Goal: Task Accomplishment & Management: Manage account settings

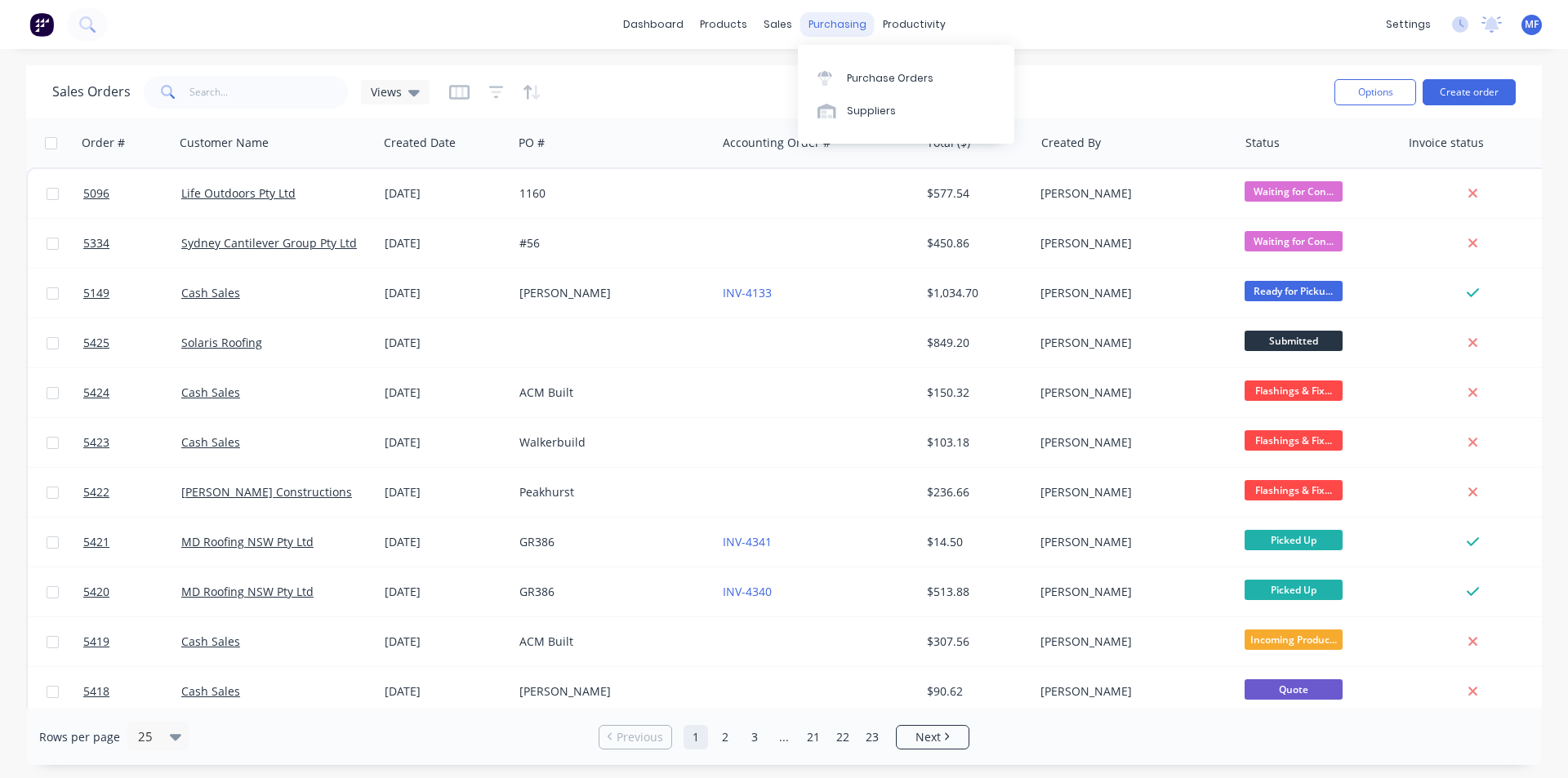
click at [822, 28] on div "purchasing" at bounding box center [837, 25] width 74 height 25
click at [819, 13] on div "purchasing" at bounding box center [837, 25] width 74 height 25
click at [900, 72] on div "Purchase Orders" at bounding box center [890, 78] width 87 height 14
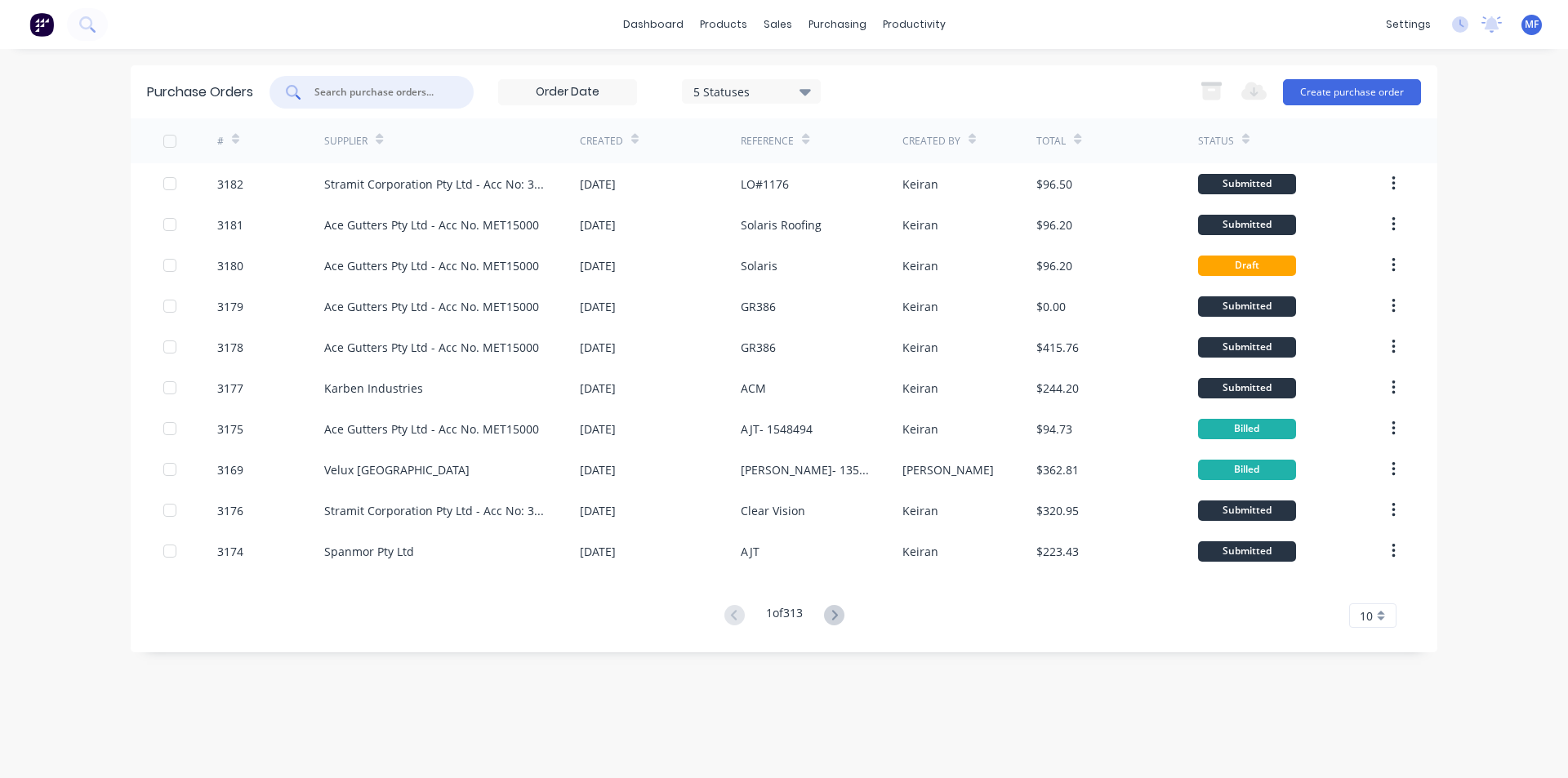
click at [386, 90] on input "text" at bounding box center [380, 91] width 135 height 16
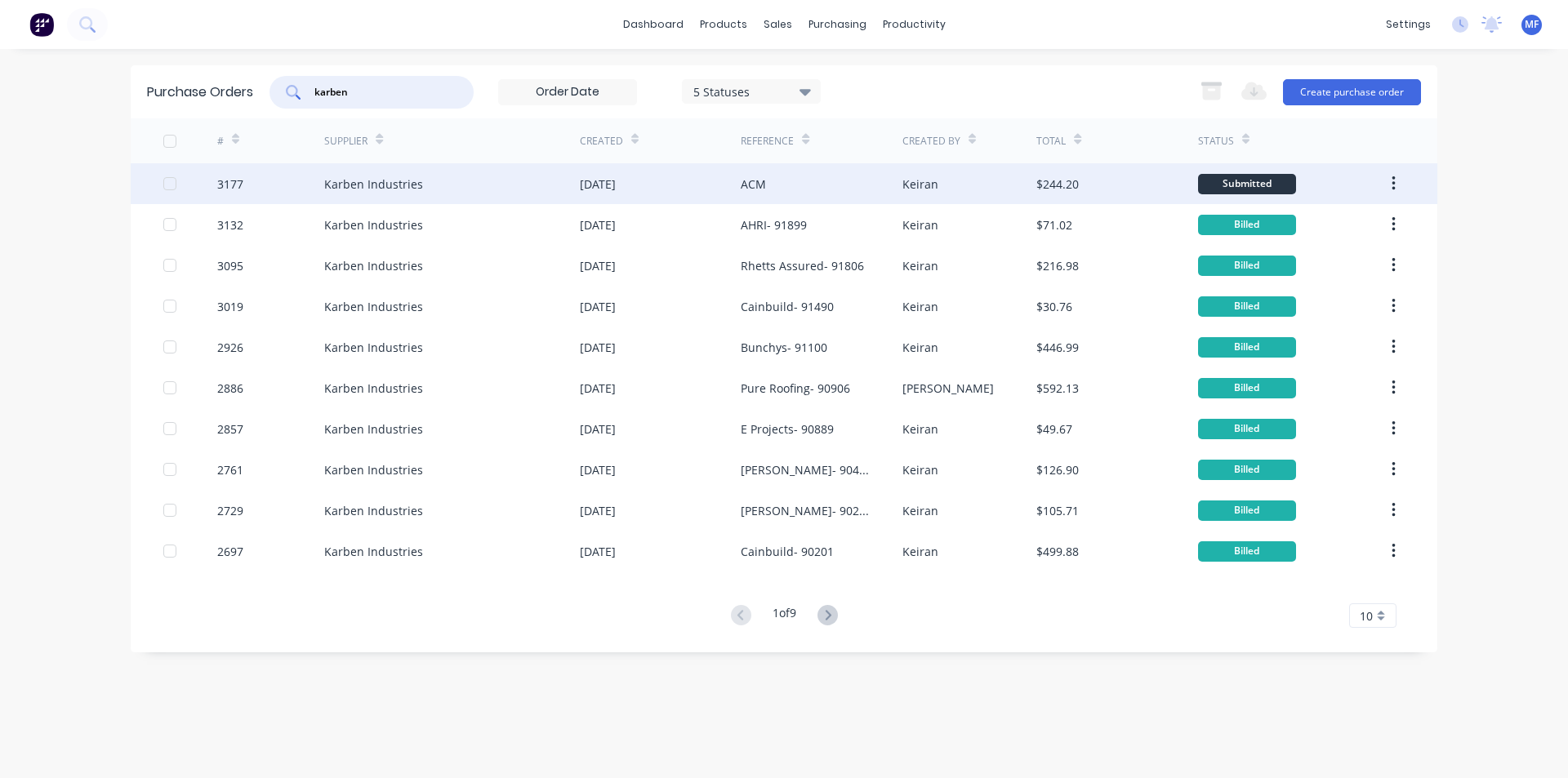
type input "karben"
click at [362, 180] on div "Karben Industries" at bounding box center [373, 184] width 99 height 17
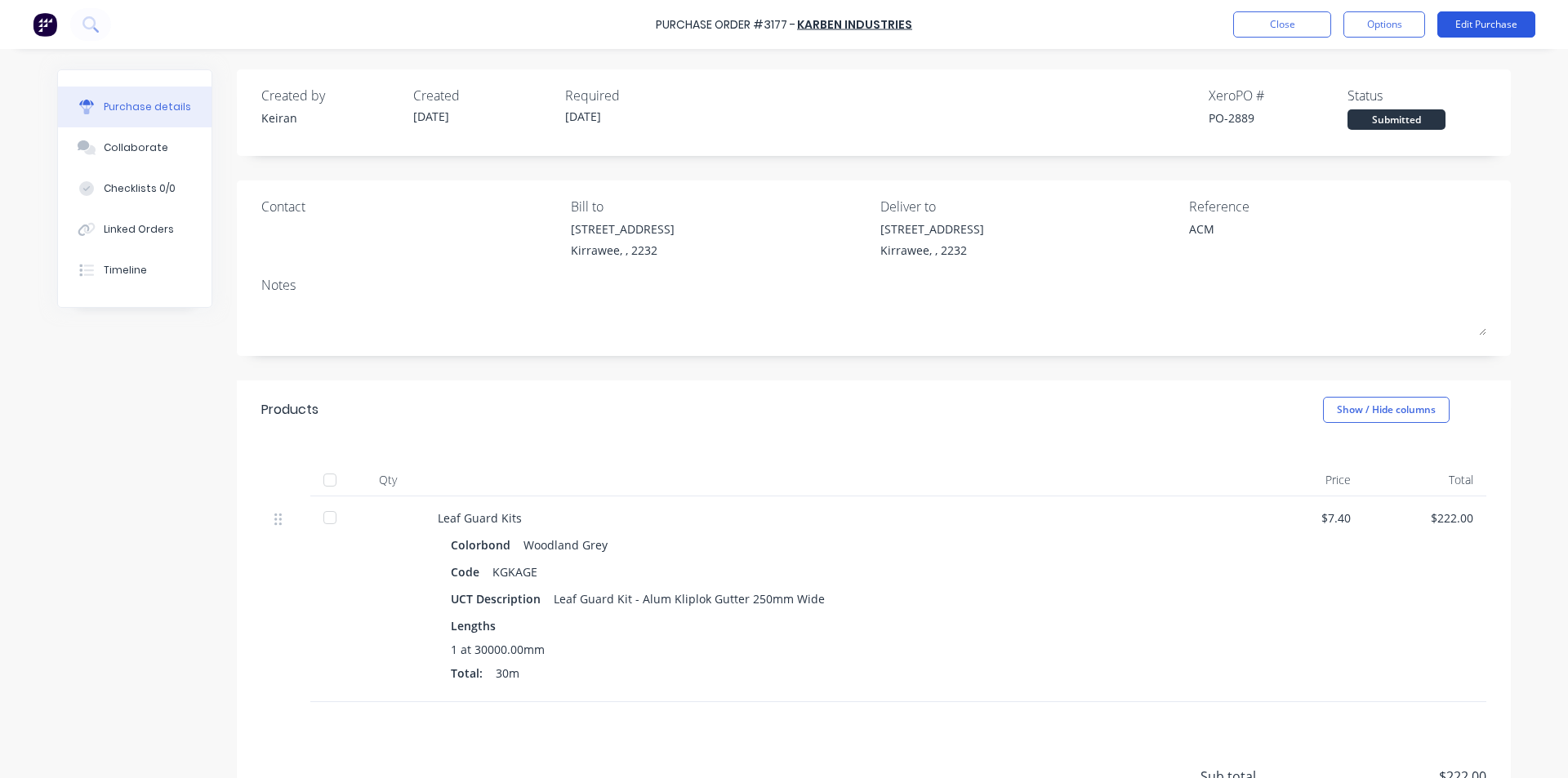
click at [1478, 22] on button "Edit Purchase" at bounding box center [1486, 24] width 98 height 26
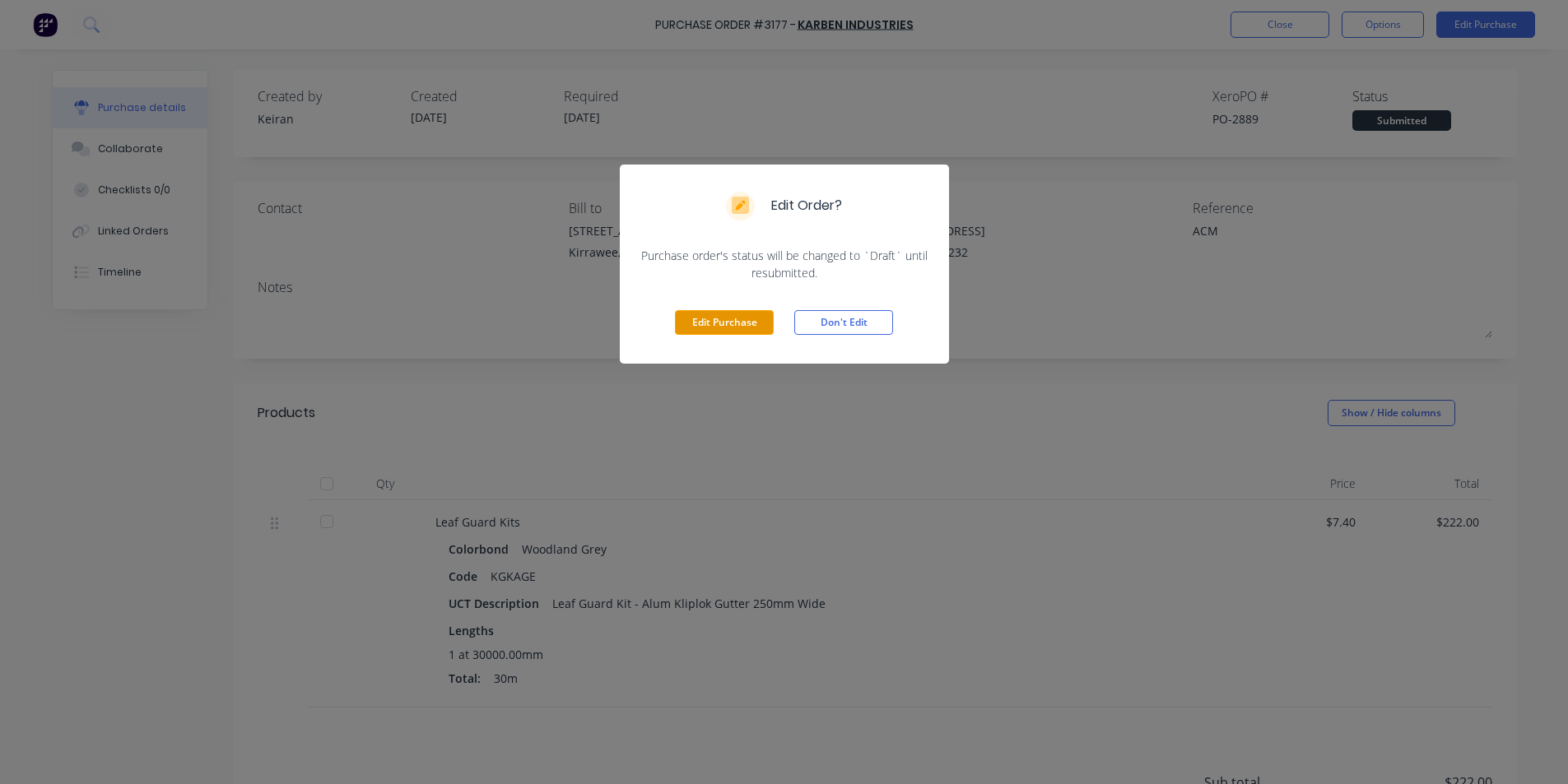
drag, startPoint x: 704, startPoint y: 322, endPoint x: 723, endPoint y: 314, distance: 20.6
click at [707, 321] on button "Edit Purchase" at bounding box center [724, 322] width 99 height 25
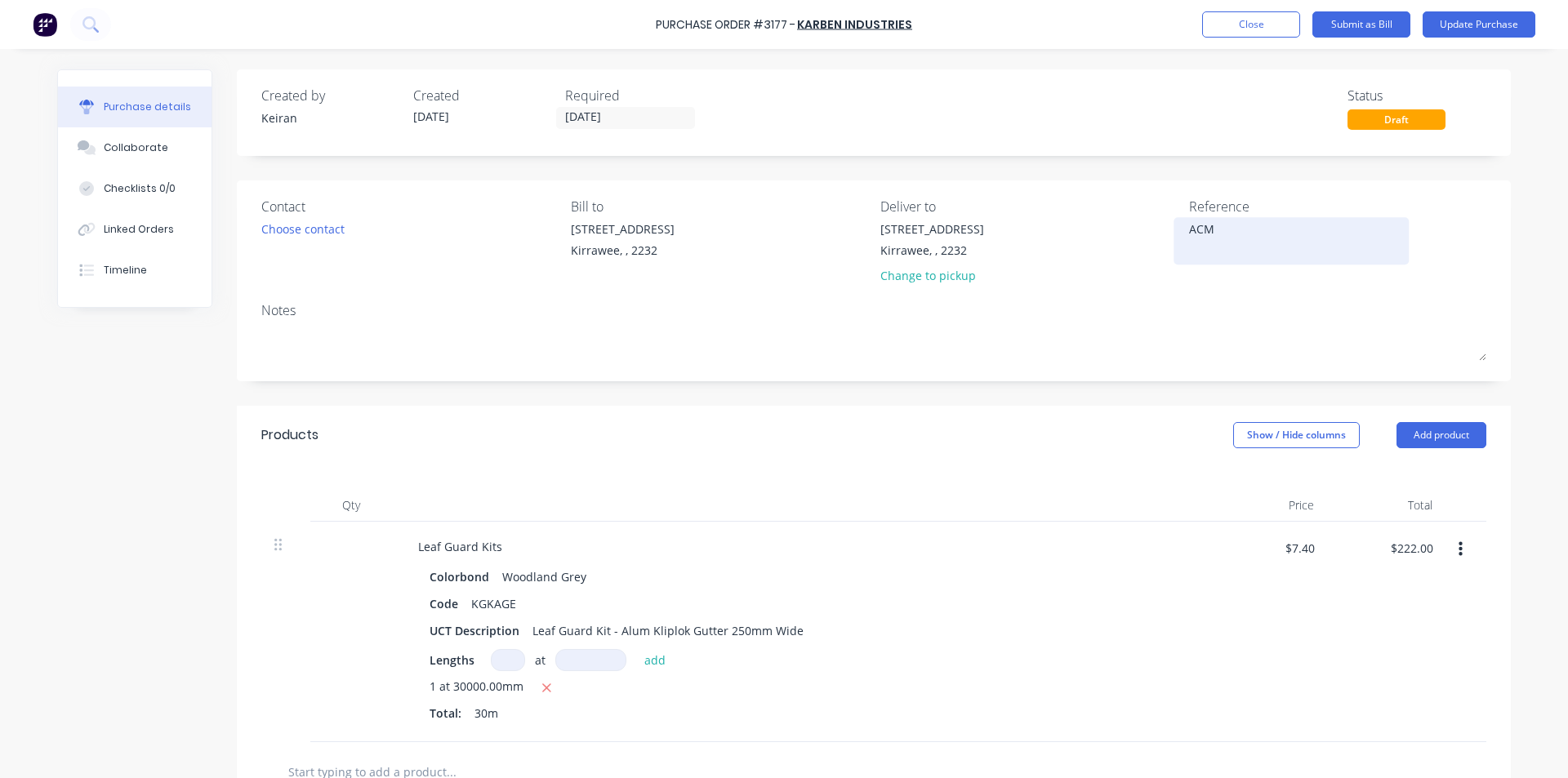
click at [1258, 238] on textarea "ACM" at bounding box center [1291, 238] width 204 height 37
type textarea "x"
type textarea "ACM-"
type textarea "x"
type textarea "ACM-"
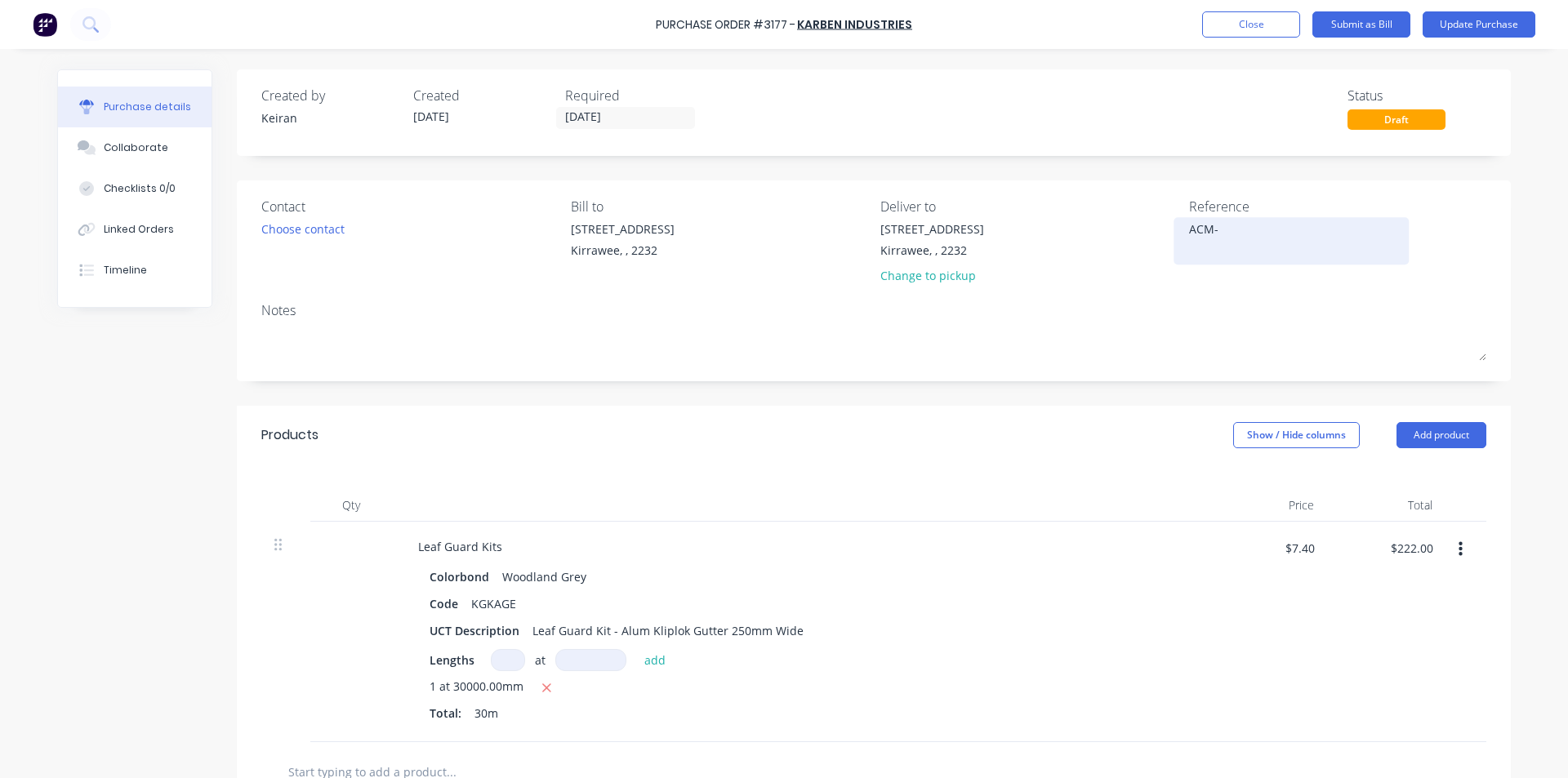
type textarea "x"
type textarea "ACM- 9"
type textarea "x"
type textarea "ACM- 92"
type textarea "x"
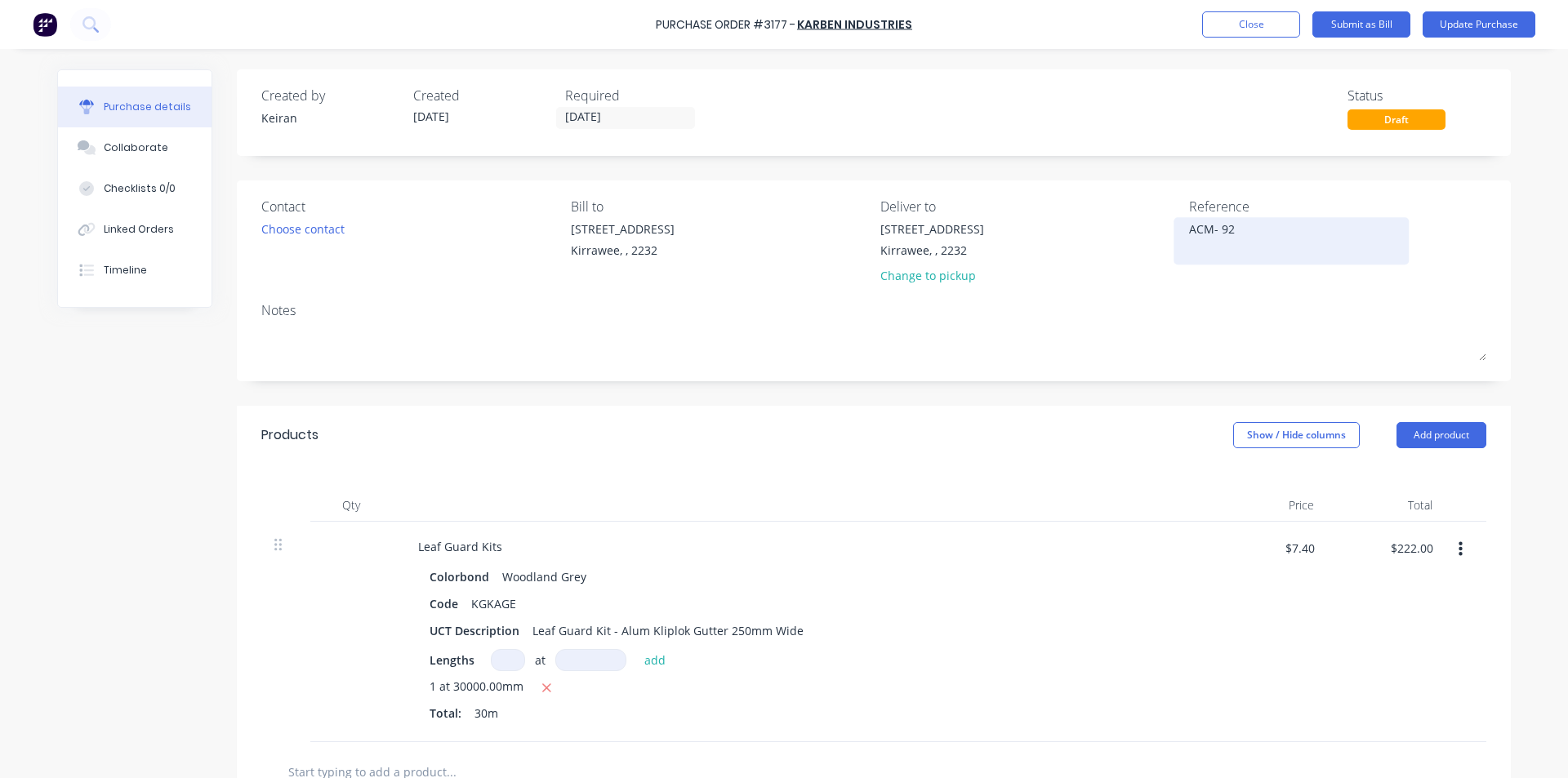
type textarea "ACM- 921"
type textarea "x"
type textarea "ACM- 9212"
type textarea "x"
type textarea "ACM- 92125"
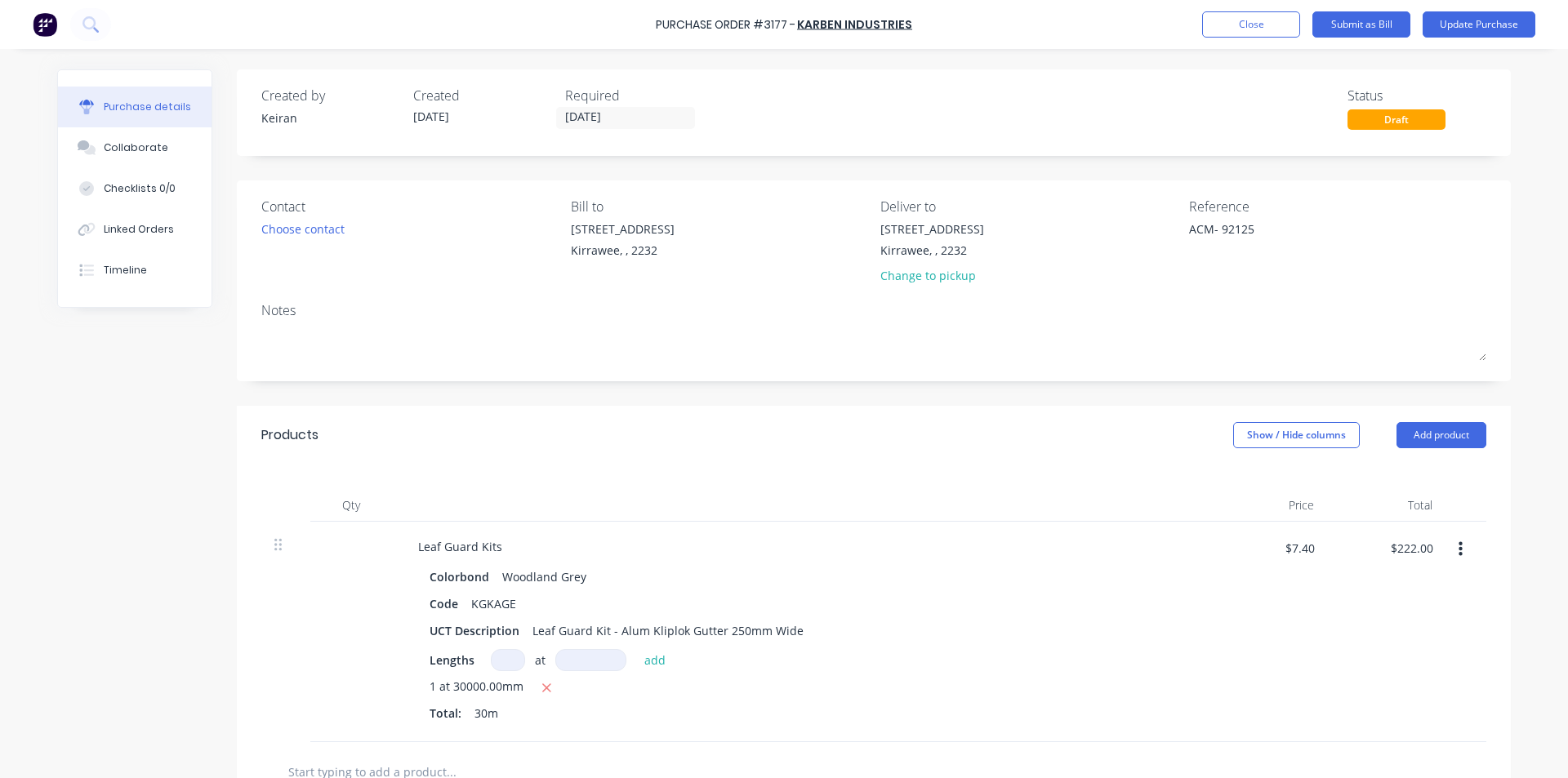
type textarea "x"
type textarea "ACM- 92125"
click at [1218, 292] on div "Contact Choose contact [PERSON_NAME] to [STREET_ADDRESS] Deliver to [STREET_ADD…" at bounding box center [874, 280] width 1275 height 201
type textarea "x"
click at [1405, 545] on input "$222.00" at bounding box center [1411, 548] width 62 height 26
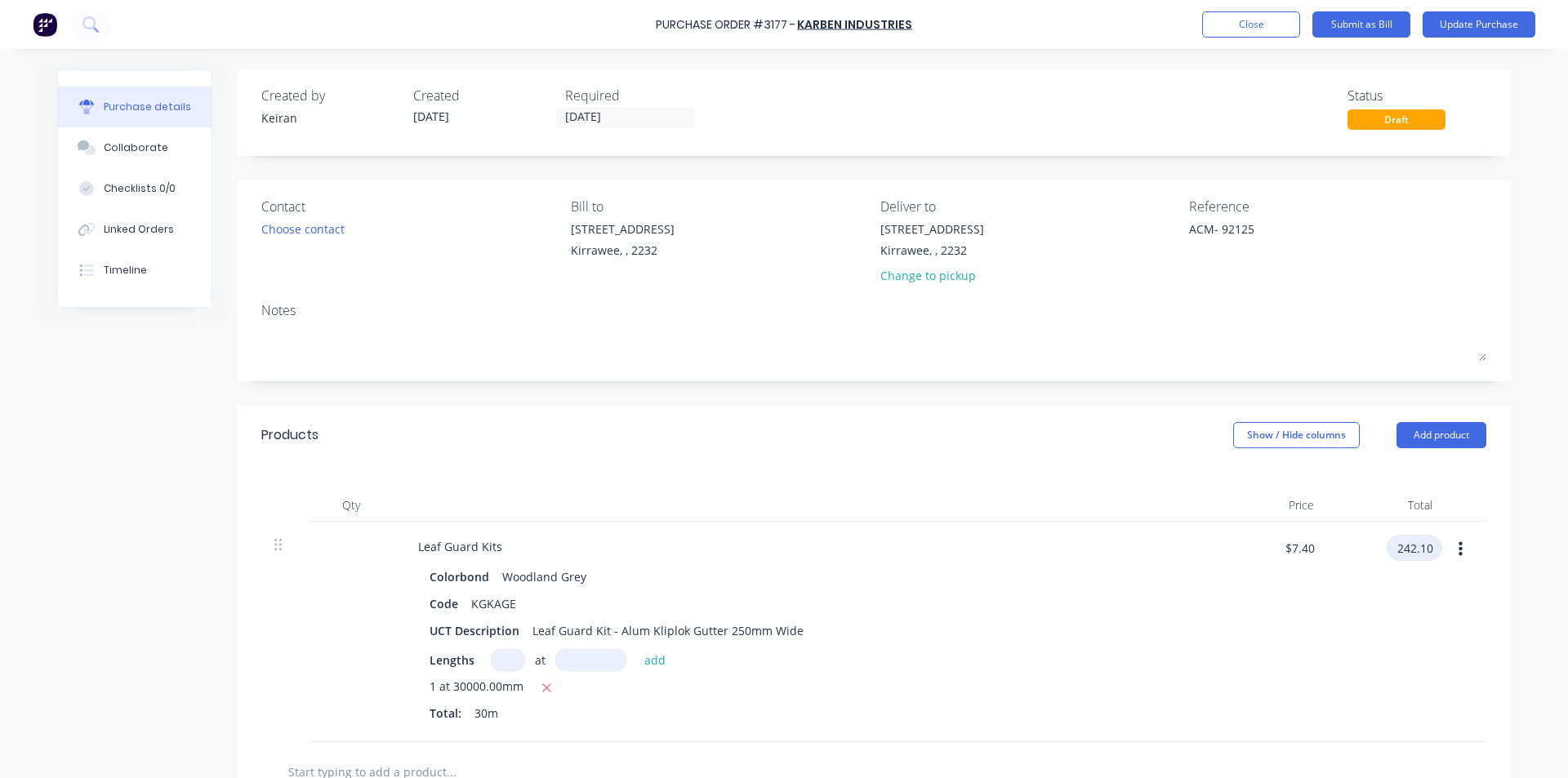
type input "242.10"
type textarea "x"
type input "$8.07"
type input "$242.10"
click at [1183, 572] on div "Colorbond Woodland Grey Code KGKAGE UCT Description Leaf Guard Kit - Alum Klipl…" at bounding box center [800, 646] width 791 height 163
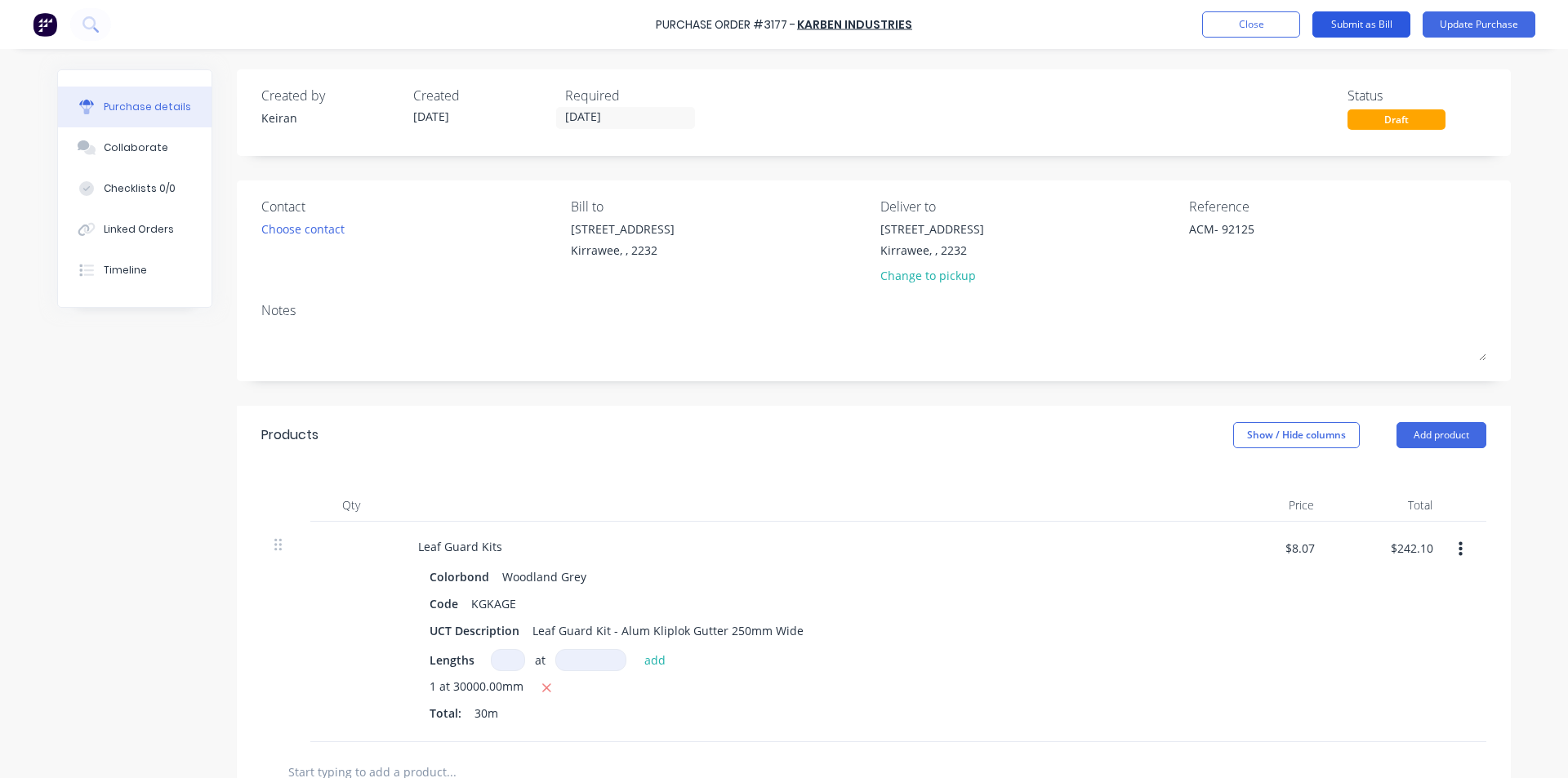
click at [1369, 20] on button "Submit as Bill" at bounding box center [1361, 24] width 98 height 26
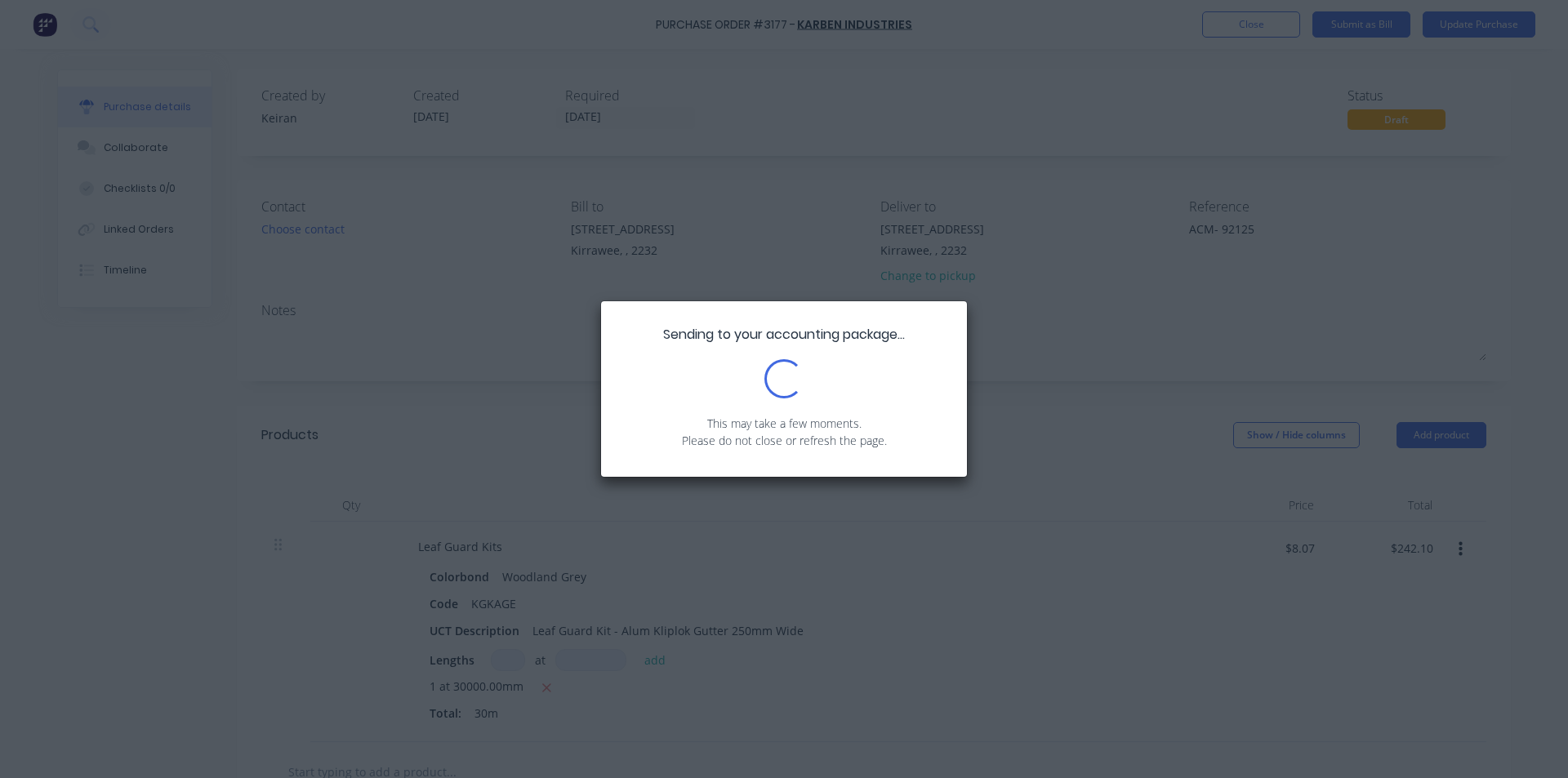
type textarea "x"
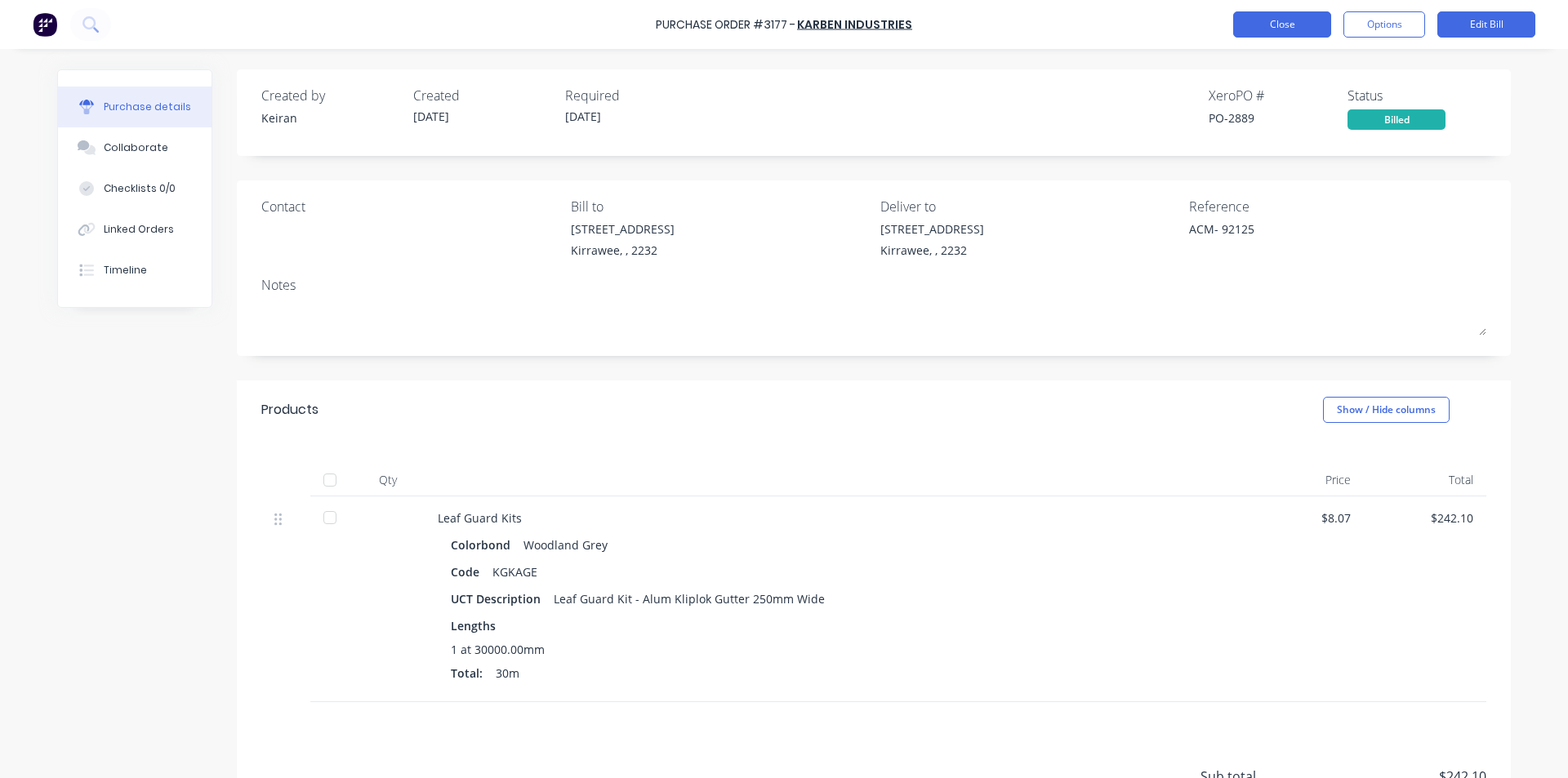
click at [1294, 29] on button "Close" at bounding box center [1282, 24] width 98 height 26
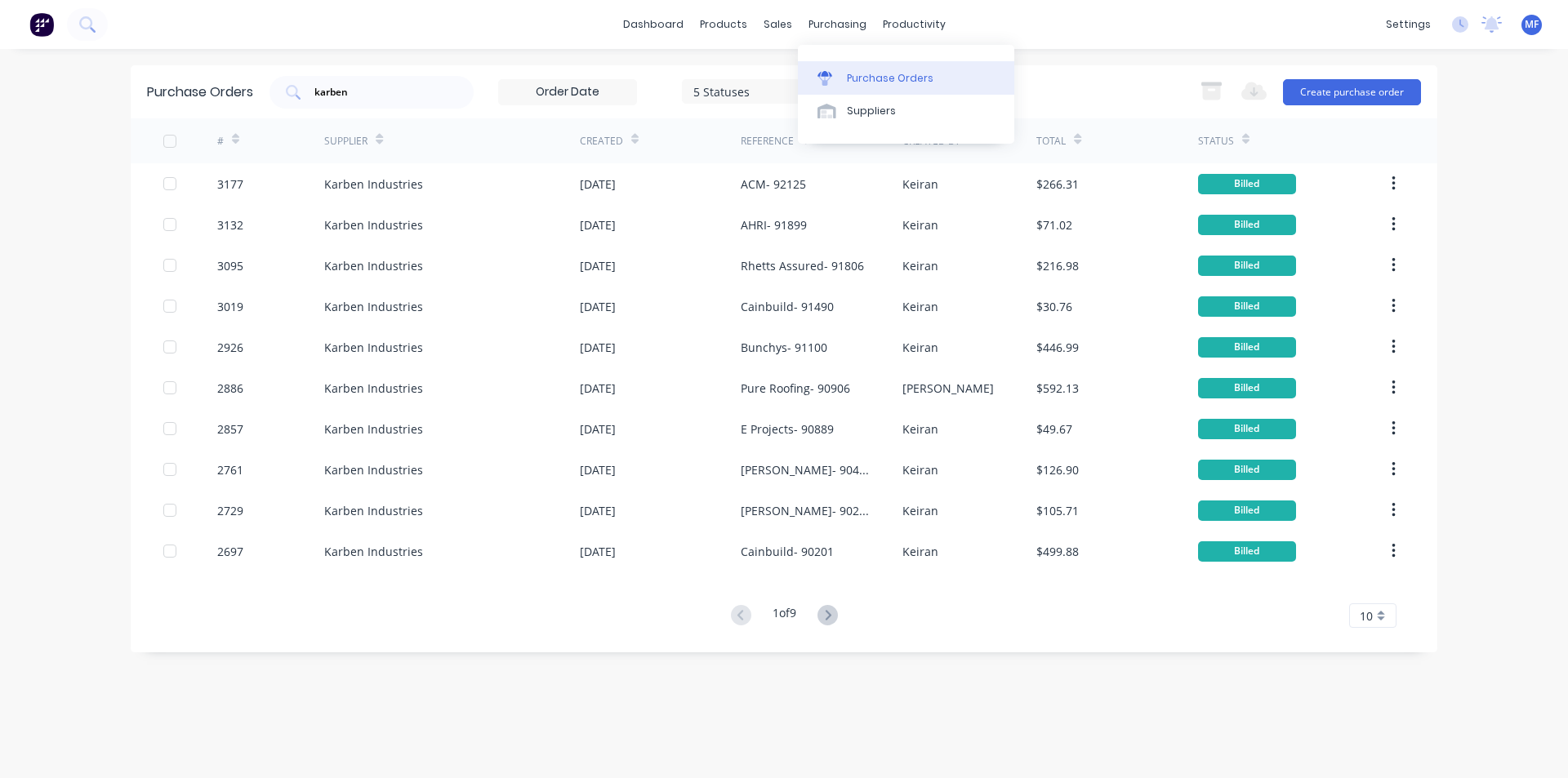
click at [859, 74] on div "Purchase Orders" at bounding box center [890, 78] width 87 height 14
click at [369, 90] on input "karben" at bounding box center [380, 91] width 135 height 16
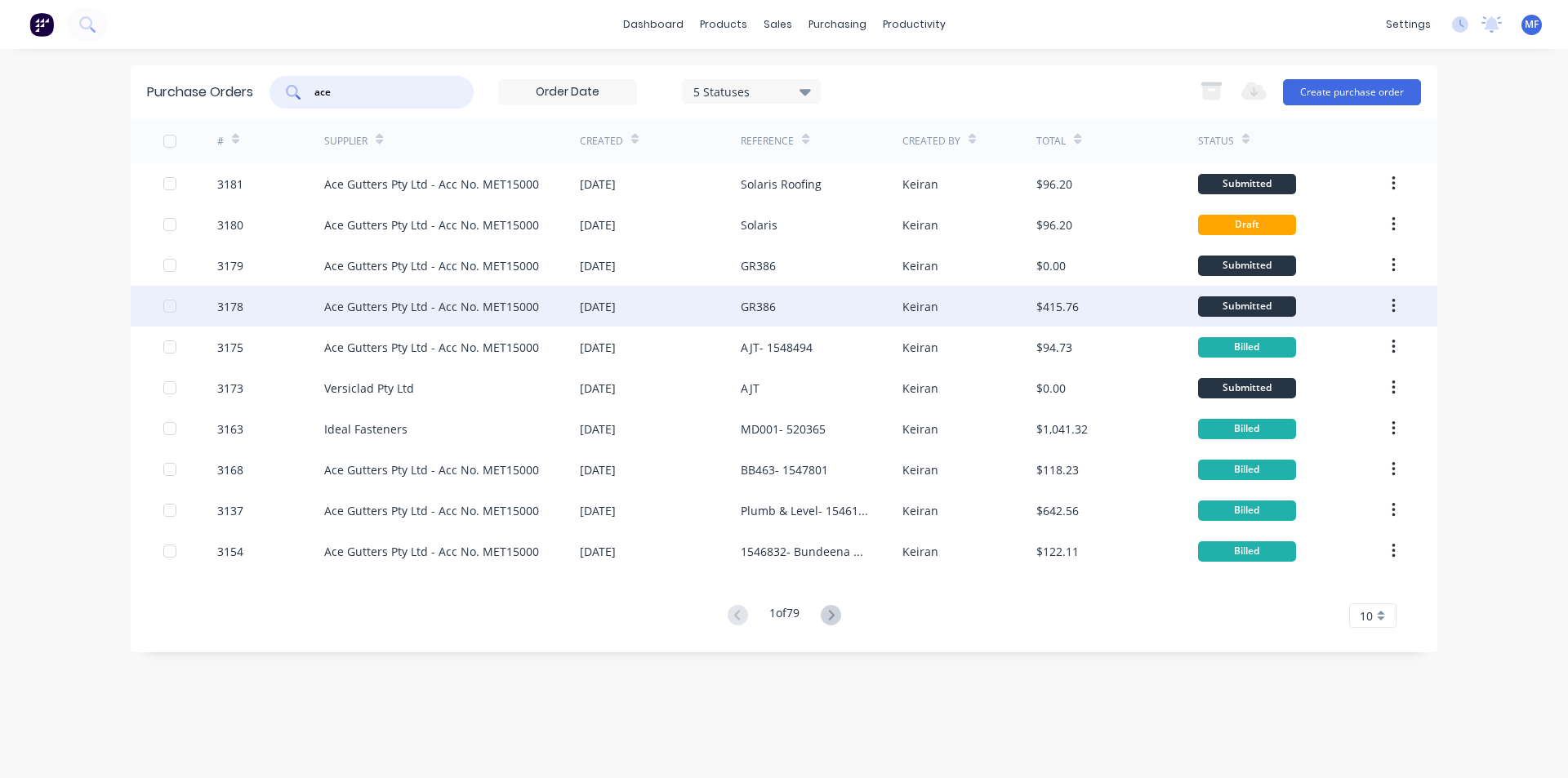
type input "ace"
click at [1059, 305] on div "$415.76" at bounding box center [1057, 307] width 43 height 17
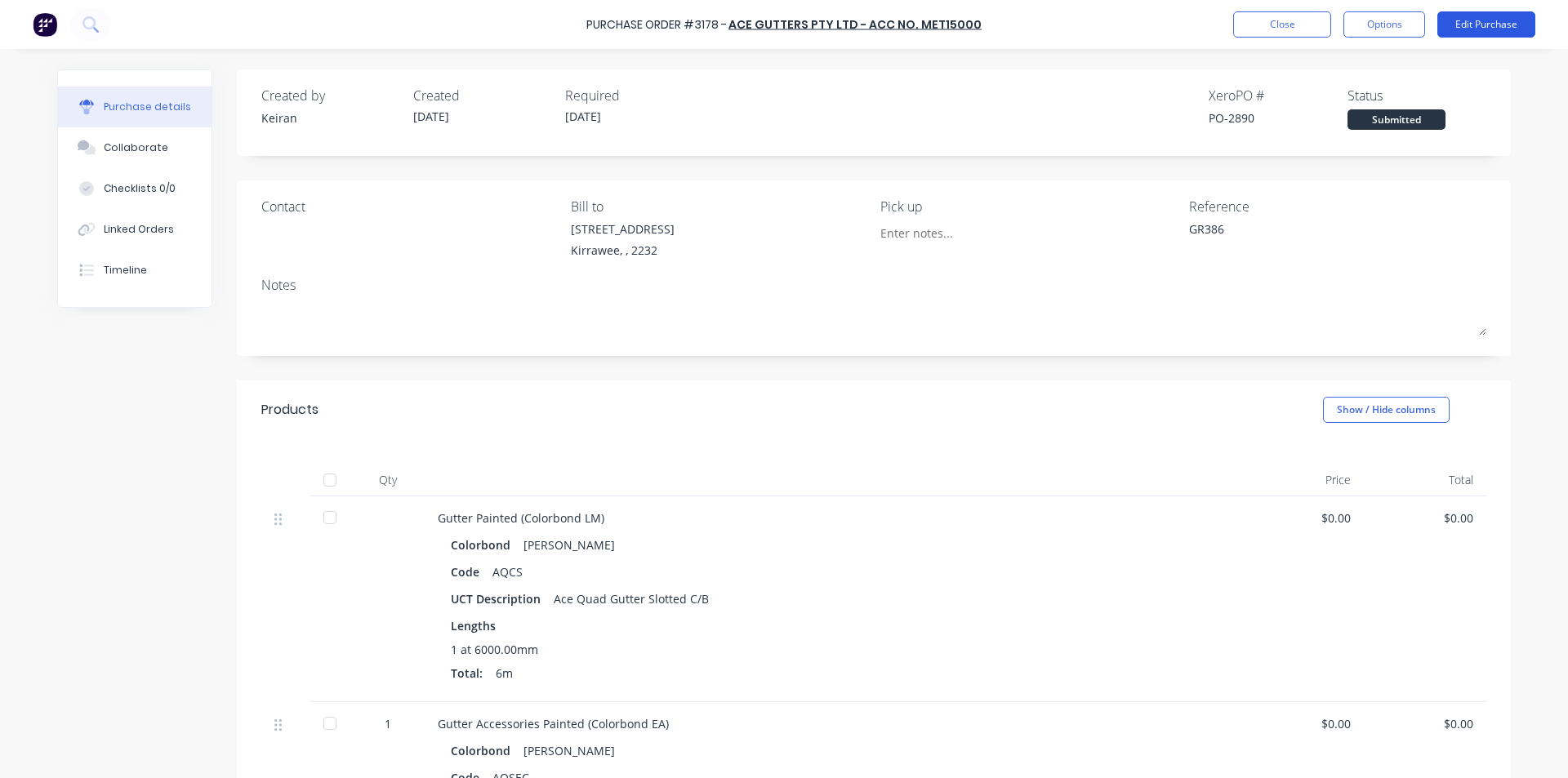
click at [1512, 15] on button "Edit Purchase" at bounding box center [1486, 24] width 98 height 26
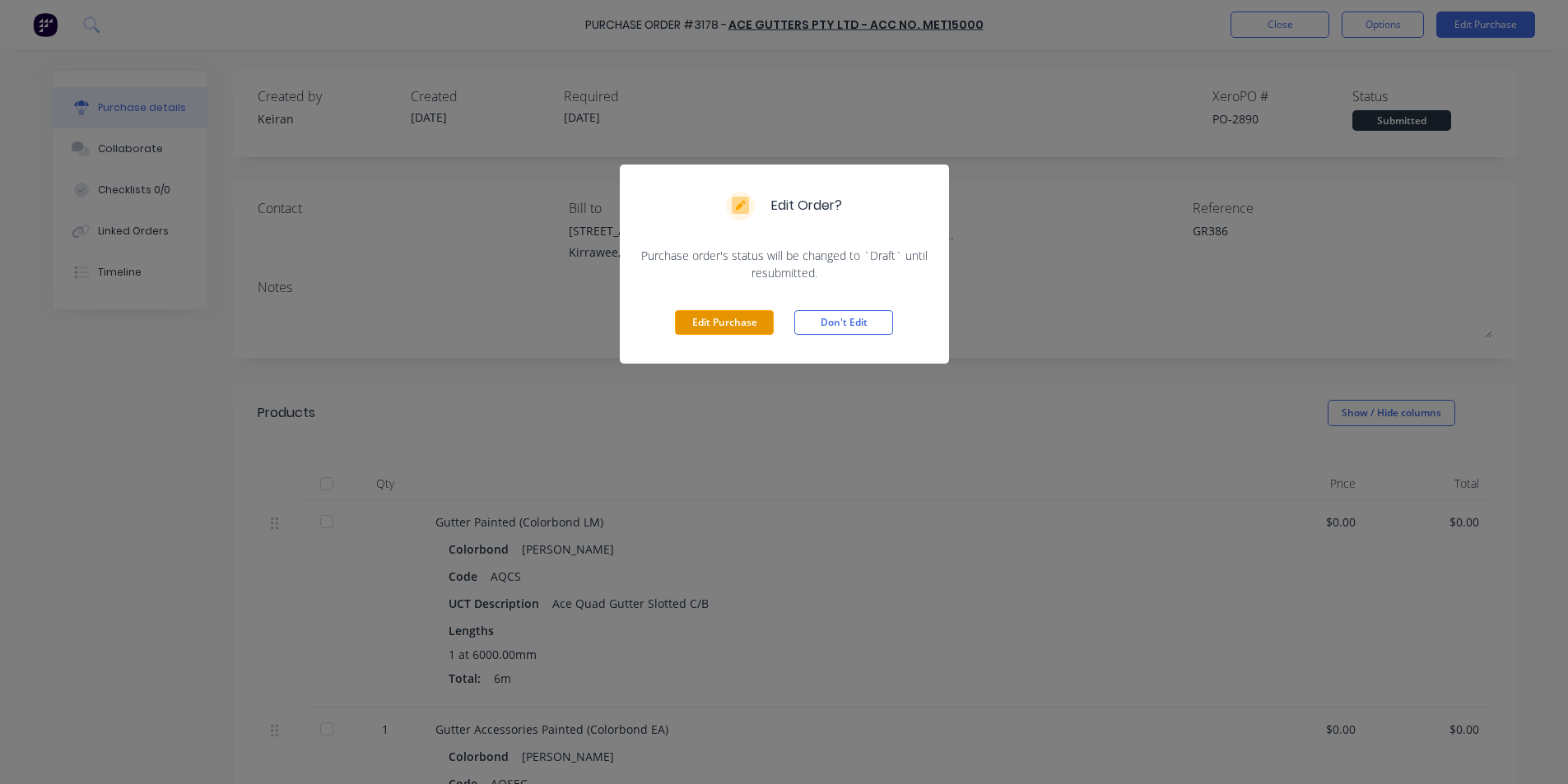
click at [728, 321] on button "Edit Purchase" at bounding box center [724, 322] width 99 height 25
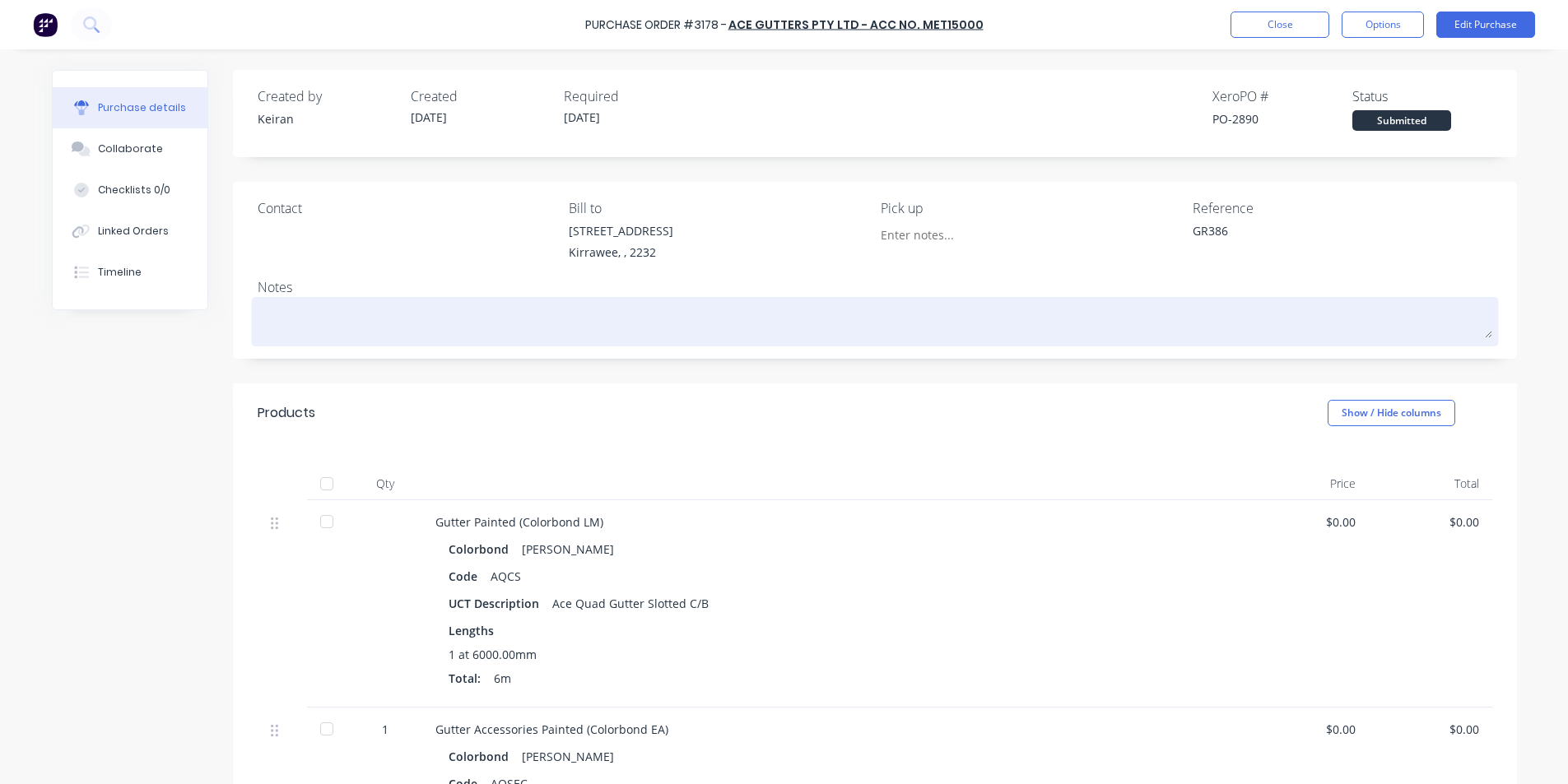
type textarea "x"
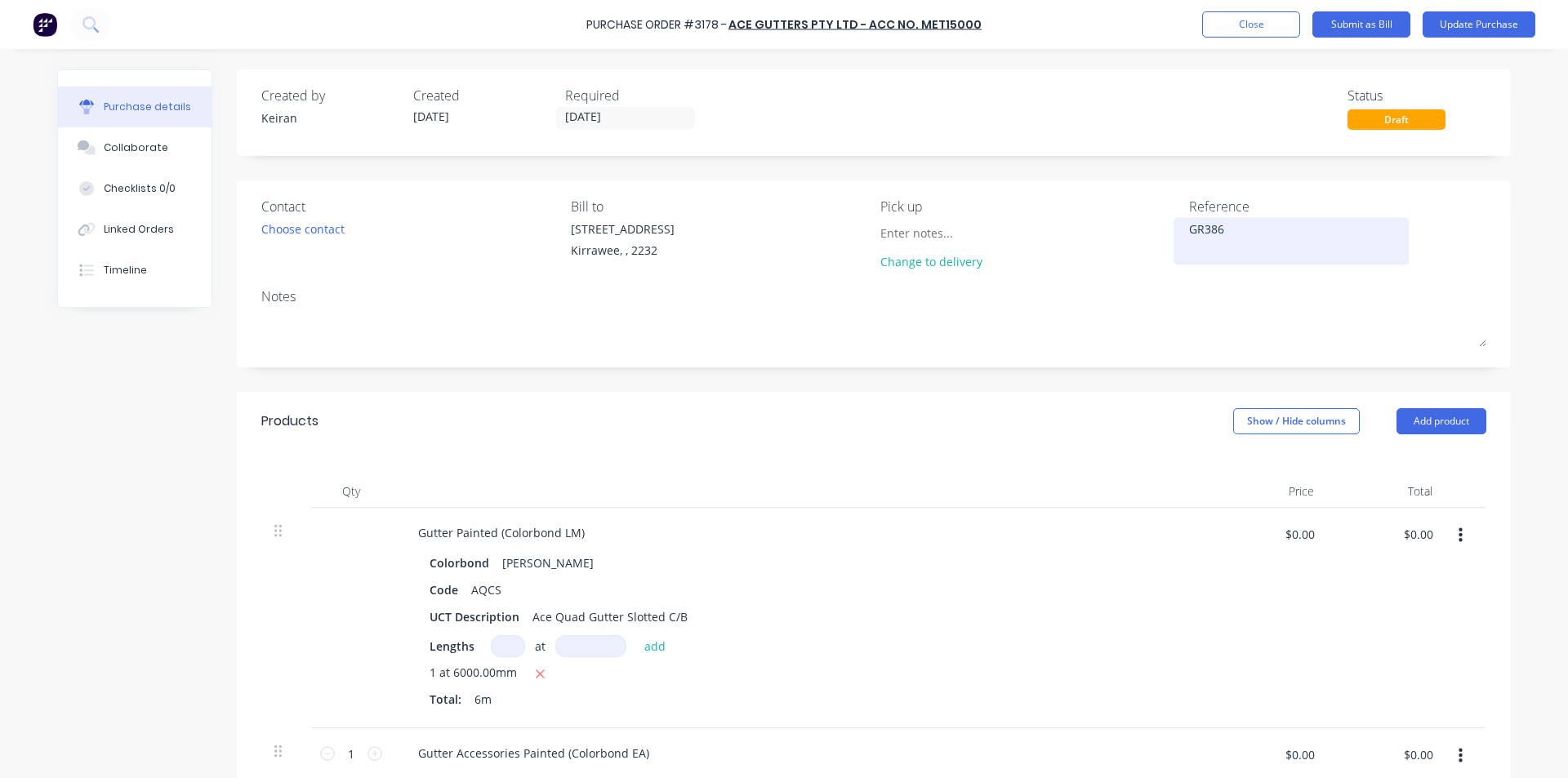
click at [1258, 240] on textarea "GR386" at bounding box center [1291, 238] width 204 height 37
type textarea "GR386- 15486"
type textarea "x"
type textarea "GR386- 154865"
type textarea "x"
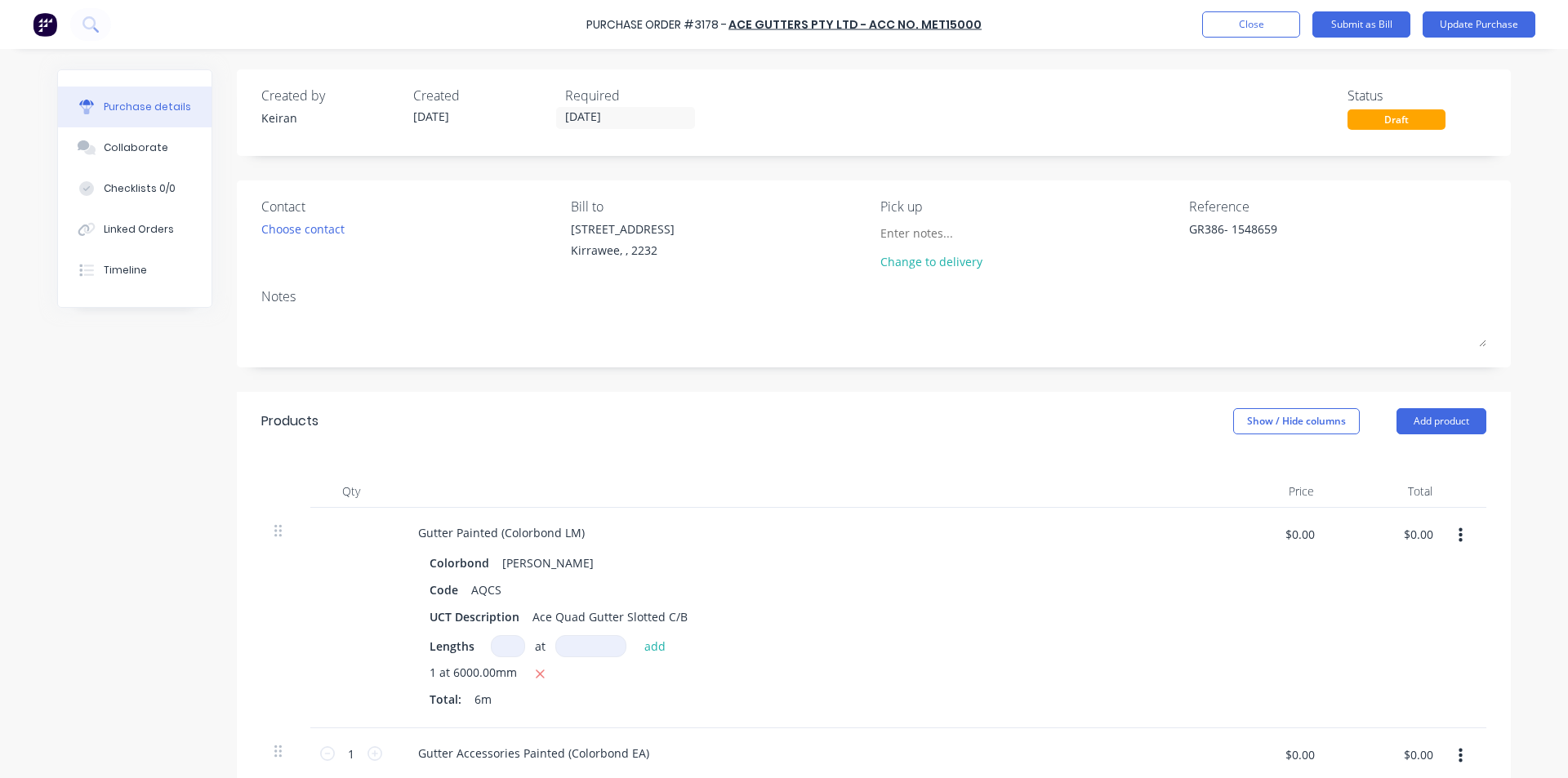
type textarea "GR386- 1548659"
type textarea "x"
type textarea "GR386- 1548659"
click at [1265, 585] on div "$0.00 $0.00" at bounding box center [1268, 617] width 118 height 220
type textarea "x"
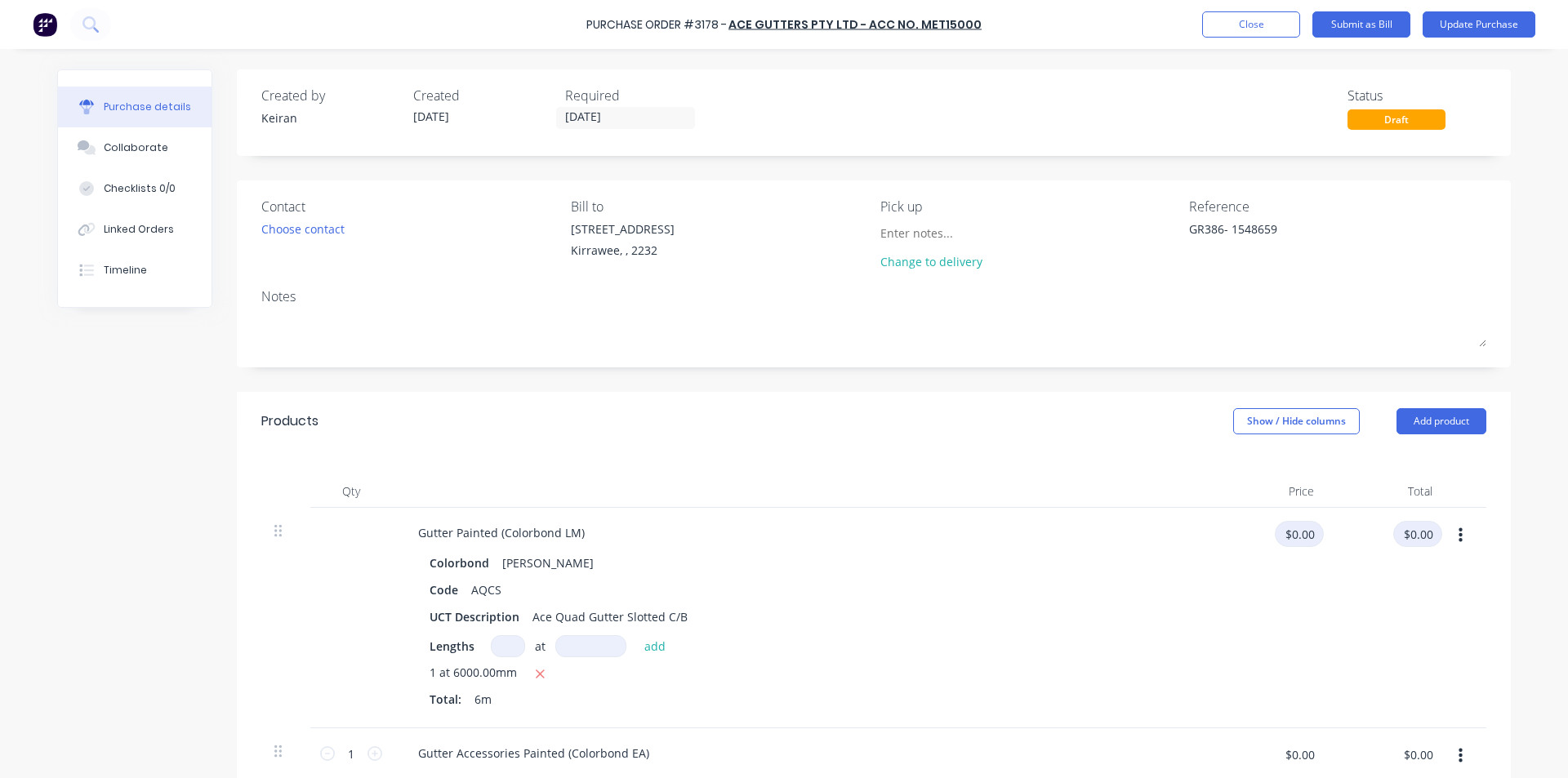
drag, startPoint x: 1418, startPoint y: 543, endPoint x: 1299, endPoint y: 544, distance: 119.0
click at [1418, 541] on input "$0.00" at bounding box center [1417, 533] width 49 height 26
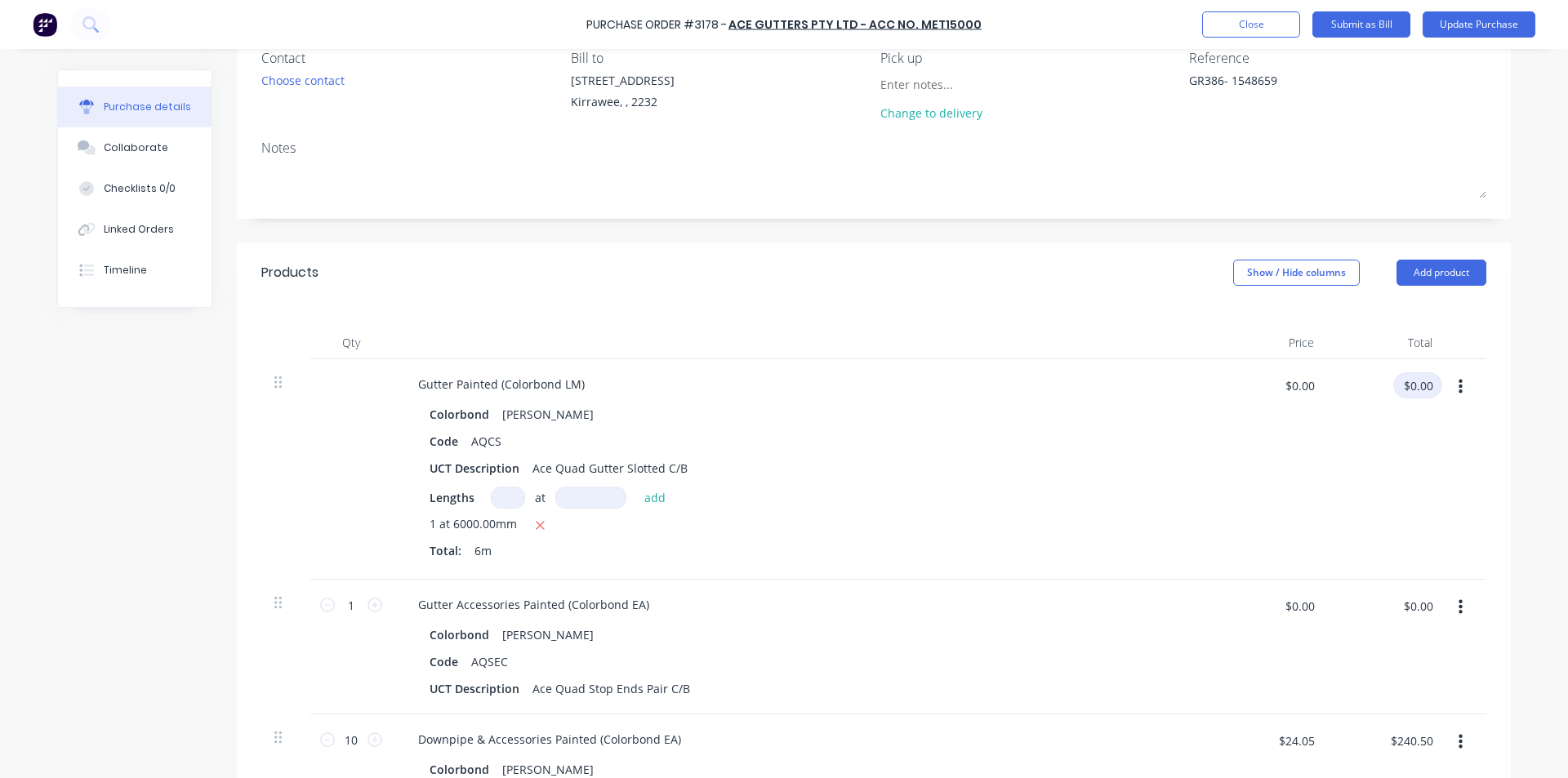
scroll to position [163, 0]
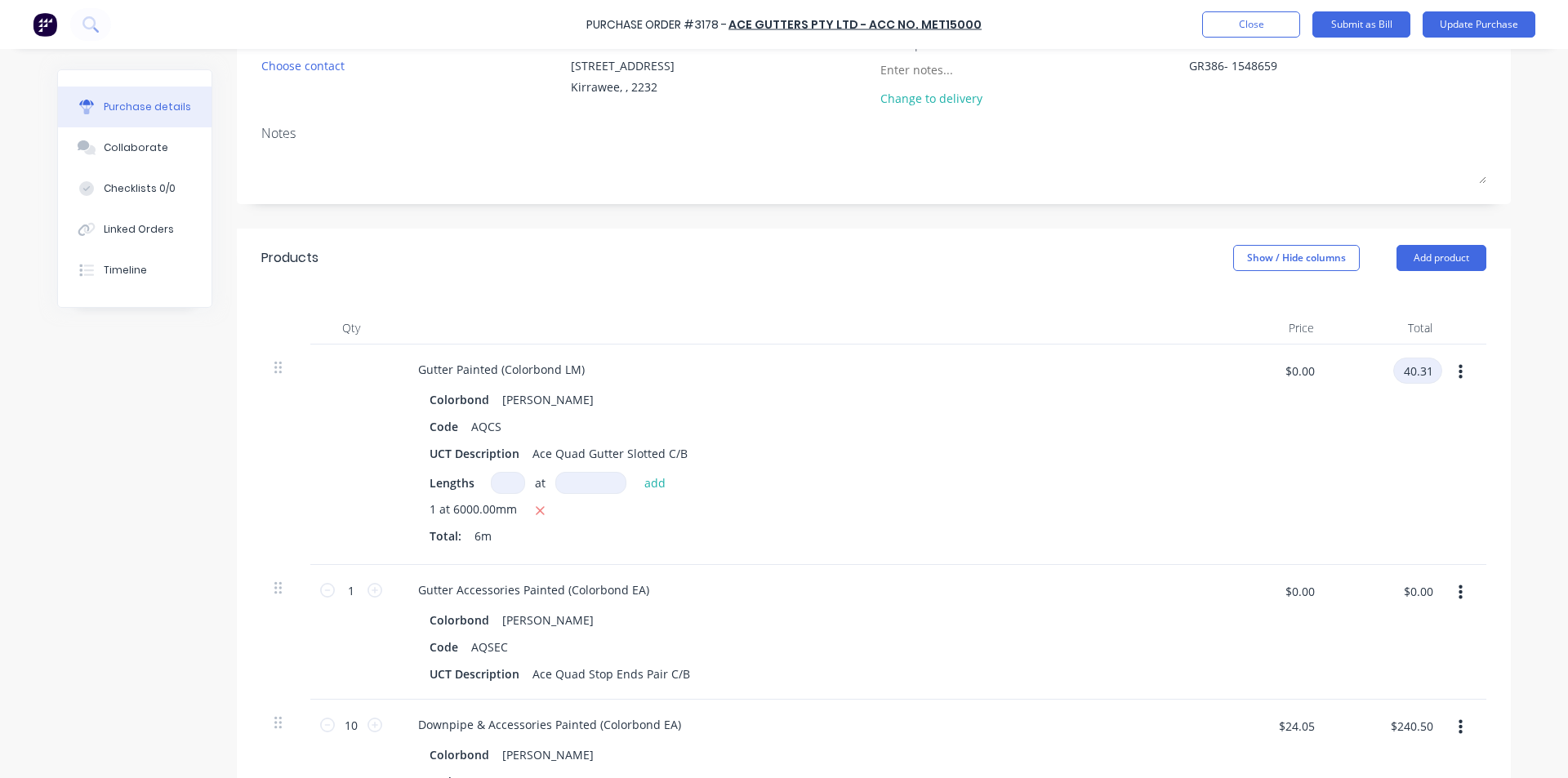
type input "40.31"
type textarea "x"
type input "$6.7183"
type input "$40.31"
click at [1379, 550] on div "$40.31 40.31" at bounding box center [1386, 454] width 118 height 220
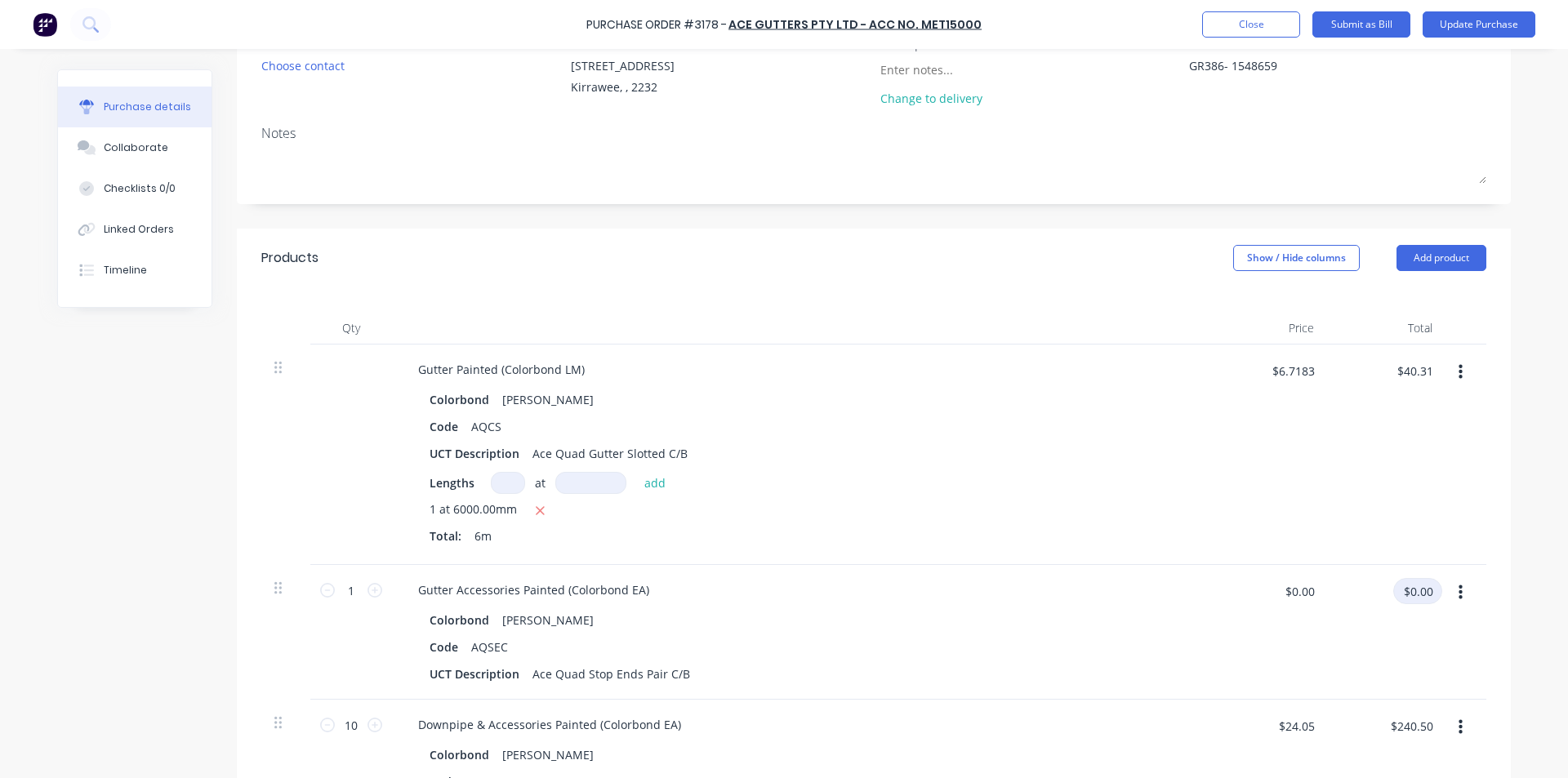
type textarea "x"
click at [1428, 591] on input "$0.00" at bounding box center [1417, 590] width 49 height 26
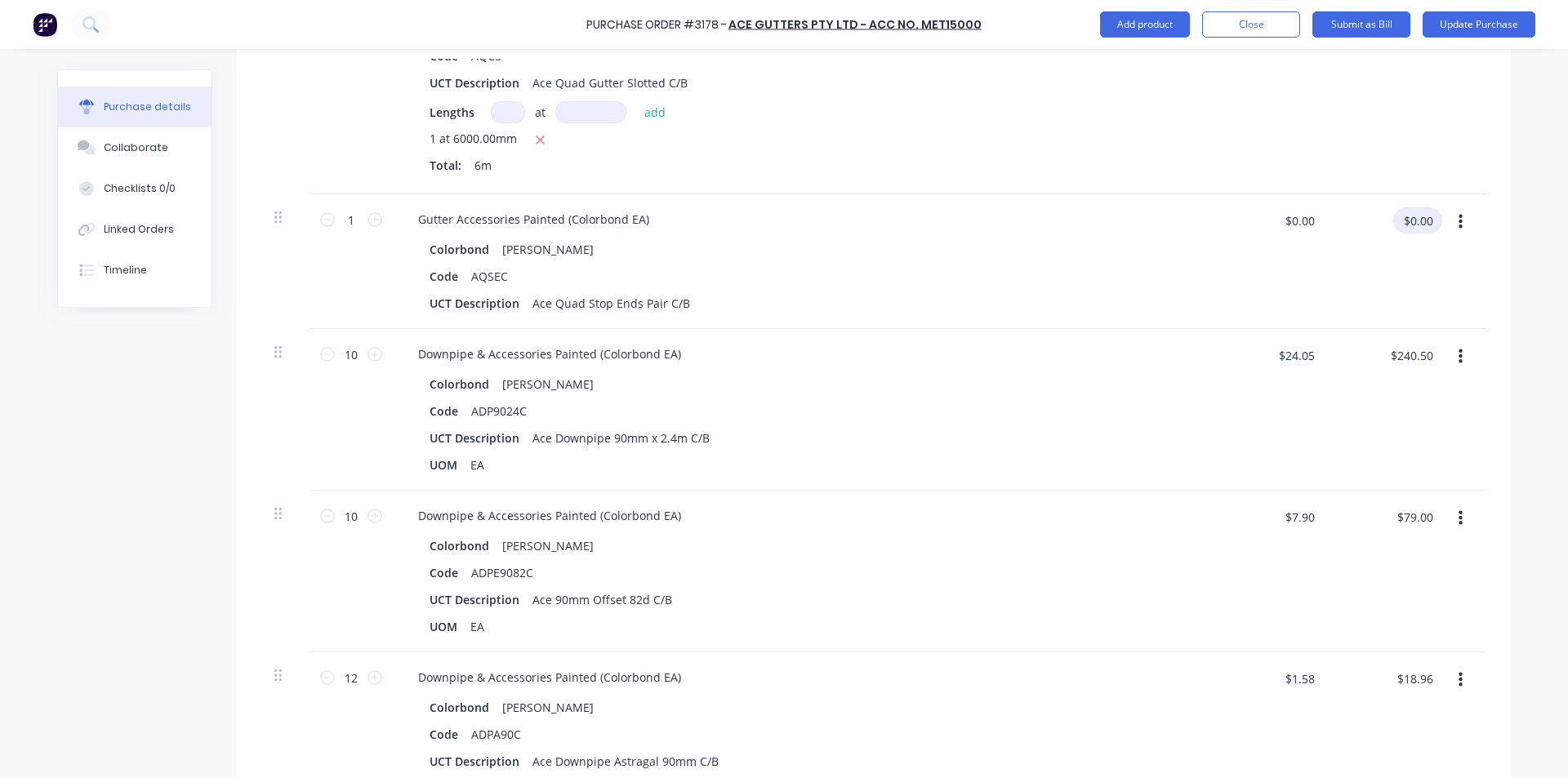
scroll to position [571, 0]
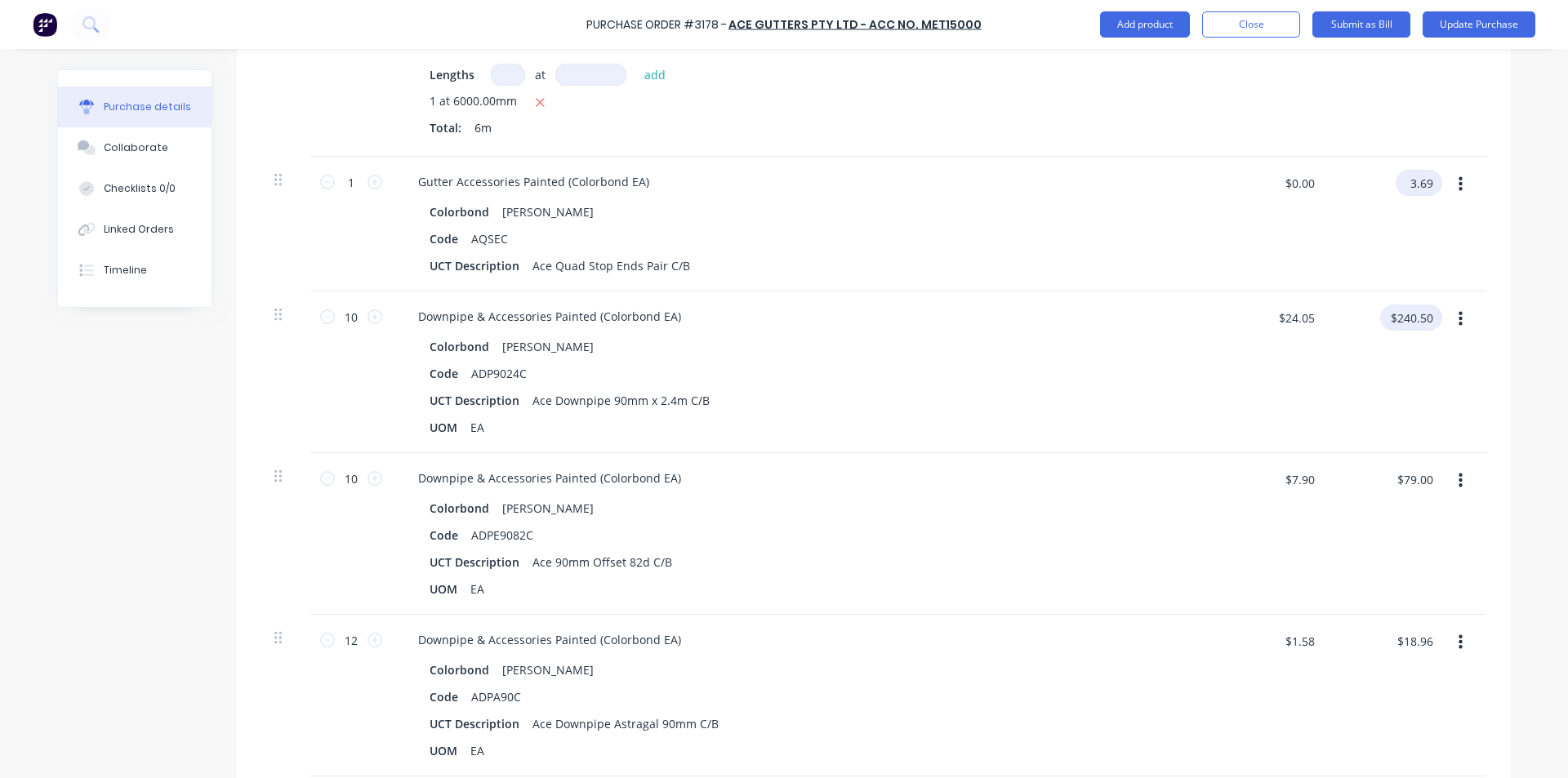
type input "3.69"
type textarea "x"
type input "$3.69"
click at [1391, 319] on input "$240.50" at bounding box center [1411, 317] width 62 height 26
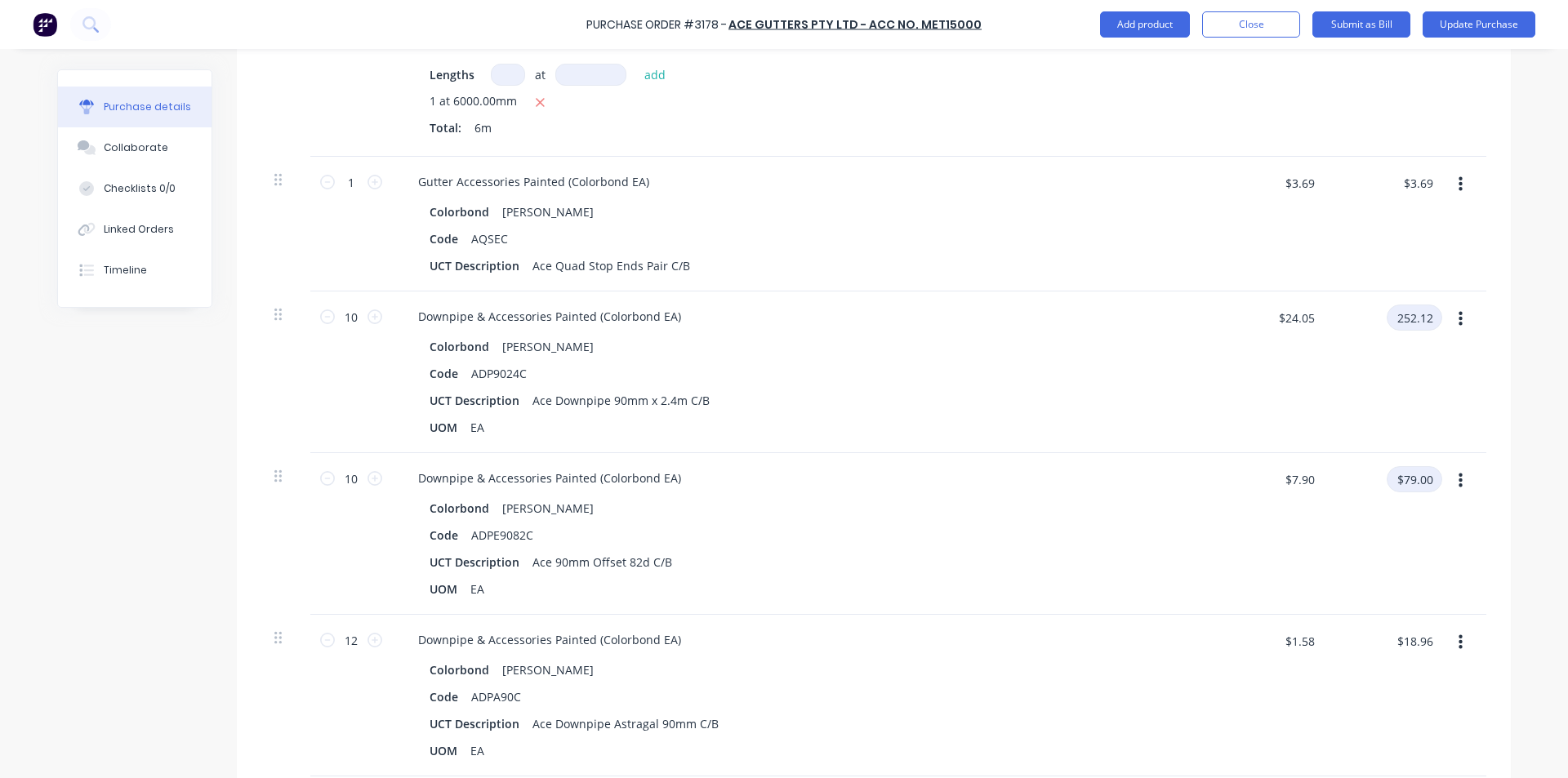
type input "252.12"
type textarea "x"
type input "$25.212"
type input "$252.12"
click at [1409, 485] on input "$79.00" at bounding box center [1415, 479] width 55 height 26
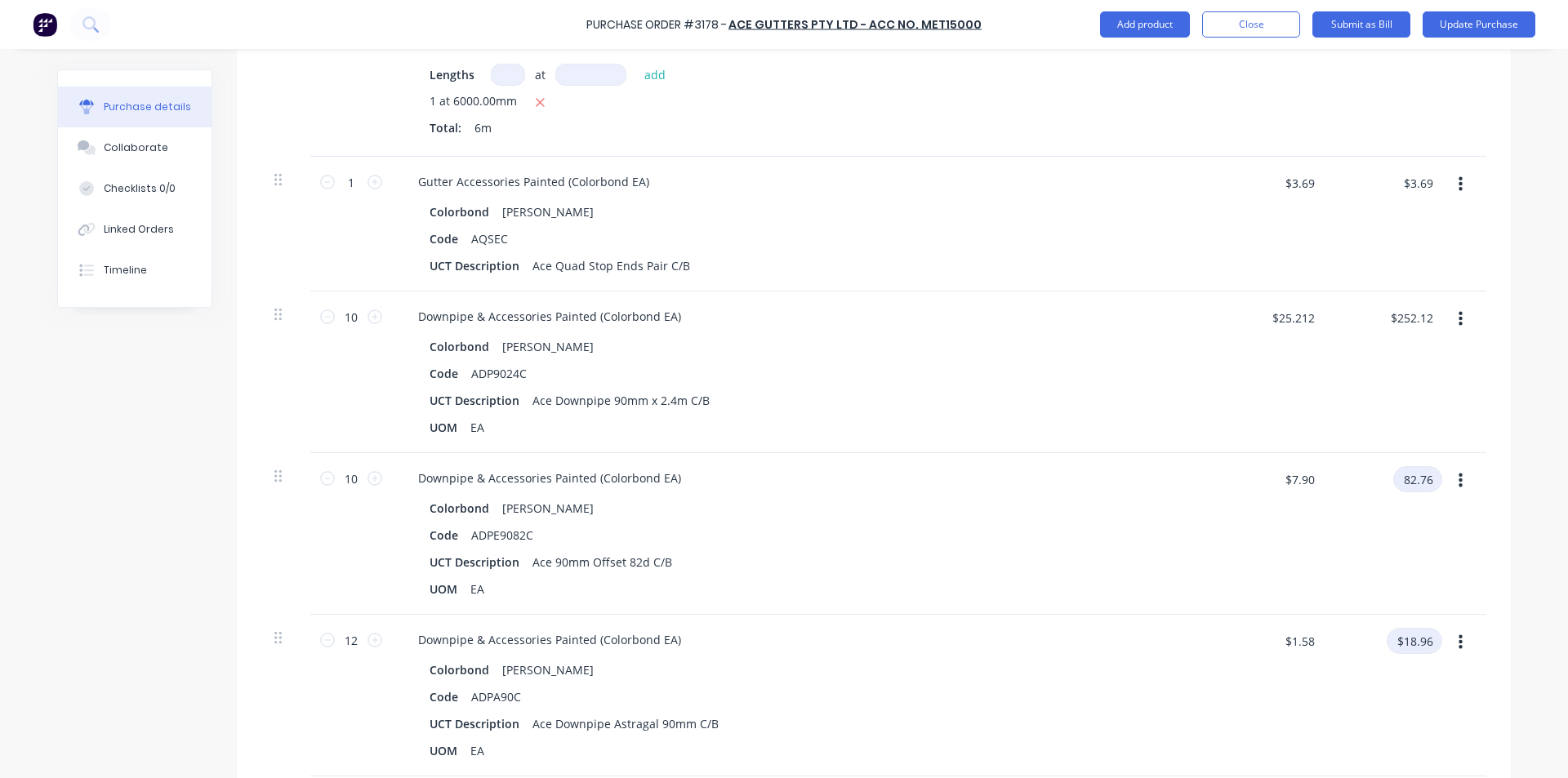
type input "82.76"
type textarea "x"
type input "$8.276"
type input "$82.76"
click at [1393, 631] on input "$18.96" at bounding box center [1415, 640] width 55 height 26
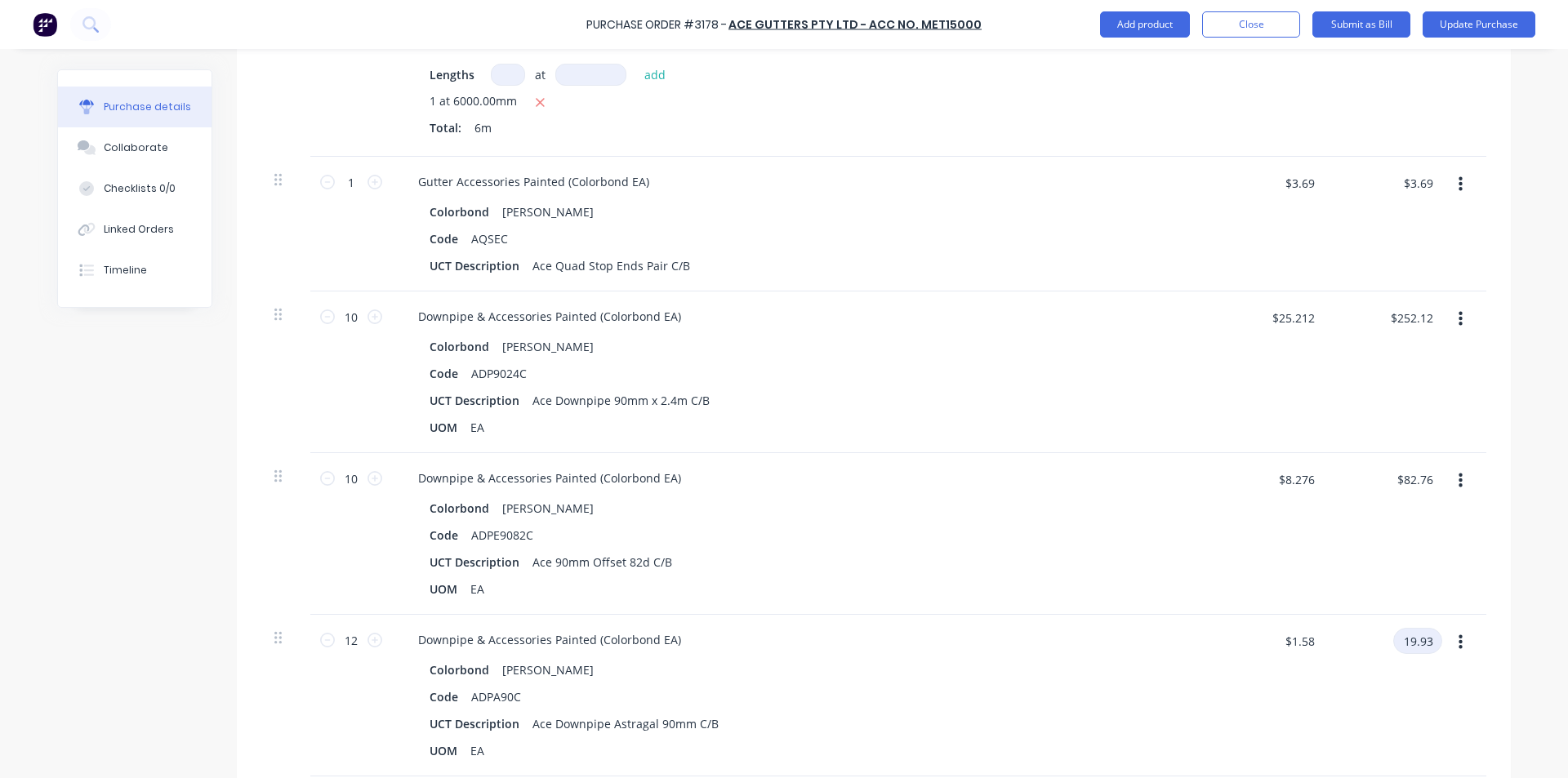
type input "19.93"
type textarea "x"
type input "$1.6608"
type input "$19.93"
click at [950, 713] on div "UCT Description Ace Downpipe Astragal 90mm C/B" at bounding box center [796, 724] width 748 height 24
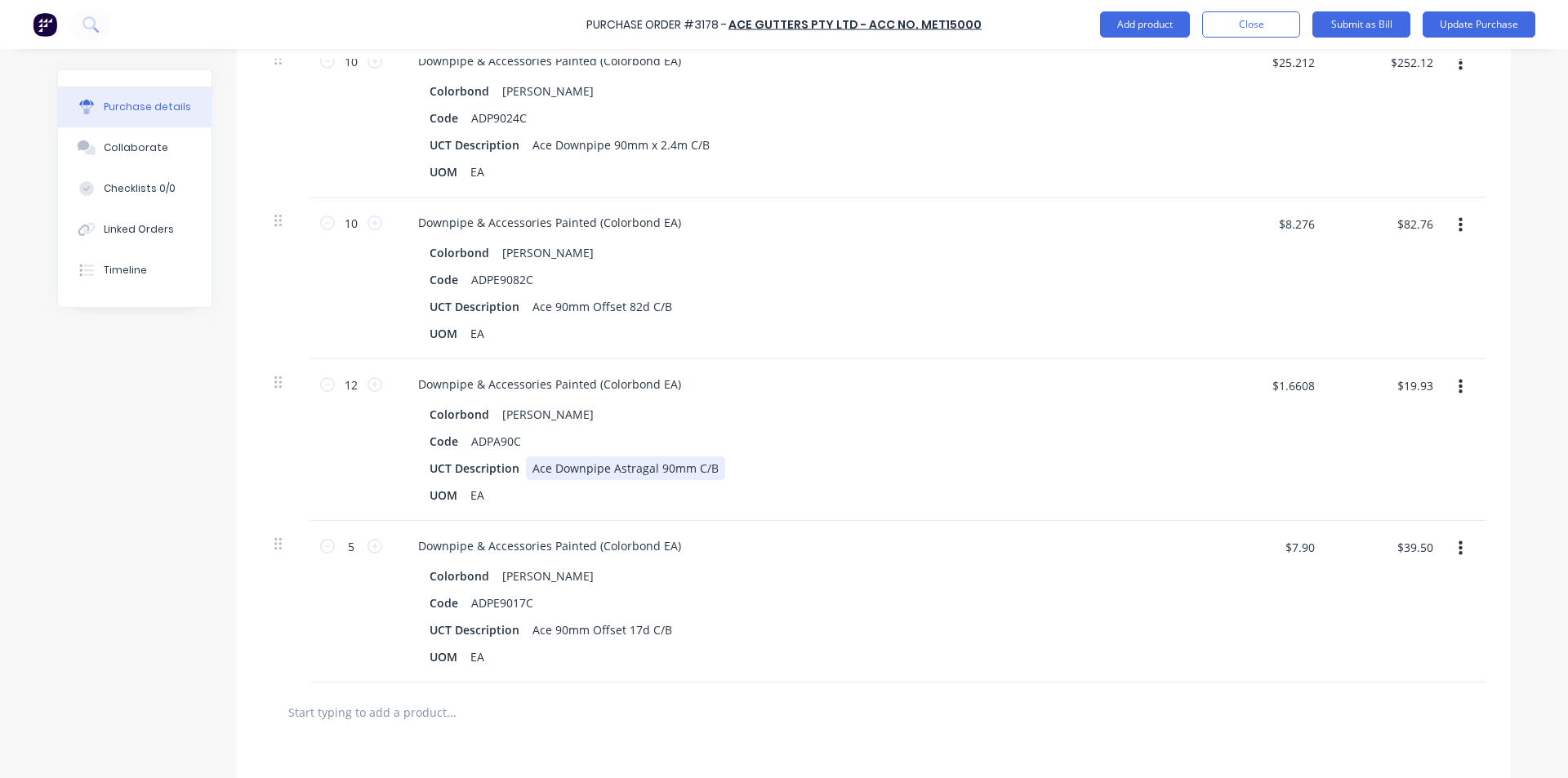
scroll to position [898, 0]
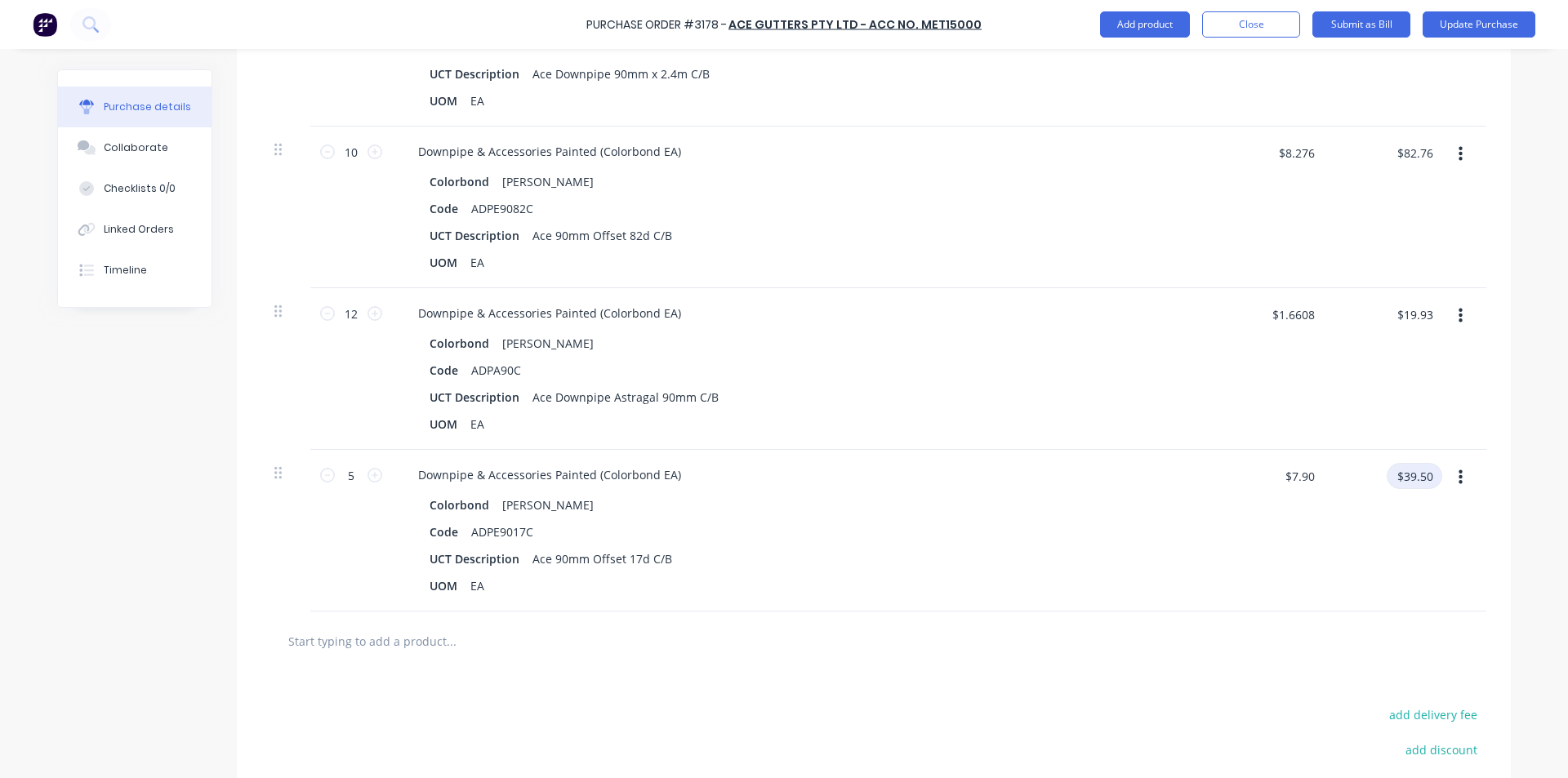
type textarea "x"
click at [1423, 478] on input "$39.50" at bounding box center [1415, 475] width 55 height 26
type input "41.38"
click at [1056, 568] on div "UCT Description Ace 90mm Offset 17d C/B" at bounding box center [796, 558] width 748 height 24
type textarea "x"
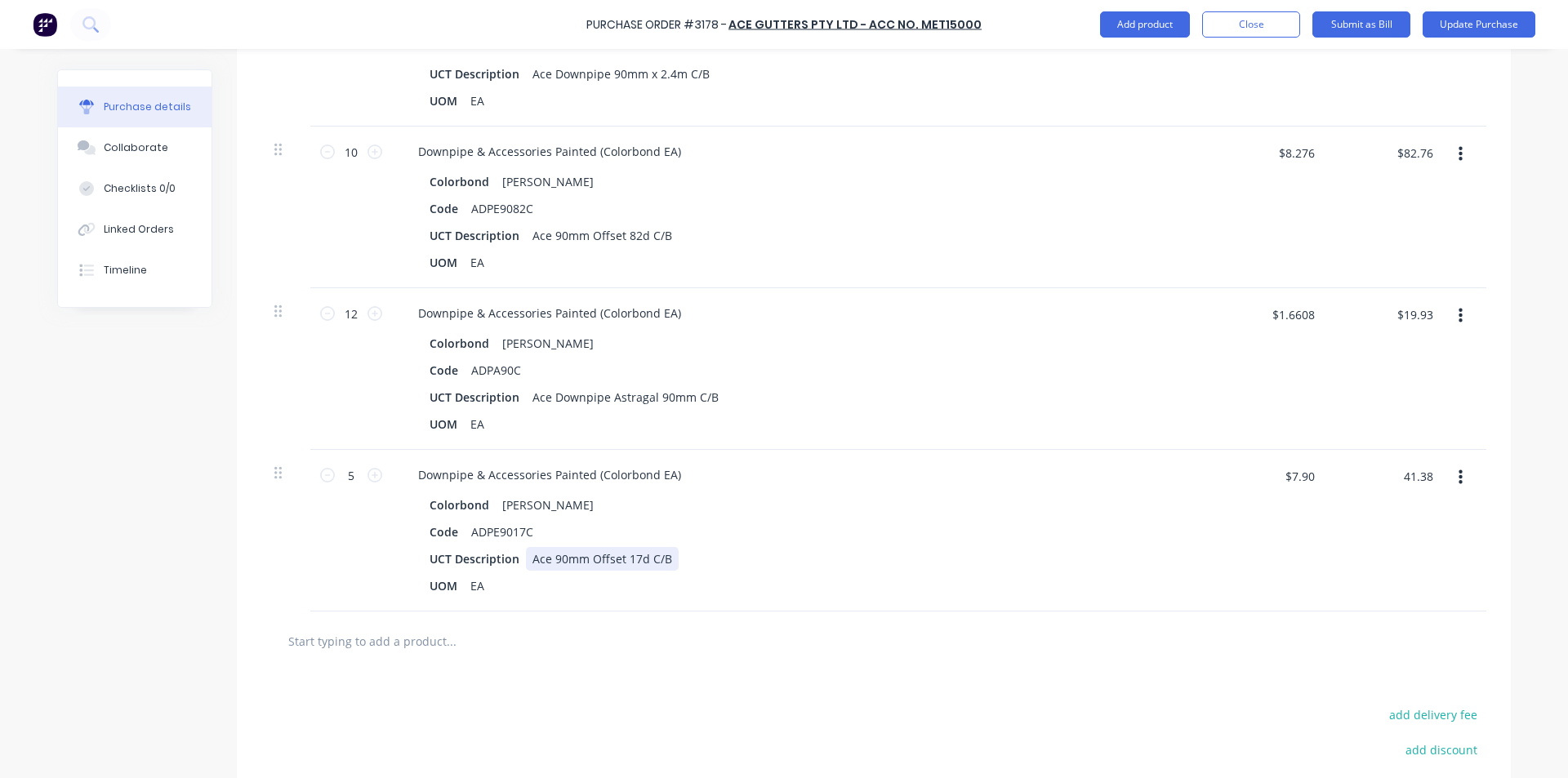
type input "$8.276"
type input "$41.38"
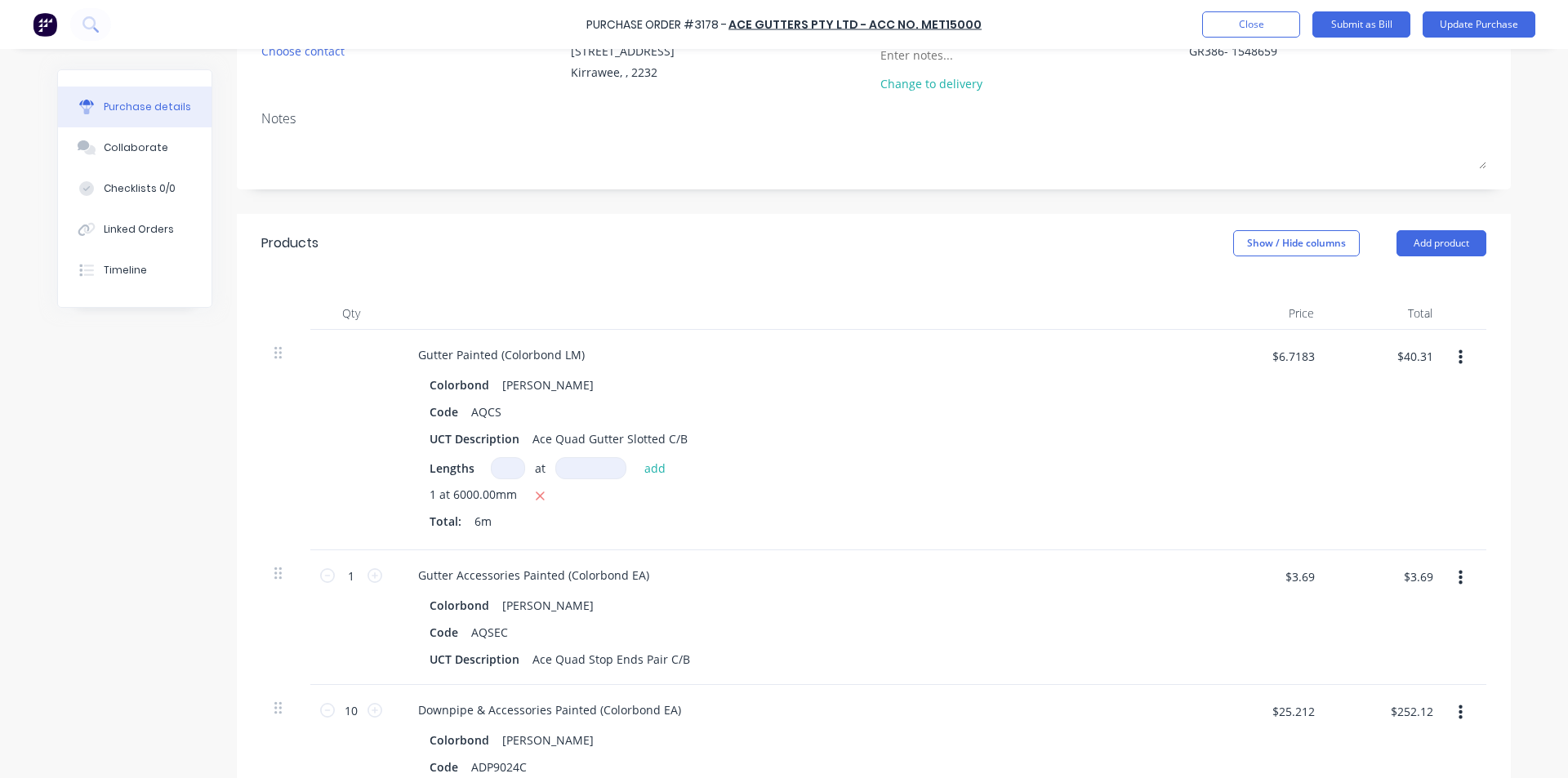
scroll to position [0, 0]
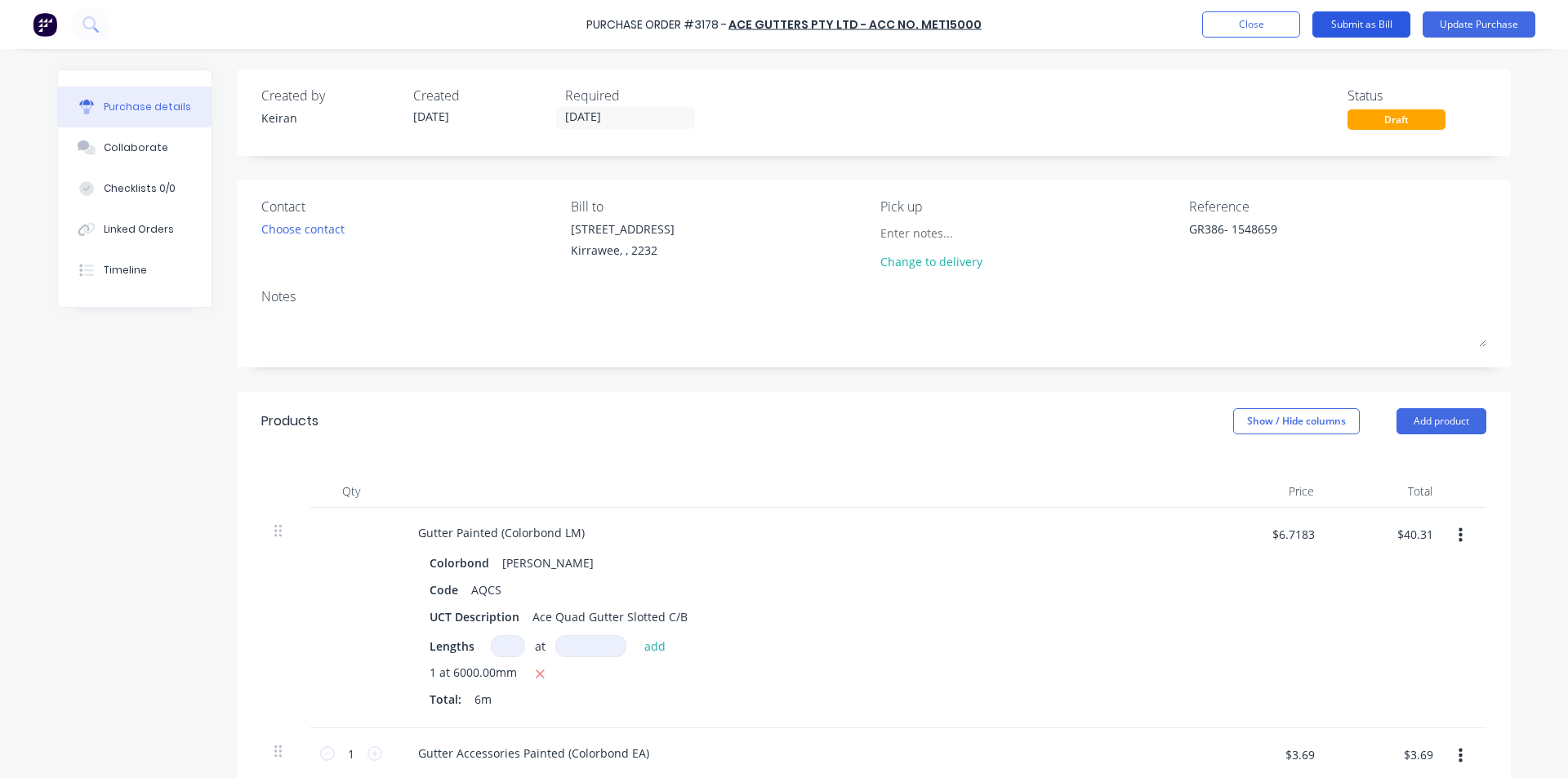
click at [1362, 27] on button "Submit as Bill" at bounding box center [1361, 24] width 98 height 26
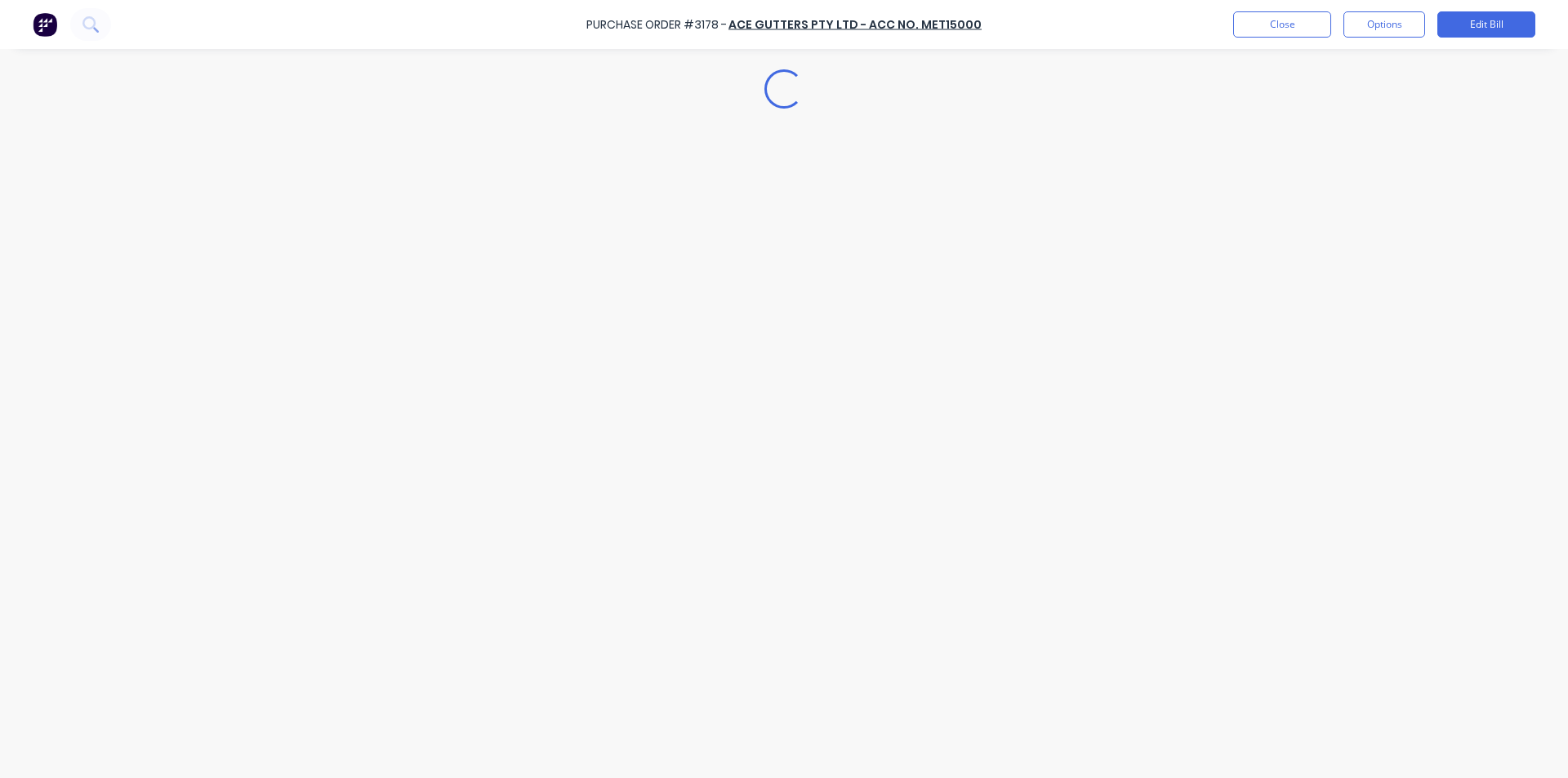
type textarea "x"
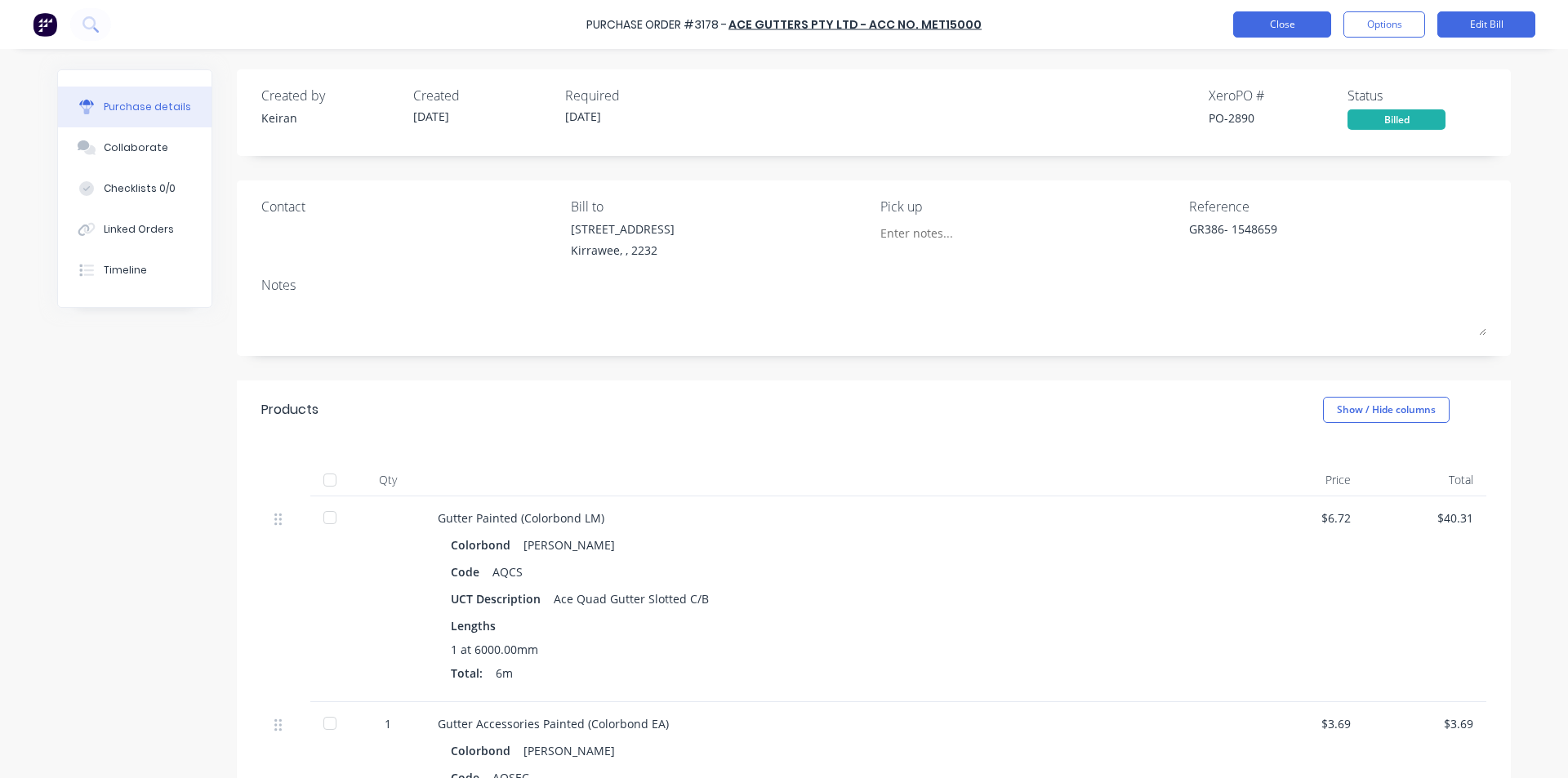
click at [1286, 21] on button "Close" at bounding box center [1282, 24] width 98 height 26
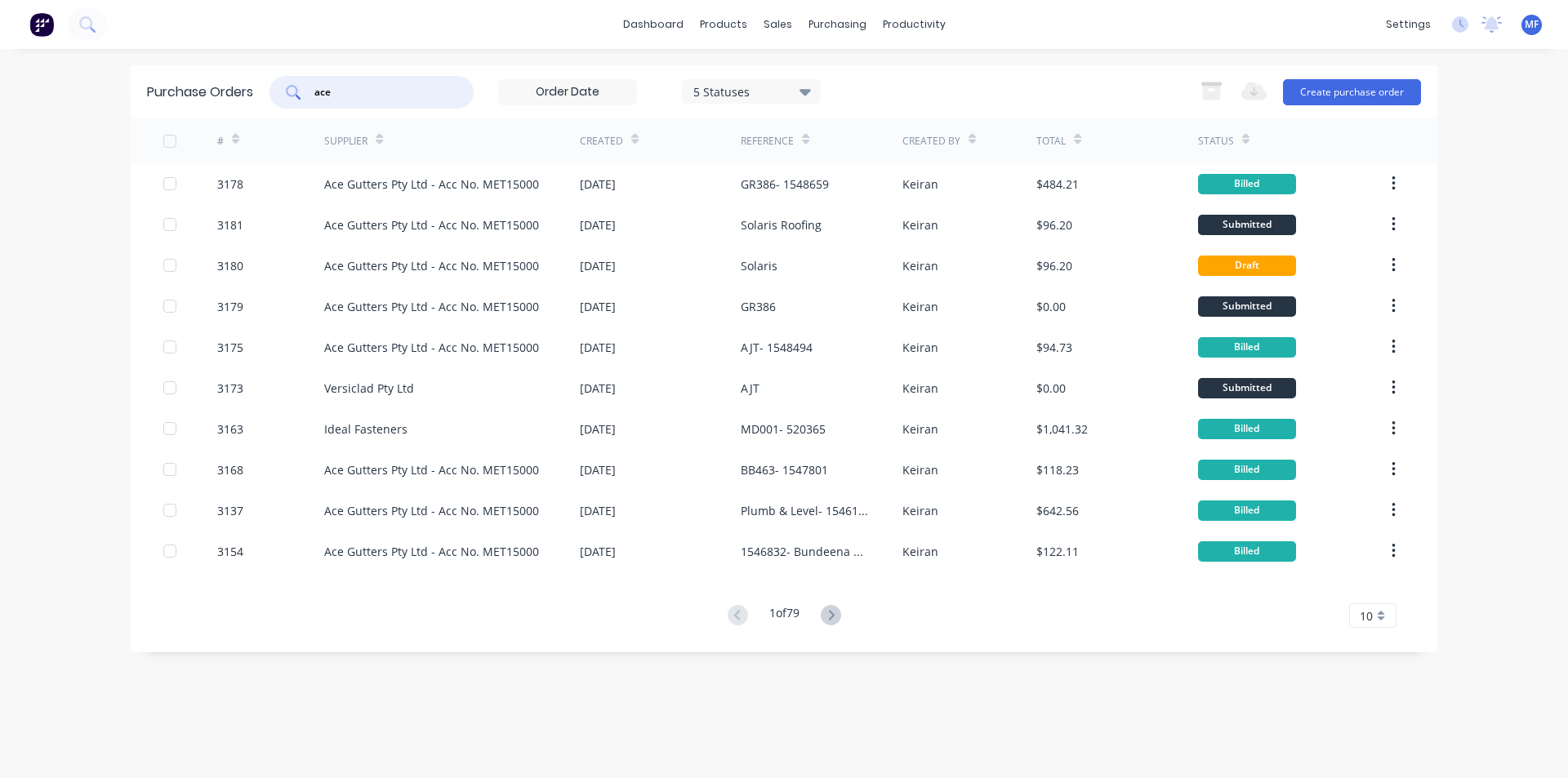
click at [367, 89] on input "ace" at bounding box center [380, 91] width 135 height 16
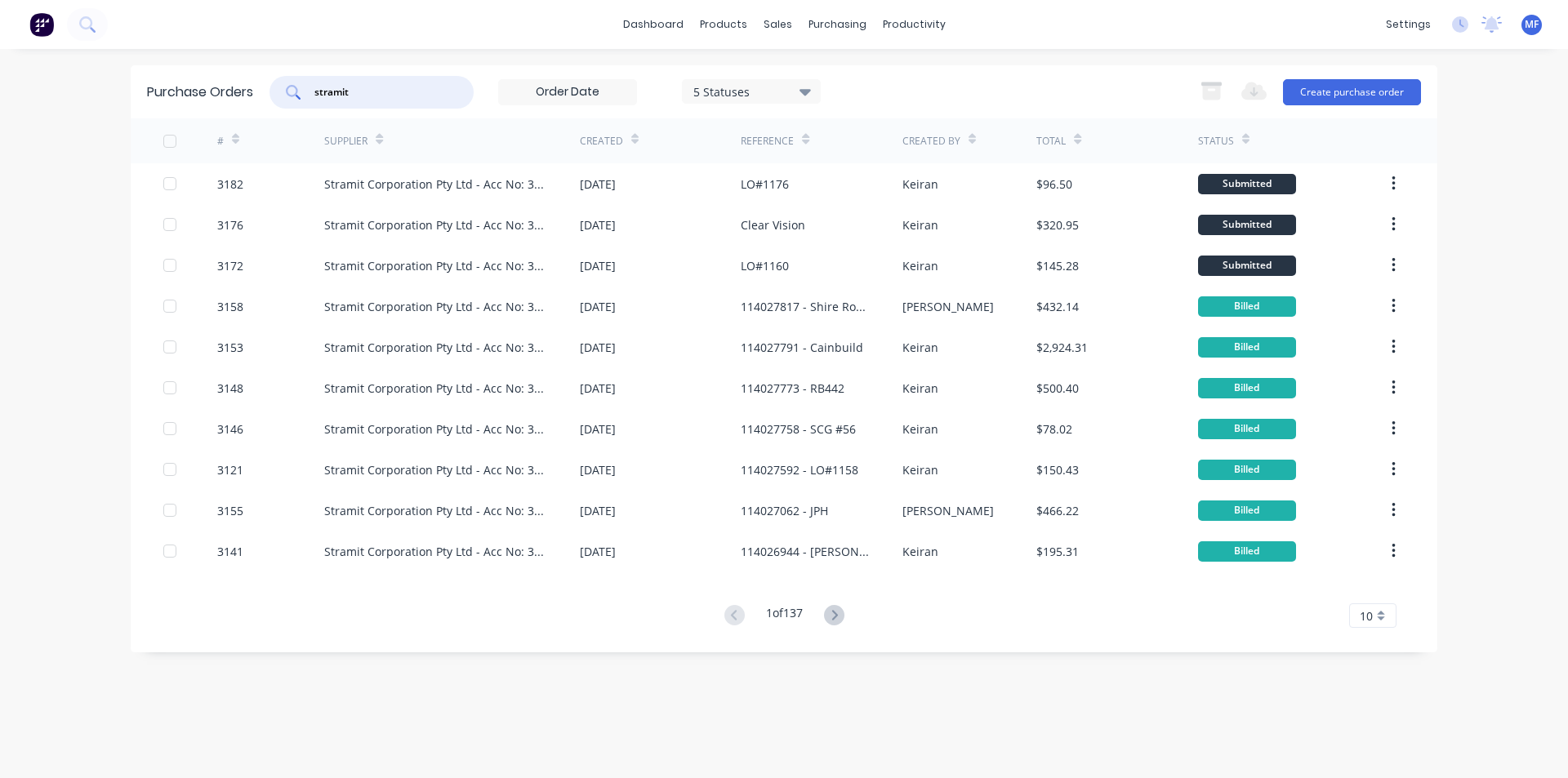
click at [399, 98] on input "stramit" at bounding box center [380, 91] width 135 height 16
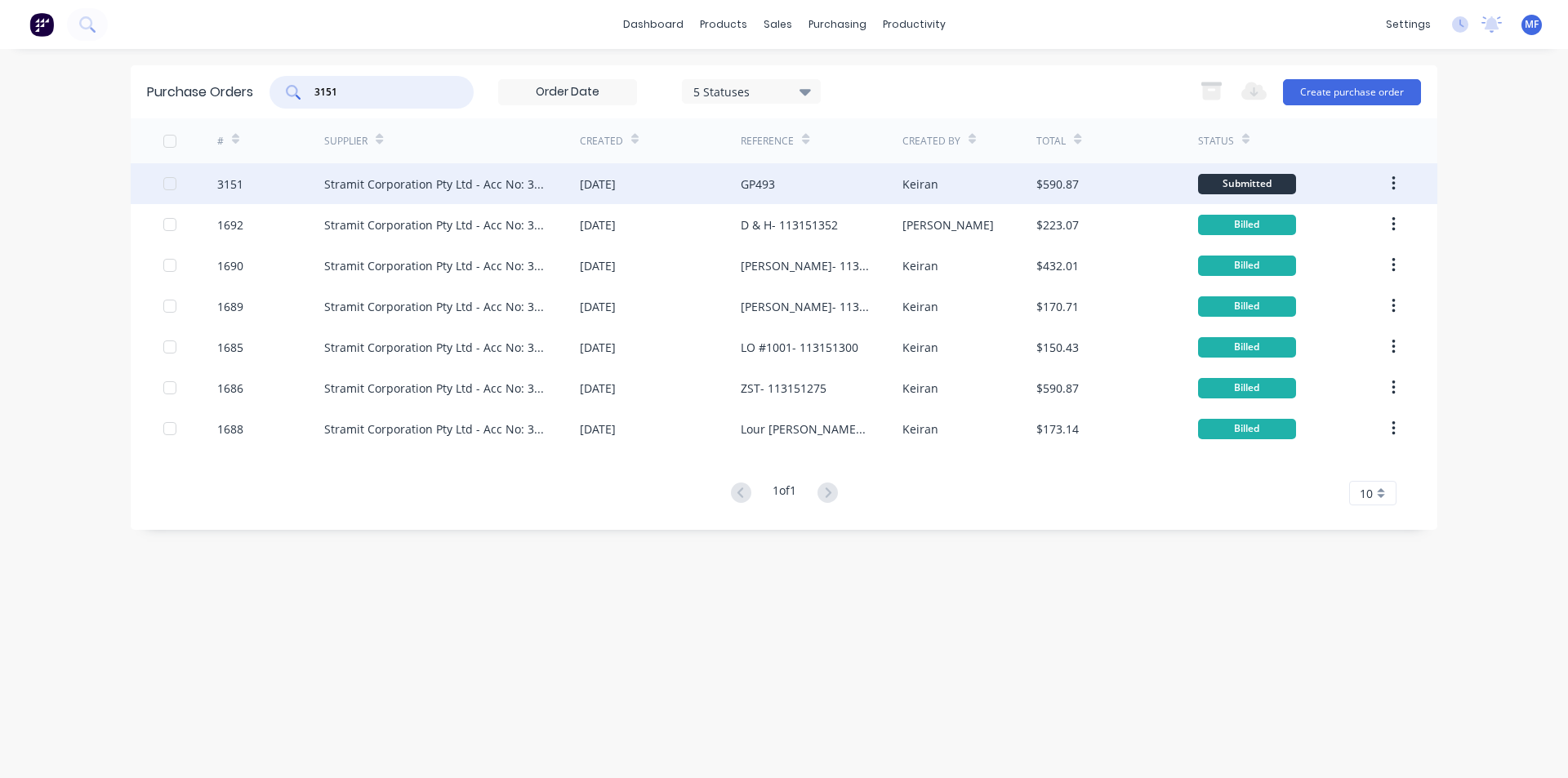
type input "3151"
click at [491, 189] on div "Stramit Corporation Pty Ltd - Acc No: 32915" at bounding box center [435, 184] width 223 height 17
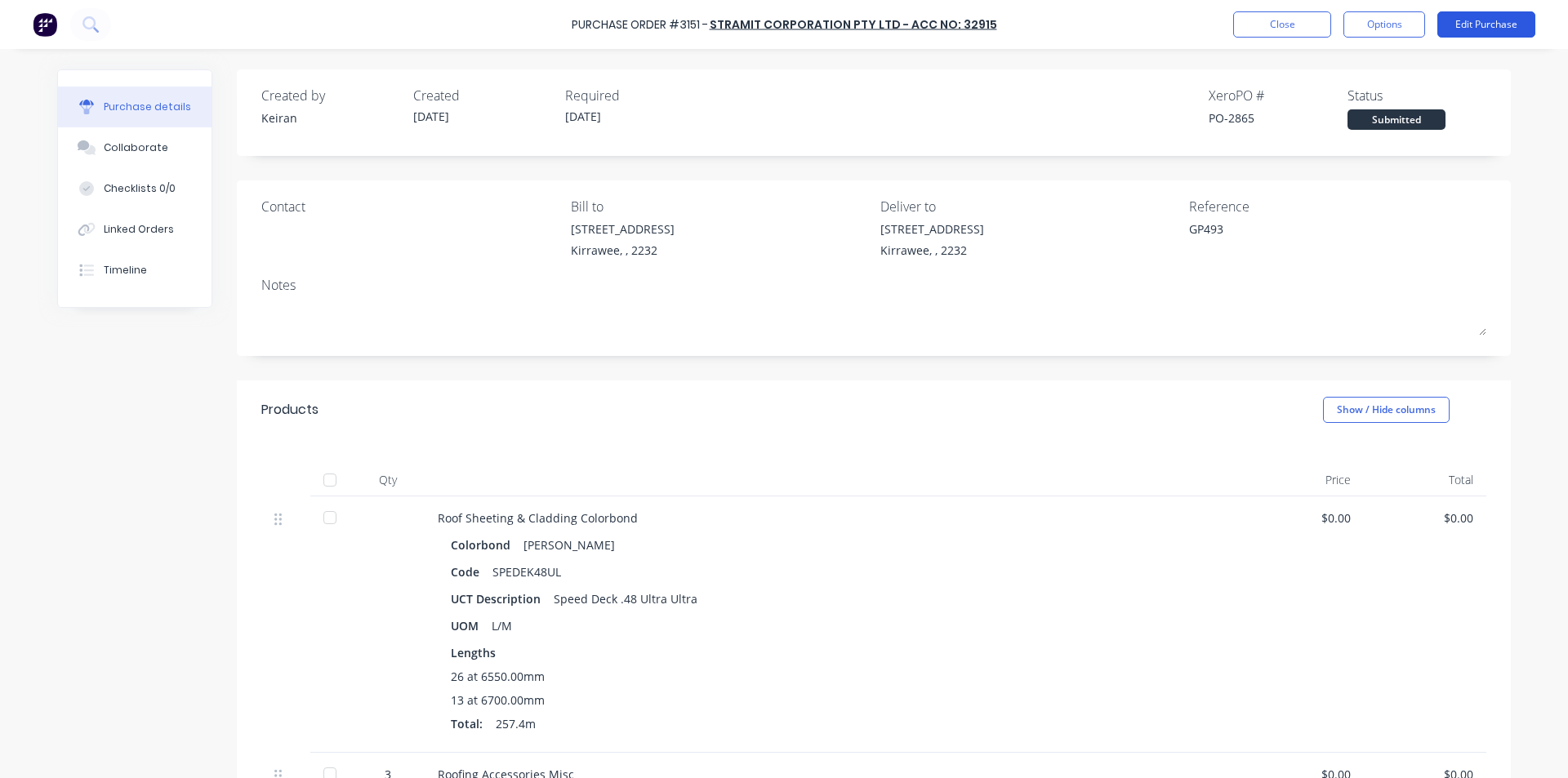
click at [1483, 28] on button "Edit Purchase" at bounding box center [1486, 24] width 98 height 26
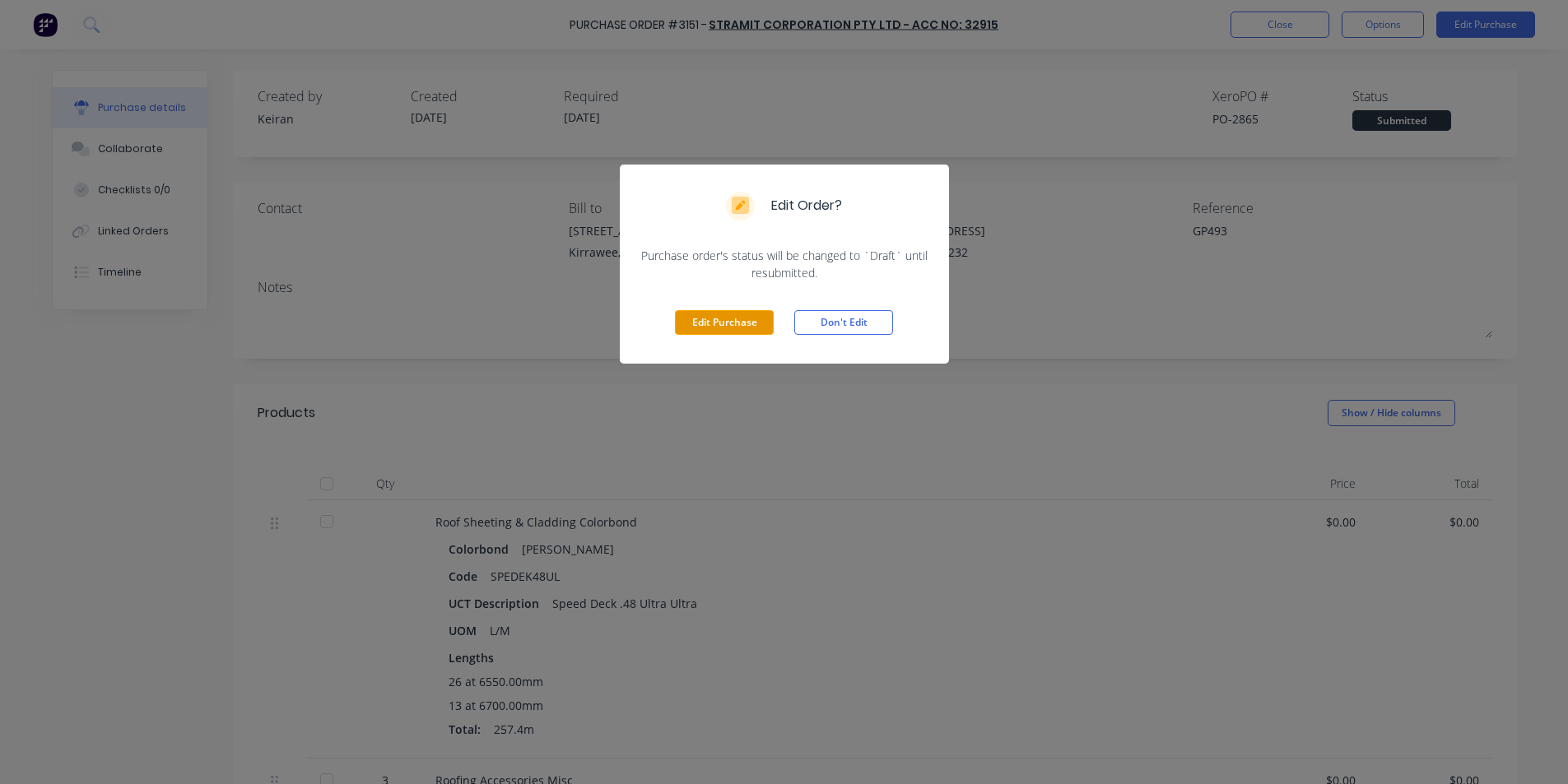
click at [714, 310] on button "Edit Purchase" at bounding box center [724, 322] width 99 height 25
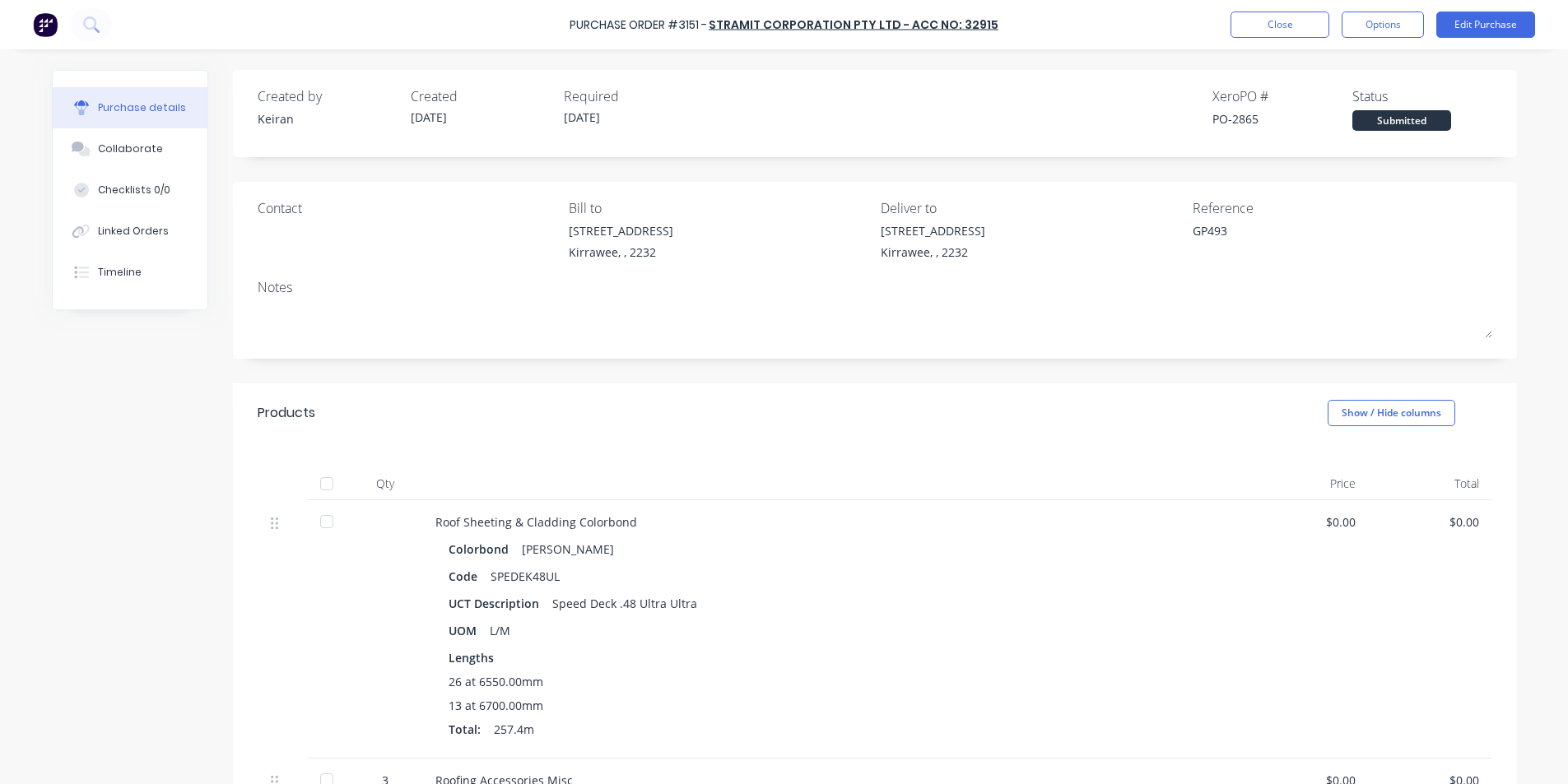
type textarea "x"
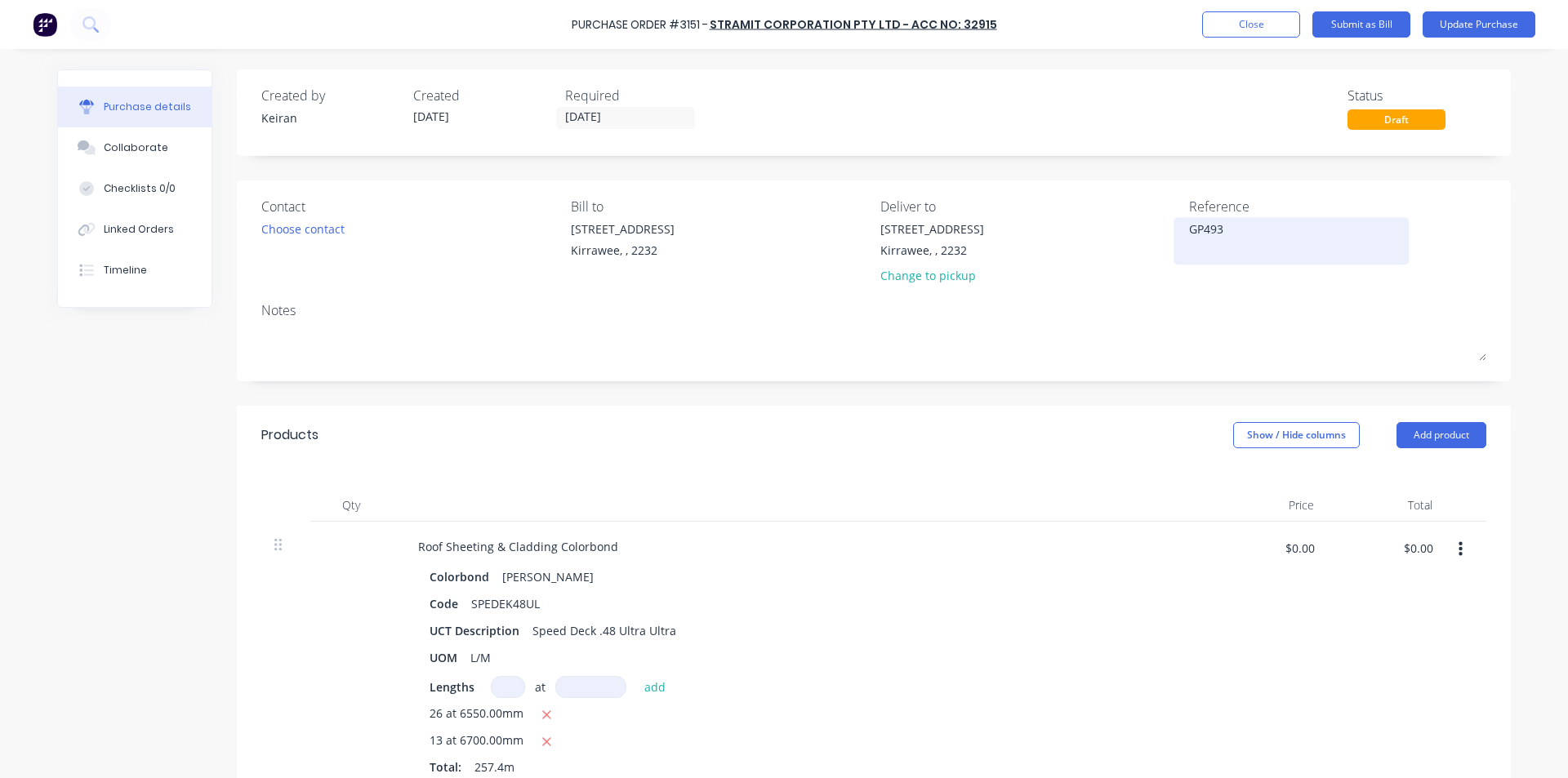
click at [1243, 240] on textarea "GP493" at bounding box center [1291, 238] width 204 height 37
type textarea "GP493- 11402"
type textarea "x"
type textarea "GP493- 114028"
type textarea "x"
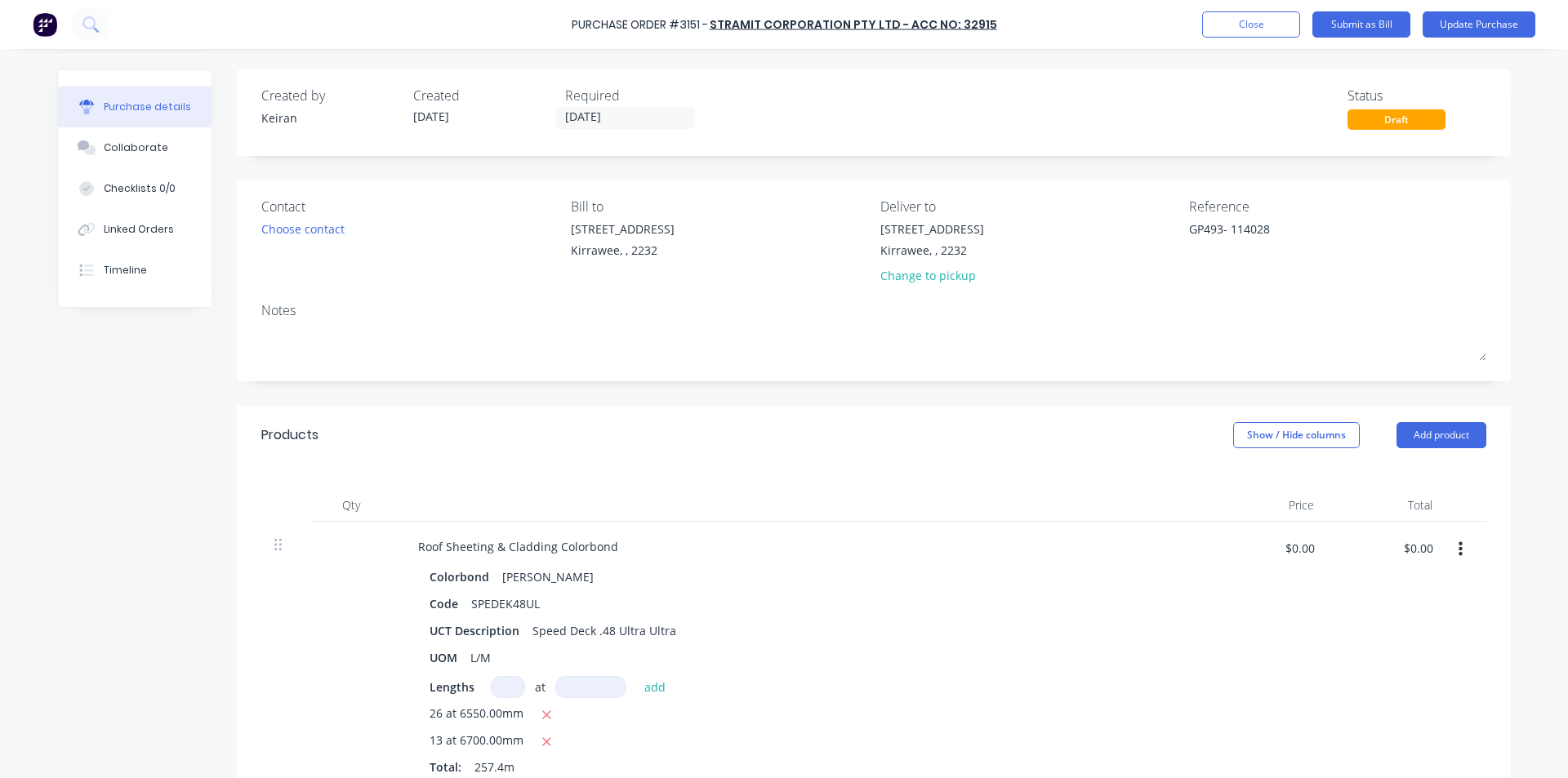
type textarea "GP493- 1140285"
type textarea "x"
type textarea "GP493- 11402855"
type textarea "x"
type textarea "GP493- 114028552"
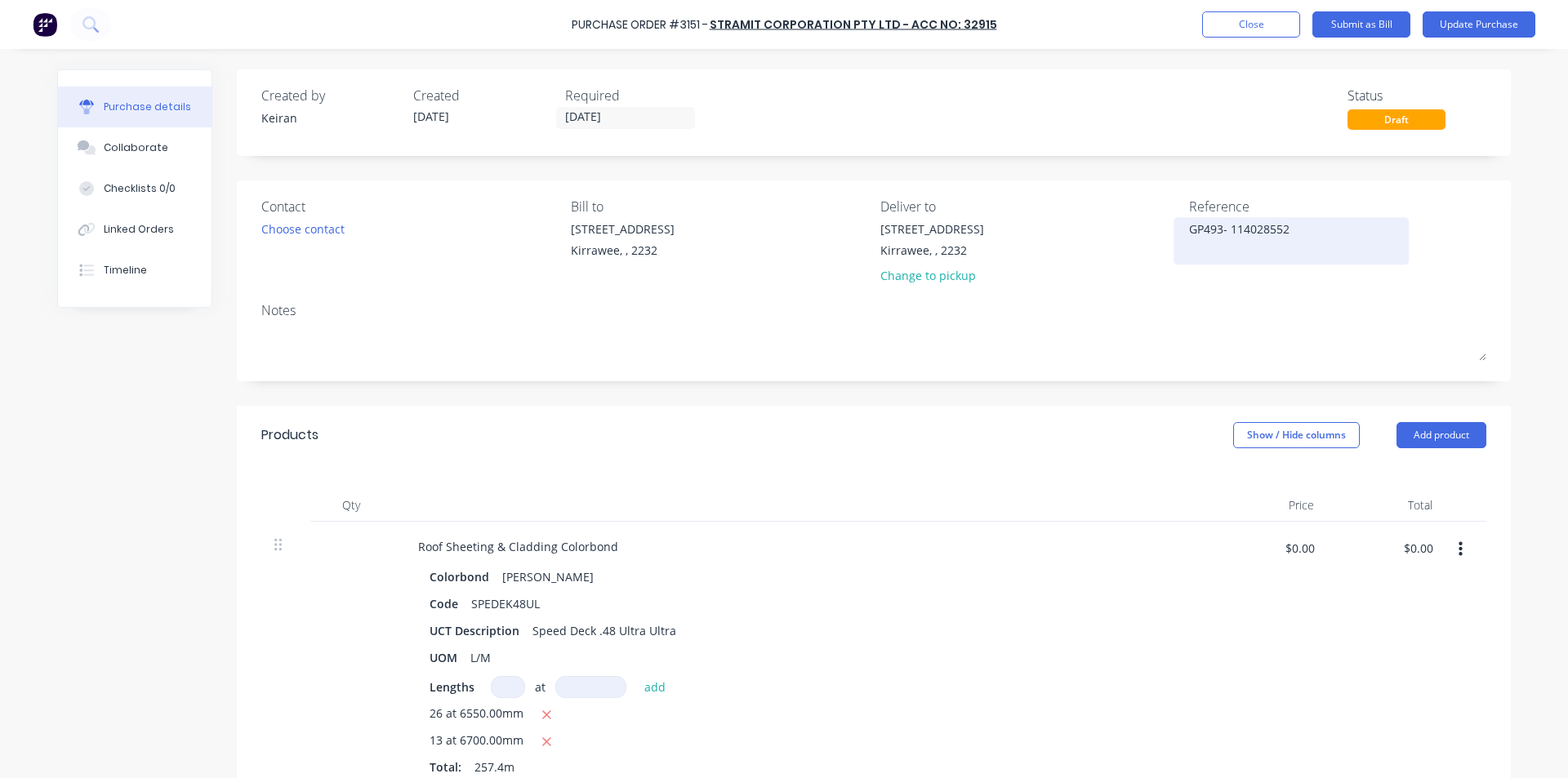
click at [1242, 229] on textarea "GP493- 114028552" at bounding box center [1291, 238] width 204 height 37
type textarea "x"
click at [1255, 227] on textarea "GP493- 114028552" at bounding box center [1291, 238] width 204 height 37
type textarea "GP493- 114028552"
type textarea "x"
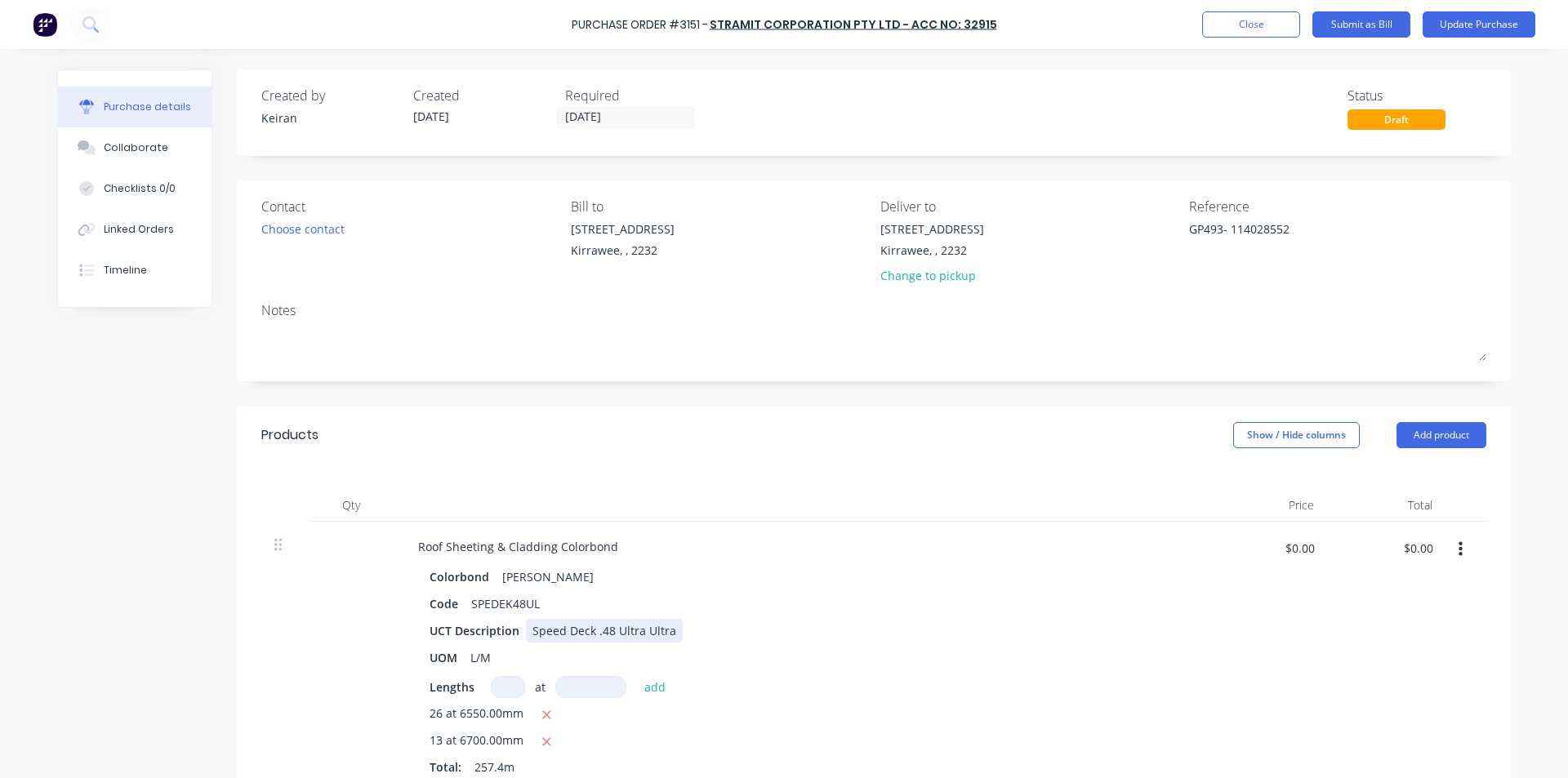
type textarea "GP493- 114028552"
click at [870, 639] on div "UCT Description Speed Deck .48 Ultra Ultra" at bounding box center [796, 630] width 748 height 24
type textarea "x"
click at [1420, 549] on input "$0.00" at bounding box center [1417, 548] width 49 height 26
type input "4890.09"
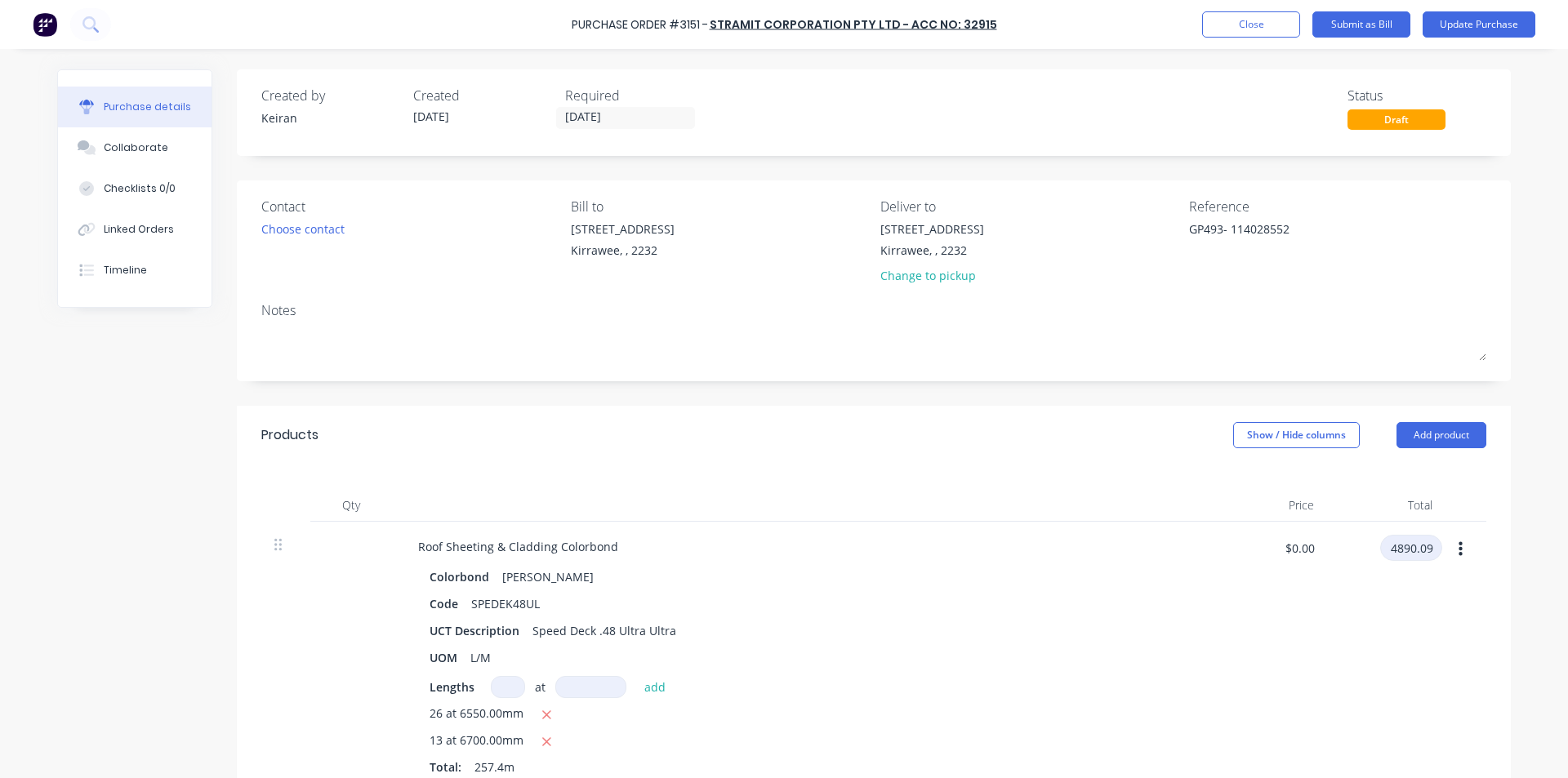
type textarea "x"
click at [1426, 549] on input "4890.09" at bounding box center [1411, 548] width 62 height 26
type input "4890.09"
type textarea "x"
type input "$18.998"
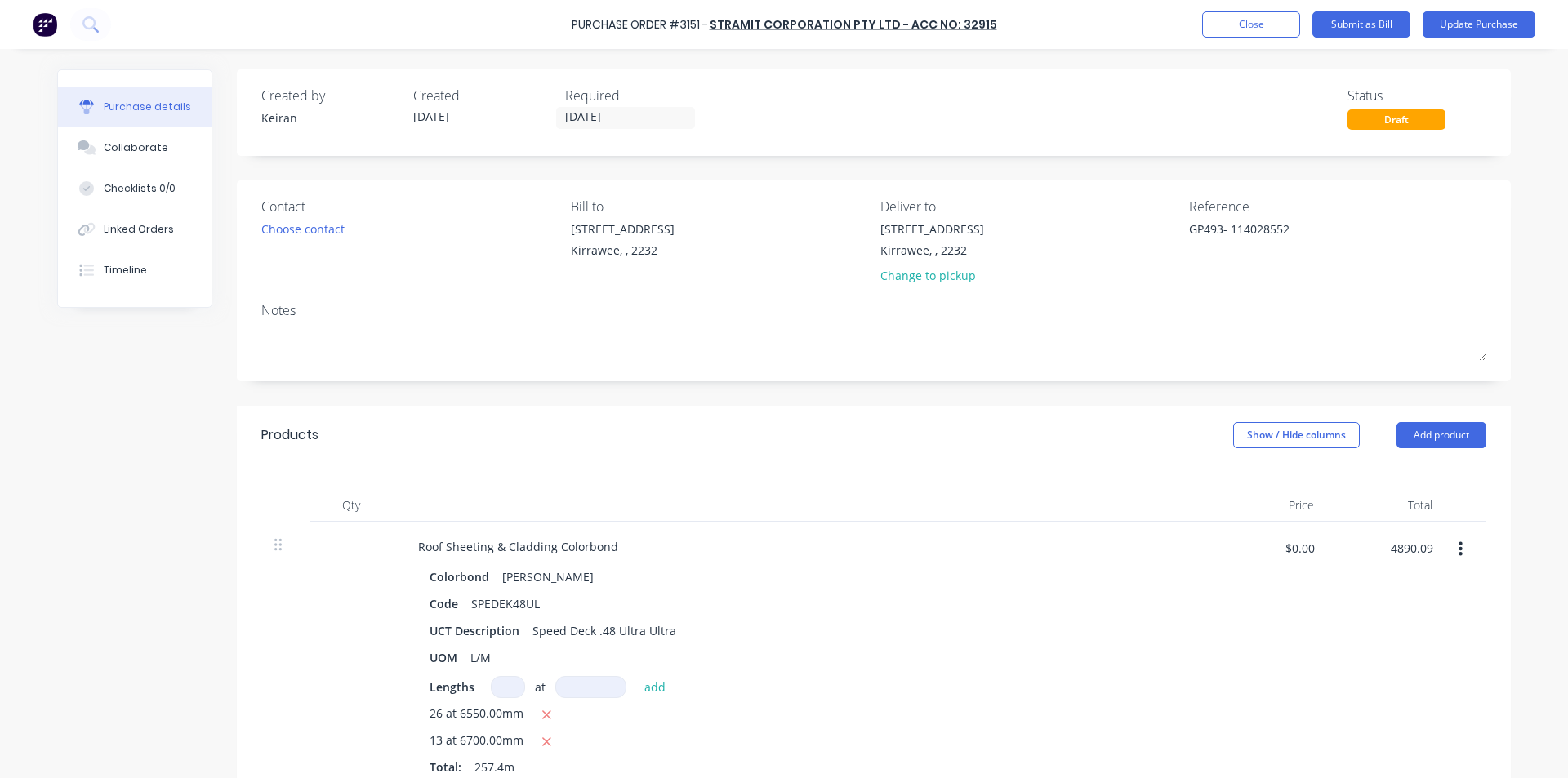
type input "$4,890.09"
click at [1401, 584] on div "$4,890.09 $4,890.09" at bounding box center [1386, 659] width 118 height 274
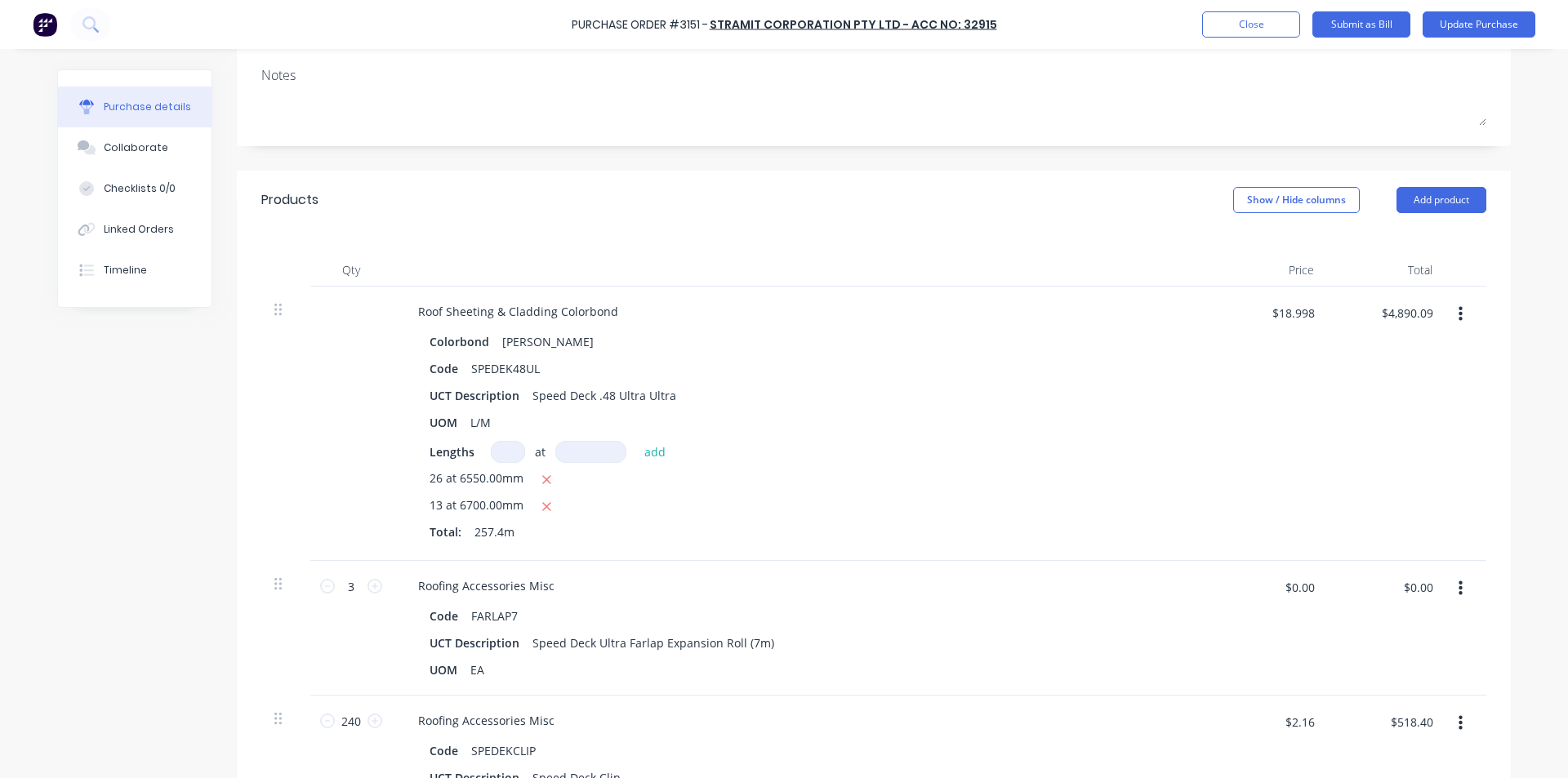
scroll to position [245, 0]
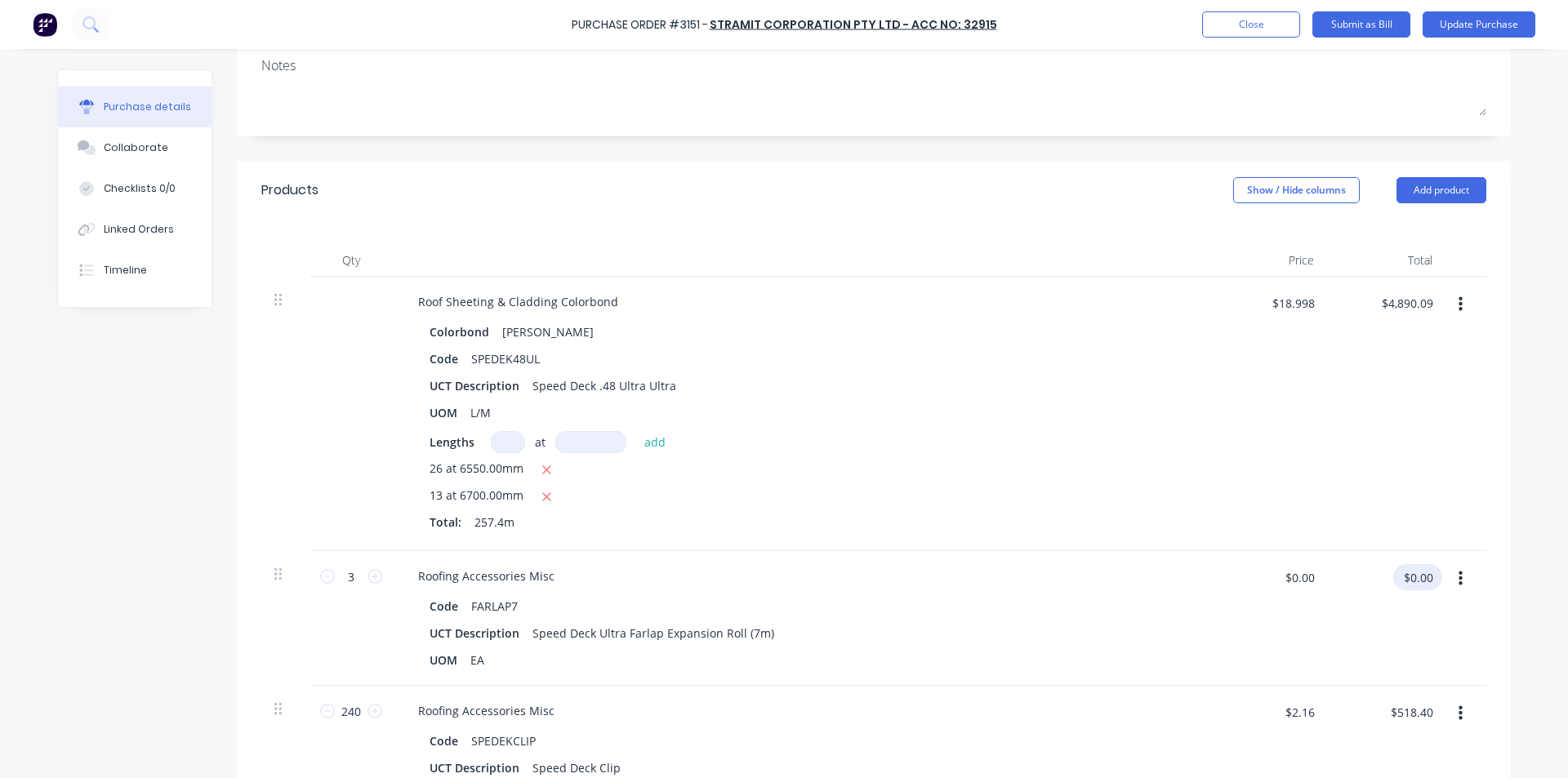
type textarea "x"
click at [1403, 570] on input "$0.00" at bounding box center [1417, 576] width 49 height 26
type input "655.56"
type textarea "x"
type input "$218.52"
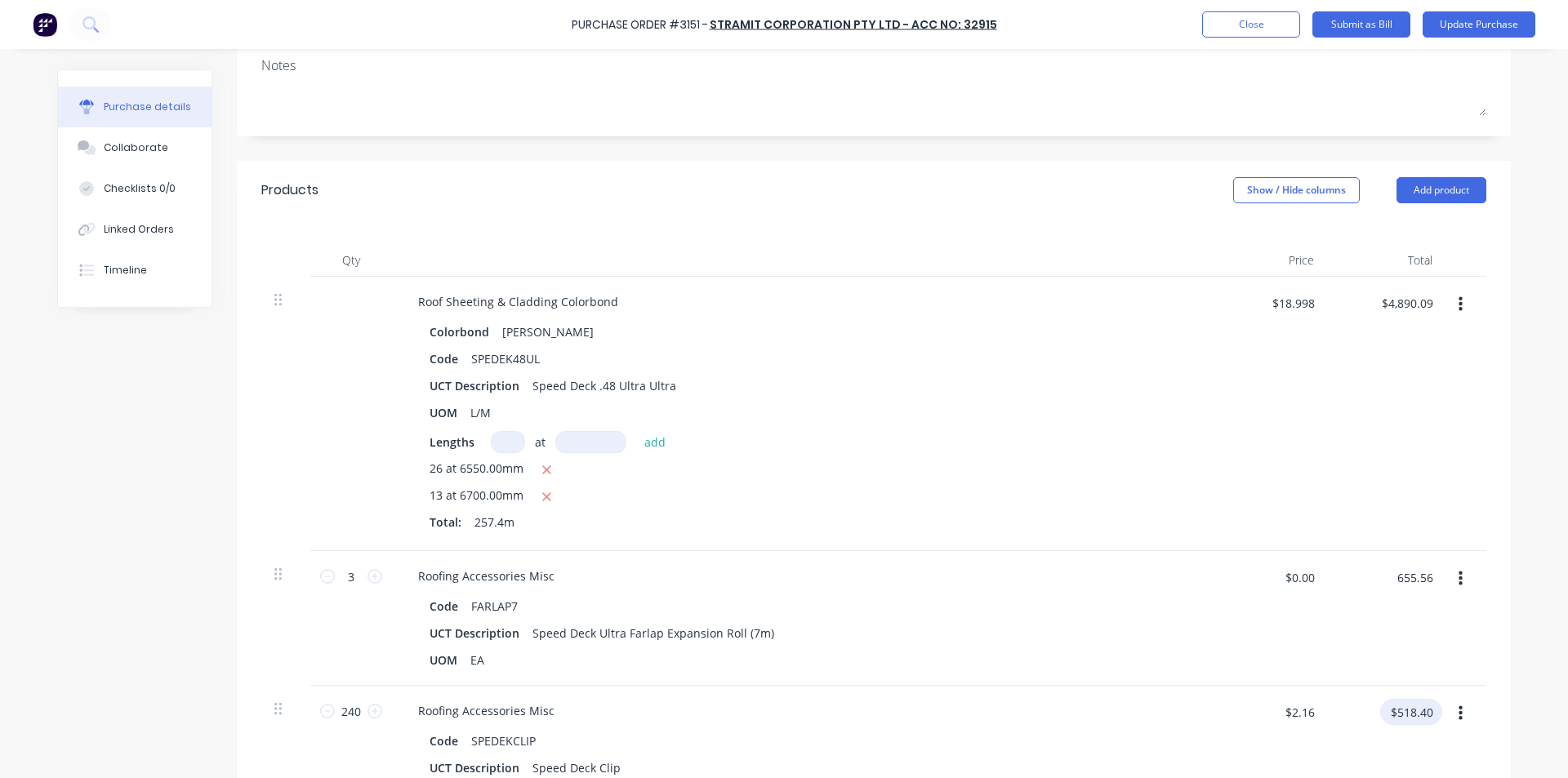
type input "$655.56"
click at [1404, 723] on input "$518.40" at bounding box center [1411, 711] width 62 height 26
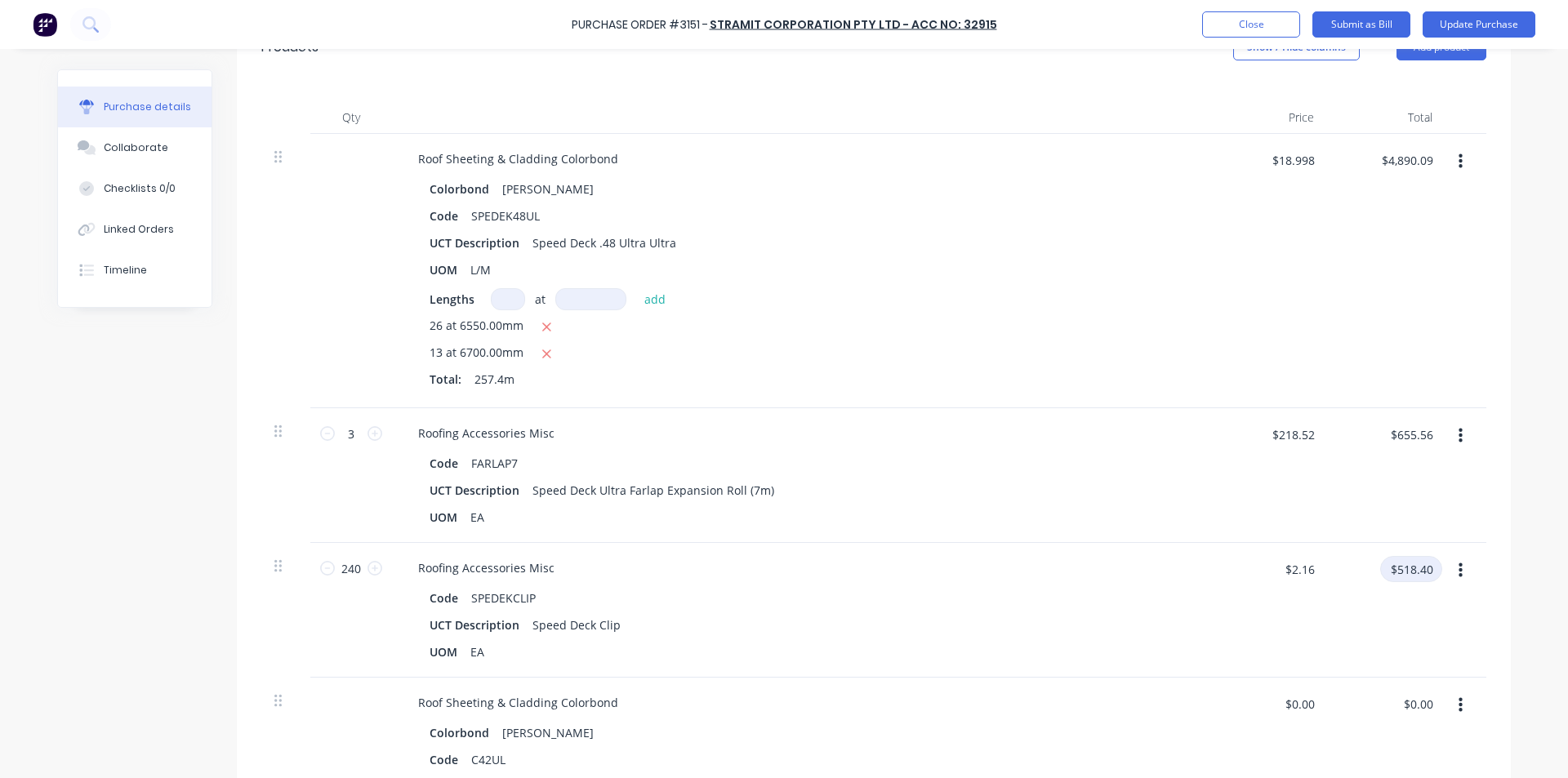
scroll to position [409, 0]
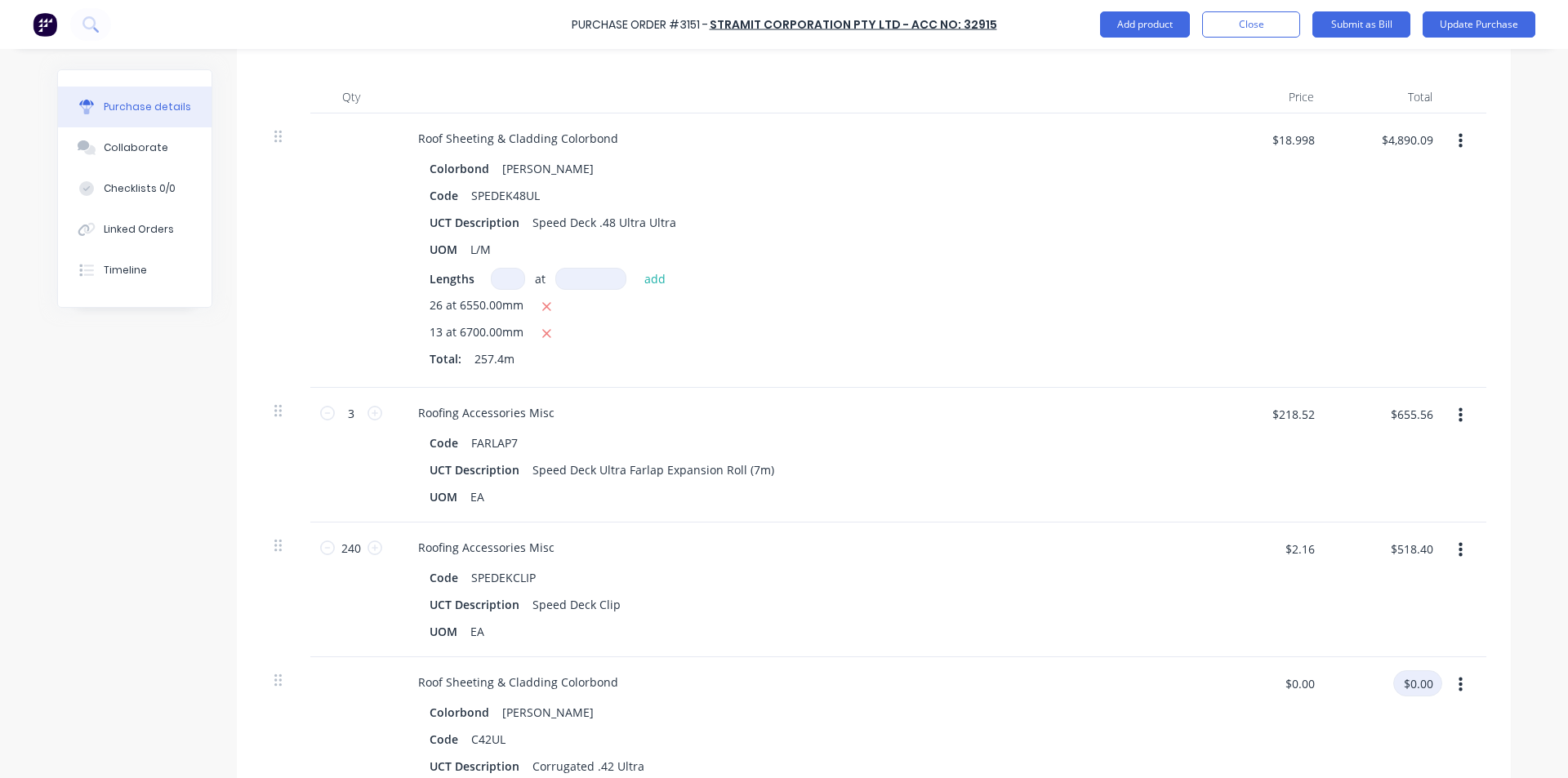
type textarea "x"
click at [1418, 682] on input "$0.00" at bounding box center [1417, 683] width 49 height 26
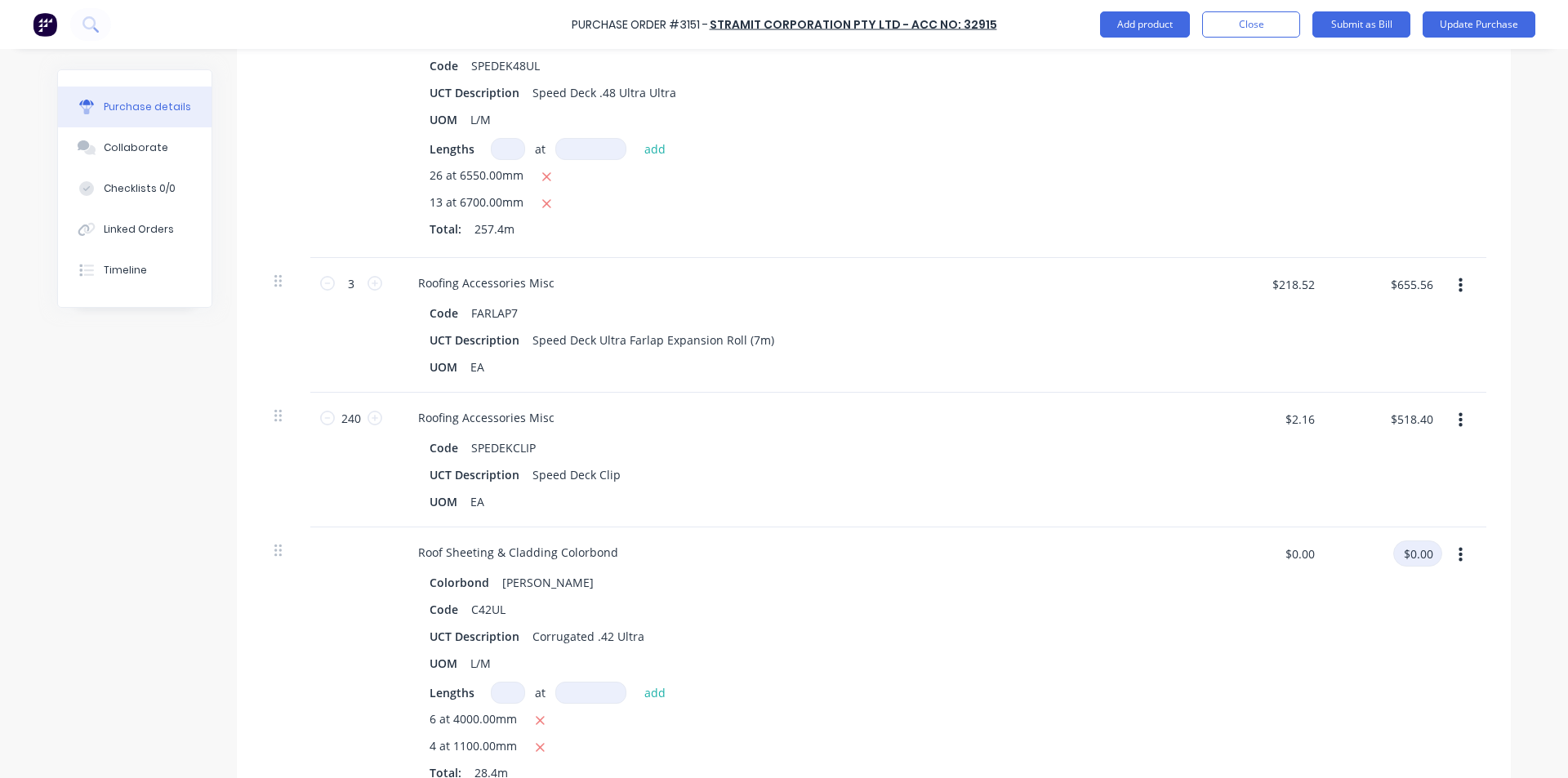
scroll to position [571, 0]
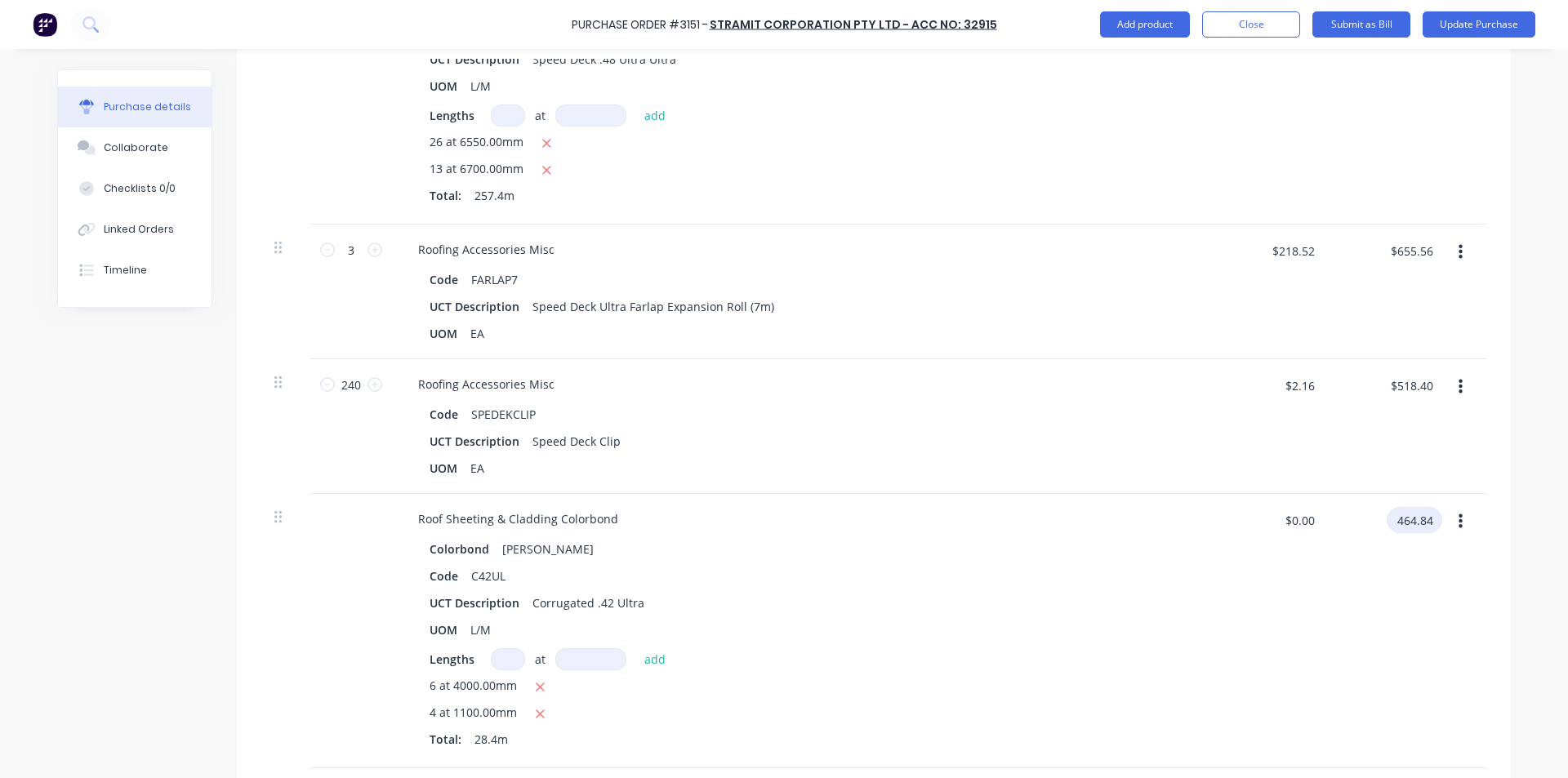
type input "464.84"
type textarea "x"
type input "$16.3676"
type input "$464.84"
click at [1136, 692] on div "6 at 4000.00mm" at bounding box center [800, 687] width 742 height 20
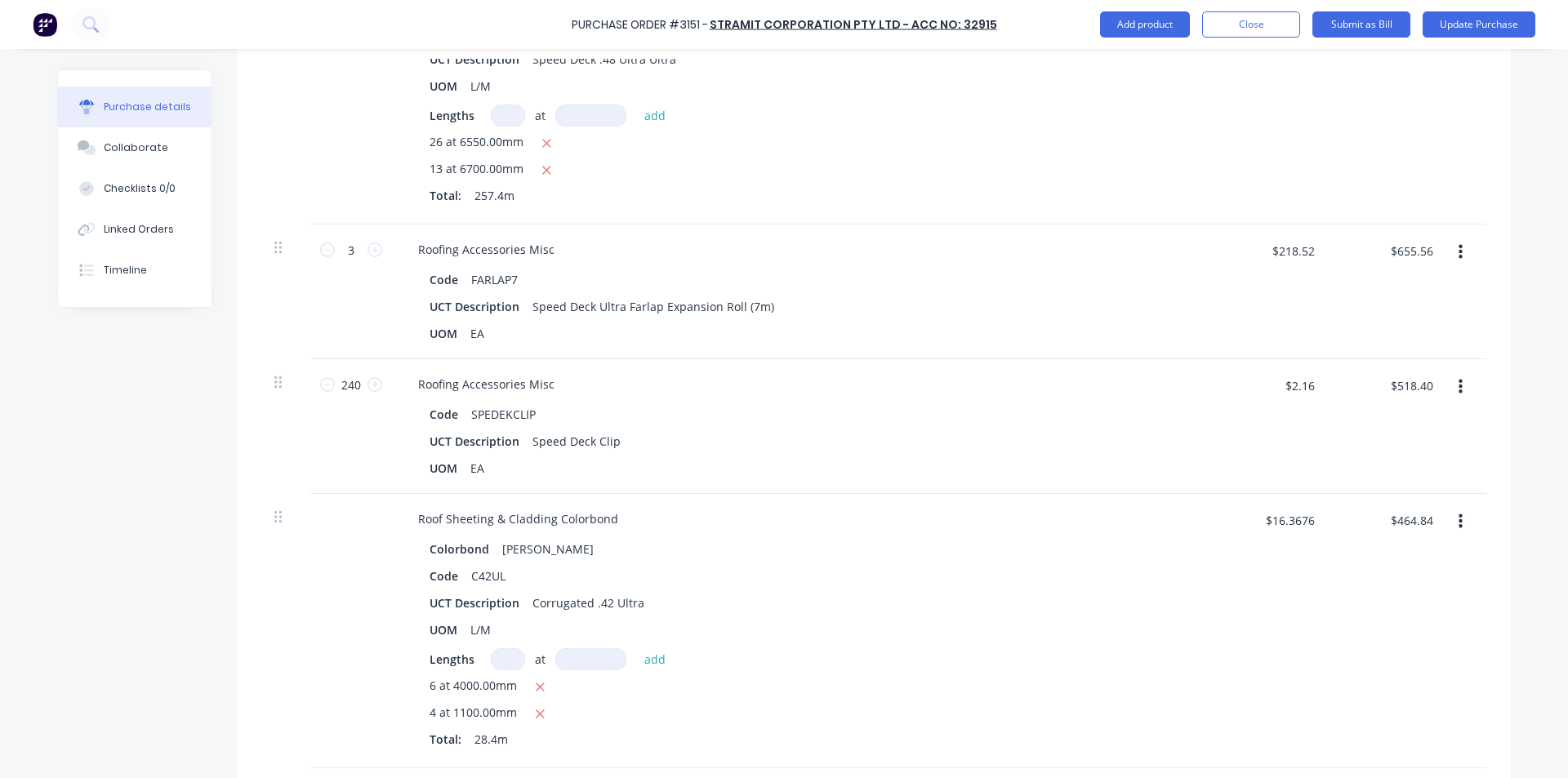
scroll to position [898, 0]
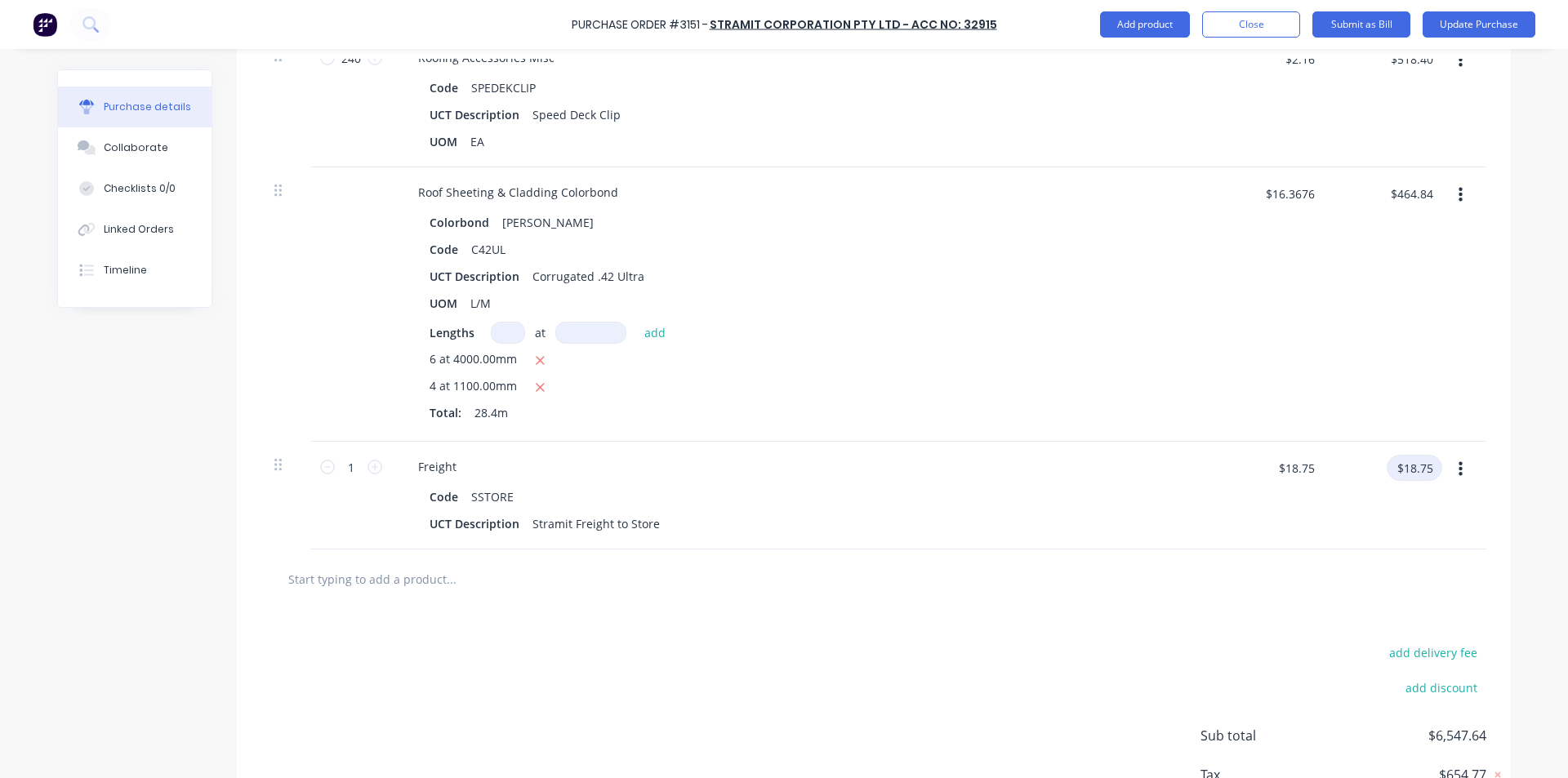
click at [1396, 469] on input "$18.75" at bounding box center [1415, 468] width 55 height 26
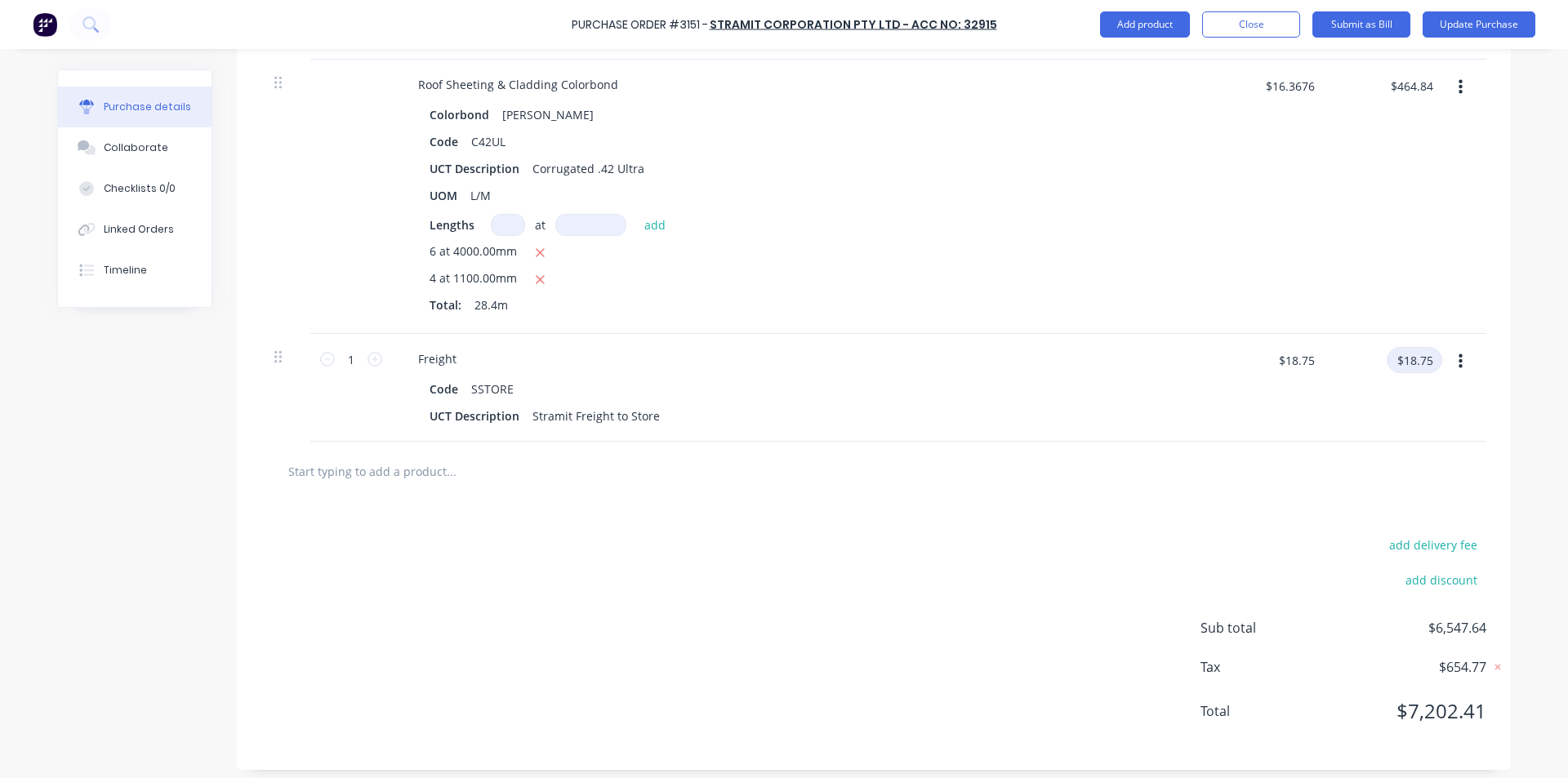
scroll to position [1014, 0]
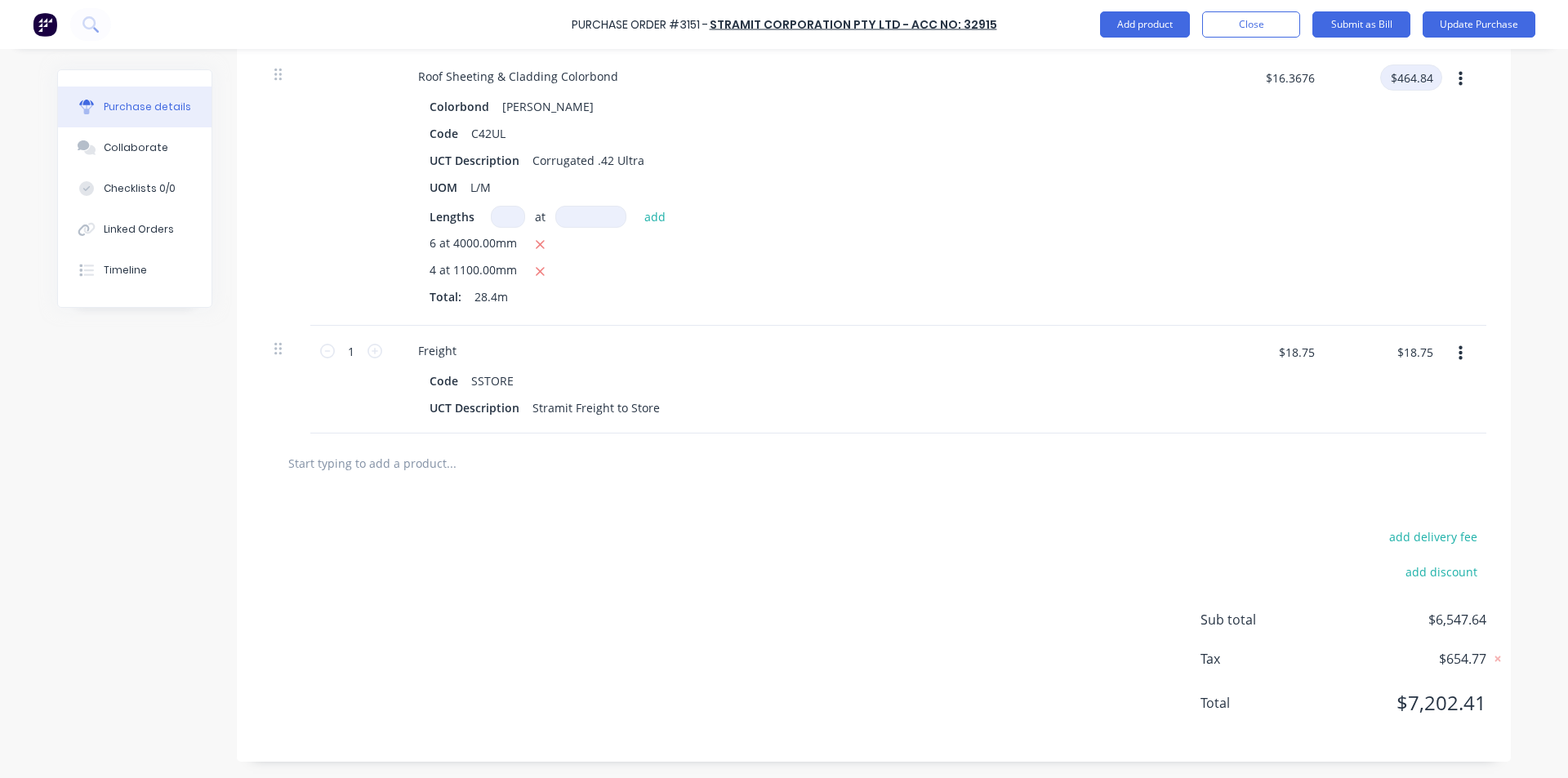
click at [1432, 76] on input "$464.84" at bounding box center [1411, 77] width 62 height 26
type textarea "x"
click at [1424, 79] on input "$464.84" at bounding box center [1411, 77] width 62 height 26
type input "$464.83"
type textarea "x"
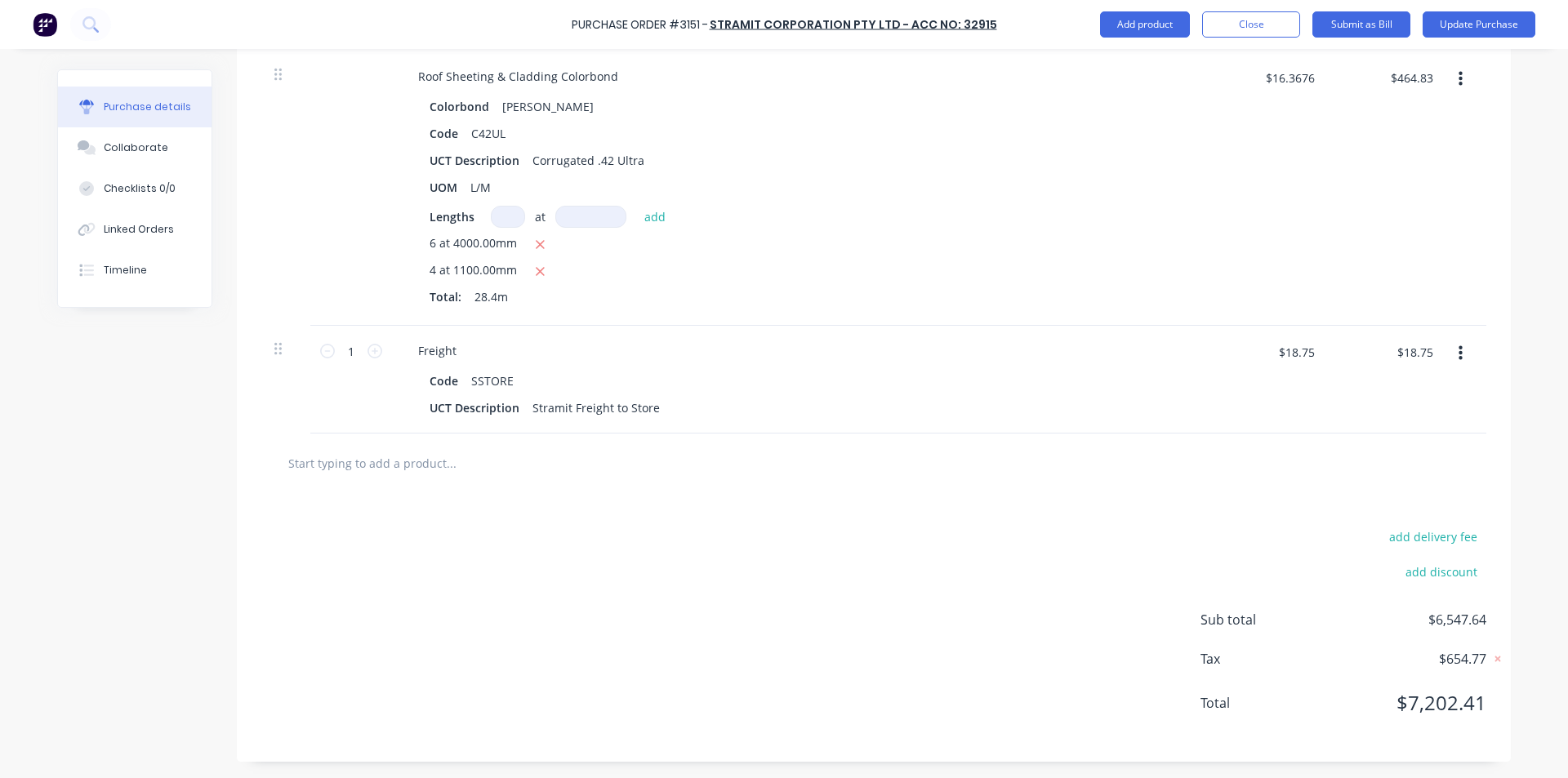
type input "$16.3673"
type input "$464.83"
click at [1369, 197] on div "$464.83 $464.83" at bounding box center [1386, 189] width 118 height 274
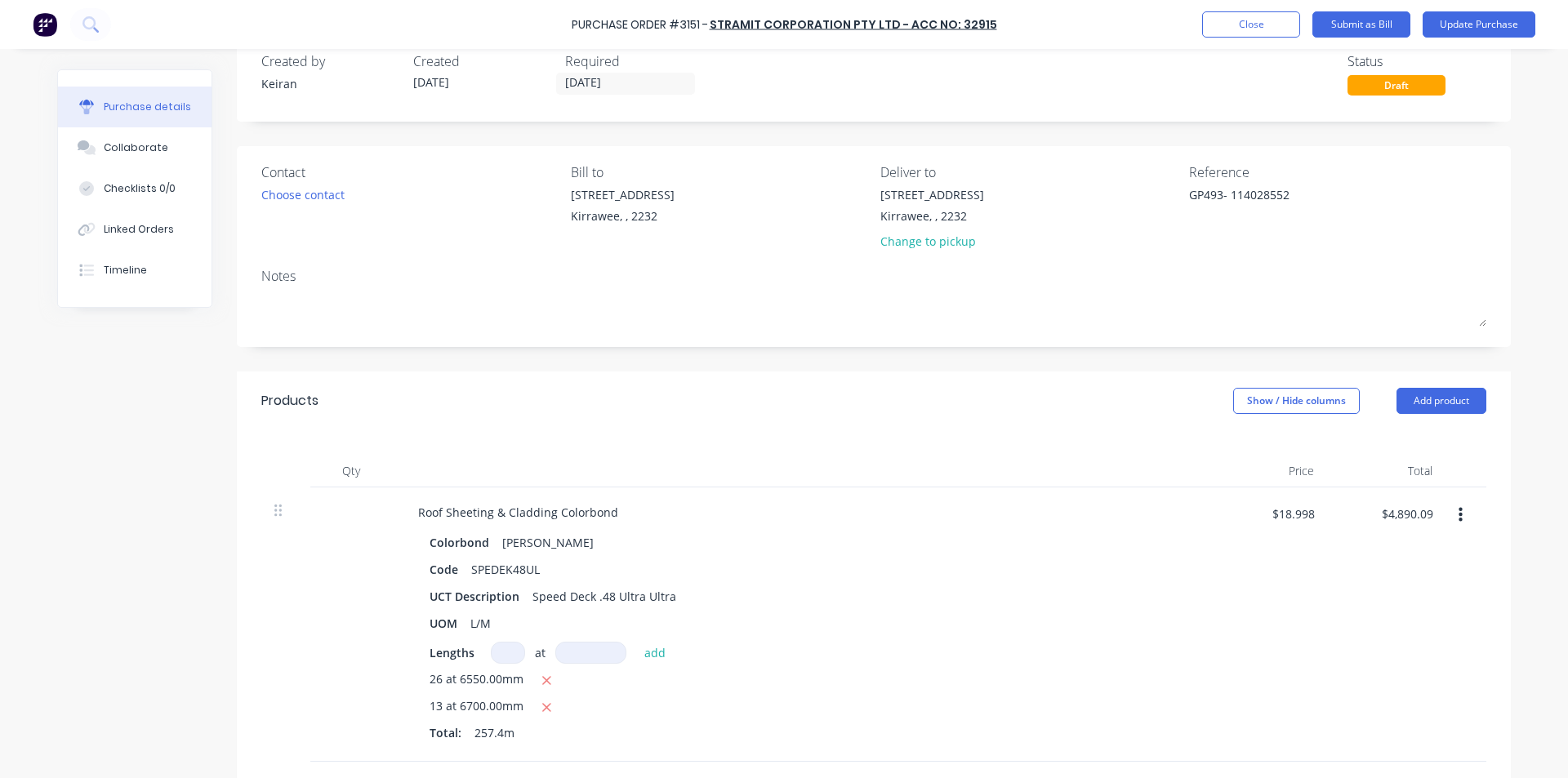
scroll to position [0, 0]
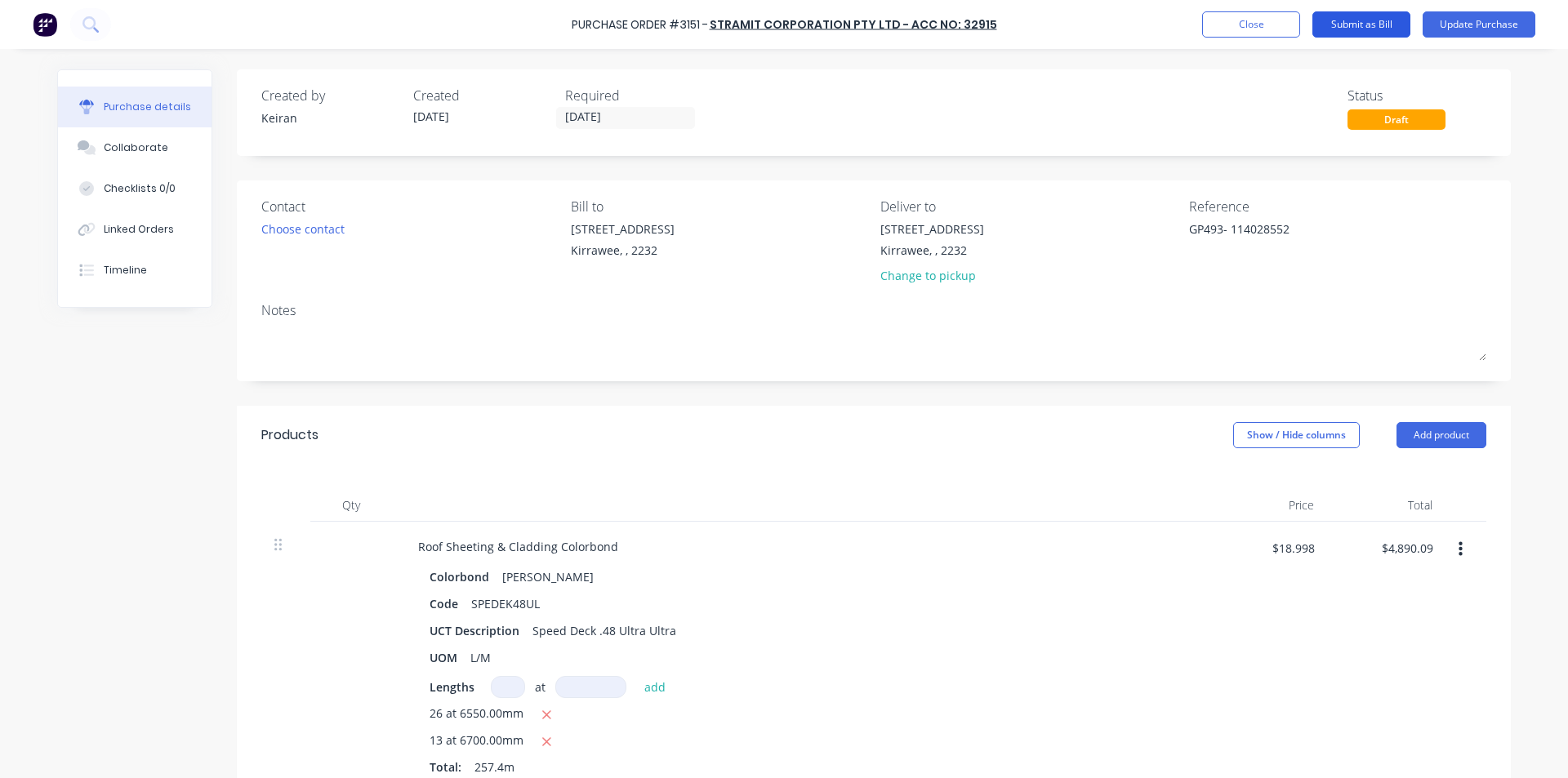
click at [1378, 14] on button "Submit as Bill" at bounding box center [1361, 24] width 98 height 26
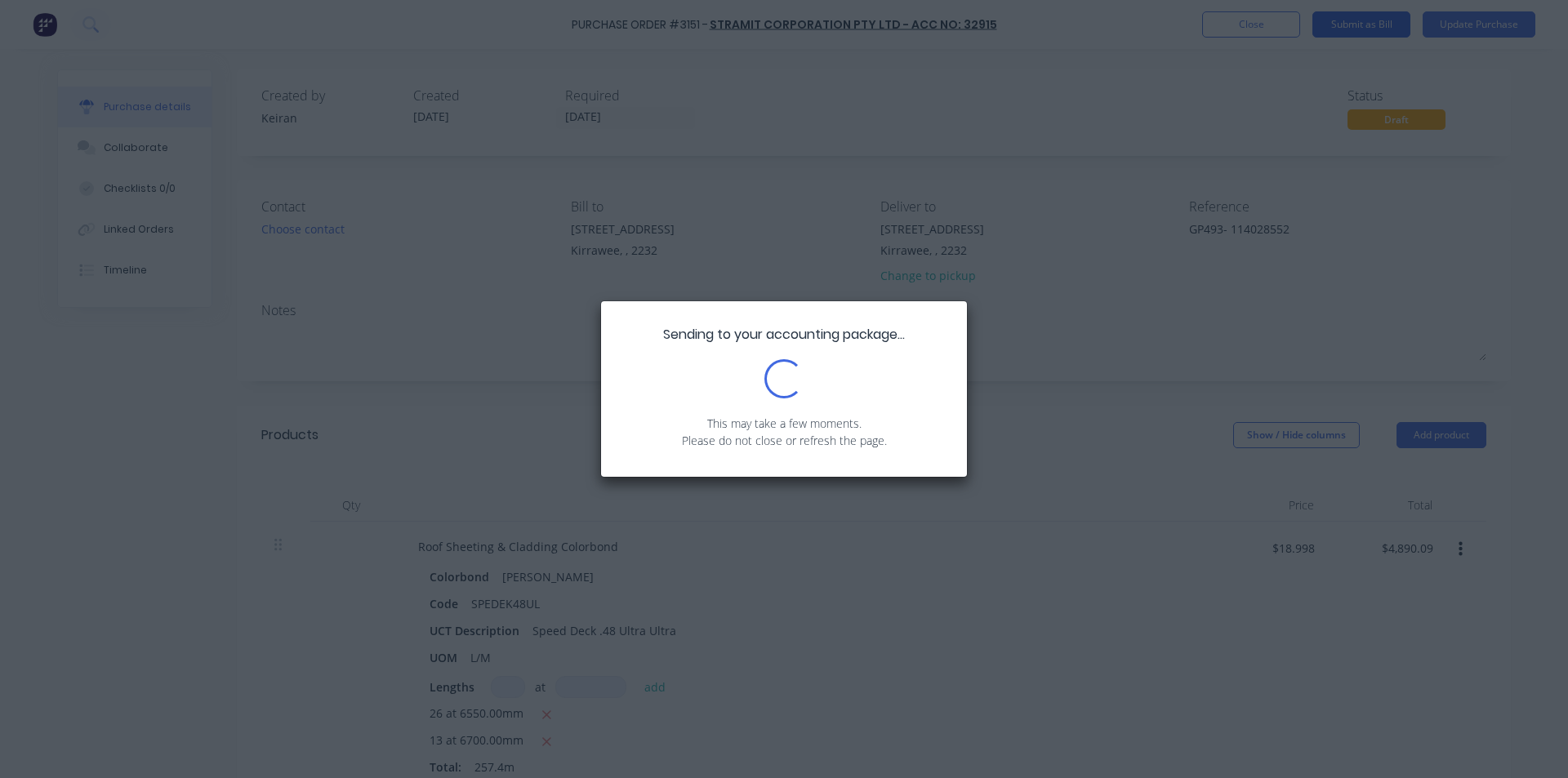
type textarea "x"
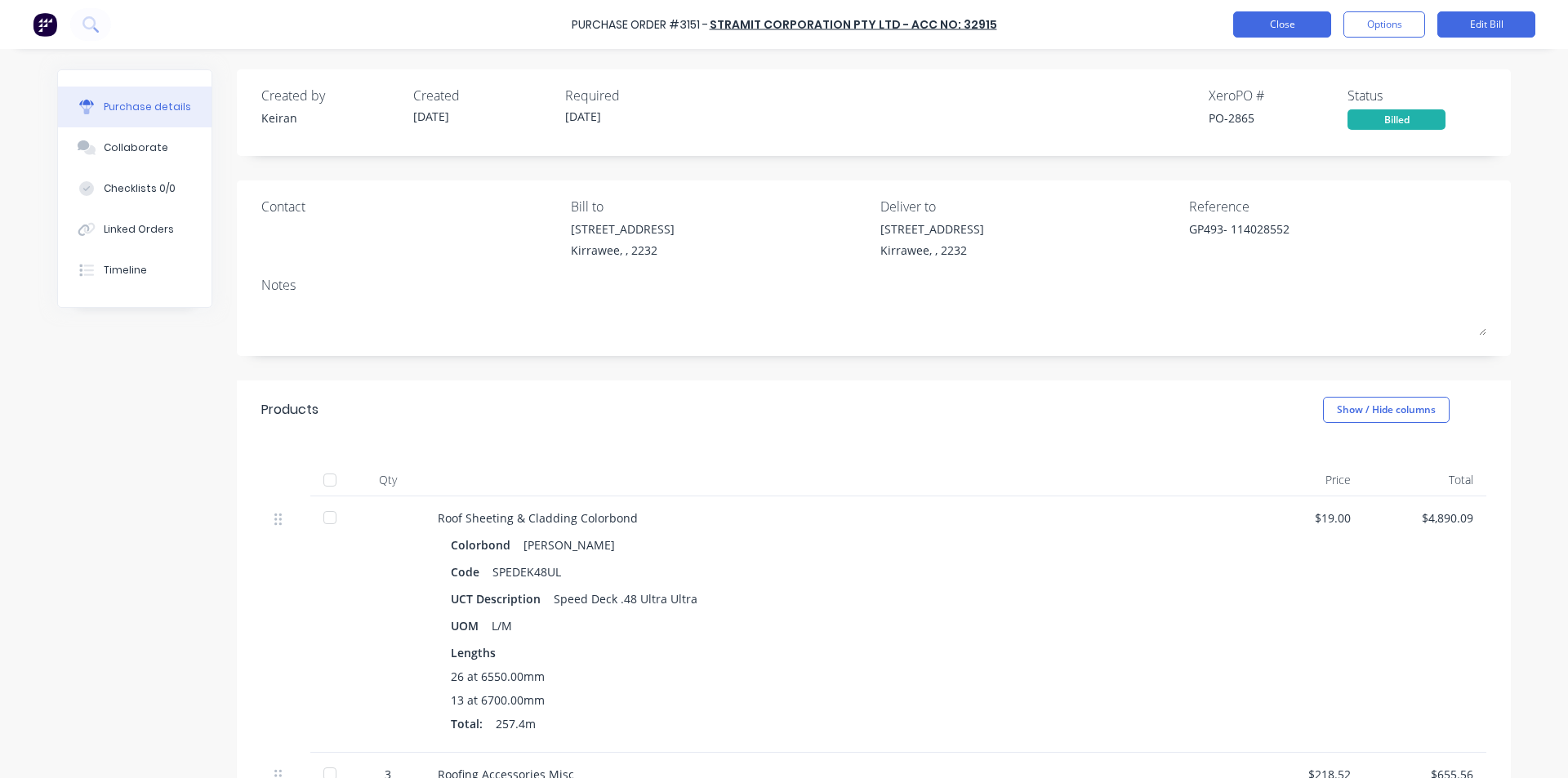
click at [1300, 25] on button "Close" at bounding box center [1282, 24] width 98 height 26
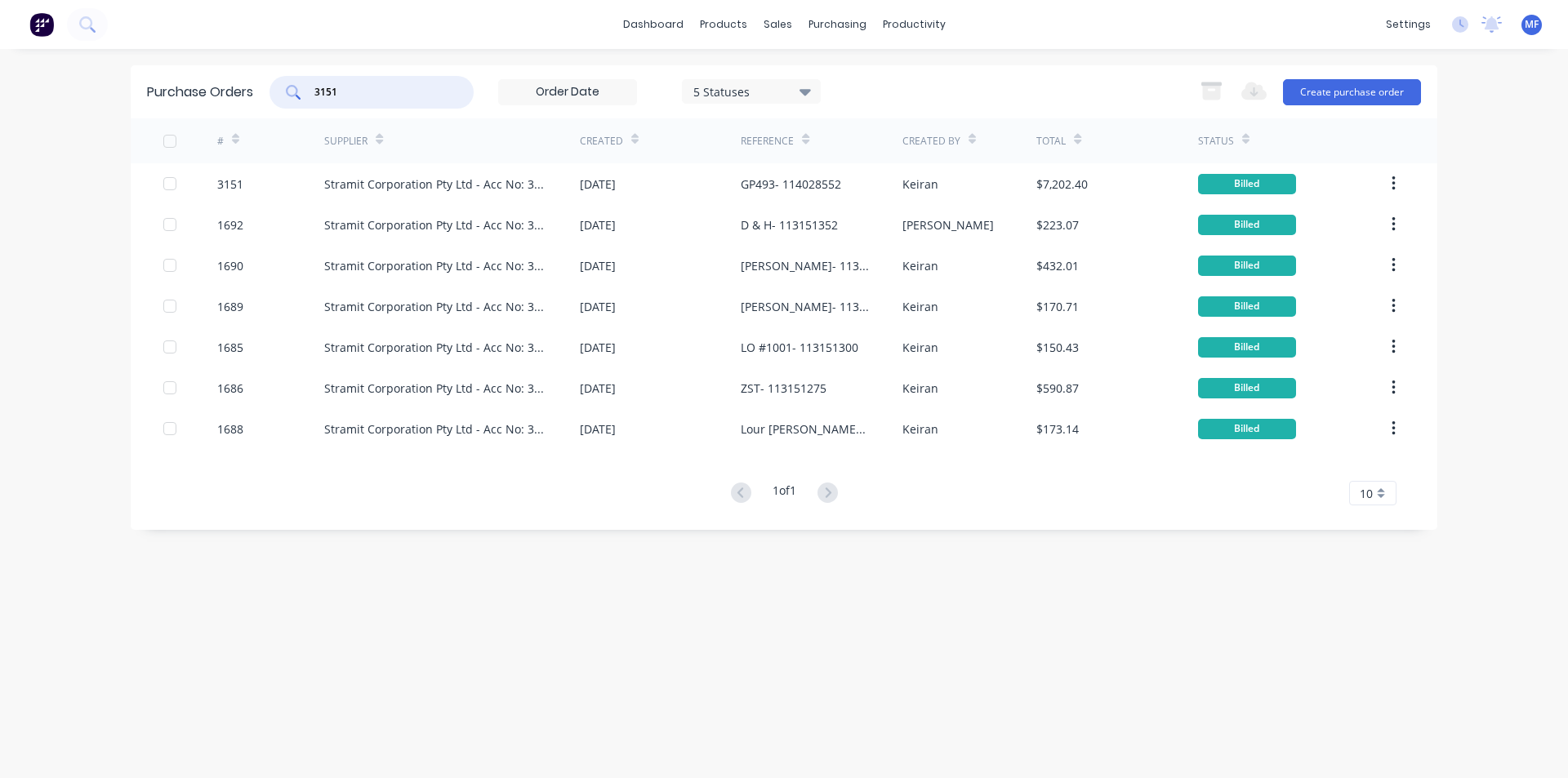
click at [346, 94] on input "3151" at bounding box center [380, 91] width 135 height 16
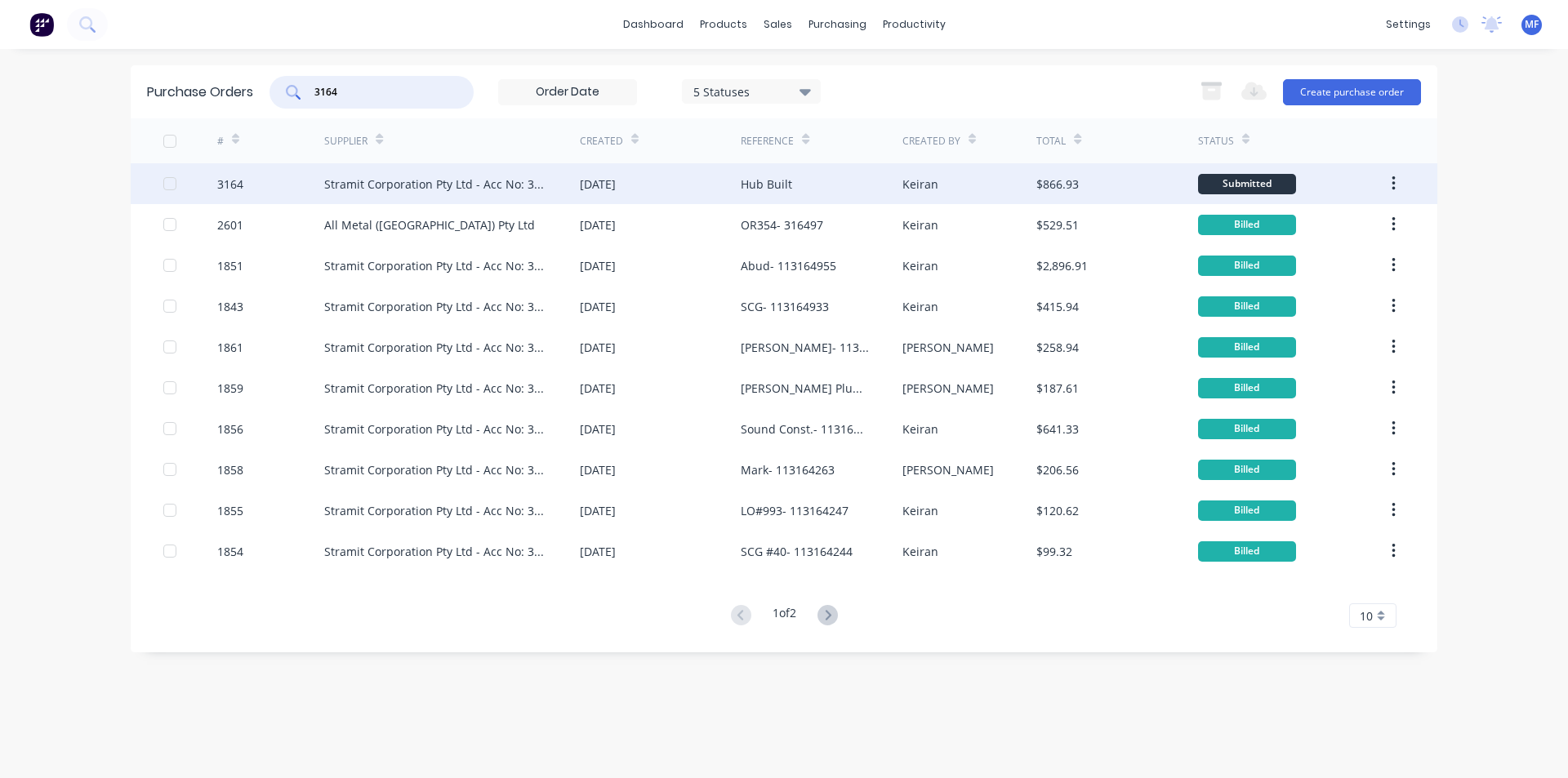
type input "3164"
click at [460, 182] on div "Stramit Corporation Pty Ltd - Acc No: 32915" at bounding box center [435, 184] width 223 height 17
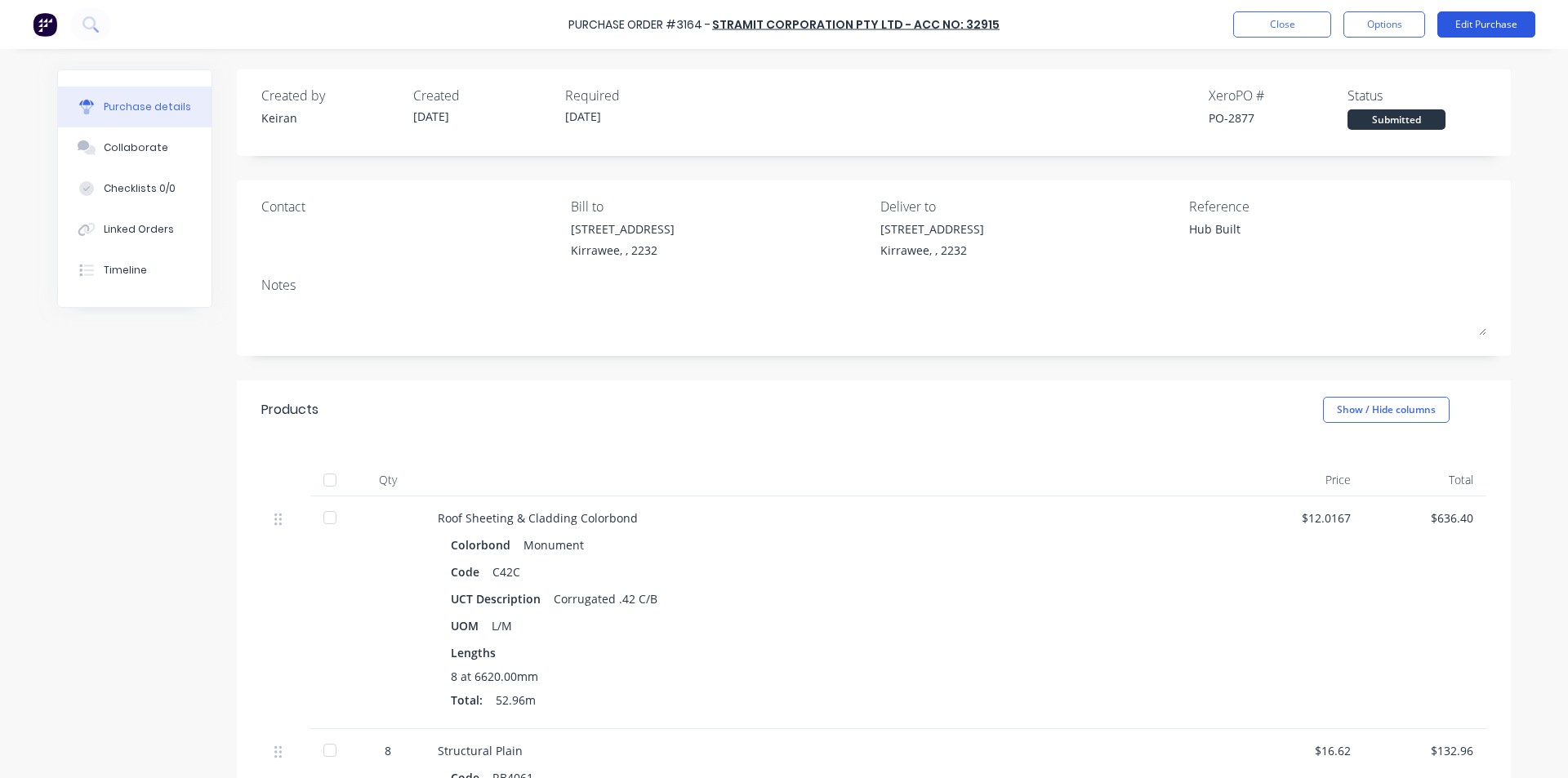
click at [1515, 30] on button "Edit Purchase" at bounding box center [1486, 24] width 98 height 26
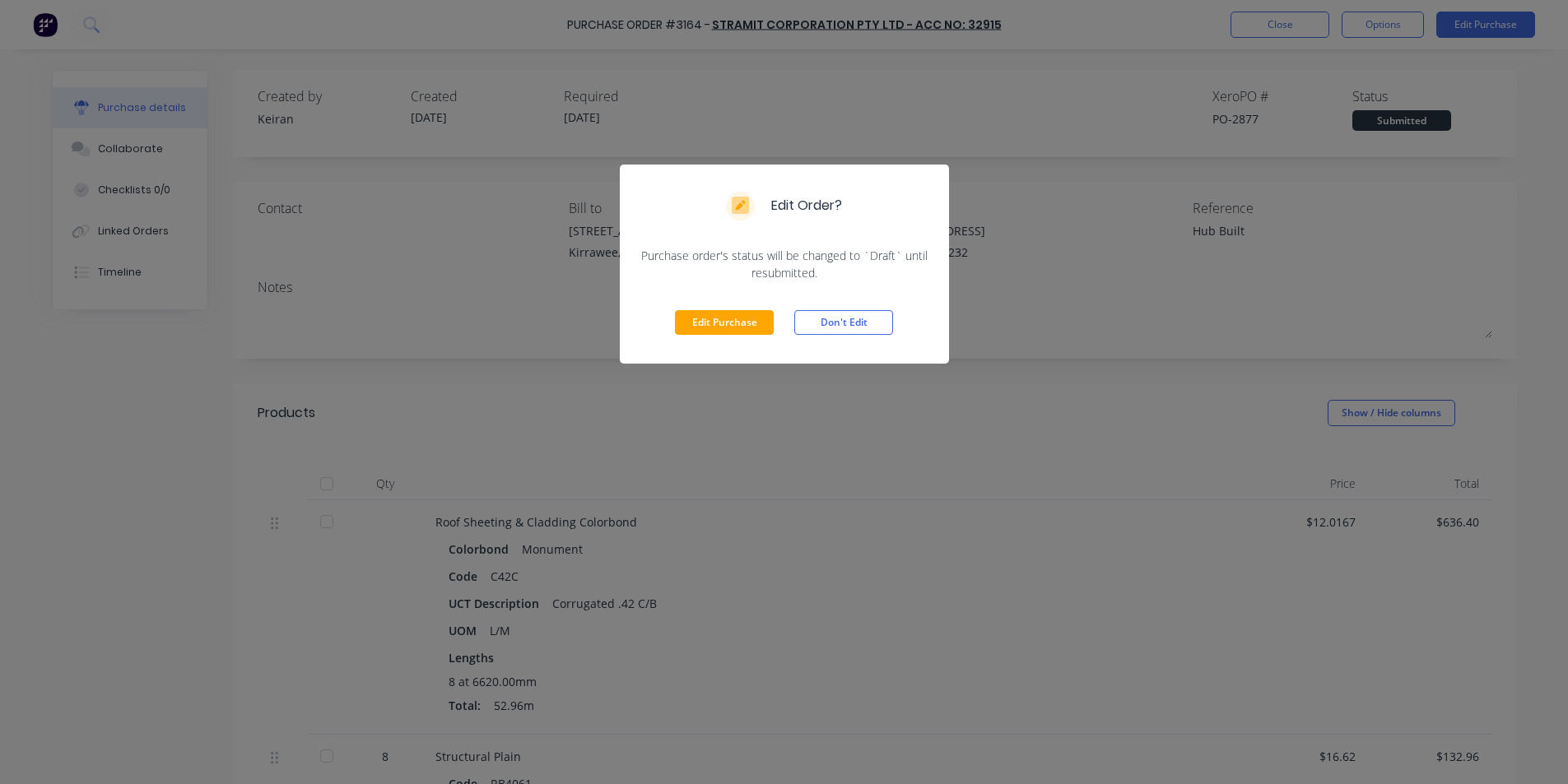
drag, startPoint x: 733, startPoint y: 320, endPoint x: 1141, endPoint y: 337, distance: 408.4
click at [734, 320] on button "Edit Purchase" at bounding box center [724, 322] width 99 height 25
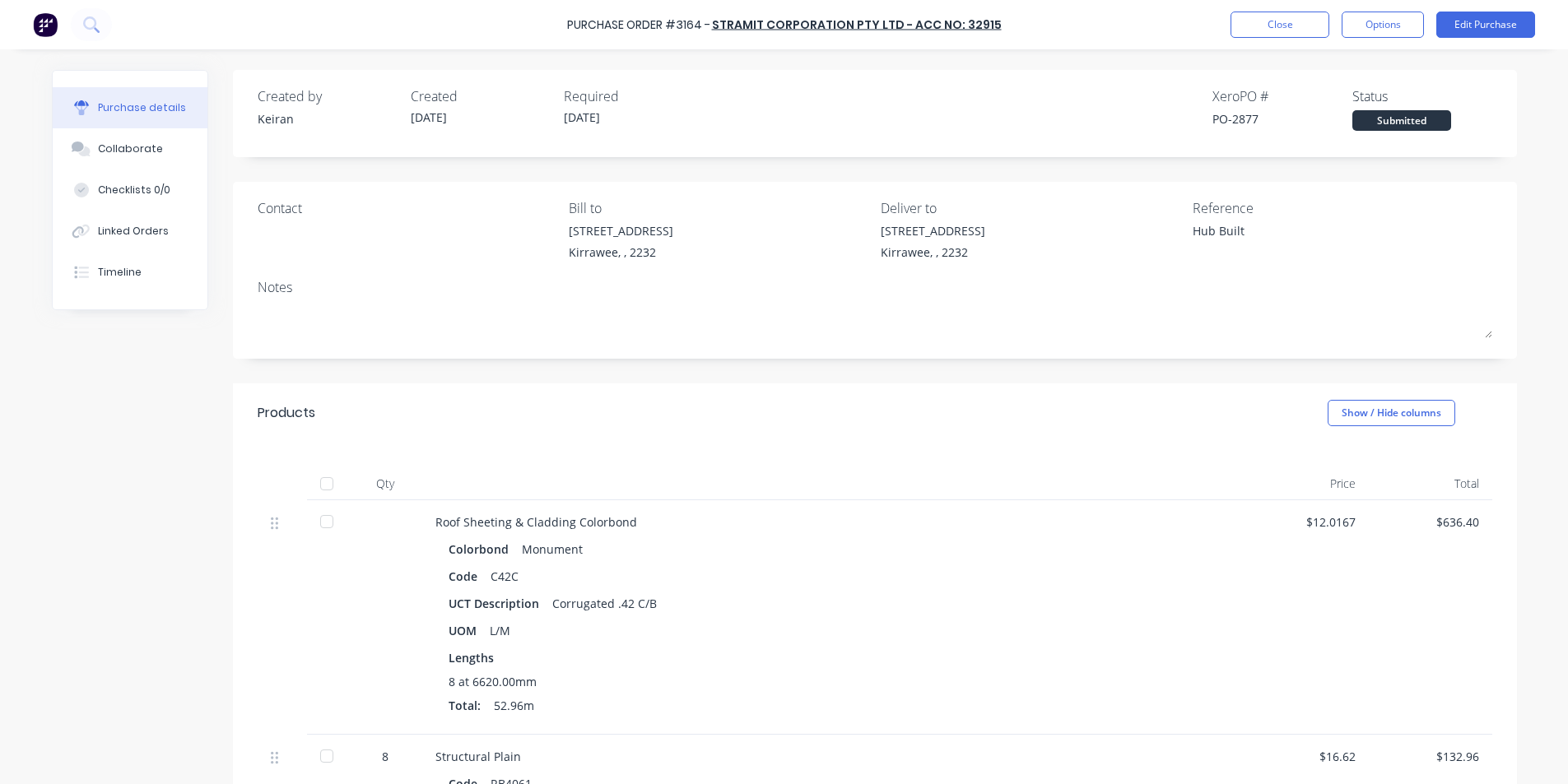
type textarea "x"
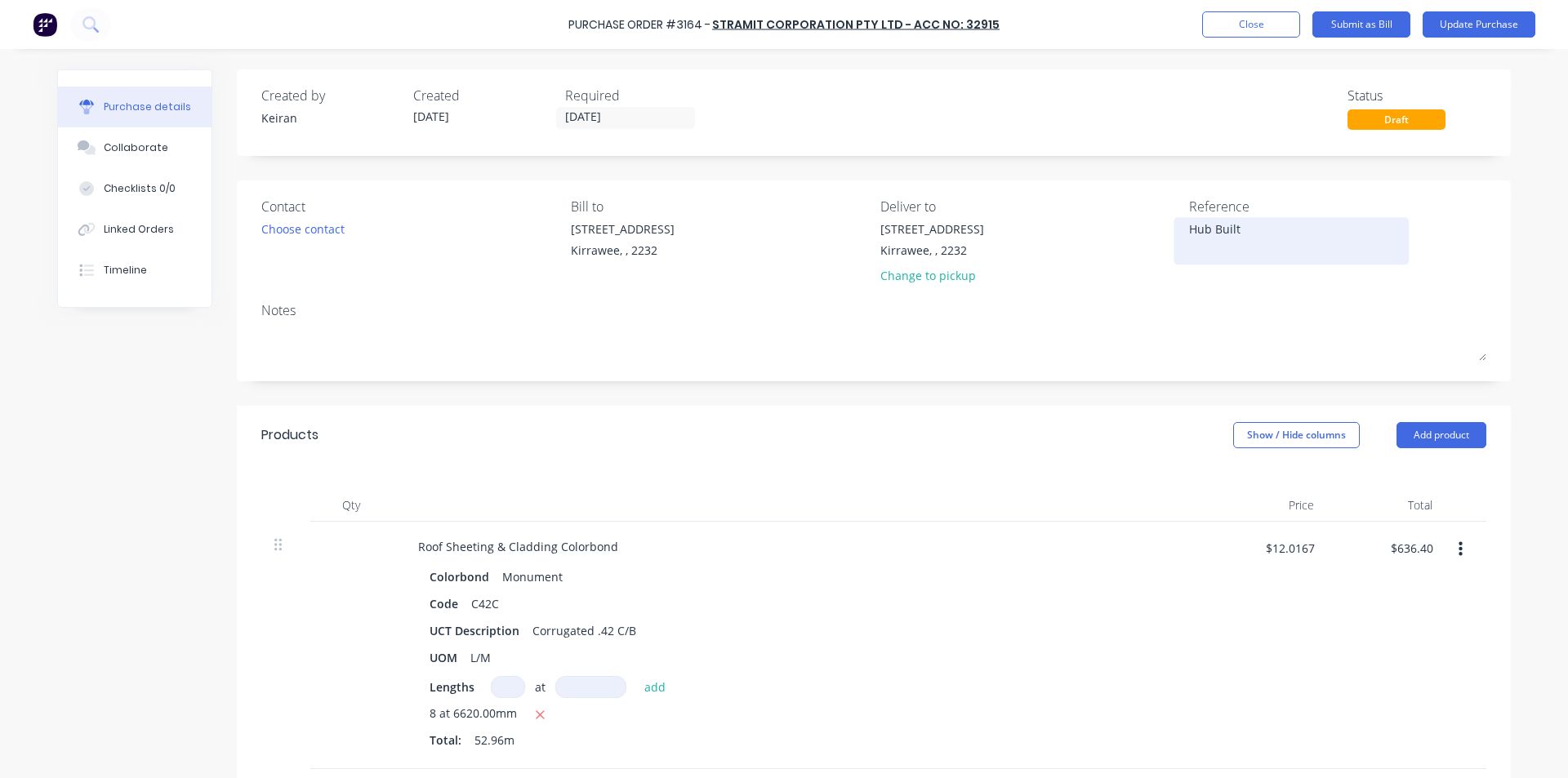
click at [1267, 237] on textarea "Hub Built" at bounding box center [1291, 238] width 204 height 37
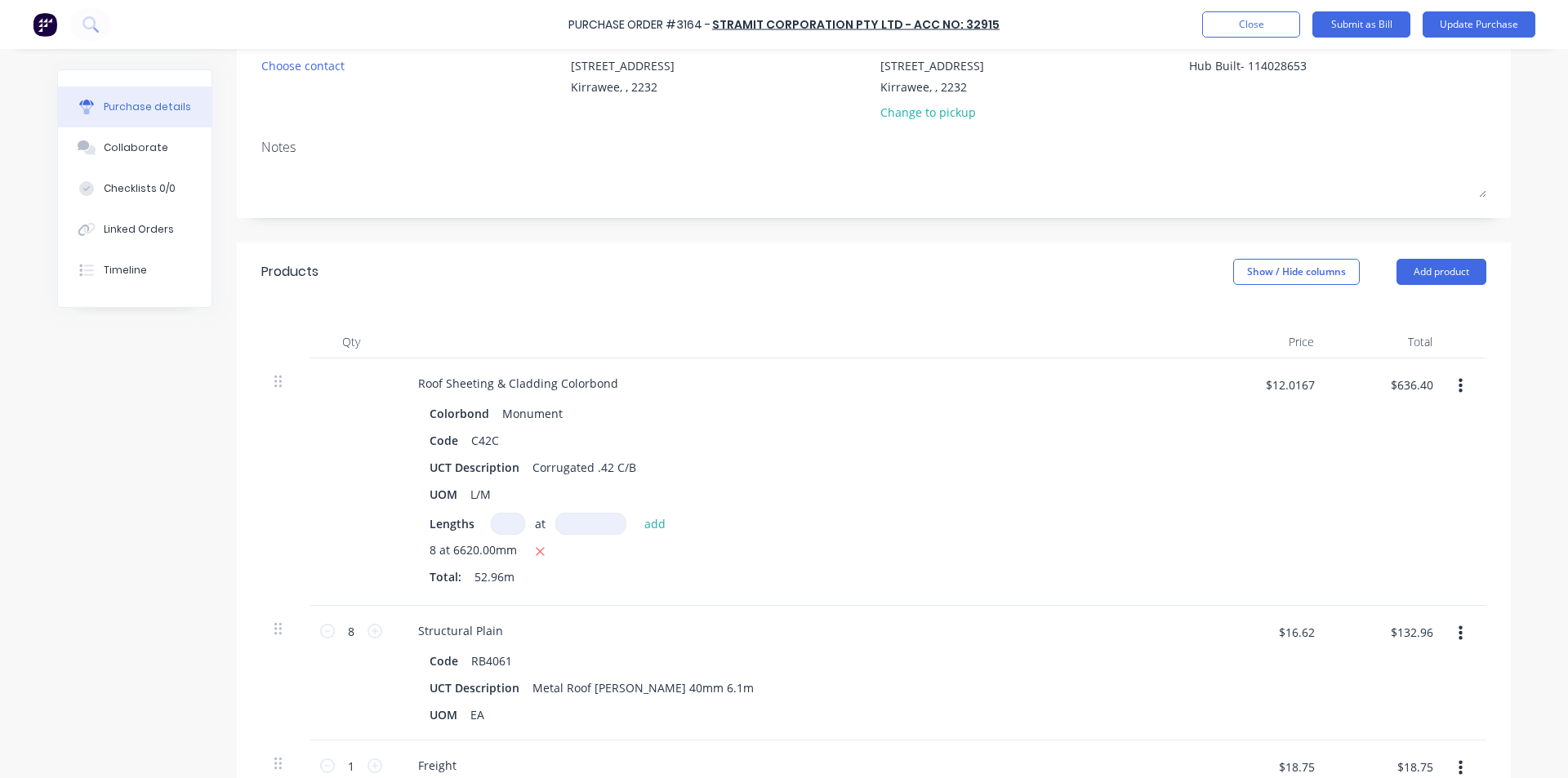
scroll to position [245, 0]
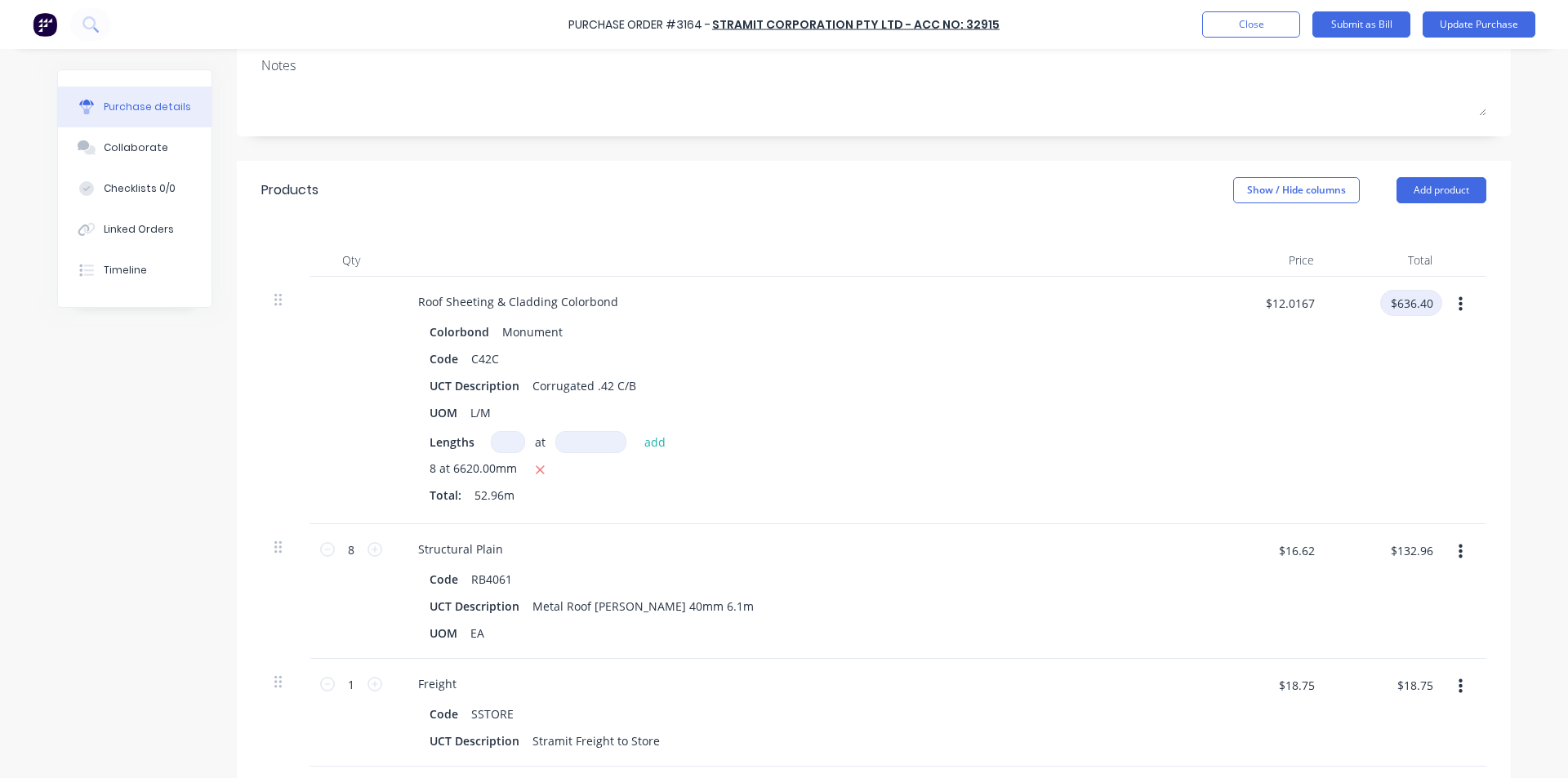
type textarea "Hub Built- 114028653"
type textarea "x"
type textarea "Hub Built- 114028653"
click at [1418, 306] on input "$636.40" at bounding box center [1411, 302] width 62 height 26
type input "667.08"
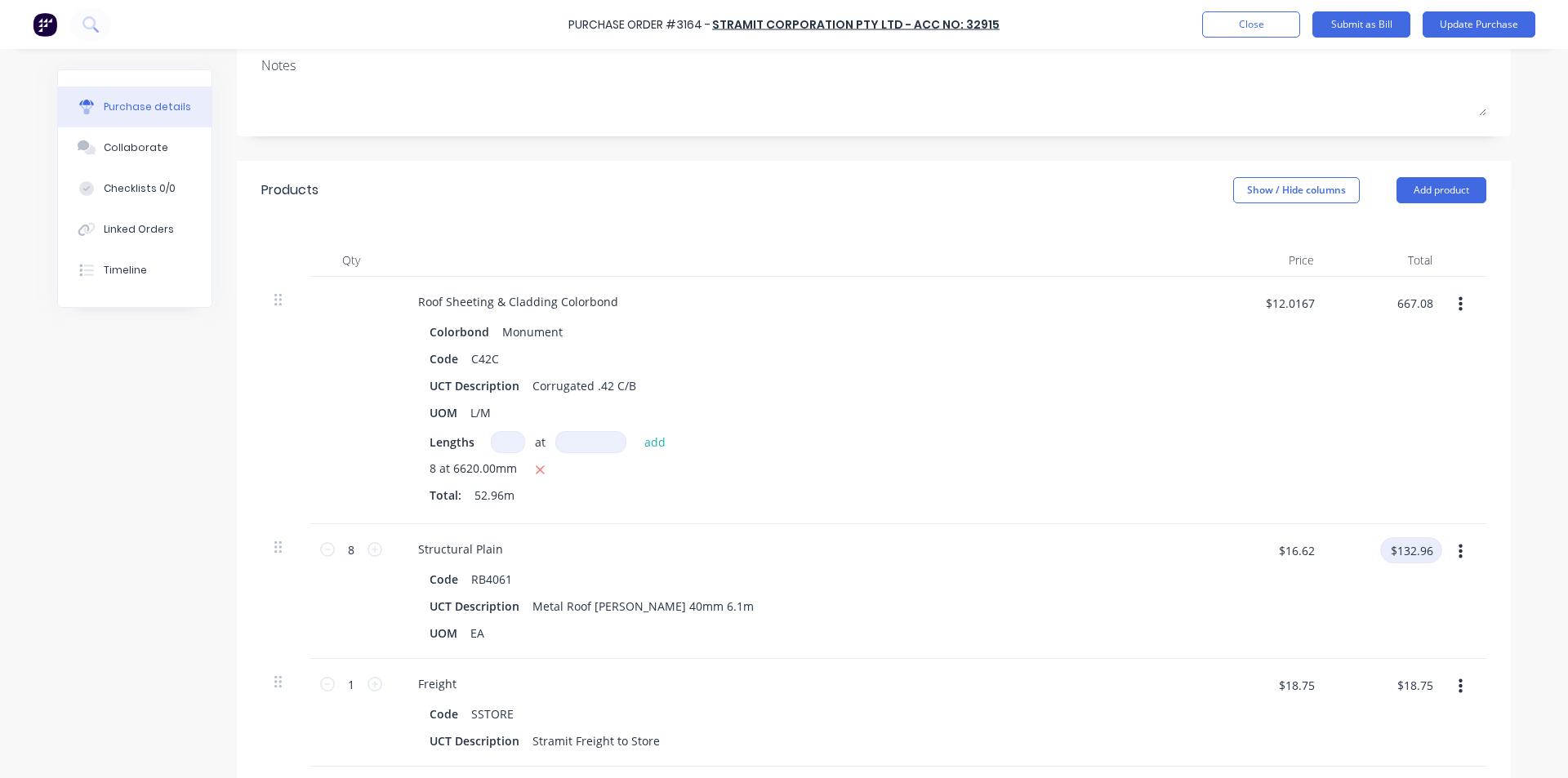
type textarea "x"
type input "$12.5959"
type input "$667.08"
click at [1420, 548] on input "$132.96" at bounding box center [1411, 549] width 62 height 26
type input "118.40"
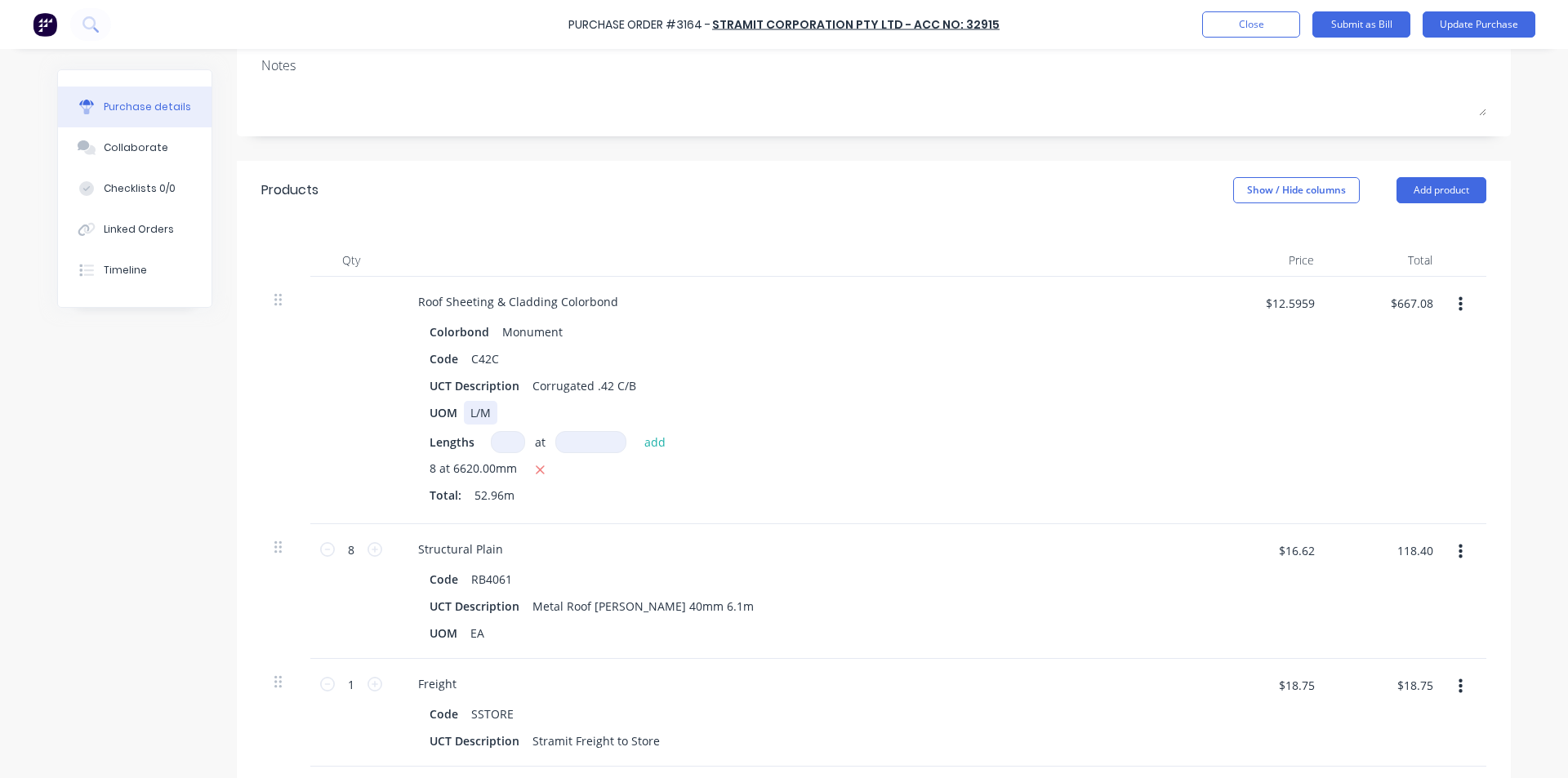
type textarea "x"
type input "$14.80"
type input "$118.40"
click at [1006, 421] on div "UOM L/M" at bounding box center [796, 412] width 748 height 24
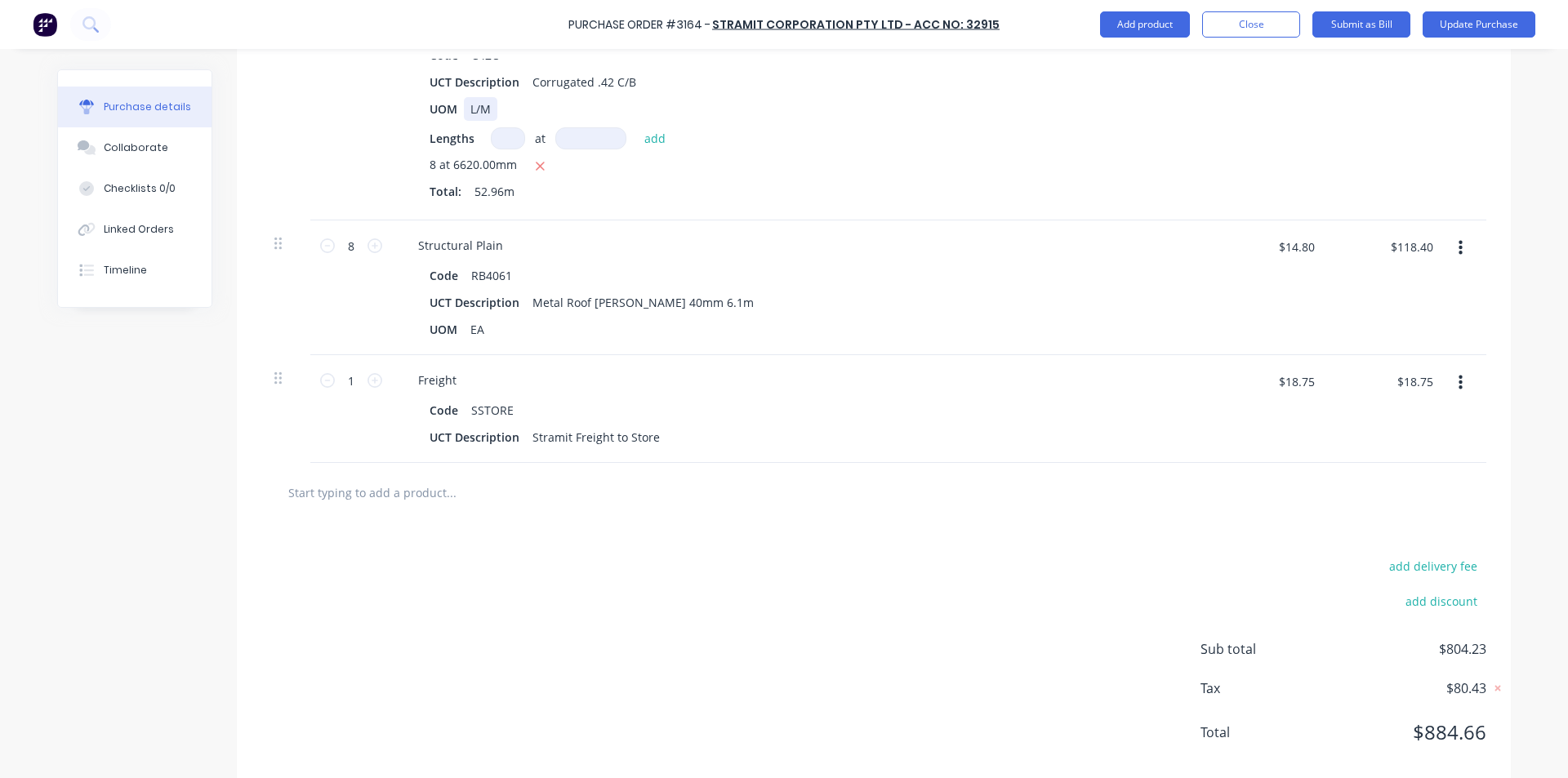
scroll to position [578, 0]
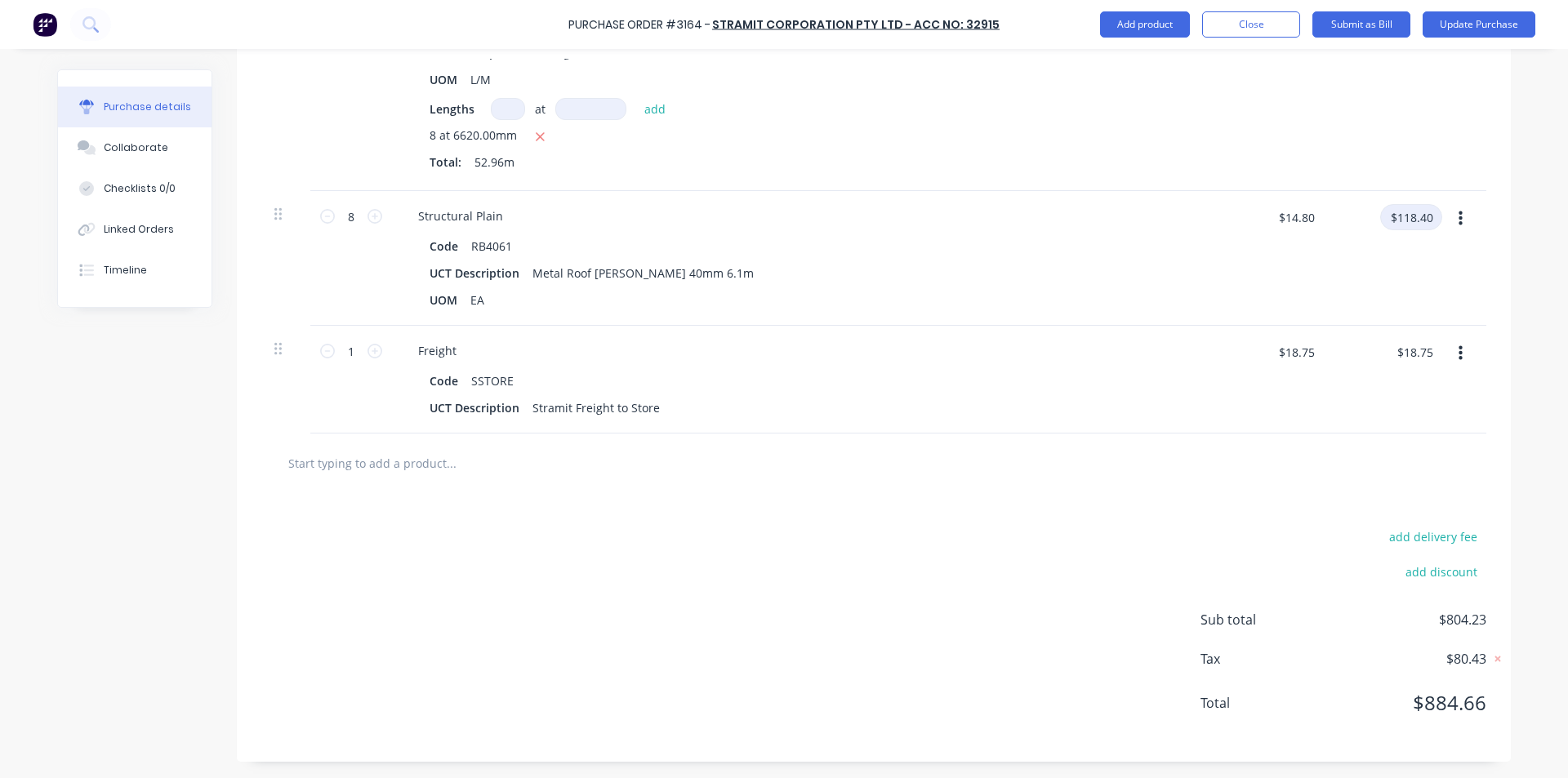
type textarea "x"
click at [1415, 223] on input "$118.40" at bounding box center [1411, 216] width 62 height 26
type input "118.39"
type textarea "x"
type input "$14.7988"
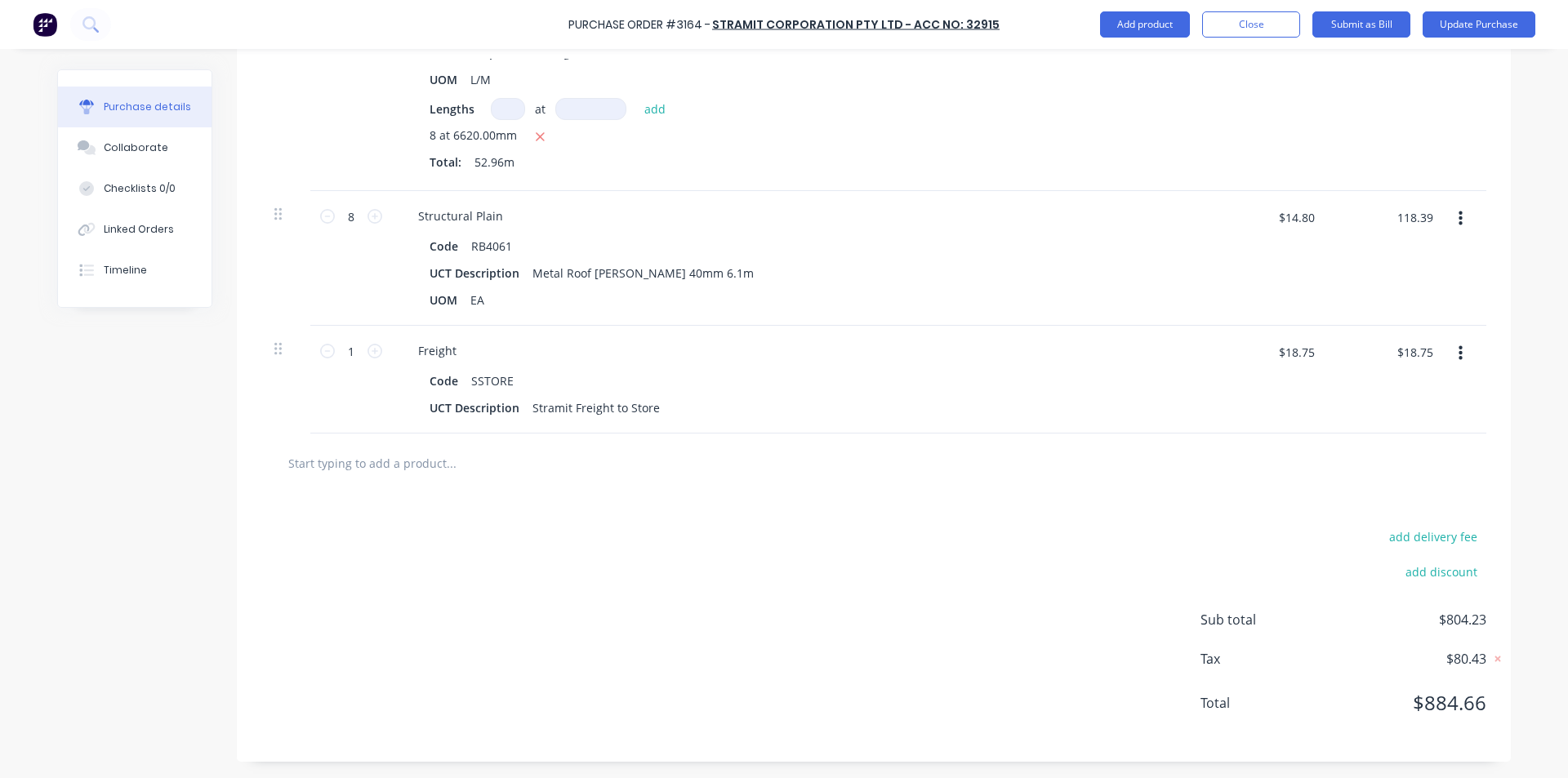
type input "$118.39"
click at [1411, 232] on div "$118.39 118.39" at bounding box center [1415, 223] width 55 height 38
click at [904, 436] on div at bounding box center [874, 463] width 1225 height 60
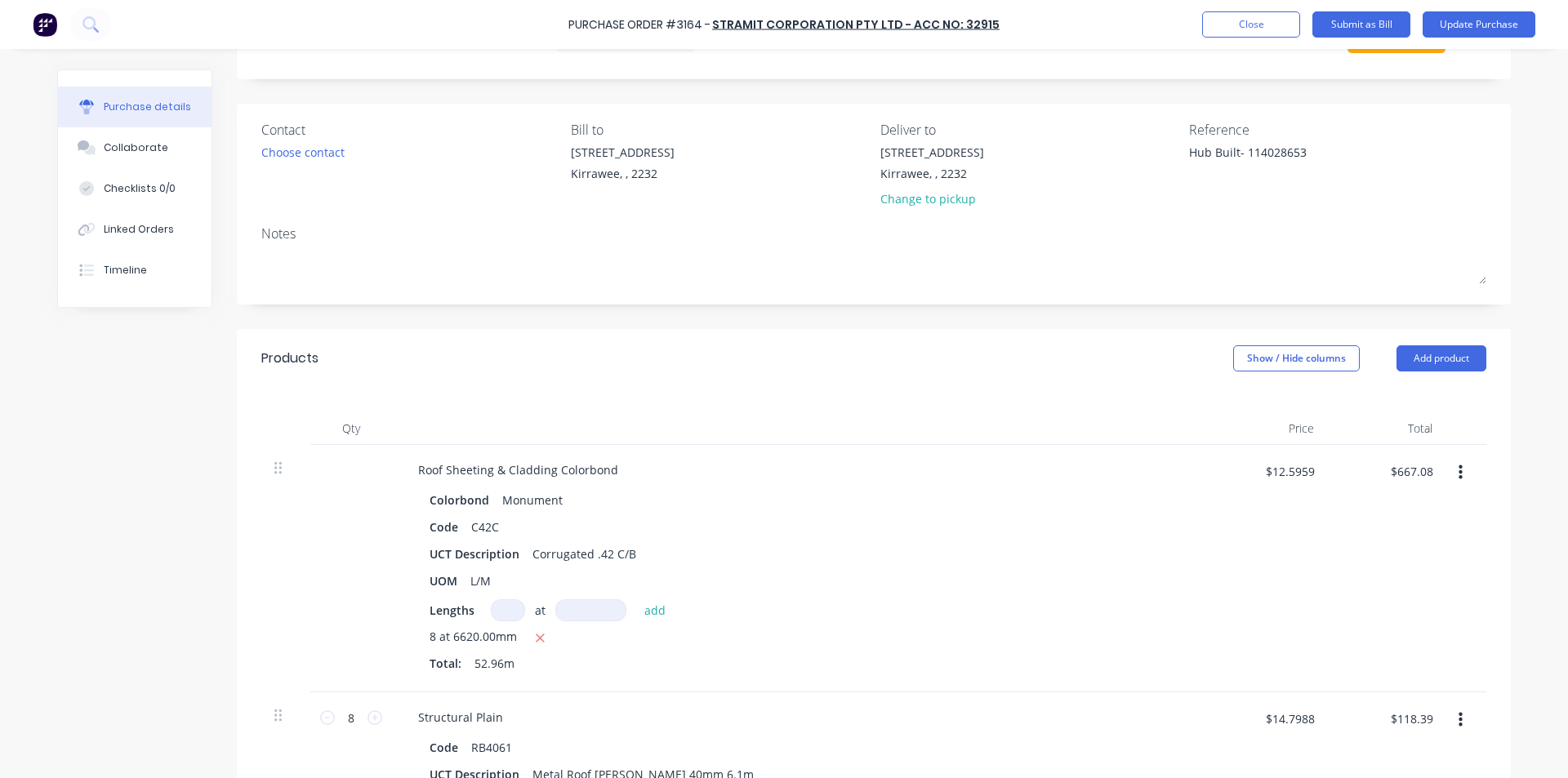
scroll to position [0, 0]
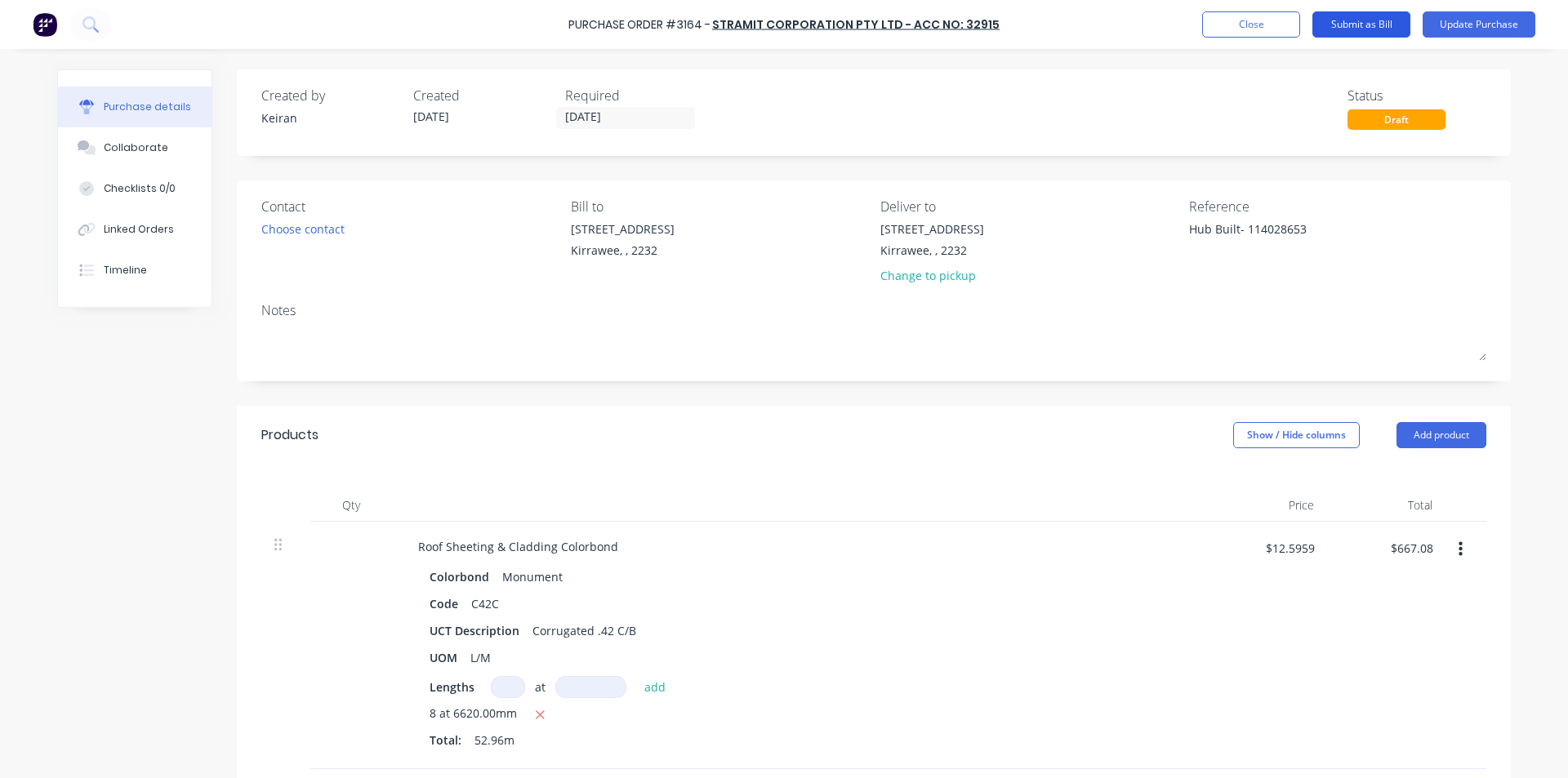
click at [1370, 18] on button "Submit as Bill" at bounding box center [1361, 24] width 98 height 26
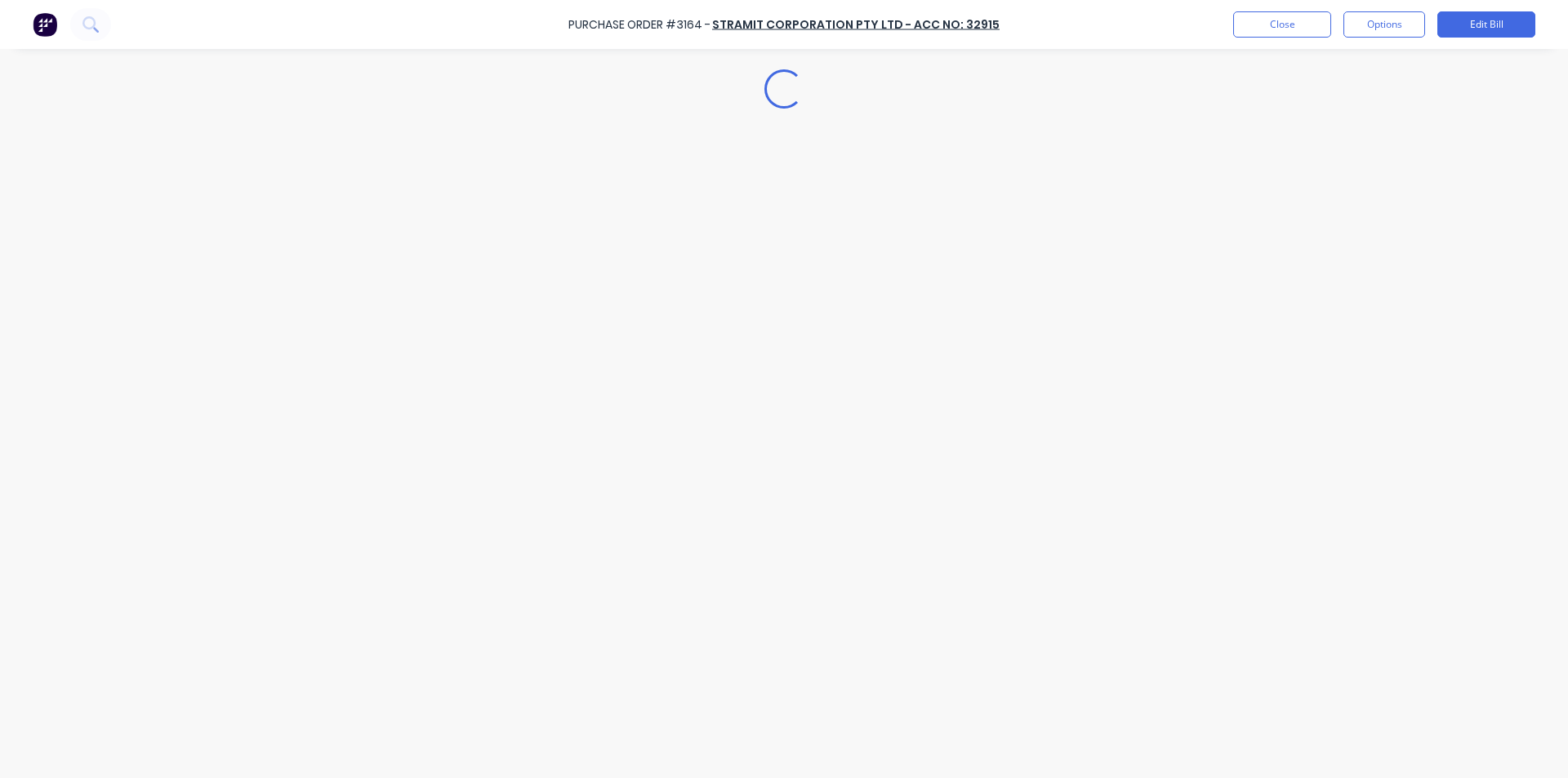
type textarea "x"
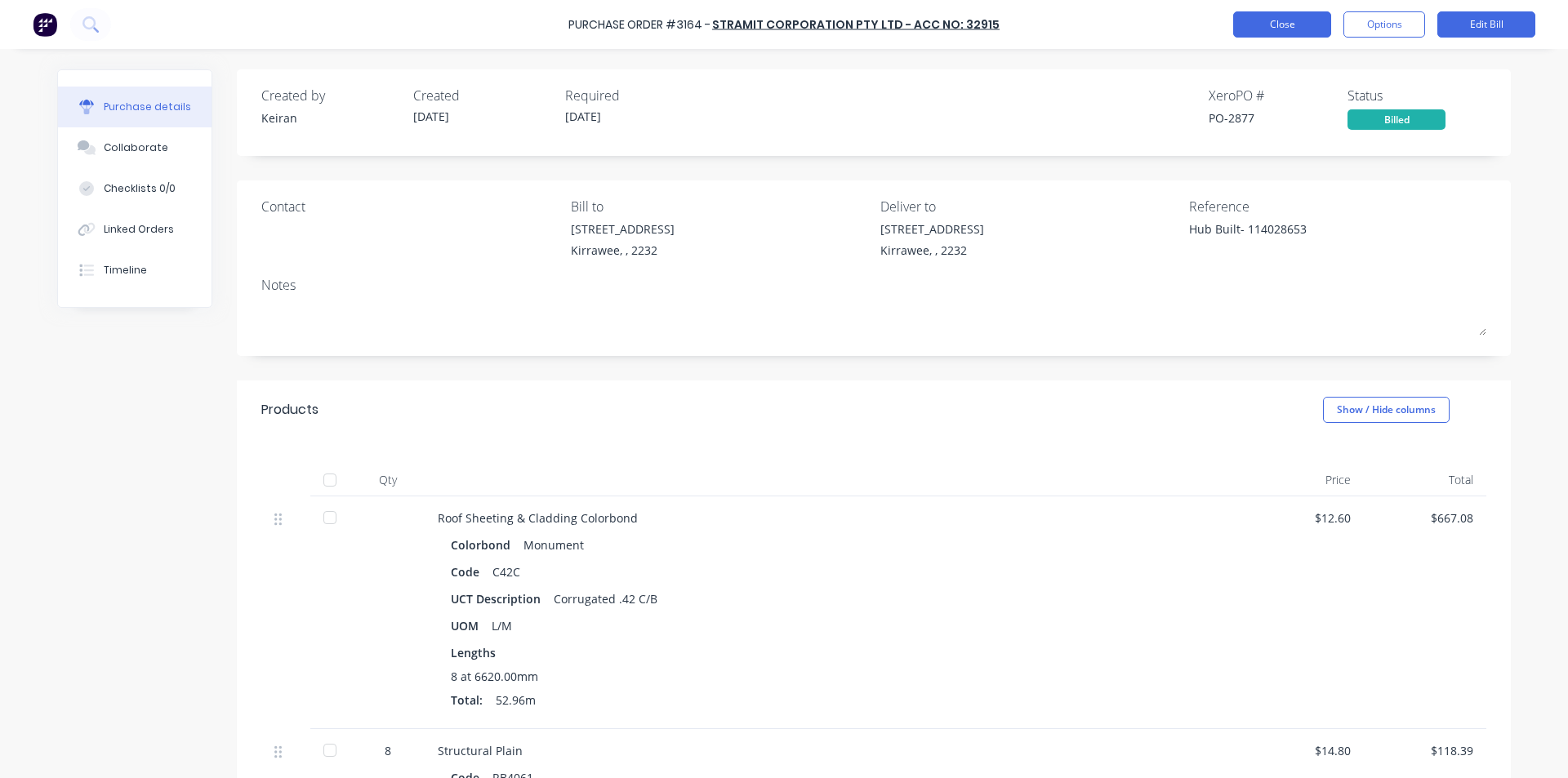
click at [1291, 25] on button "Close" at bounding box center [1282, 24] width 98 height 26
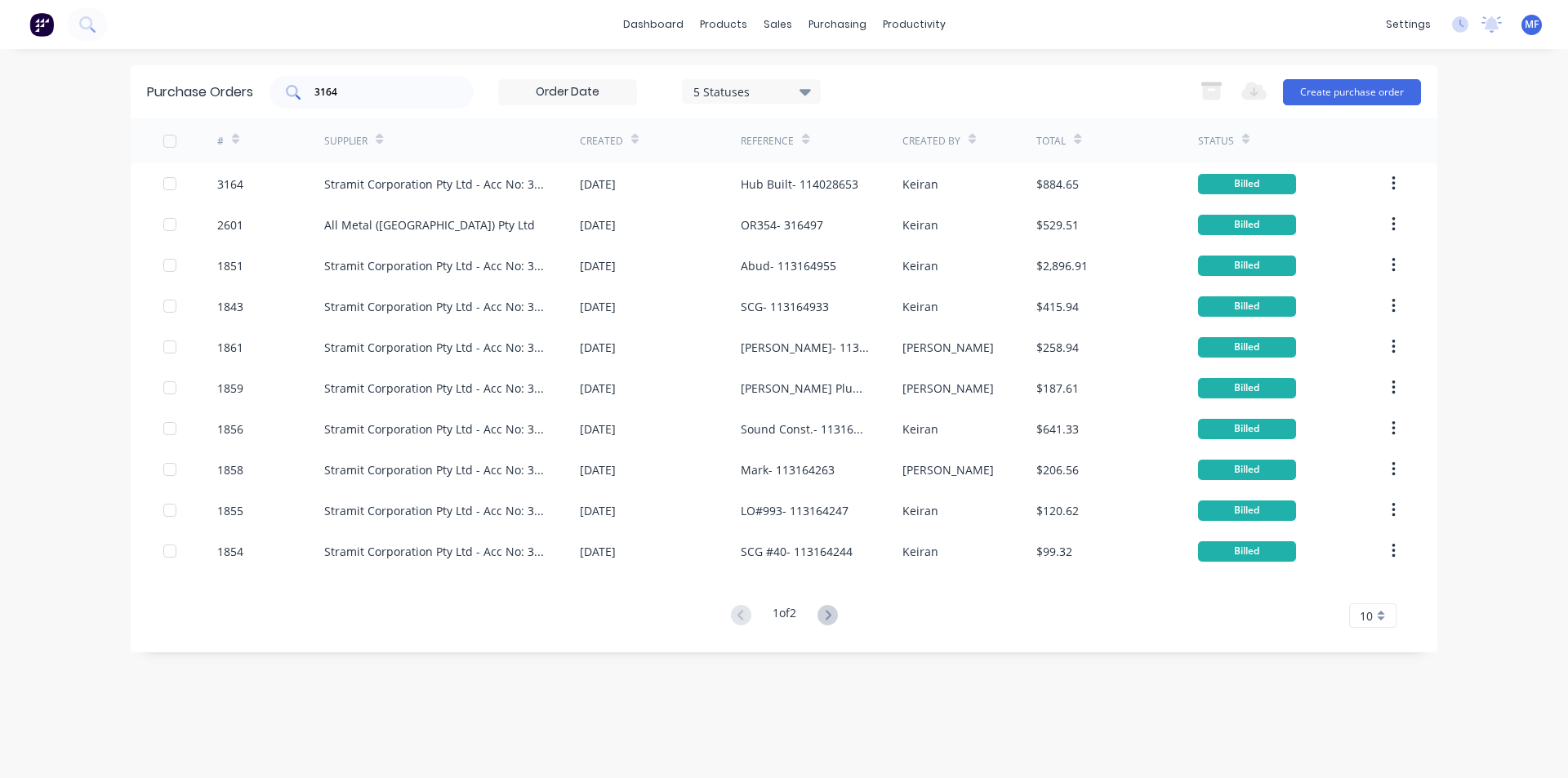
click at [369, 94] on input "3164" at bounding box center [380, 91] width 135 height 16
click at [368, 93] on input "3164" at bounding box center [380, 91] width 135 height 16
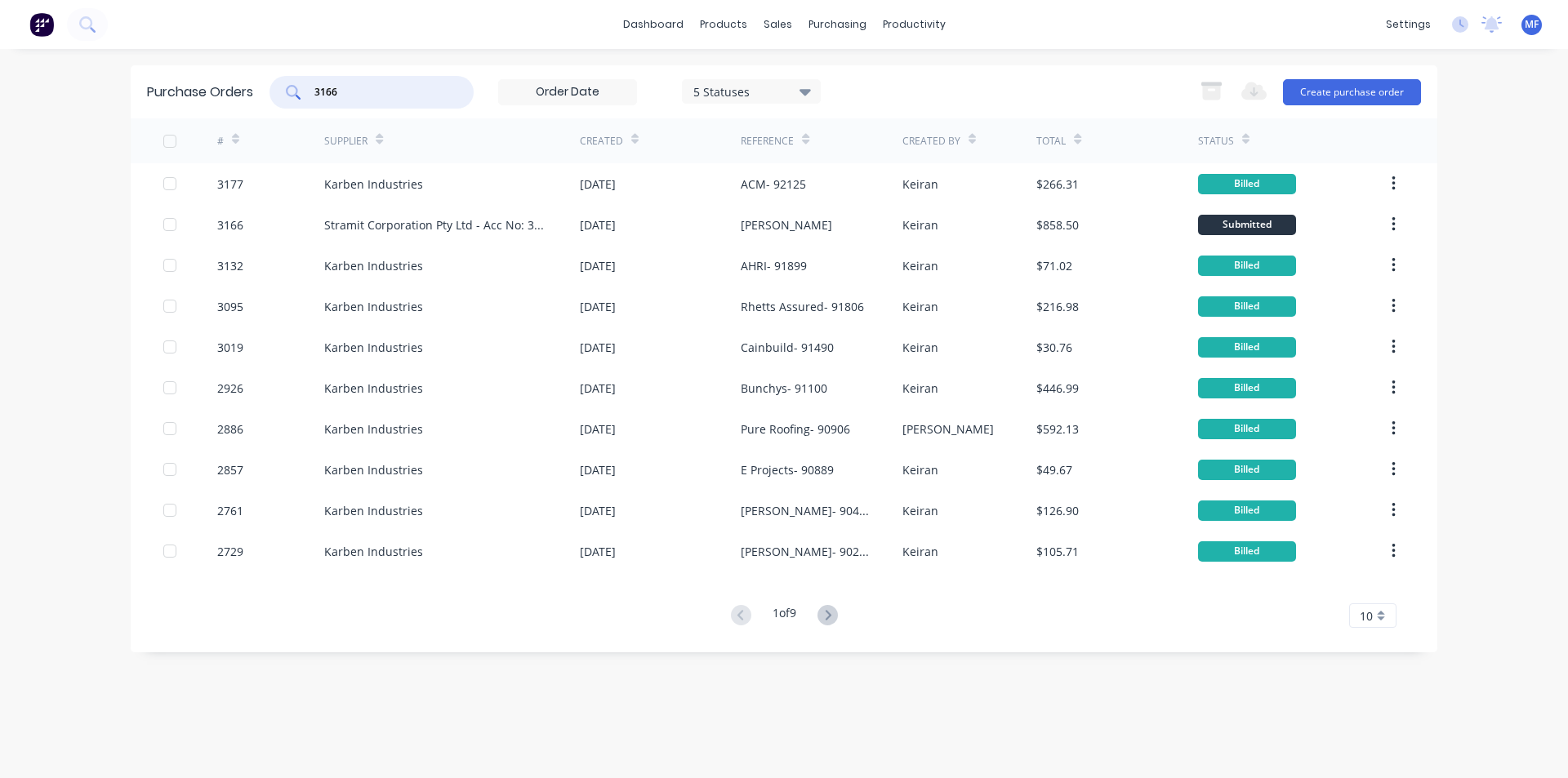
type input "3166"
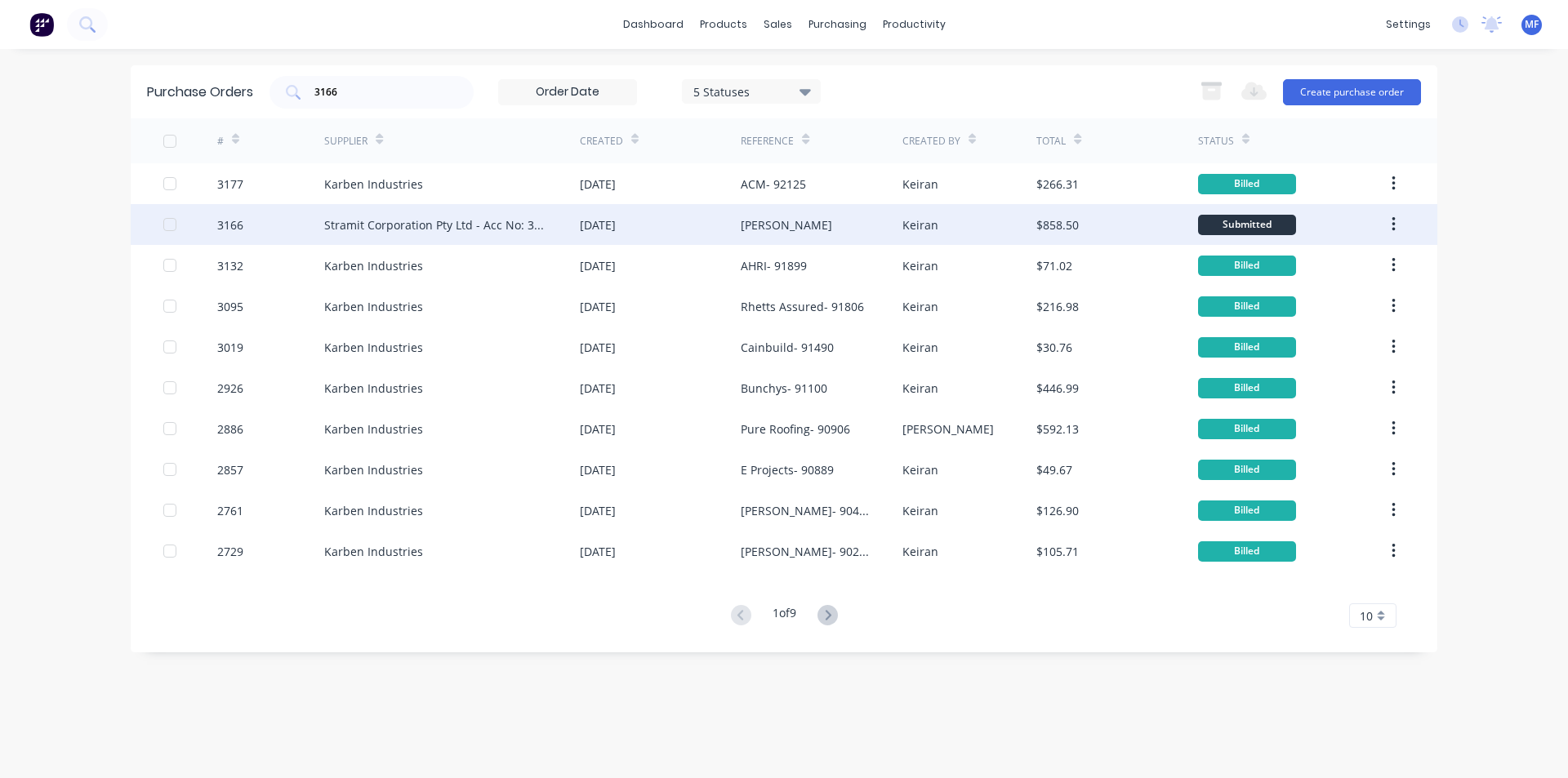
click at [400, 227] on div "Stramit Corporation Pty Ltd - Acc No: 32915" at bounding box center [435, 225] width 223 height 17
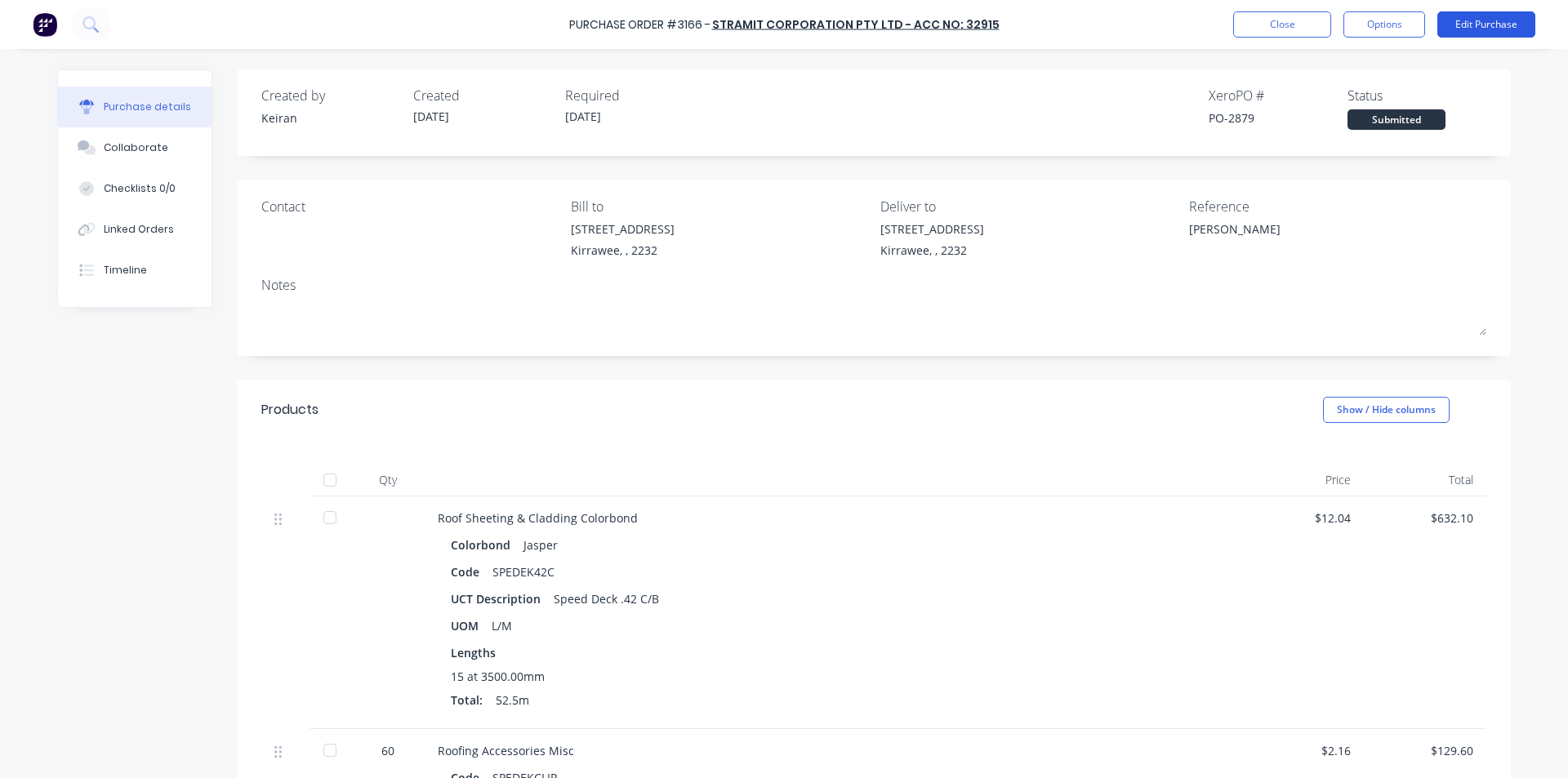
click at [1480, 26] on button "Edit Purchase" at bounding box center [1486, 24] width 98 height 26
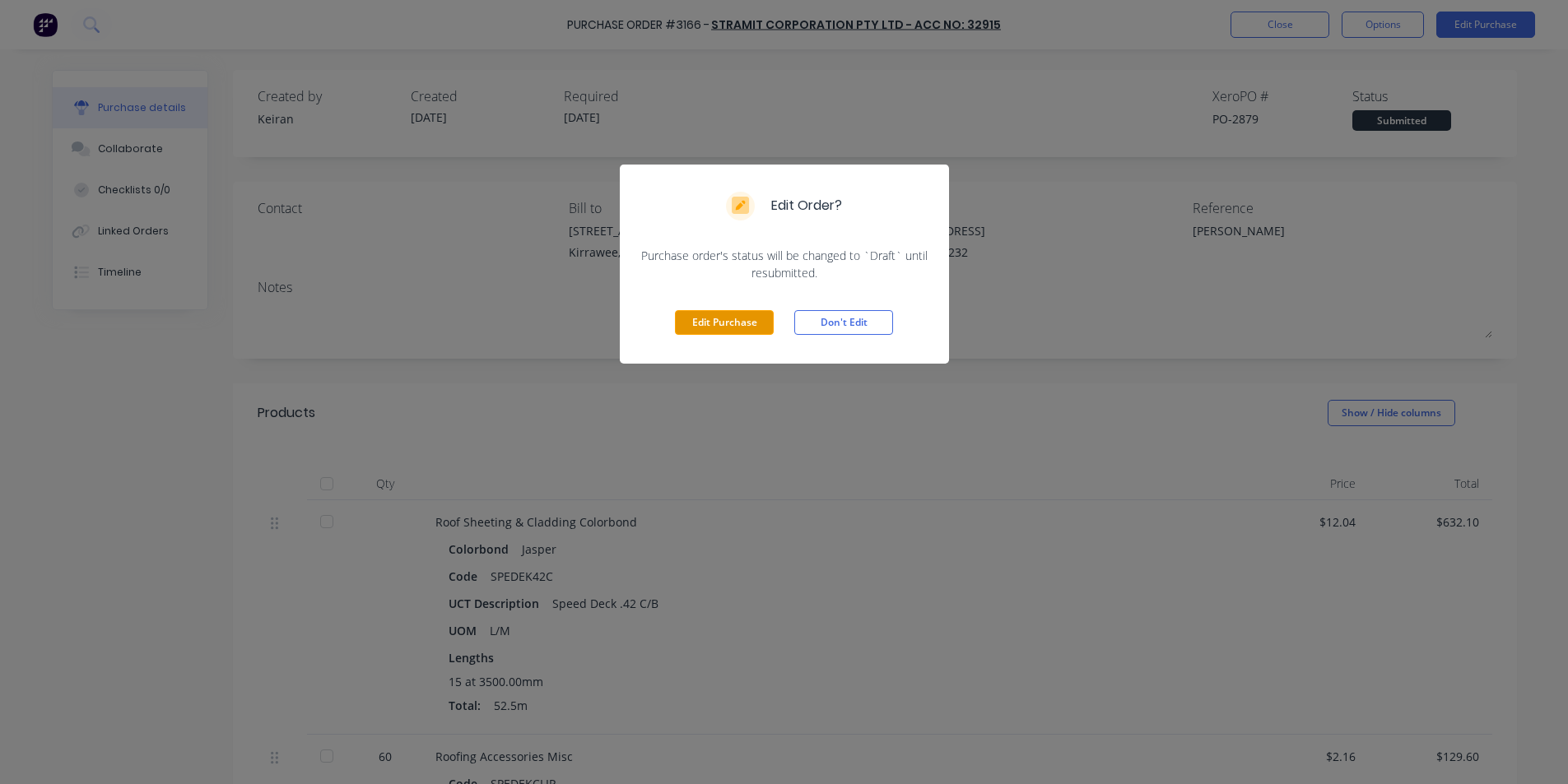
click at [708, 313] on button "Edit Purchase" at bounding box center [724, 322] width 99 height 25
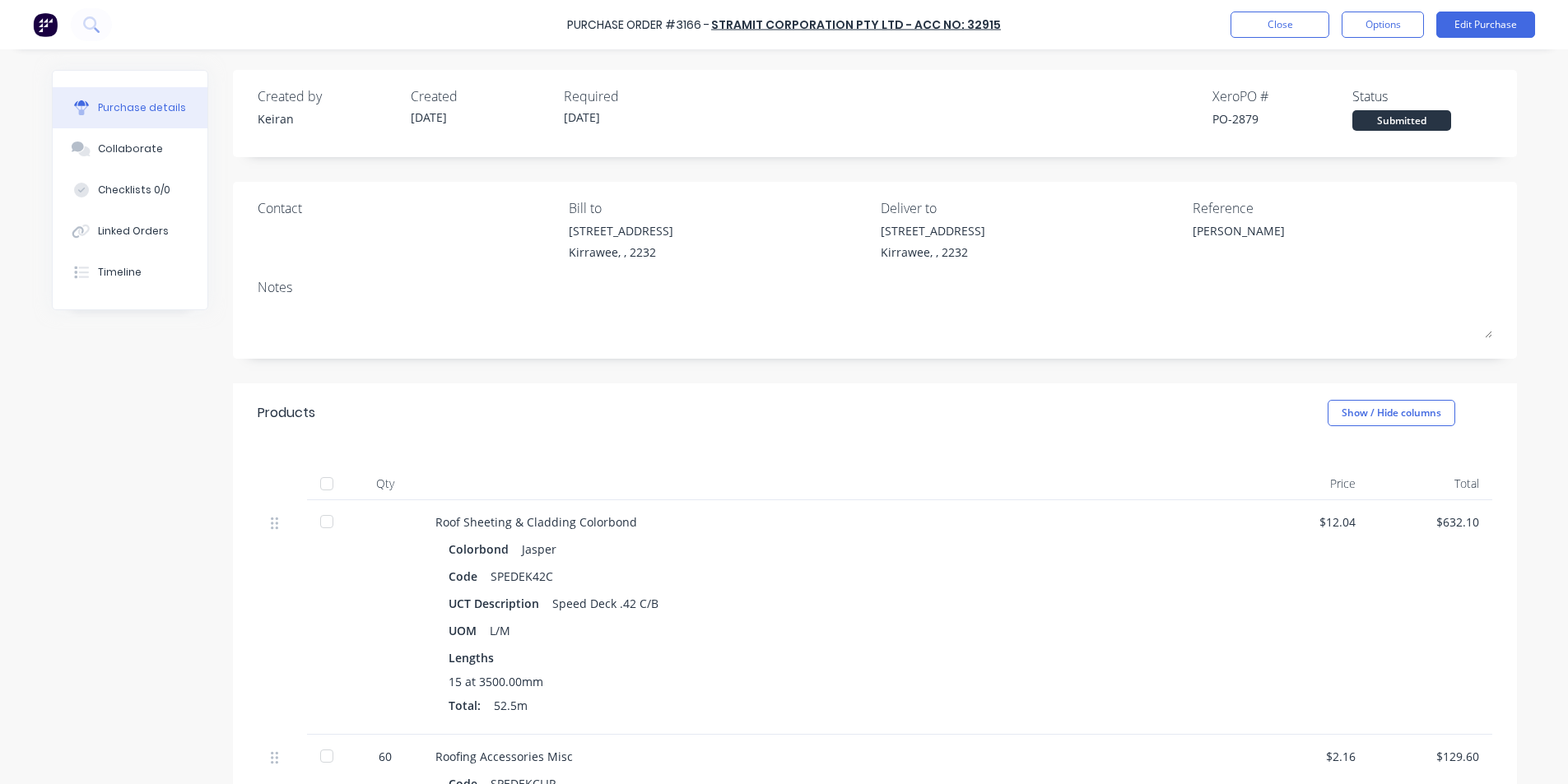
type textarea "x"
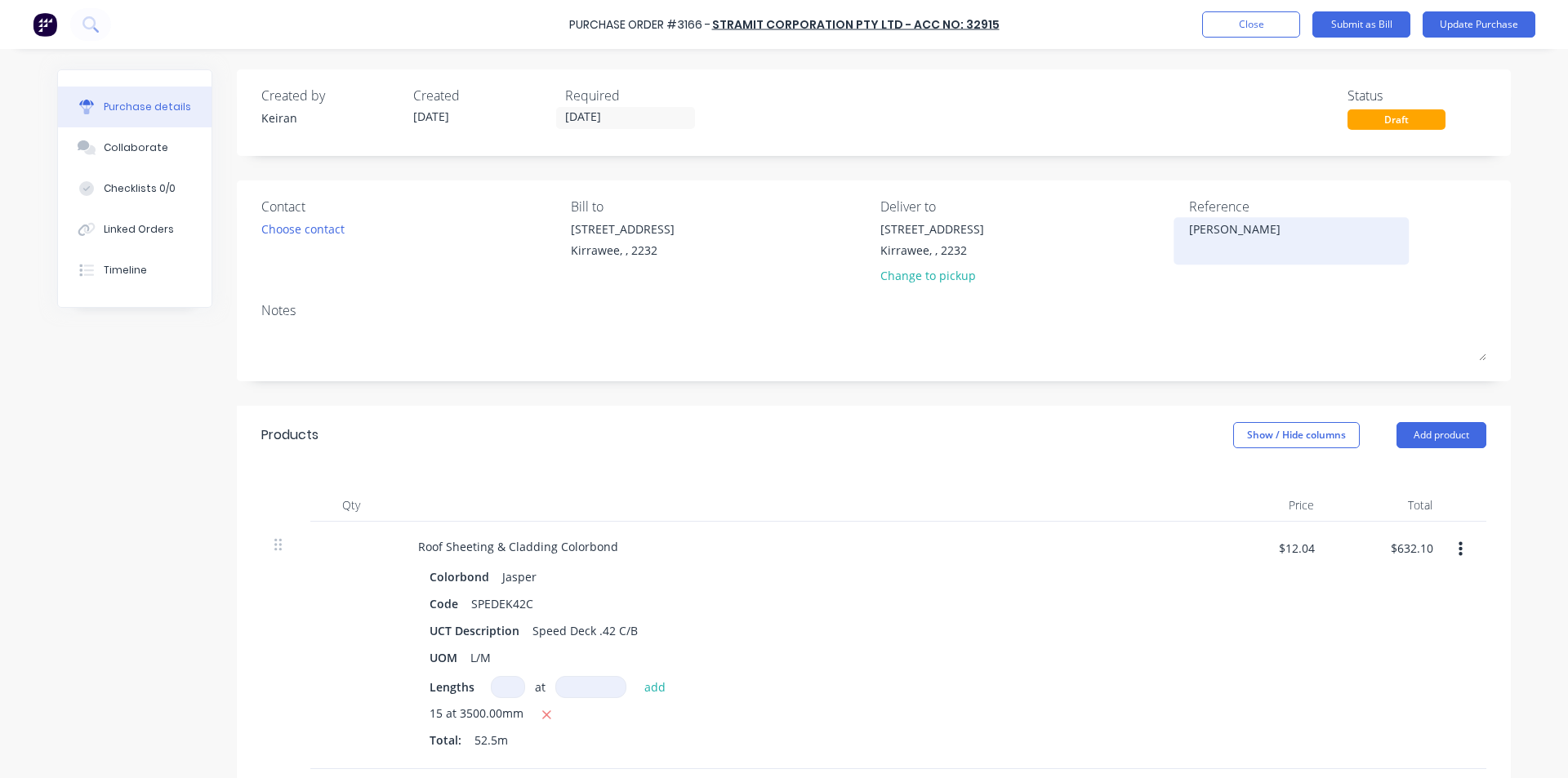
click at [1244, 231] on textarea "[PERSON_NAME]" at bounding box center [1291, 238] width 204 height 37
type textarea "114028751 - [PERSON_NAME]"
type textarea "x"
type textarea "114028751 - [PERSON_NAME]"
click at [1398, 559] on input "$632.10" at bounding box center [1411, 548] width 62 height 26
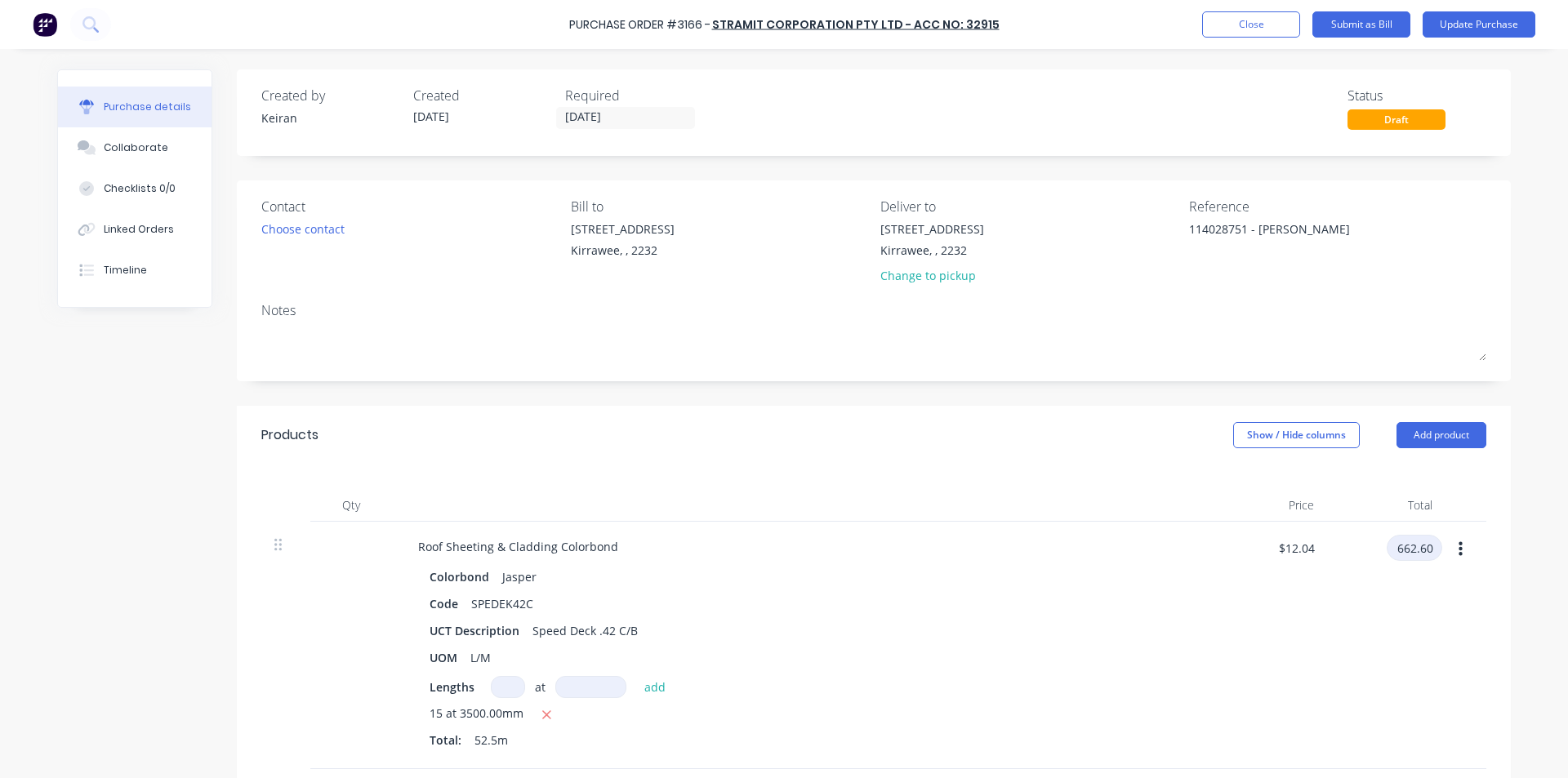
type input "662.60"
type textarea "x"
type input "$12.621"
type input "$662.60"
click at [825, 558] on div "Roof Sheeting & Cladding Colorbond" at bounding box center [800, 547] width 791 height 24
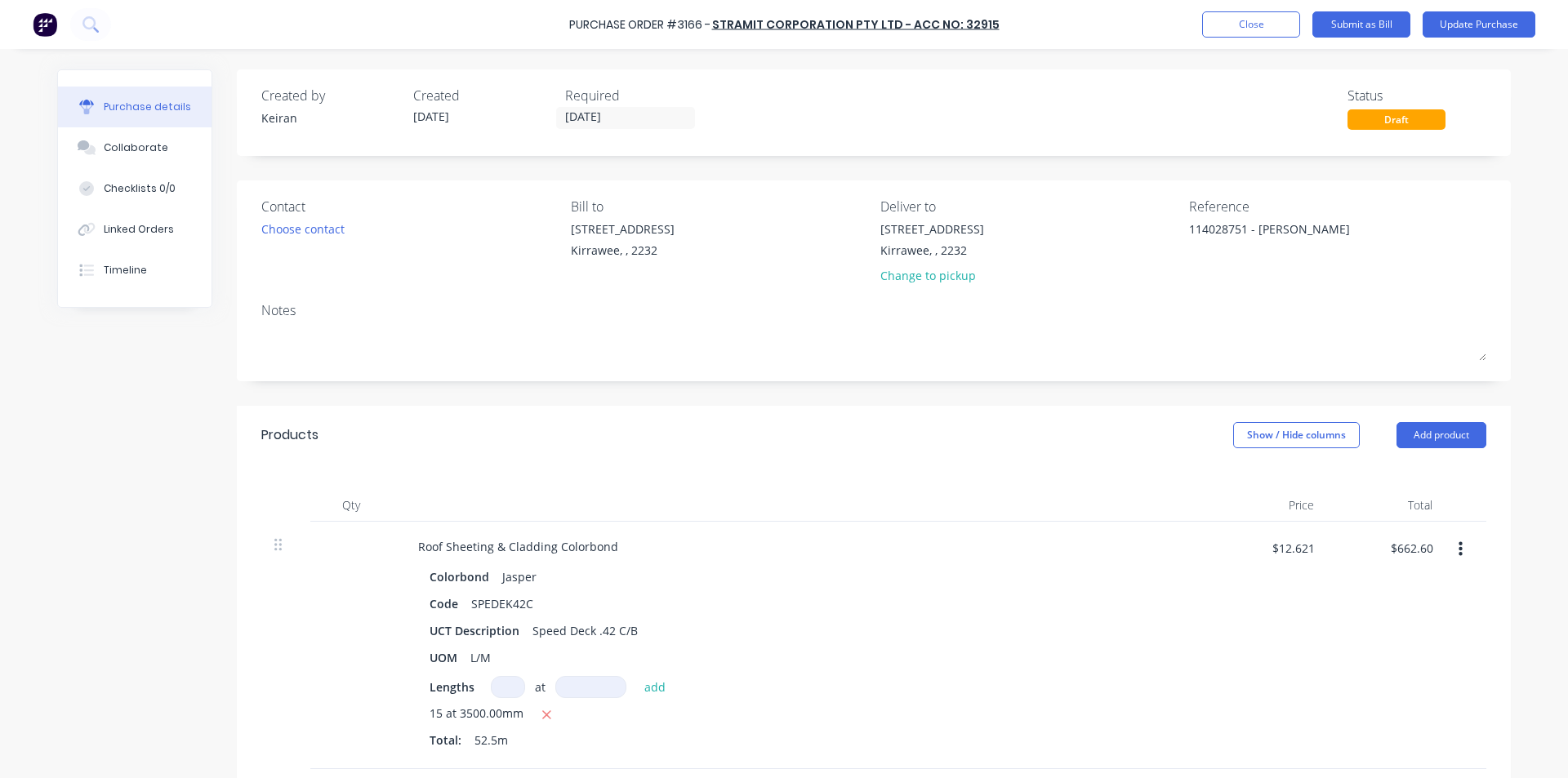
click at [1240, 591] on div "$12.621 $12.621" at bounding box center [1268, 646] width 118 height 248
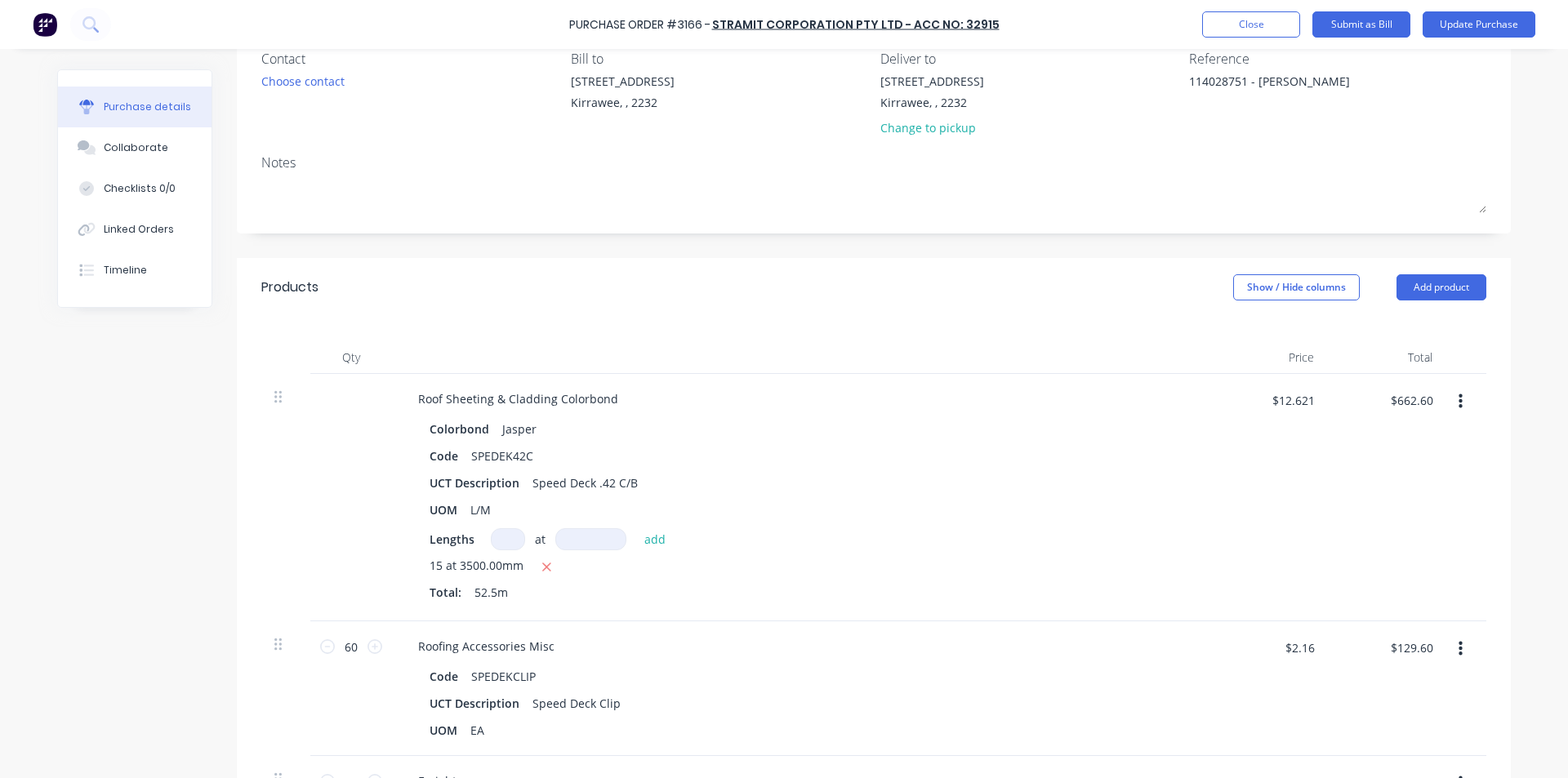
scroll to position [327, 0]
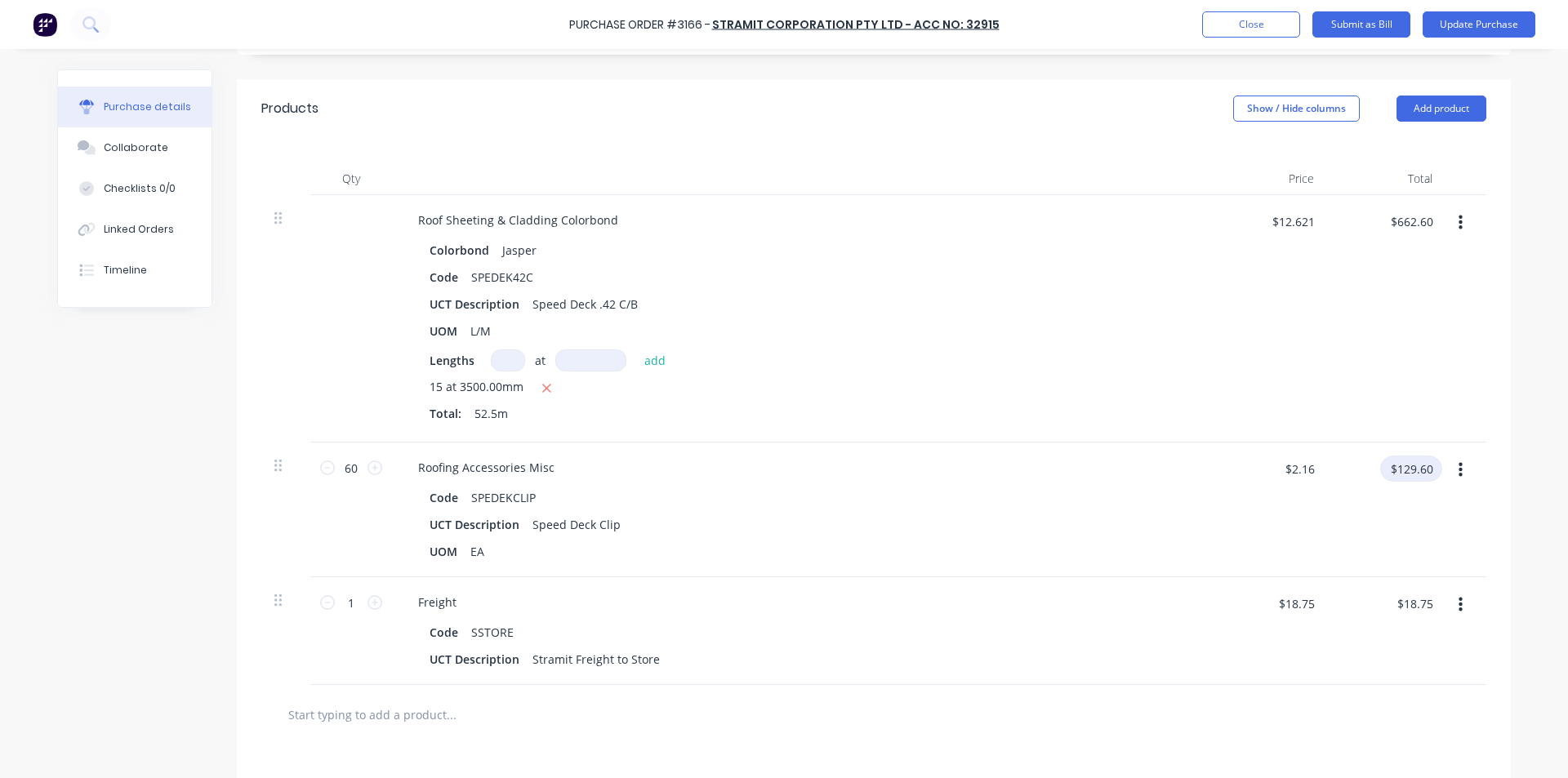
click at [1407, 466] on input "$129.60" at bounding box center [1411, 468] width 62 height 26
click at [1398, 597] on input "$18.75" at bounding box center [1415, 603] width 55 height 26
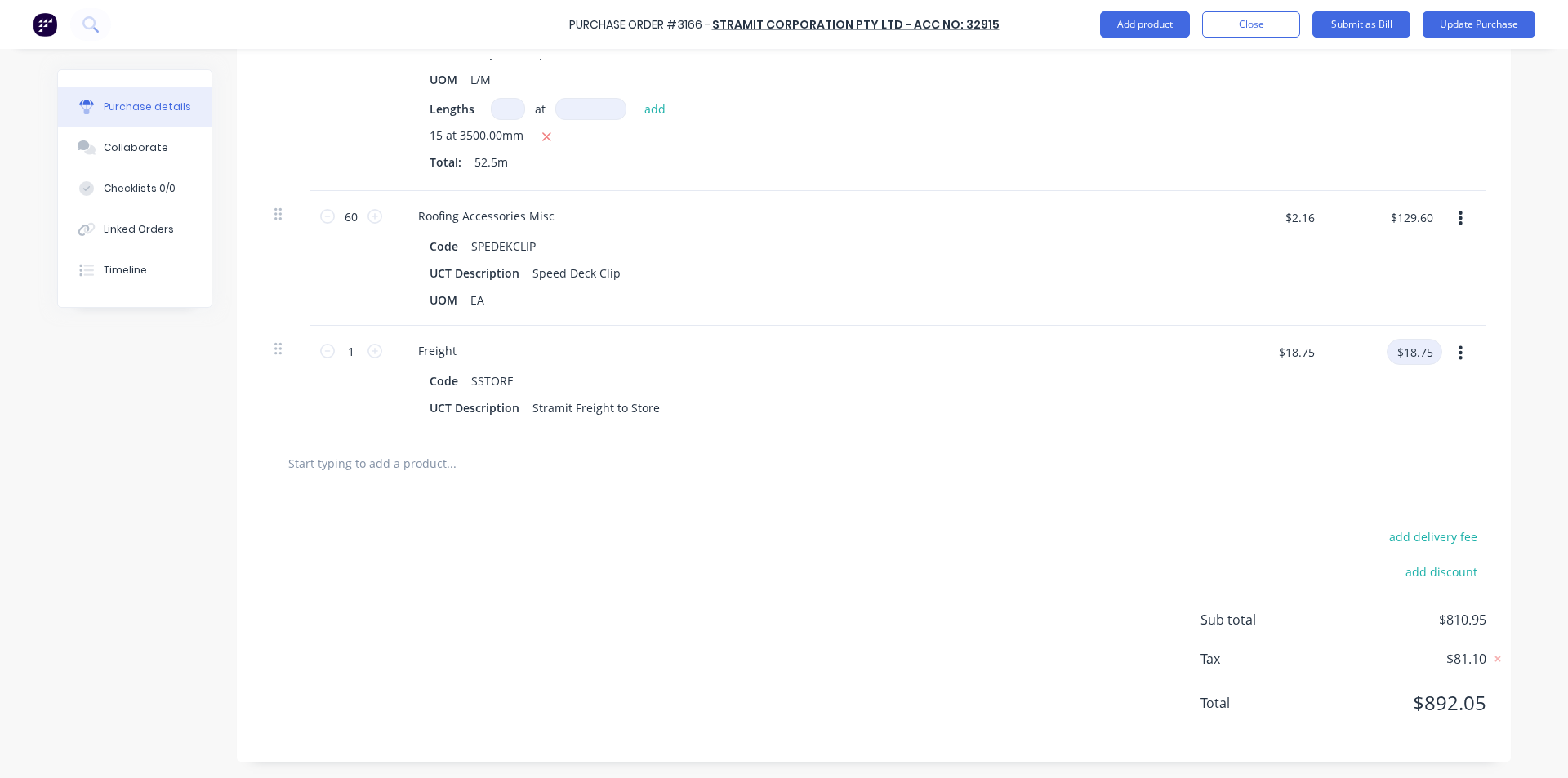
scroll to position [0, 0]
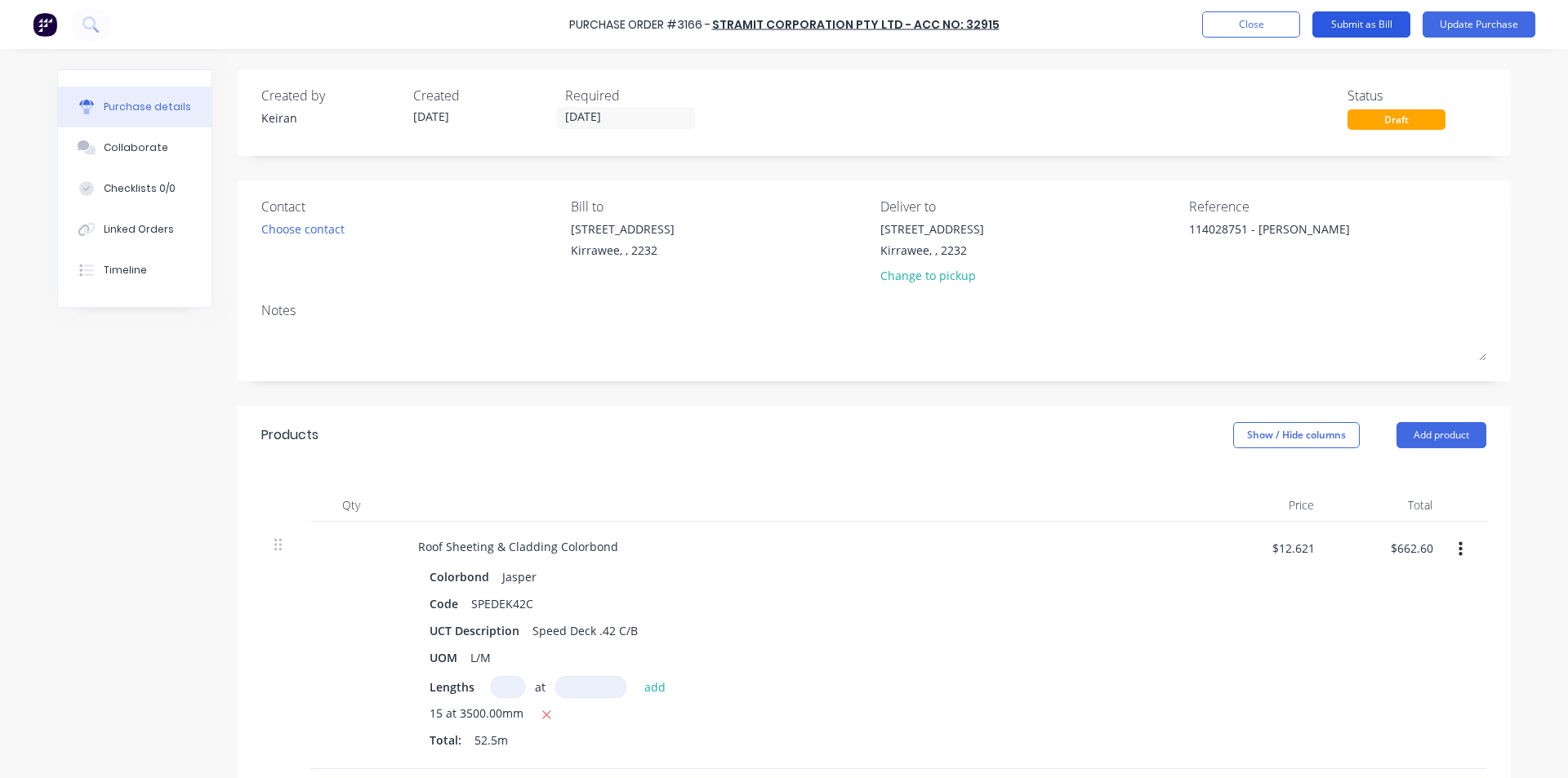
click at [1357, 16] on button "Submit as Bill" at bounding box center [1361, 24] width 98 height 26
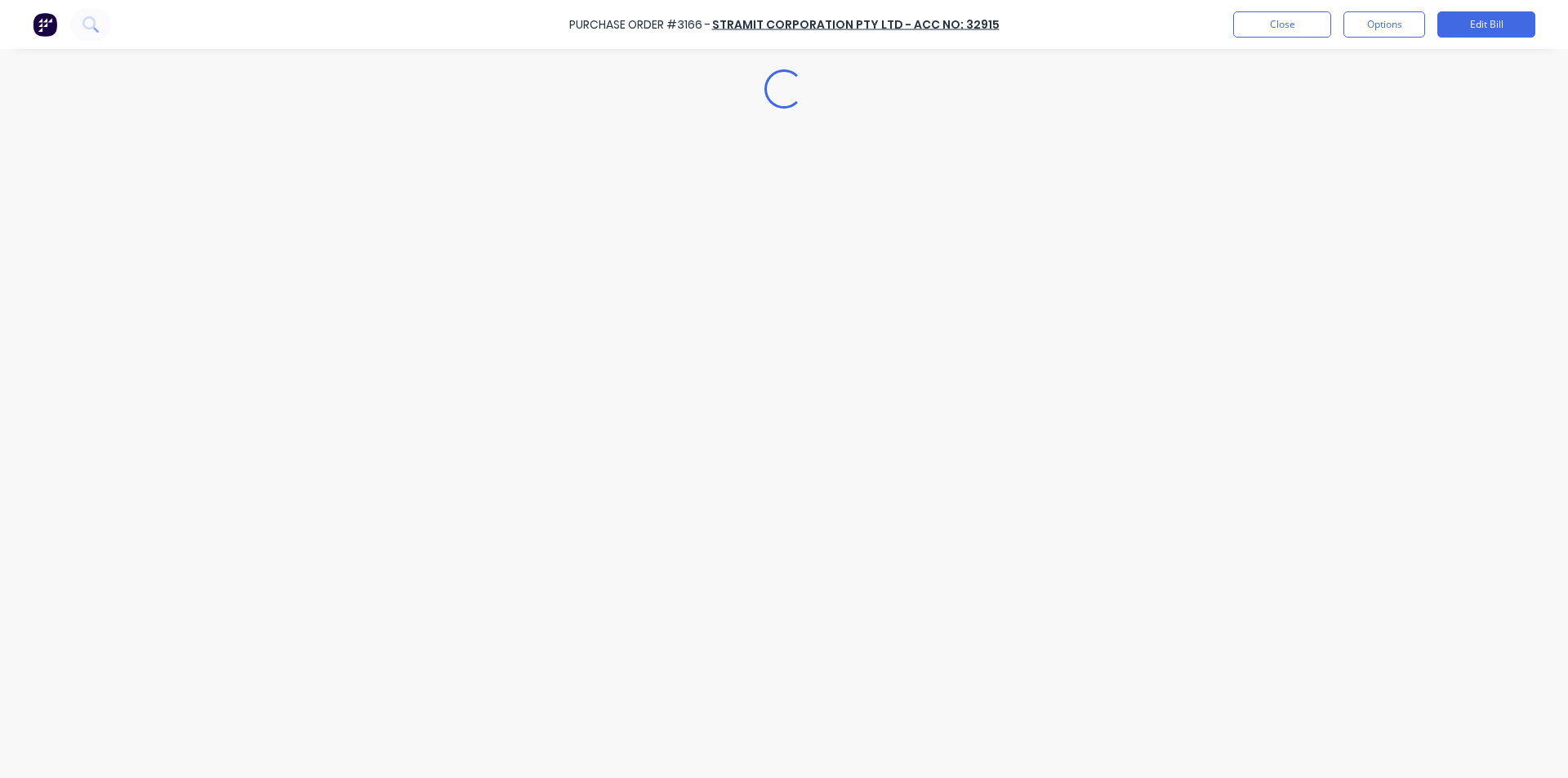
type textarea "x"
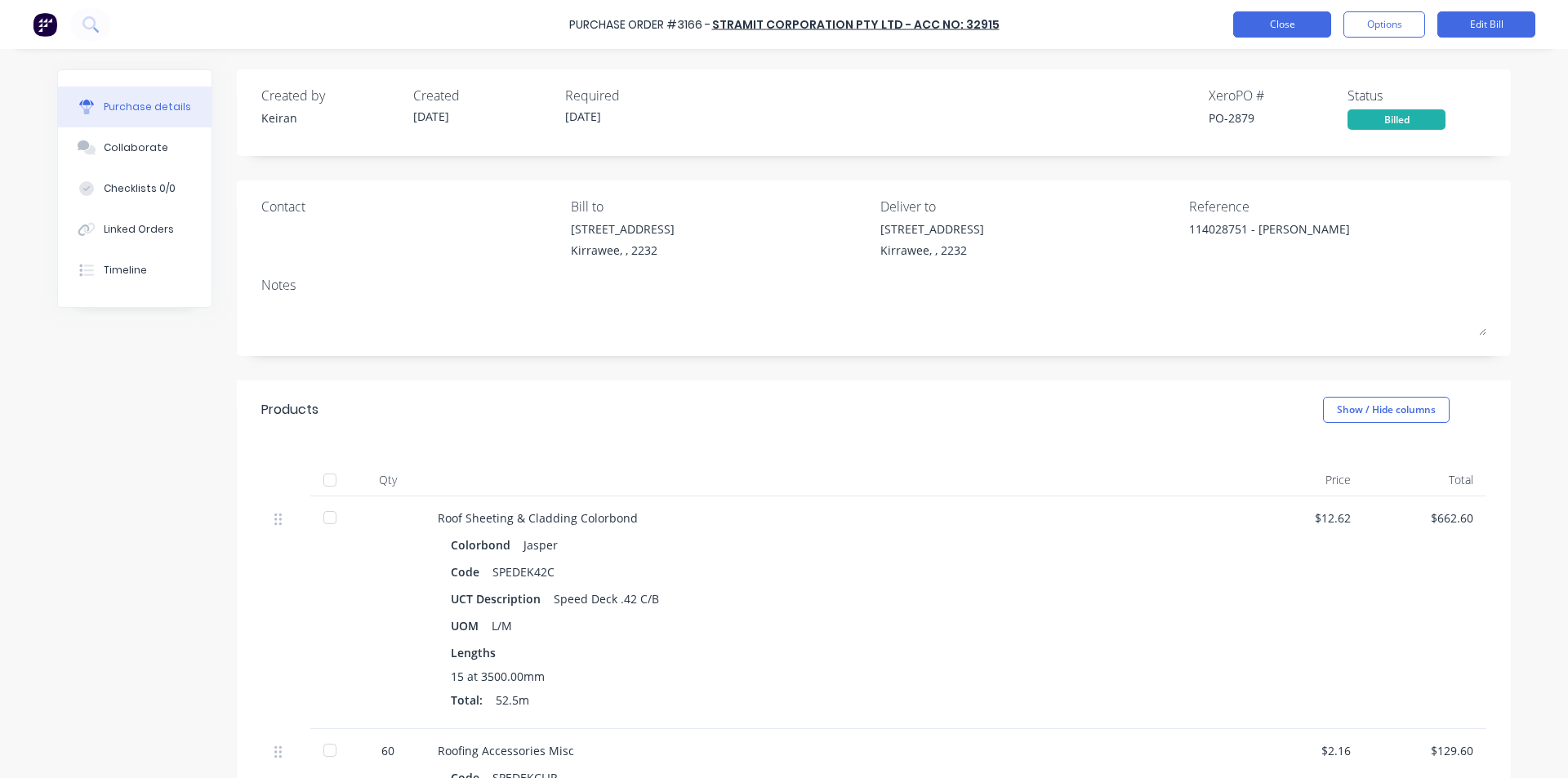
click at [1290, 32] on button "Close" at bounding box center [1282, 24] width 98 height 26
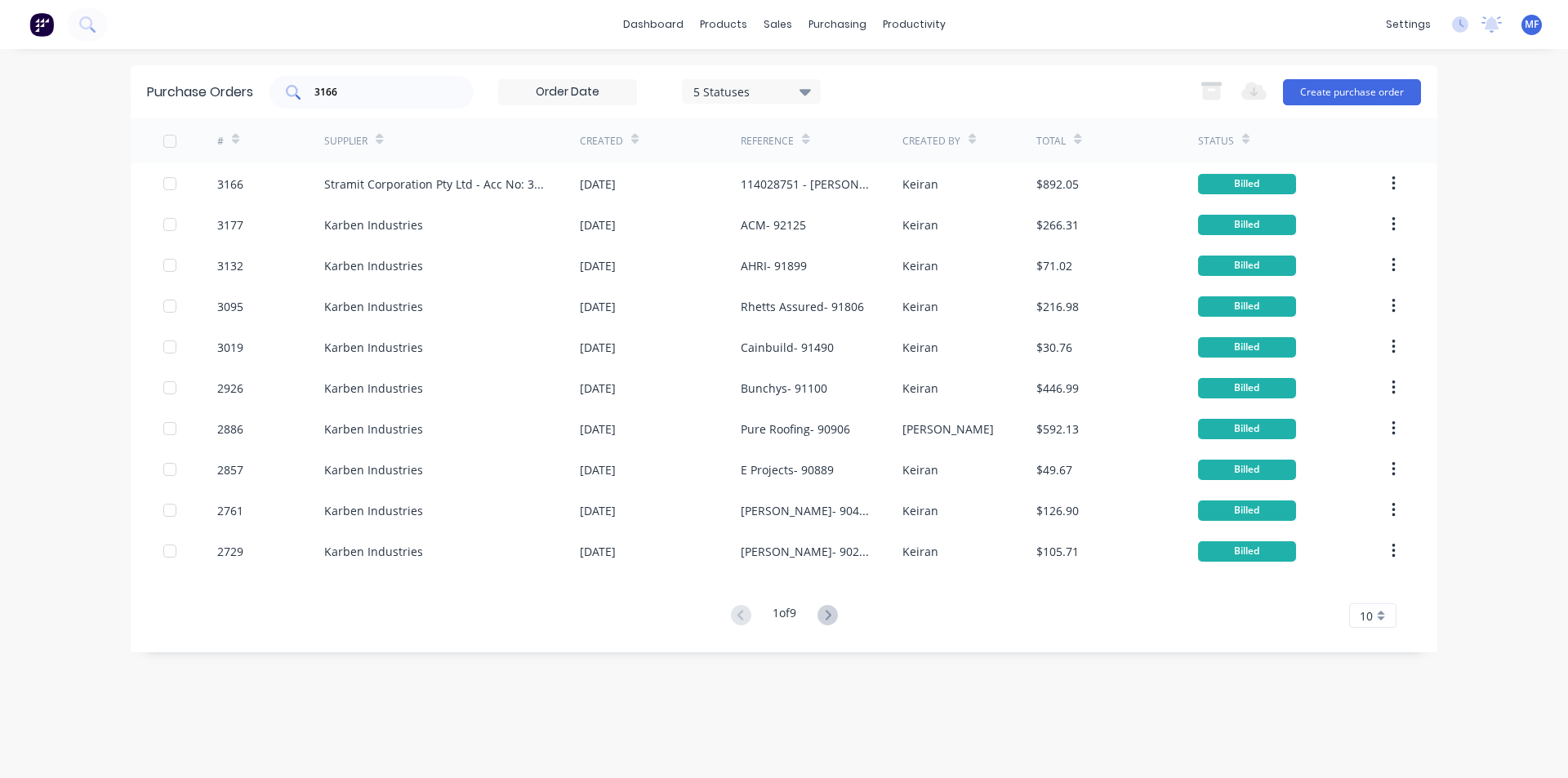
click at [387, 106] on div "3166" at bounding box center [372, 92] width 204 height 32
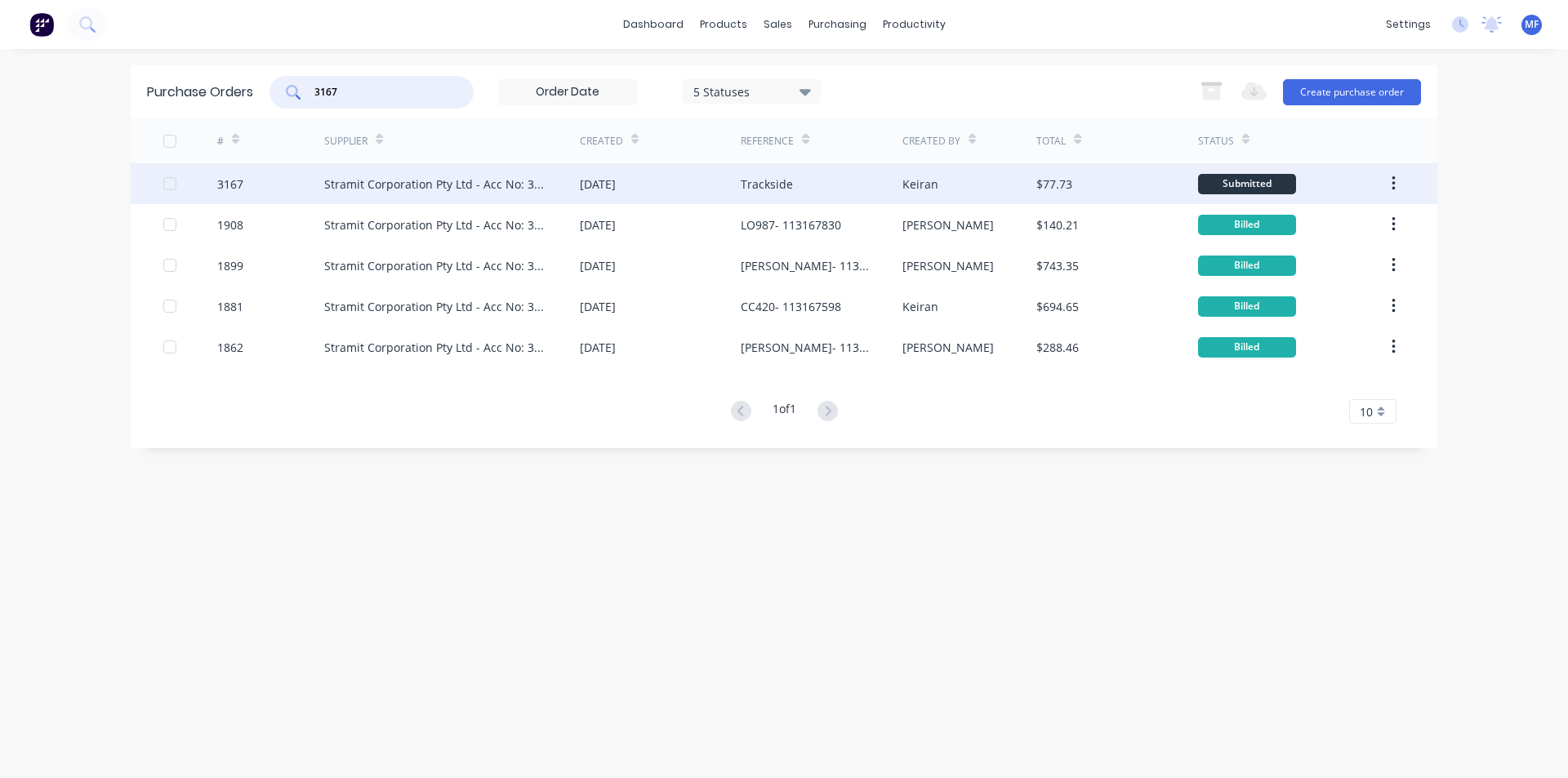
type input "3167"
click at [463, 180] on div "Stramit Corporation Pty Ltd - Acc No: 32915" at bounding box center [435, 184] width 223 height 17
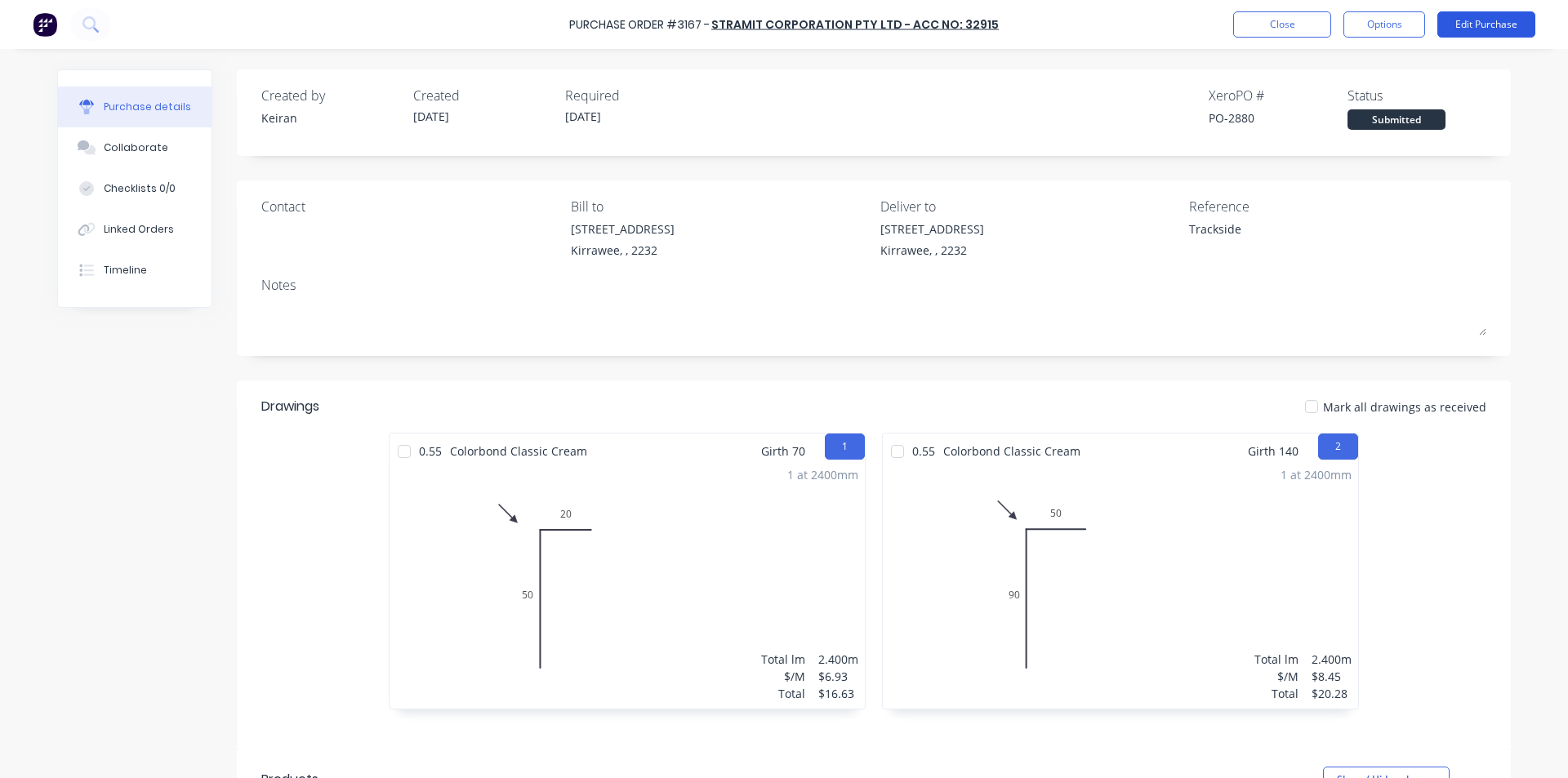
click at [1486, 15] on button "Edit Purchase" at bounding box center [1486, 24] width 98 height 26
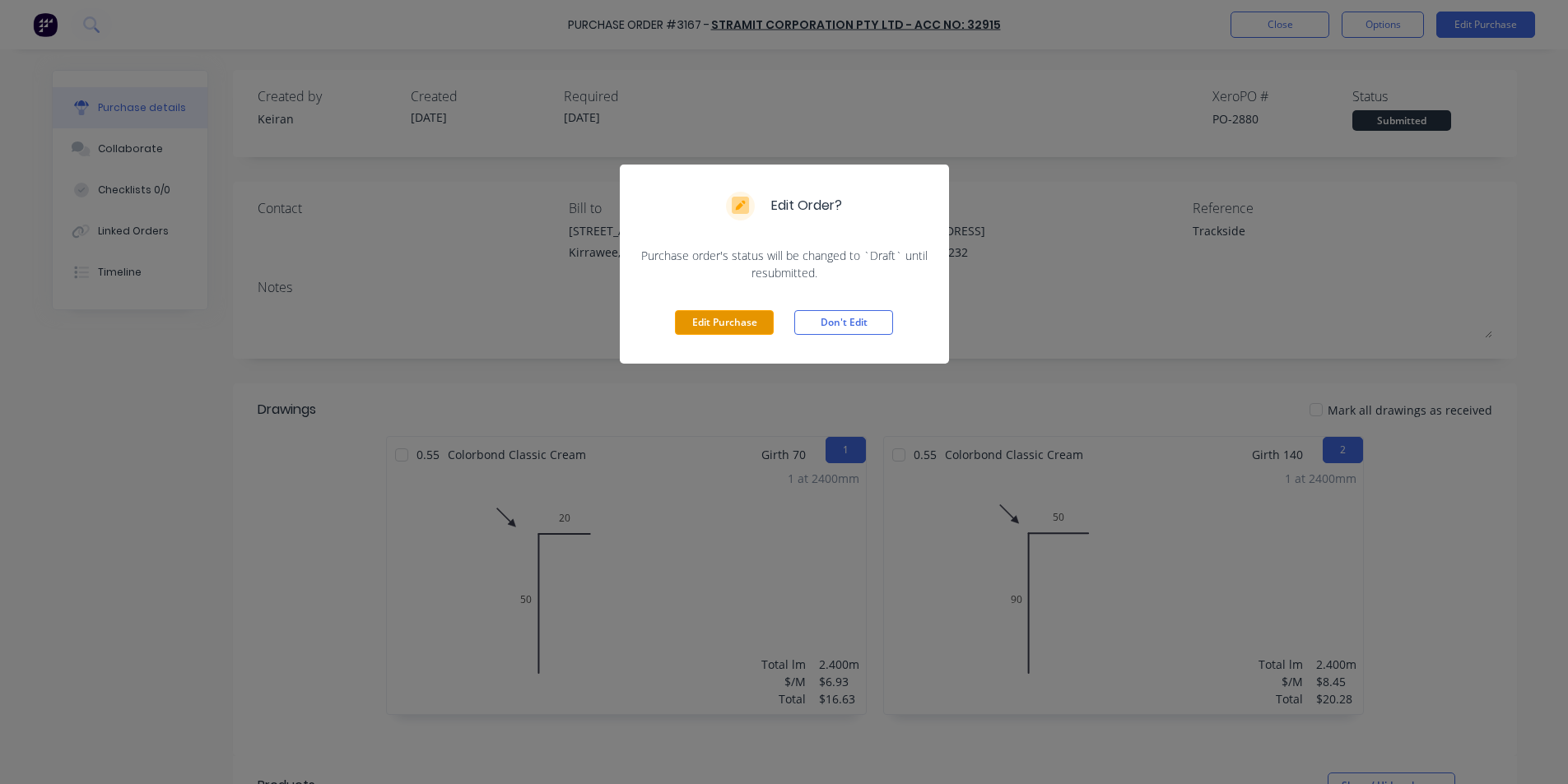
click at [735, 315] on button "Edit Purchase" at bounding box center [724, 322] width 99 height 25
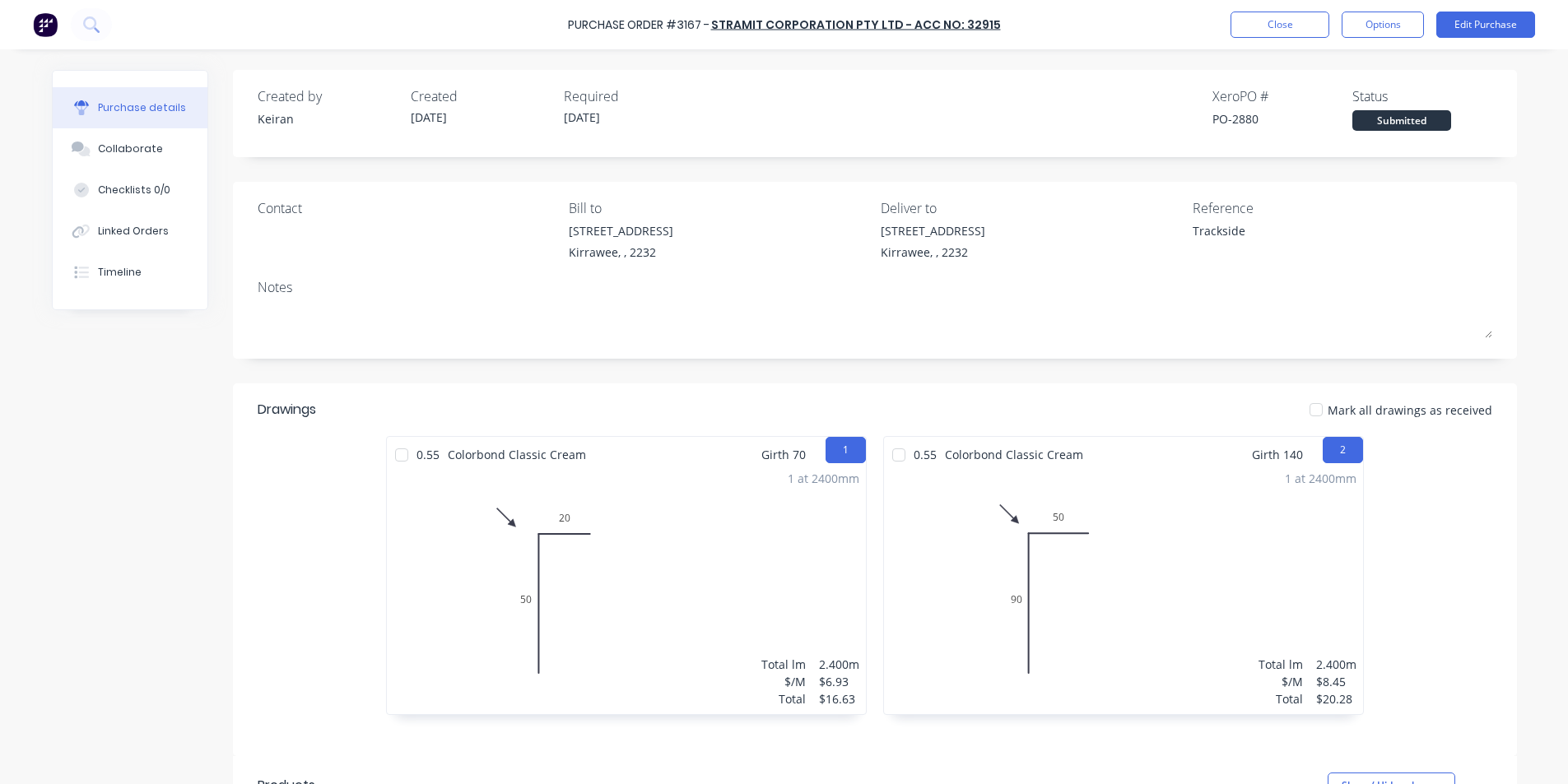
type textarea "x"
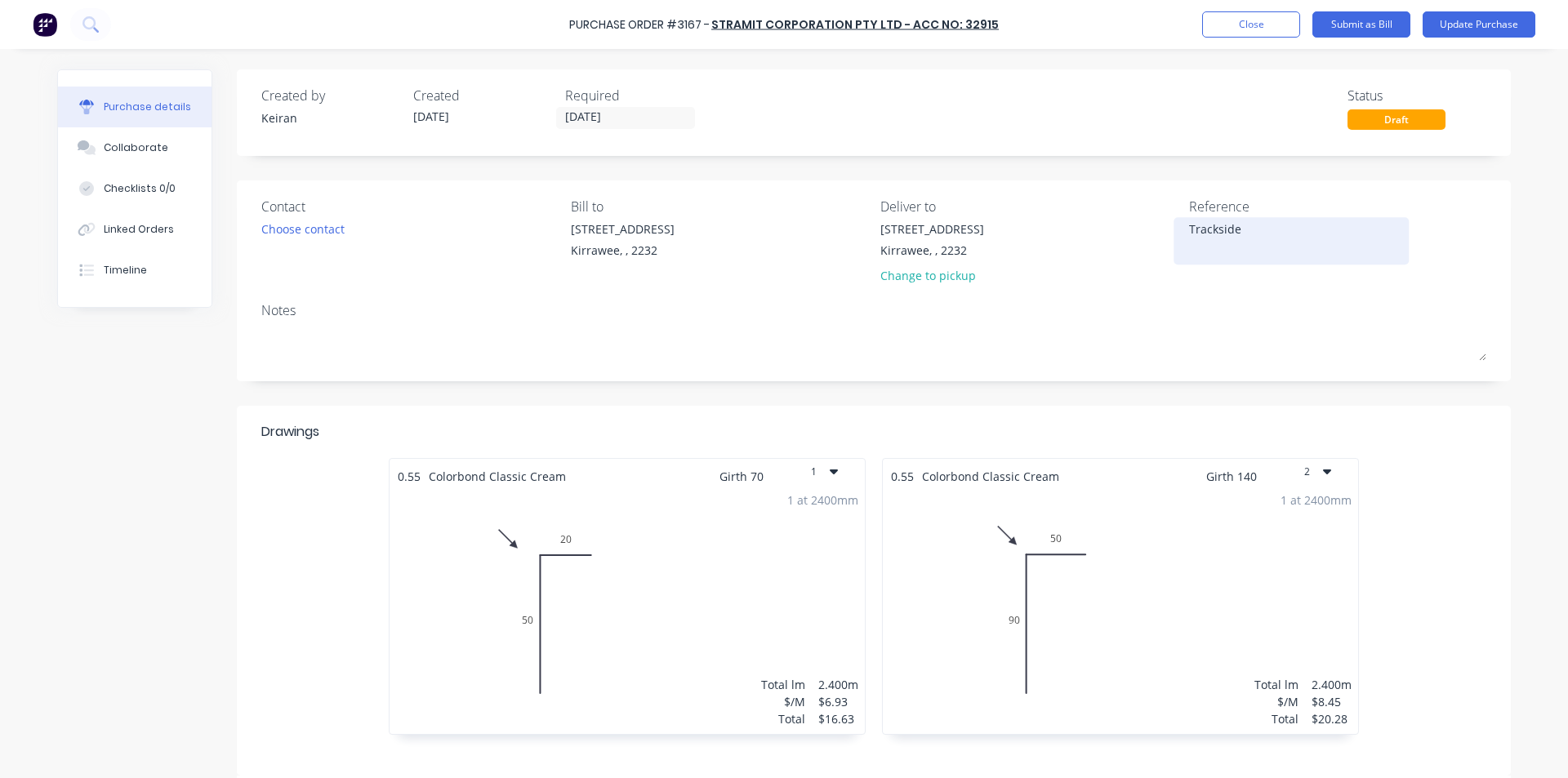
click at [1236, 231] on textarea "Trackside" at bounding box center [1291, 238] width 204 height 37
type textarea "114028773Trackside"
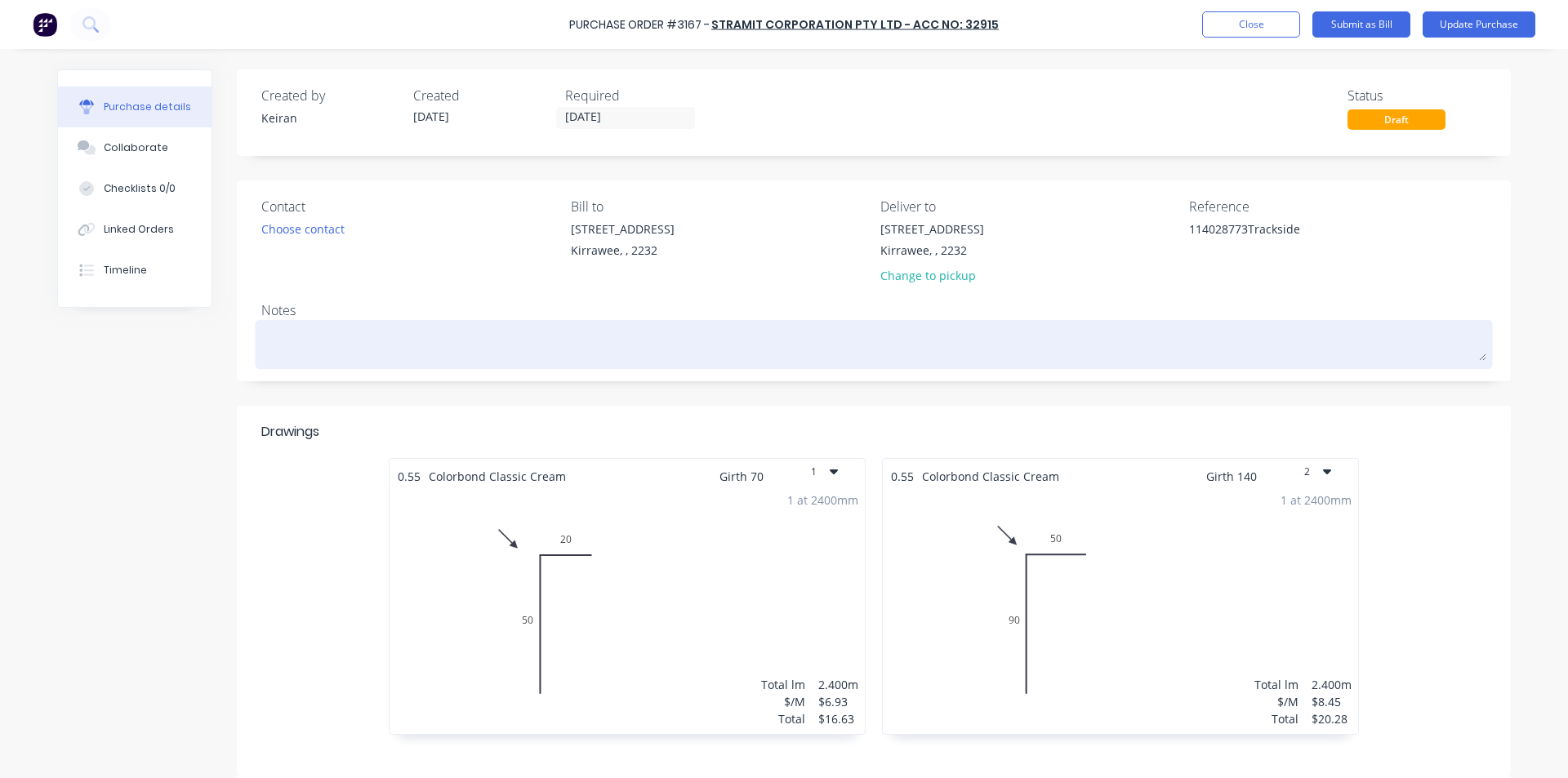
type textarea "x"
type textarea "114028773 Trackside"
type textarea "x"
type textarea "114028773 -Trackside"
type textarea "x"
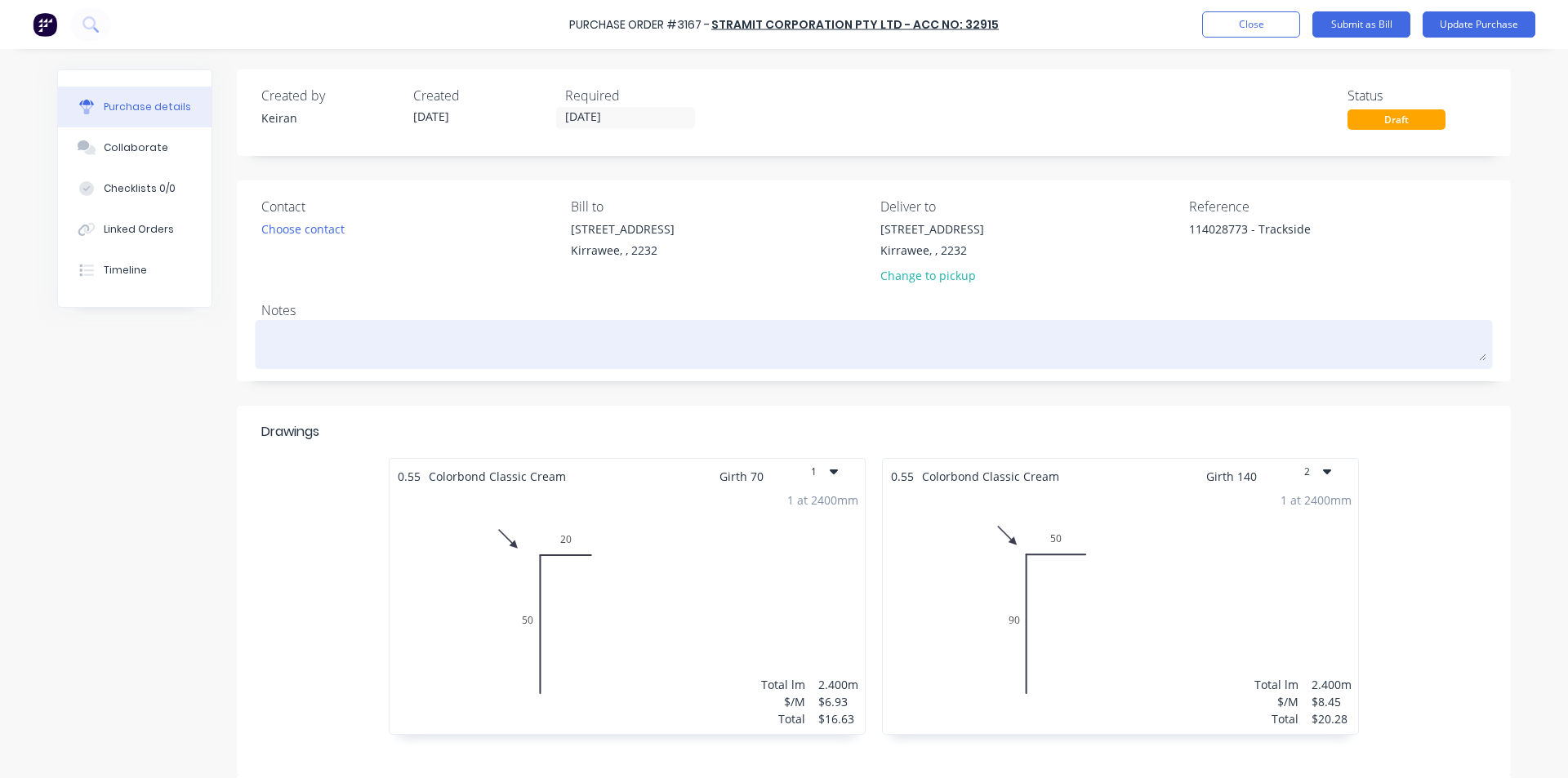
type textarea "114028773 - Trackside"
type textarea "x"
type textarea "114028773 - Trackside"
click at [1252, 361] on div at bounding box center [874, 344] width 1225 height 41
click at [1228, 325] on textarea at bounding box center [874, 342] width 1225 height 37
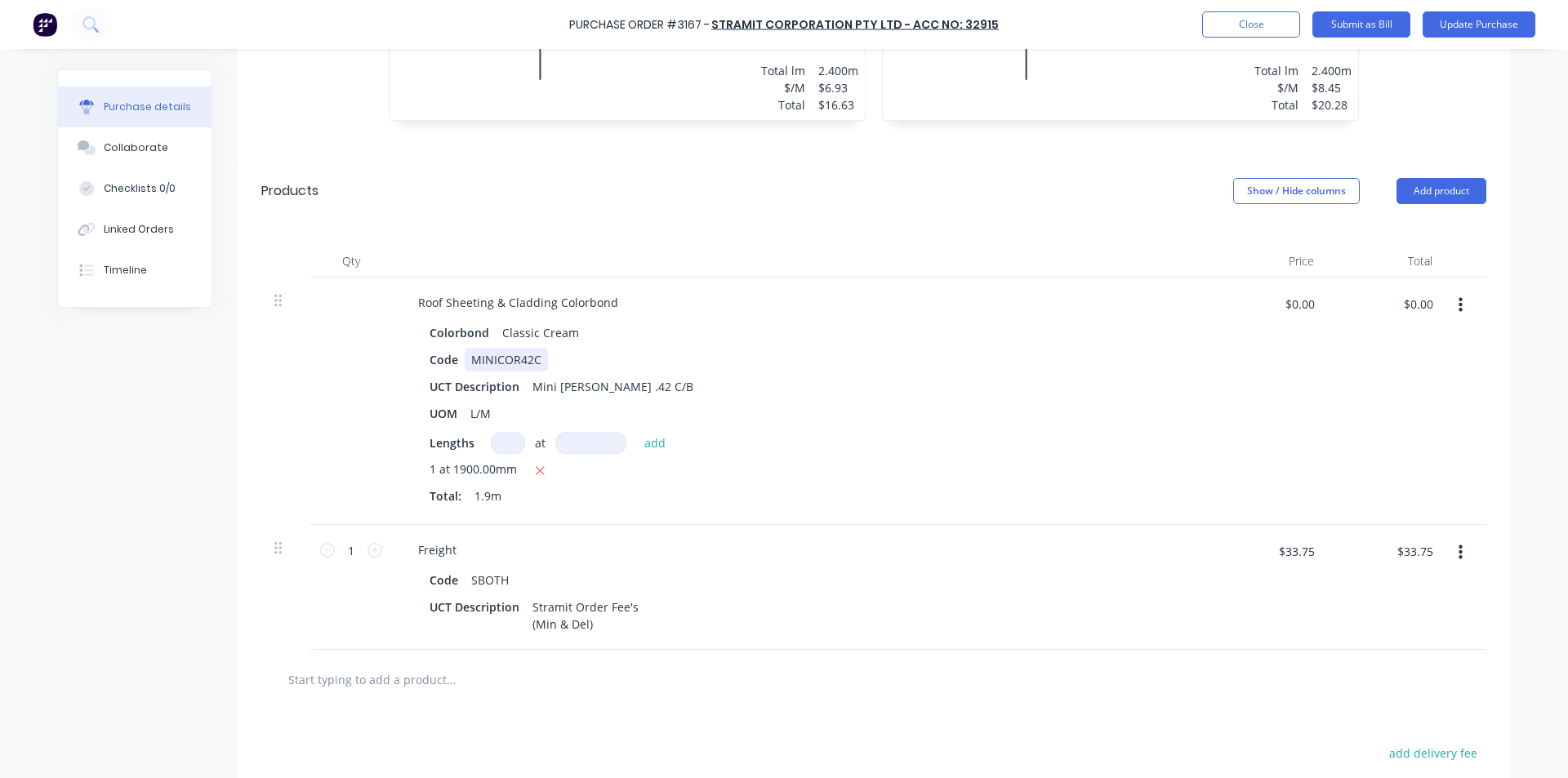
scroll to position [735, 0]
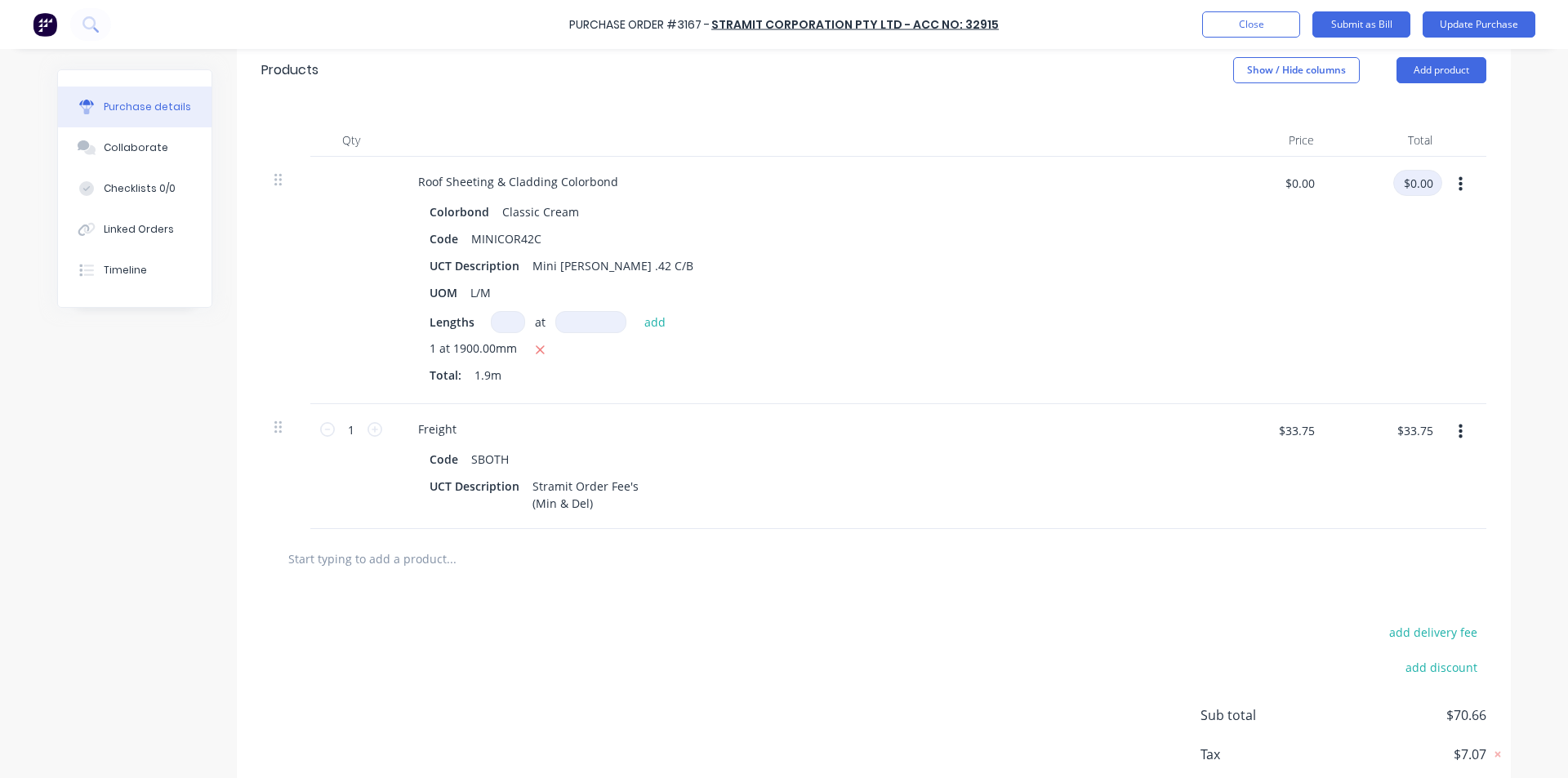
type textarea "x"
click at [1417, 189] on input "$0.00" at bounding box center [1417, 182] width 49 height 26
type input "32.53"
type textarea "x"
type input "$17.1211"
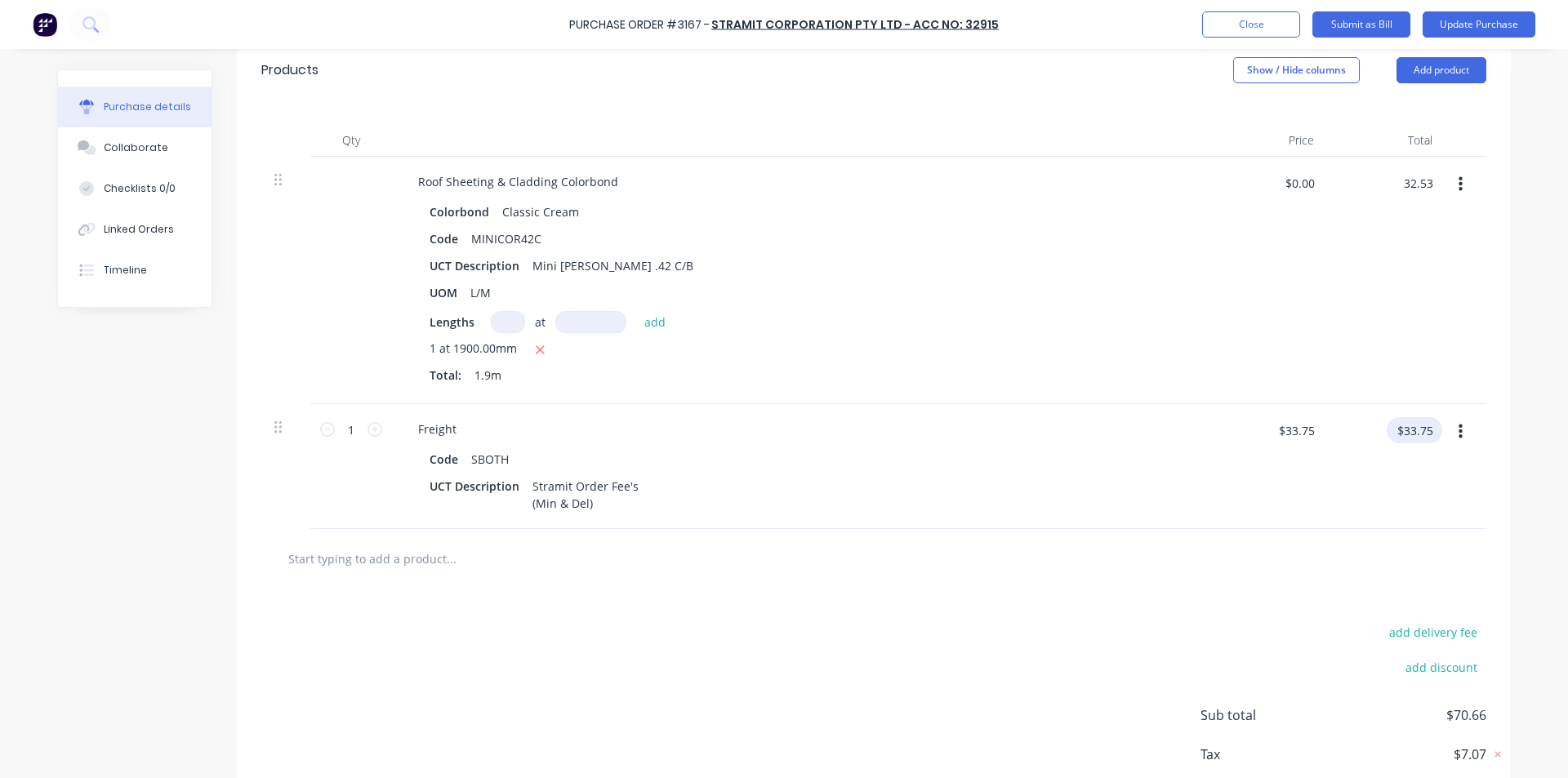
type input "$32.53"
click at [1429, 427] on input "$33.75" at bounding box center [1415, 429] width 55 height 26
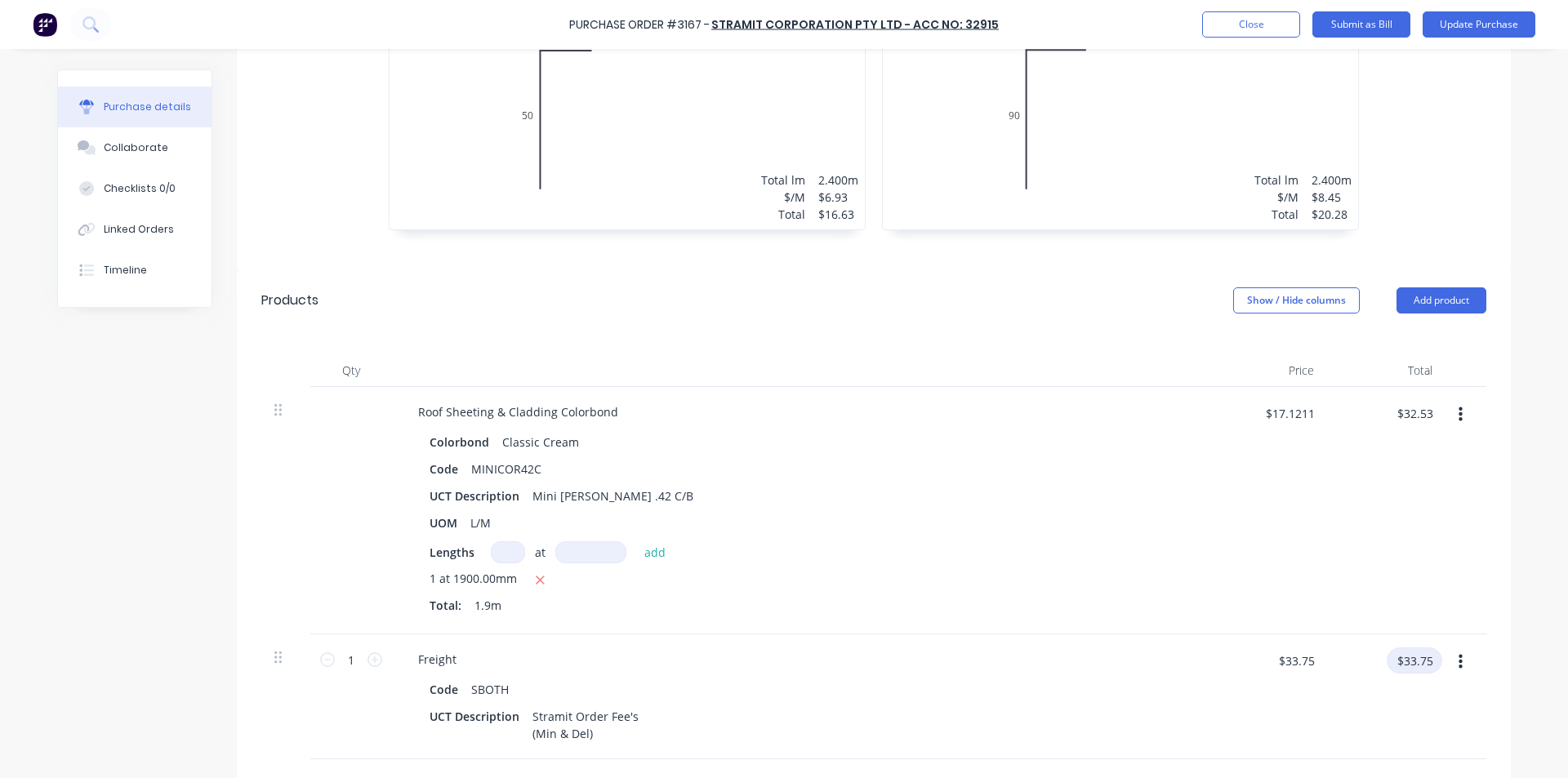
scroll to position [504, 0]
click at [1427, 307] on button "Add product" at bounding box center [1441, 301] width 90 height 26
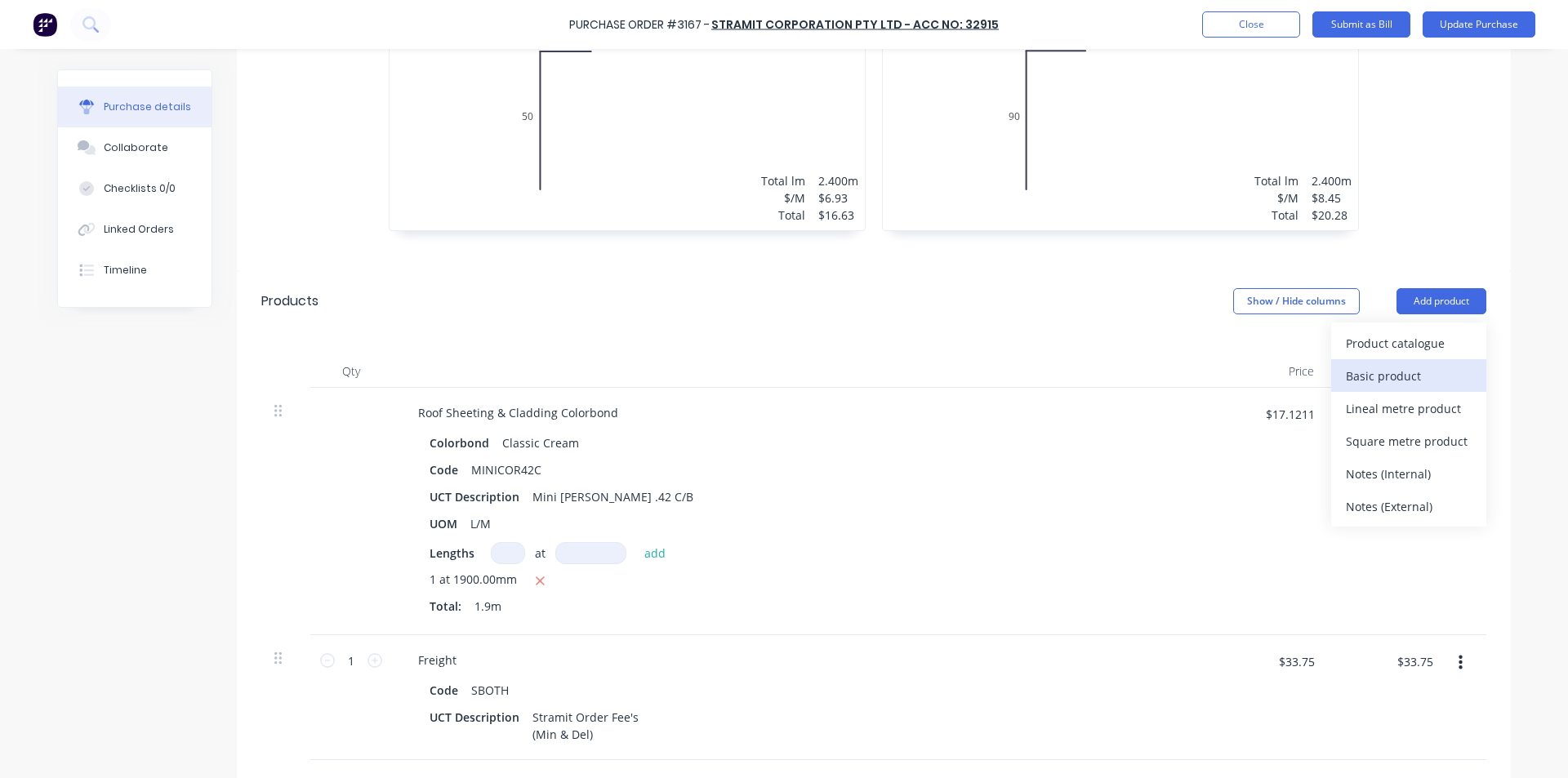
click at [1397, 385] on div "Basic product" at bounding box center [1409, 375] width 126 height 24
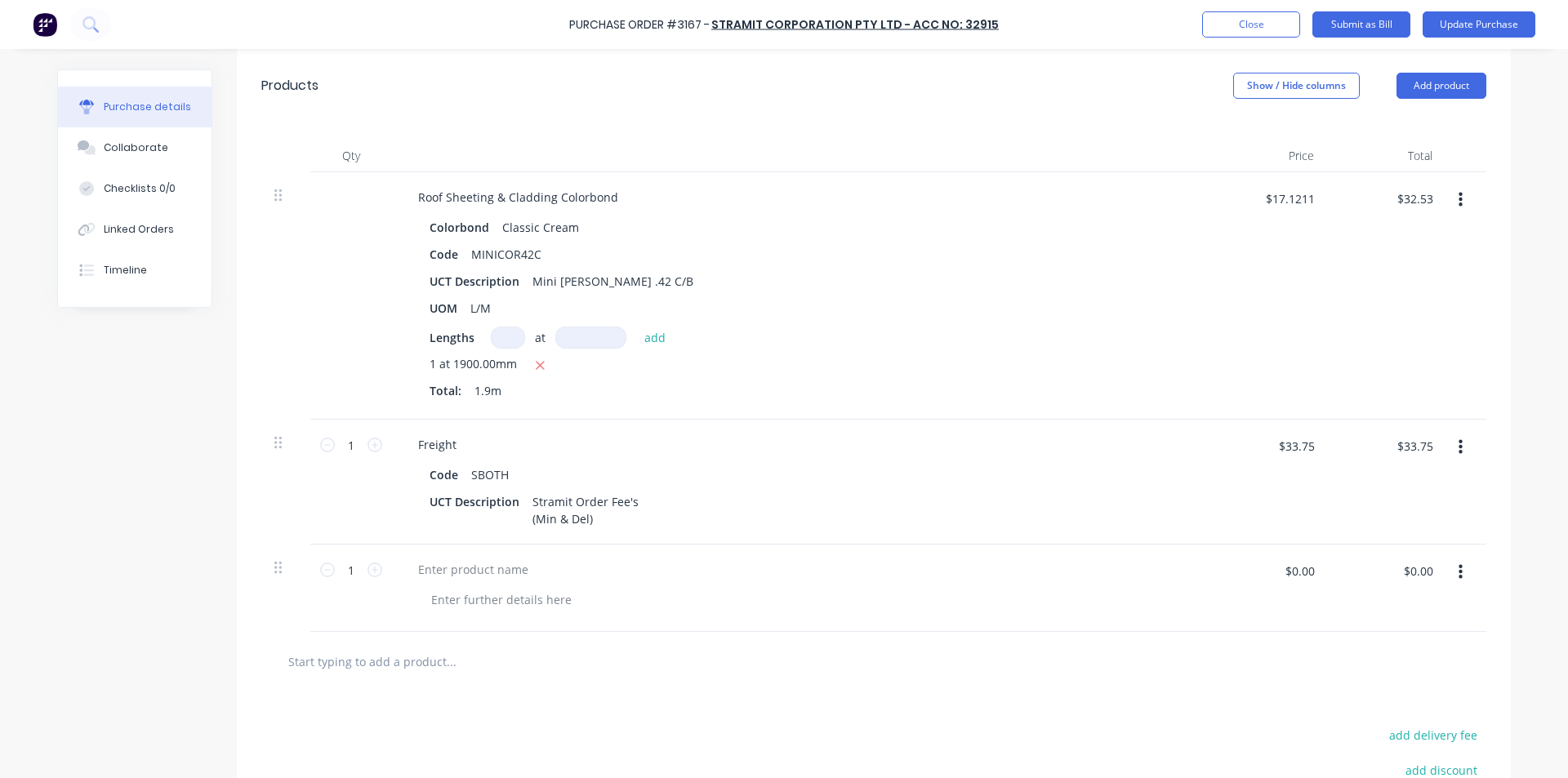
scroll to position [918, 0]
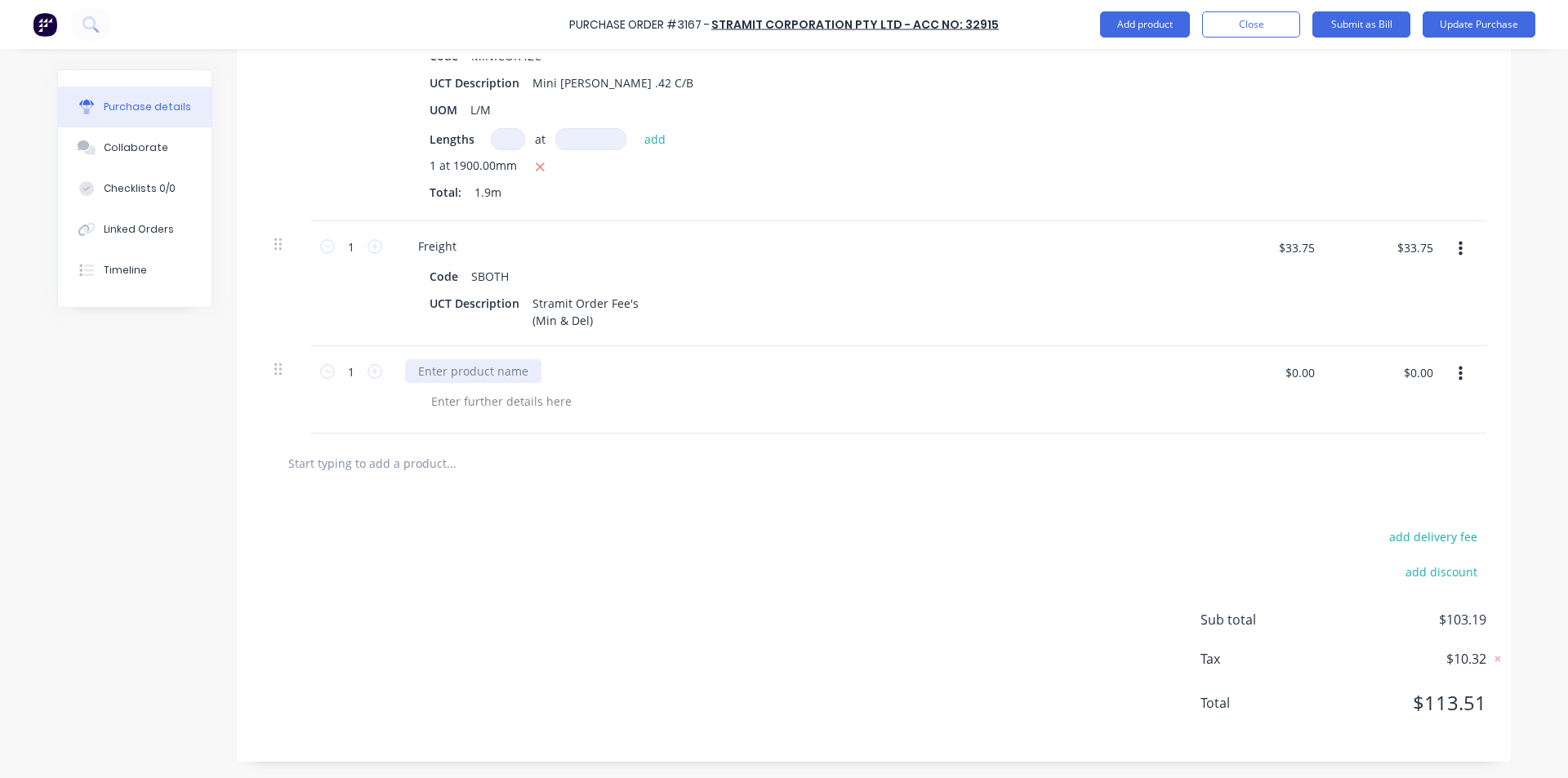
type textarea "x"
click at [474, 373] on div at bounding box center [472, 370] width 136 height 24
type textarea "x"
type input "-13.29"
type textarea "x"
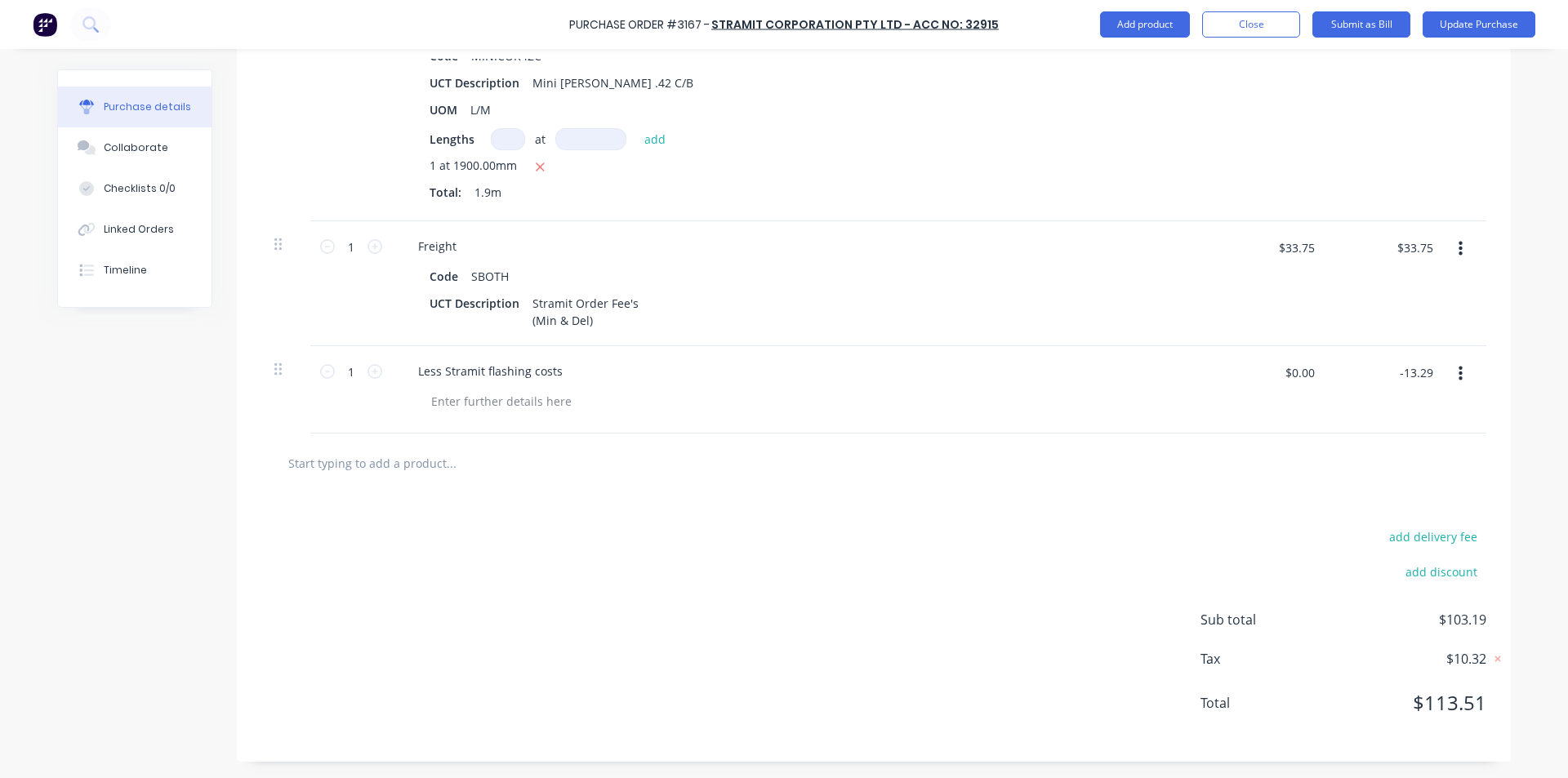
type input "$-13.29"
click at [897, 558] on div "add delivery fee add discount Sub total $89.90 Tax $8.99 Total $98.89" at bounding box center [874, 628] width 1275 height 269
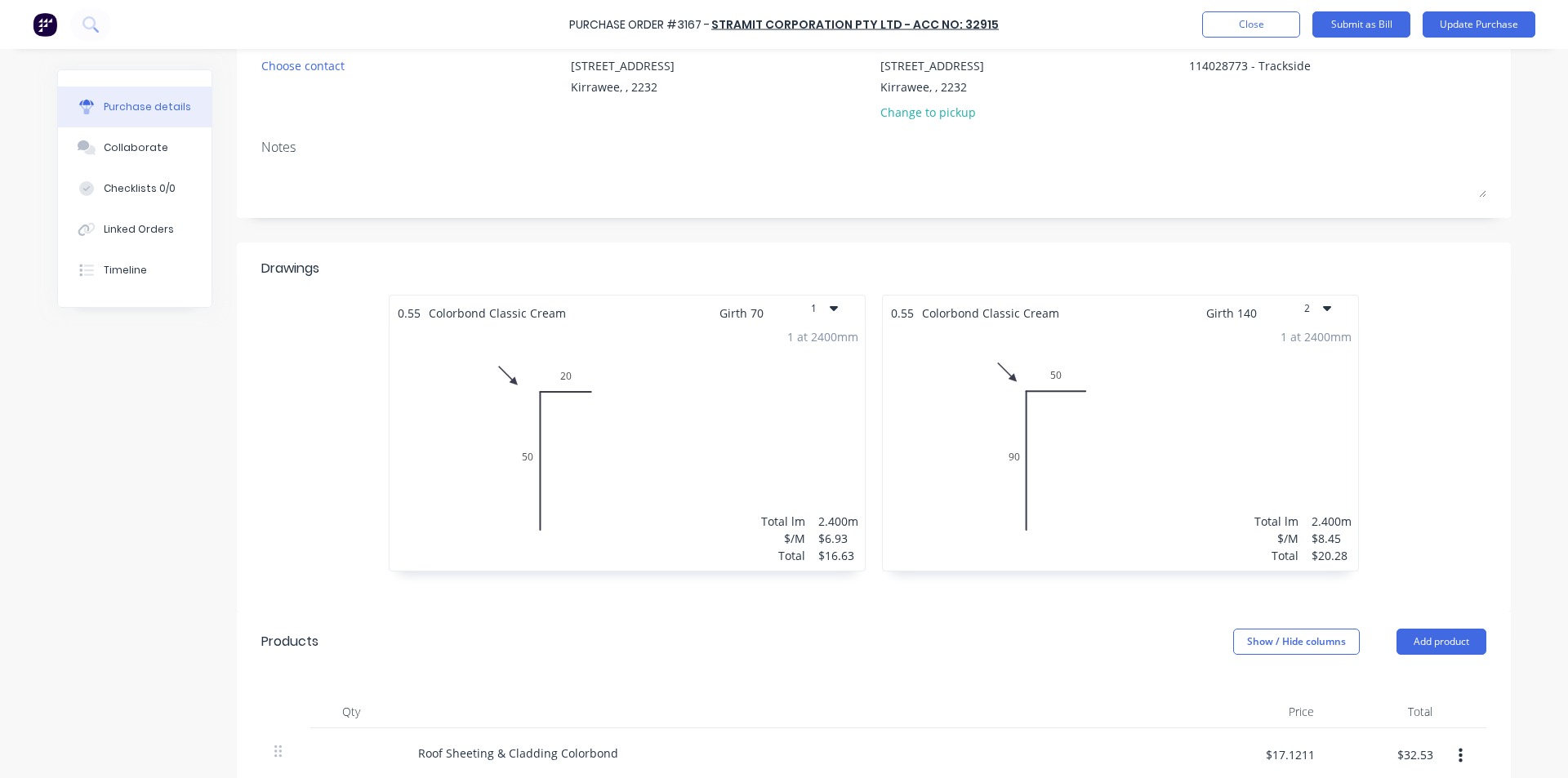
scroll to position [0, 0]
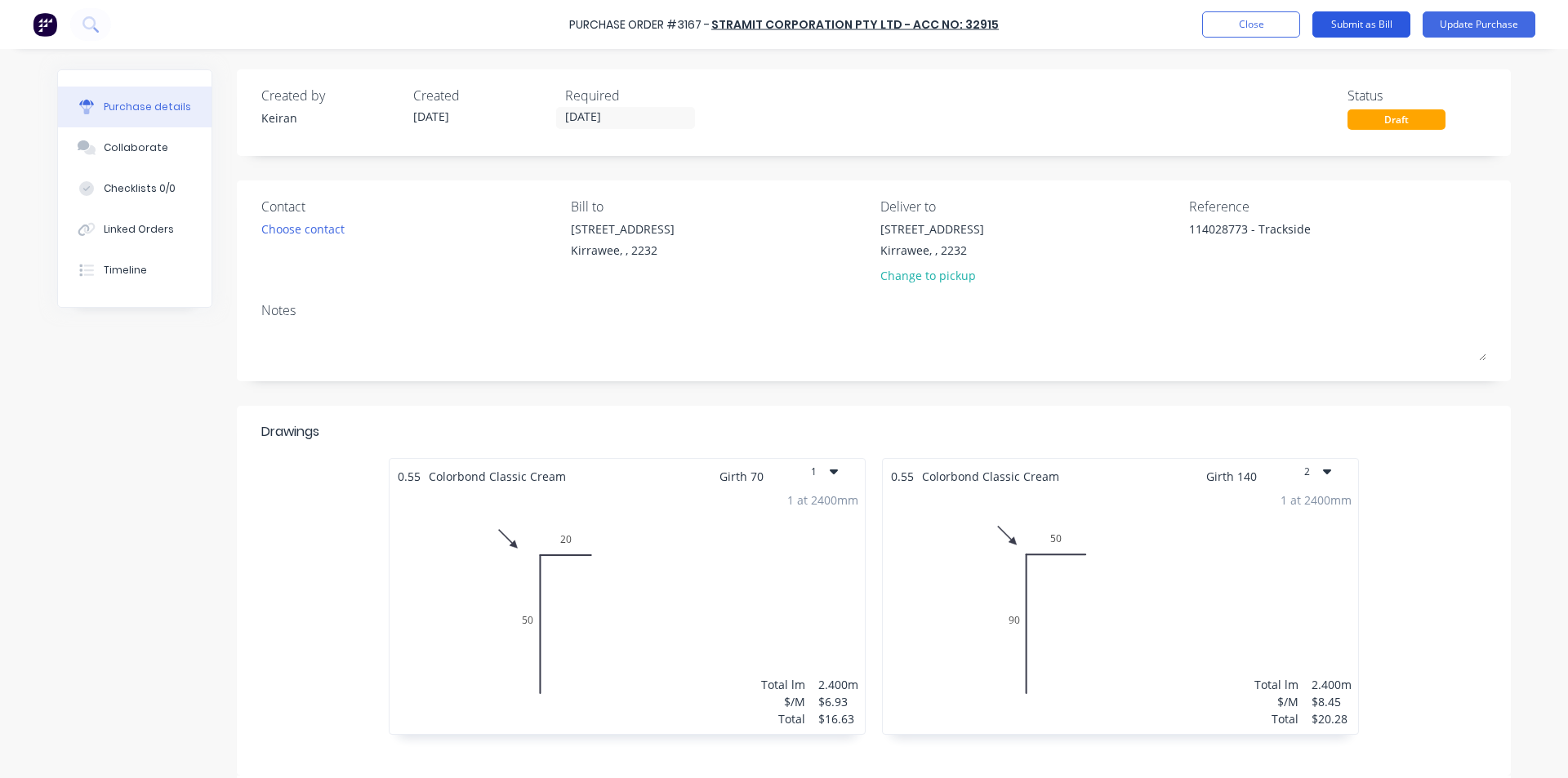
click at [1385, 19] on button "Submit as Bill" at bounding box center [1361, 24] width 98 height 26
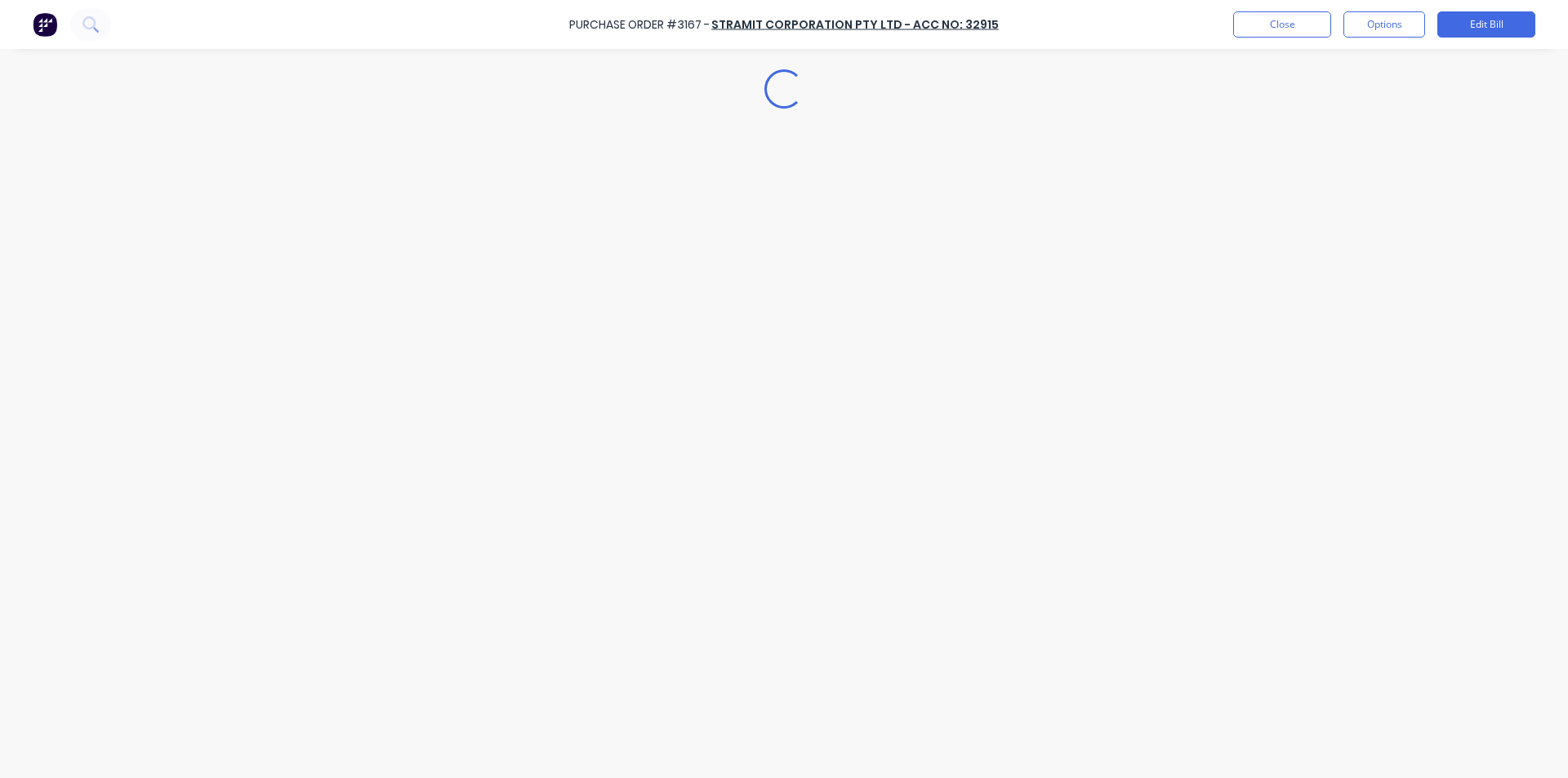
type textarea "x"
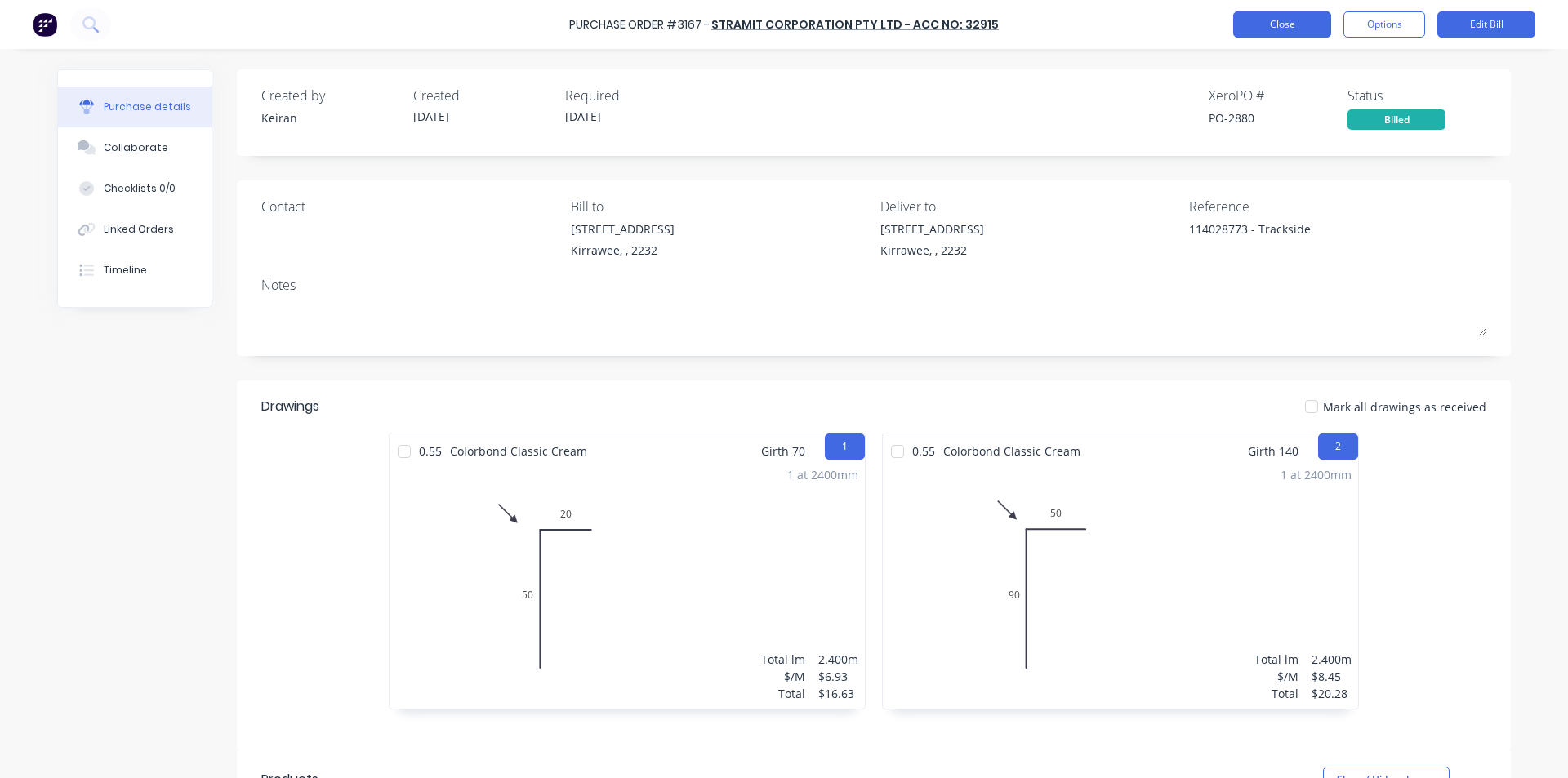
click at [1257, 20] on button "Close" at bounding box center [1282, 24] width 98 height 26
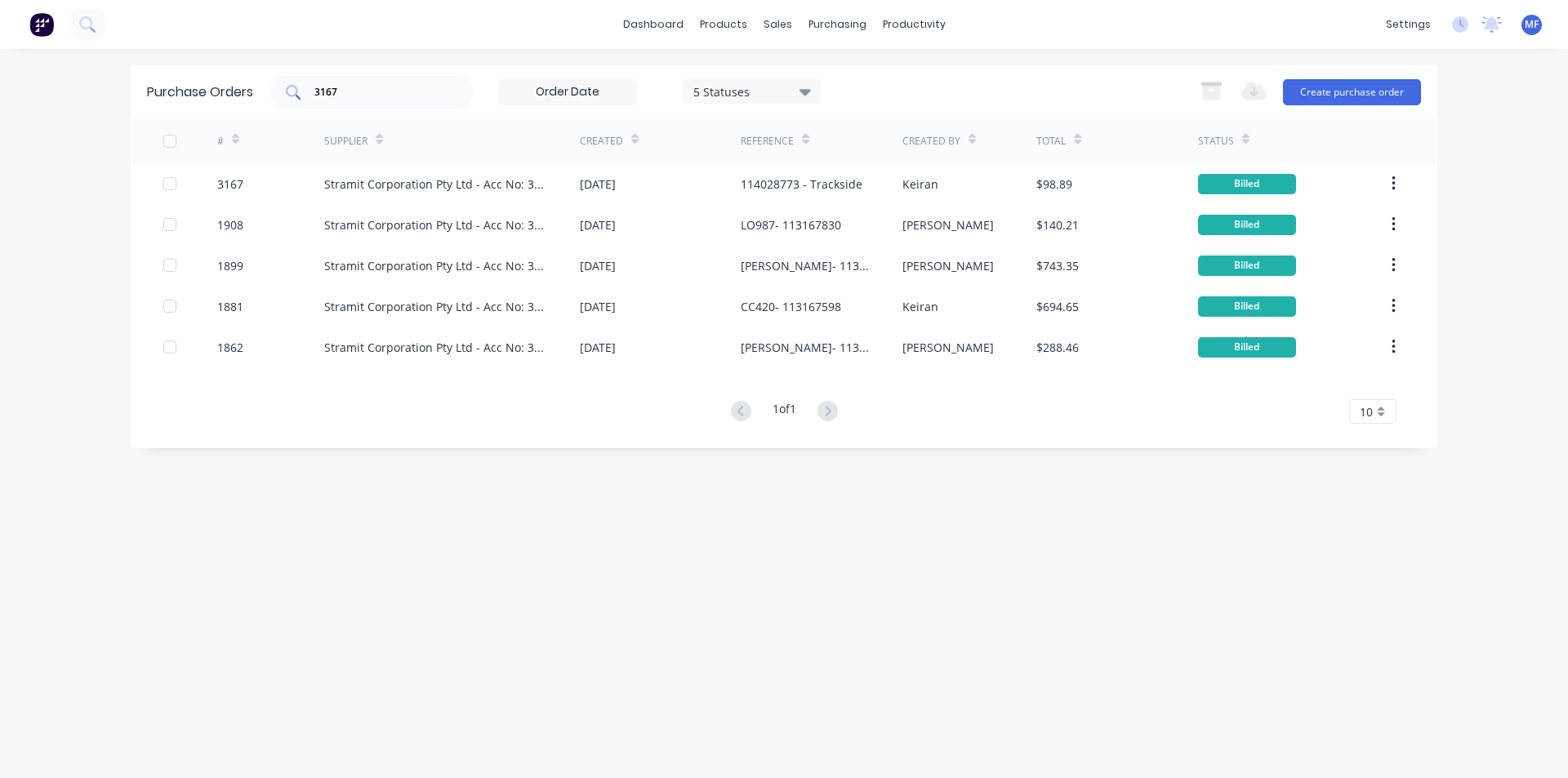
click at [357, 90] on input "3167" at bounding box center [380, 91] width 135 height 16
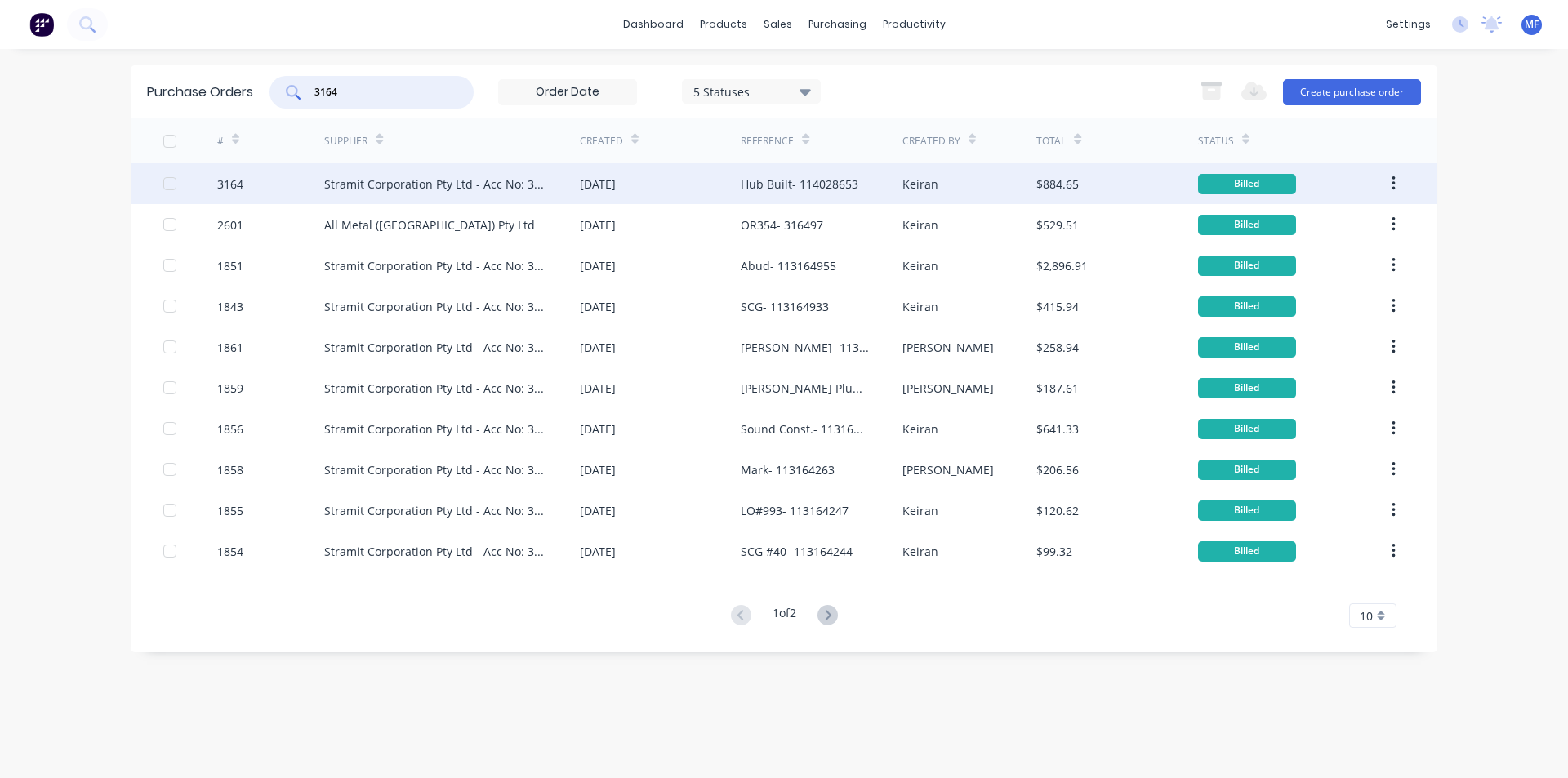
type input "3164"
click at [484, 187] on div "Stramit Corporation Pty Ltd - Acc No: 32915" at bounding box center [435, 184] width 223 height 17
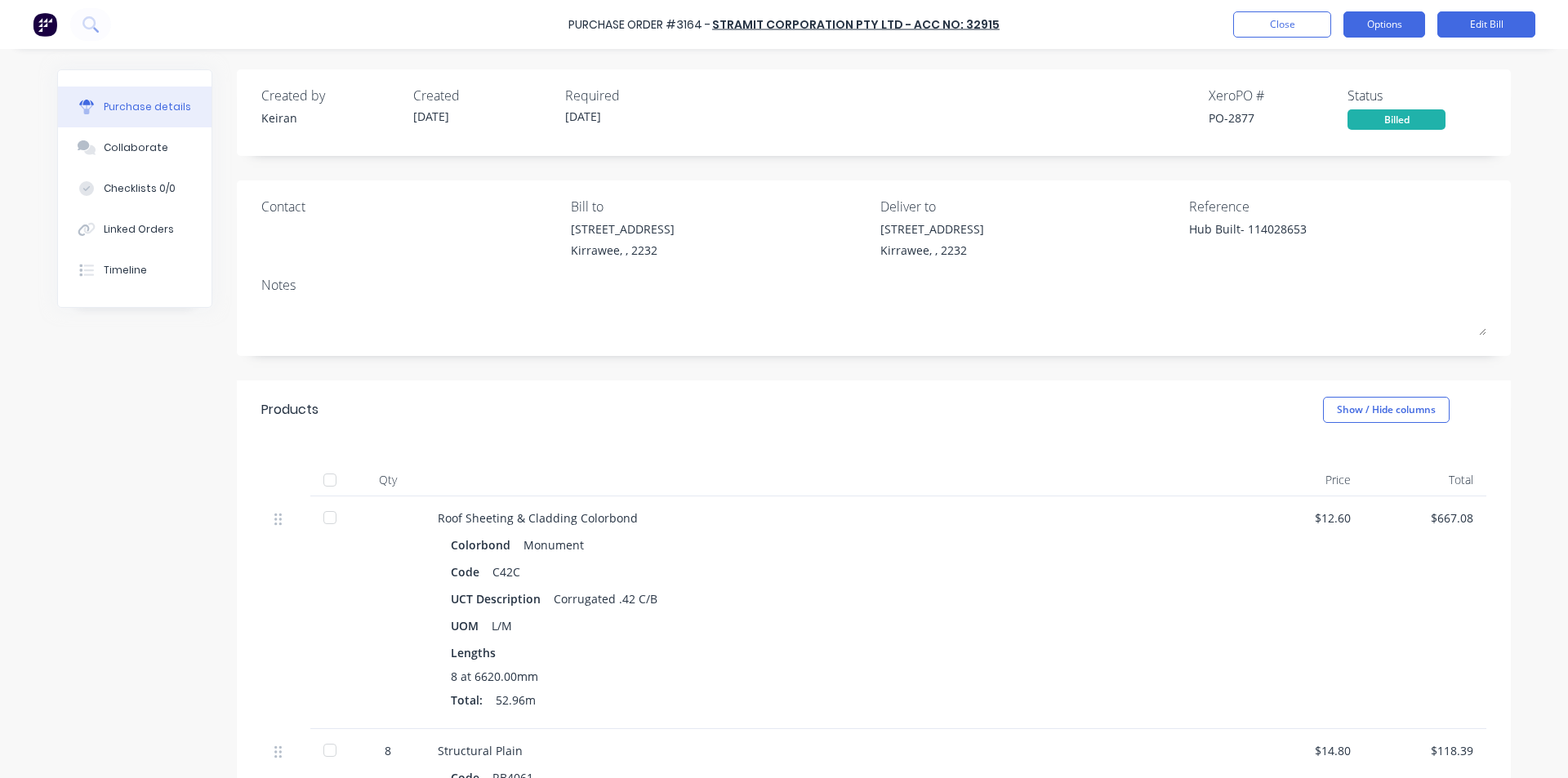
click at [1400, 18] on button "Options" at bounding box center [1384, 24] width 82 height 26
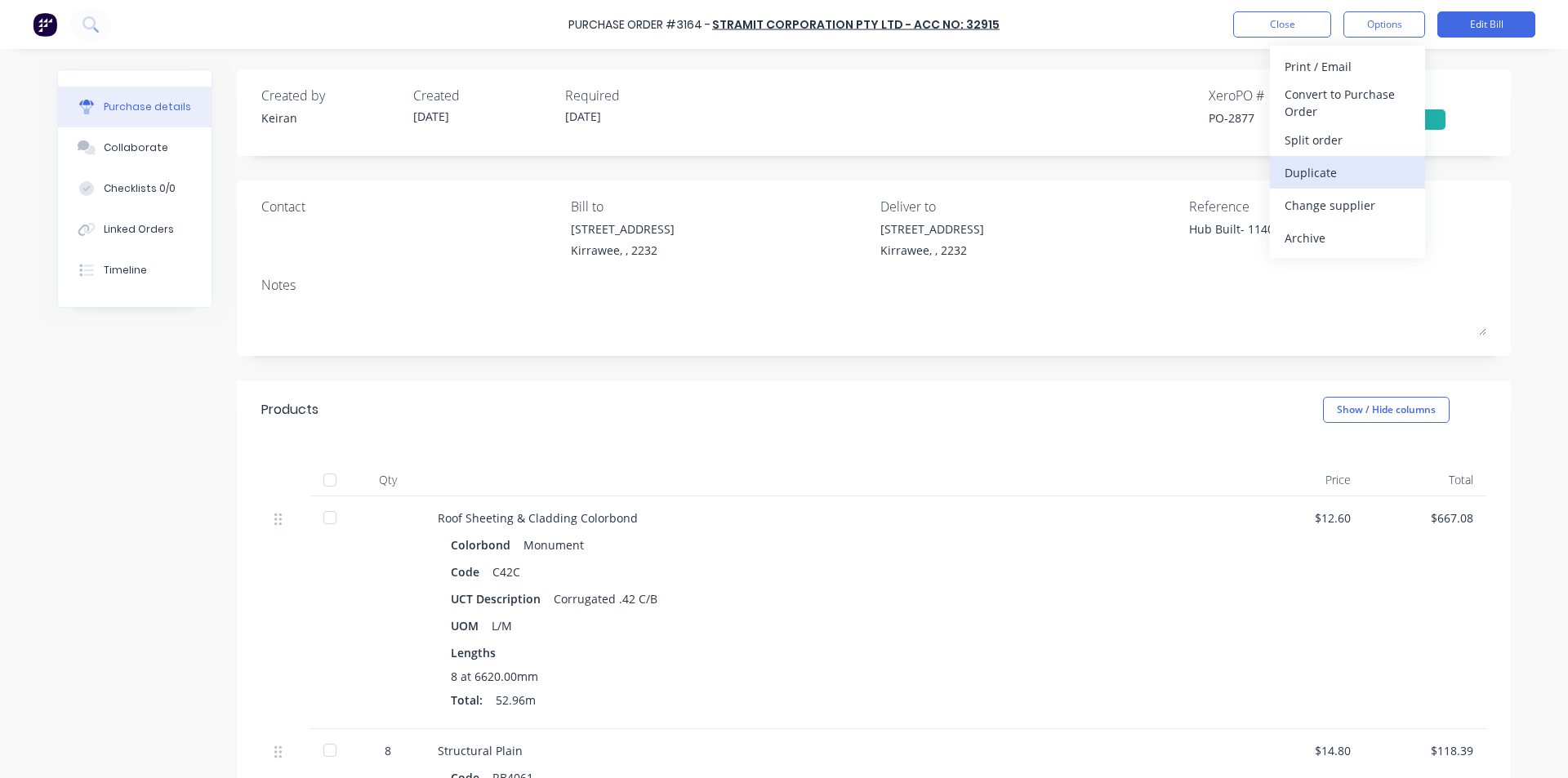
click at [1326, 174] on div "Duplicate" at bounding box center [1348, 172] width 126 height 24
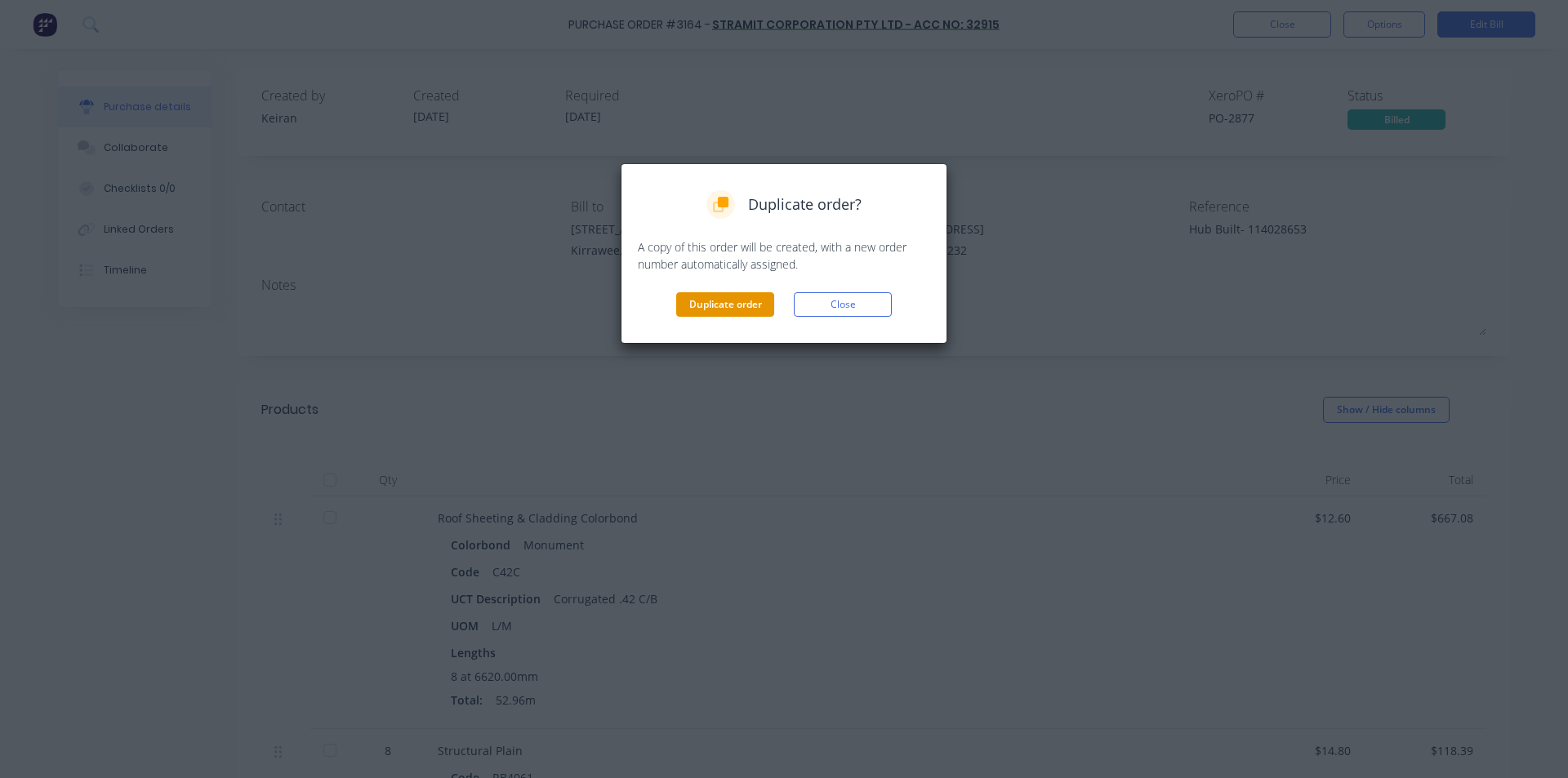
click at [750, 304] on button "Duplicate order" at bounding box center [725, 305] width 98 height 25
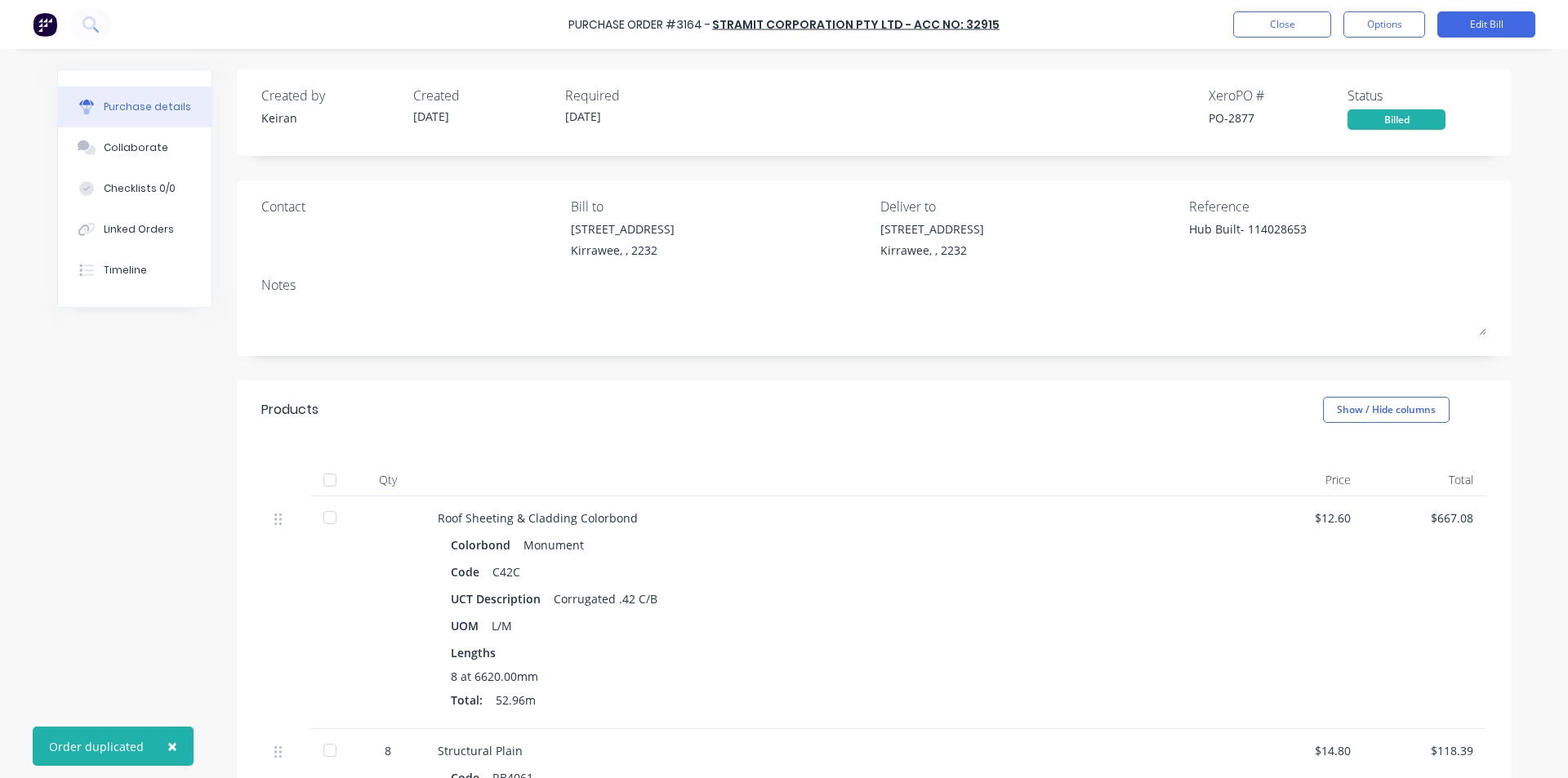
type textarea "x"
click at [1276, 26] on button "Close" at bounding box center [1282, 24] width 98 height 26
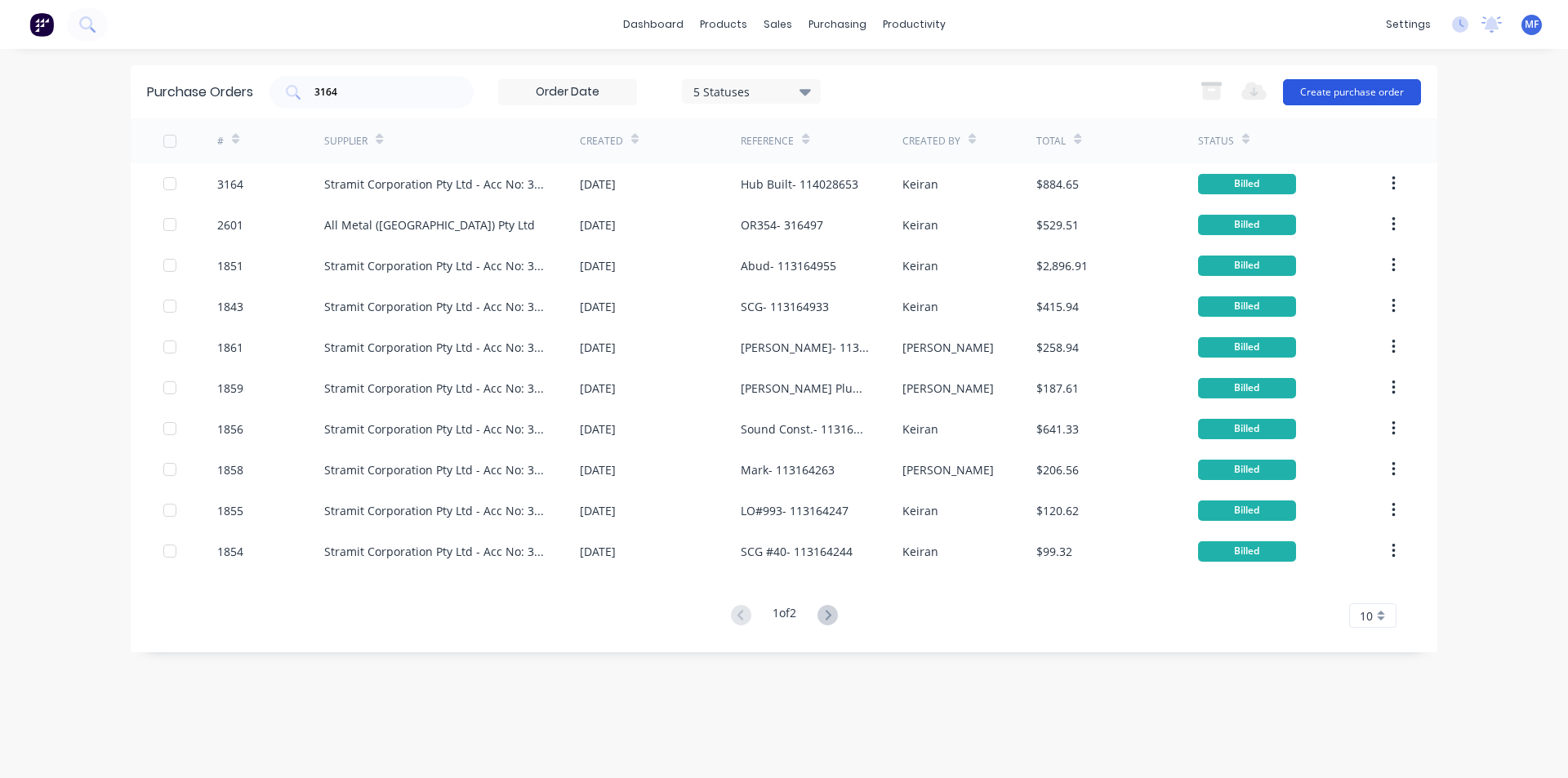
click at [1365, 90] on button "Create purchase order" at bounding box center [1352, 91] width 138 height 26
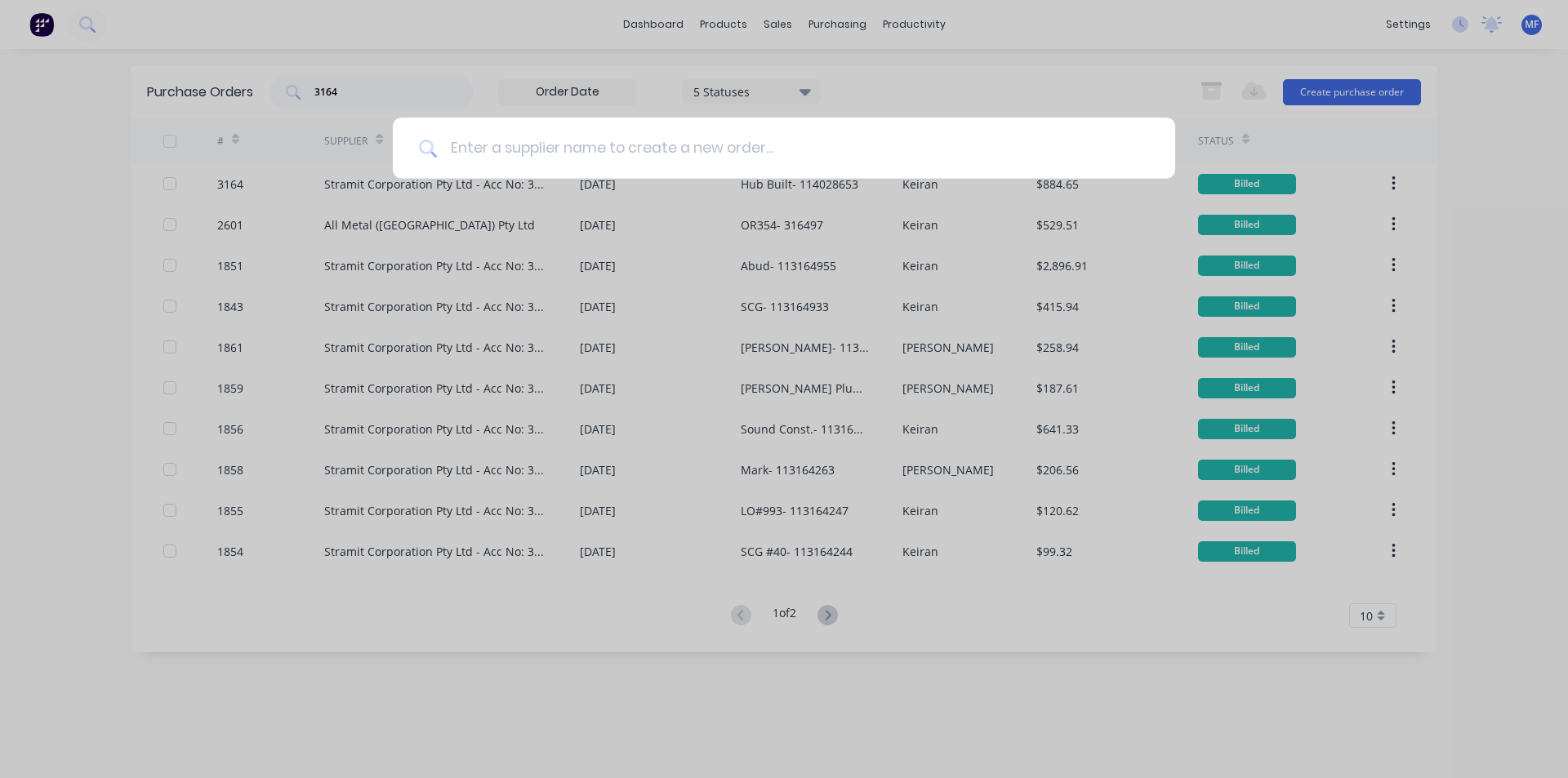
click at [556, 156] on input at bounding box center [794, 148] width 713 height 61
click at [1423, 174] on div at bounding box center [784, 389] width 1568 height 778
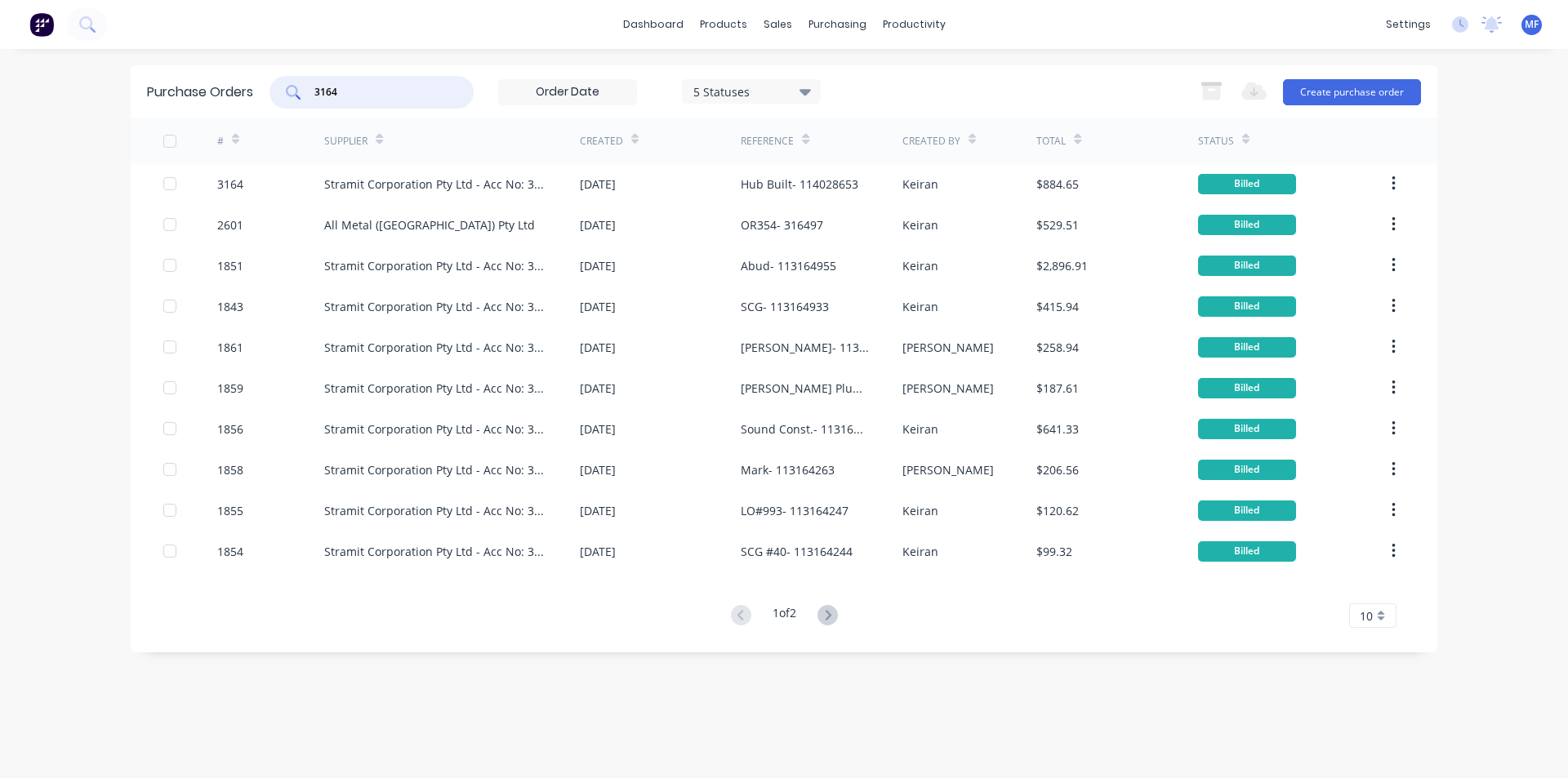
click at [392, 92] on input "3164" at bounding box center [380, 91] width 135 height 16
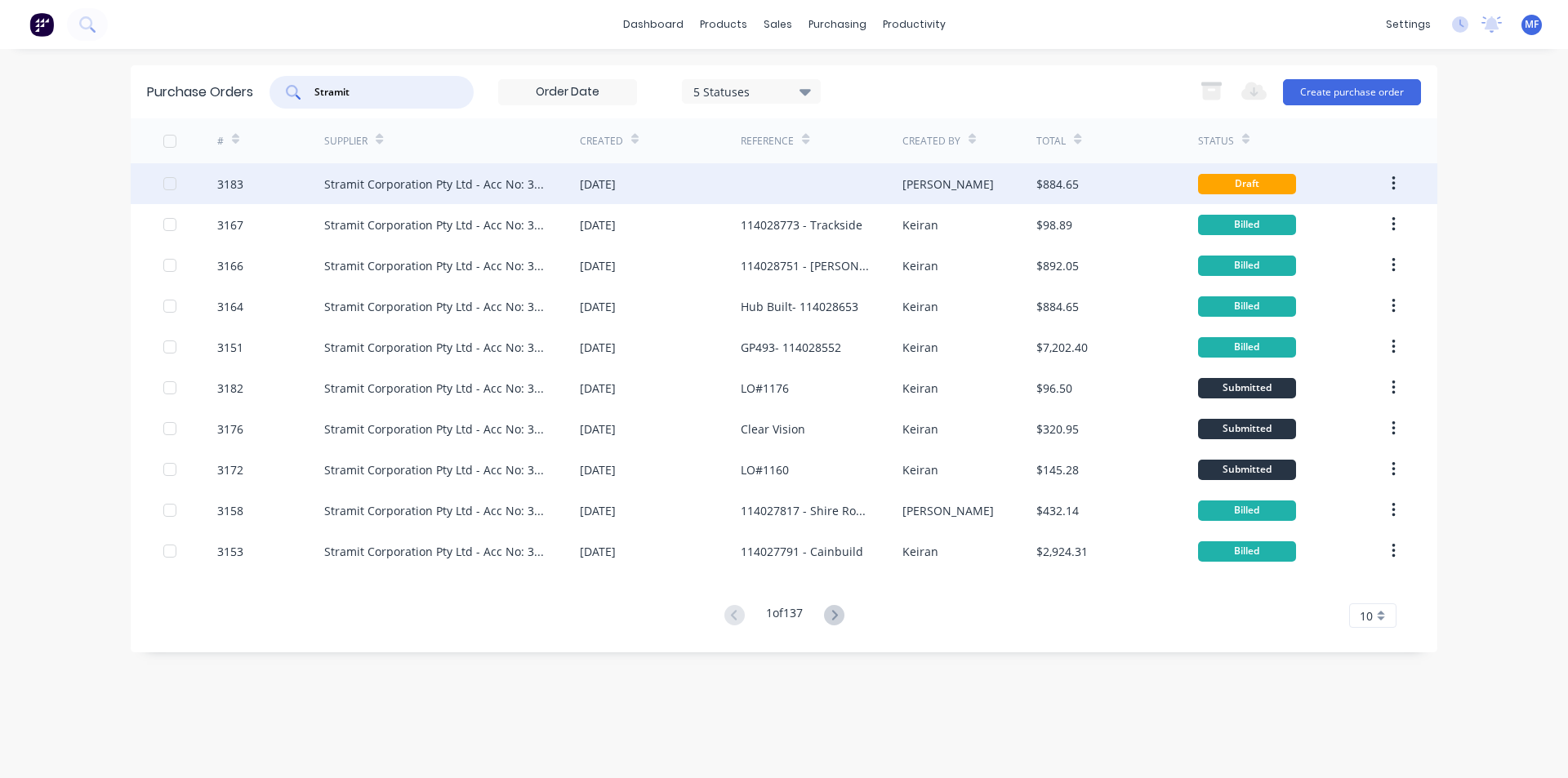
type input "Stramit"
click at [474, 175] on div "Stramit Corporation Pty Ltd - Acc No: 32915" at bounding box center [435, 184] width 223 height 17
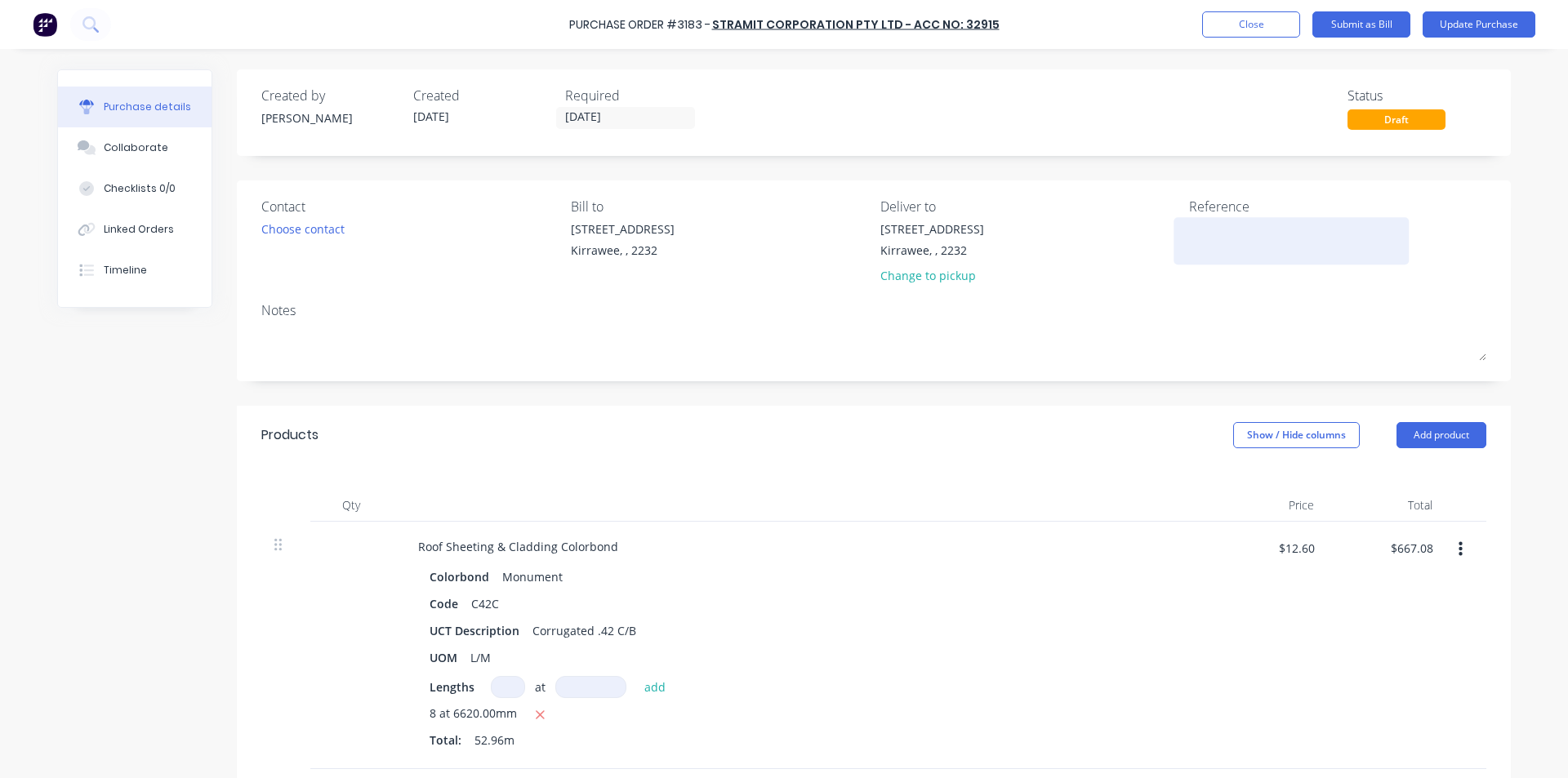
click at [1249, 241] on textarea at bounding box center [1291, 238] width 204 height 37
type textarea "x"
type textarea "3"
type textarea "x"
type textarea "31"
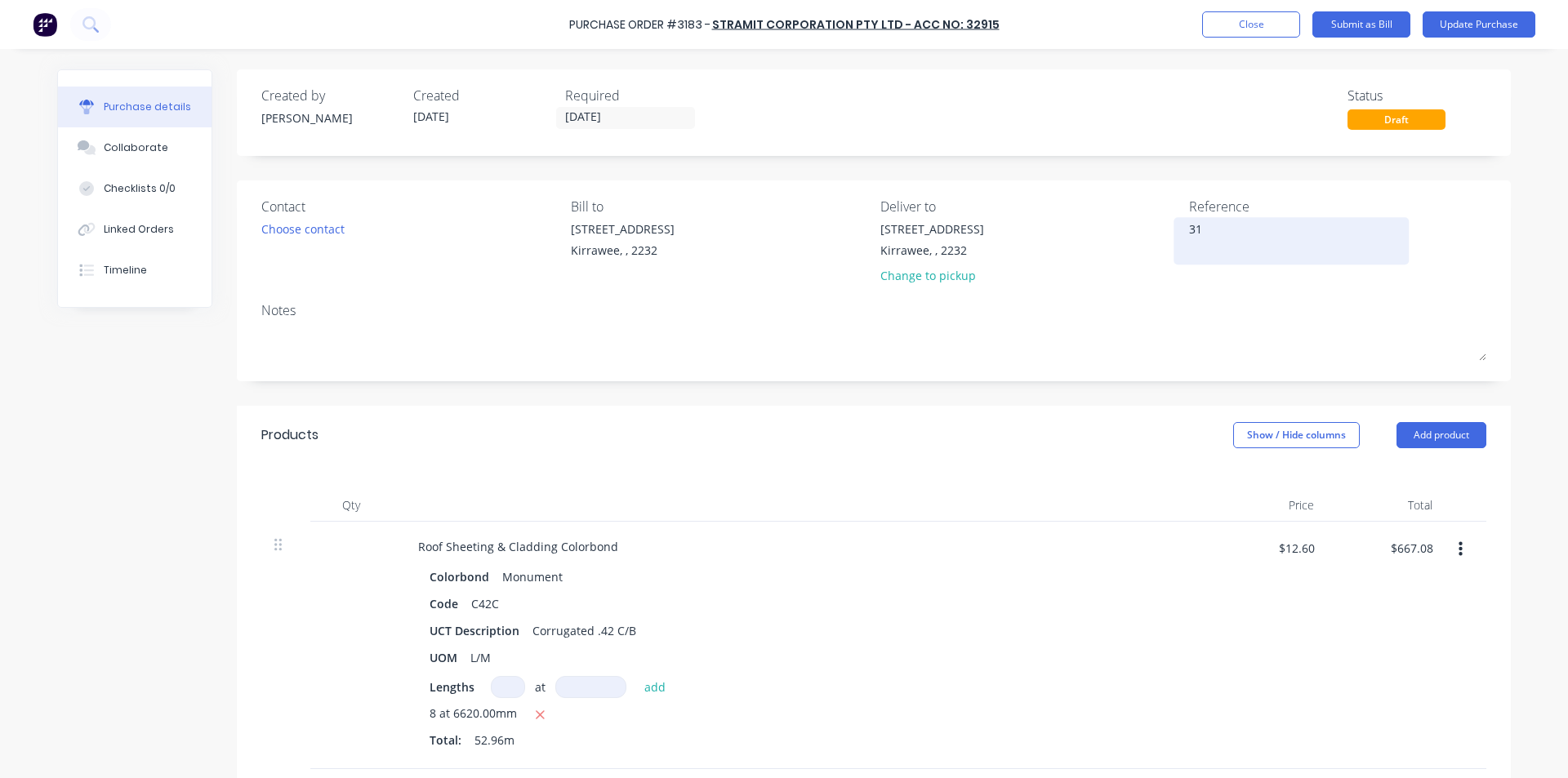
type textarea "x"
type textarea "316"
type textarea "x"
type textarea "3164"
type textarea "x"
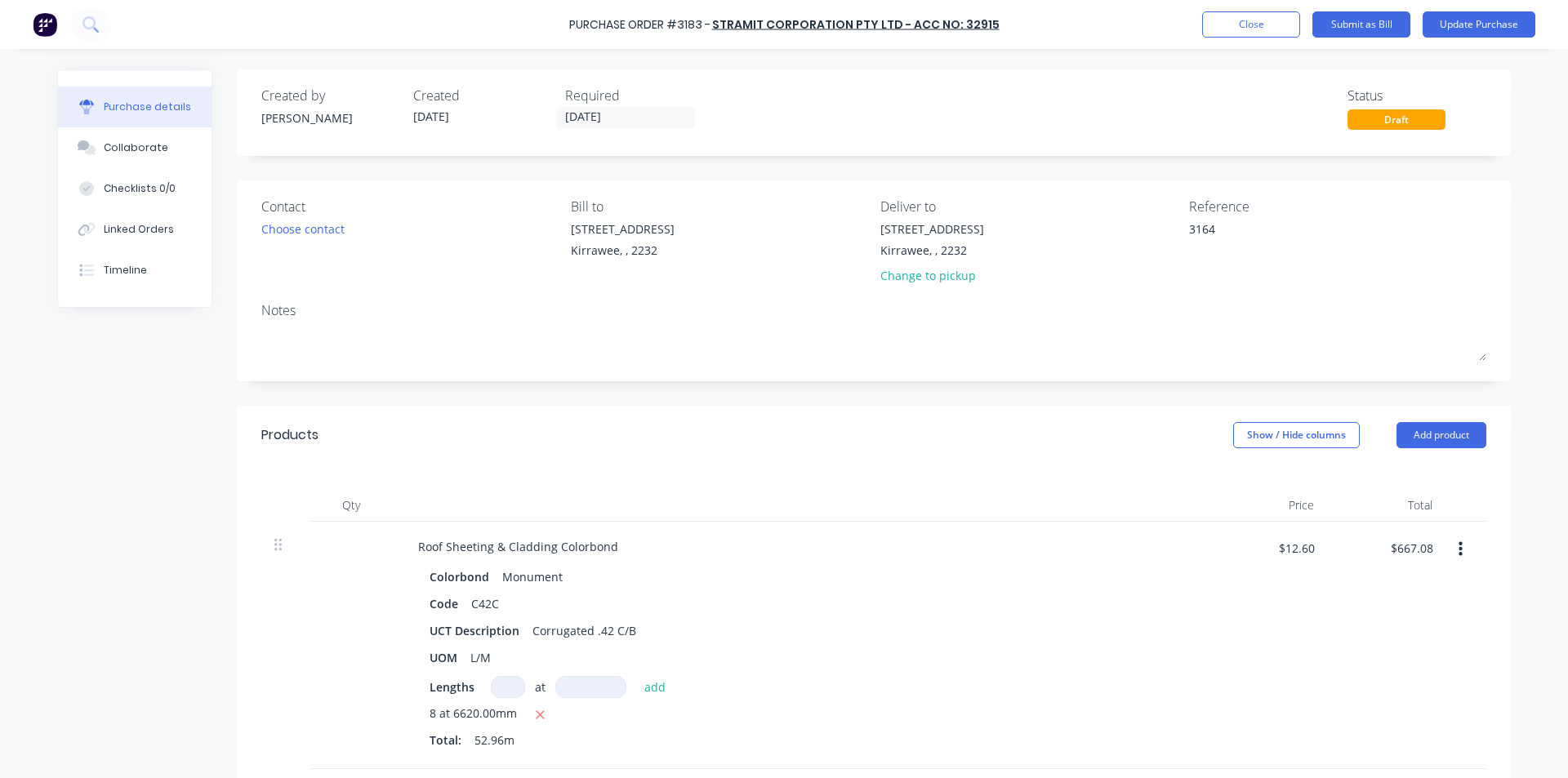
click at [994, 537] on div "Roof Sheeting & Cladding Colorbond" at bounding box center [800, 547] width 791 height 24
click at [1269, 234] on textarea "3164" at bounding box center [1291, 238] width 204 height 37
type textarea "114023164"
type textarea "x"
type textarea "1140283164"
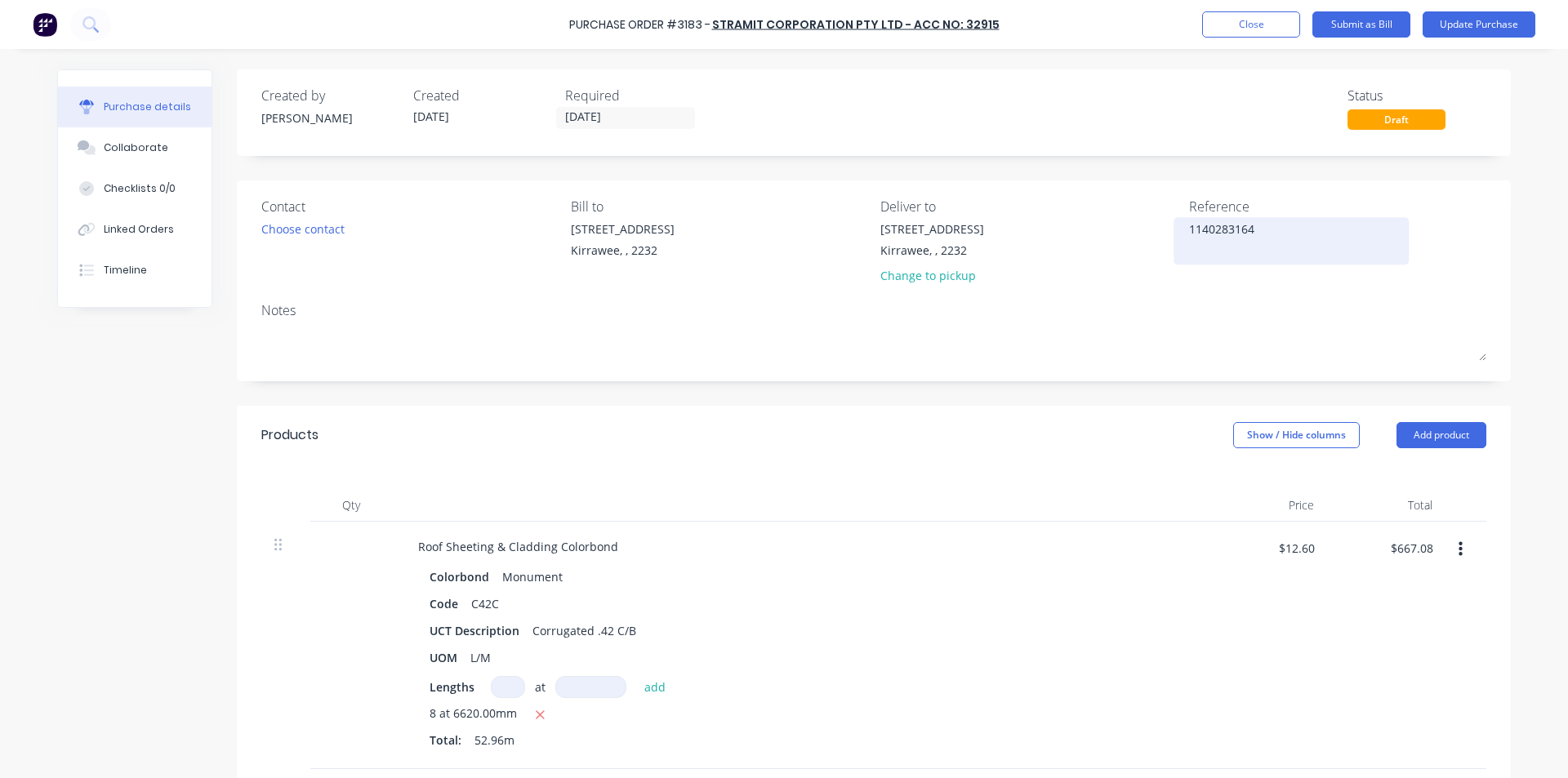
type textarea "x"
type textarea "11402893164"
type textarea "x"
type textarea "114028973164"
type textarea "x"
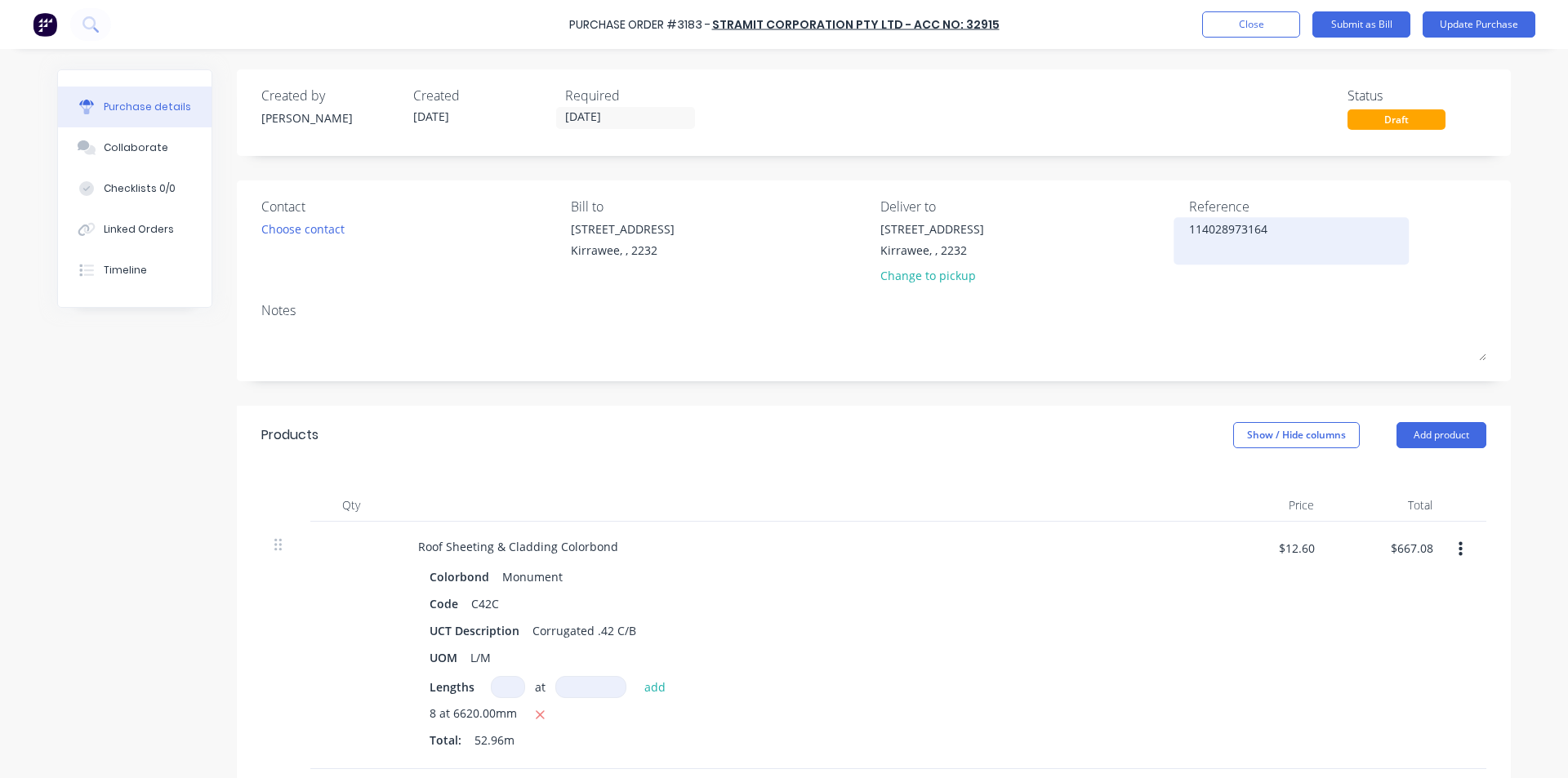
type textarea "1140289743164"
type textarea "x"
type textarea "114028974 3164"
type textarea "x"
type textarea "114028974 -3164"
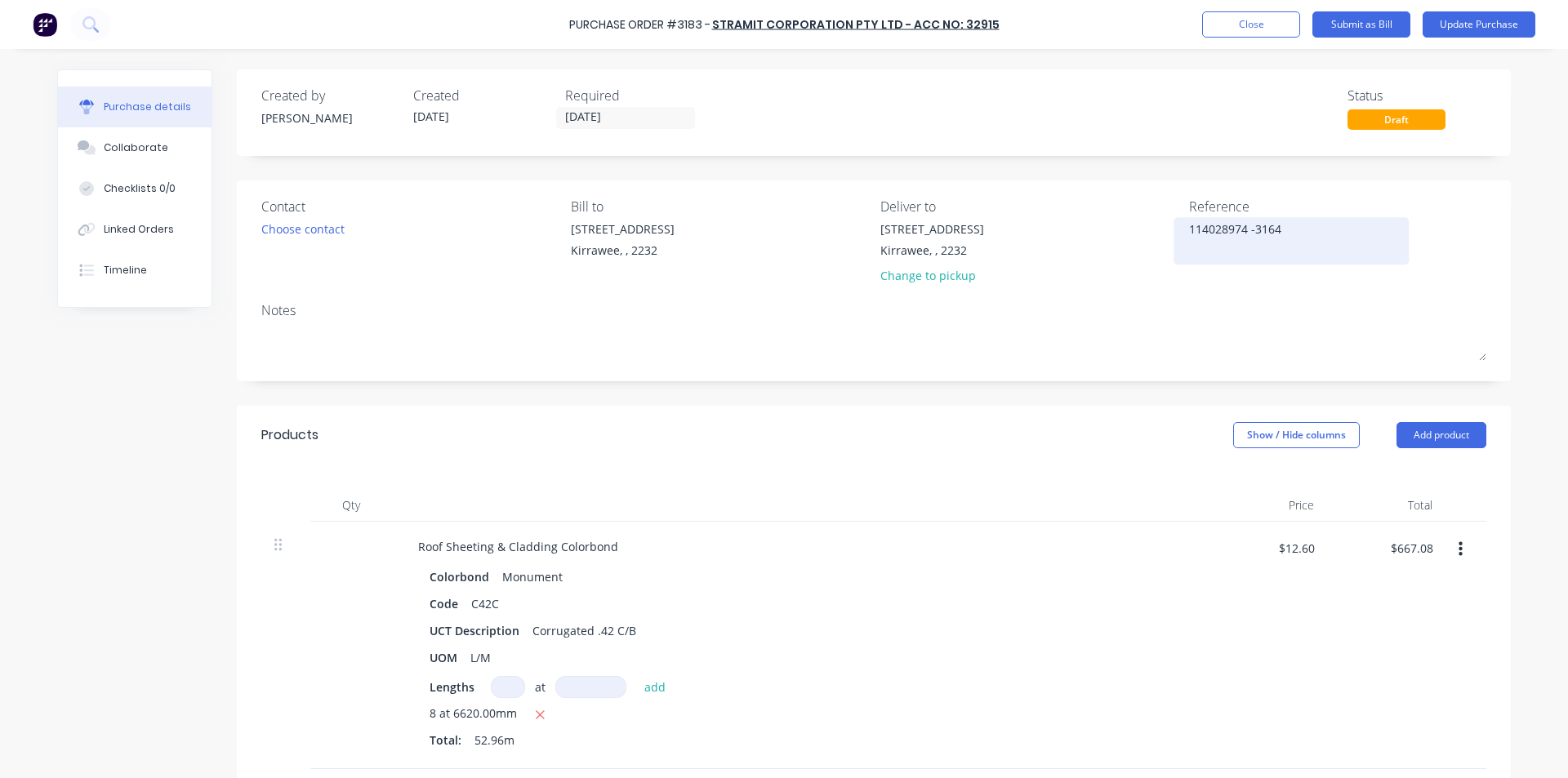
type textarea "x"
type textarea "114028974 - 3164"
type textarea "x"
type textarea "114028974 - 3164"
click at [1412, 536] on input "$667.08" at bounding box center [1411, 548] width 62 height 26
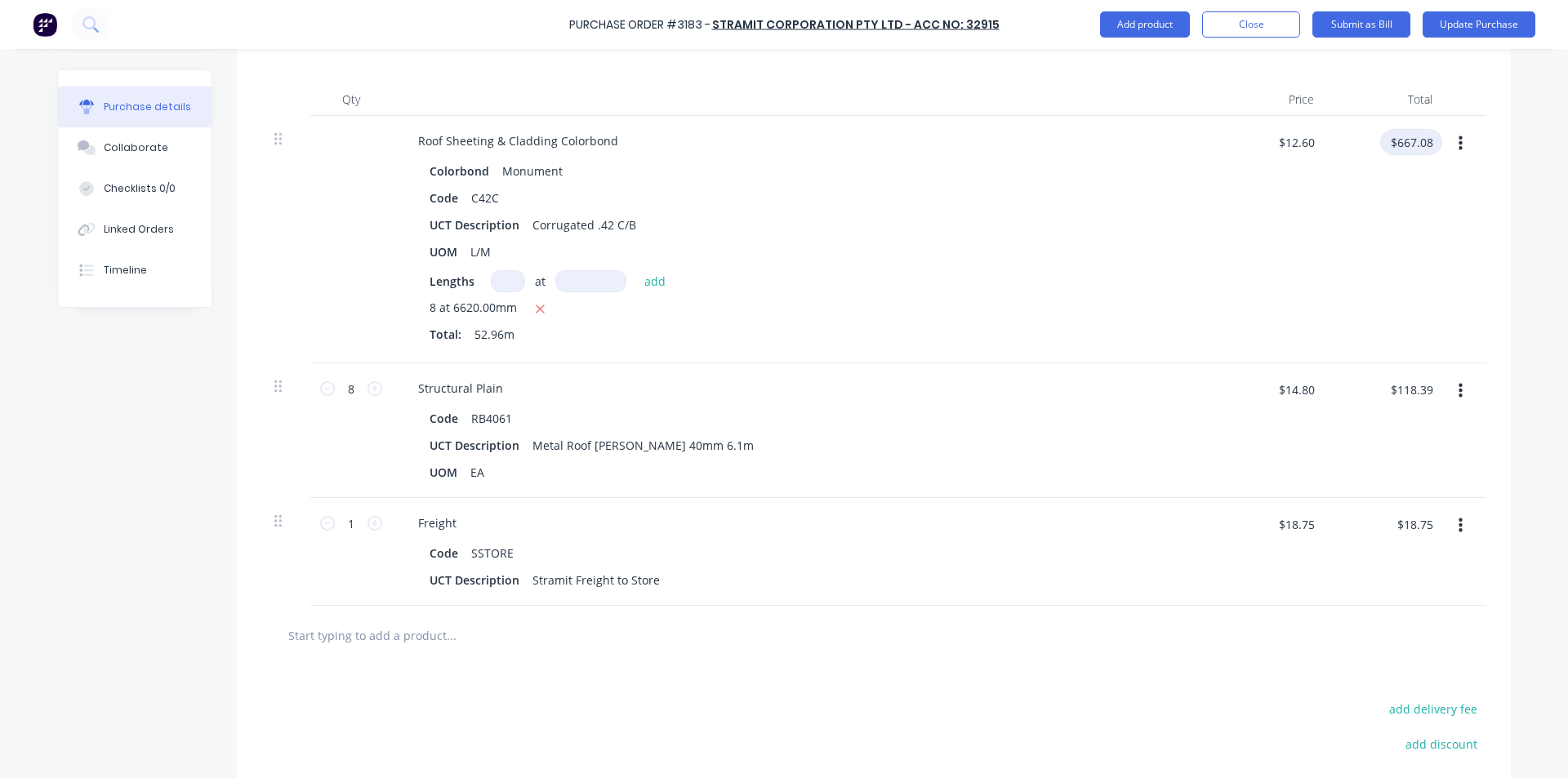
scroll to position [409, 0]
type textarea "x"
click at [1402, 400] on div "$118.39 $118.39" at bounding box center [1411, 393] width 62 height 38
type input "0"
type textarea "x"
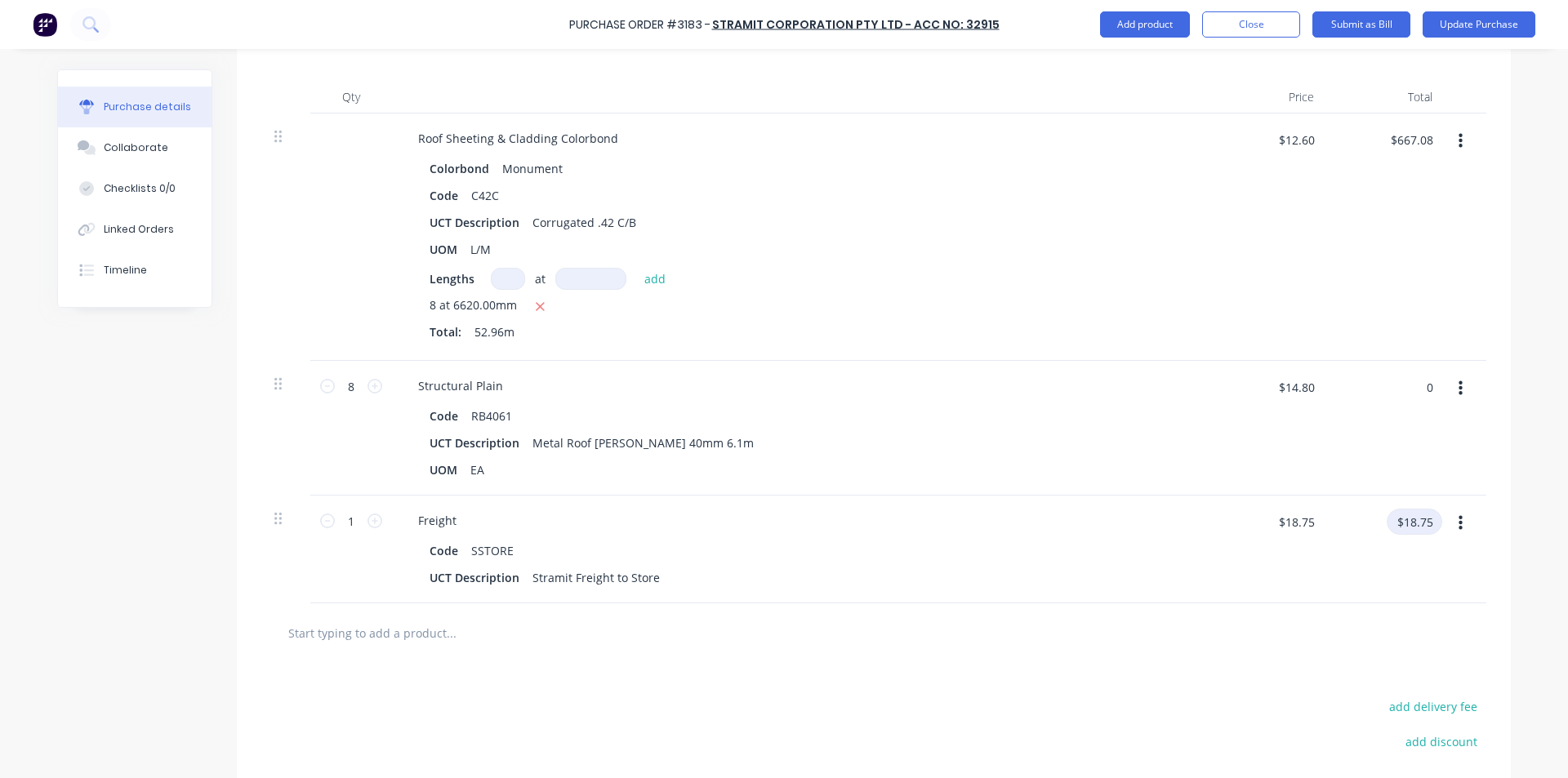
type input "$0.00"
click at [1424, 529] on input "$18.75" at bounding box center [1415, 521] width 55 height 26
click at [452, 525] on div "Freight" at bounding box center [437, 520] width 65 height 24
click at [433, 521] on div "Freight" at bounding box center [437, 520] width 65 height 24
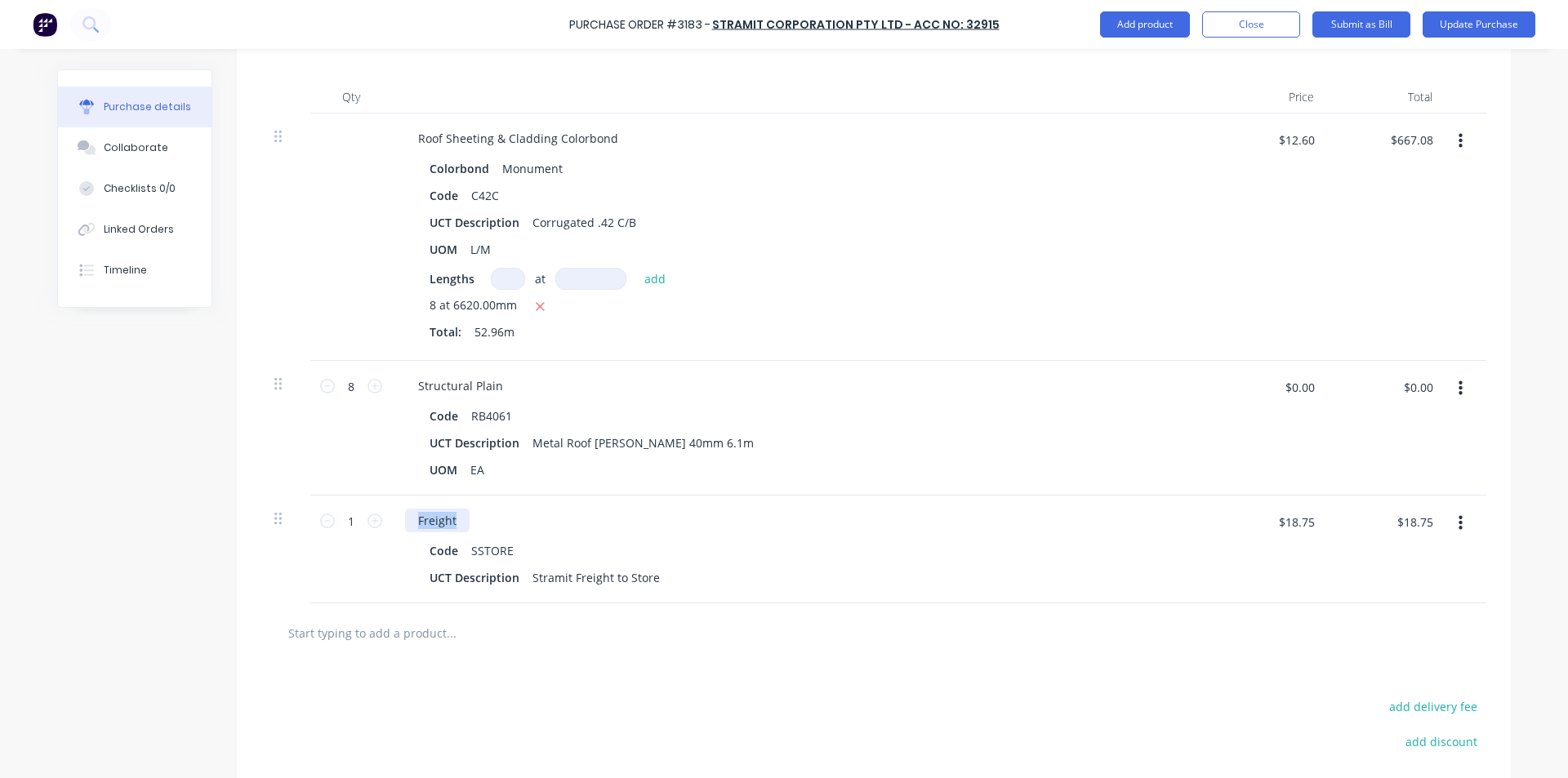
click at [433, 521] on div "Freight" at bounding box center [437, 520] width 65 height 24
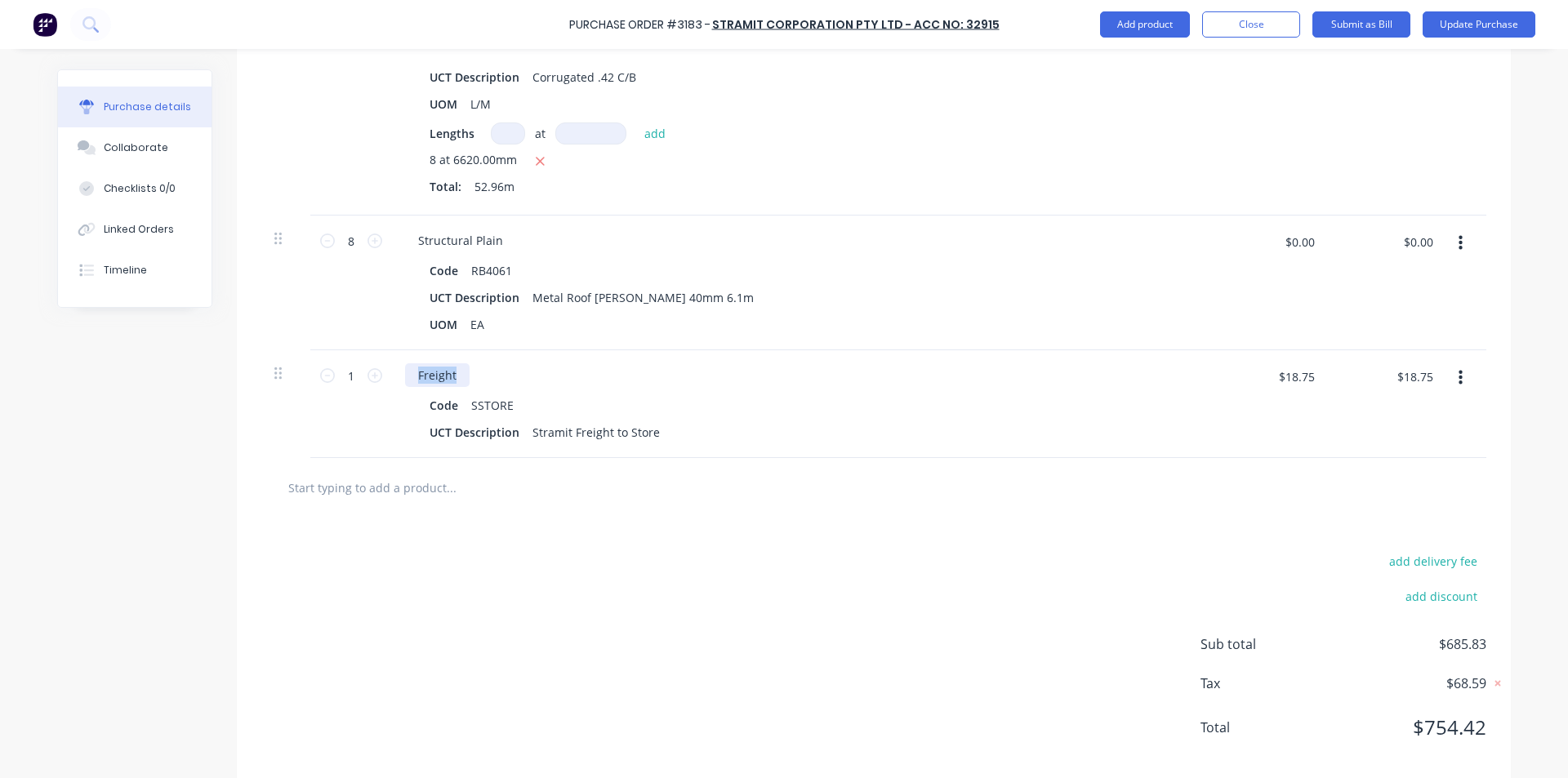
scroll to position [571, 0]
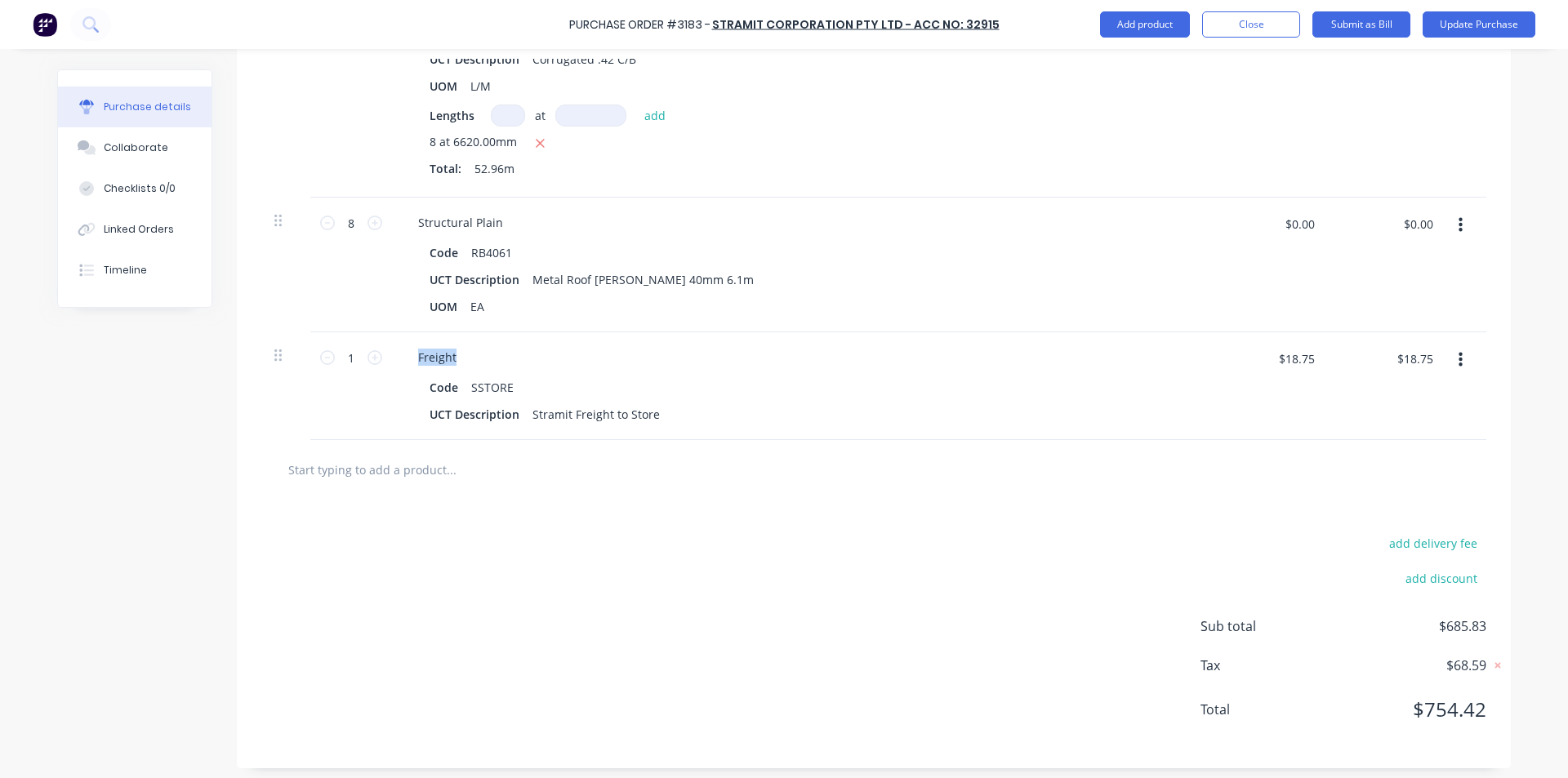
click at [1458, 363] on icon "button" at bounding box center [1460, 360] width 4 height 18
click at [1383, 499] on button "Delete" at bounding box center [1411, 501] width 139 height 32
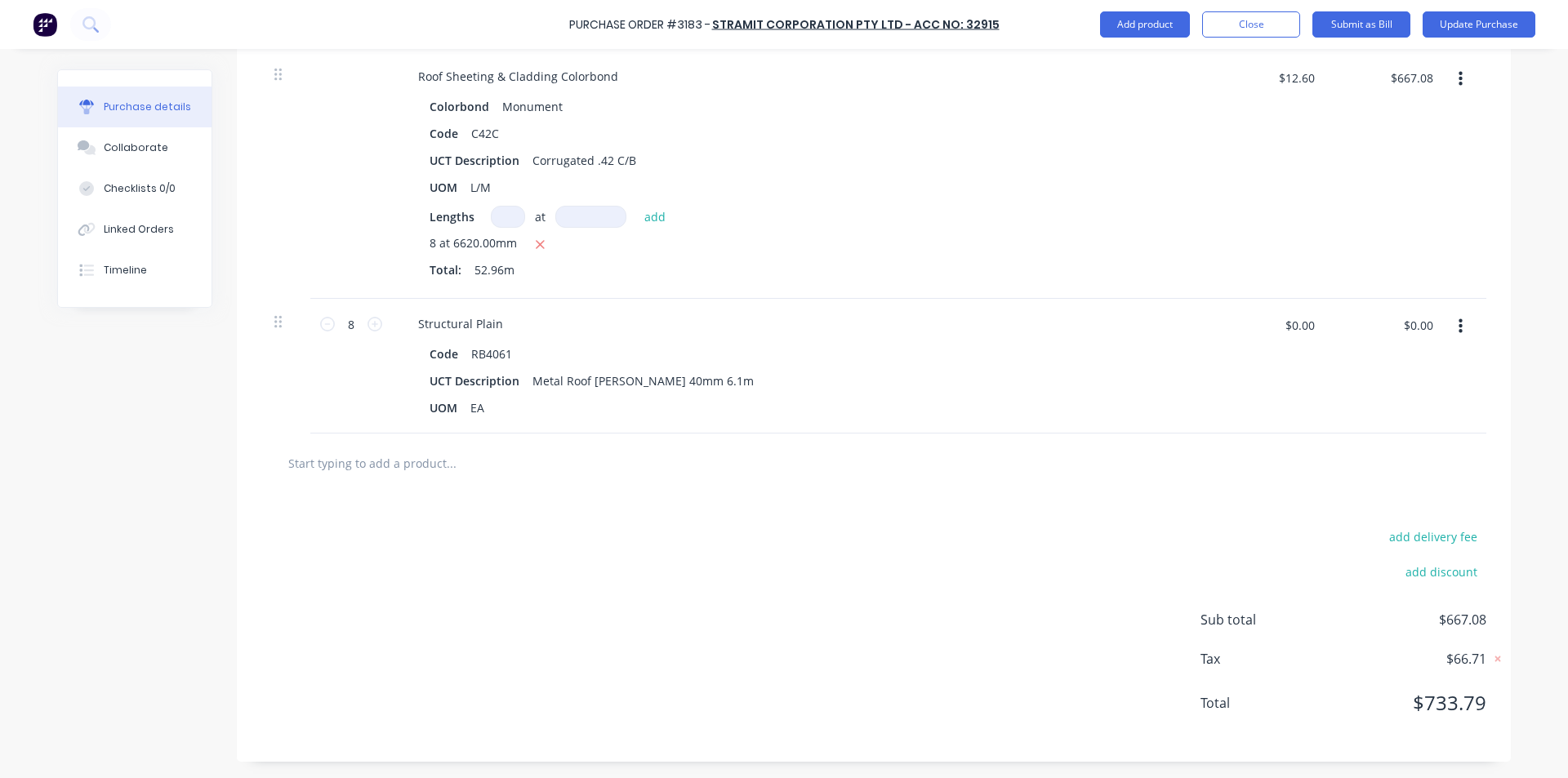
scroll to position [470, 0]
click at [1458, 329] on icon "button" at bounding box center [1460, 327] width 4 height 18
click at [1395, 467] on button "Delete" at bounding box center [1411, 468] width 139 height 32
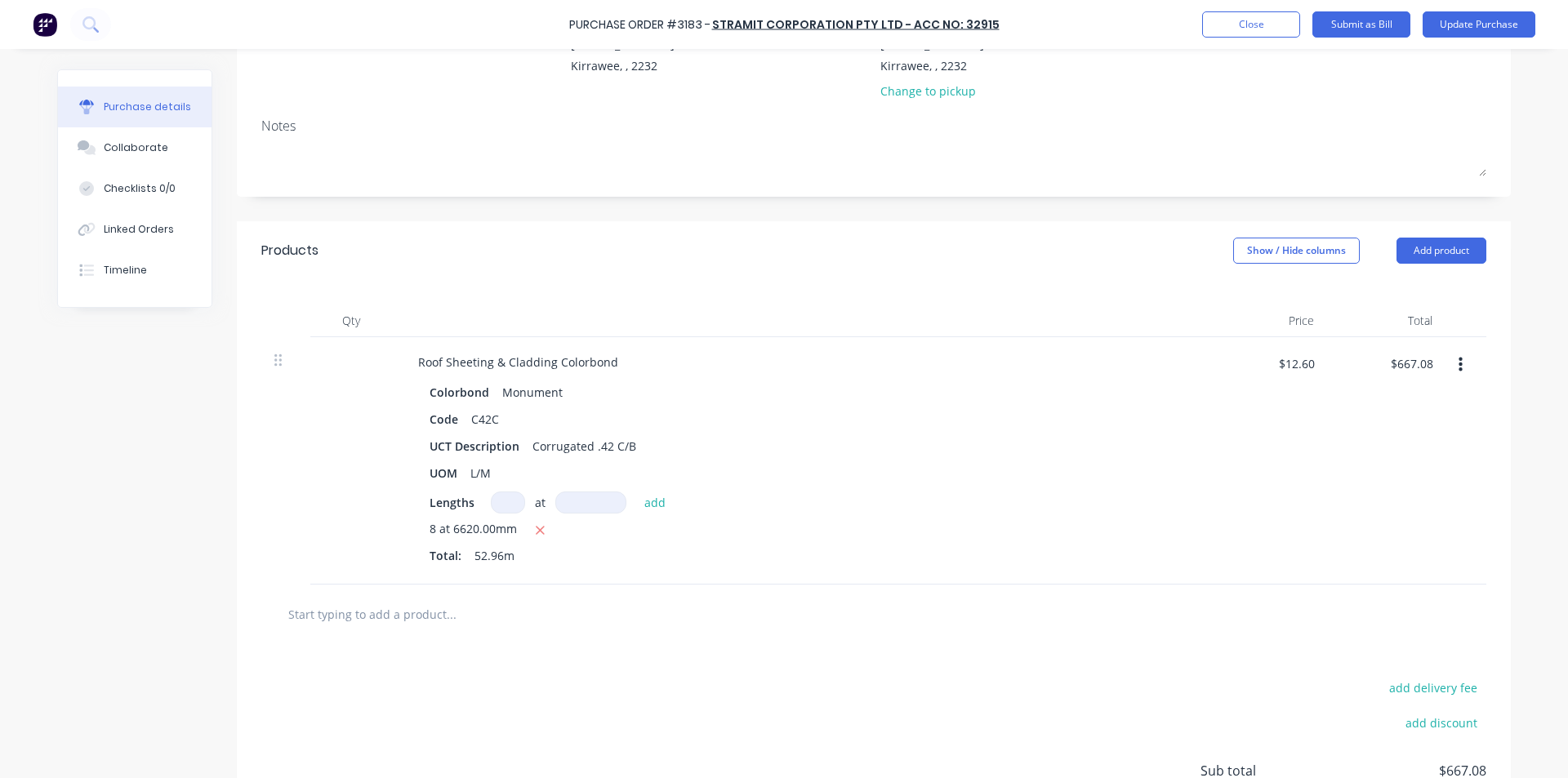
scroll to position [0, 0]
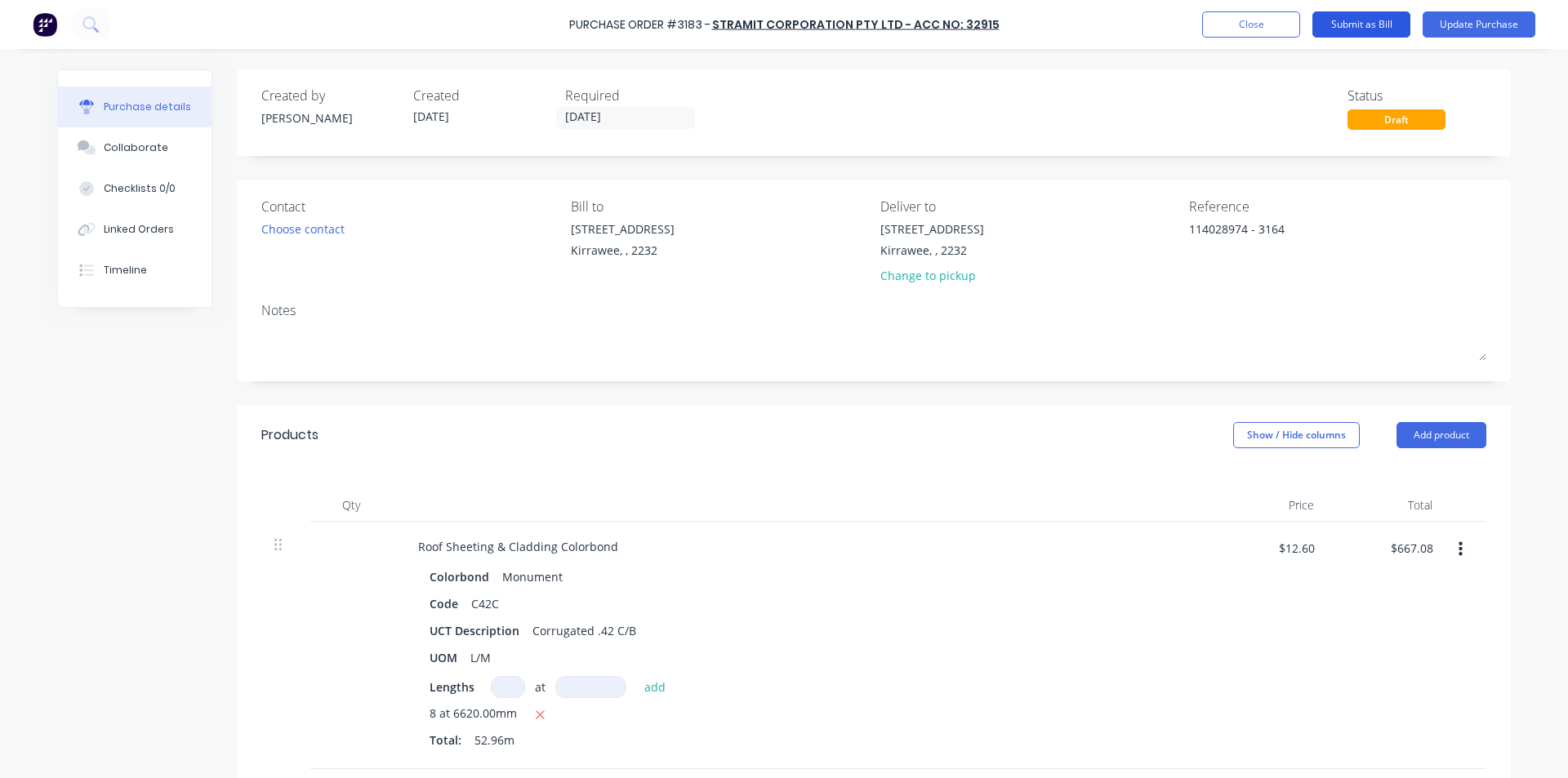
click at [1385, 18] on button "Submit as Bill" at bounding box center [1361, 24] width 98 height 26
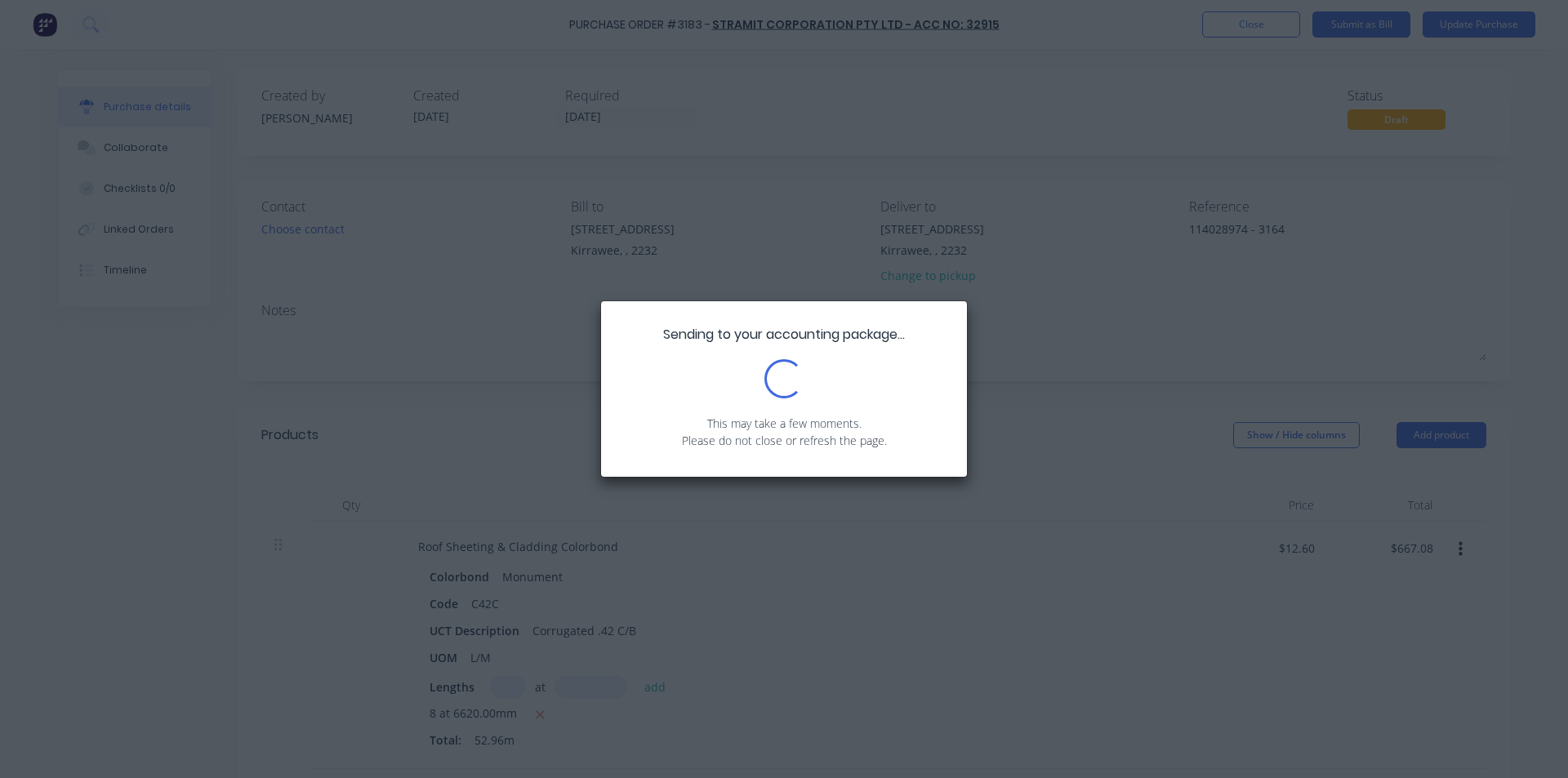
type textarea "x"
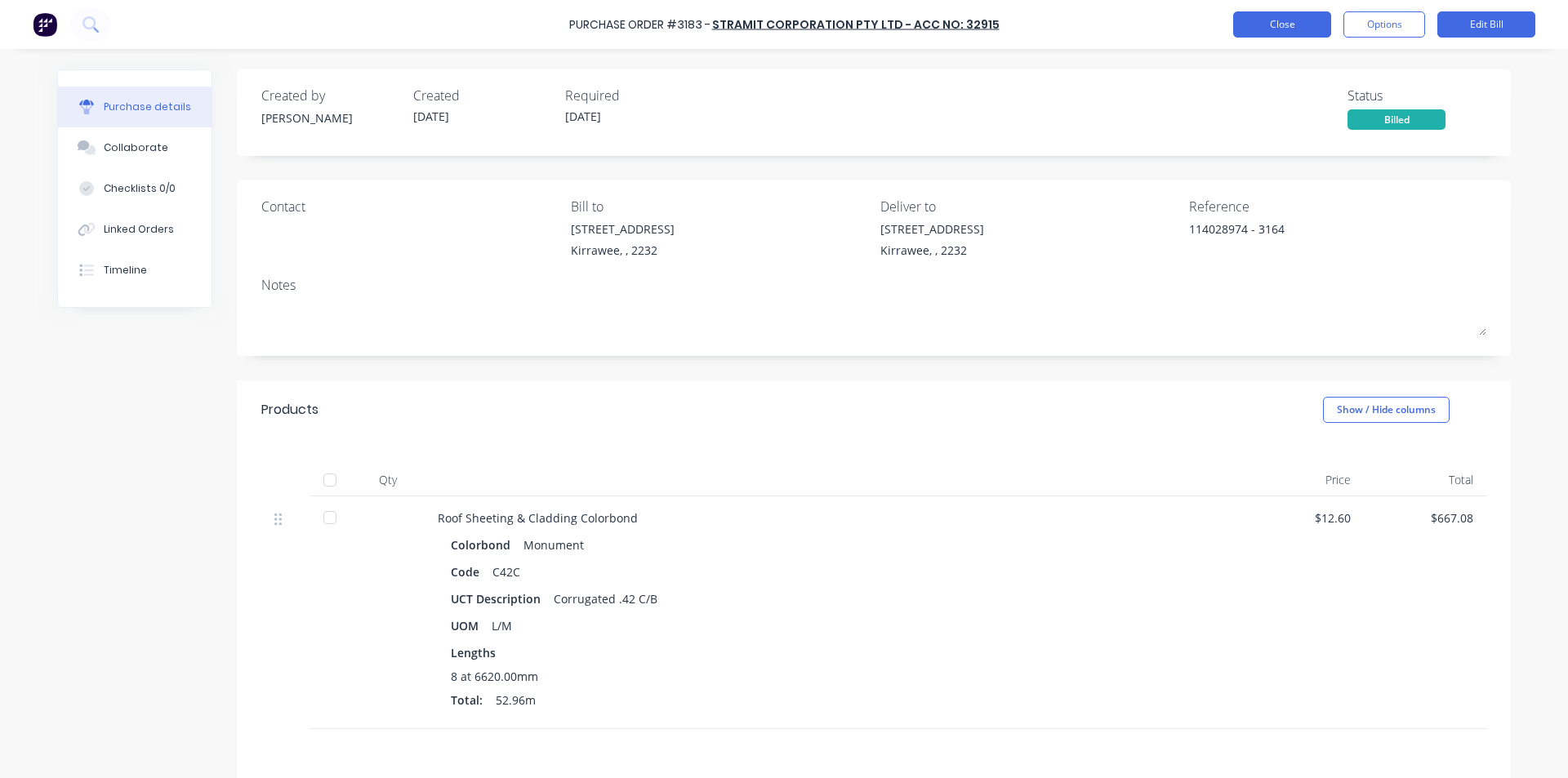
click at [1282, 27] on button "Close" at bounding box center [1282, 24] width 98 height 26
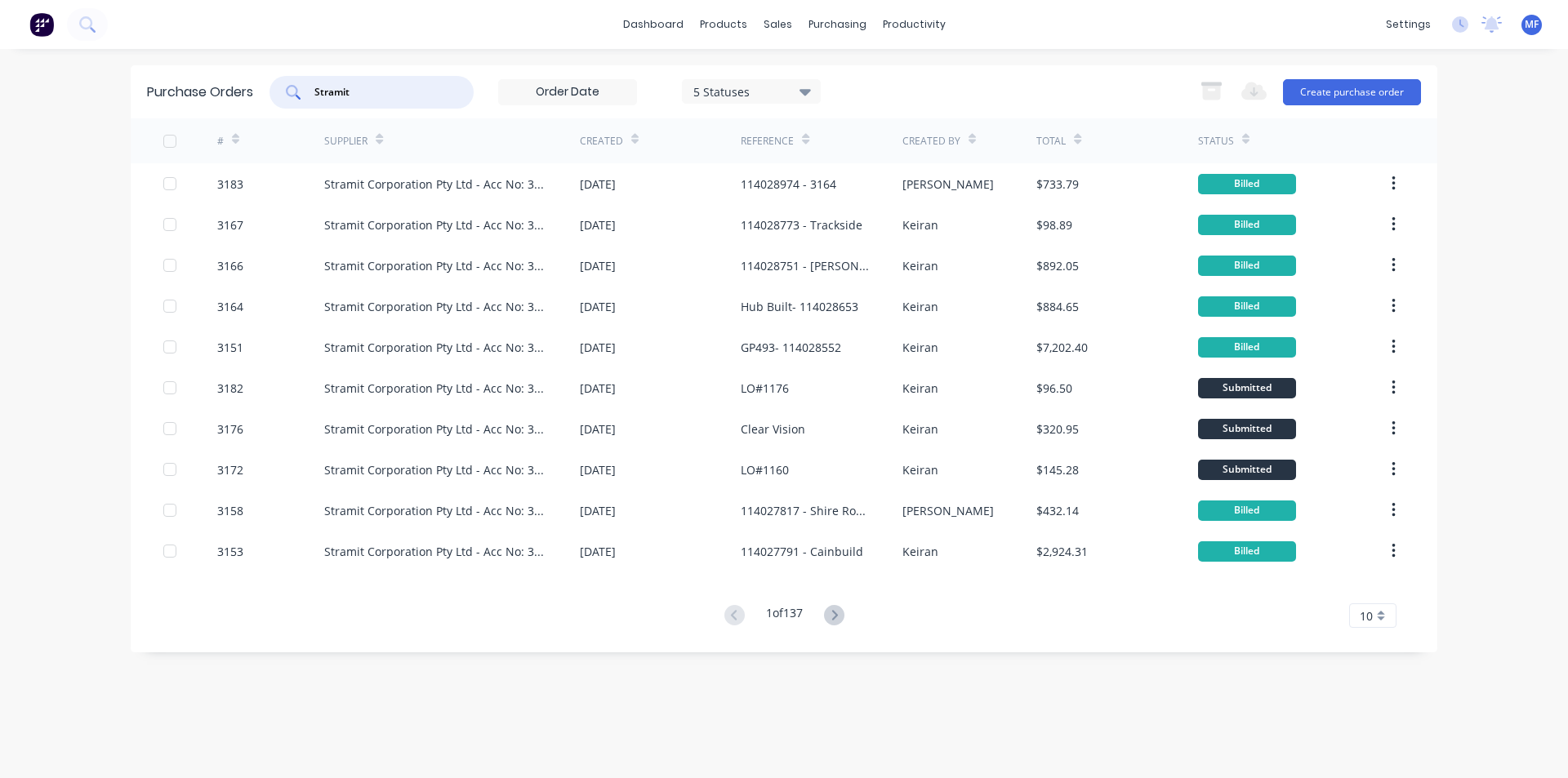
click at [353, 89] on input "Stramit" at bounding box center [380, 91] width 135 height 16
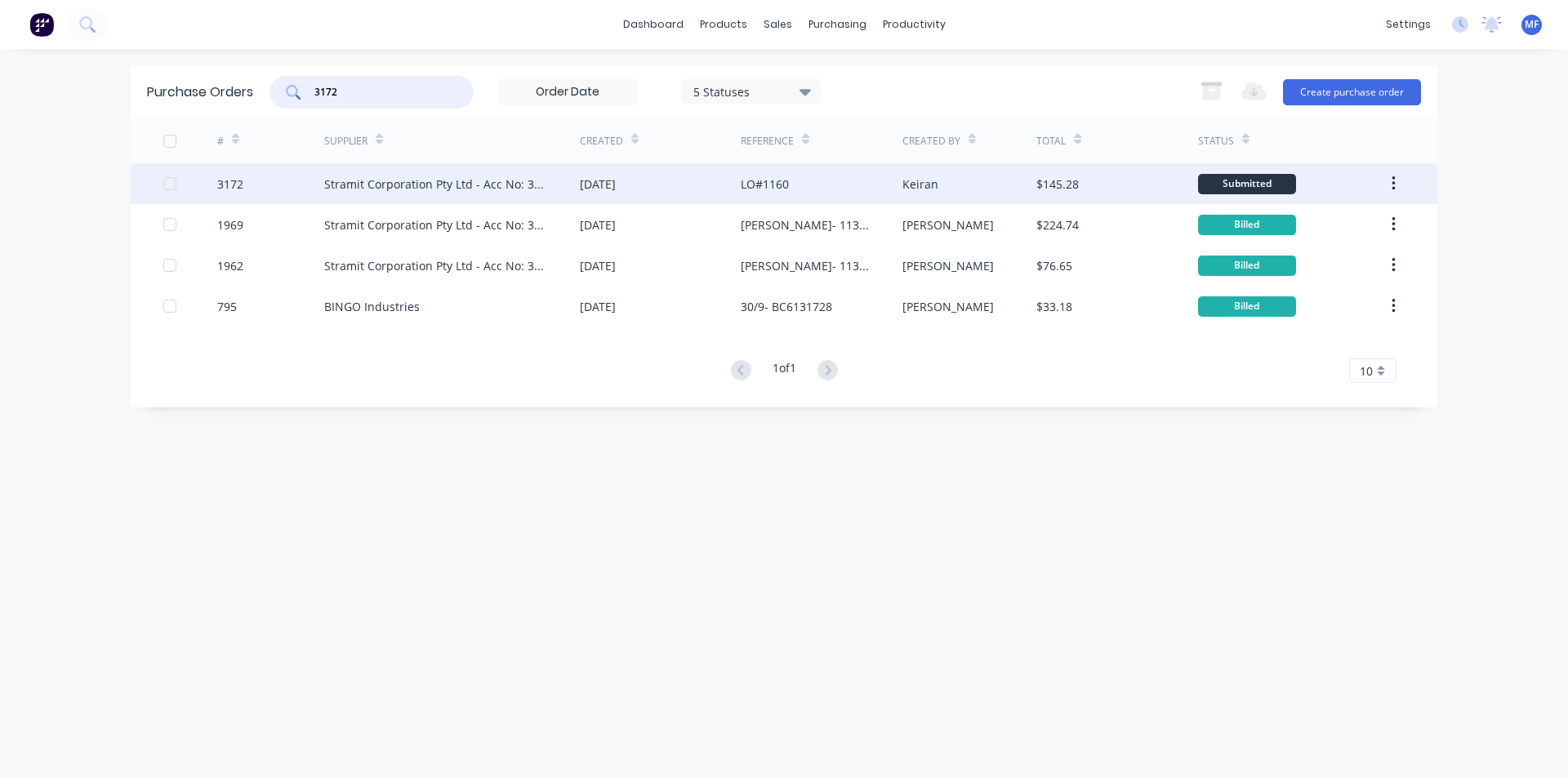
type input "3172"
click at [411, 176] on div "Stramit Corporation Pty Ltd - Acc No: 32915" at bounding box center [435, 184] width 223 height 17
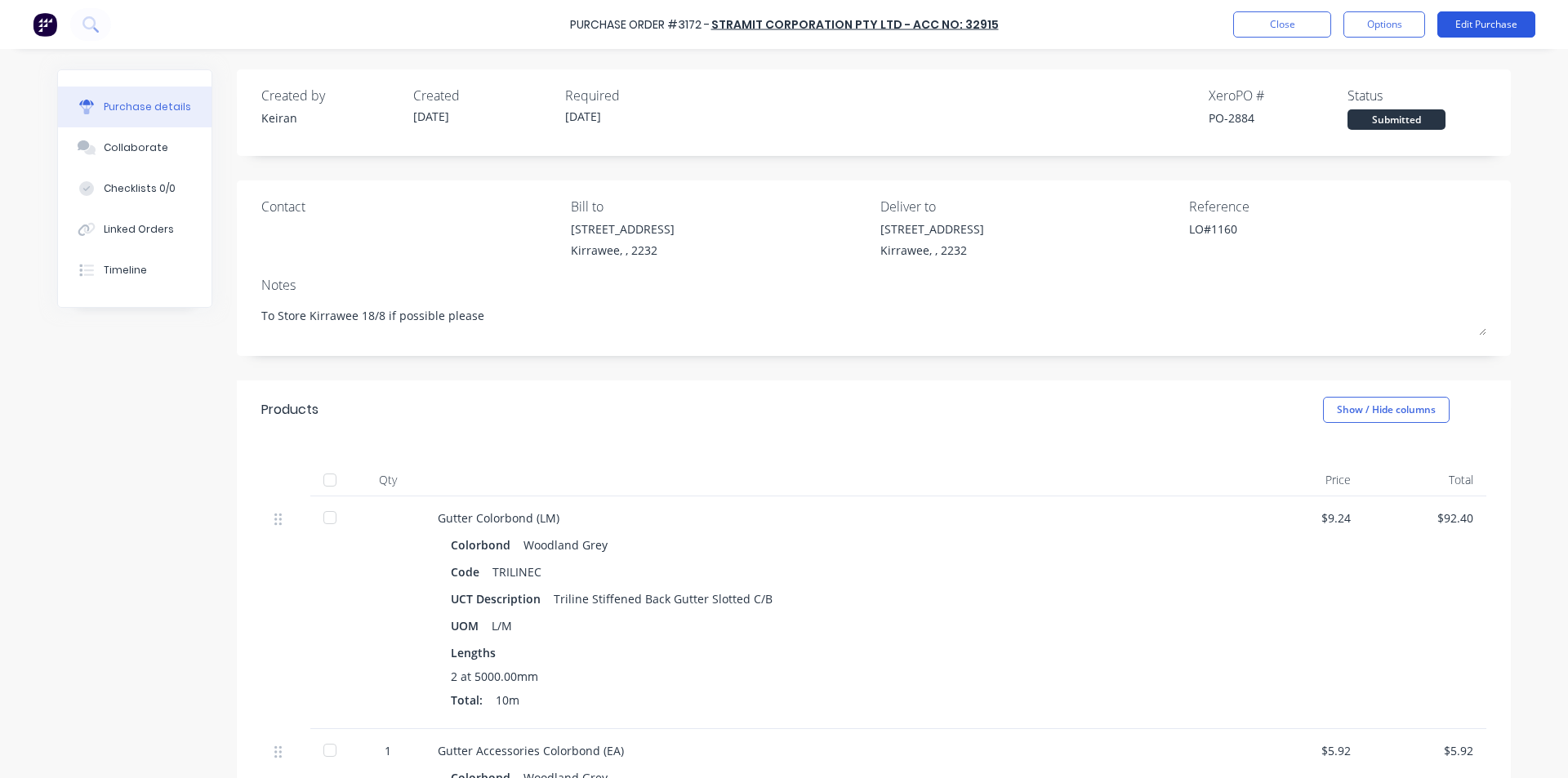
click at [1485, 27] on button "Edit Purchase" at bounding box center [1486, 24] width 98 height 26
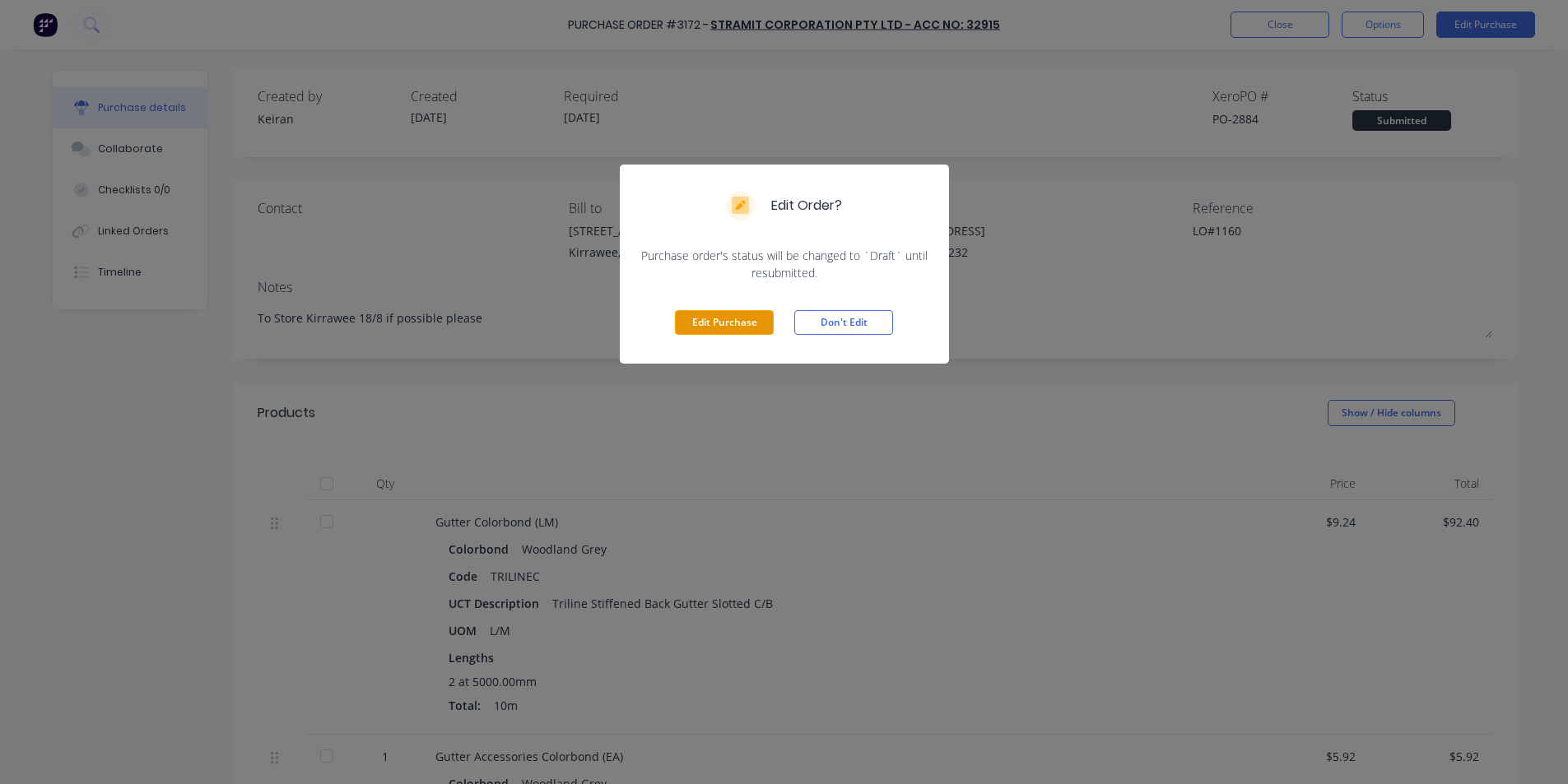
click at [692, 326] on button "Edit Purchase" at bounding box center [724, 322] width 99 height 25
type textarea "x"
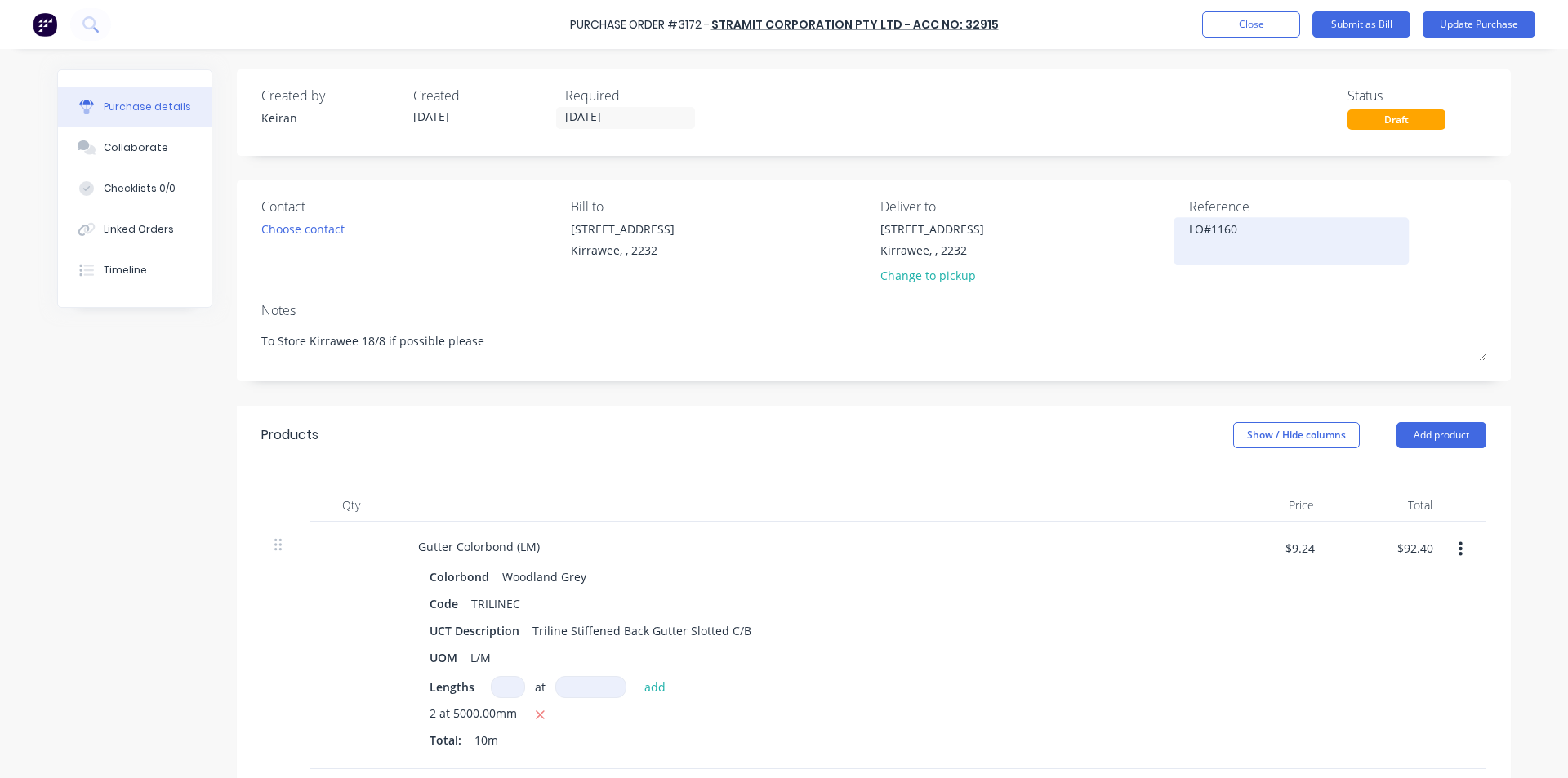
click at [1273, 245] on textarea "LO#1160" at bounding box center [1291, 238] width 204 height 37
type textarea "11402LO#1160"
type textarea "x"
type textarea "114029LO#1160"
type textarea "x"
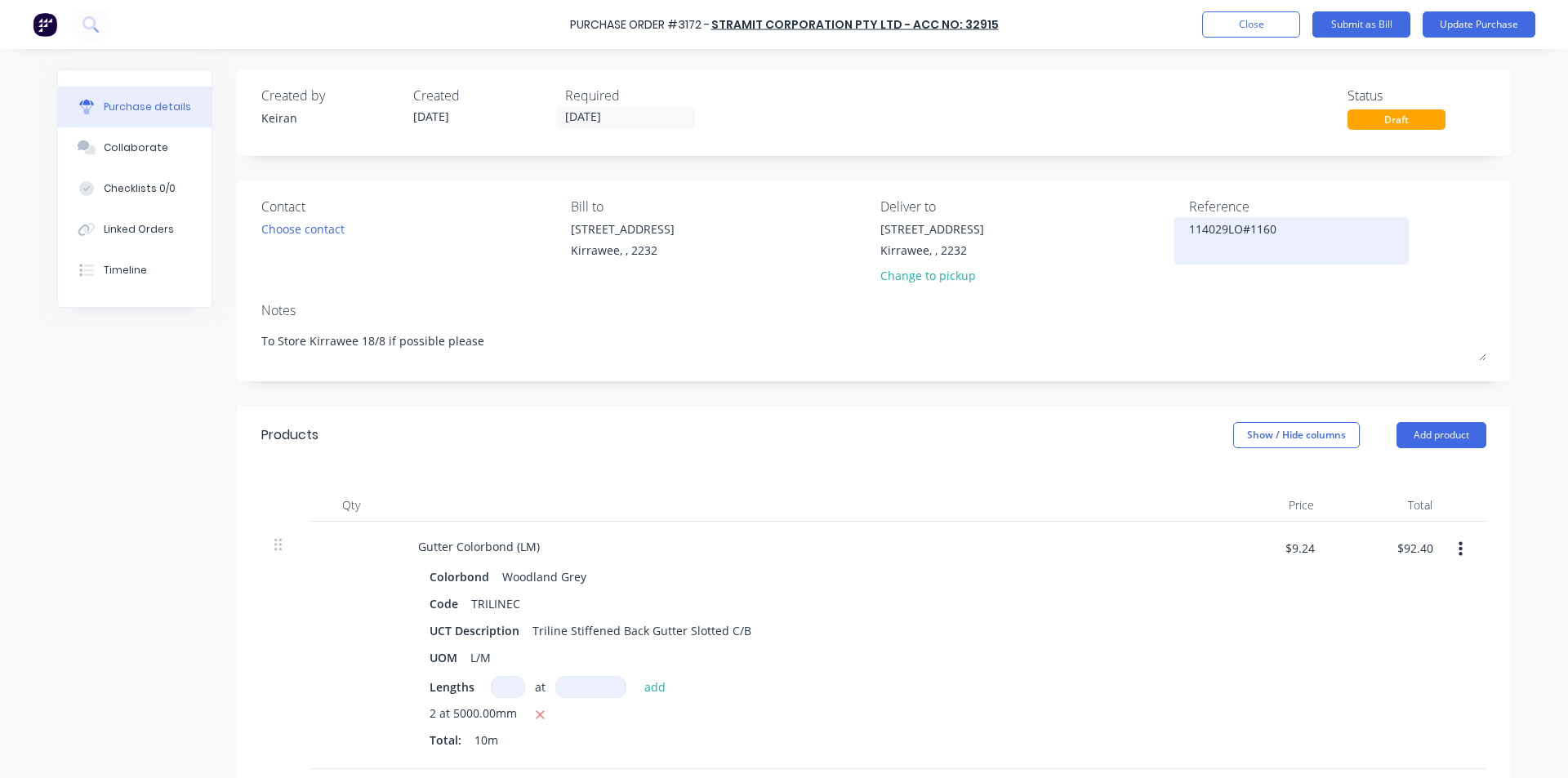
type textarea "1140290LO#1160"
type textarea "x"
type textarea "11402906LO#1160"
type textarea "x"
type textarea "114029060LO#1160"
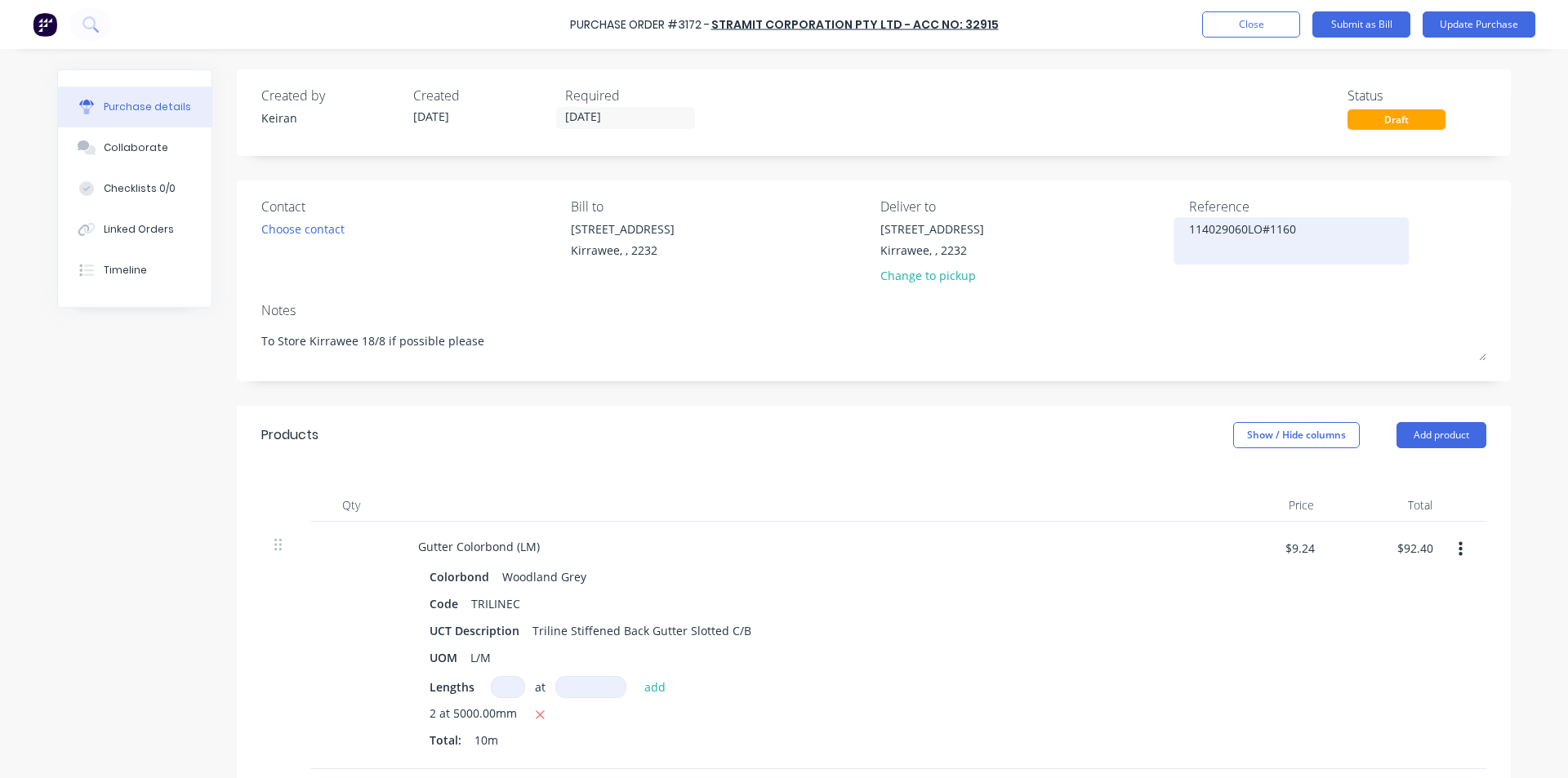
type textarea "x"
type textarea "114029060 LO#1160"
type textarea "x"
click at [1199, 291] on div "Reference 114029060 - LO#1160" at bounding box center [1337, 245] width 297 height 95
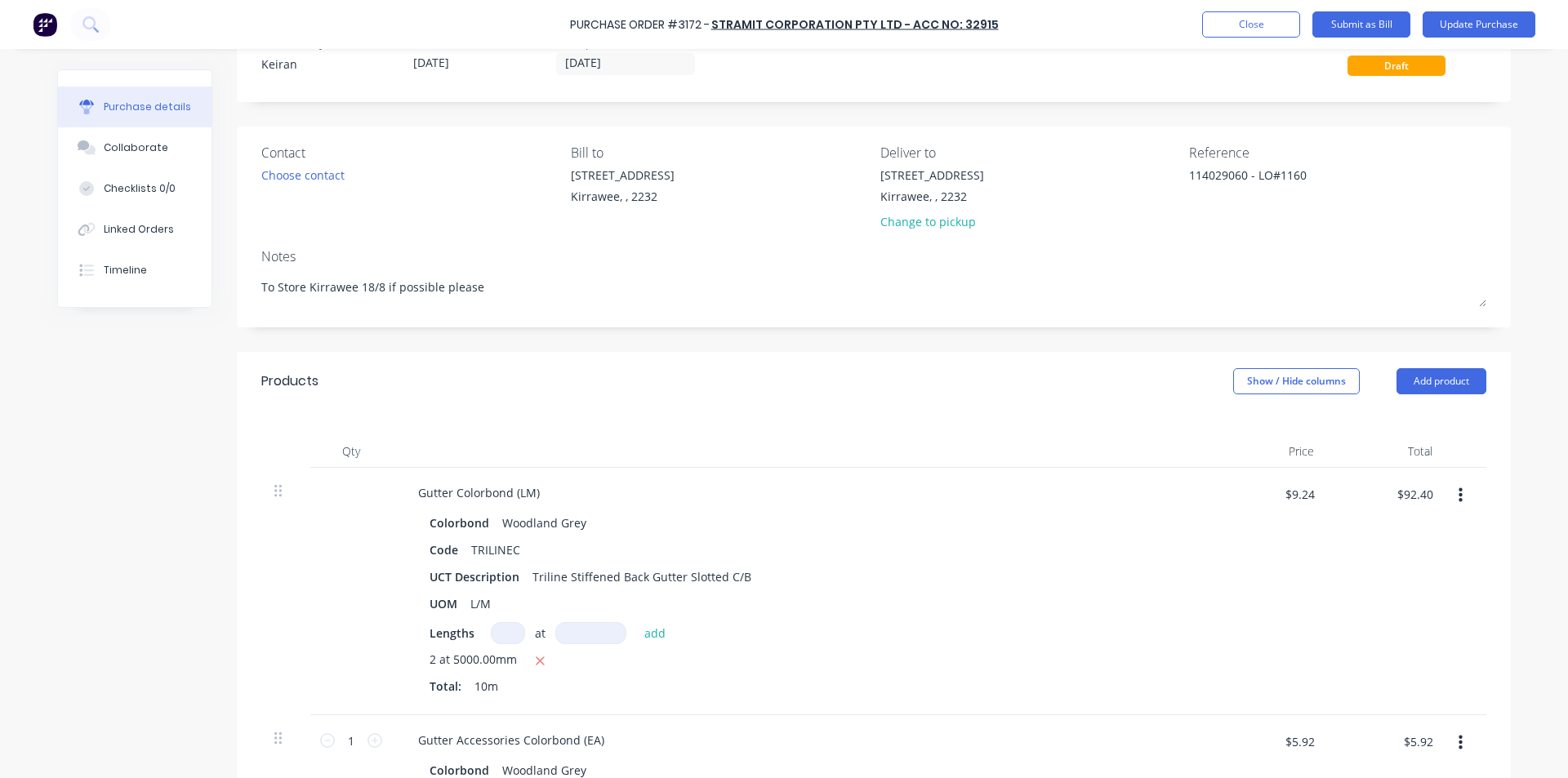
scroll to position [82, 0]
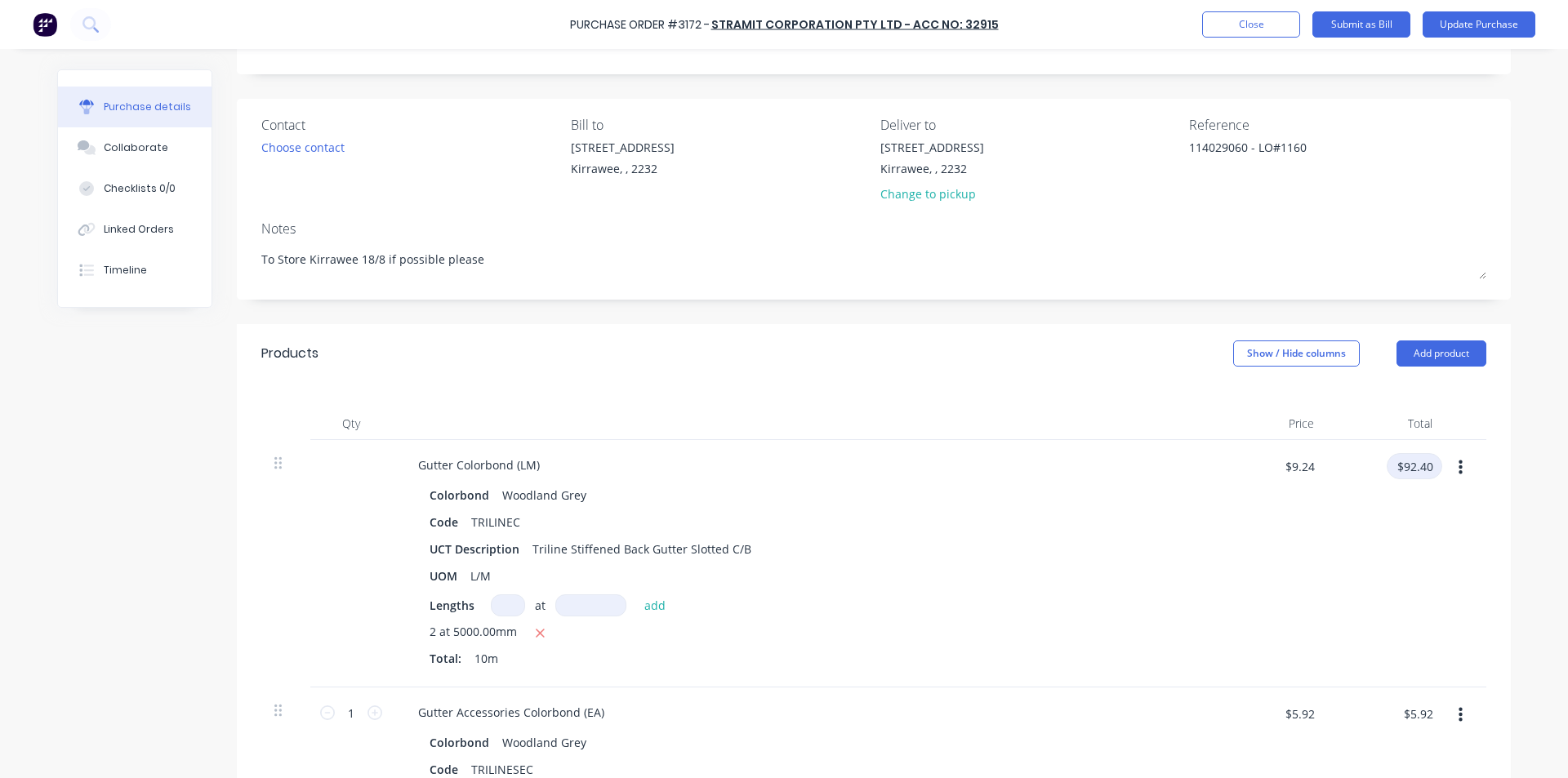
click at [1411, 470] on input "$92.40" at bounding box center [1415, 466] width 55 height 26
click at [1411, 720] on input "$5.92" at bounding box center [1417, 713] width 49 height 26
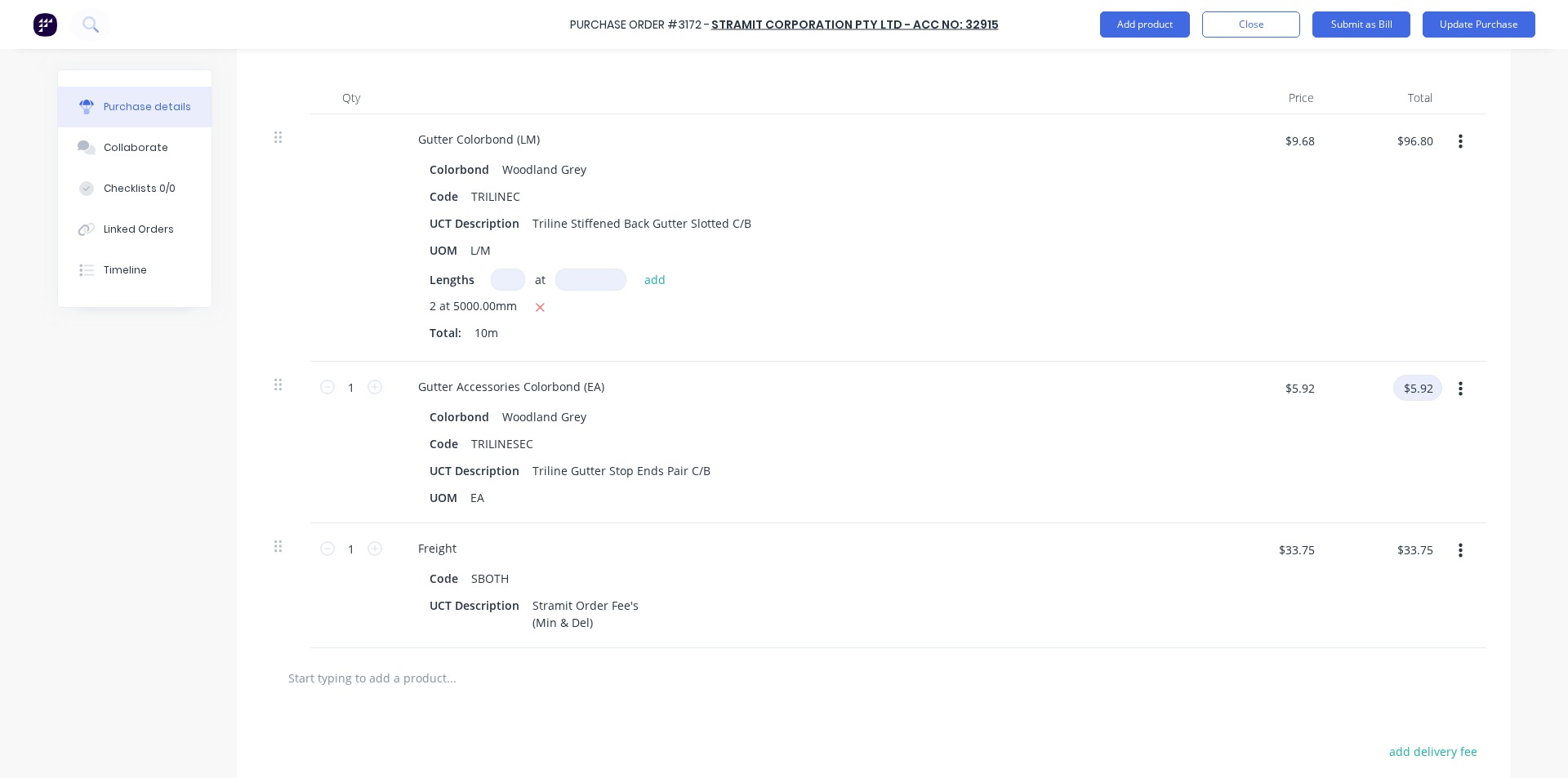
scroll to position [409, 0]
click at [1271, 503] on div "$6.20 $6.20" at bounding box center [1268, 442] width 118 height 162
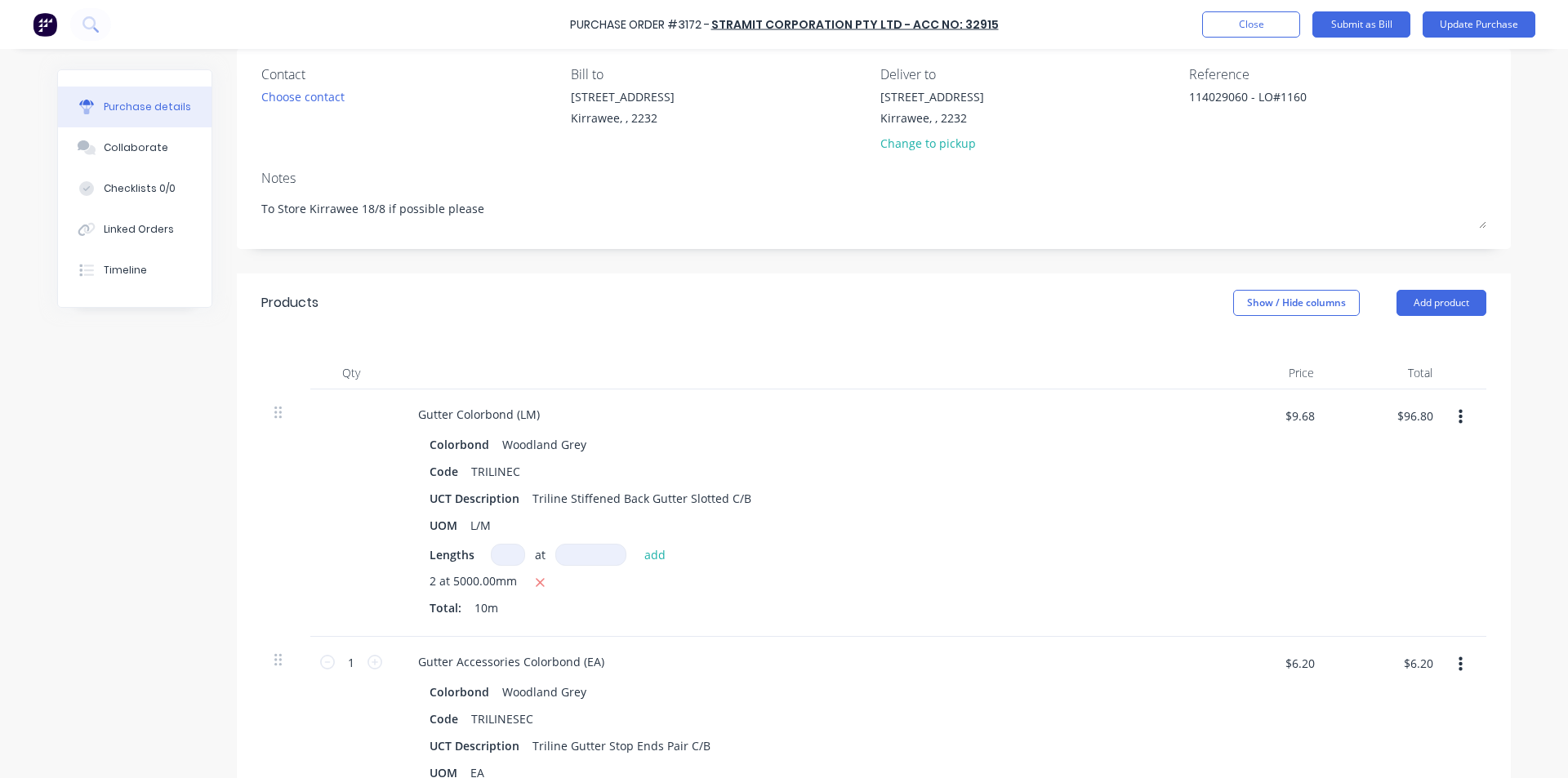
scroll to position [0, 0]
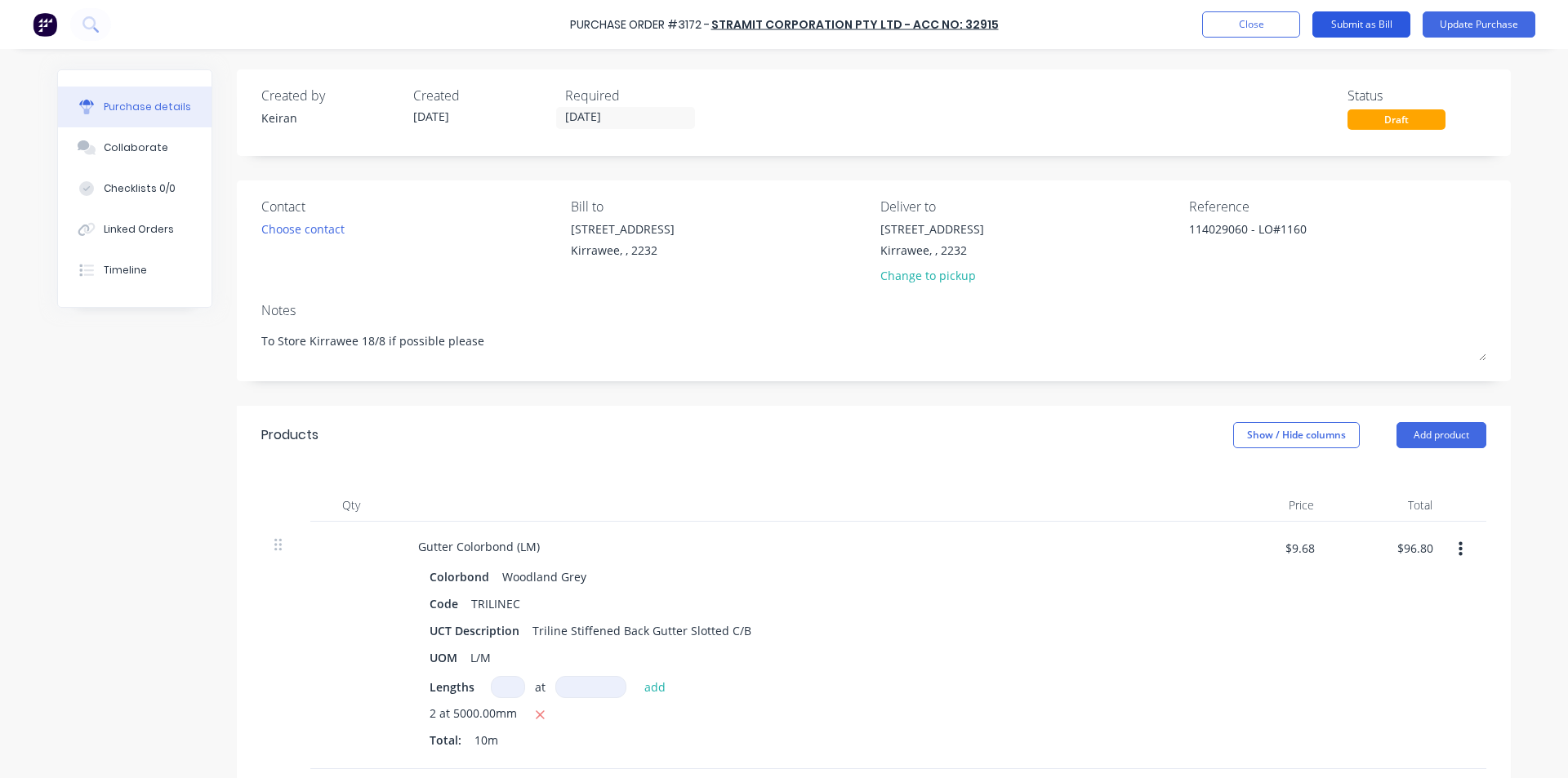
click at [1352, 17] on button "Submit as Bill" at bounding box center [1361, 24] width 98 height 26
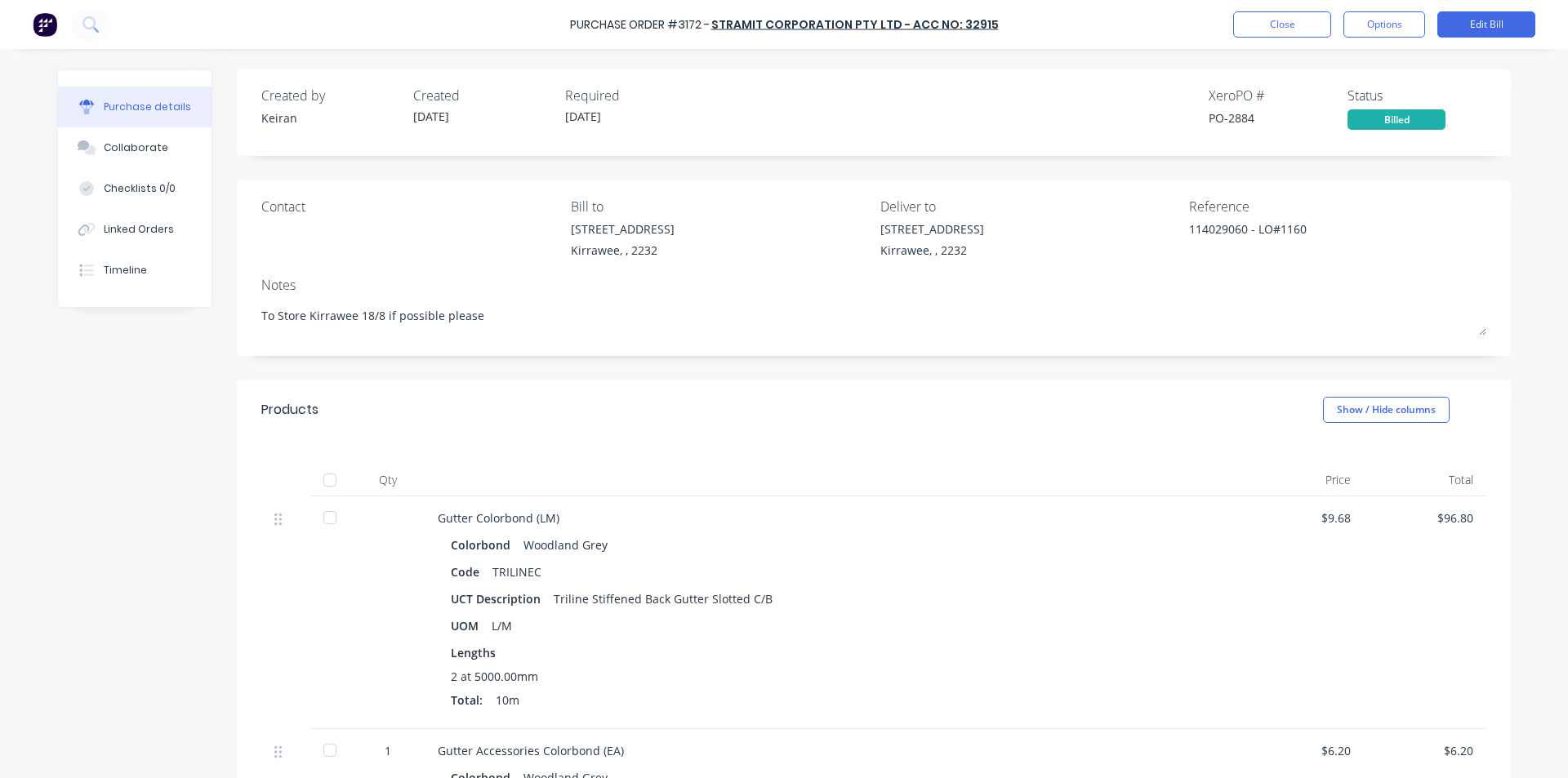
drag, startPoint x: 1052, startPoint y: 398, endPoint x: 1096, endPoint y: 369, distance: 52.7
click at [1053, 398] on div "Products Show / Hide columns" at bounding box center [874, 410] width 1275 height 59
click at [1264, 25] on button "Close" at bounding box center [1282, 24] width 98 height 26
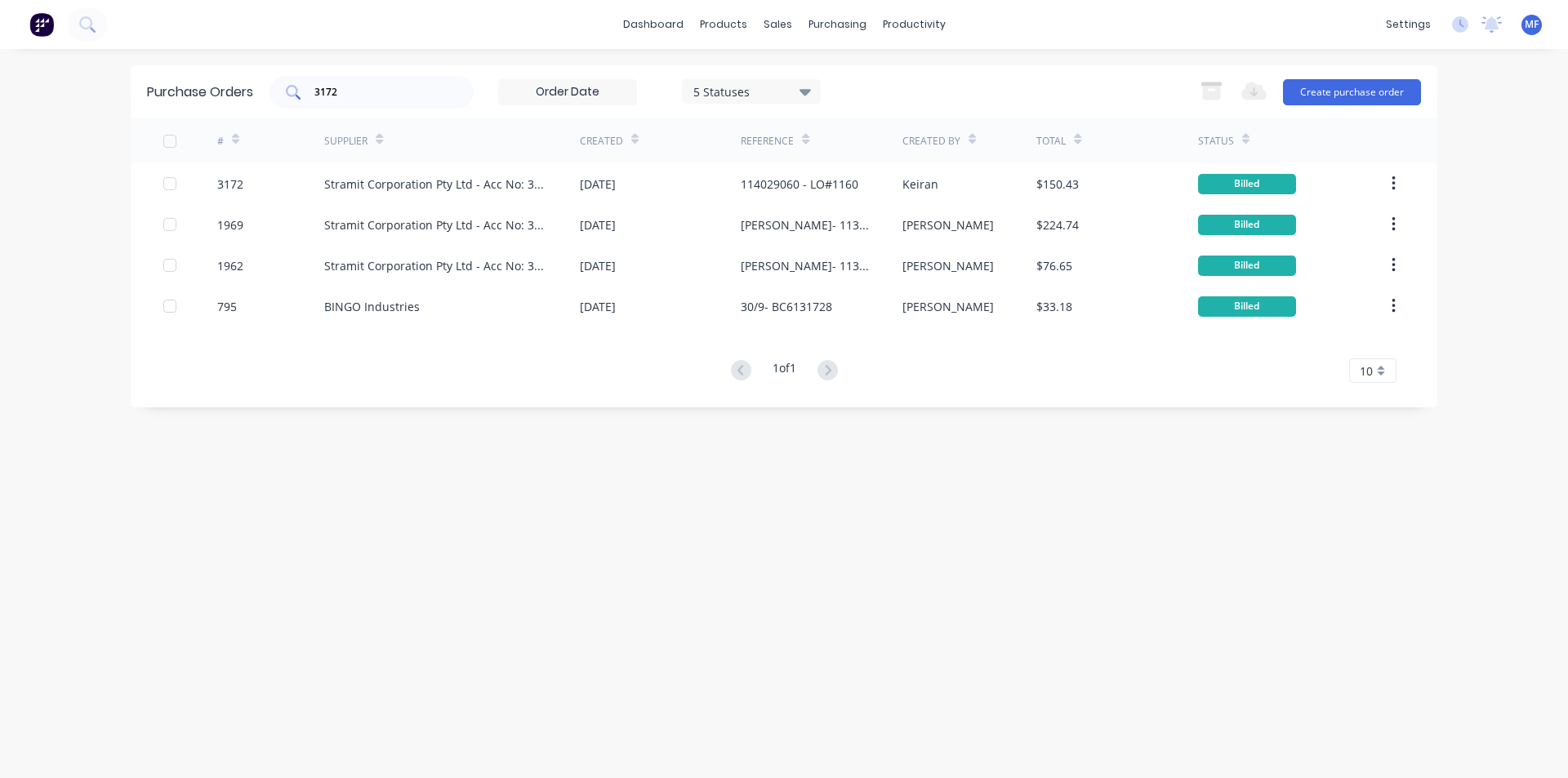
click at [379, 91] on input "3172" at bounding box center [380, 91] width 135 height 16
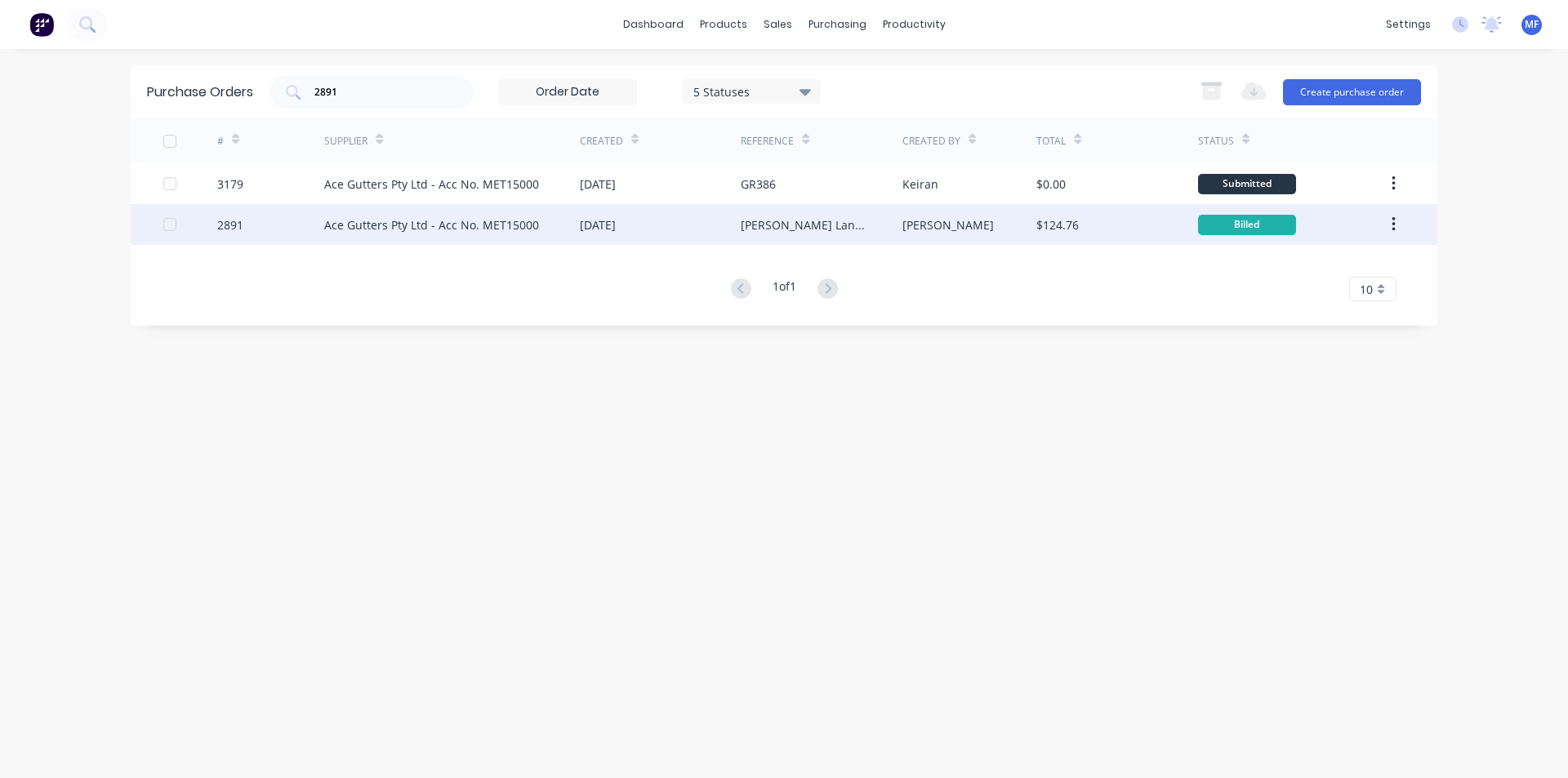
click at [507, 223] on div "Ace Gutters Pty Ltd - Acc No. MET15000" at bounding box center [431, 225] width 214 height 17
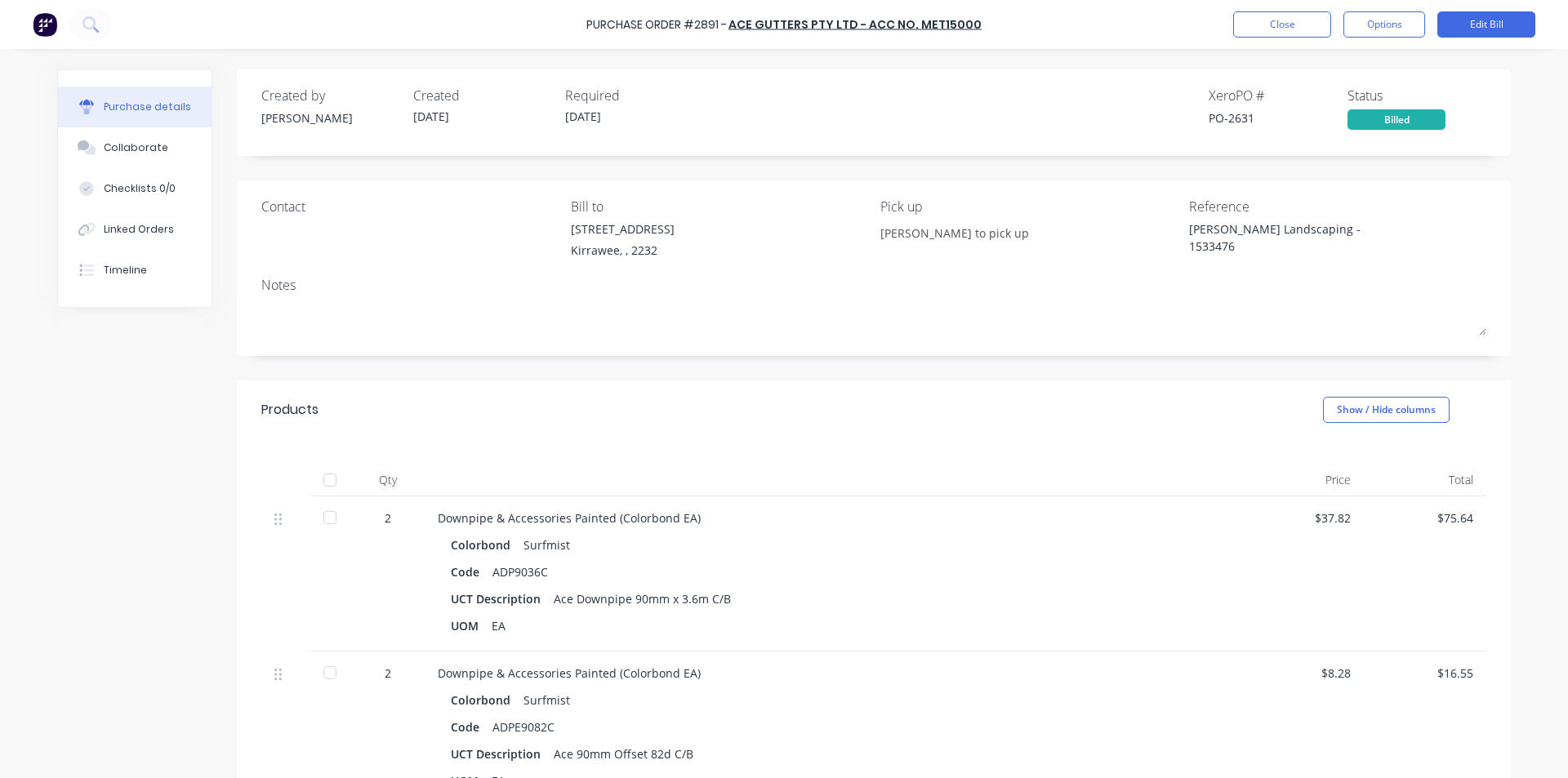
click at [1250, 360] on div "Created by [PERSON_NAME] Created [DATE] Required [DATE] Xero PO # PO-2631 Statu…" at bounding box center [874, 701] width 1275 height 1264
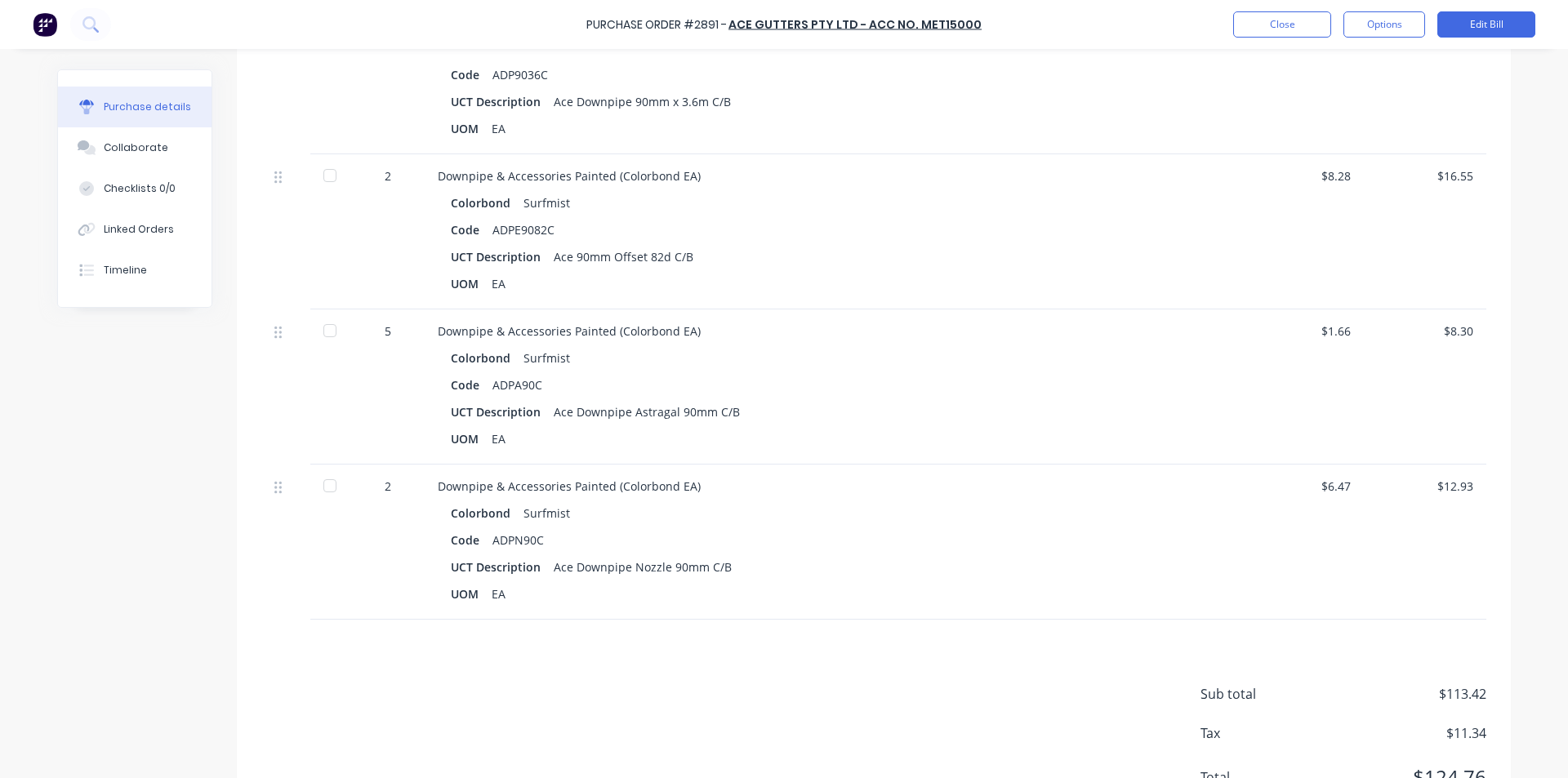
scroll to position [571, 0]
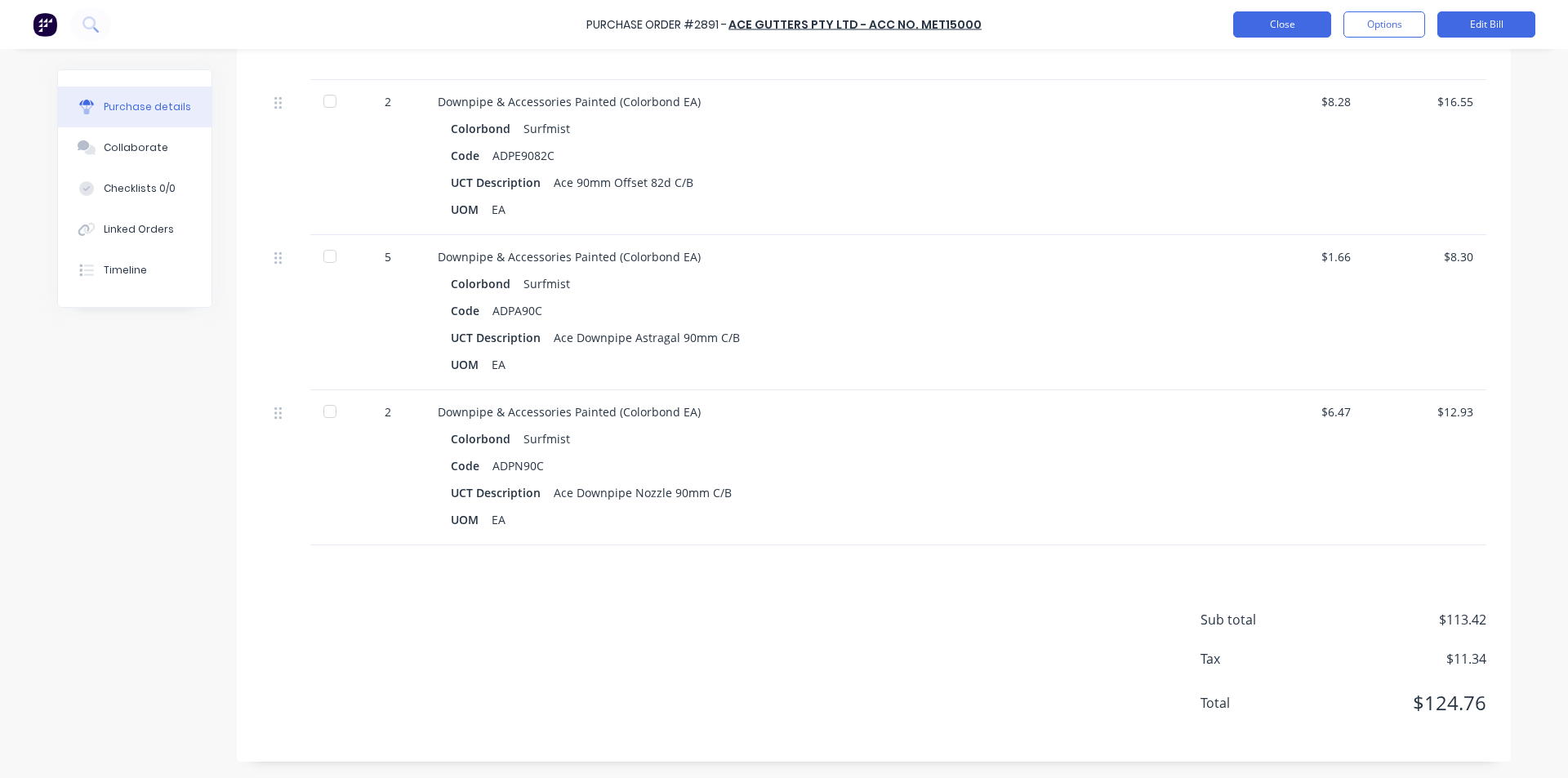
click at [1275, 27] on button "Close" at bounding box center [1282, 24] width 98 height 26
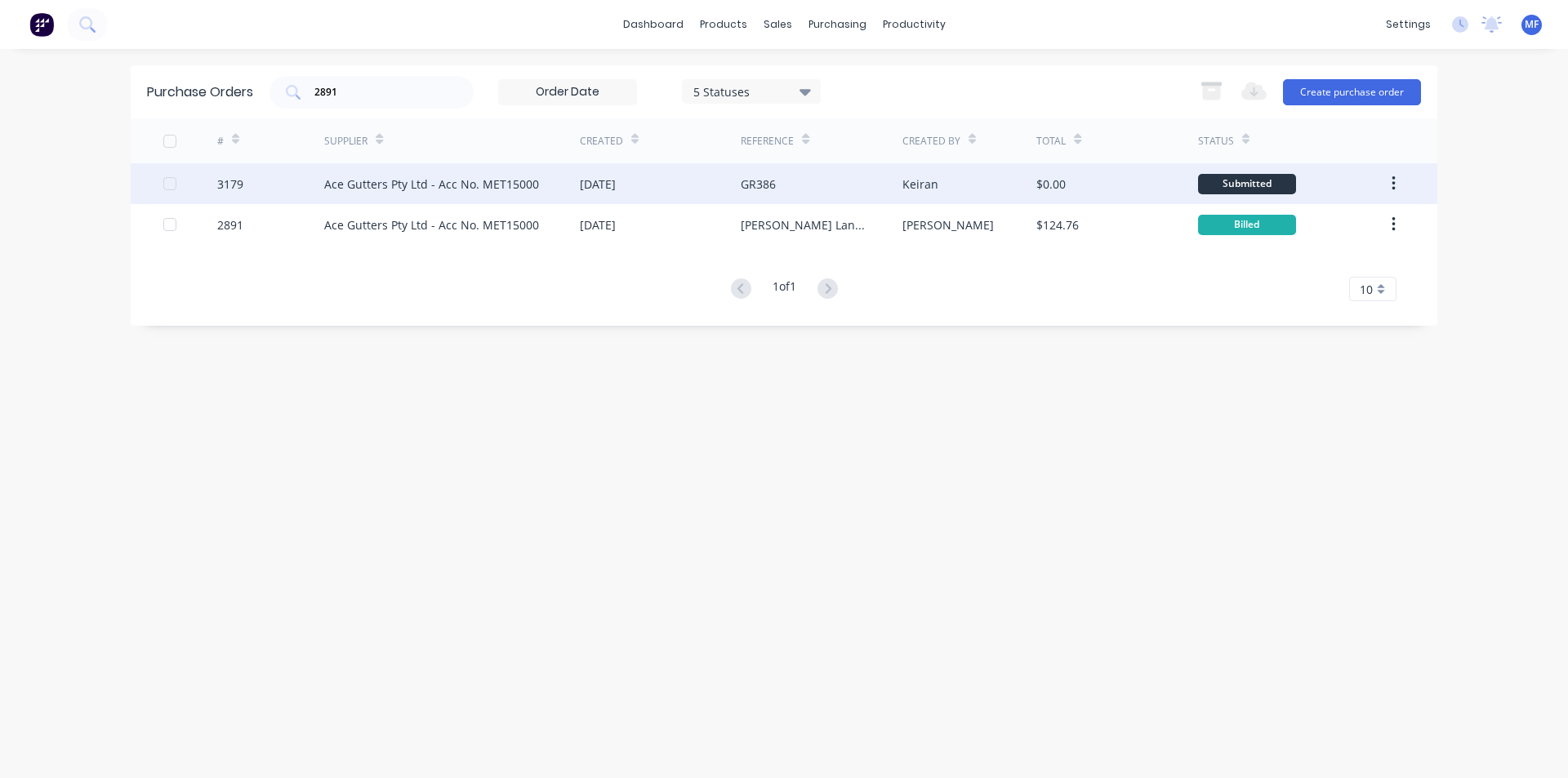
click at [768, 180] on div "GR386" at bounding box center [758, 184] width 35 height 17
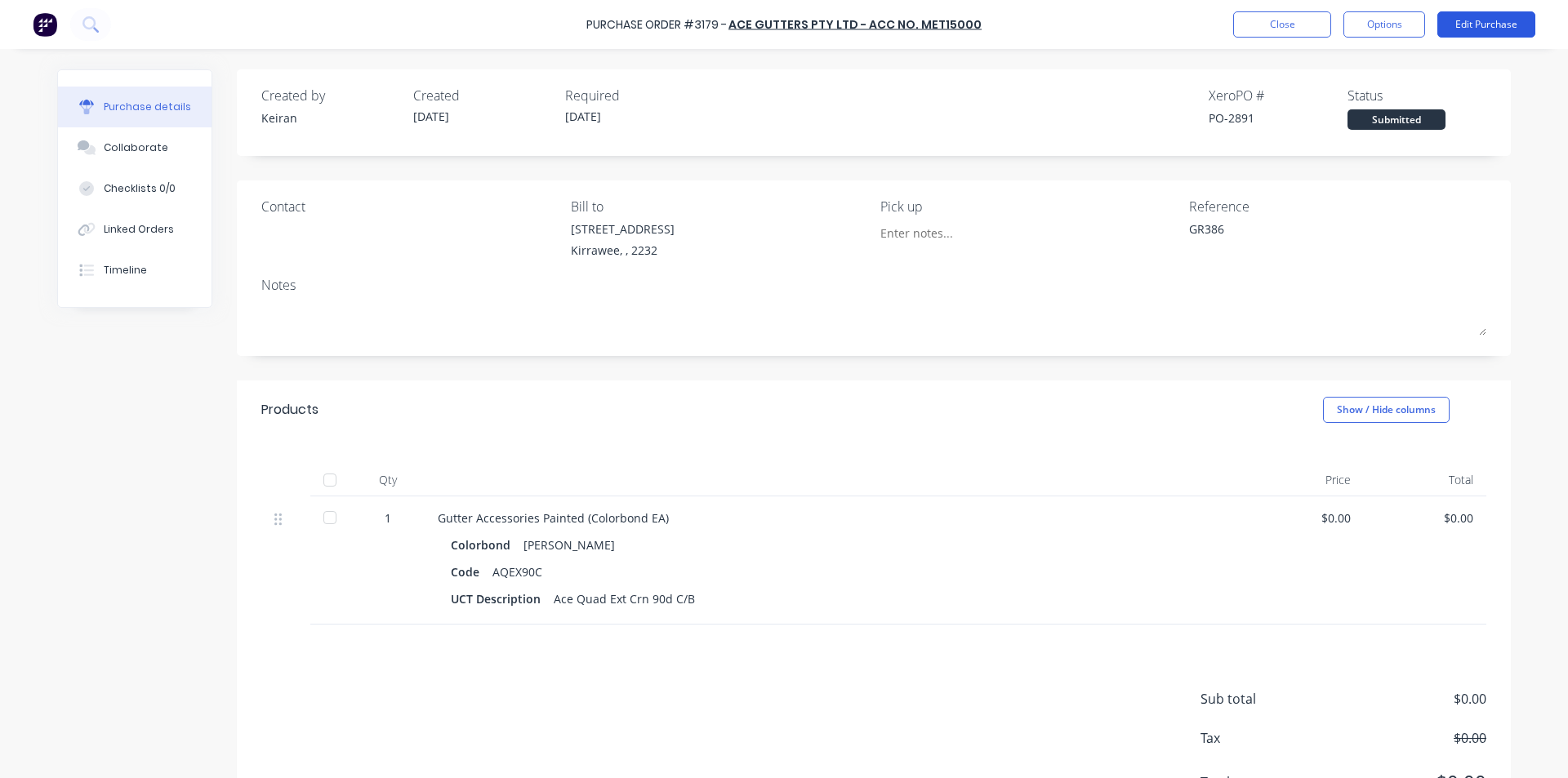
click at [1478, 21] on button "Edit Purchase" at bounding box center [1486, 24] width 98 height 26
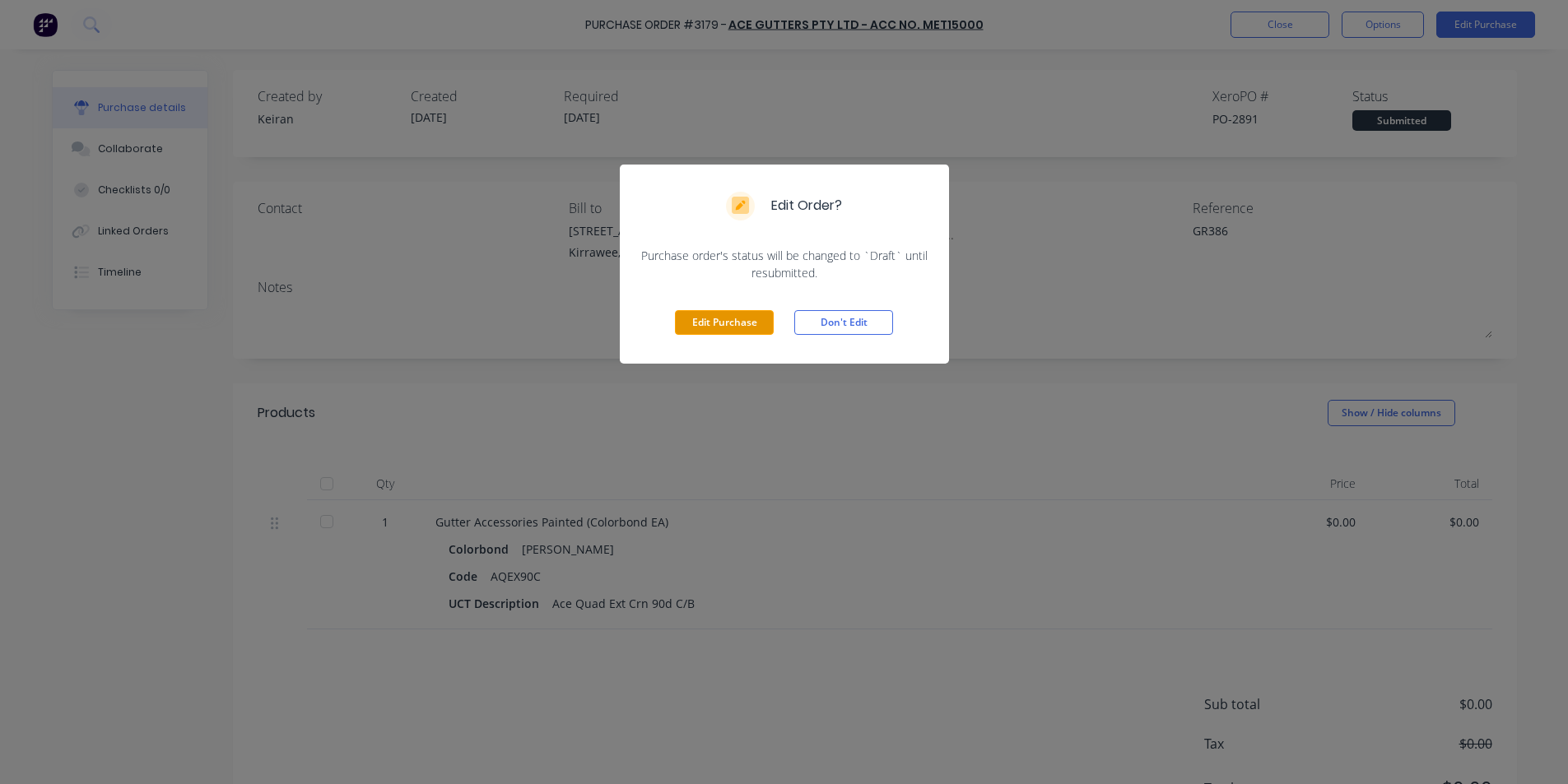
click at [706, 317] on button "Edit Purchase" at bounding box center [724, 322] width 99 height 25
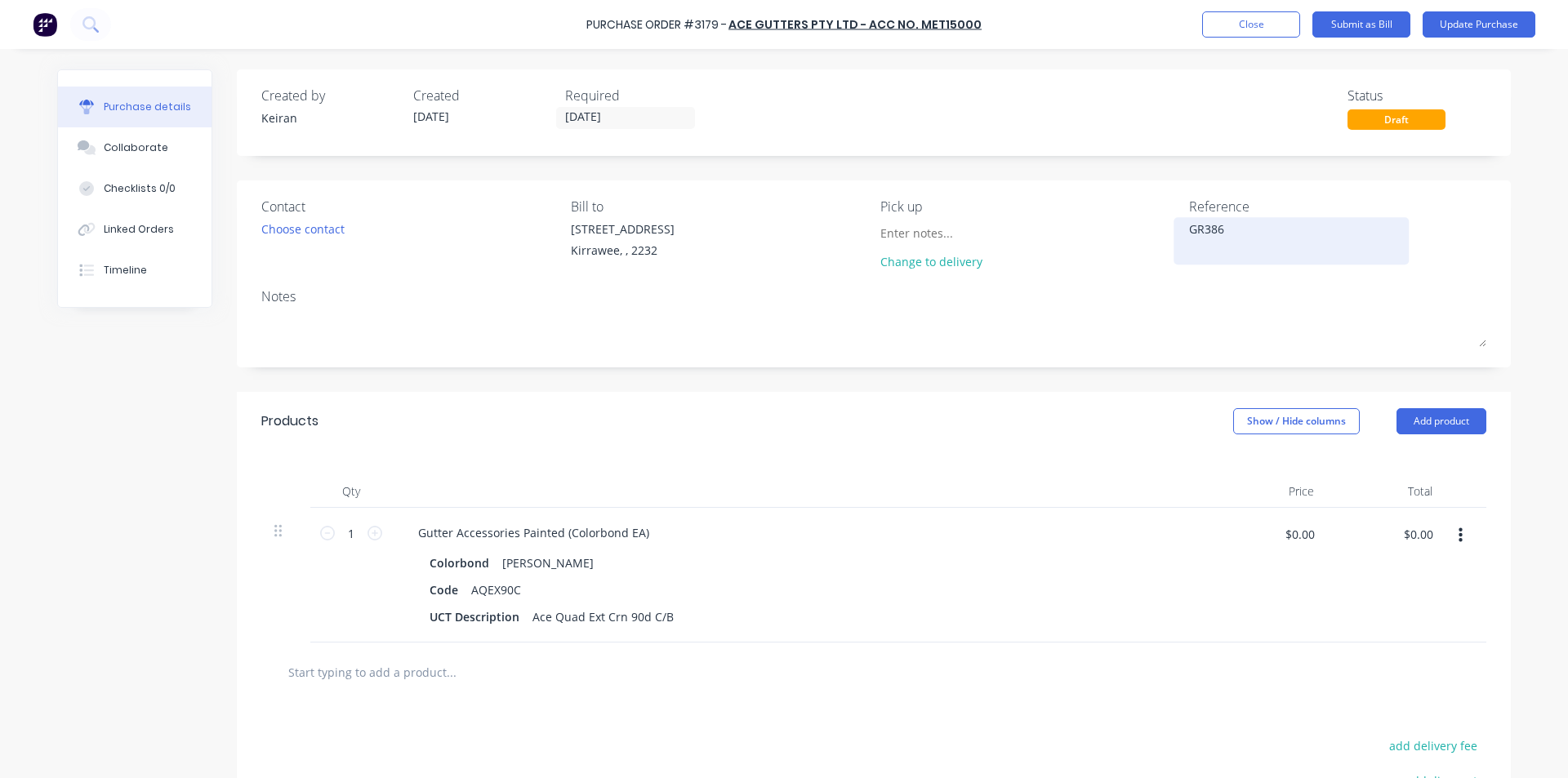
click at [1252, 237] on textarea "GR386" at bounding box center [1291, 238] width 204 height 37
click at [1426, 528] on input "$0.00" at bounding box center [1417, 533] width 49 height 26
click at [912, 631] on div "Gutter Accessories Painted (Colorbond EA) Colorbond Shale Grey Code AQEX90C UCT…" at bounding box center [800, 574] width 816 height 134
click at [1377, 17] on button "Submit as Bill" at bounding box center [1361, 24] width 98 height 26
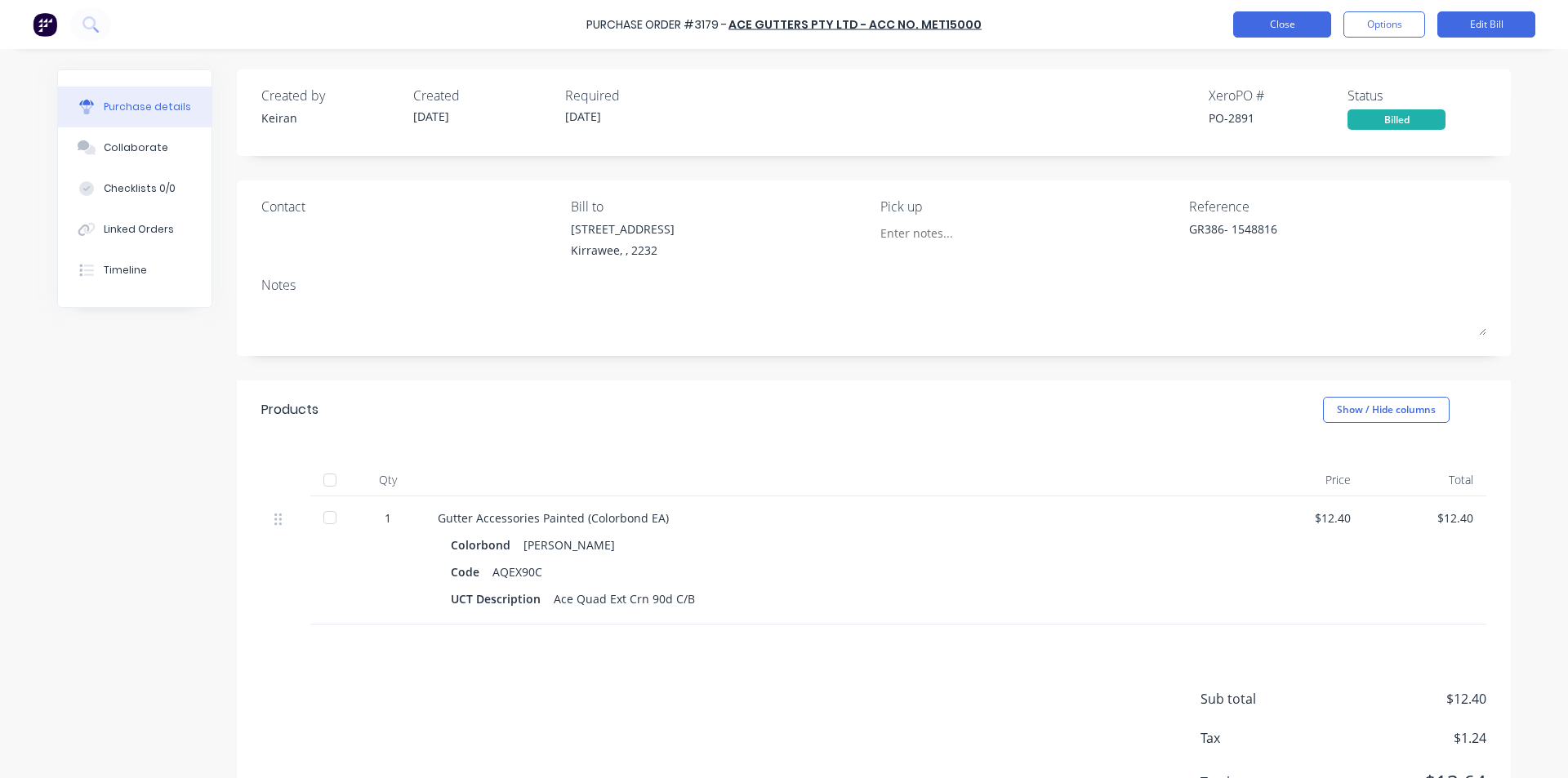
click at [1273, 11] on button "Close" at bounding box center [1282, 24] width 98 height 26
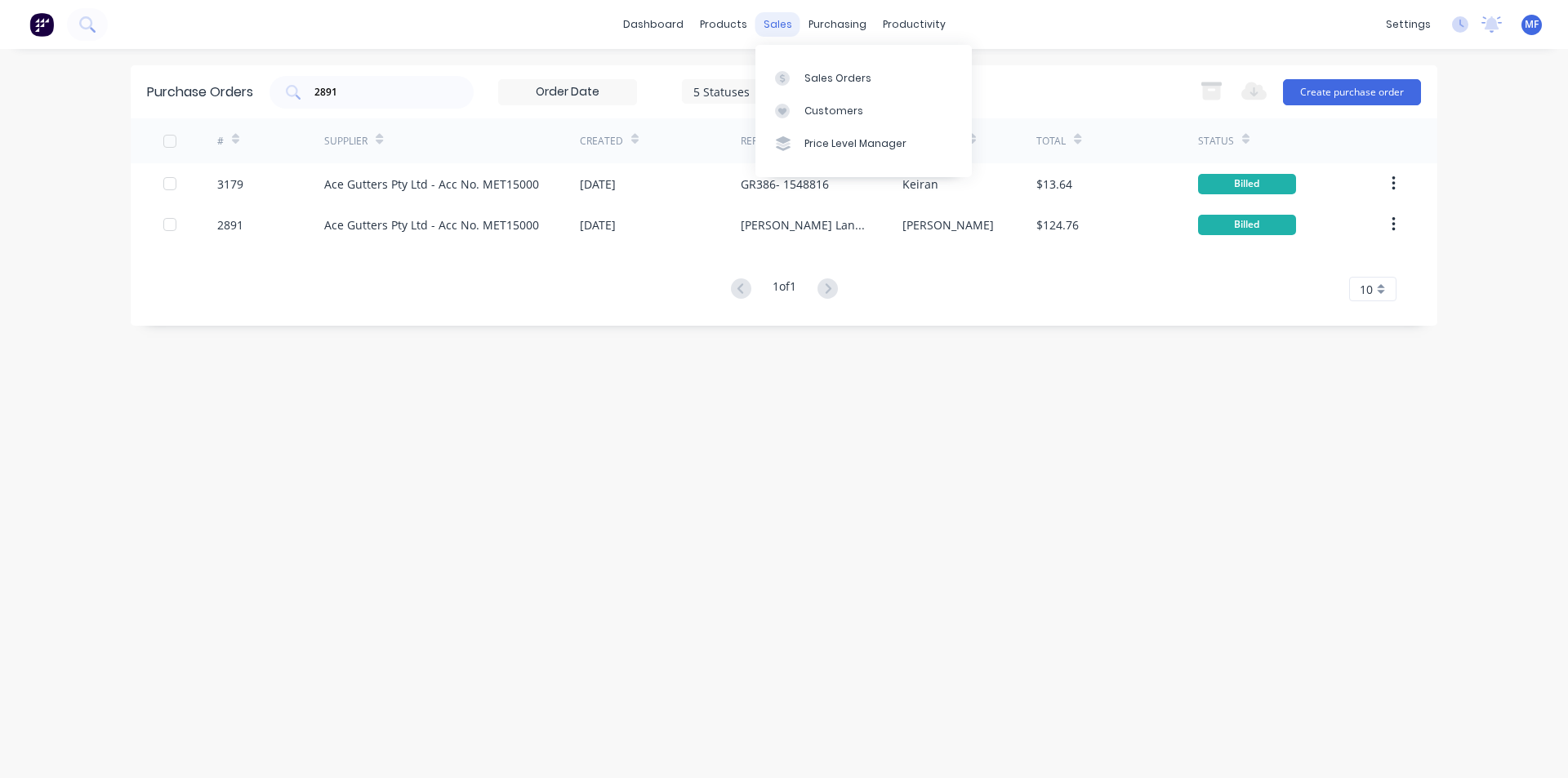
click at [782, 16] on div "sales" at bounding box center [777, 25] width 45 height 25
click at [870, 116] on link "Customers" at bounding box center [863, 110] width 216 height 32
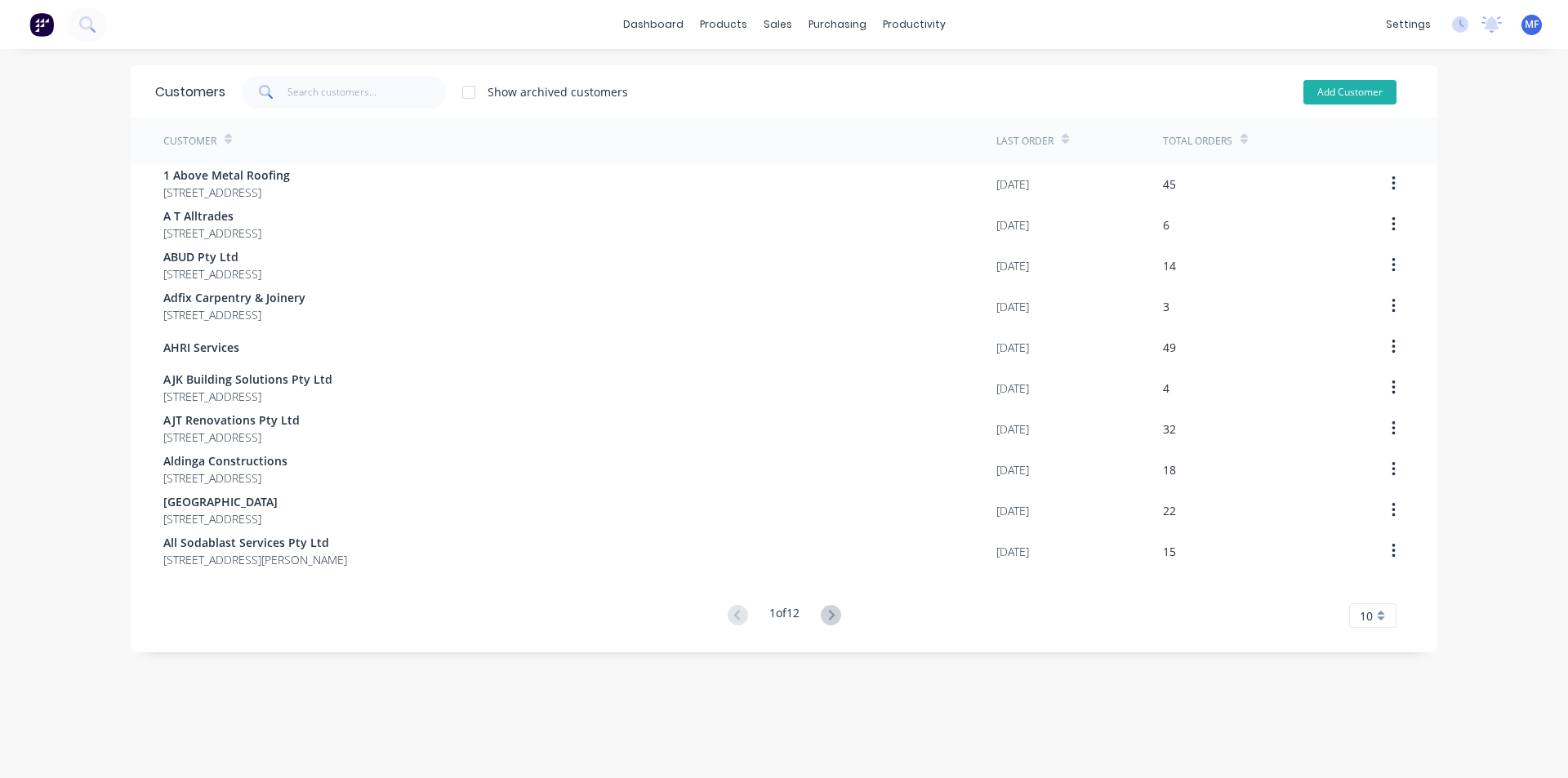
click at [1325, 95] on button "Add Customer" at bounding box center [1350, 92] width 93 height 25
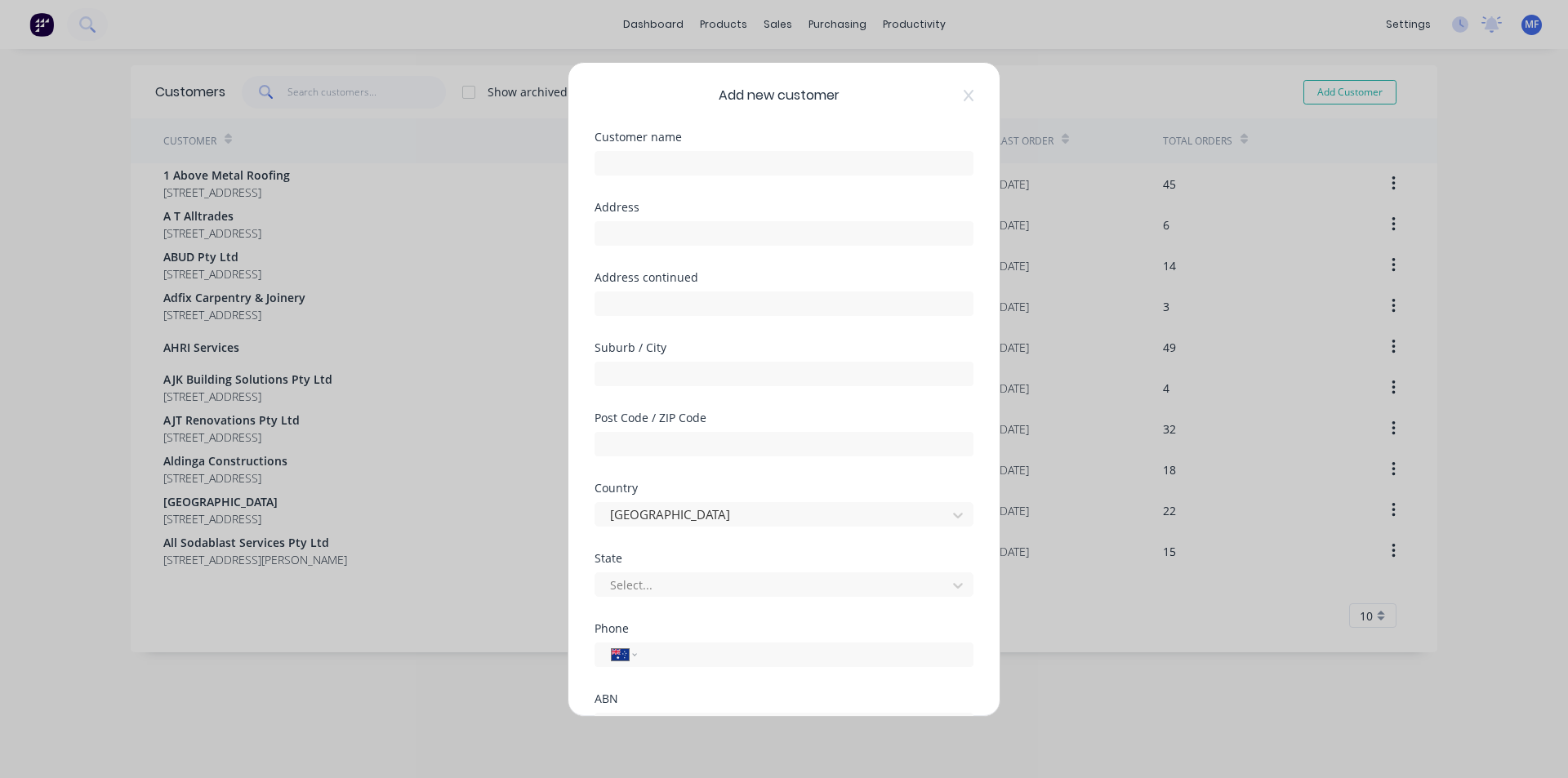
click at [392, 117] on div "Add new customer Customer name Address Address continued Suburb / City Post Cod…" at bounding box center [784, 389] width 1568 height 778
click at [964, 90] on icon at bounding box center [969, 95] width 10 height 13
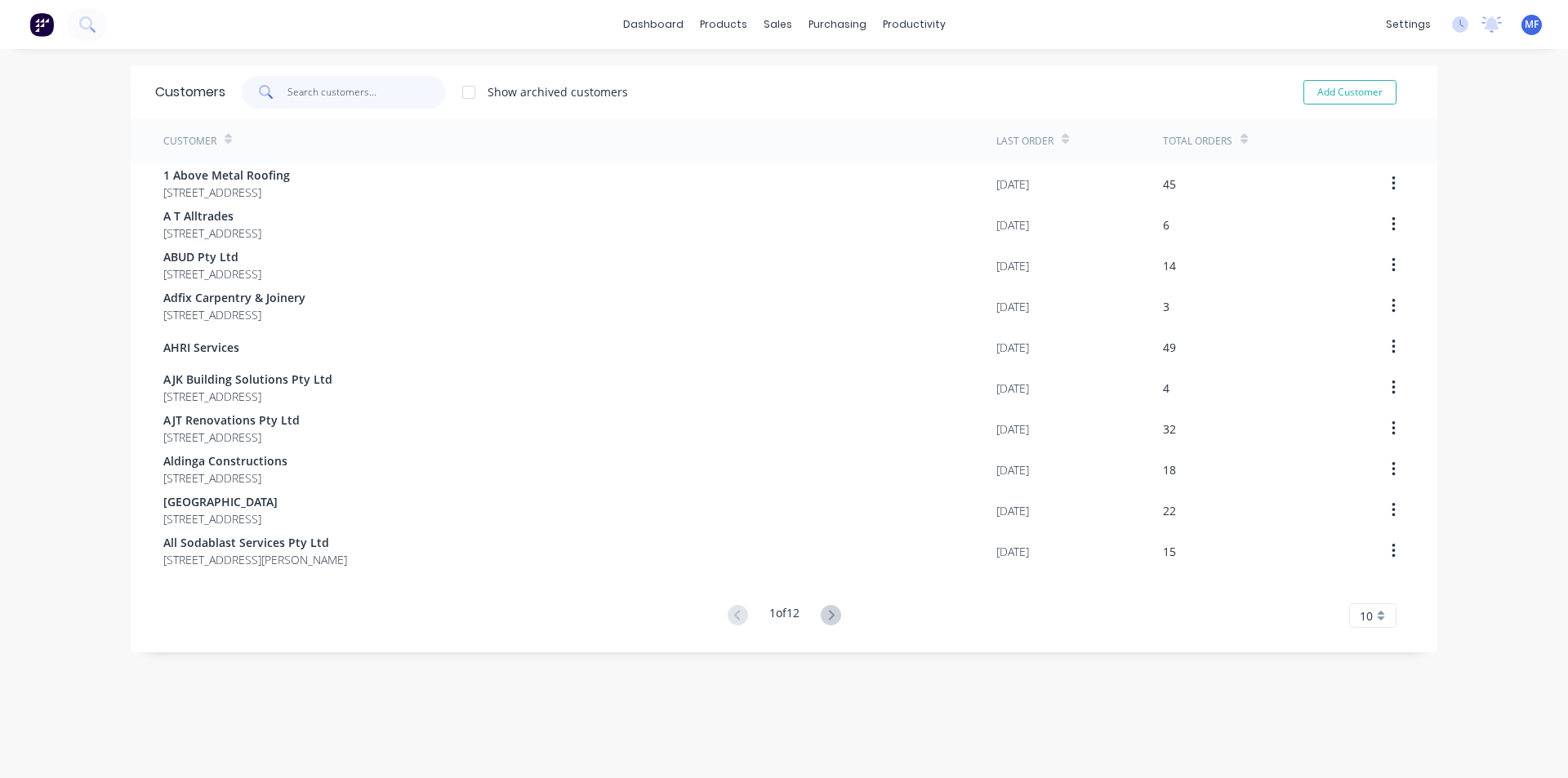
click at [295, 84] on input "text" at bounding box center [367, 92] width 159 height 32
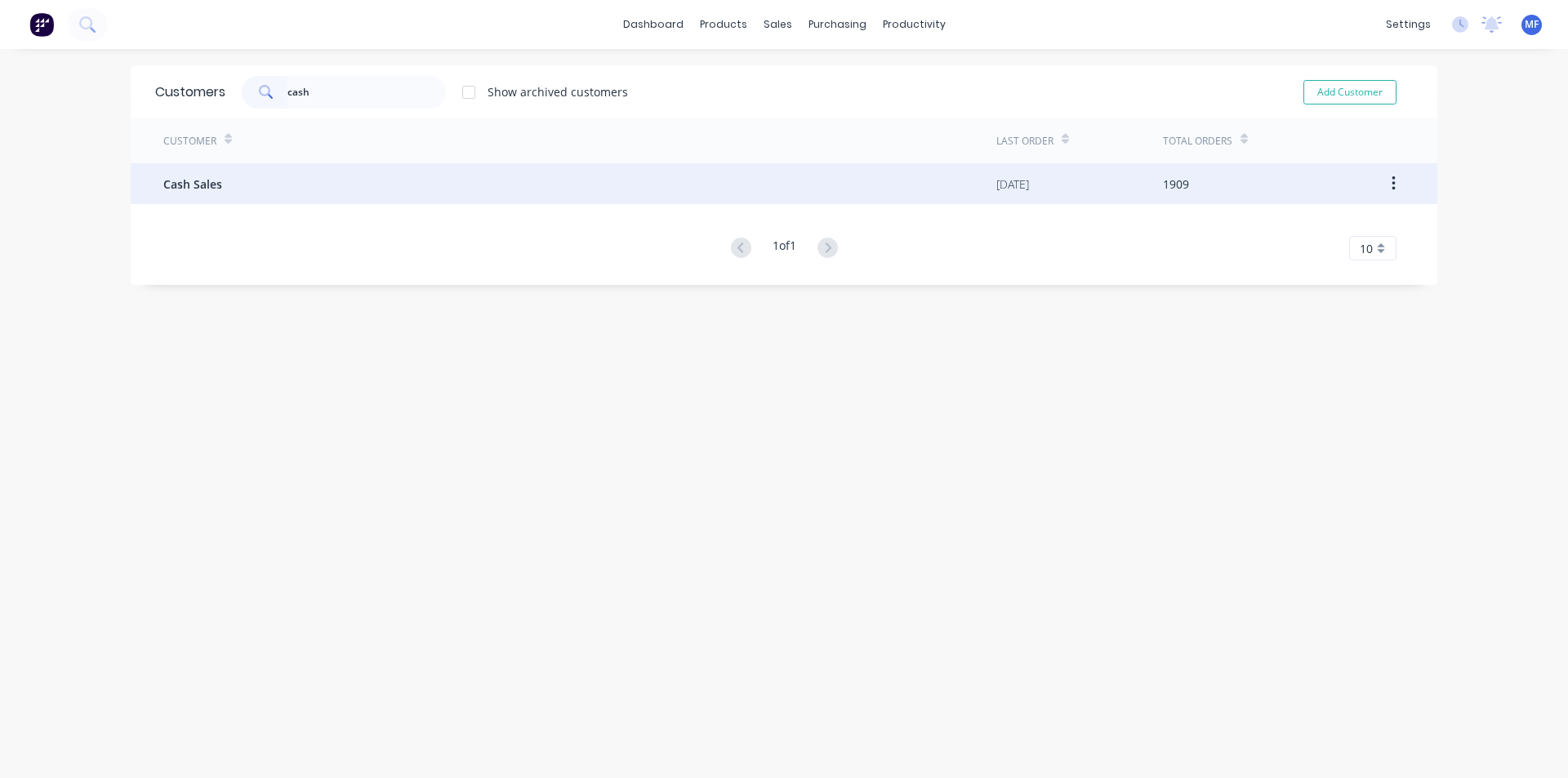
click at [209, 183] on span "Cash Sales" at bounding box center [192, 184] width 59 height 17
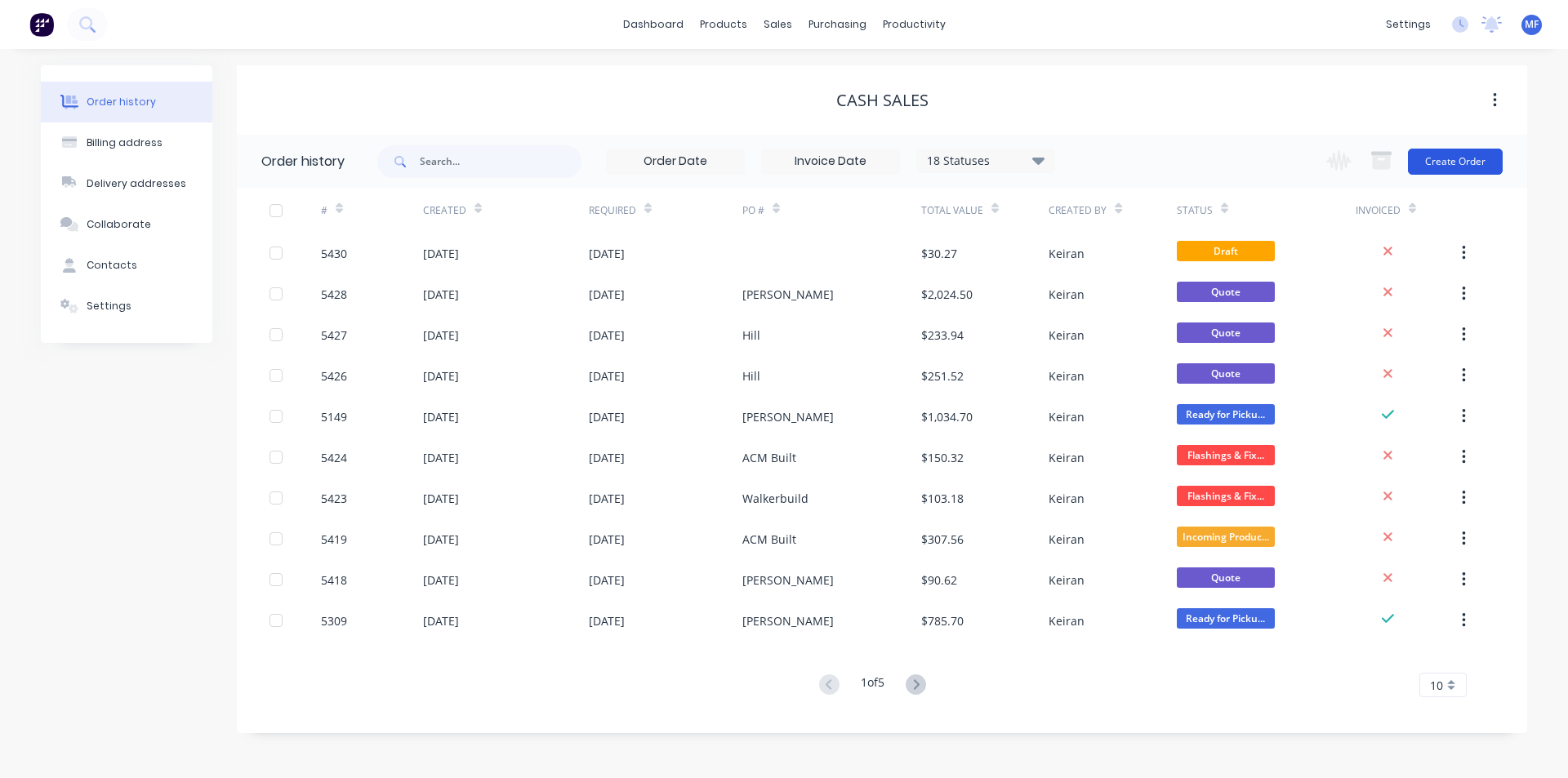
click at [1457, 157] on button "Create Order" at bounding box center [1455, 161] width 94 height 26
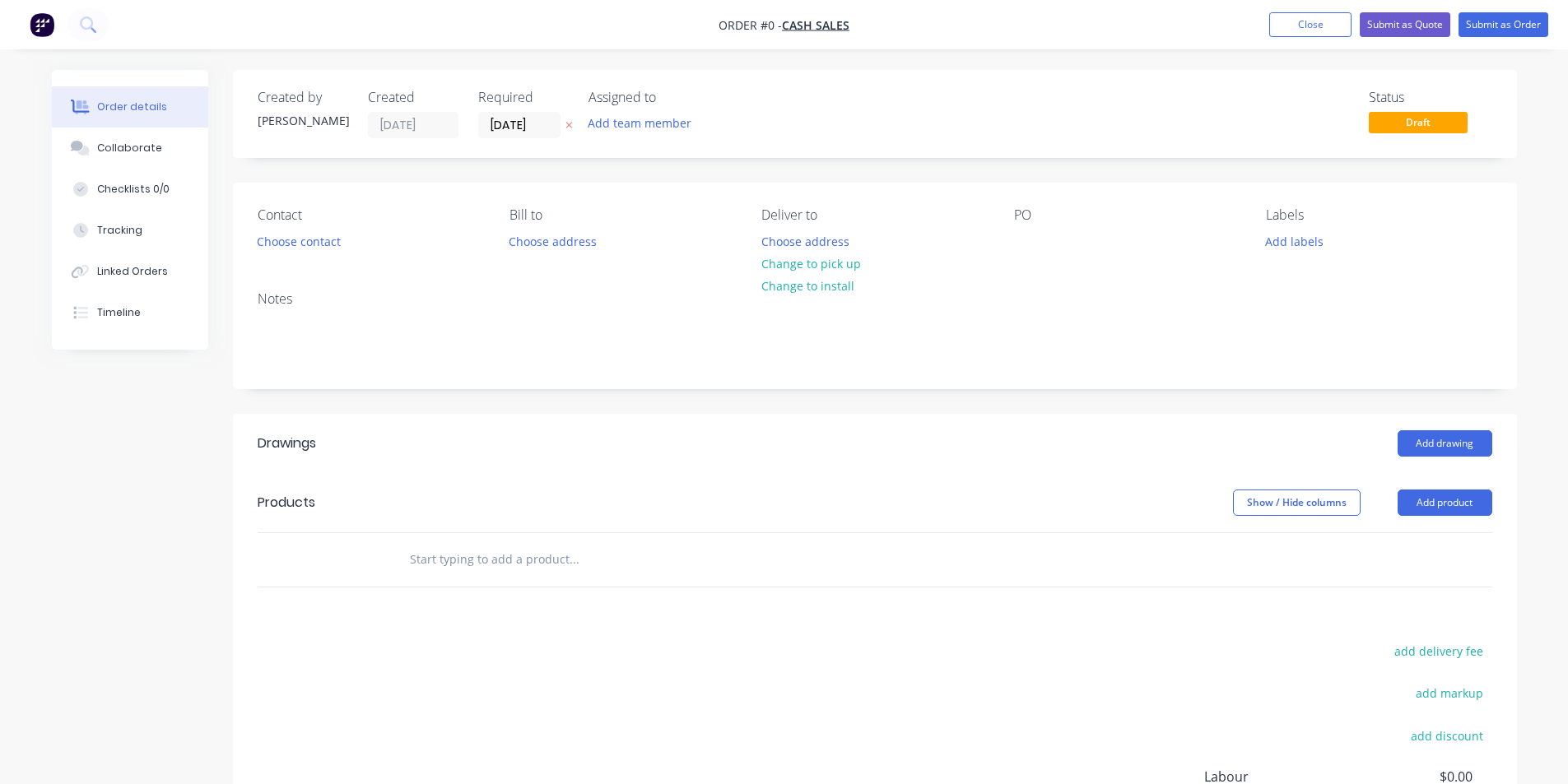
click at [511, 556] on input "text" at bounding box center [573, 559] width 329 height 33
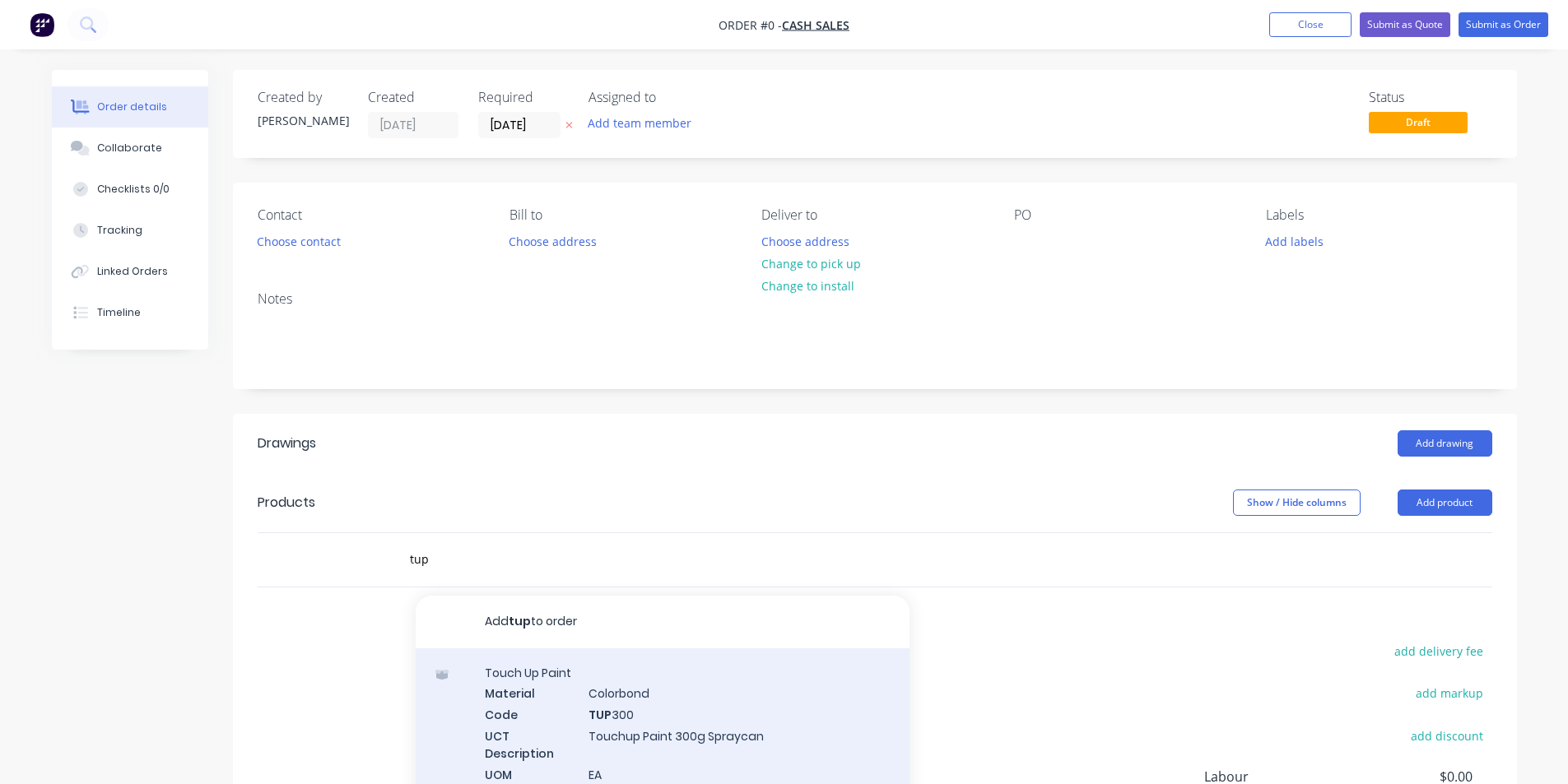
click at [695, 731] on div "Touch Up Paint Material Colorbond Code TUP 300 UCT Description Touchup Paint 30…" at bounding box center [663, 753] width 494 height 210
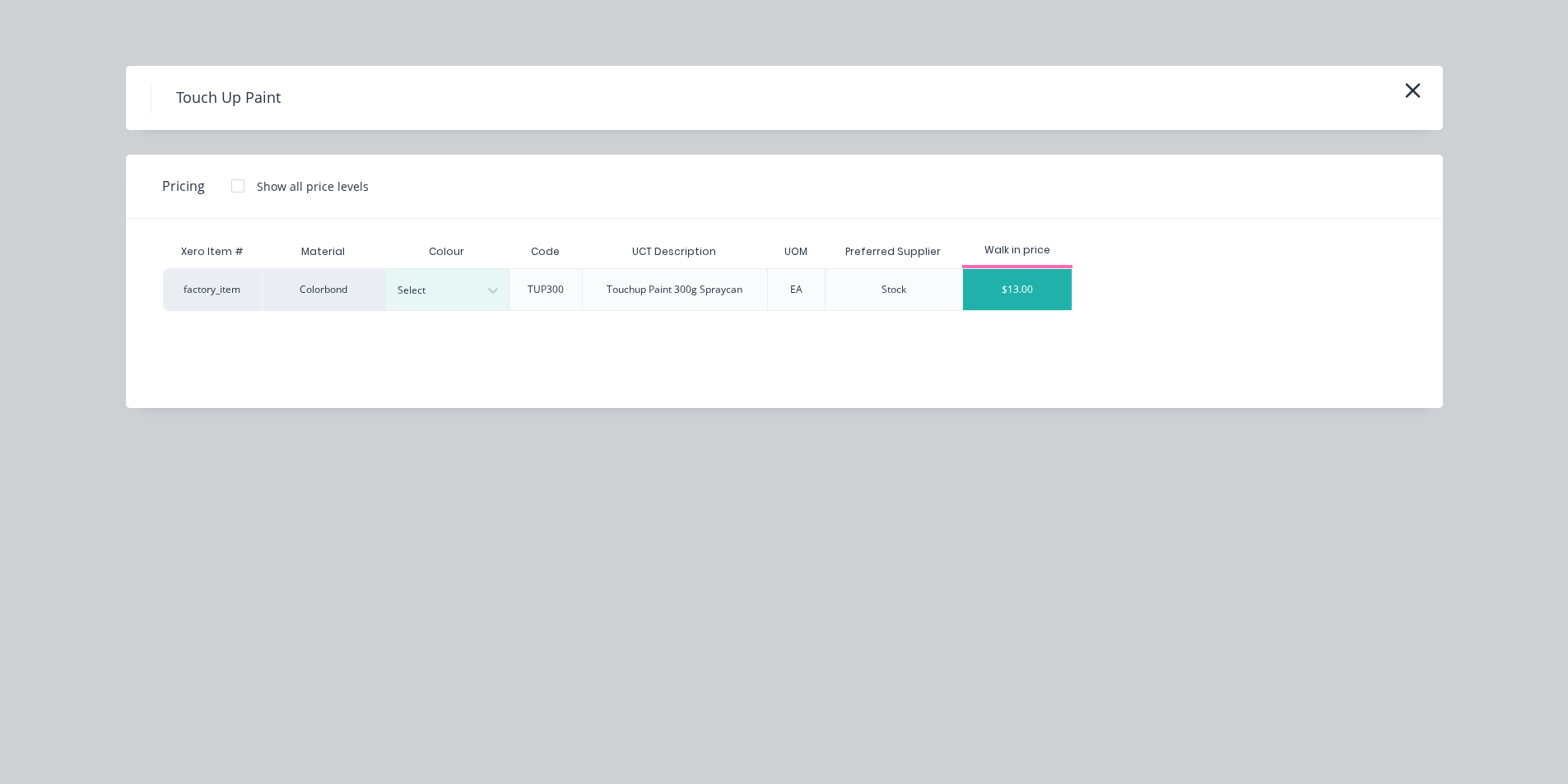
click at [1025, 294] on div "$13.00" at bounding box center [1018, 289] width 109 height 41
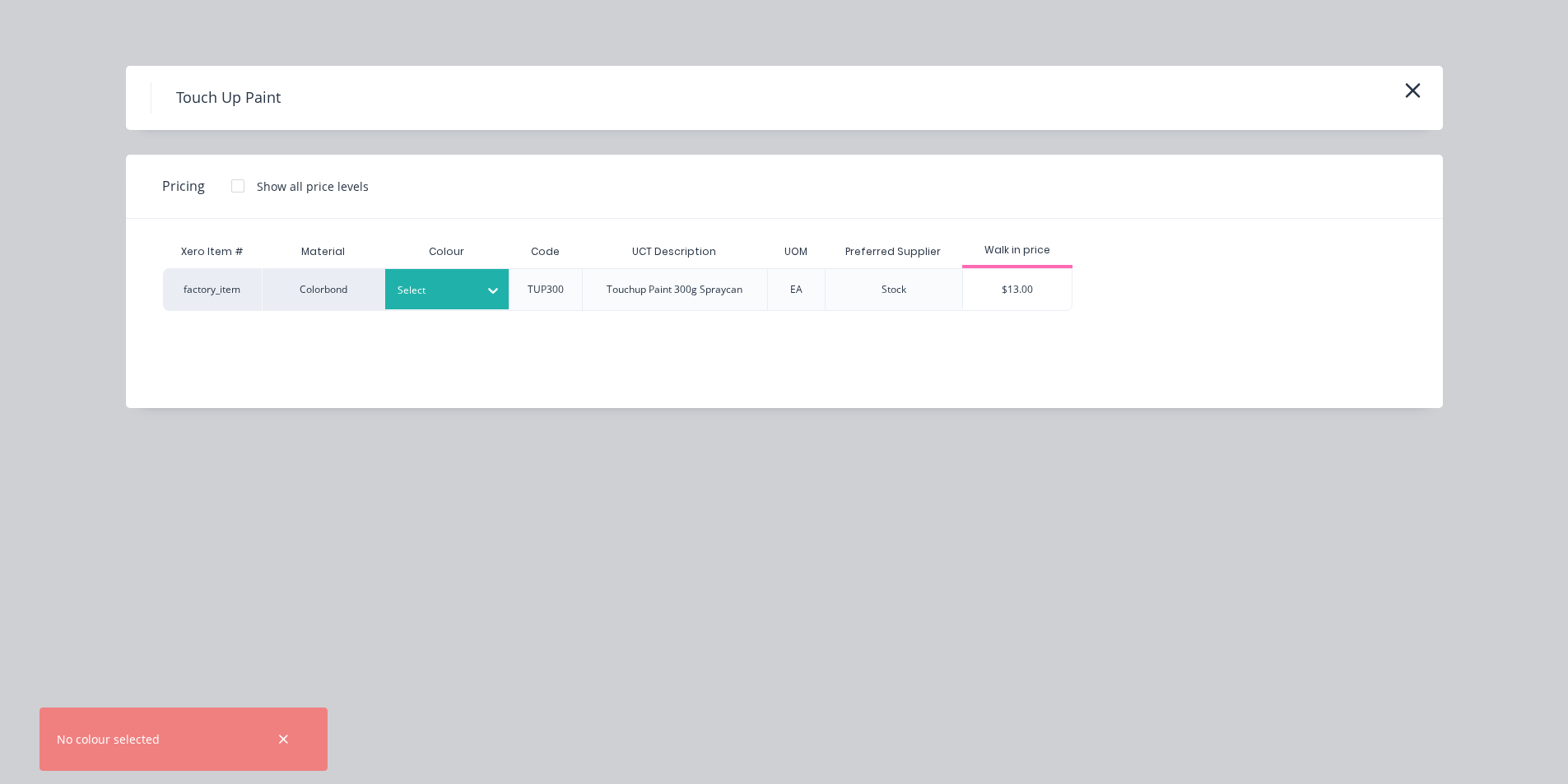
click at [456, 288] on div at bounding box center [434, 290] width 74 height 18
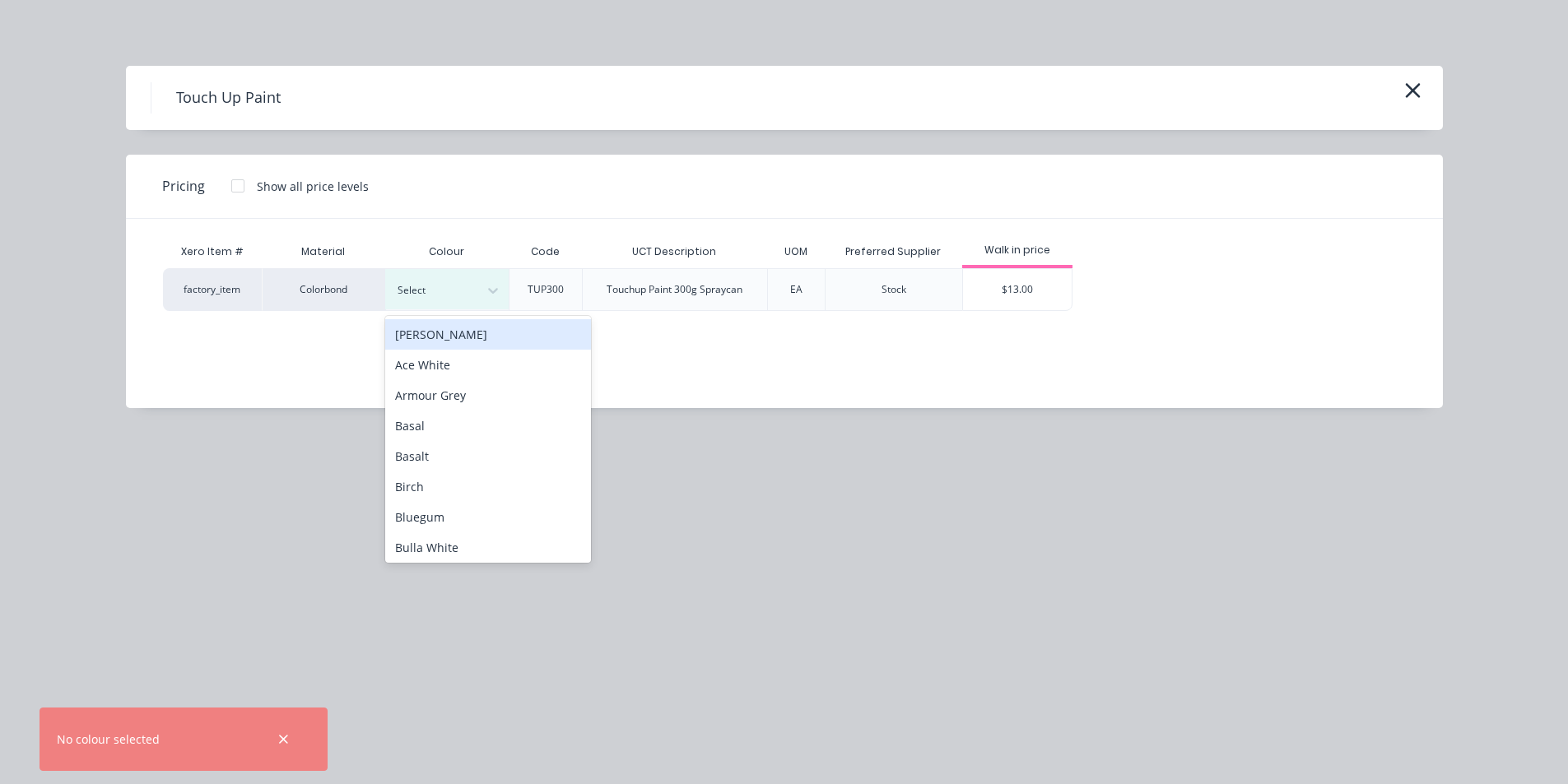
drag, startPoint x: 456, startPoint y: 347, endPoint x: 472, endPoint y: 342, distance: 16.8
click at [458, 345] on div "[PERSON_NAME]" at bounding box center [488, 335] width 205 height 31
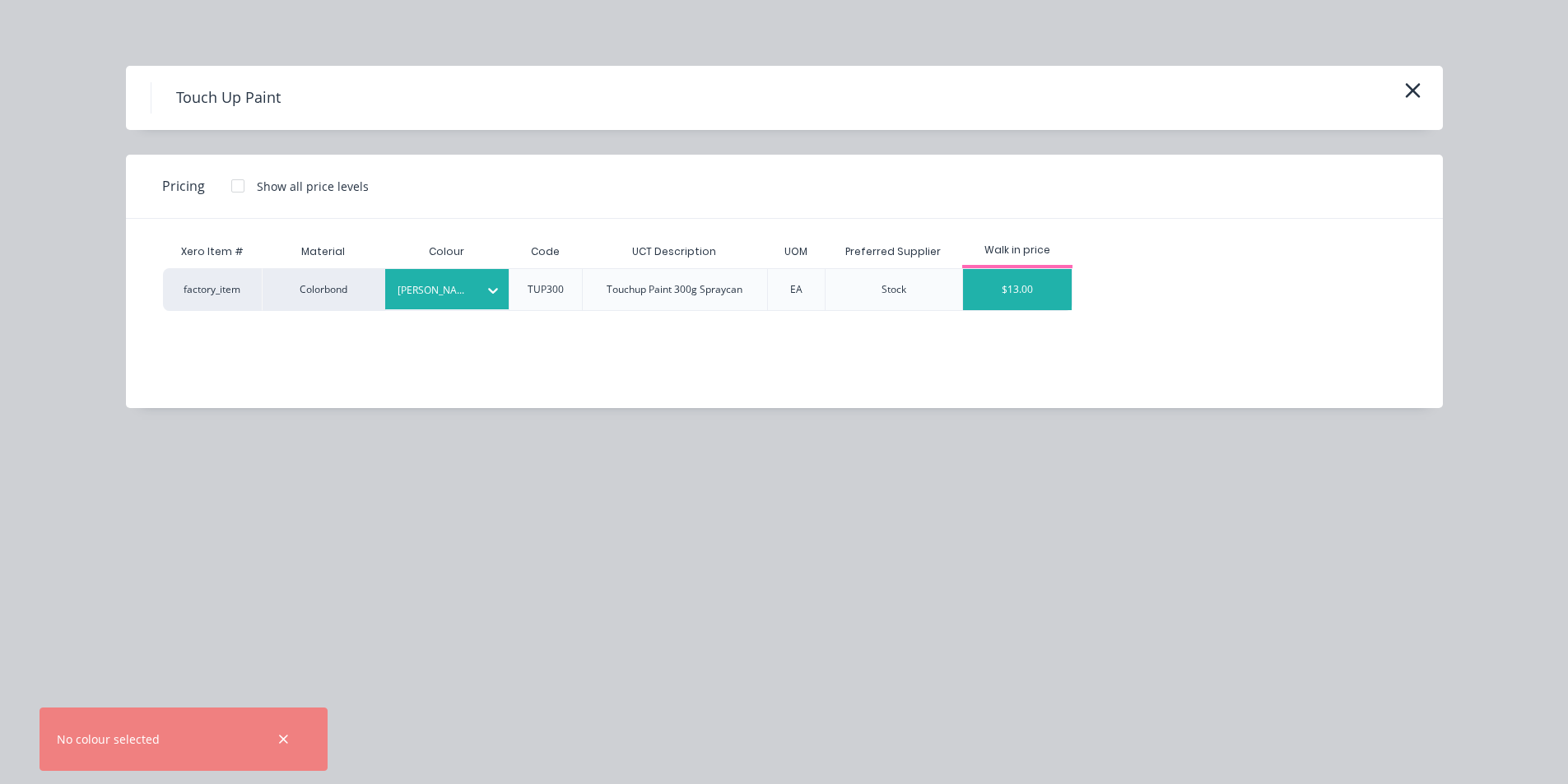
click at [1021, 293] on div "$13.00" at bounding box center [1018, 289] width 109 height 41
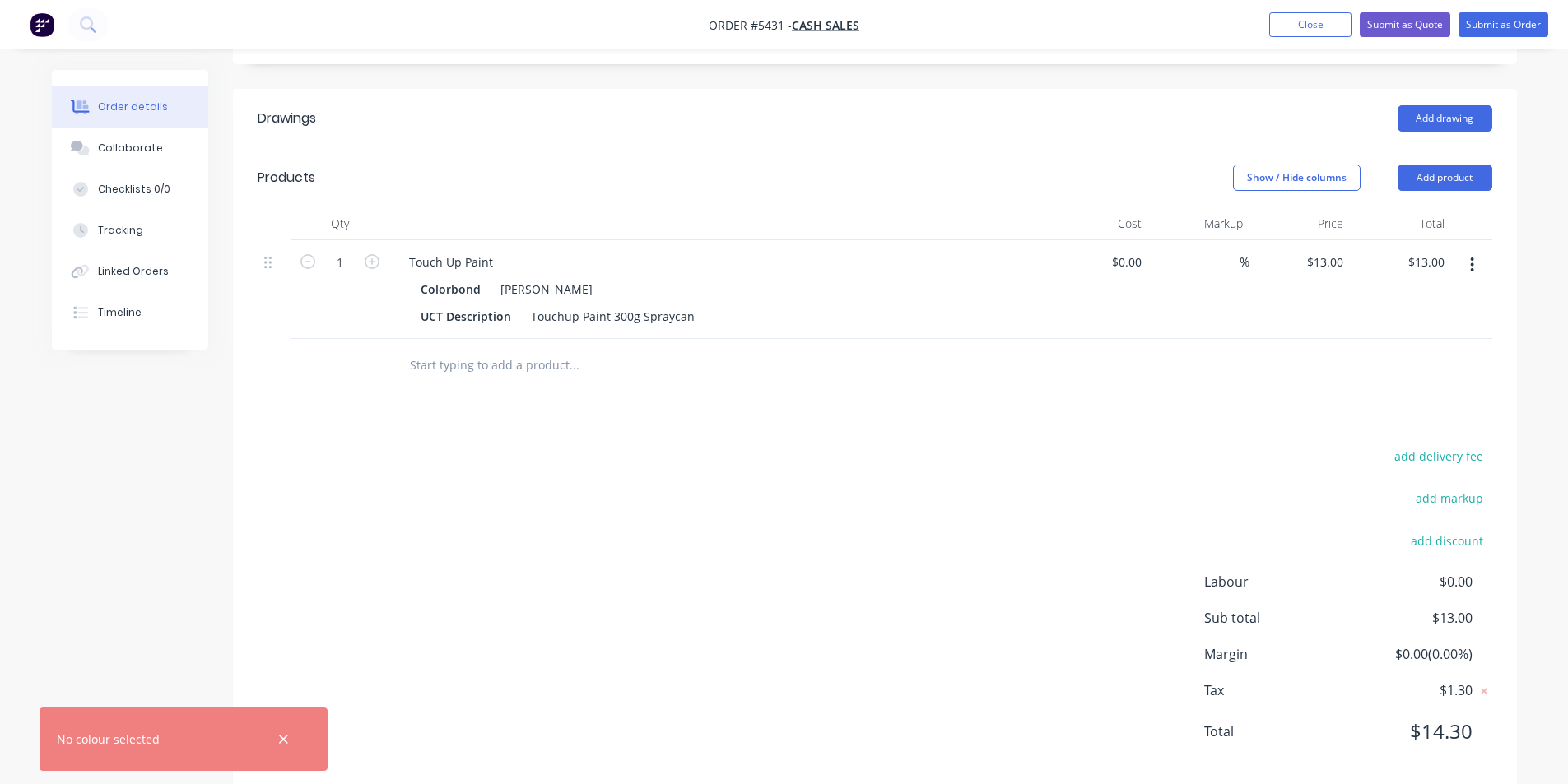
scroll to position [353, 0]
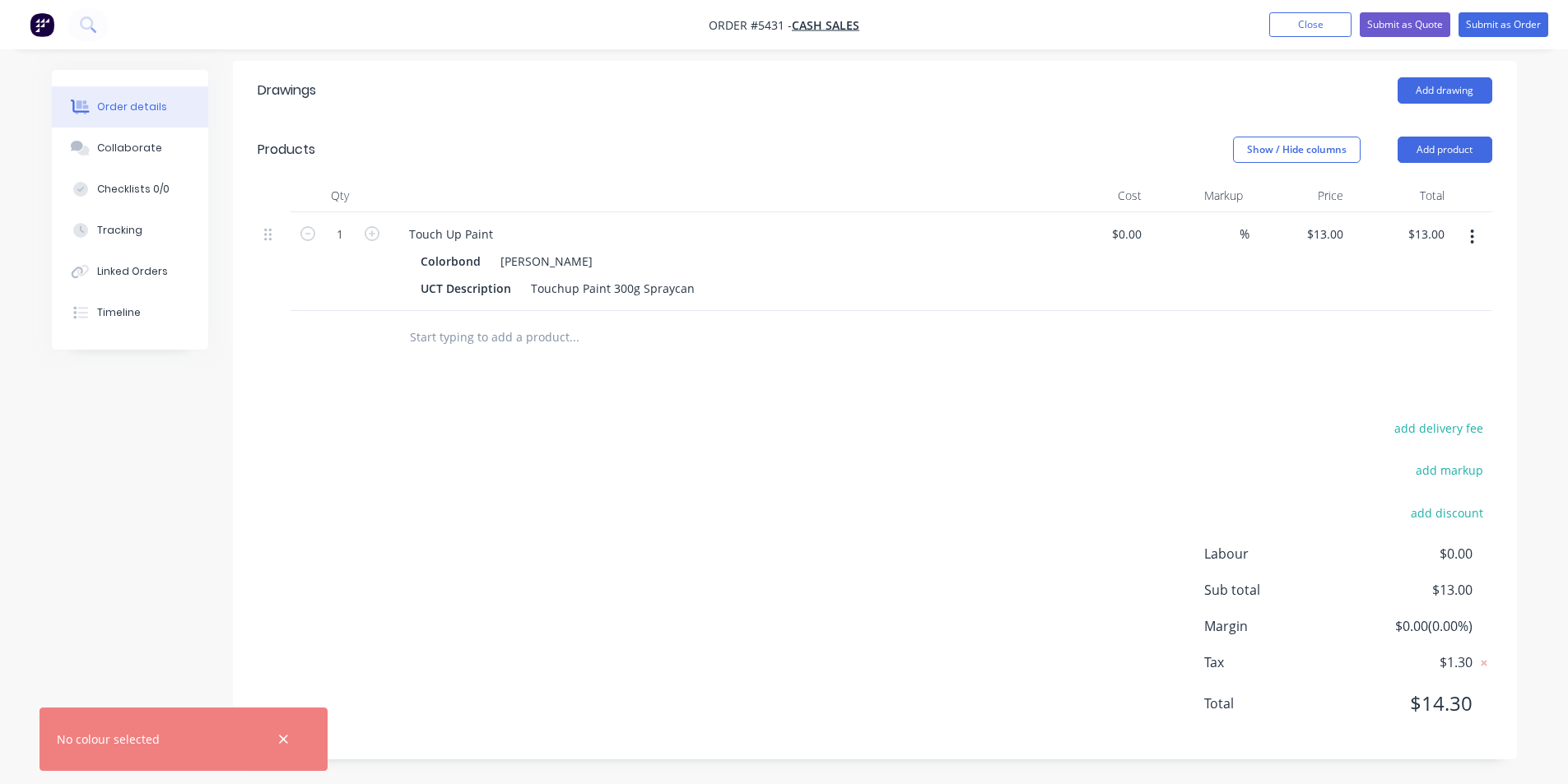
click at [1298, 10] on nav "Order #5431 - Cash Sales Add product Close Submit as Quote Submit as Order" at bounding box center [784, 24] width 1568 height 49
click at [1296, 23] on button "Close" at bounding box center [1311, 25] width 83 height 25
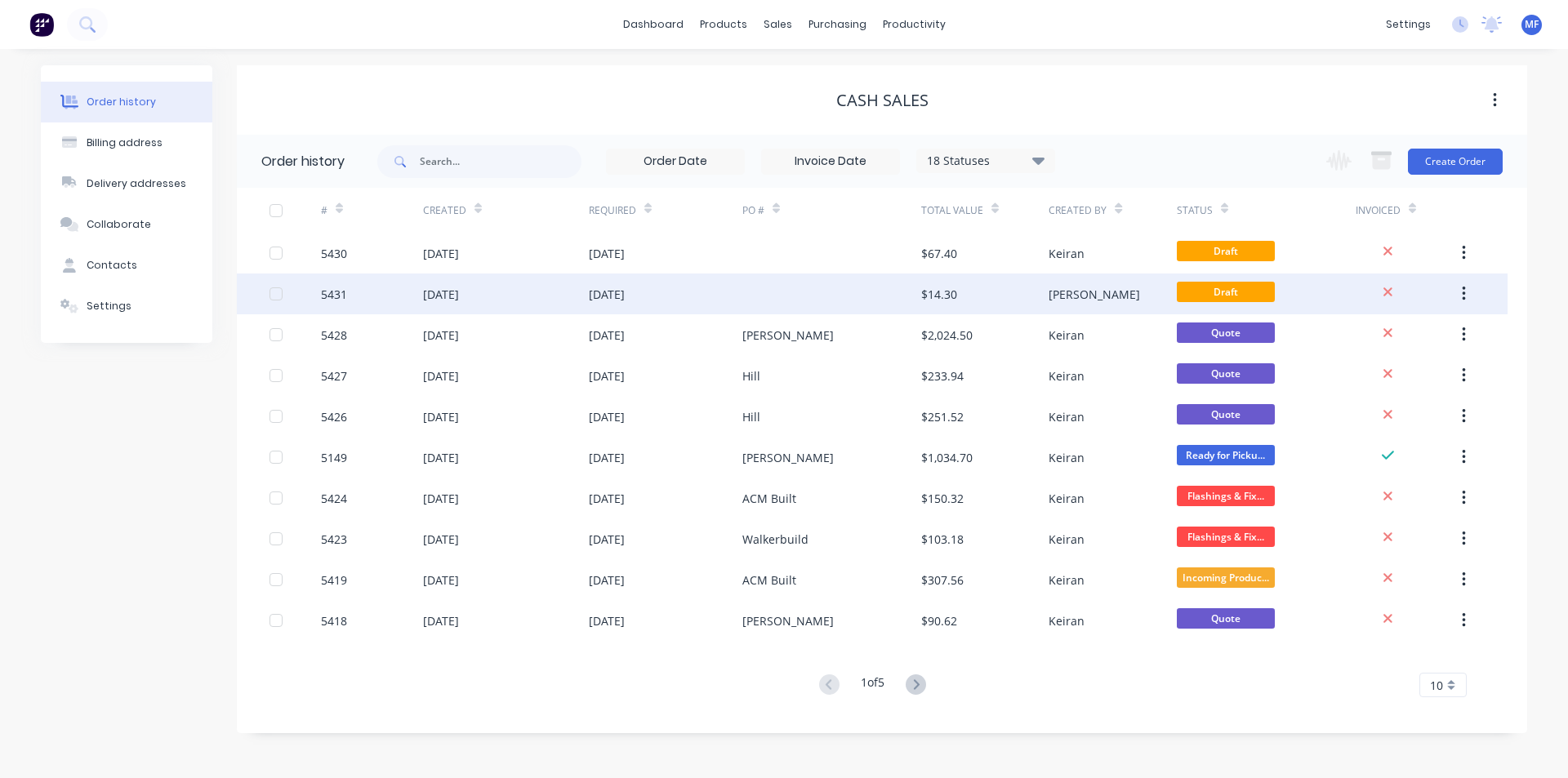
click at [625, 289] on div "[DATE]" at bounding box center [607, 294] width 36 height 17
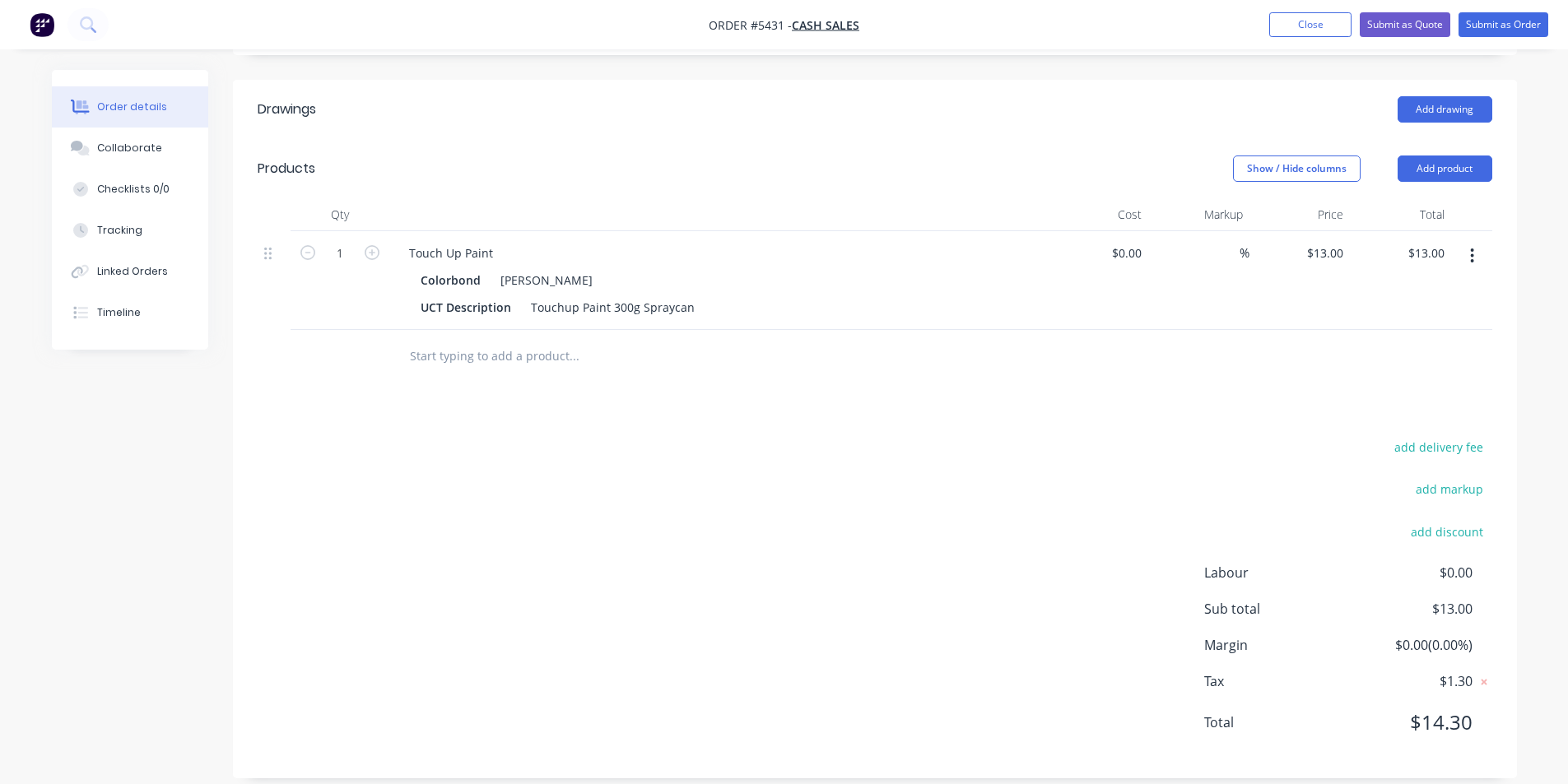
scroll to position [353, 0]
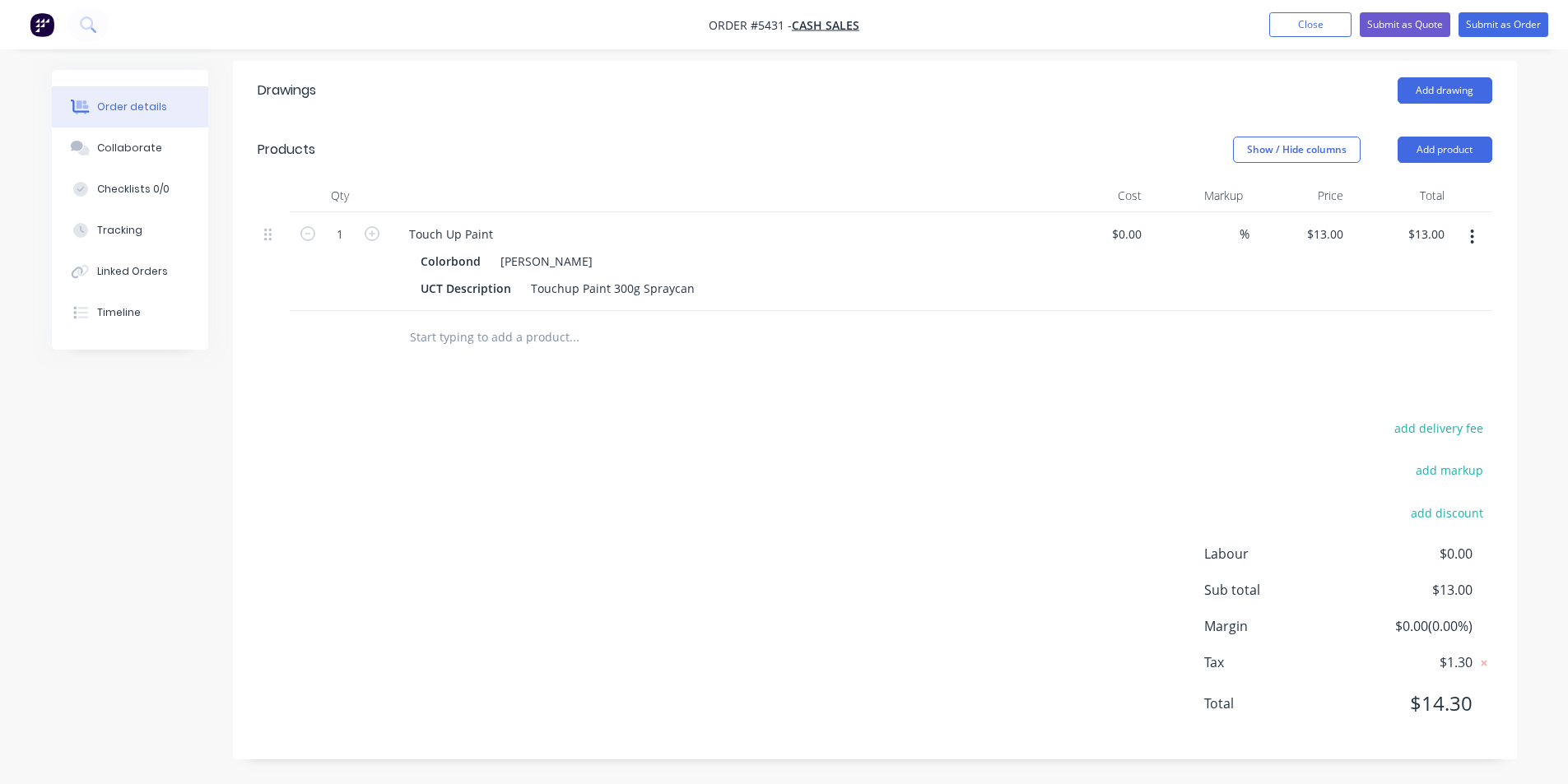
click at [1469, 240] on button "button" at bounding box center [1472, 236] width 38 height 30
click at [1390, 286] on div "Edit" at bounding box center [1414, 280] width 127 height 24
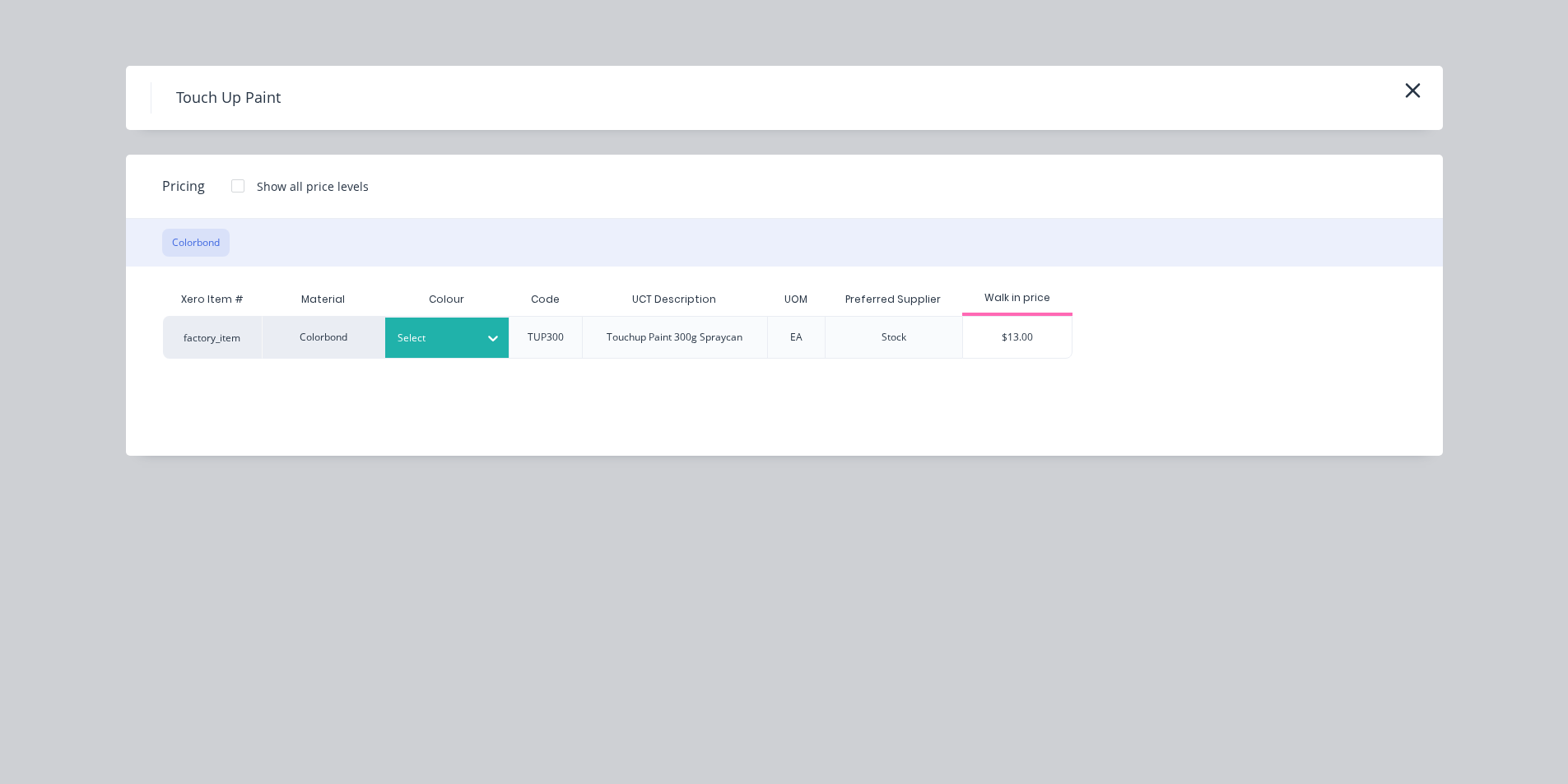
click at [456, 339] on div at bounding box center [434, 338] width 74 height 18
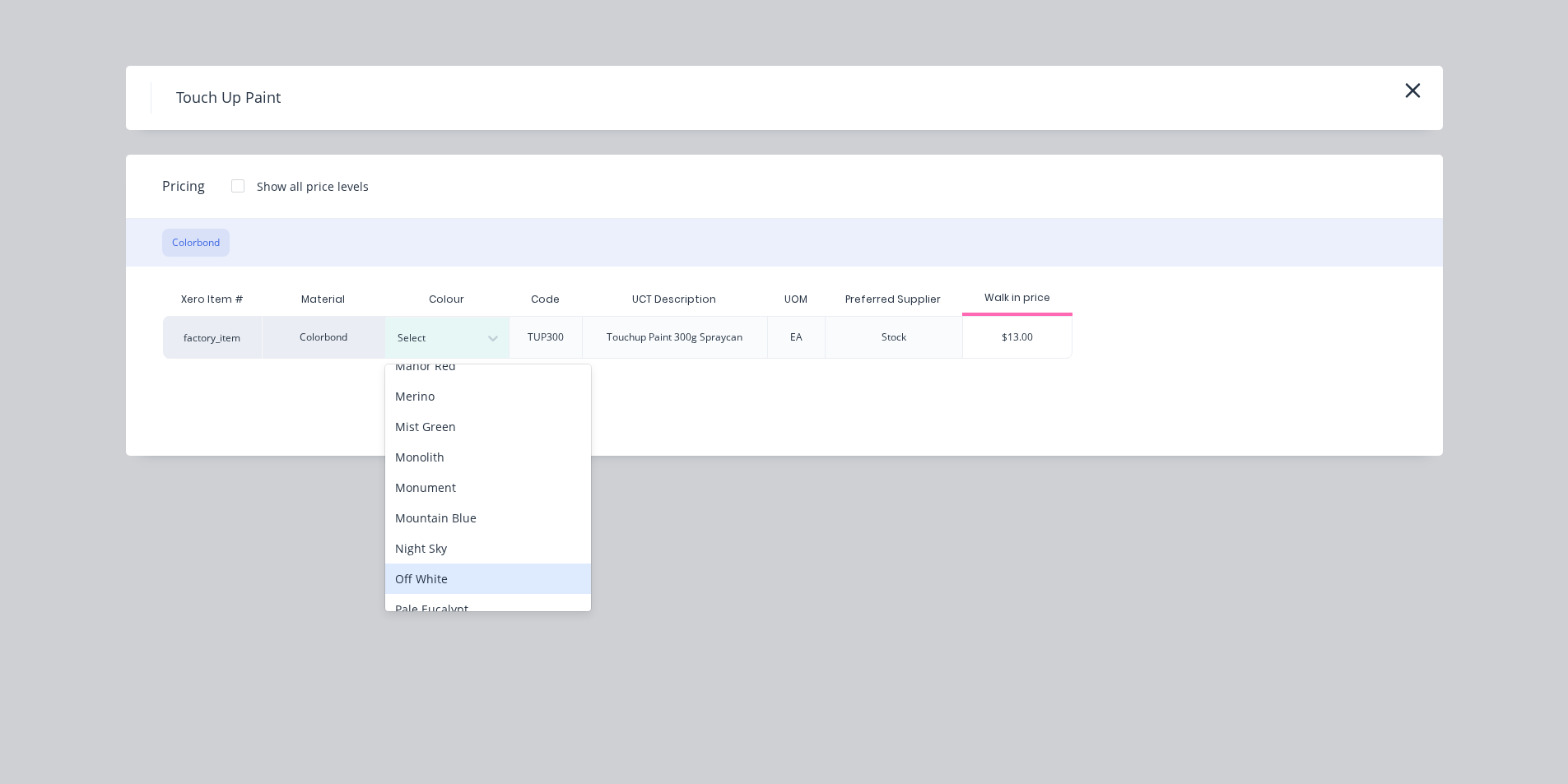
scroll to position [822, 0]
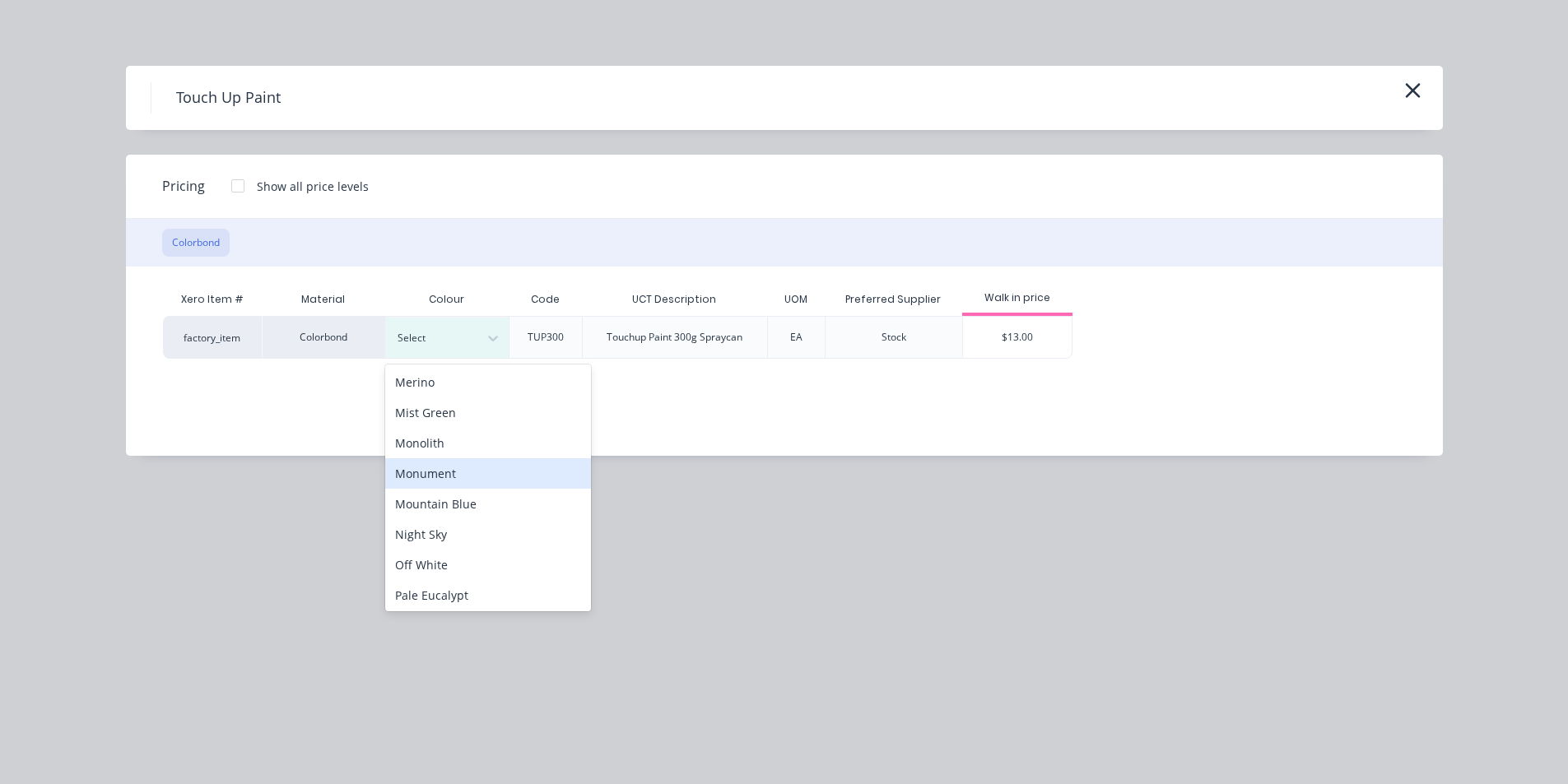
click at [447, 473] on div "Monument" at bounding box center [488, 474] width 205 height 31
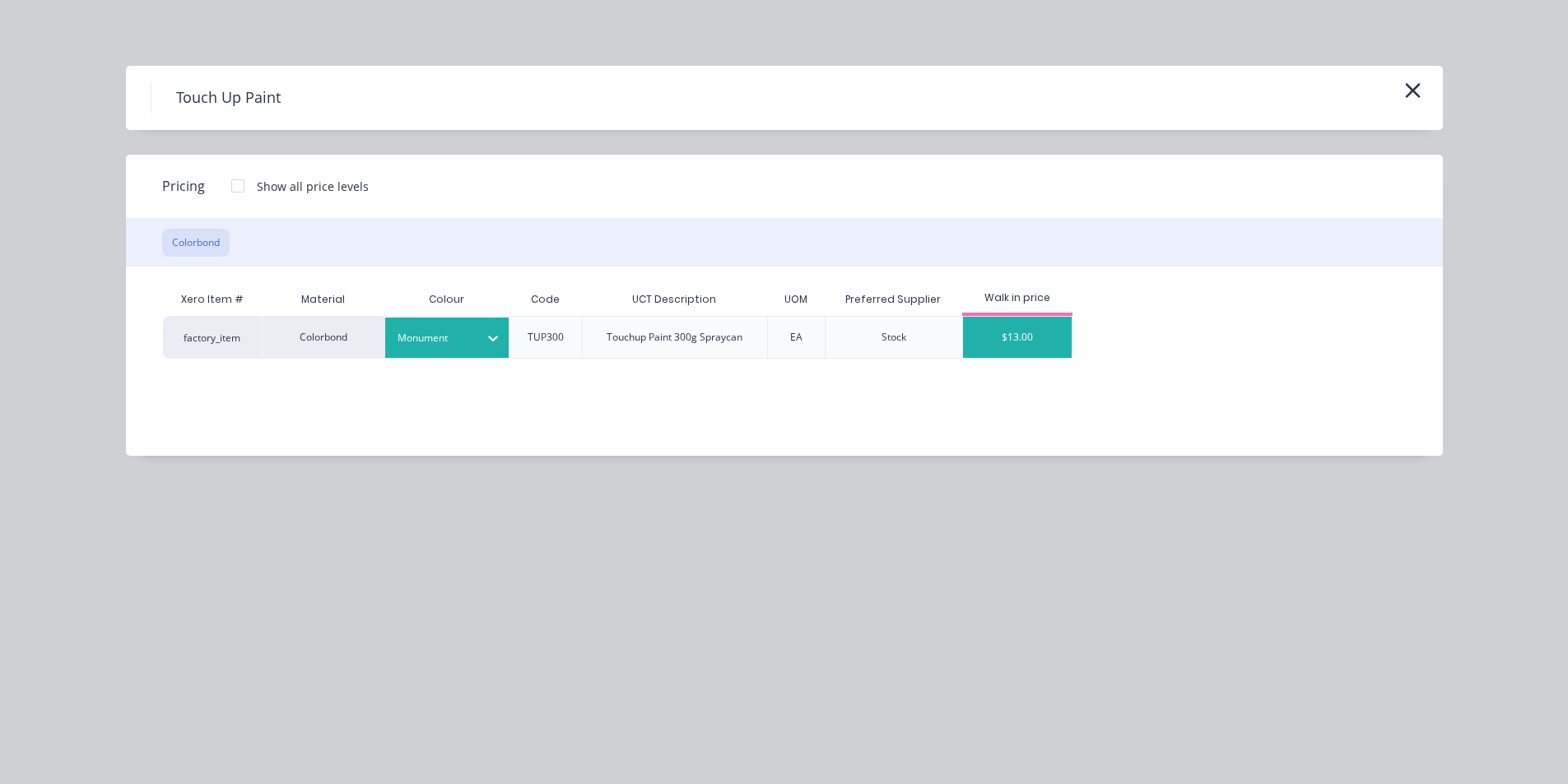
click at [1023, 329] on div "$13.00" at bounding box center [1018, 337] width 109 height 41
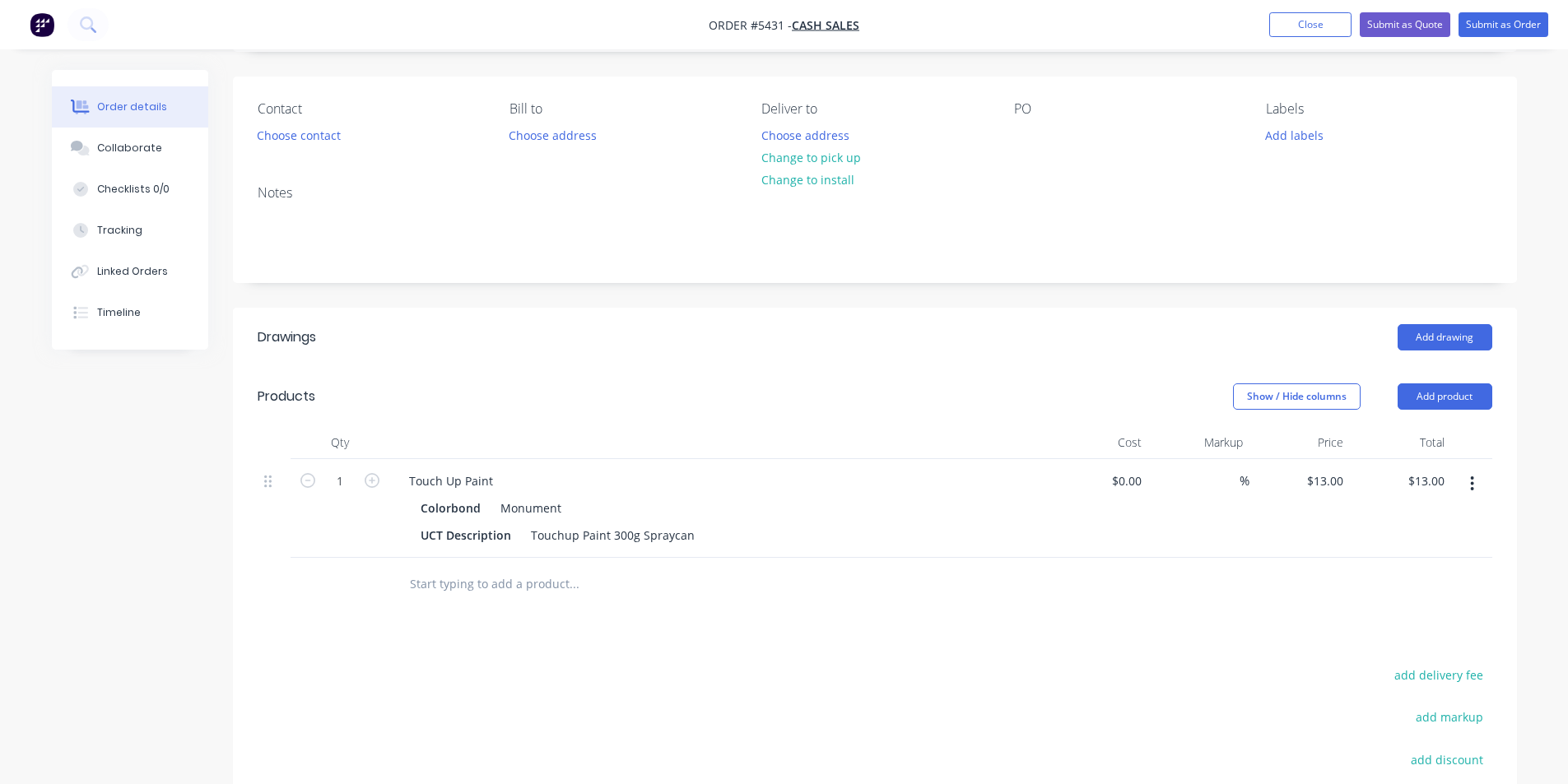
scroll to position [0, 0]
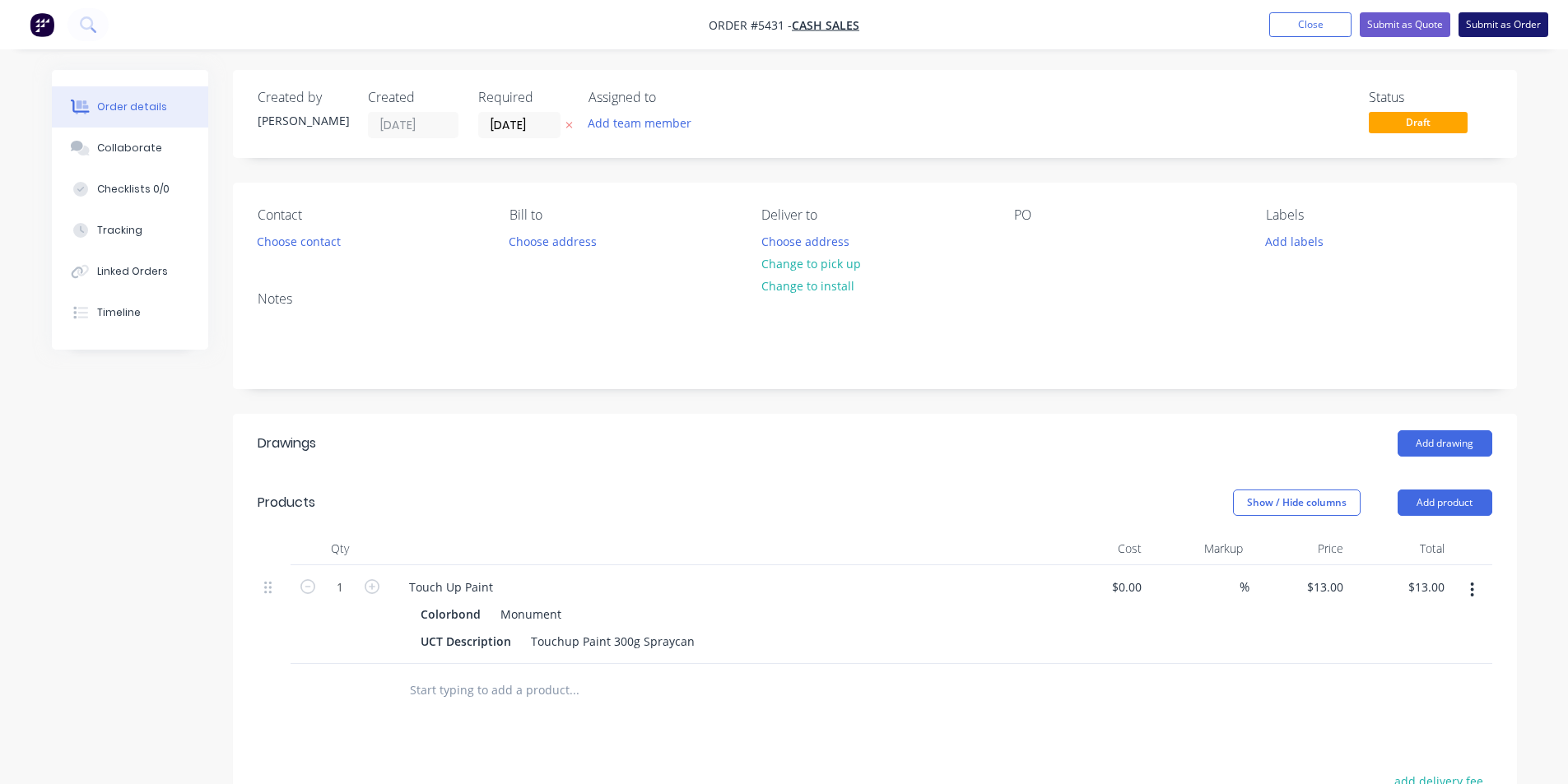
click at [1515, 23] on button "Submit as Order" at bounding box center [1503, 25] width 89 height 25
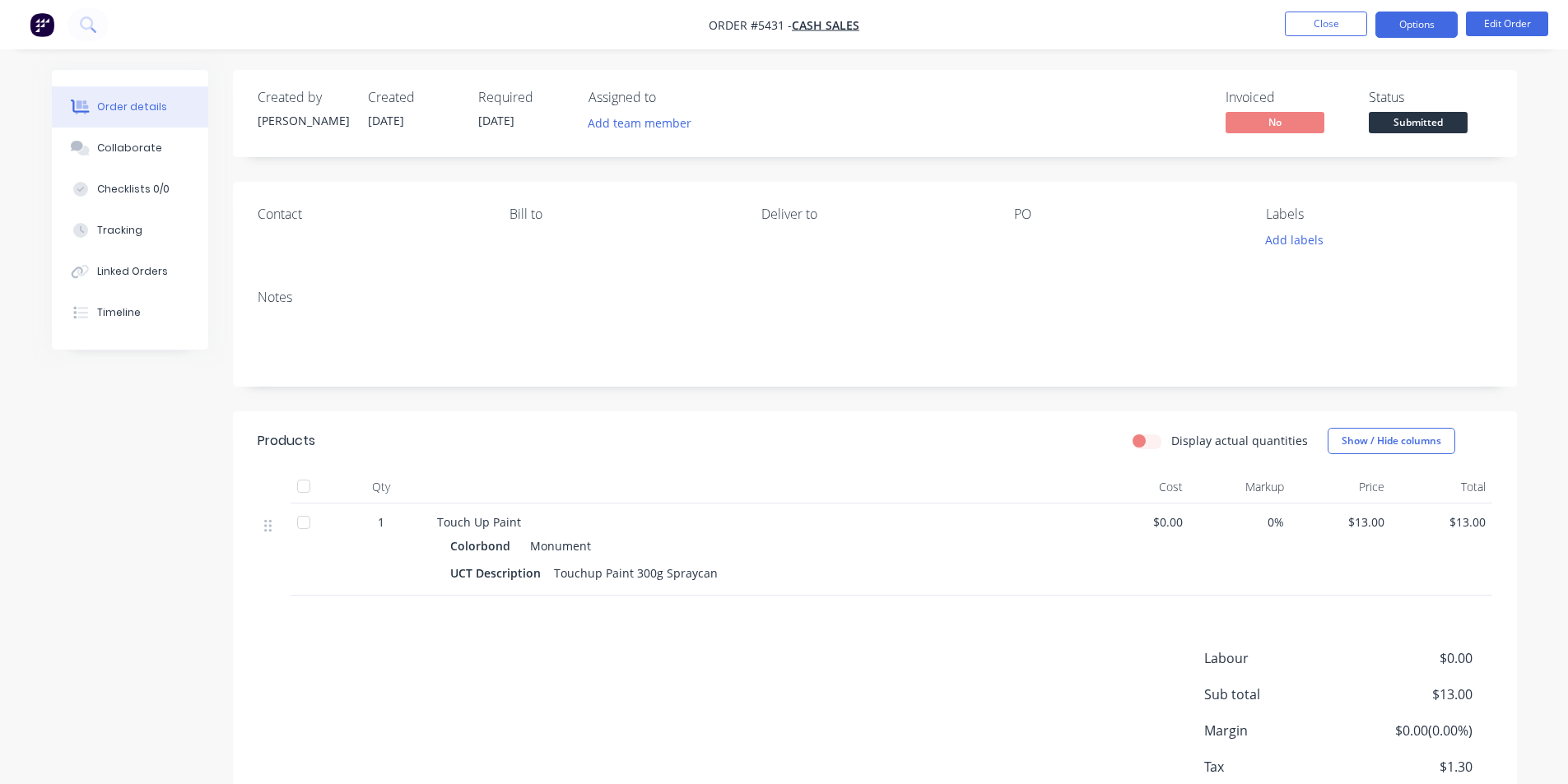
click at [1432, 28] on button "Options" at bounding box center [1417, 24] width 83 height 26
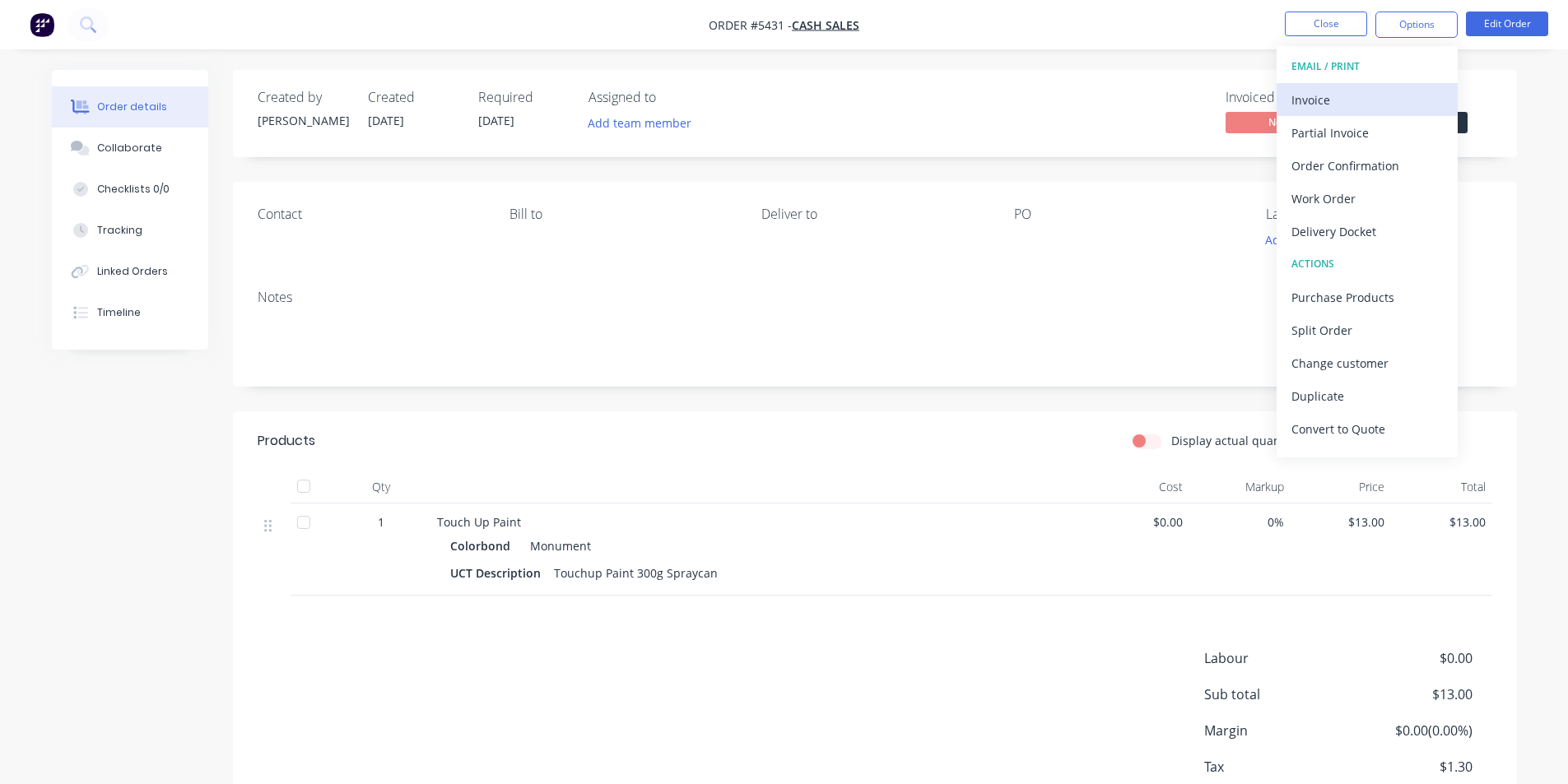
click at [1313, 95] on div "Invoice" at bounding box center [1367, 100] width 152 height 24
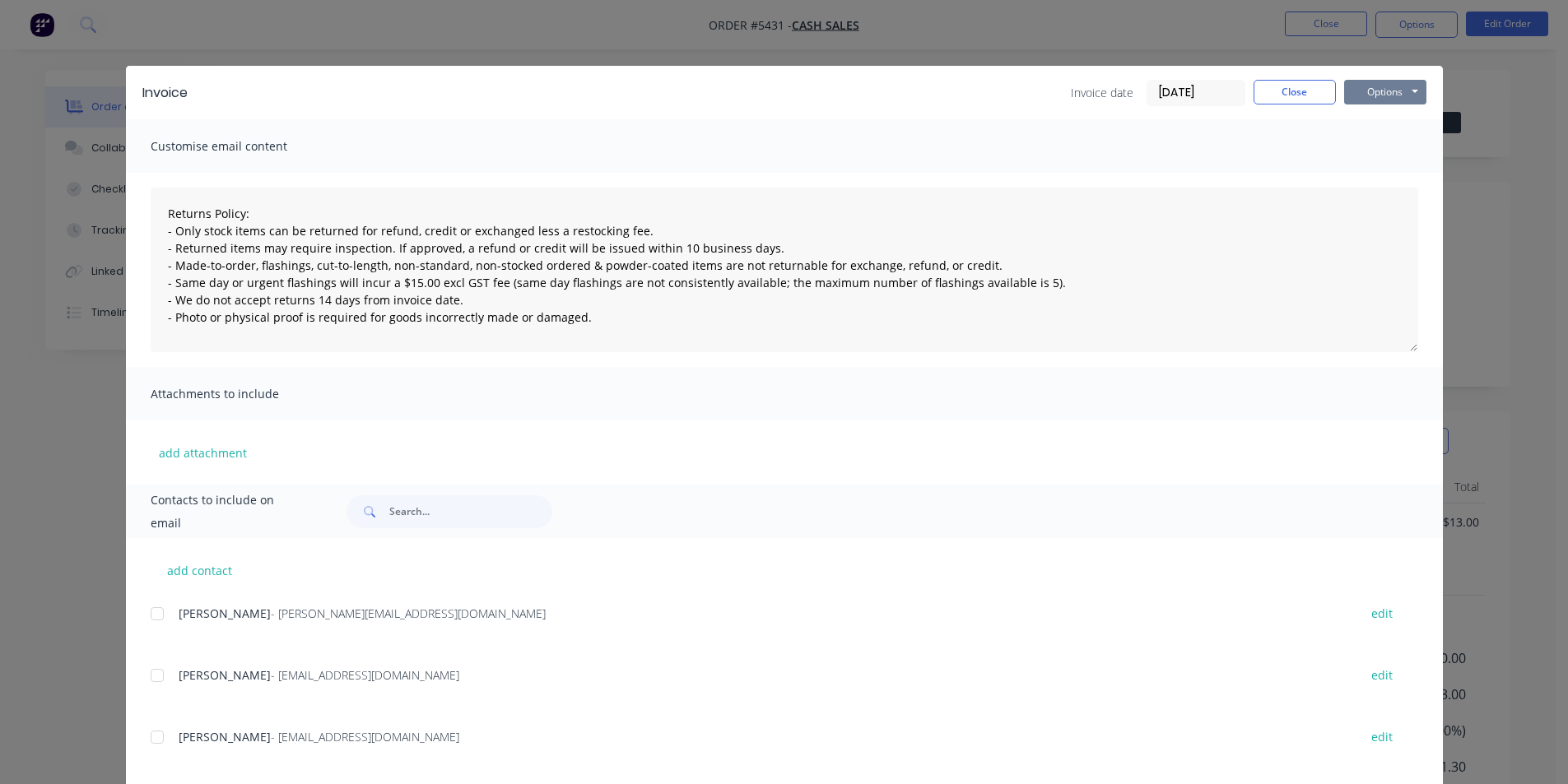
click at [1374, 99] on button "Options" at bounding box center [1386, 92] width 83 height 25
click at [1391, 144] on button "Print" at bounding box center [1397, 149] width 106 height 27
click at [1291, 88] on button "Close" at bounding box center [1295, 92] width 83 height 25
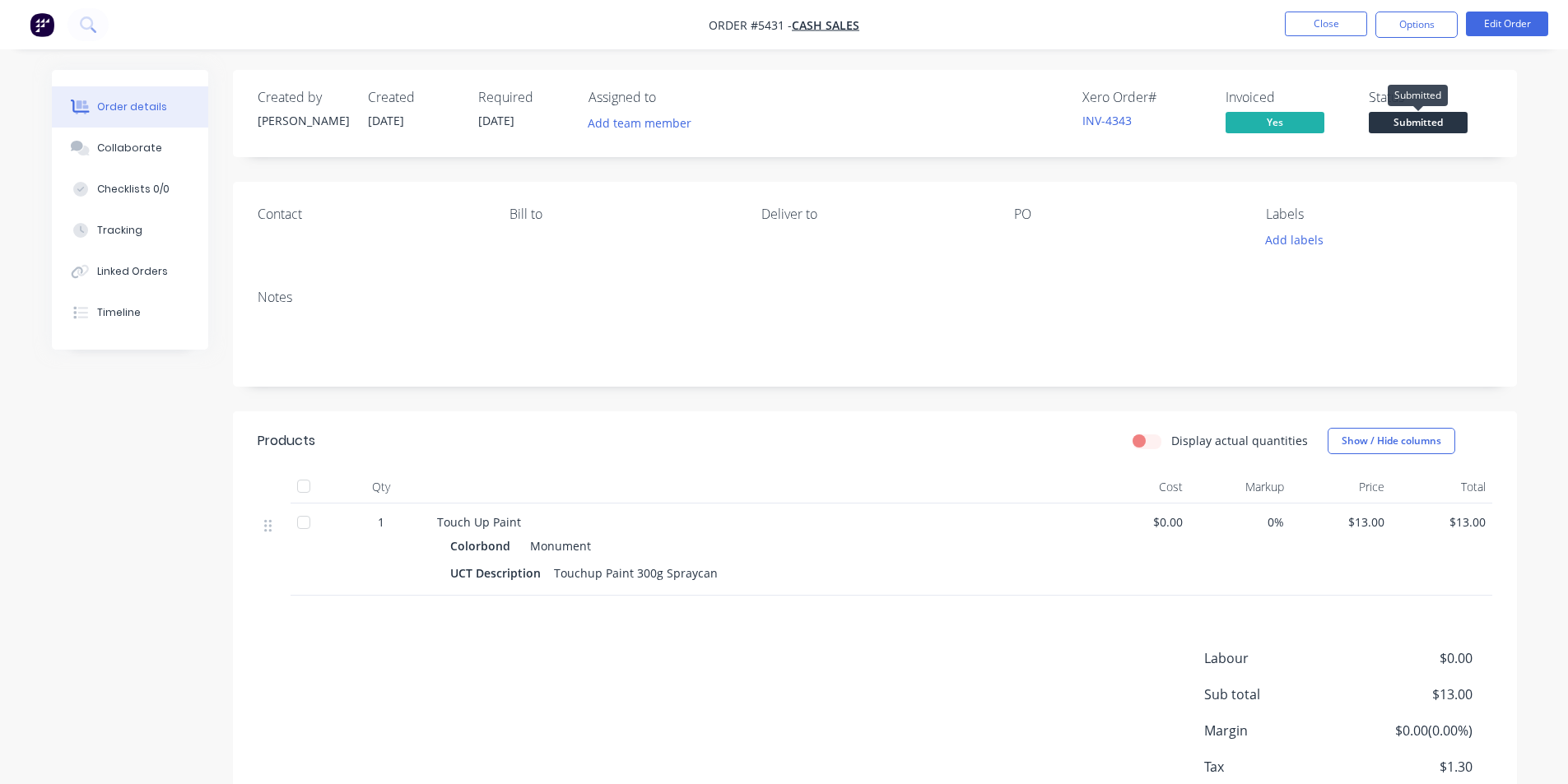
click at [1417, 122] on span "Submitted" at bounding box center [1418, 122] width 99 height 20
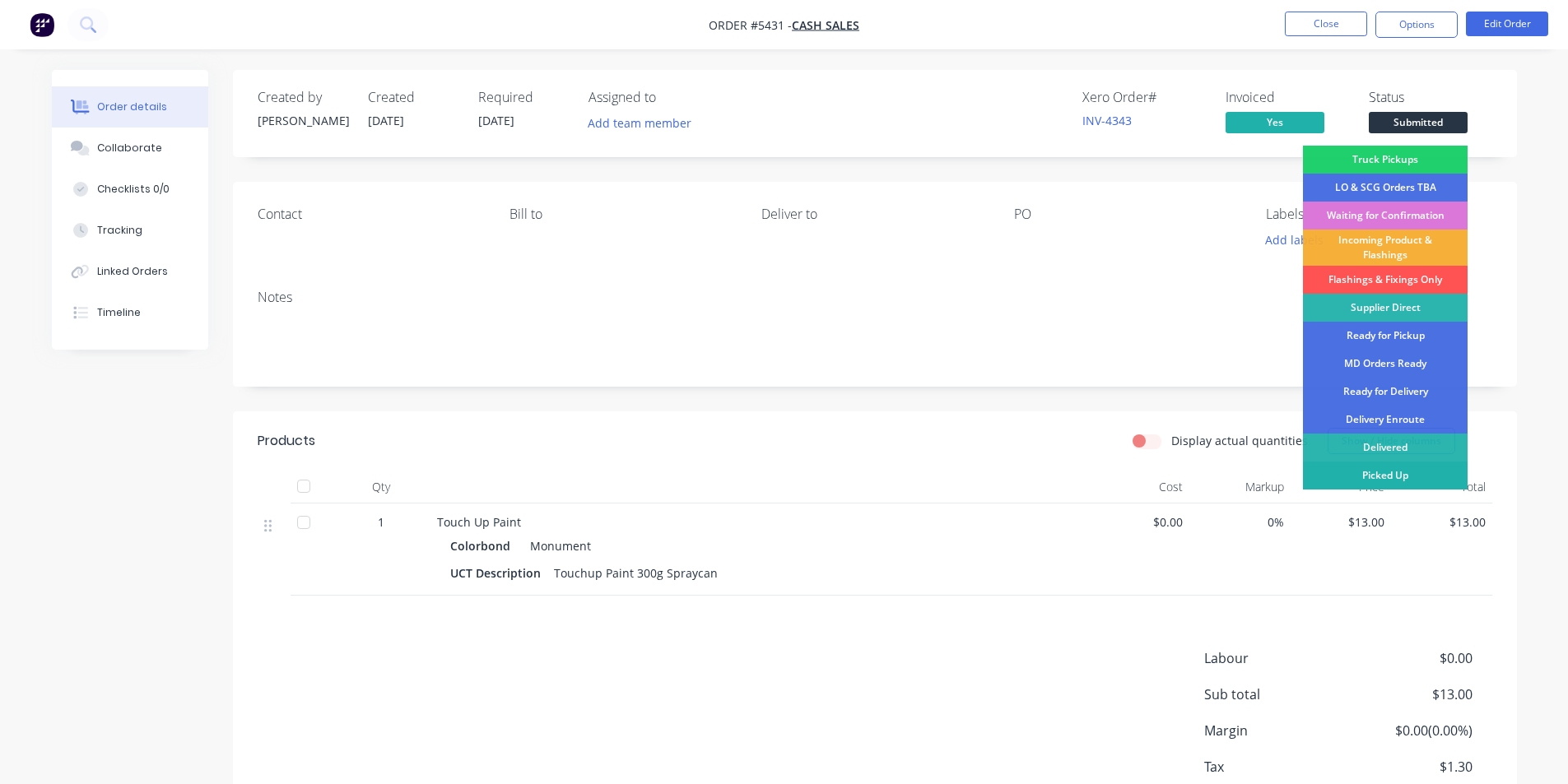
click at [1417, 480] on div "Picked Up" at bounding box center [1385, 475] width 164 height 28
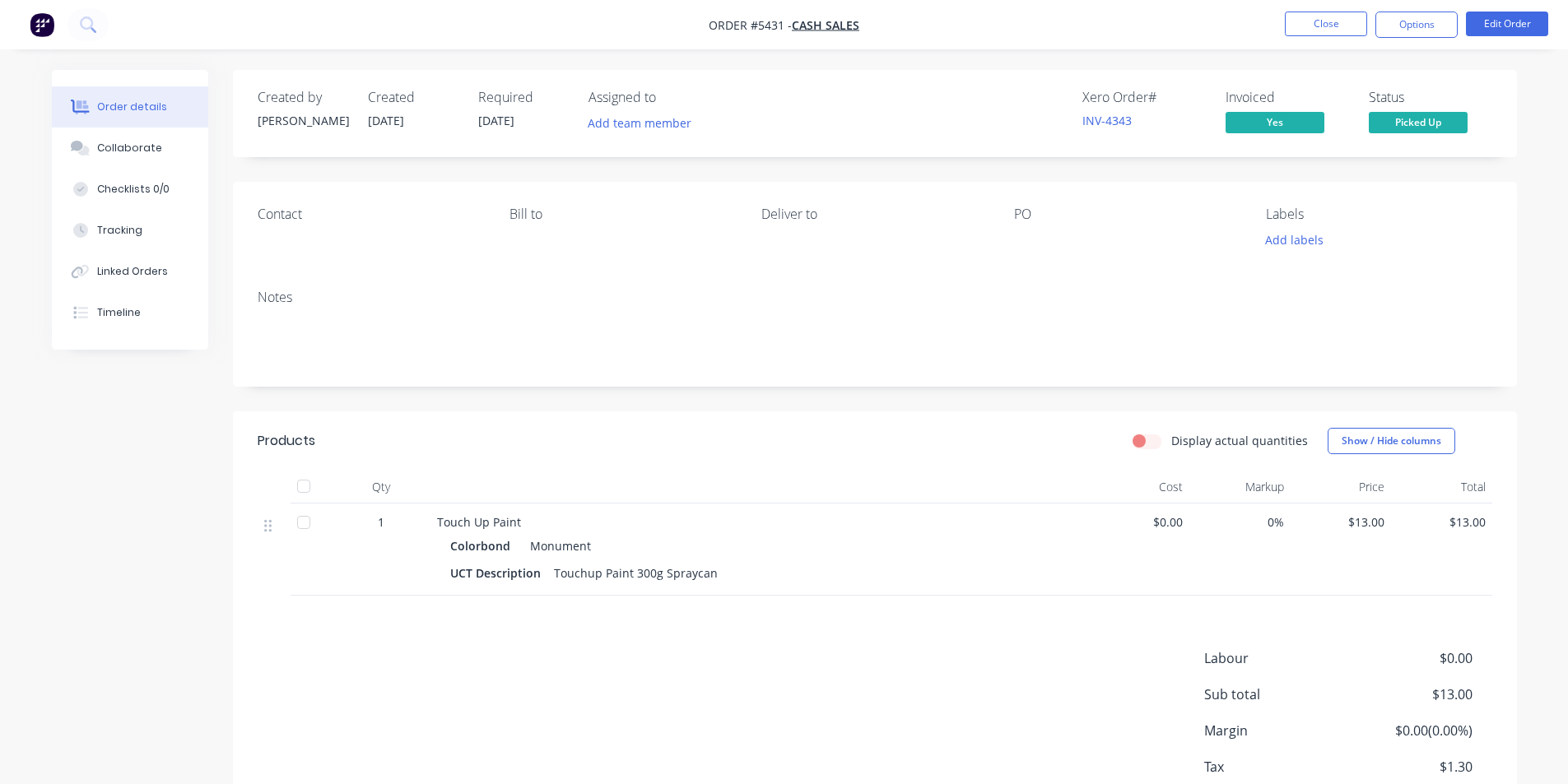
click at [1458, 278] on div "Notes" at bounding box center [876, 331] width 1285 height 110
click at [1327, 23] on button "Close" at bounding box center [1326, 24] width 83 height 25
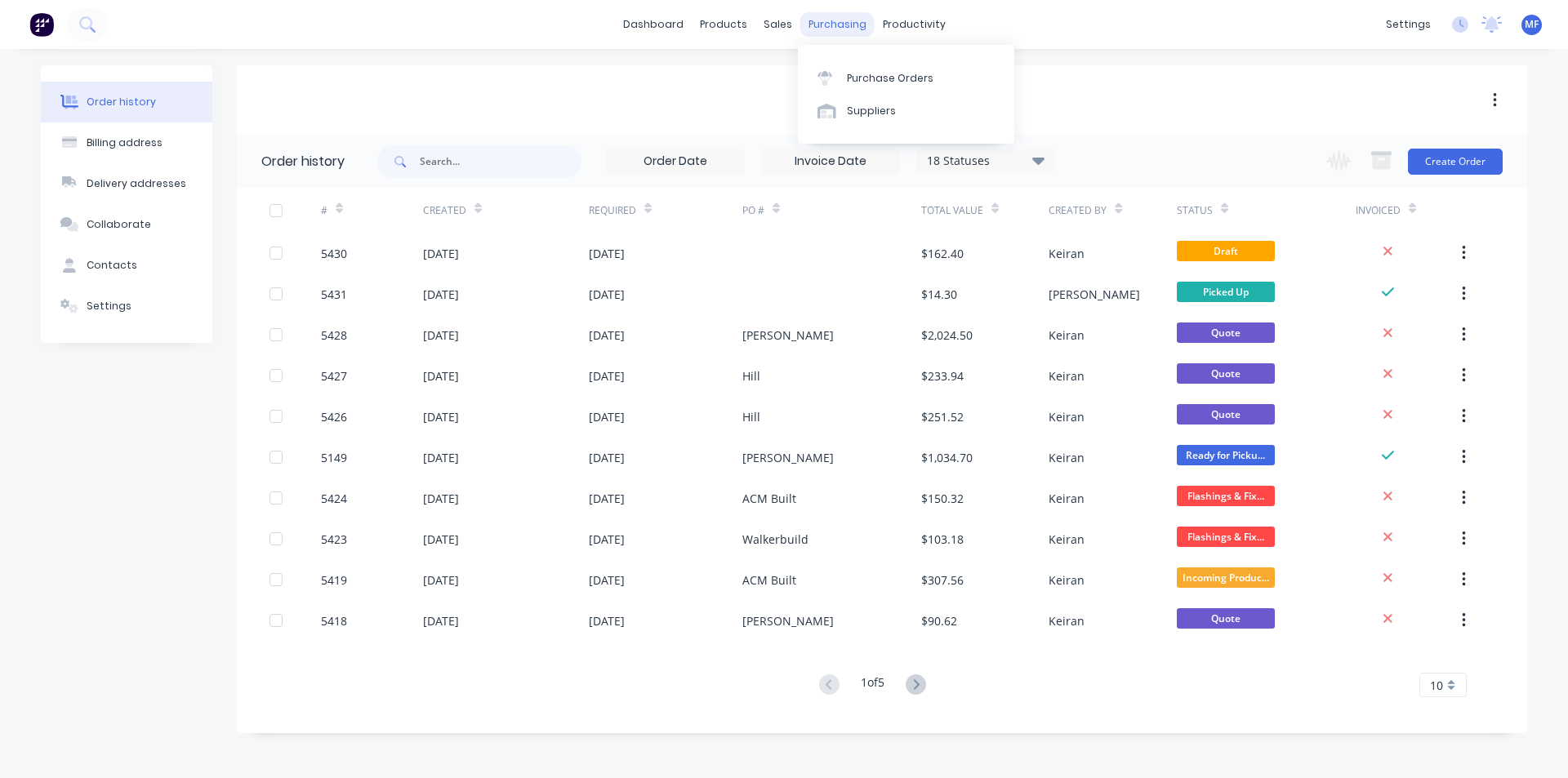
click at [833, 17] on div "purchasing" at bounding box center [837, 25] width 74 height 25
click at [877, 70] on link "Purchase Orders" at bounding box center [906, 77] width 216 height 32
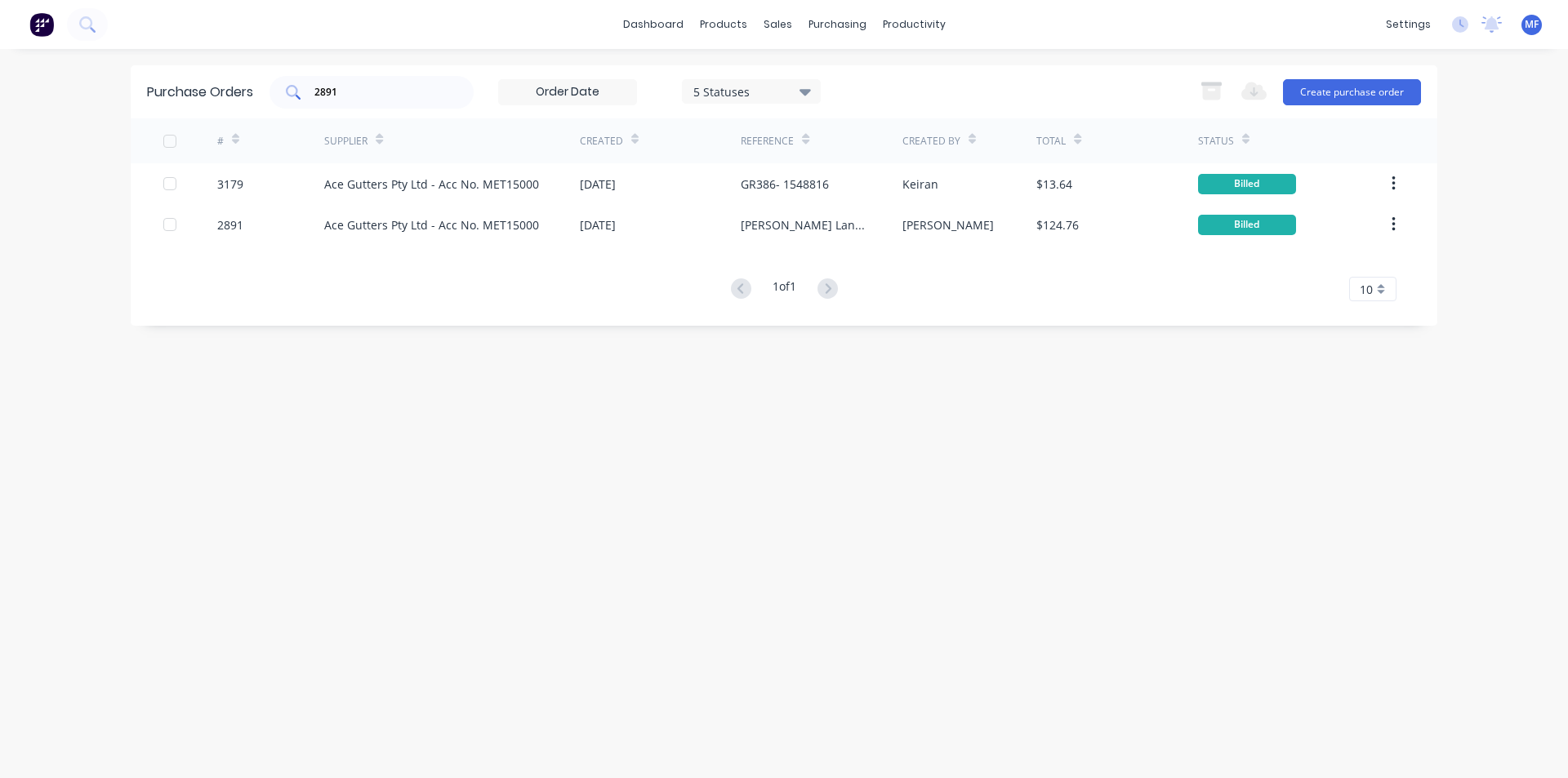
click at [364, 95] on input "2891" at bounding box center [380, 91] width 135 height 16
click at [364, 94] on input "2891" at bounding box center [380, 91] width 135 height 16
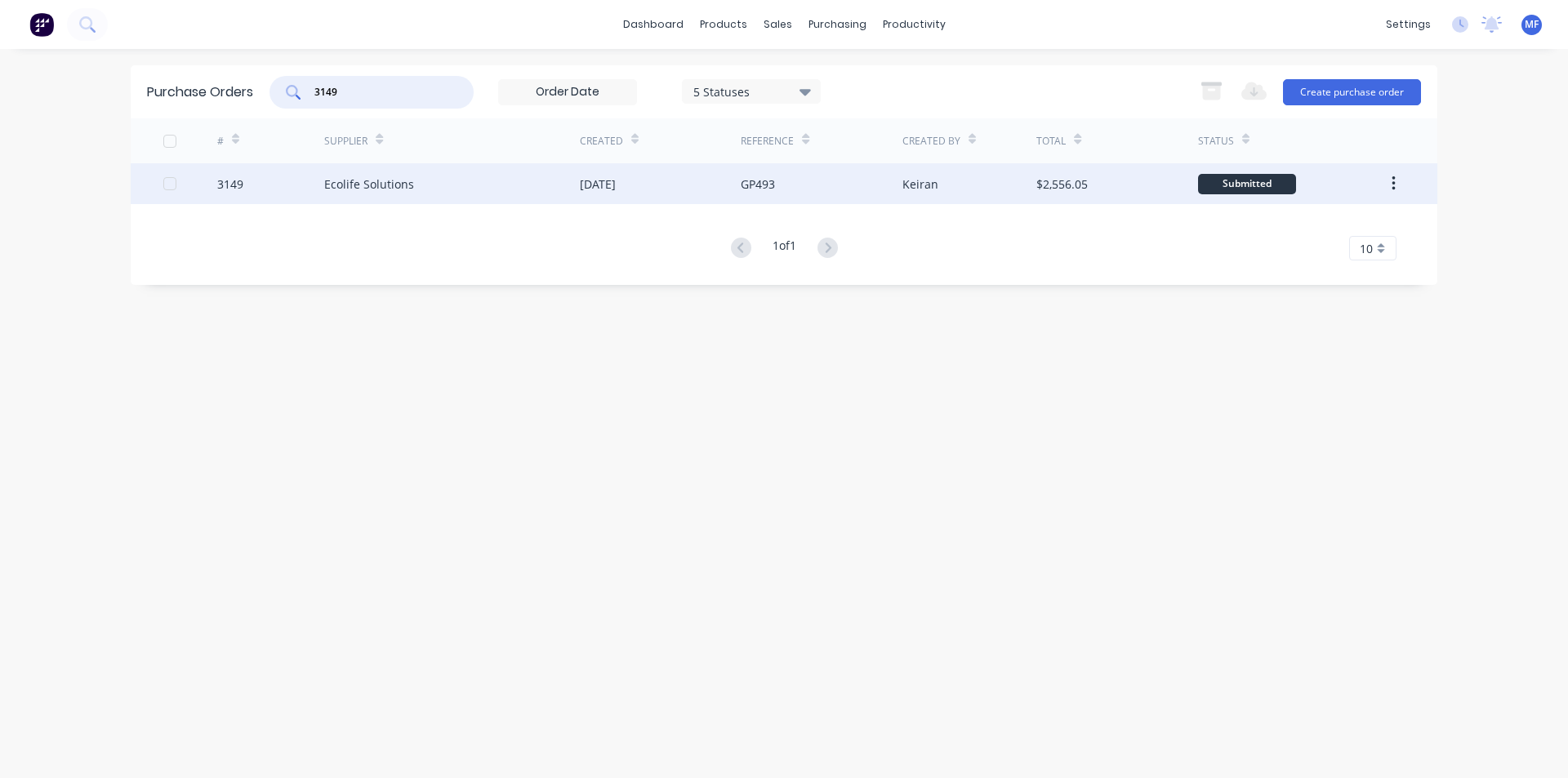
click at [337, 185] on div "Ecolife Solutions" at bounding box center [369, 184] width 90 height 17
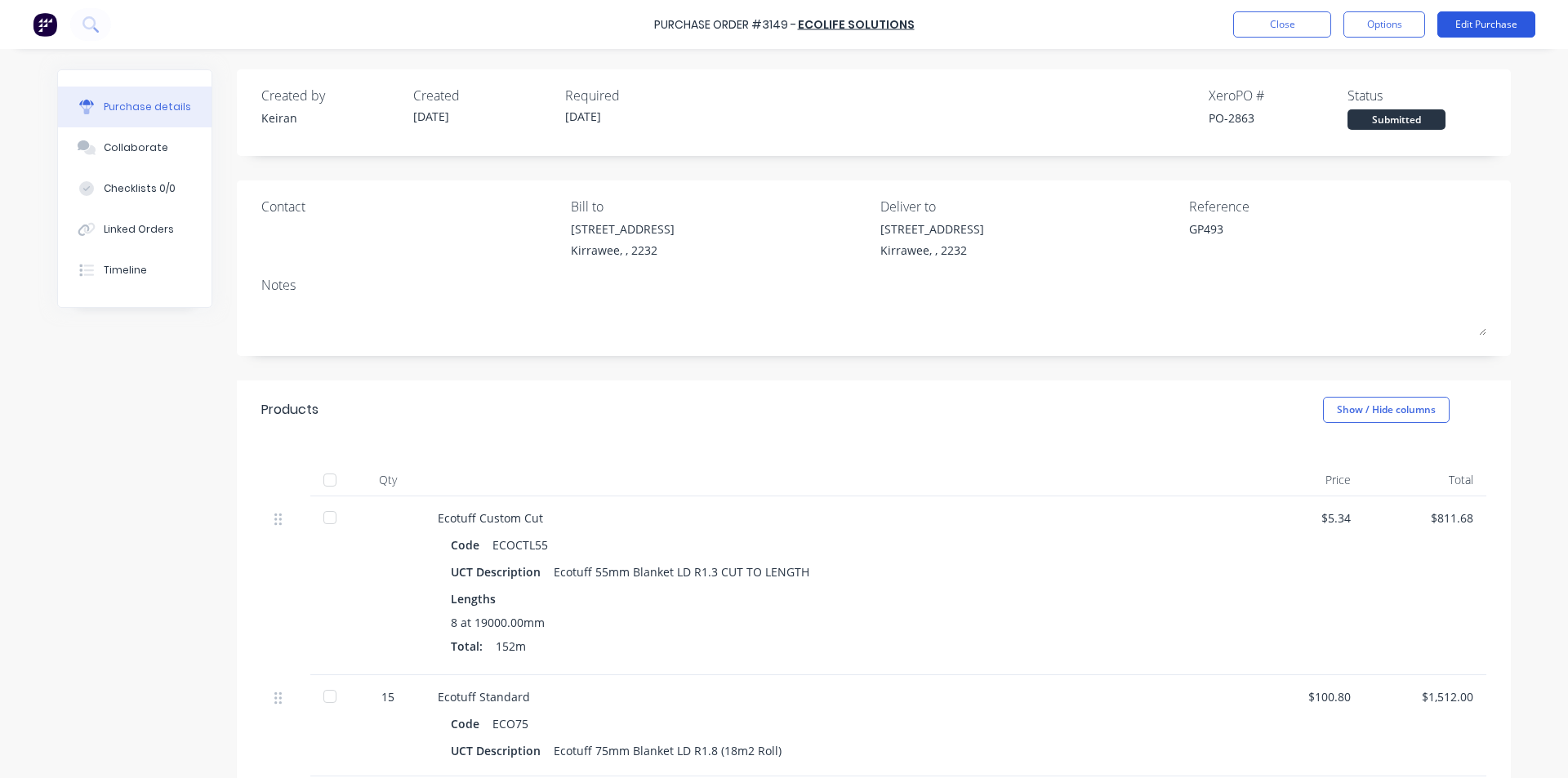
click at [1480, 24] on button "Edit Purchase" at bounding box center [1486, 24] width 98 height 26
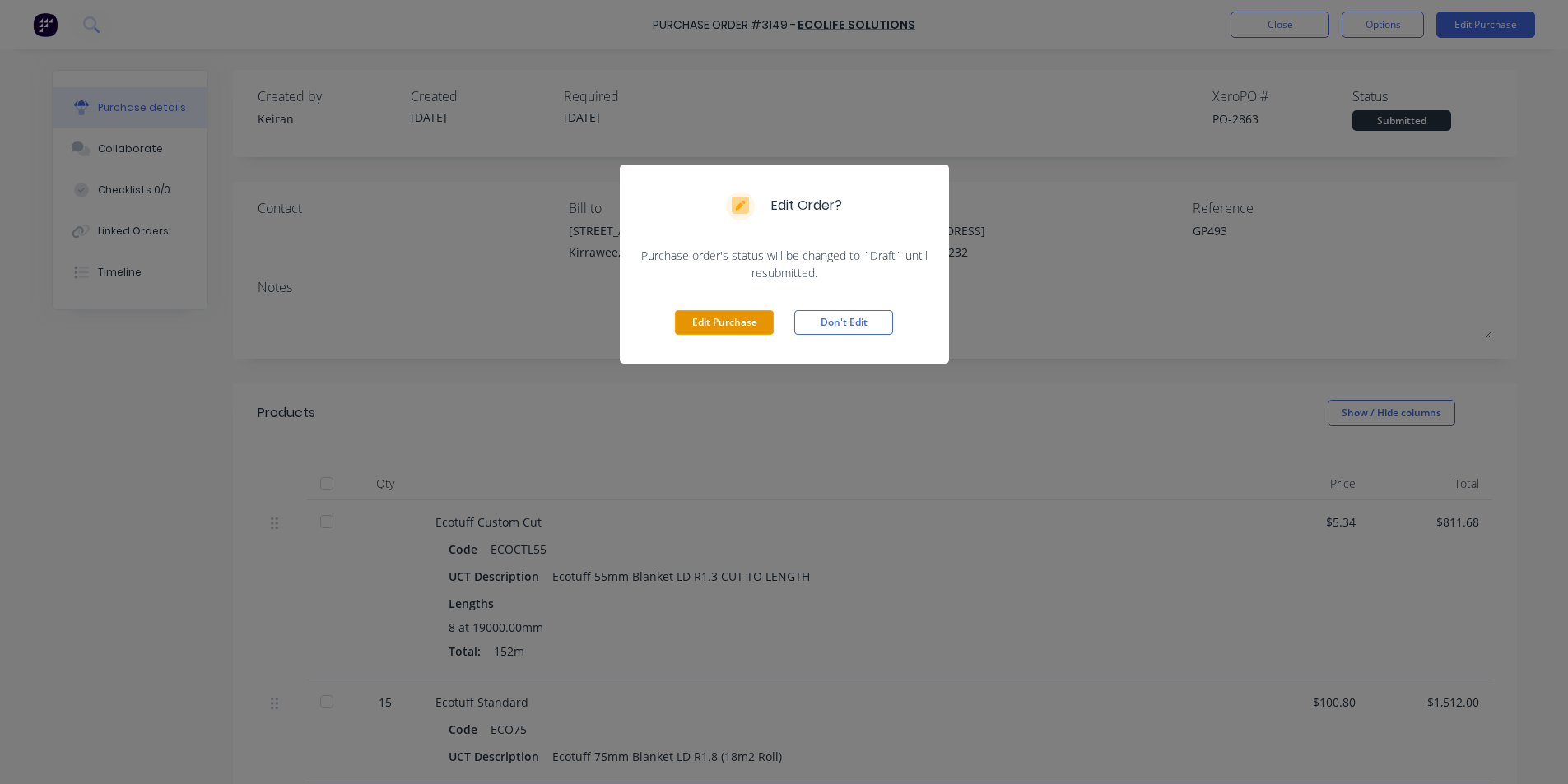
click at [714, 312] on button "Edit Purchase" at bounding box center [724, 322] width 99 height 25
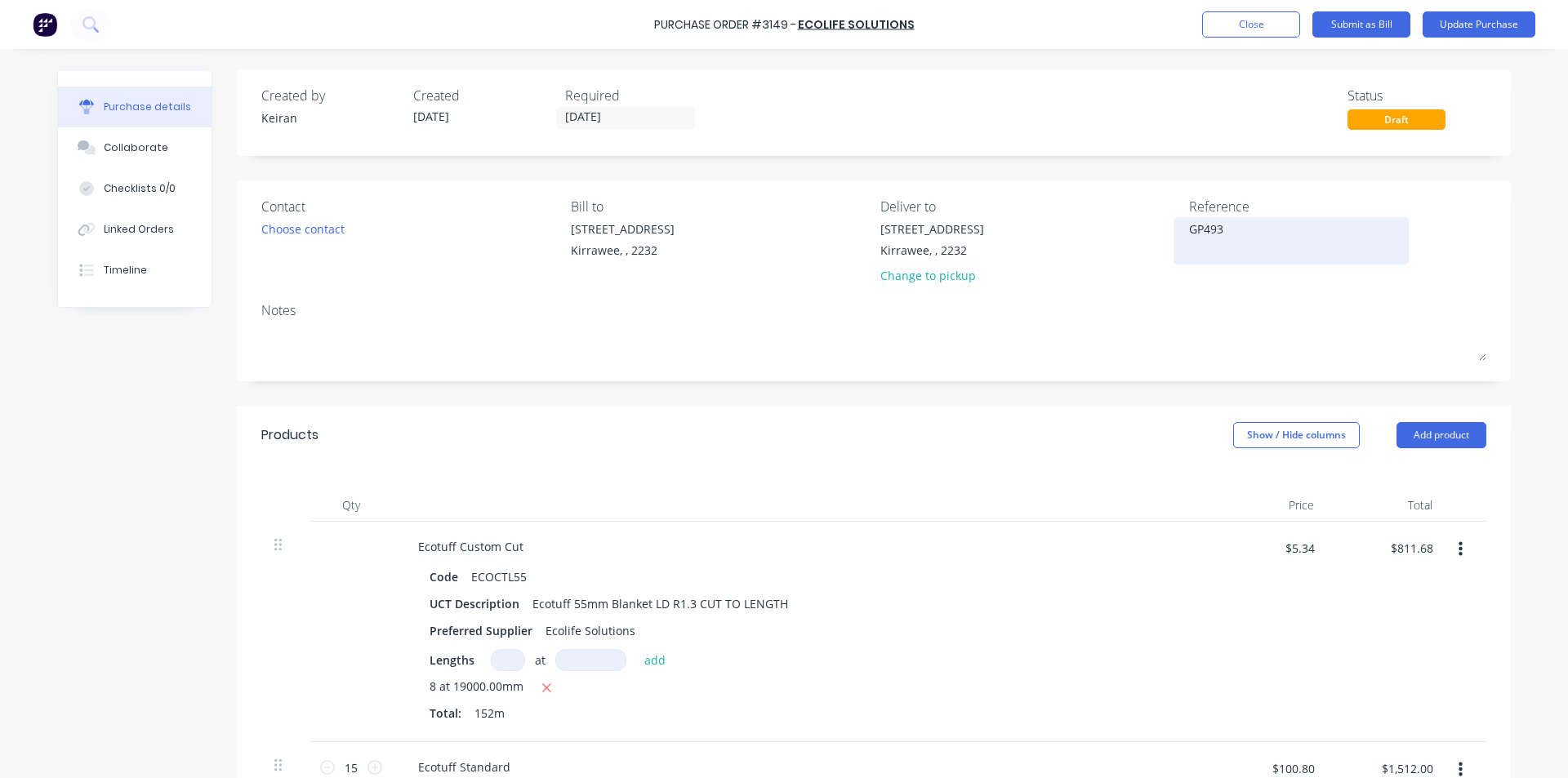
click at [1237, 234] on textarea "GP493" at bounding box center [1291, 238] width 204 height 37
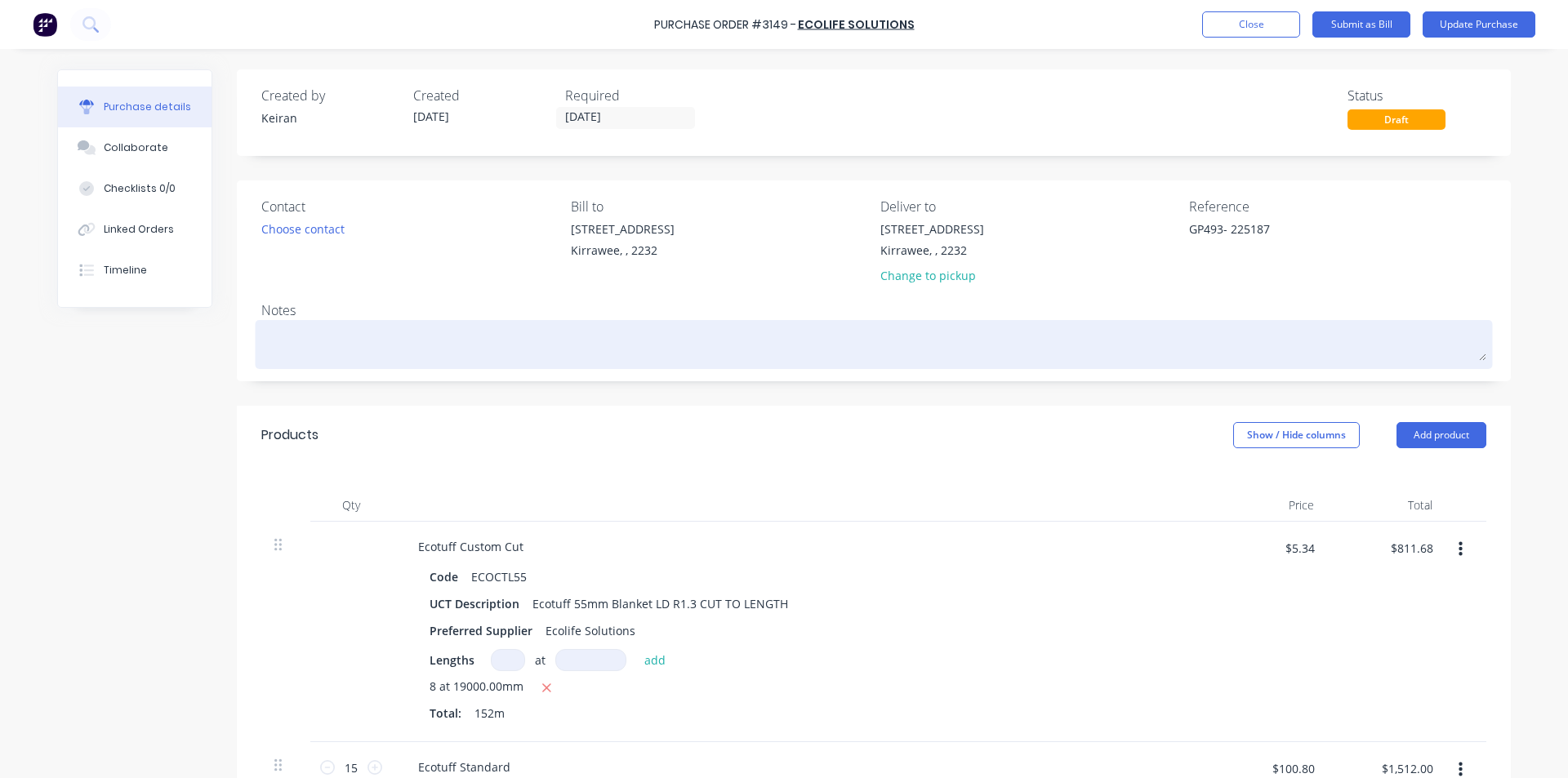
click at [1291, 329] on textarea at bounding box center [874, 342] width 1225 height 37
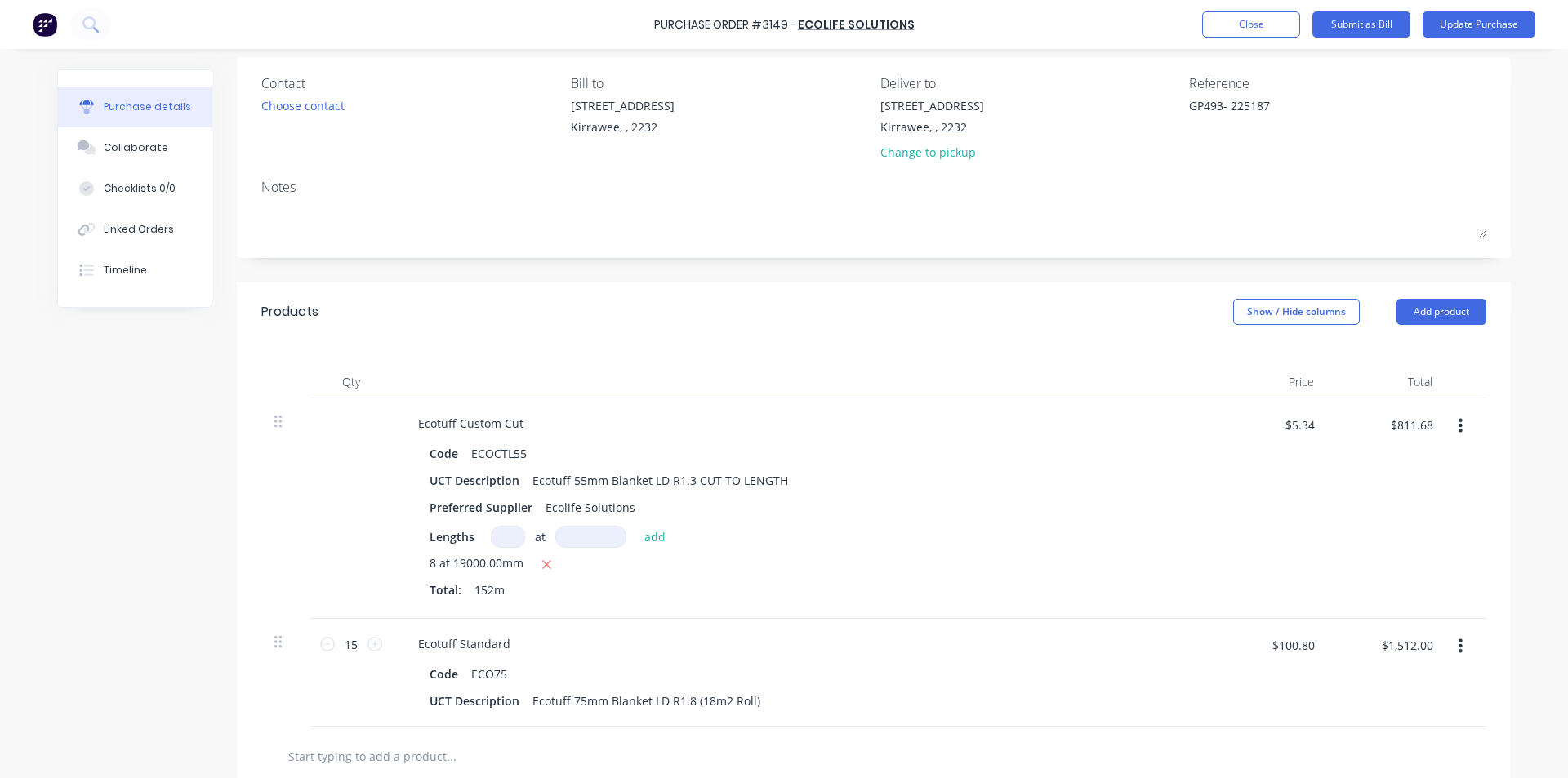
scroll to position [163, 0]
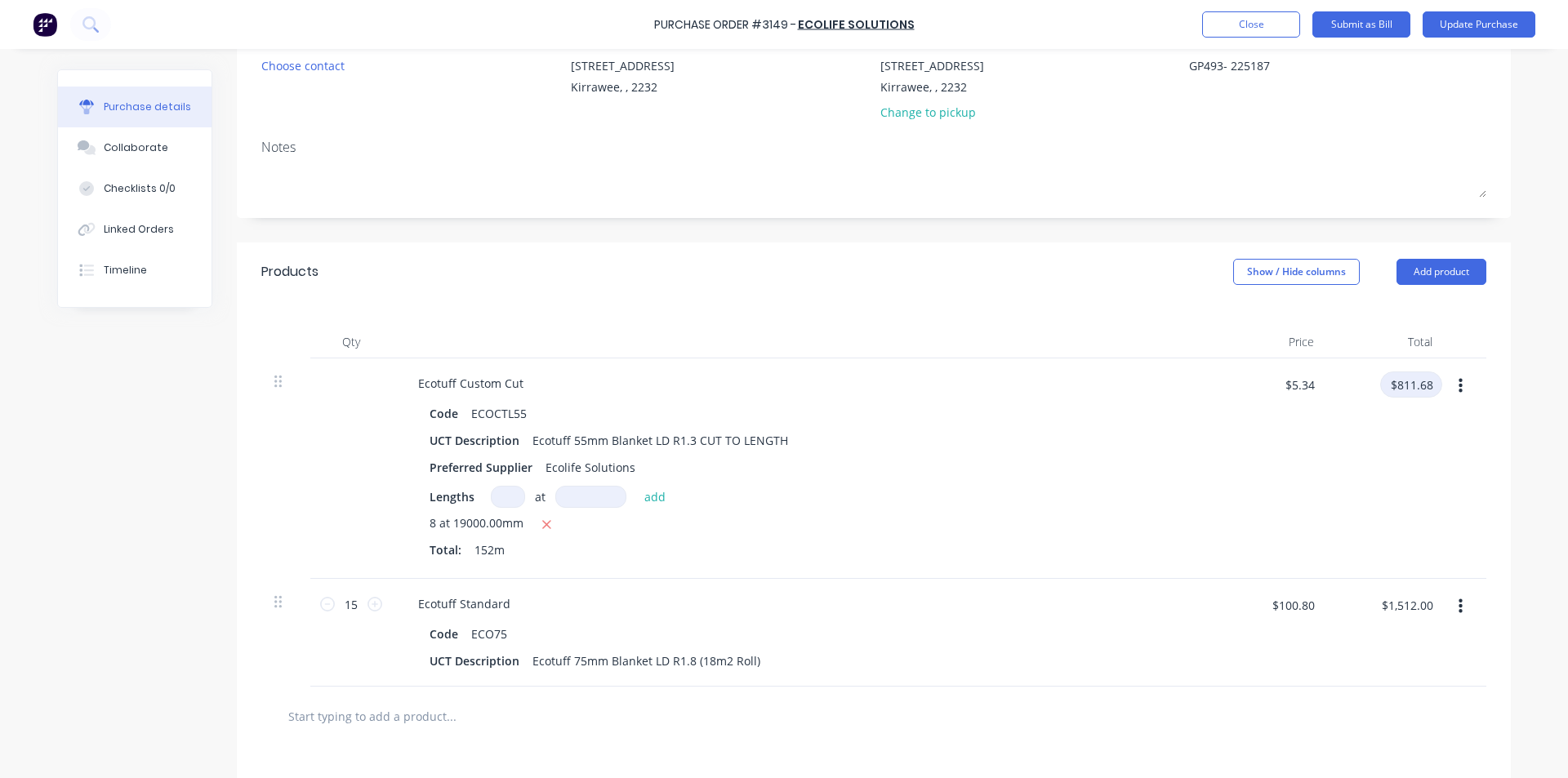
click at [1394, 388] on input "$811.68" at bounding box center [1411, 384] width 62 height 26
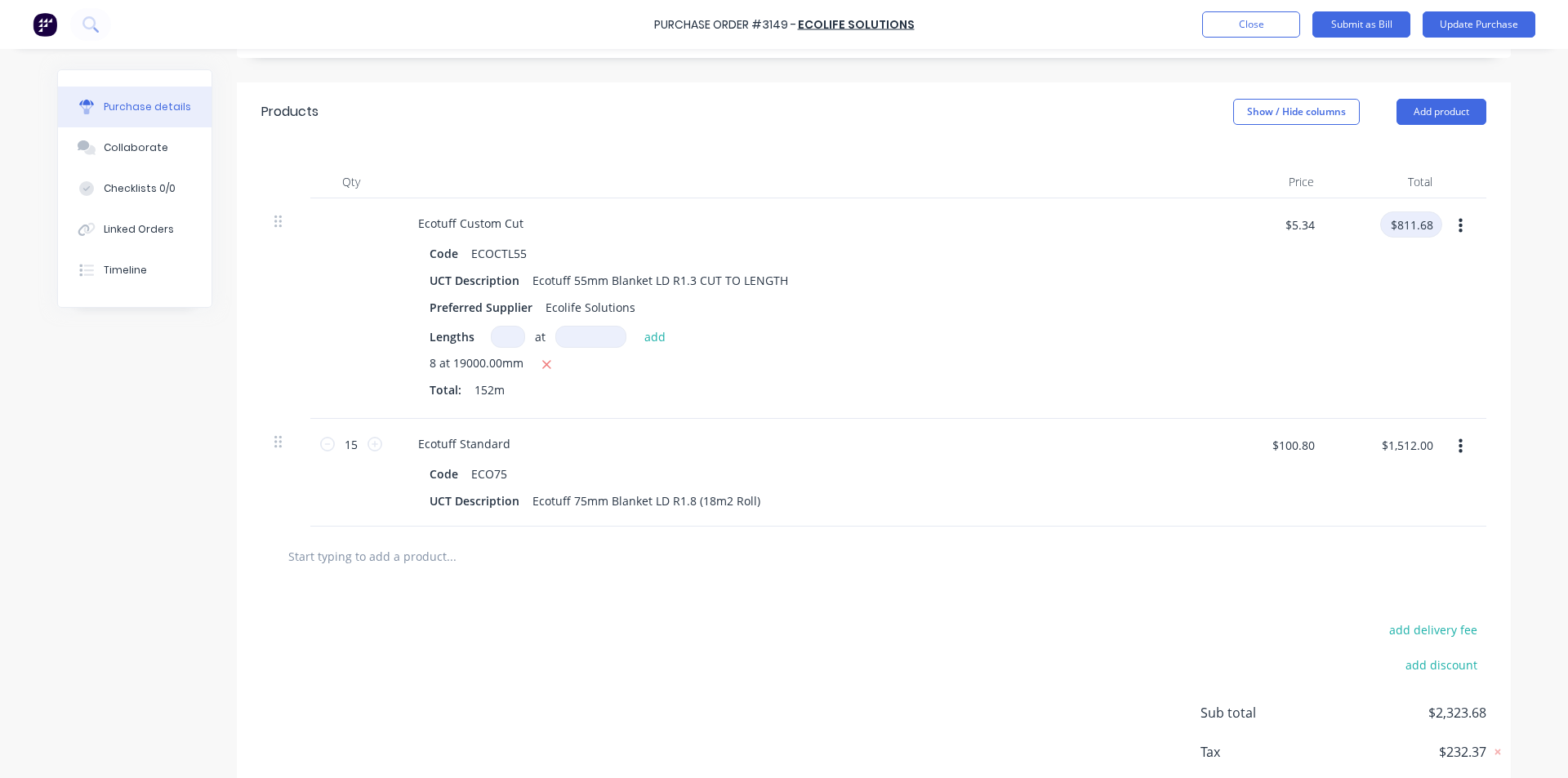
scroll to position [327, 0]
click at [1403, 444] on input "$1,512.00" at bounding box center [1407, 441] width 71 height 26
click at [1068, 438] on div "Ecotuff Standard" at bounding box center [800, 440] width 791 height 24
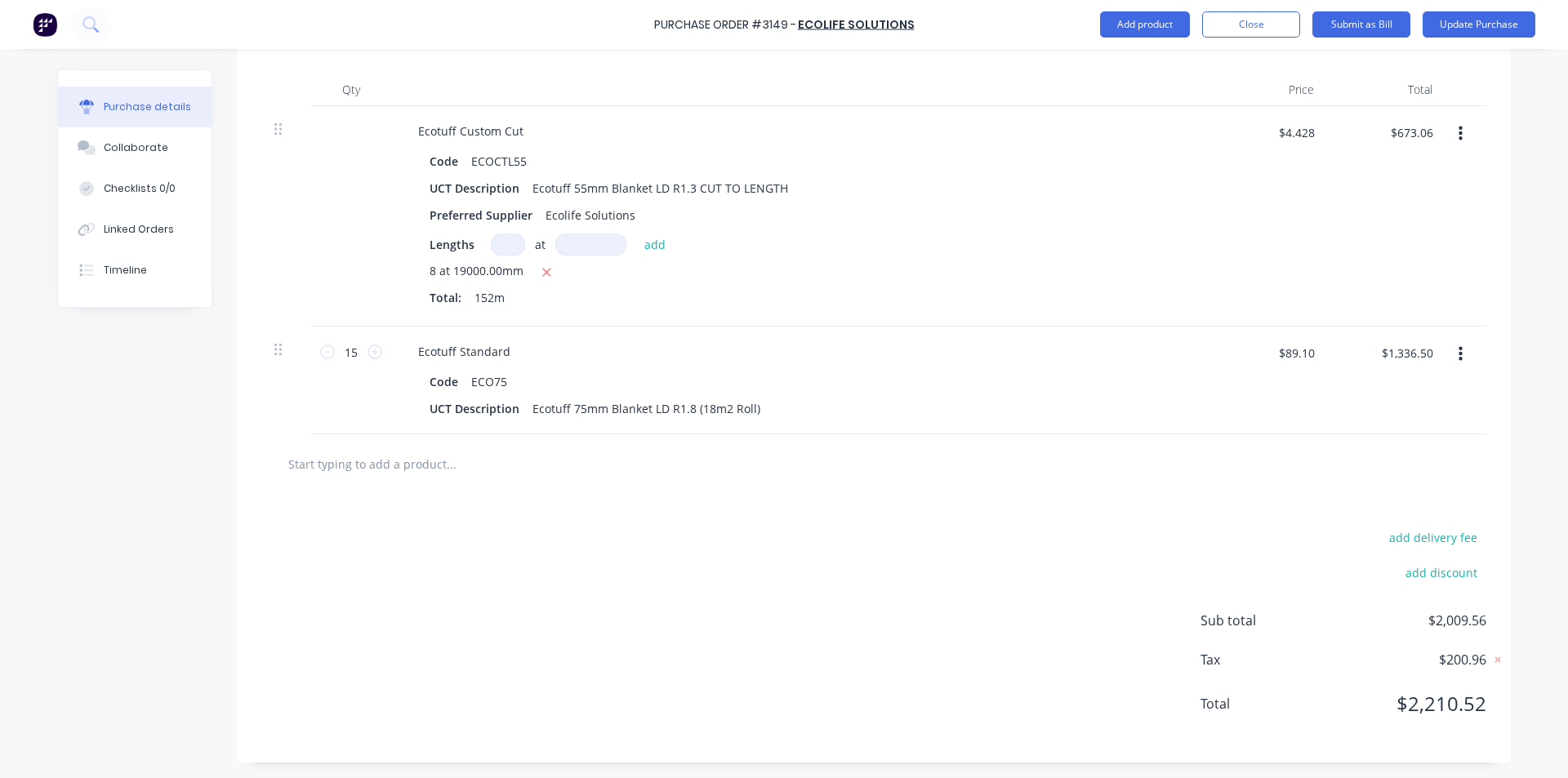
scroll to position [416, 0]
click at [1400, 540] on button "add delivery fee" at bounding box center [1433, 536] width 107 height 21
click at [968, 587] on div "Delivery fee $85.00 add discount Sub total $2,009.56 Tax $200.96 Total $2,210.52" at bounding box center [874, 629] width 1275 height 272
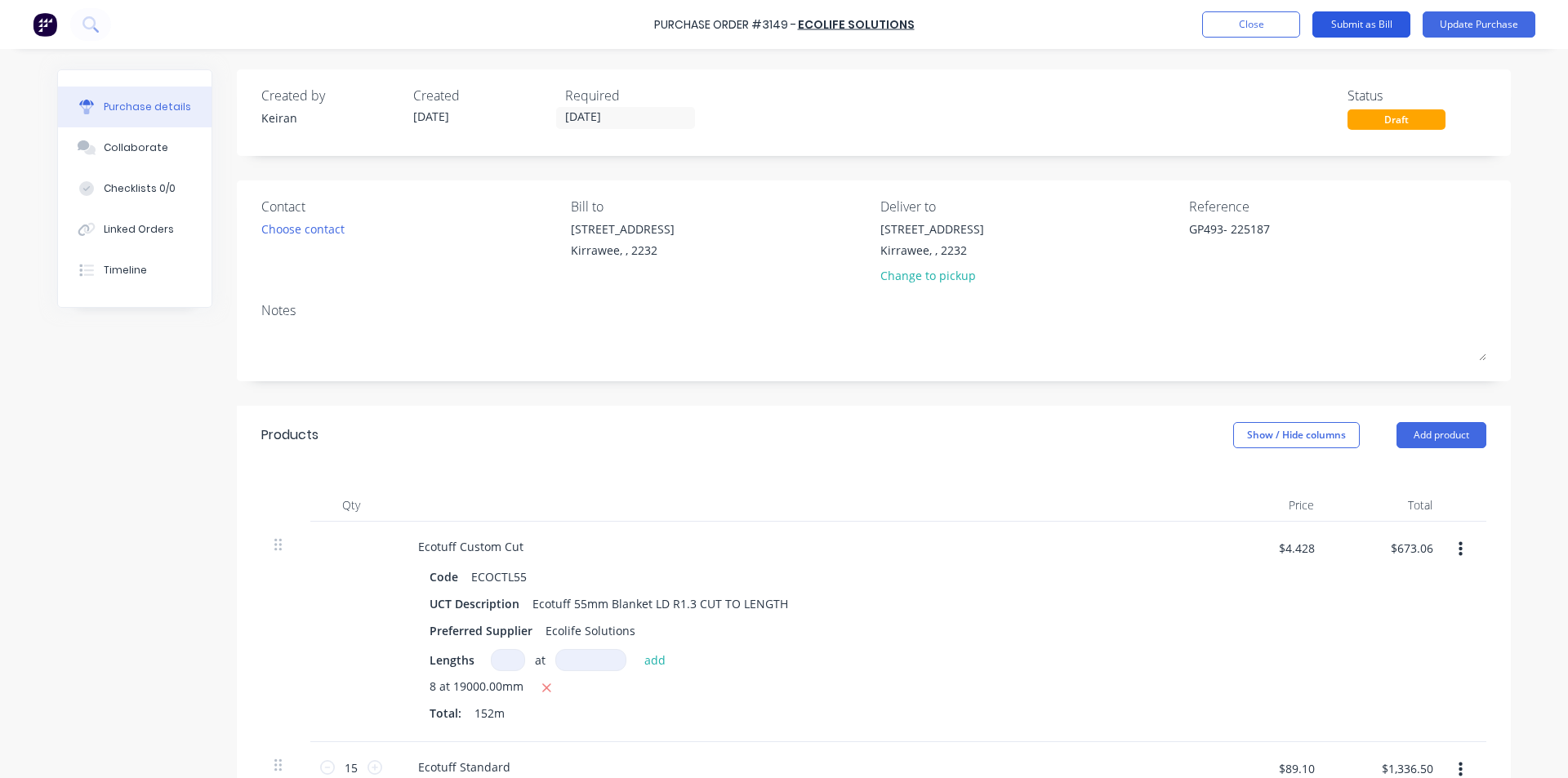
click at [1359, 26] on button "Submit as Bill" at bounding box center [1361, 24] width 98 height 26
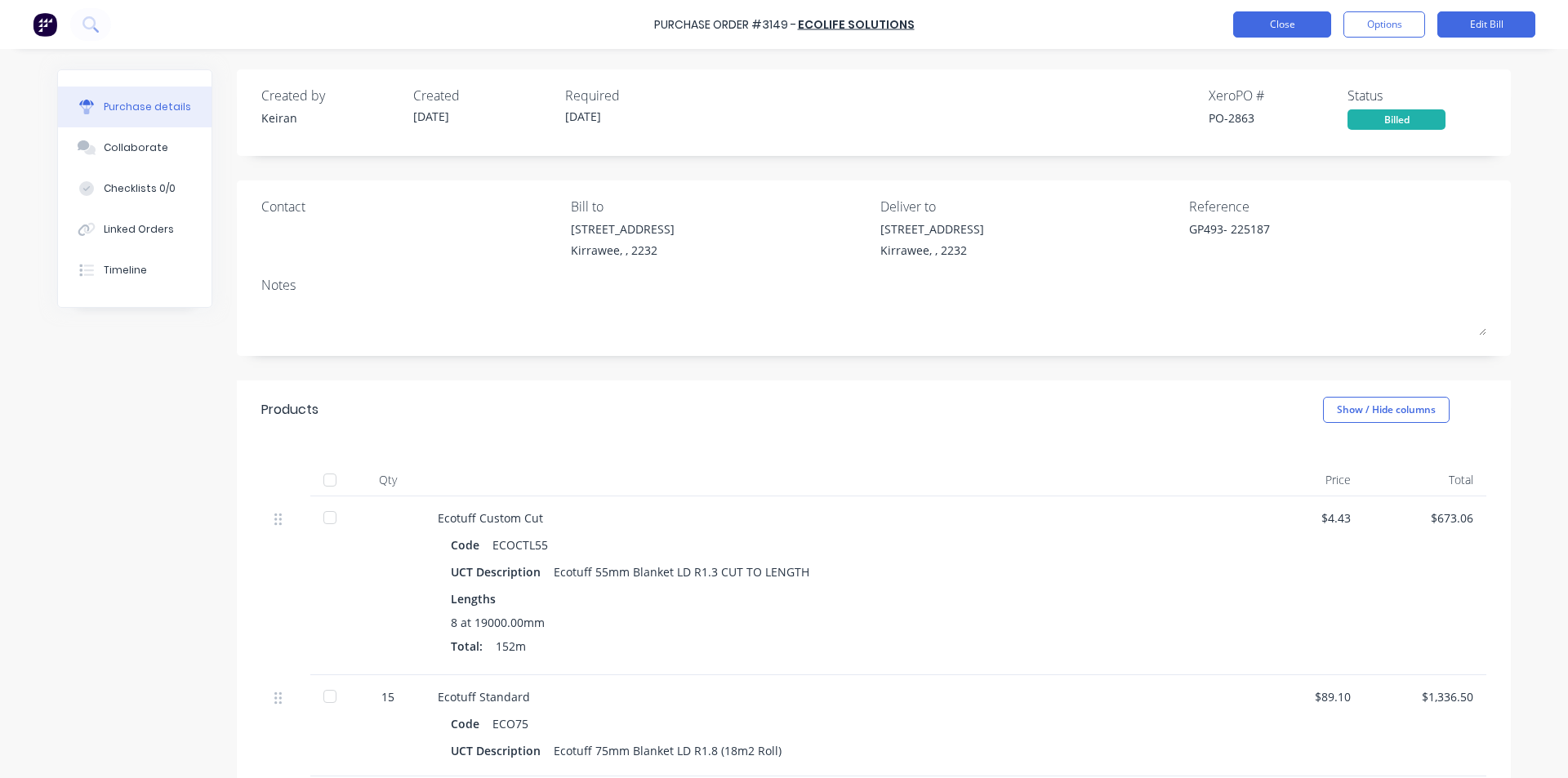
click at [1263, 20] on button "Close" at bounding box center [1282, 24] width 98 height 26
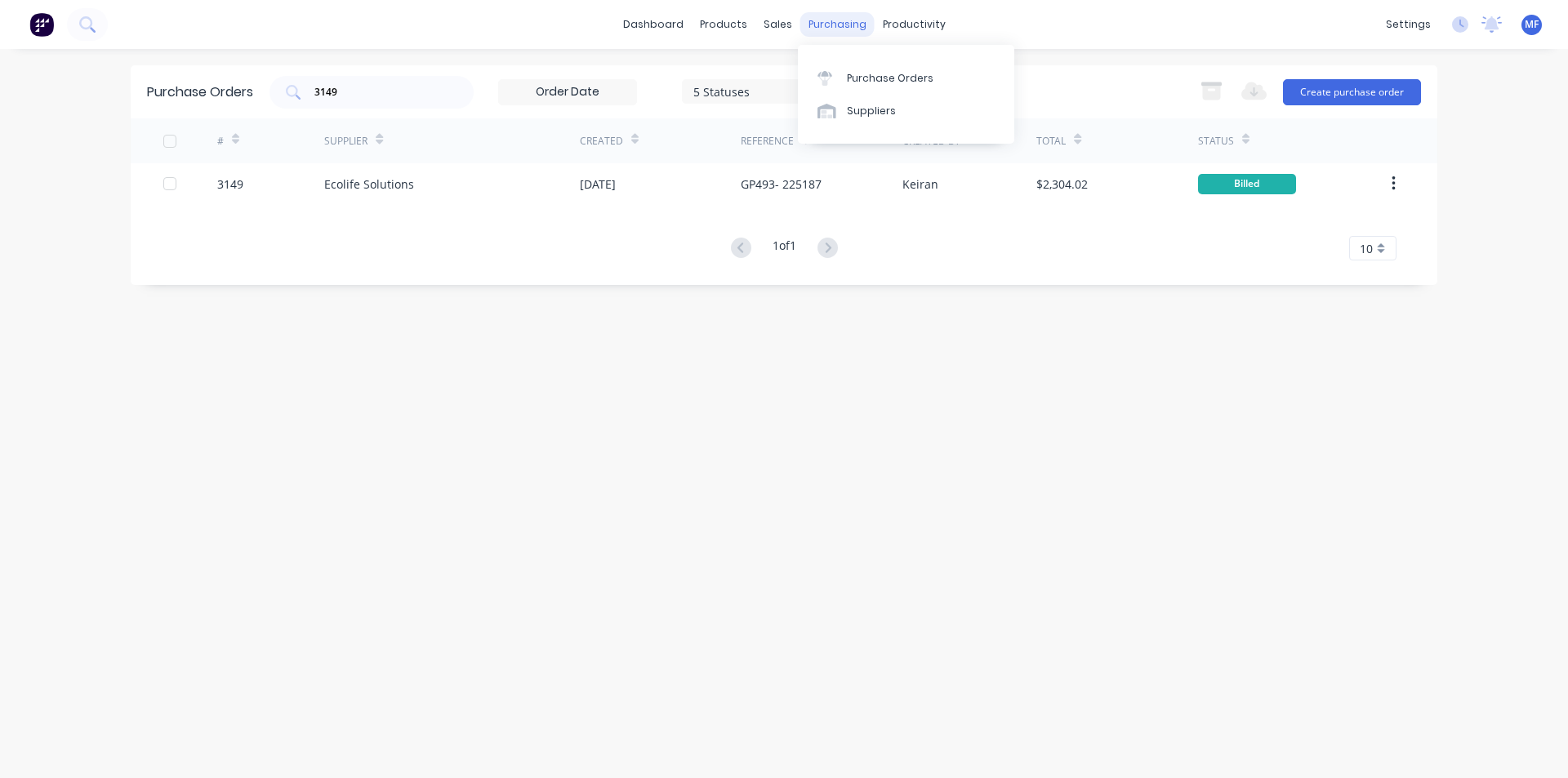
drag, startPoint x: 822, startPoint y: 20, endPoint x: 825, endPoint y: 30, distance: 10.4
click at [822, 20] on div "purchasing" at bounding box center [837, 25] width 74 height 25
click at [864, 104] on div "Suppliers" at bounding box center [871, 110] width 49 height 14
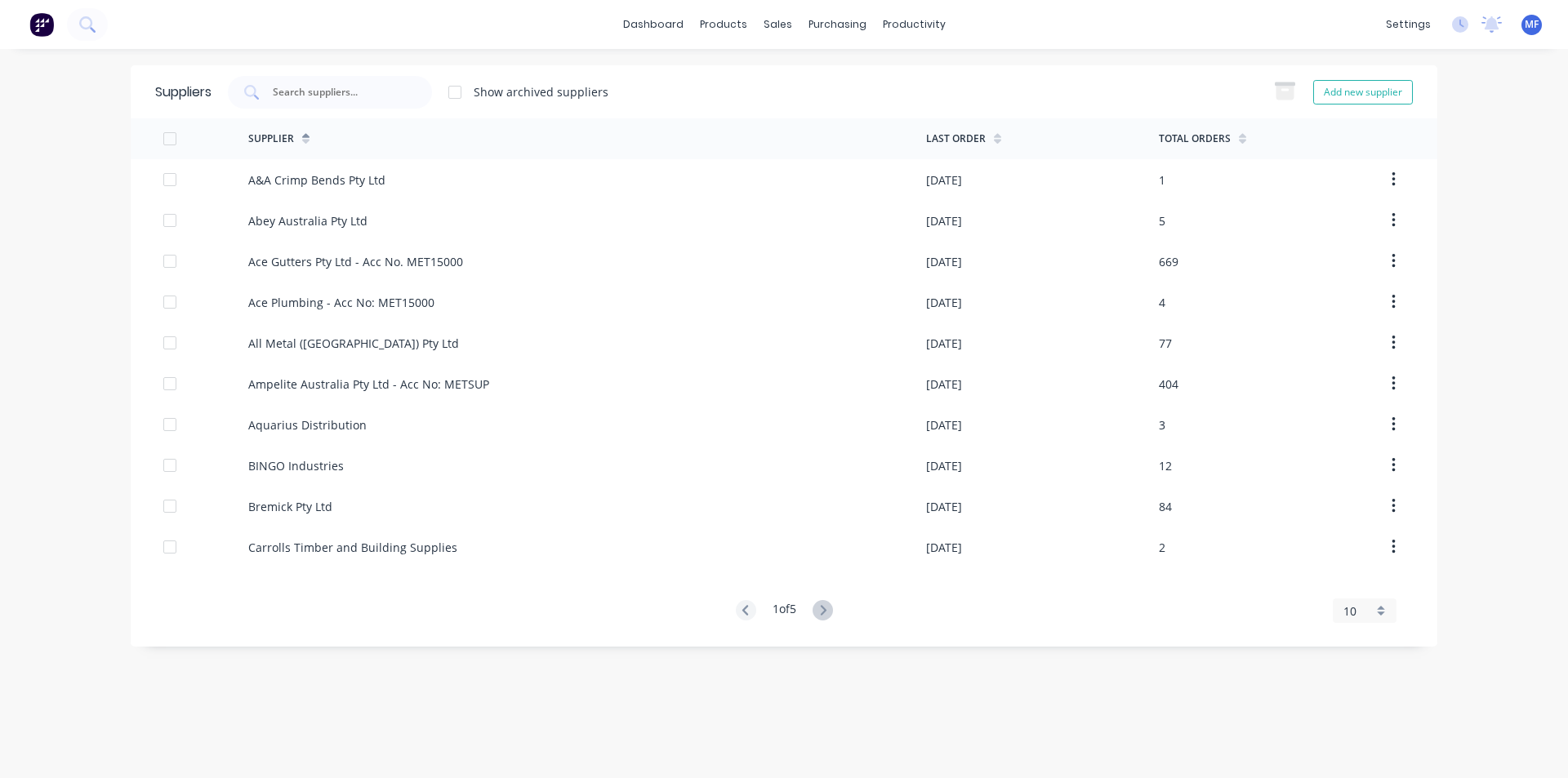
drag, startPoint x: 326, startPoint y: 83, endPoint x: 311, endPoint y: 74, distance: 17.5
click at [326, 82] on div at bounding box center [330, 92] width 204 height 32
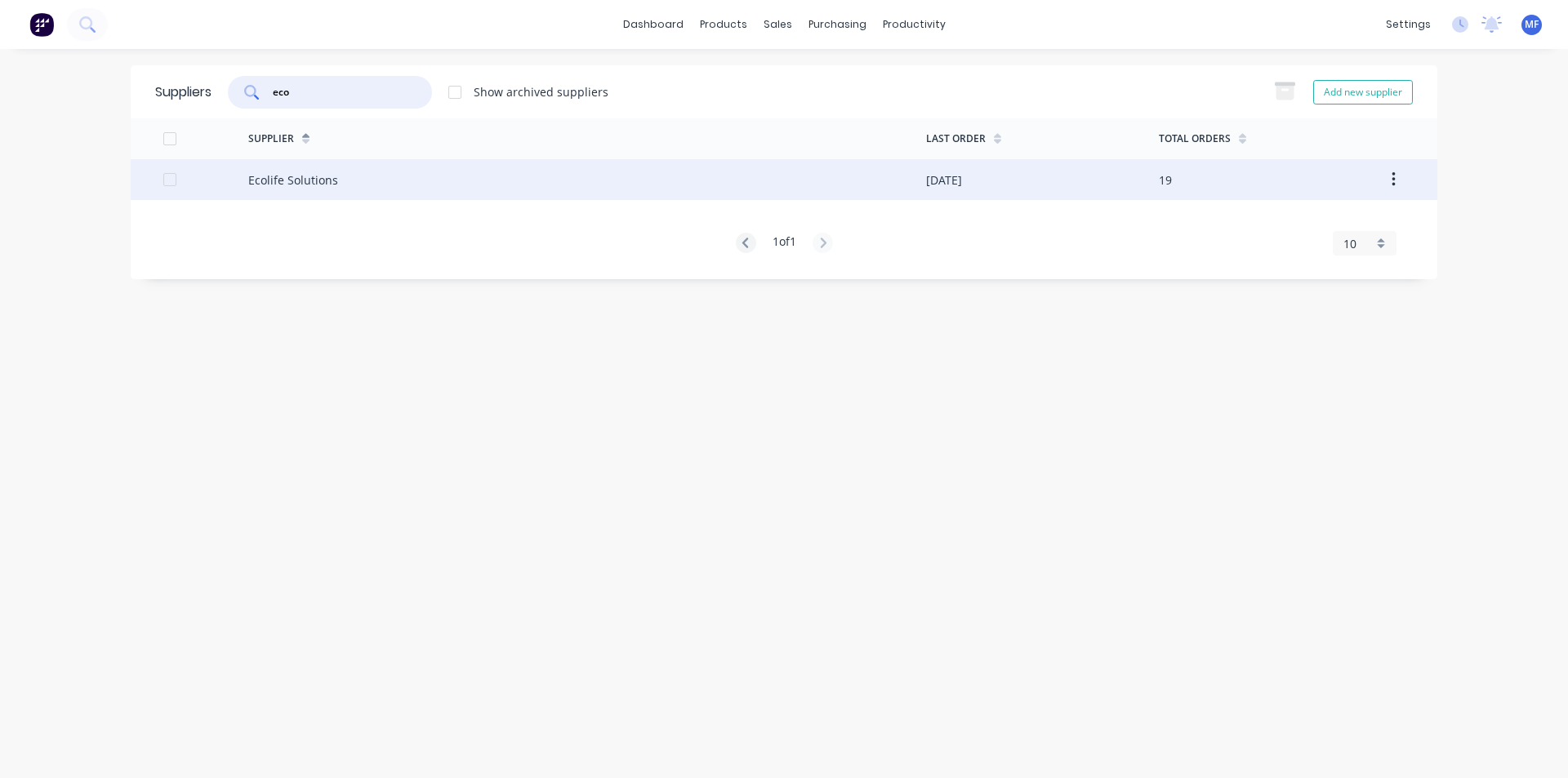
click at [275, 185] on div "Ecolife Solutions" at bounding box center [293, 180] width 90 height 17
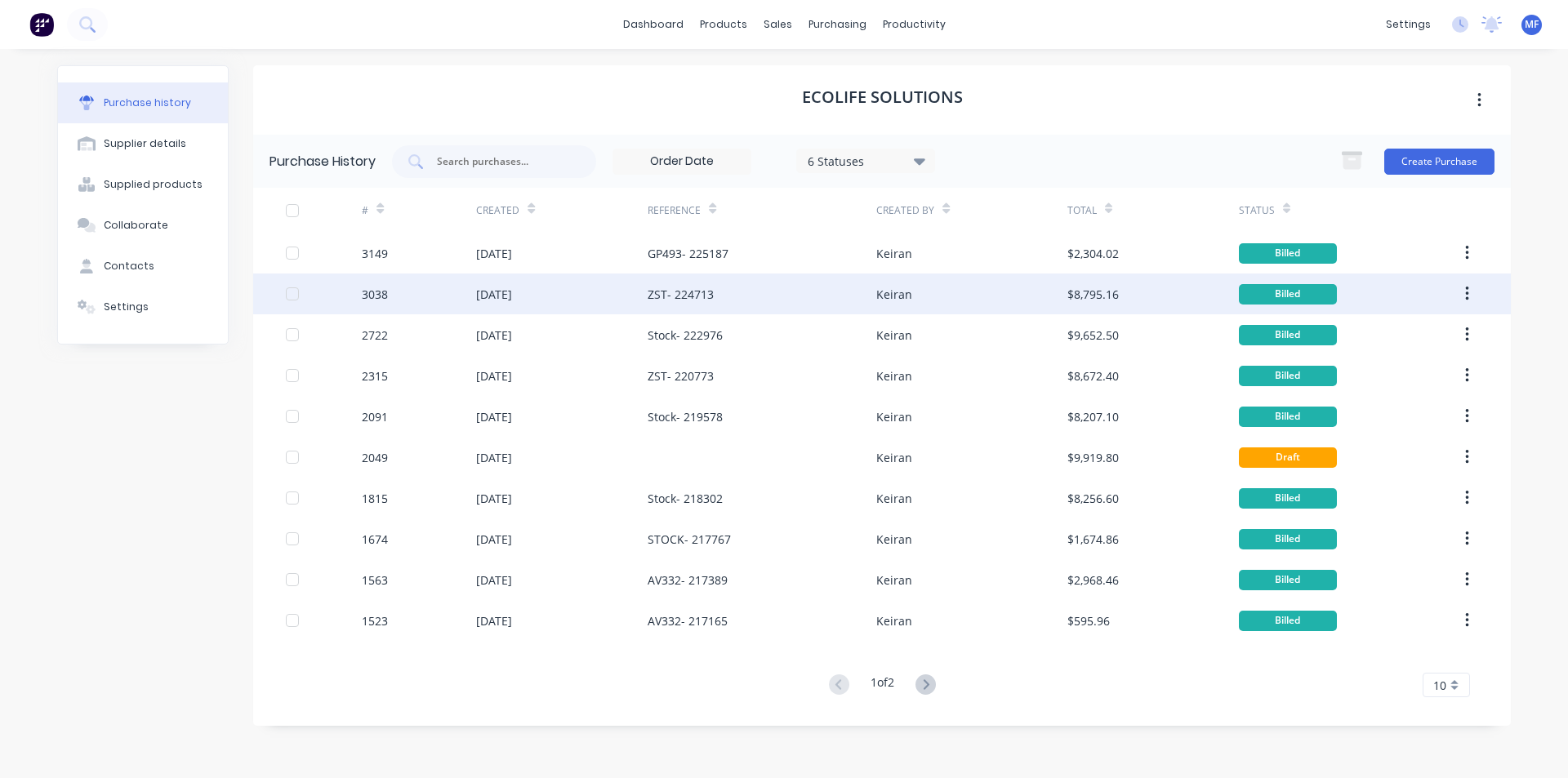
click at [1112, 295] on div "$8,795.16" at bounding box center [1094, 294] width 51 height 17
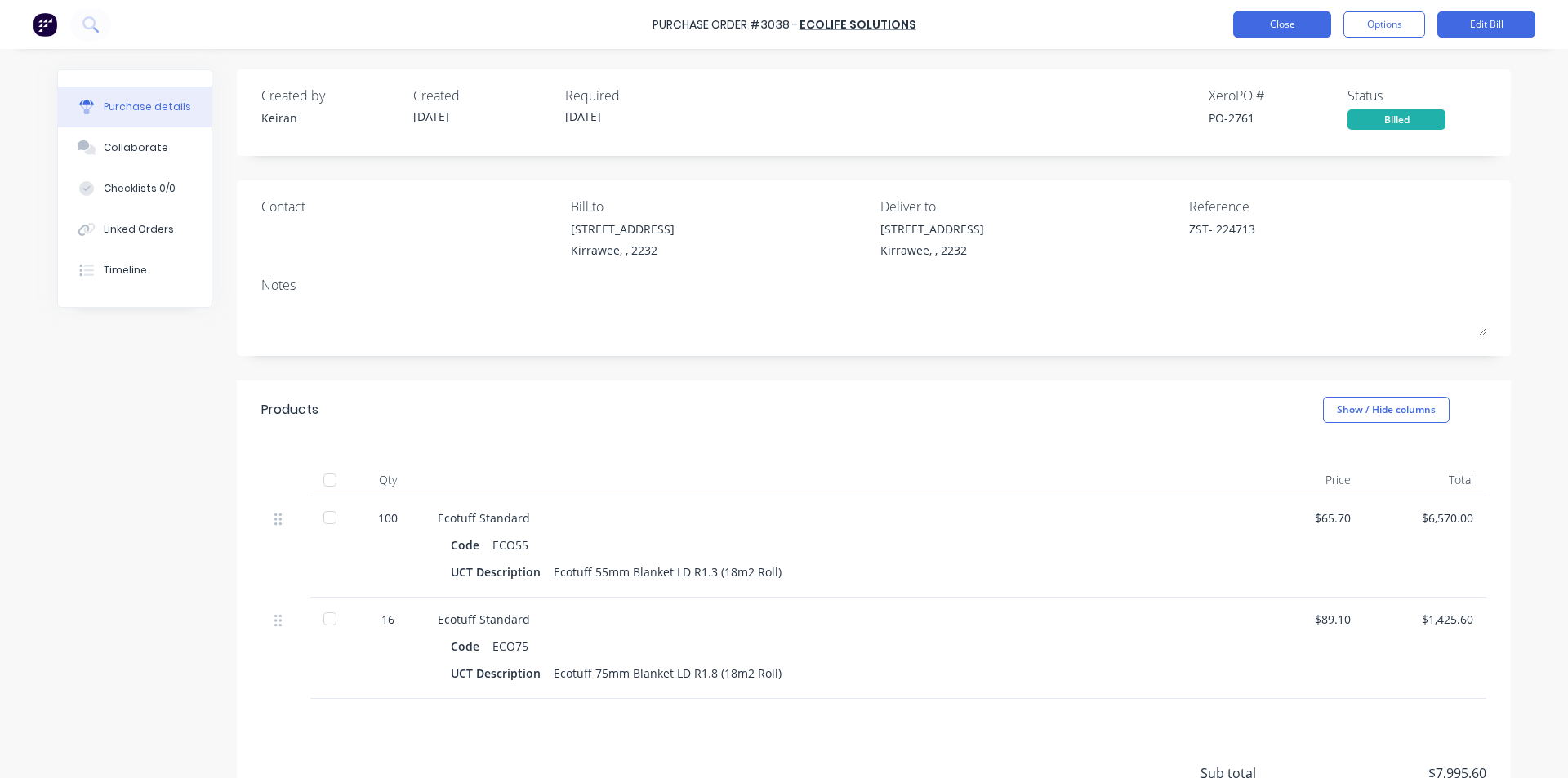
click at [1265, 20] on button "Close" at bounding box center [1282, 24] width 98 height 26
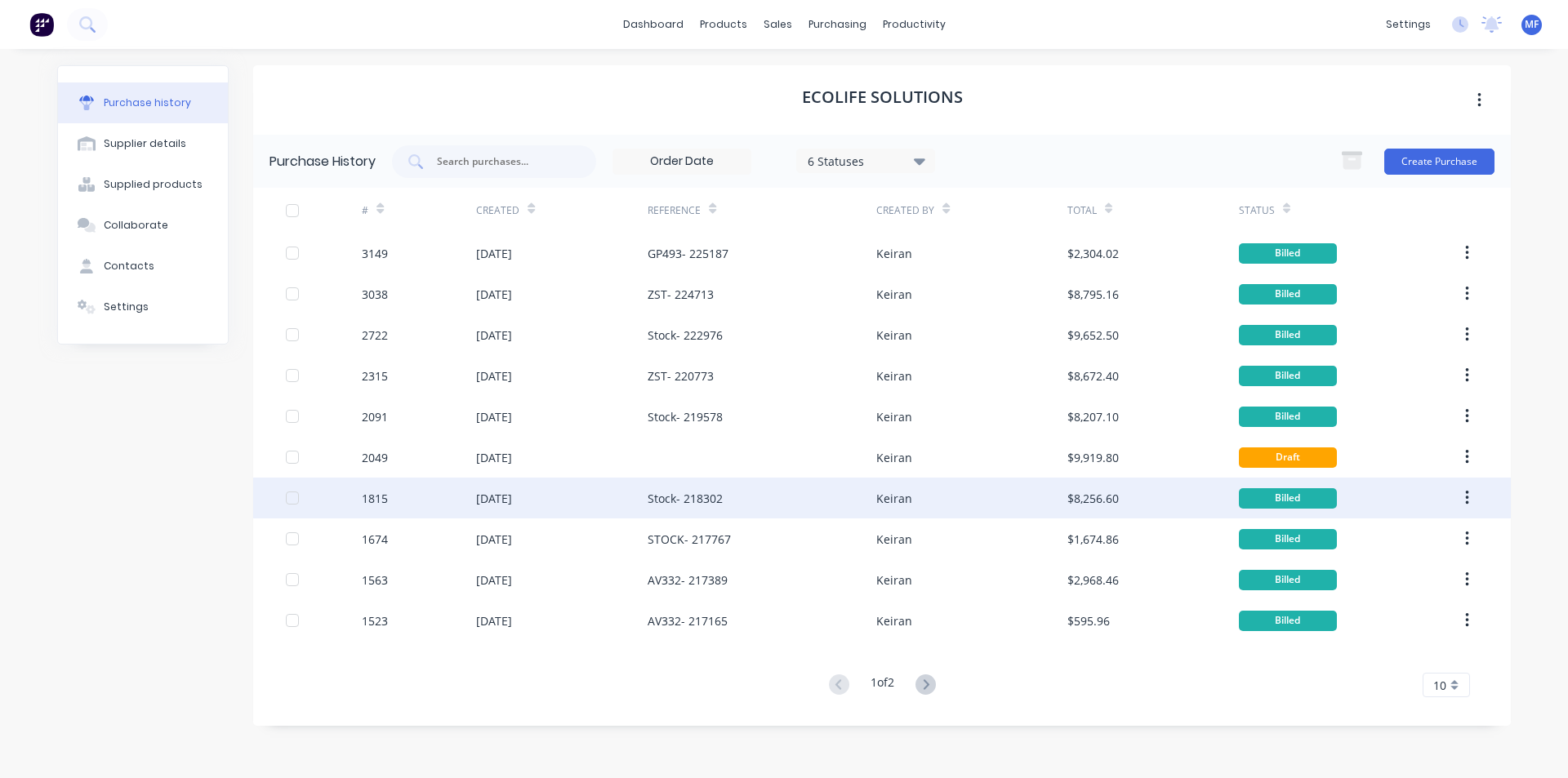
click at [708, 494] on div "Stock- 218302" at bounding box center [685, 498] width 75 height 17
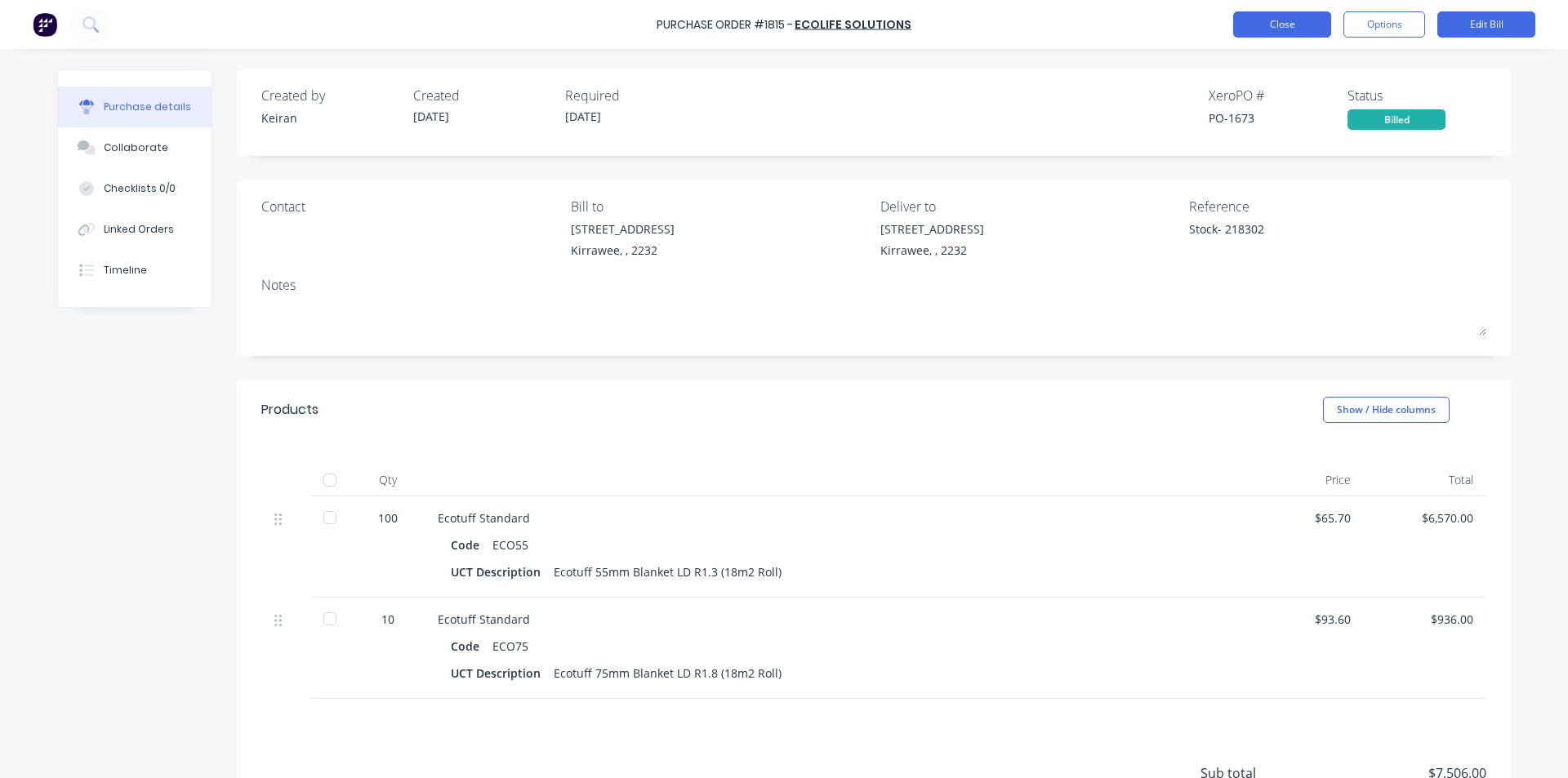
click at [1283, 22] on button "Close" at bounding box center [1282, 24] width 98 height 26
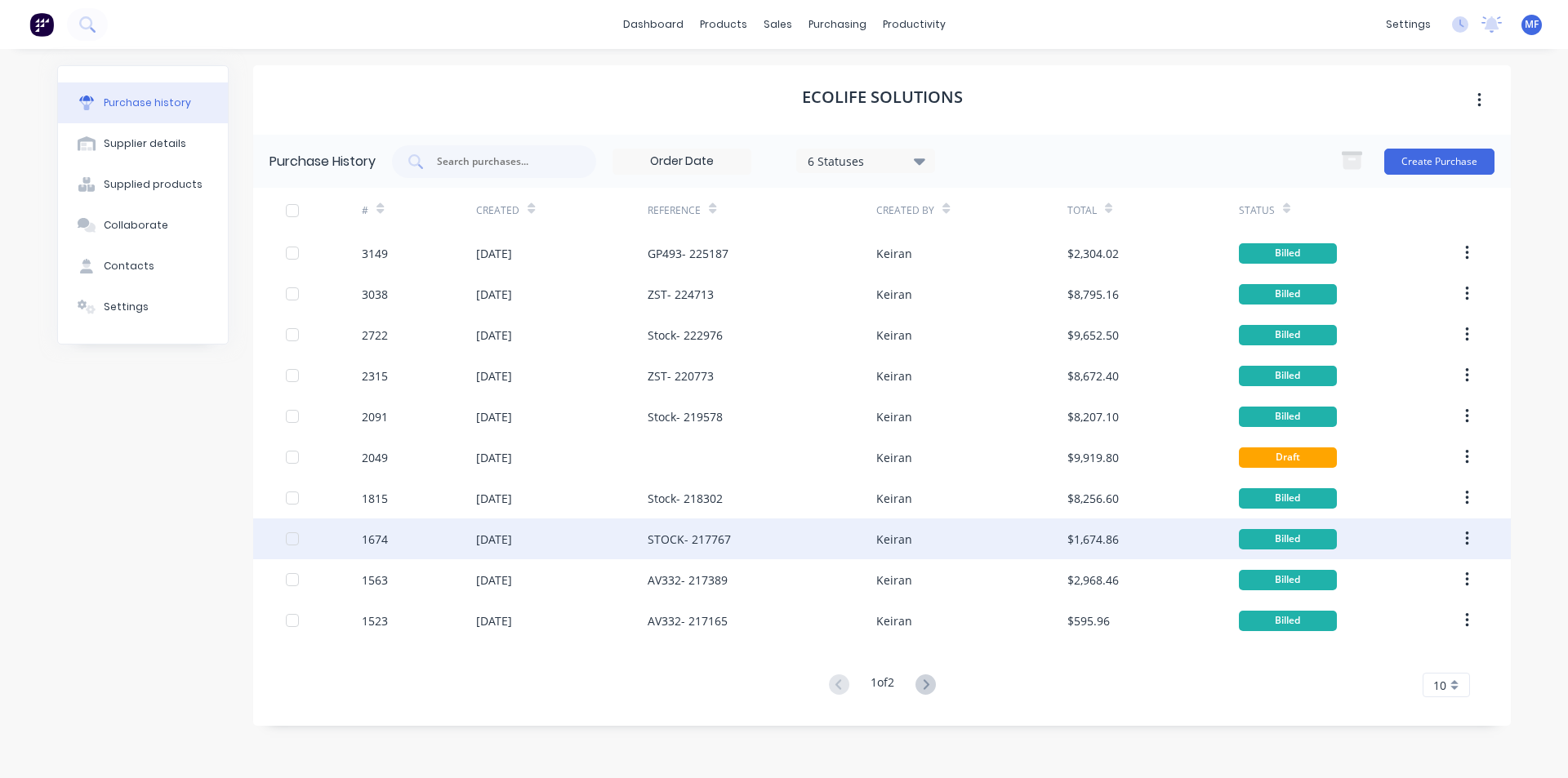
click at [1096, 540] on div "$1,674.86" at bounding box center [1094, 539] width 51 height 17
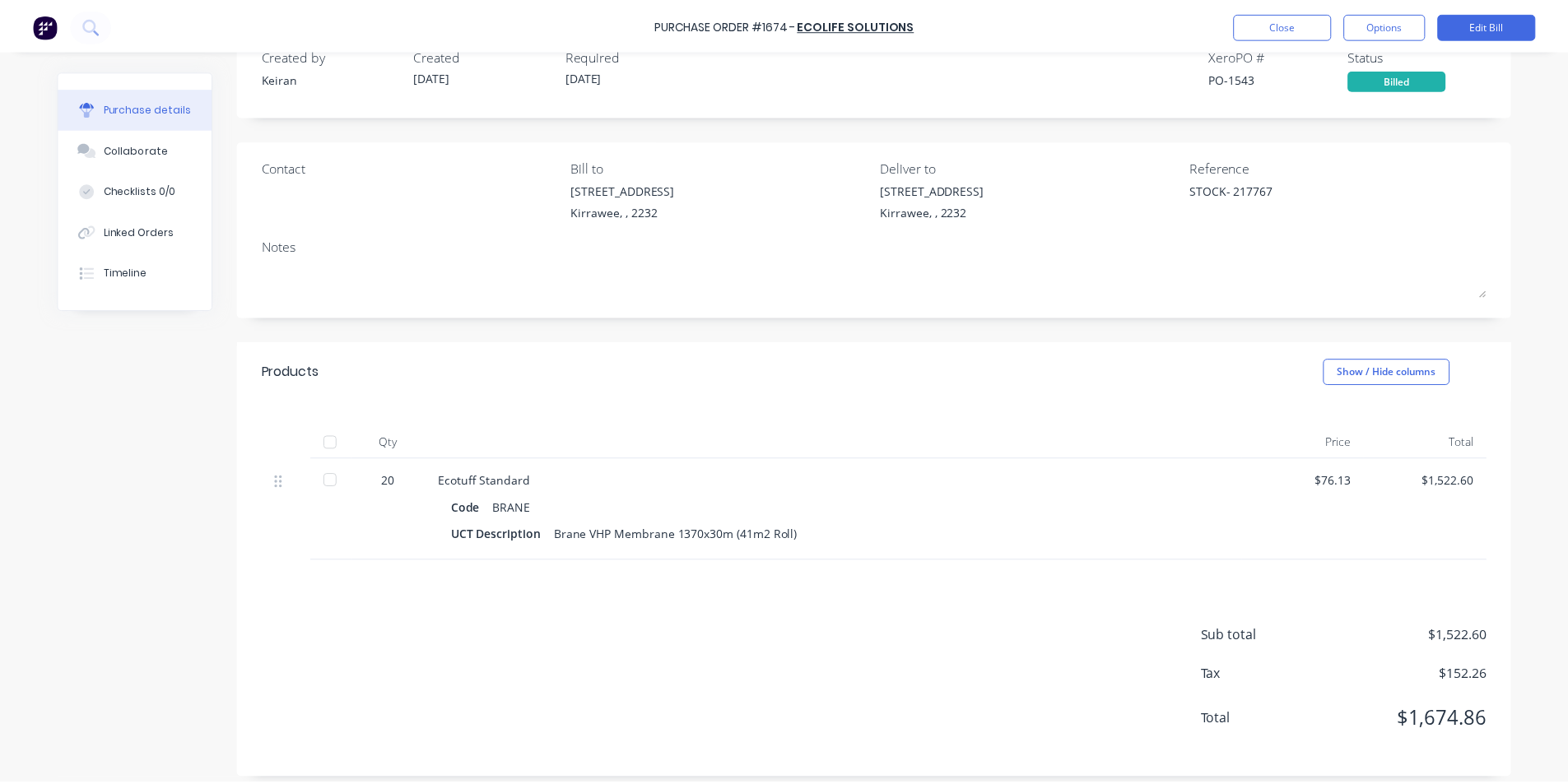
scroll to position [53, 0]
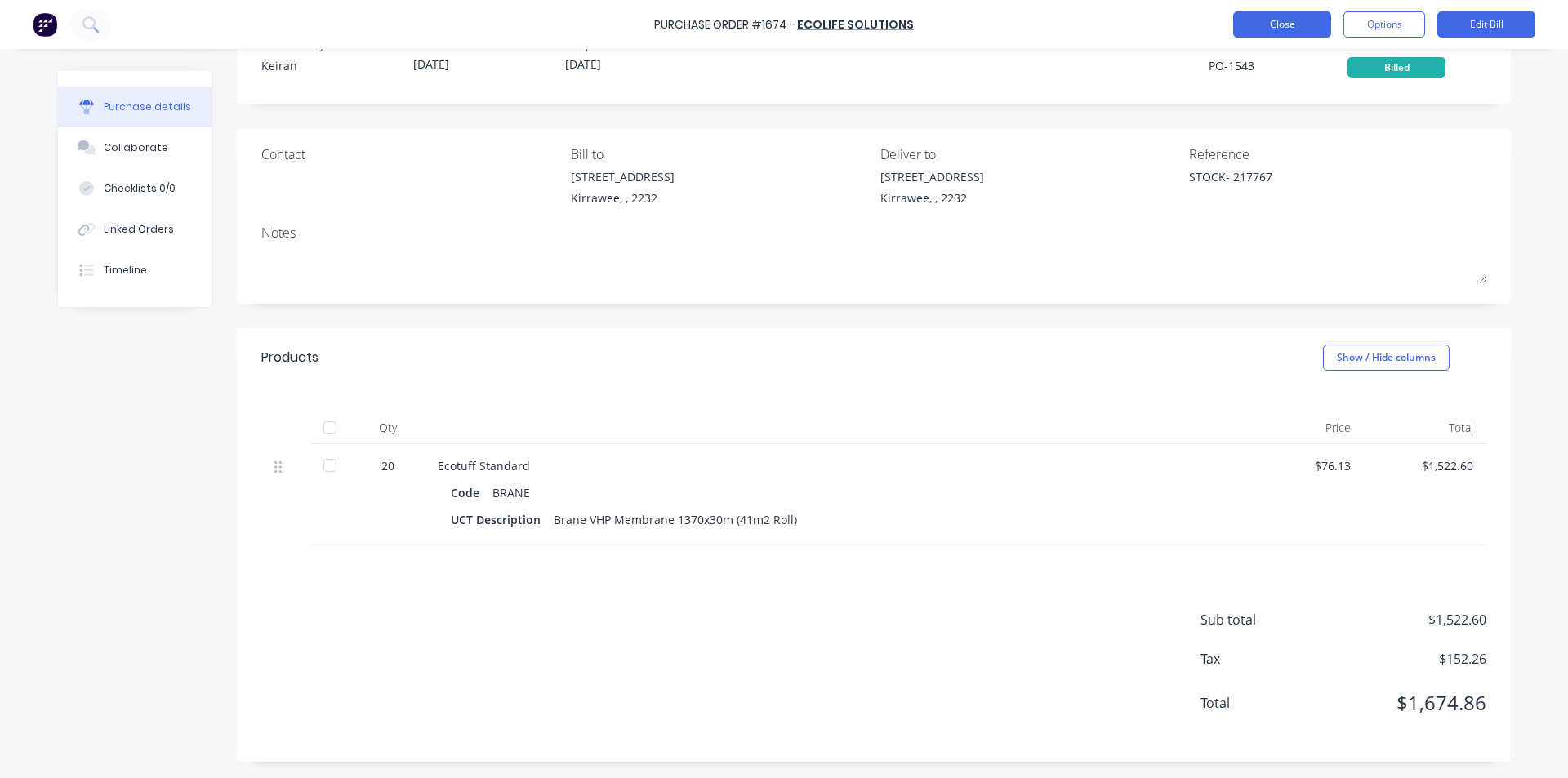
click at [1270, 23] on button "Close" at bounding box center [1282, 24] width 98 height 26
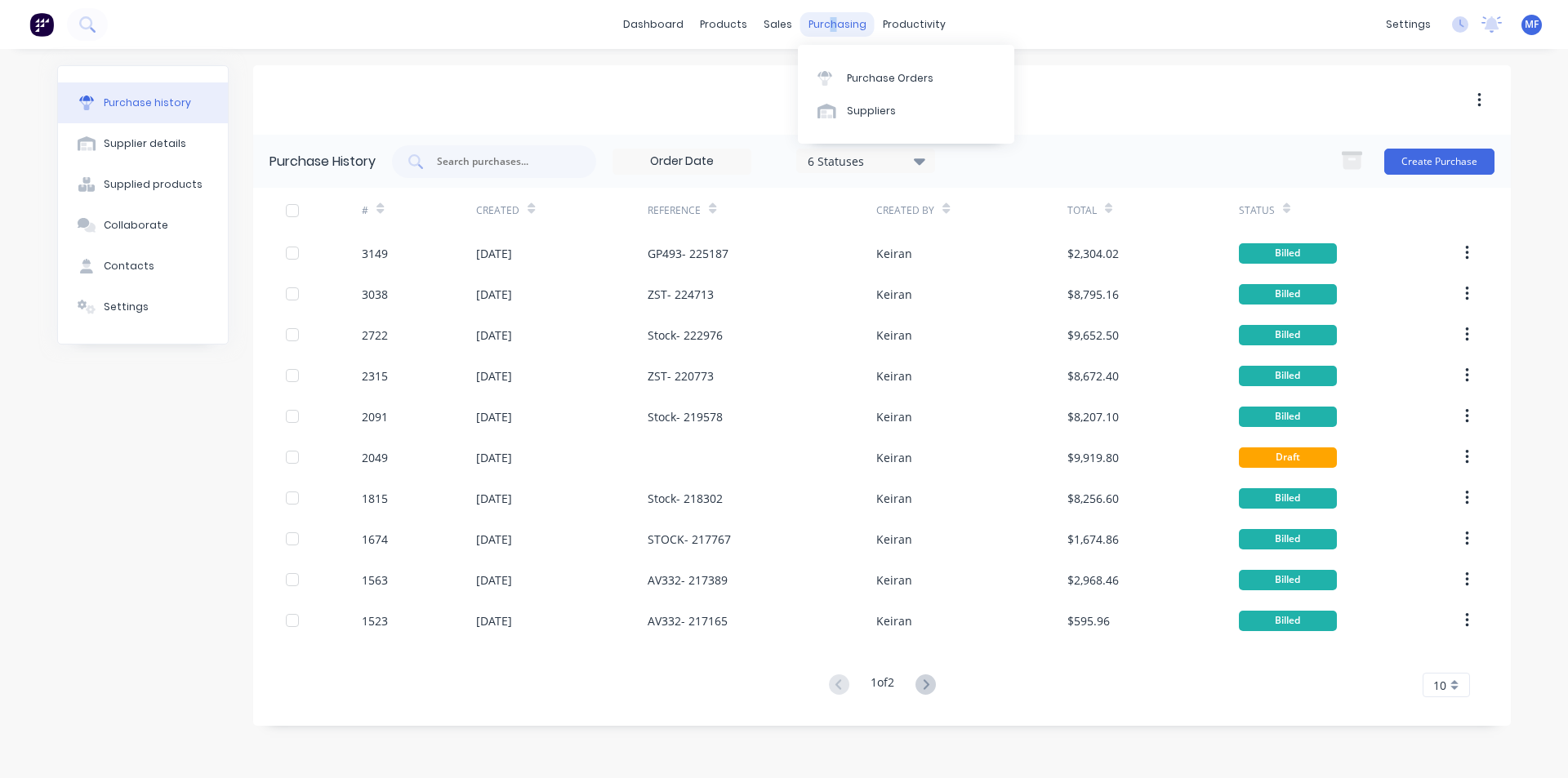
click at [829, 19] on div "purchasing" at bounding box center [837, 25] width 74 height 25
click at [886, 71] on div "Purchase Orders" at bounding box center [890, 78] width 87 height 14
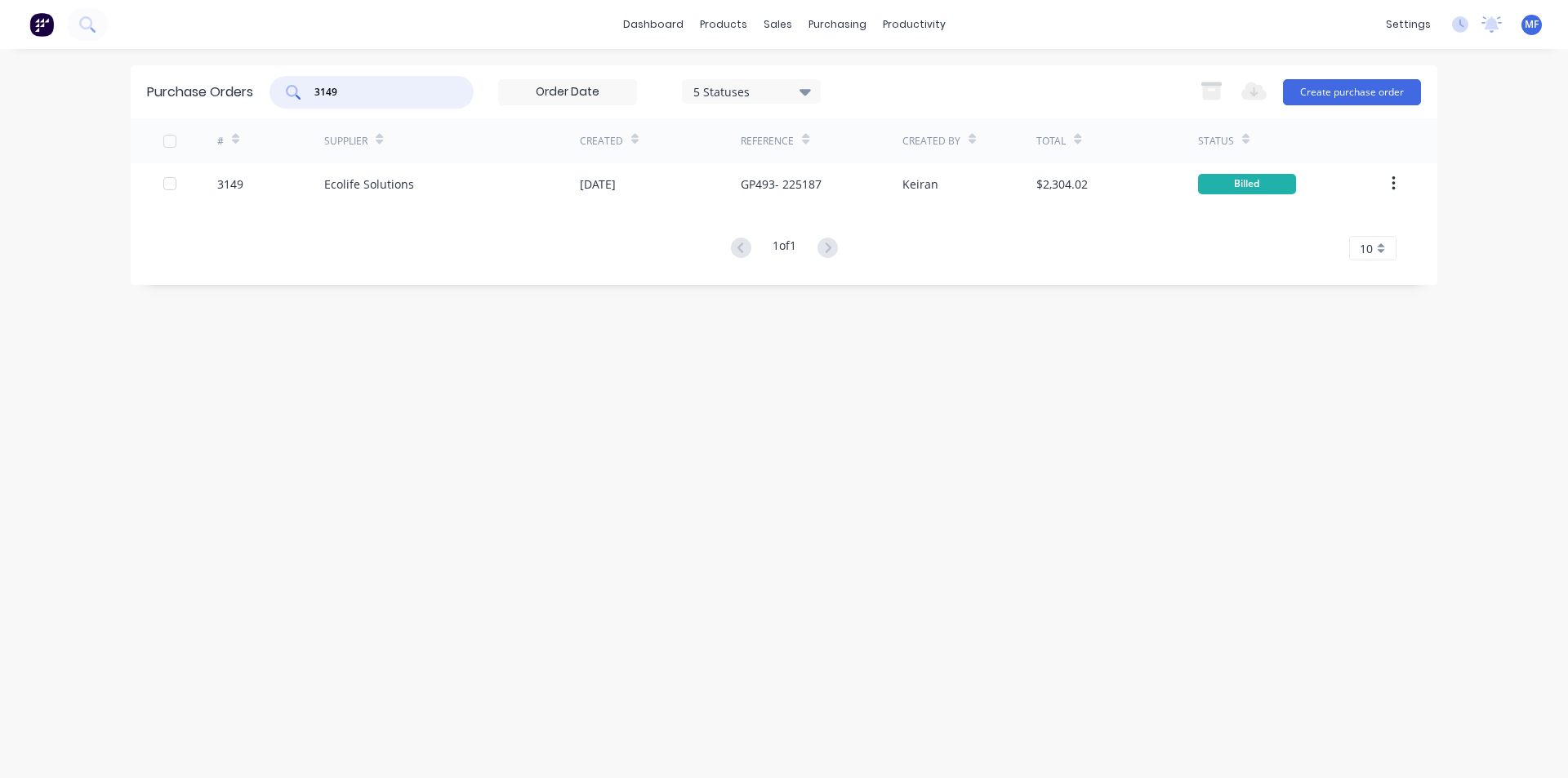
click at [376, 89] on input "3149" at bounding box center [380, 91] width 135 height 16
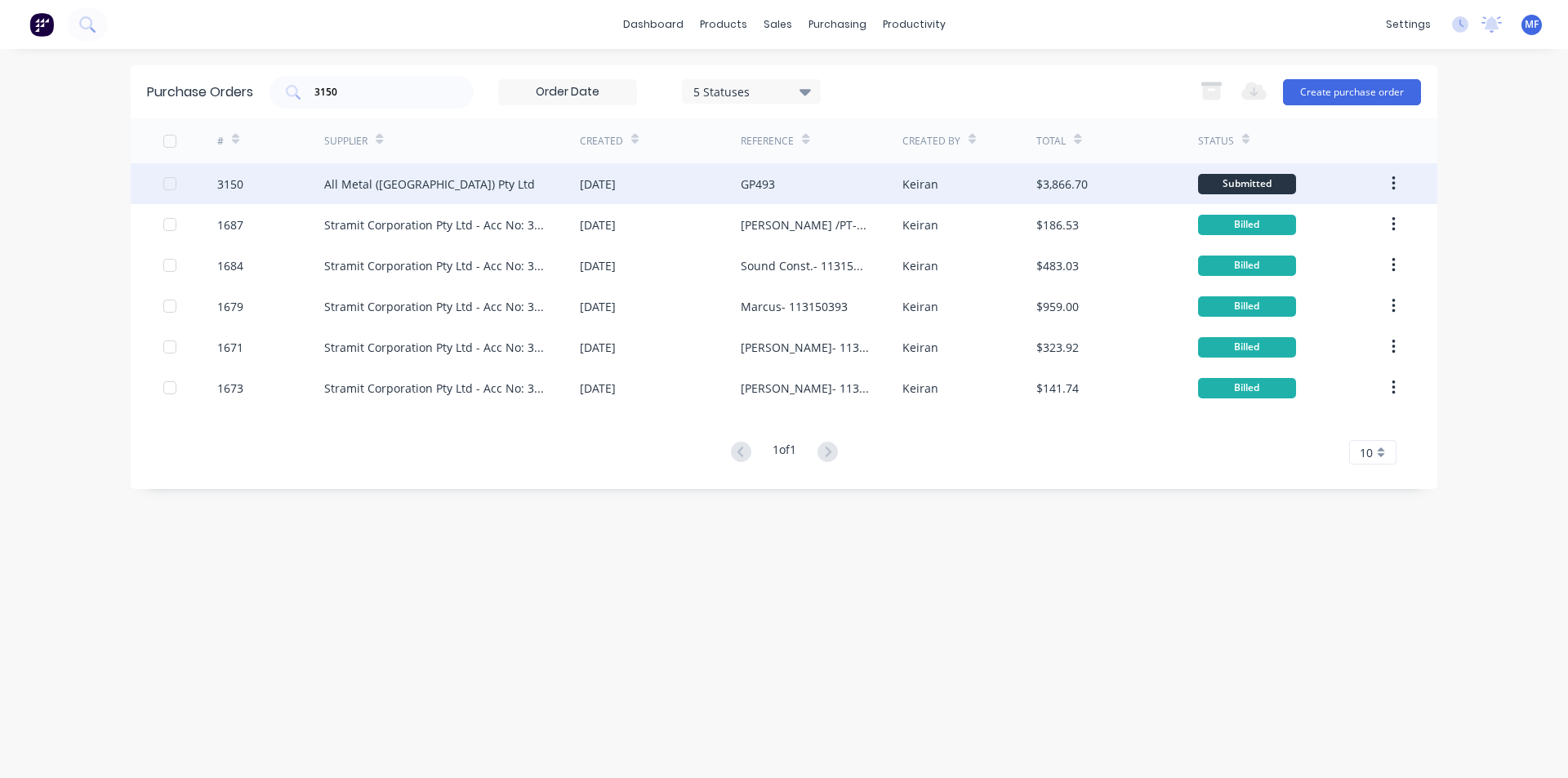
click at [398, 180] on div "All Metal ([GEOGRAPHIC_DATA]) Pty Ltd" at bounding box center [429, 184] width 211 height 17
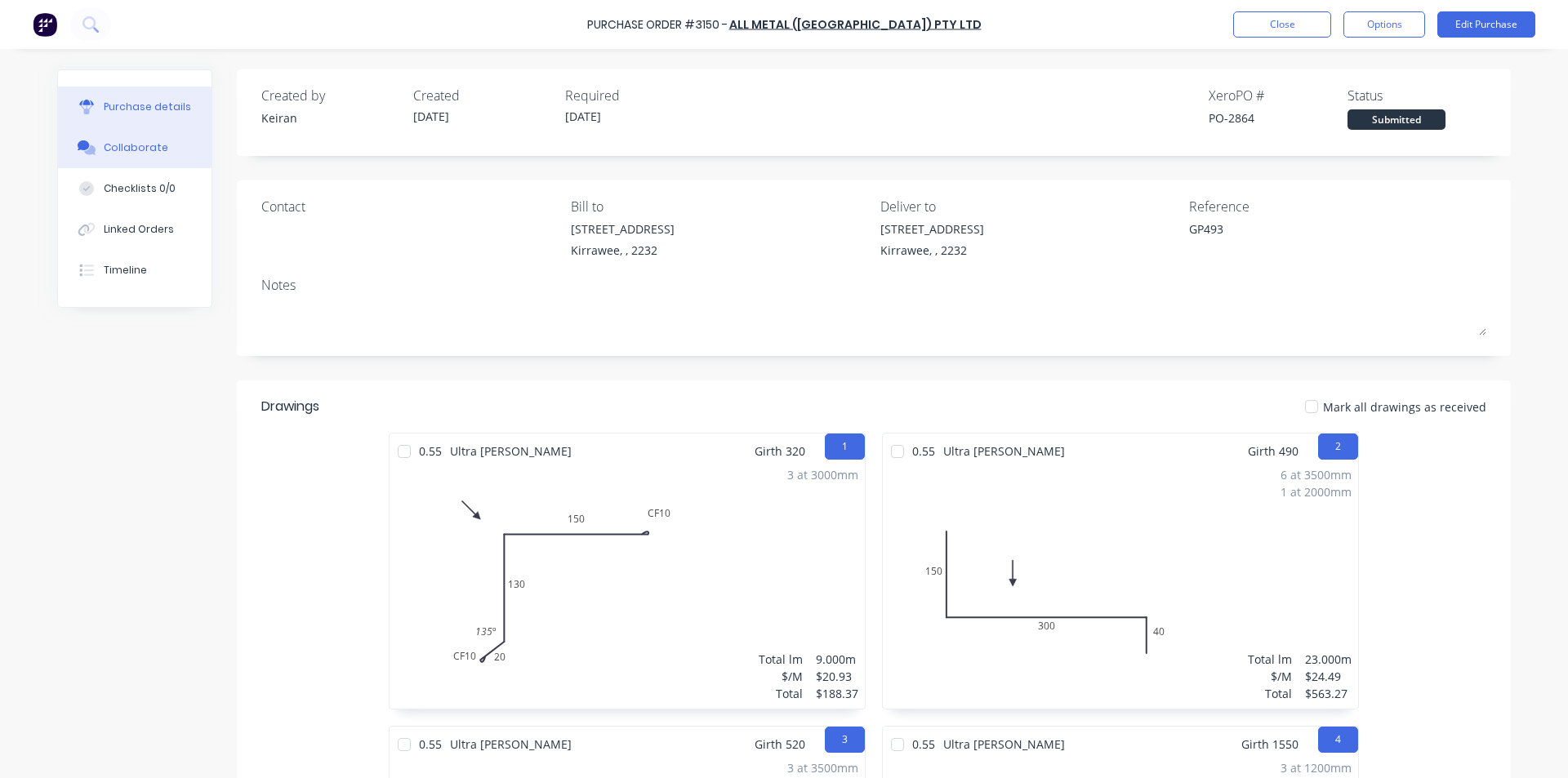
click at [149, 144] on div "Collaborate" at bounding box center [136, 147] width 65 height 14
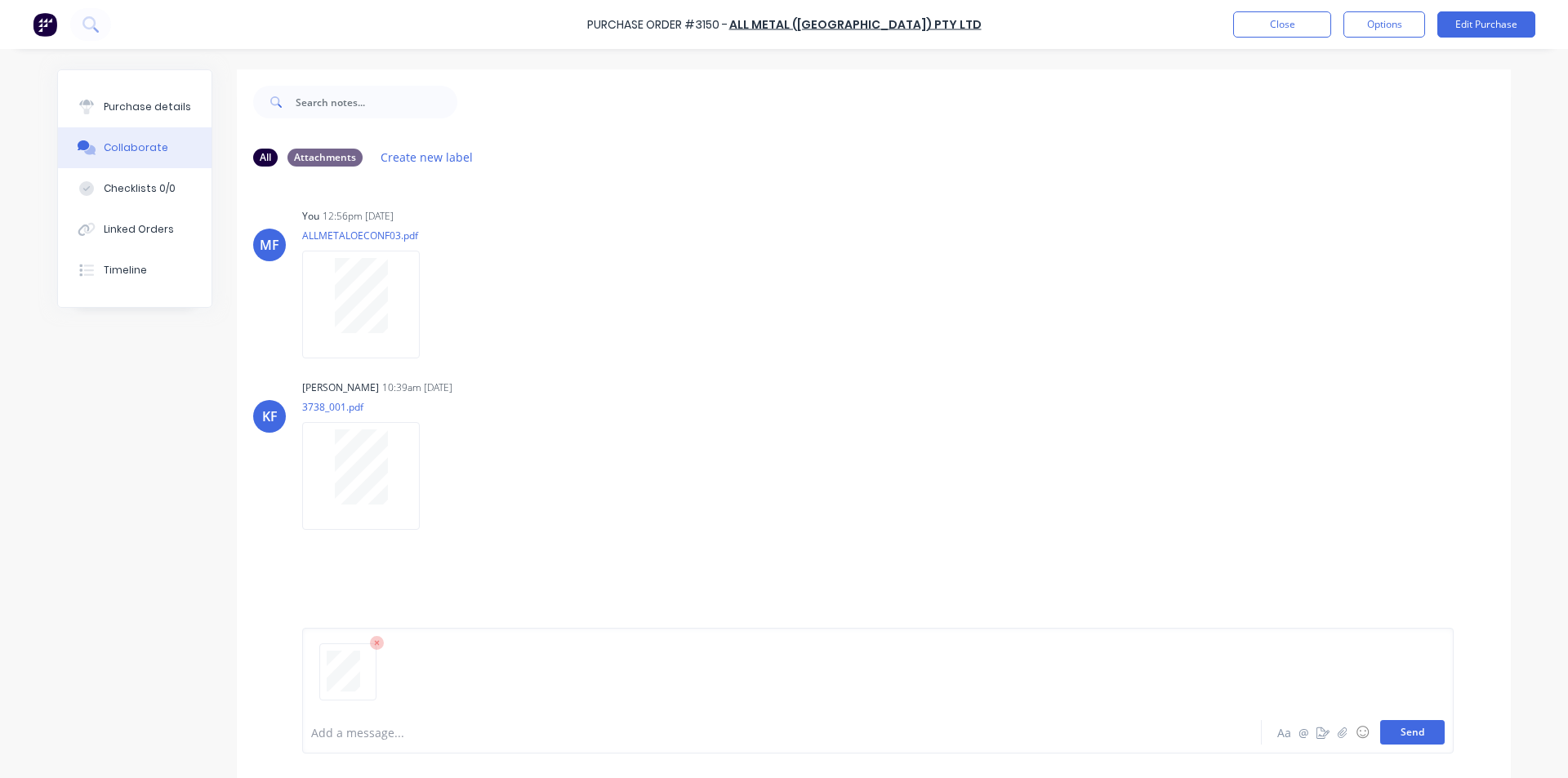
click at [1415, 733] on button "Send" at bounding box center [1413, 732] width 65 height 25
click at [1133, 357] on div "MF You 12:56pm [DATE] ALLMETALOECONF03.pdf Labels Download Delete [PERSON_NAME]…" at bounding box center [874, 446] width 1275 height 531
click at [1274, 15] on button "Close" at bounding box center [1282, 24] width 98 height 26
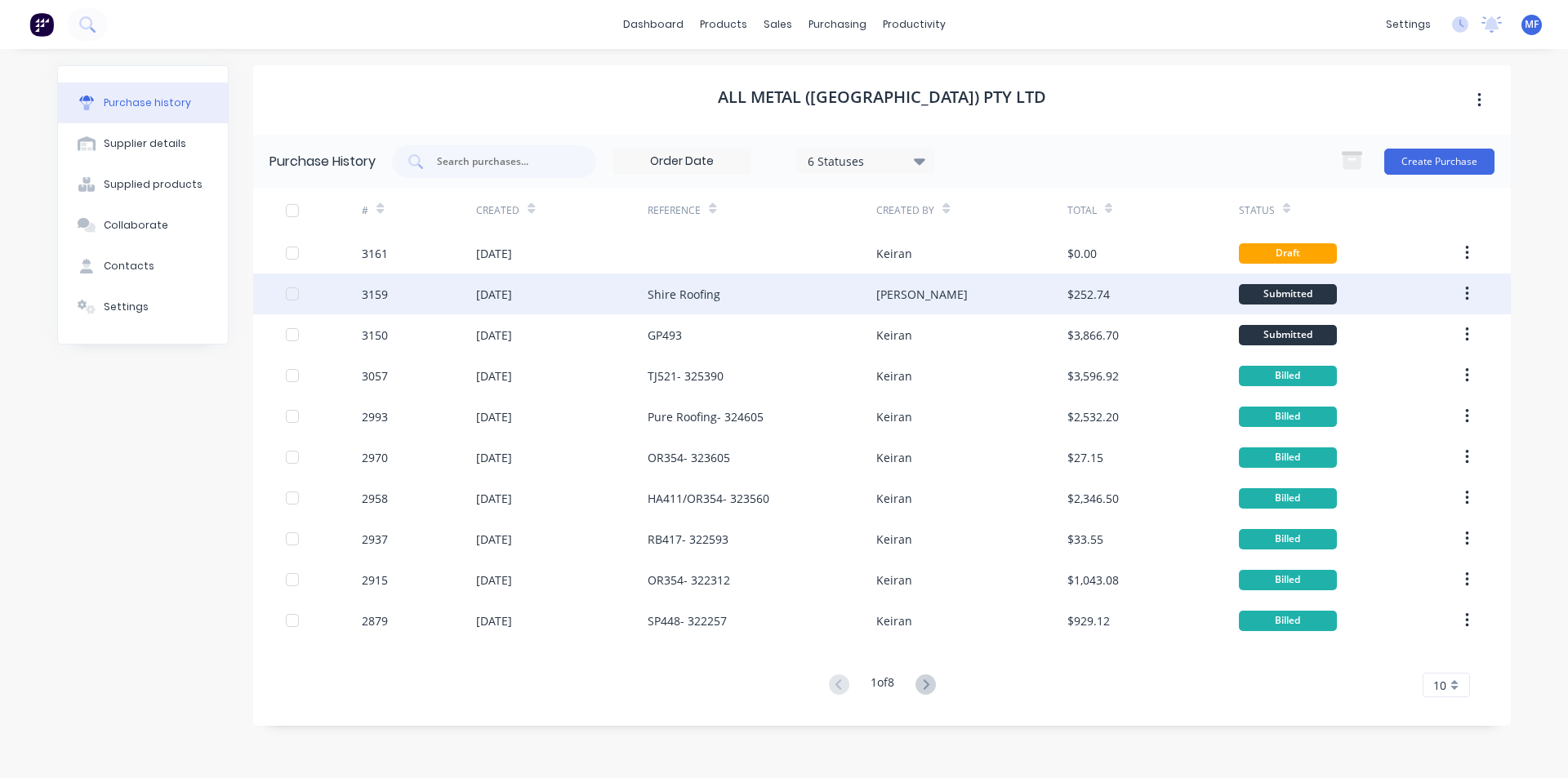
click at [696, 294] on div "Shire Roofing" at bounding box center [684, 294] width 72 height 17
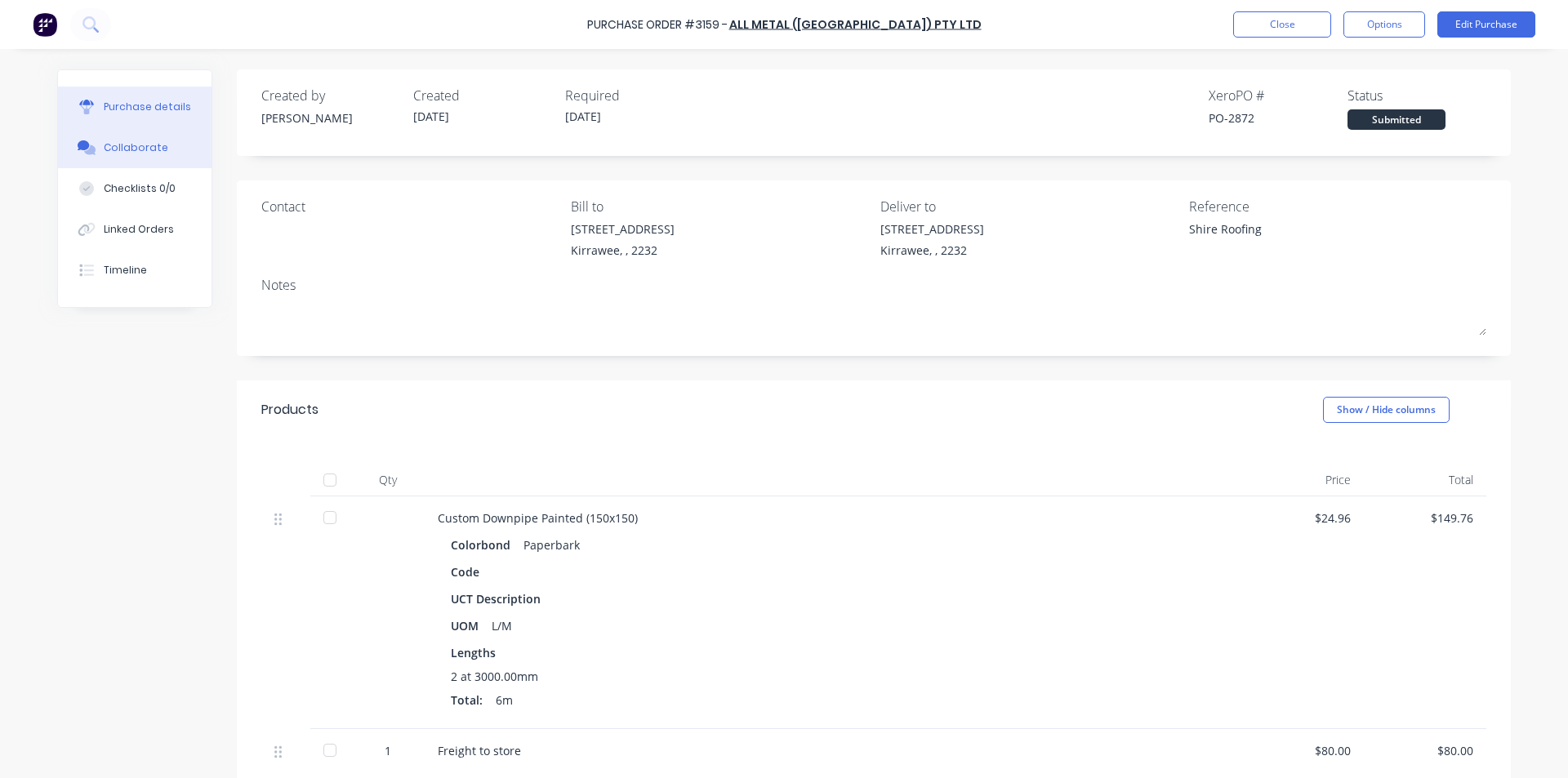
click at [151, 142] on div "Collaborate" at bounding box center [136, 147] width 65 height 14
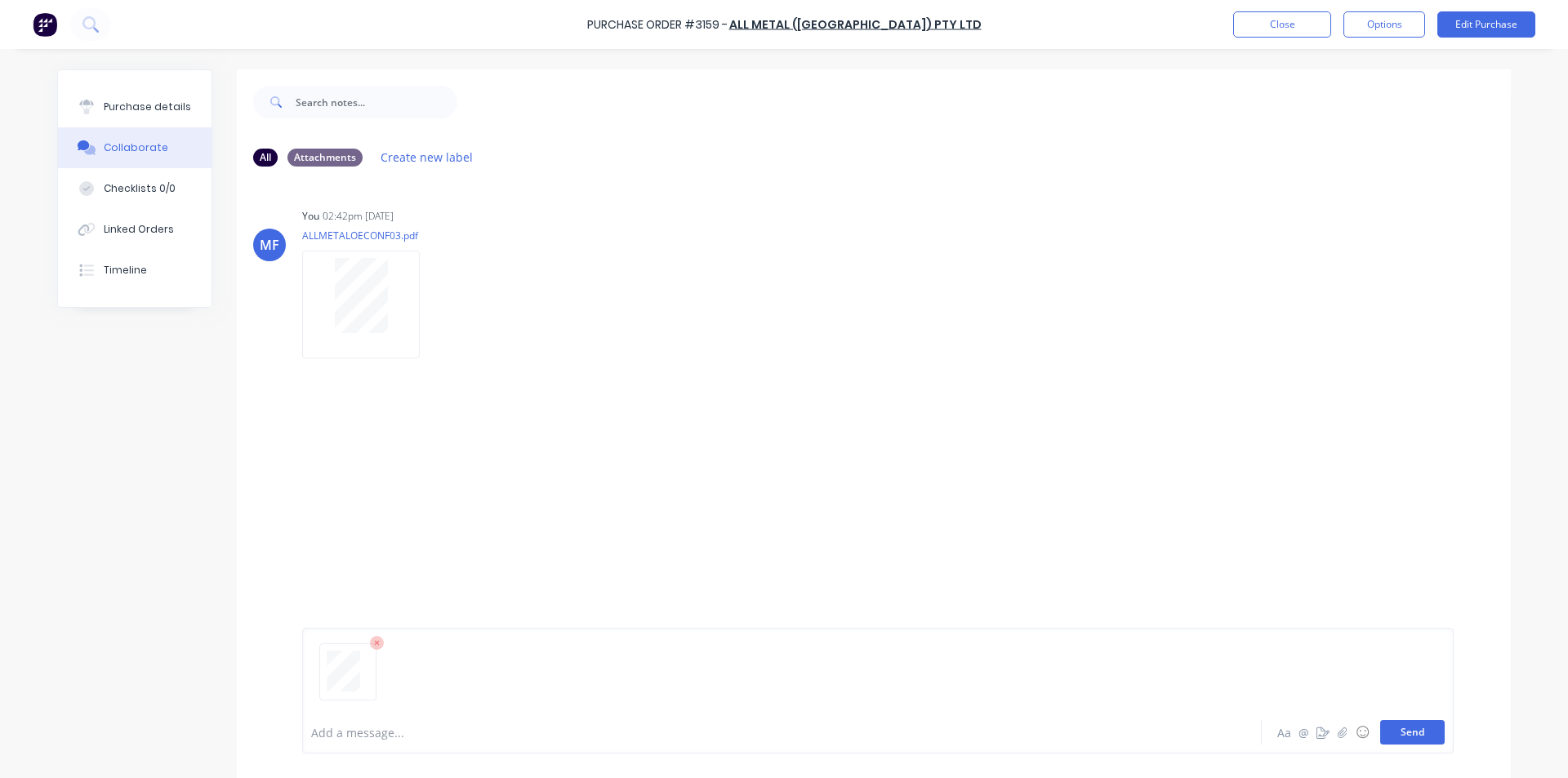
click at [1400, 731] on button "Send" at bounding box center [1413, 732] width 65 height 25
click at [854, 399] on div "MF You 11:02am [DATE] 3746_001.pdf Labels Download Delete" at bounding box center [874, 449] width 1275 height 147
click at [1277, 20] on button "Close" at bounding box center [1282, 24] width 98 height 26
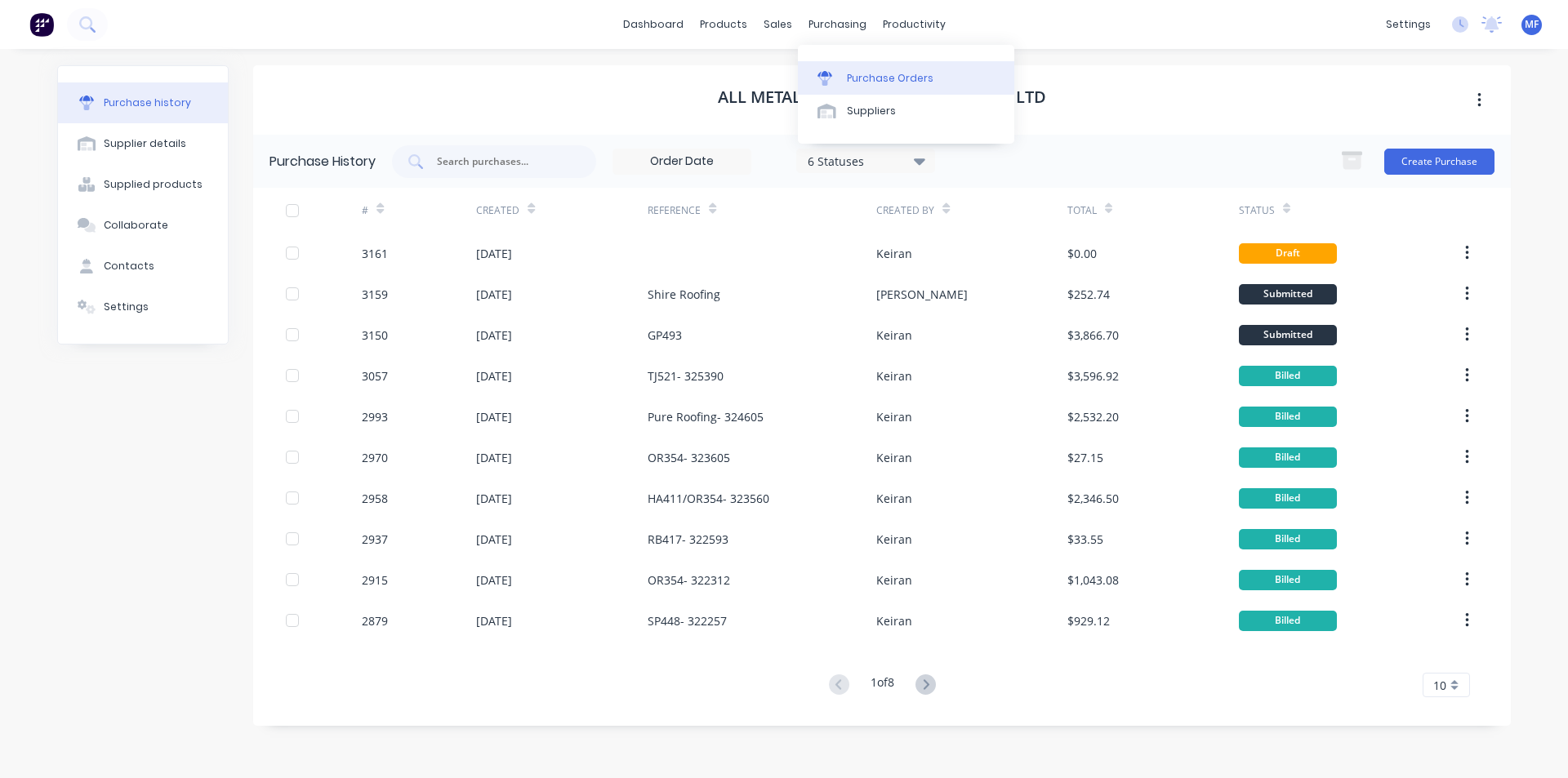
click at [877, 75] on div "Purchase Orders" at bounding box center [890, 78] width 87 height 14
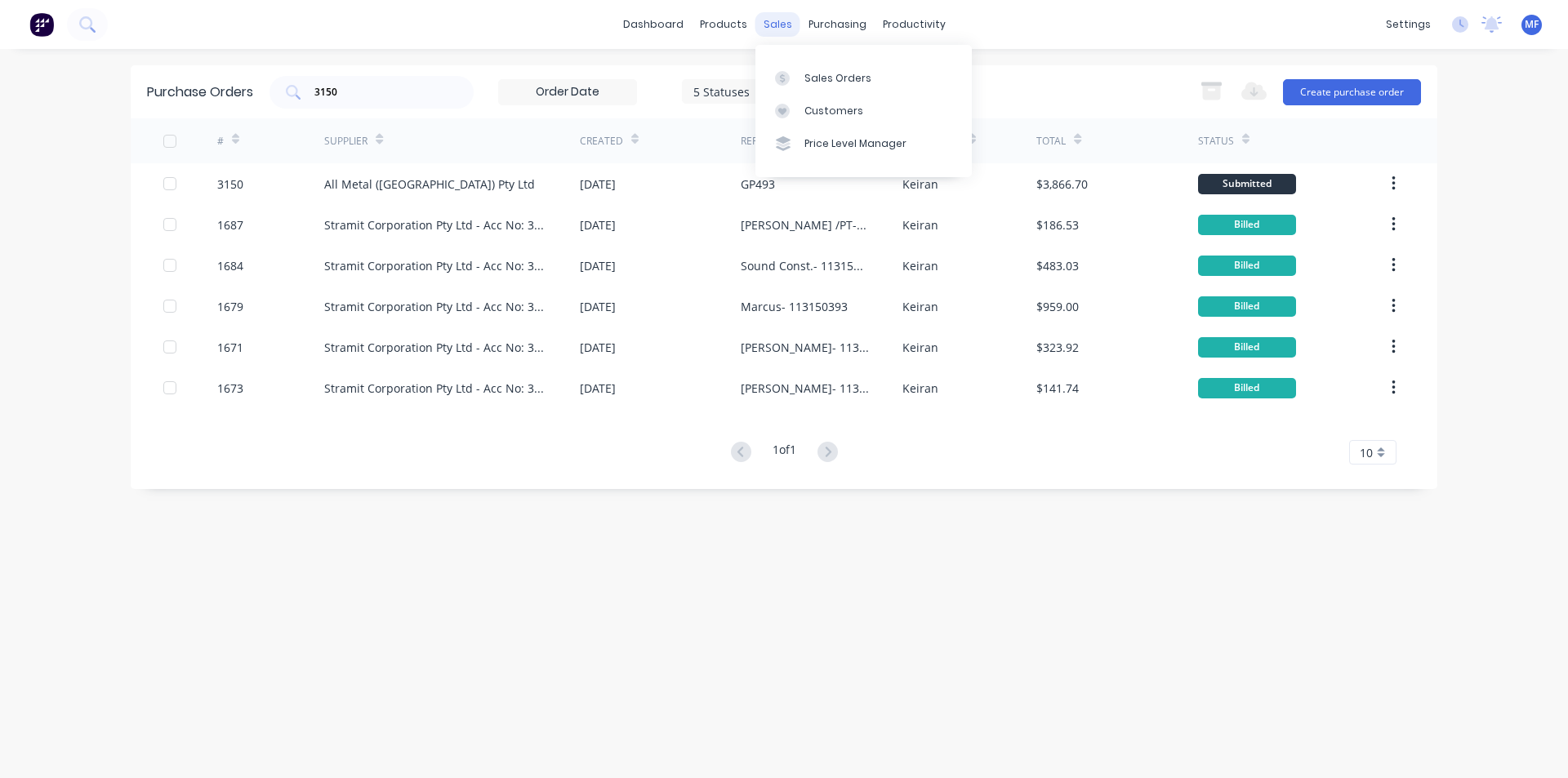
click at [773, 29] on div "sales" at bounding box center [777, 25] width 45 height 25
click at [819, 77] on div "Sales Orders" at bounding box center [838, 78] width 67 height 14
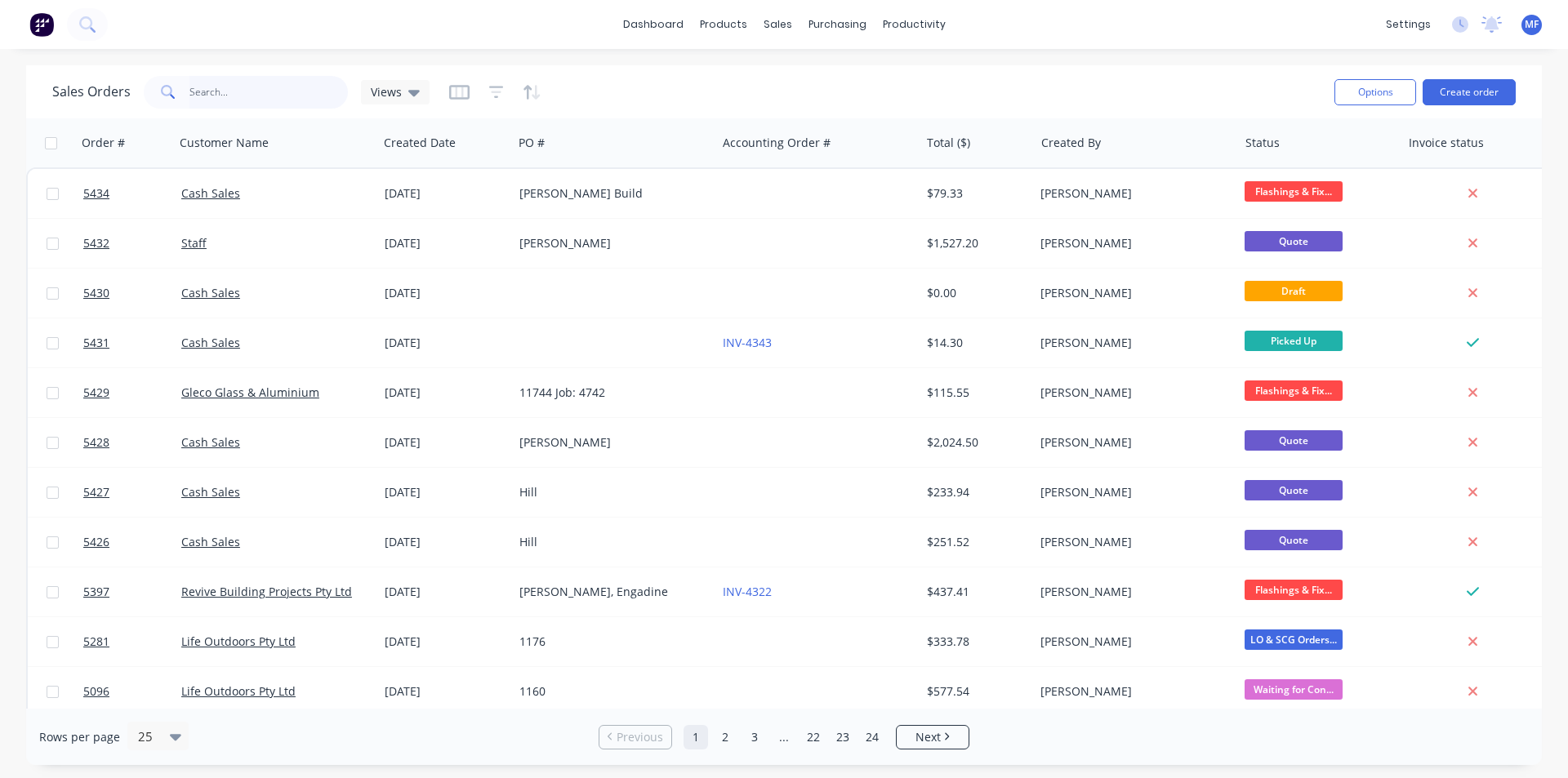
click at [209, 94] on input "text" at bounding box center [269, 92] width 159 height 32
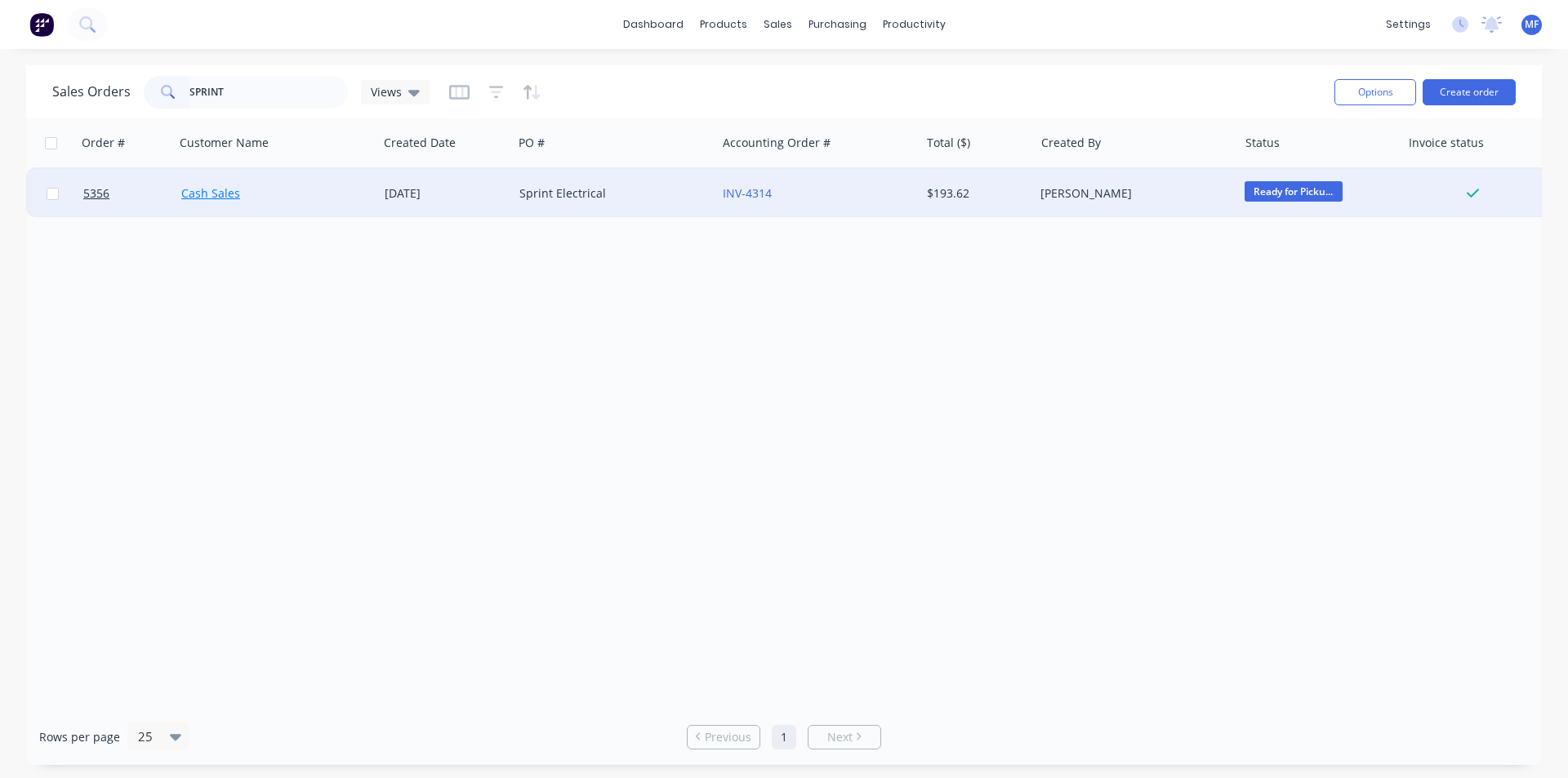
click at [195, 191] on link "Cash Sales" at bounding box center [211, 193] width 59 height 15
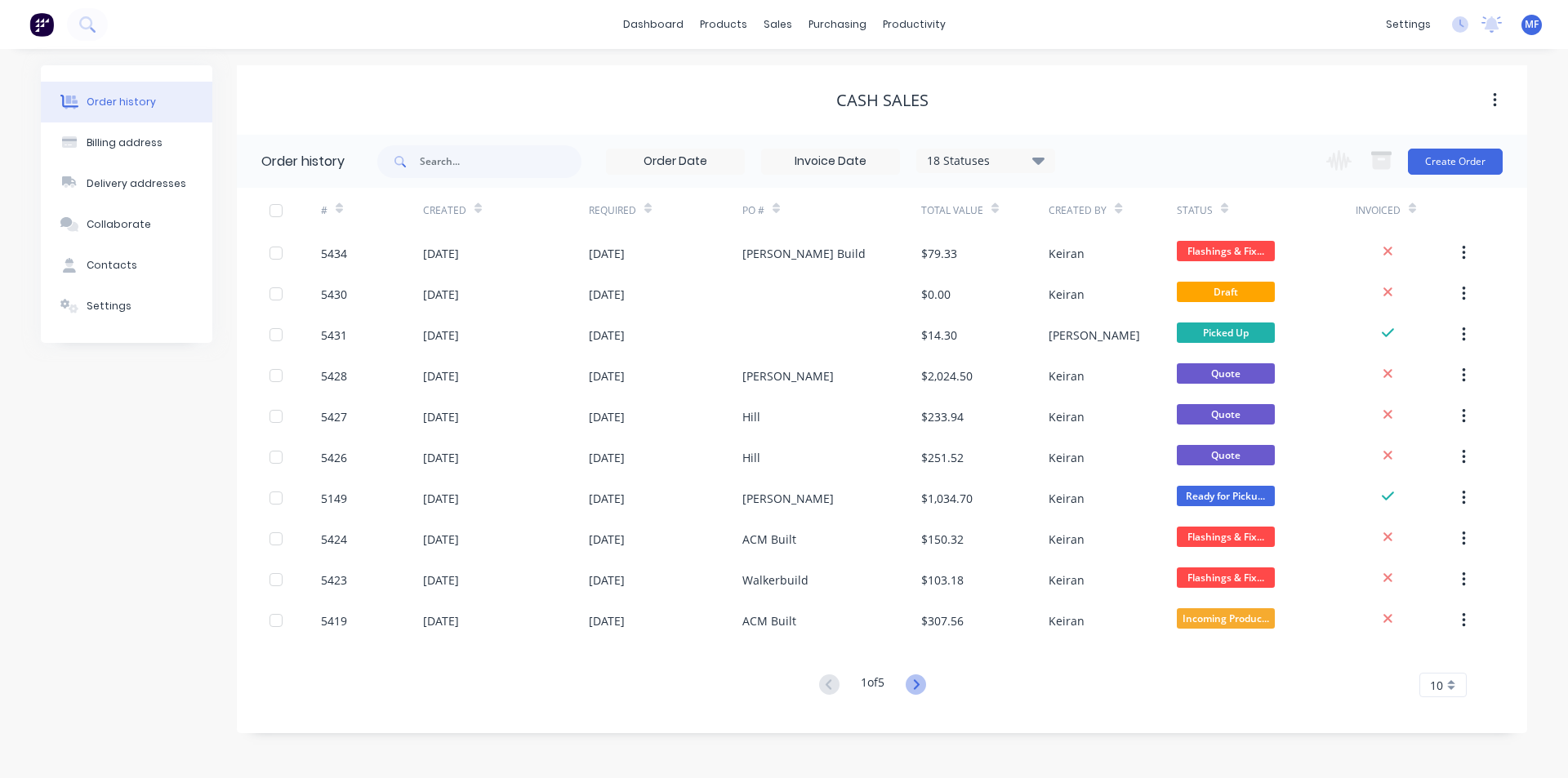
click at [918, 689] on icon at bounding box center [916, 684] width 6 height 10
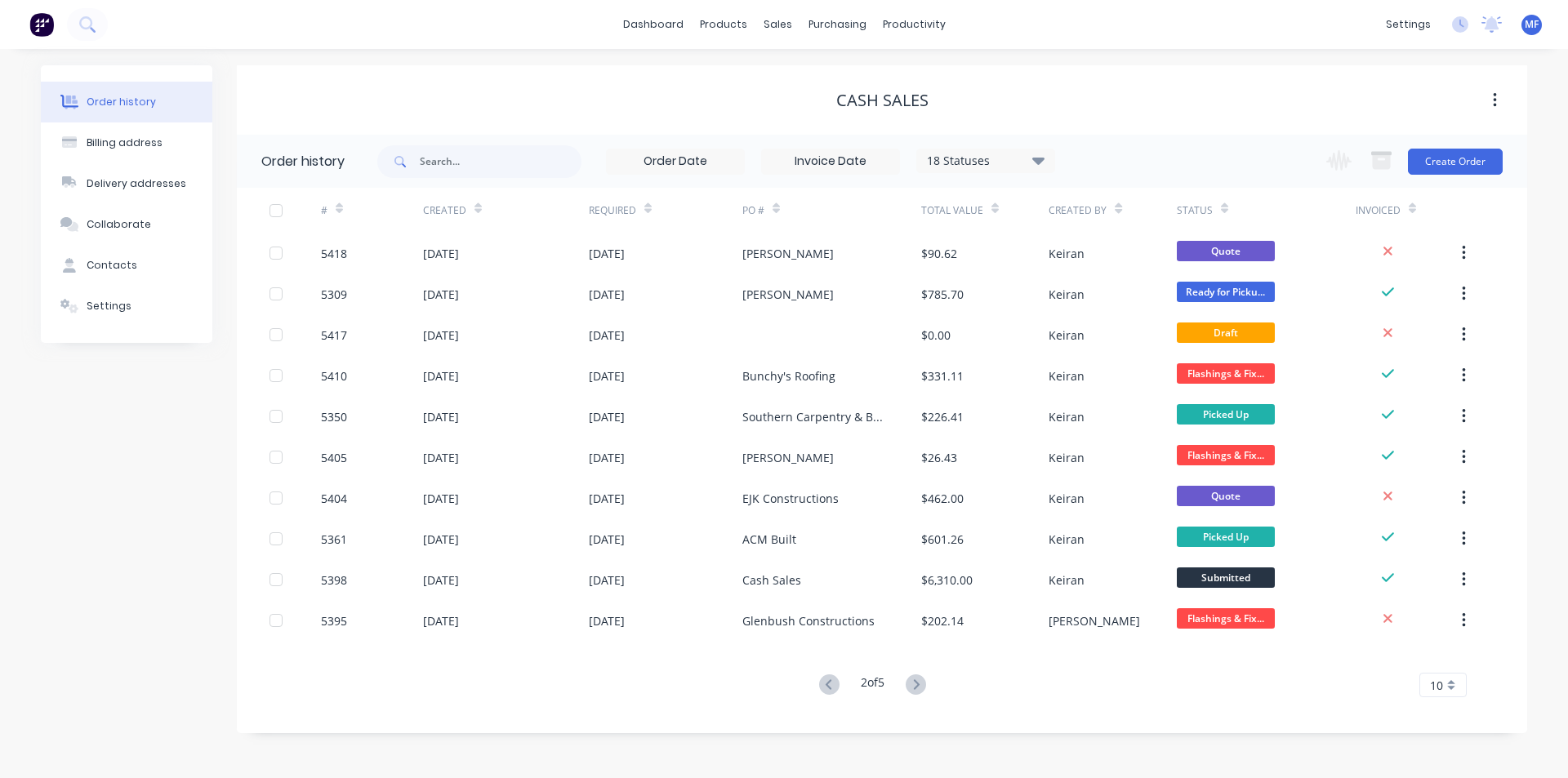
click at [919, 688] on g at bounding box center [915, 684] width 20 height 20
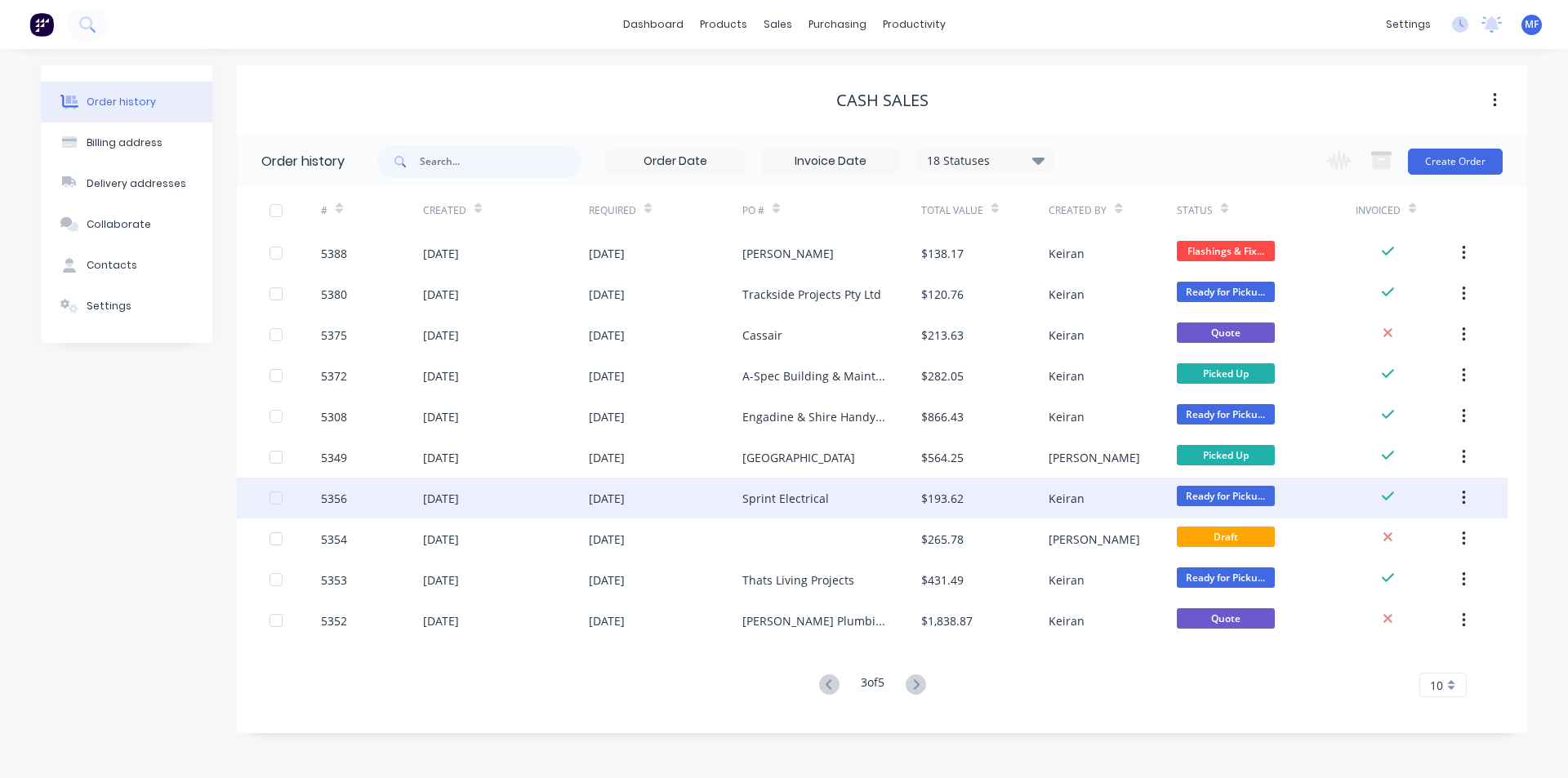
click at [810, 492] on div "Sprint Electrical" at bounding box center [785, 498] width 87 height 17
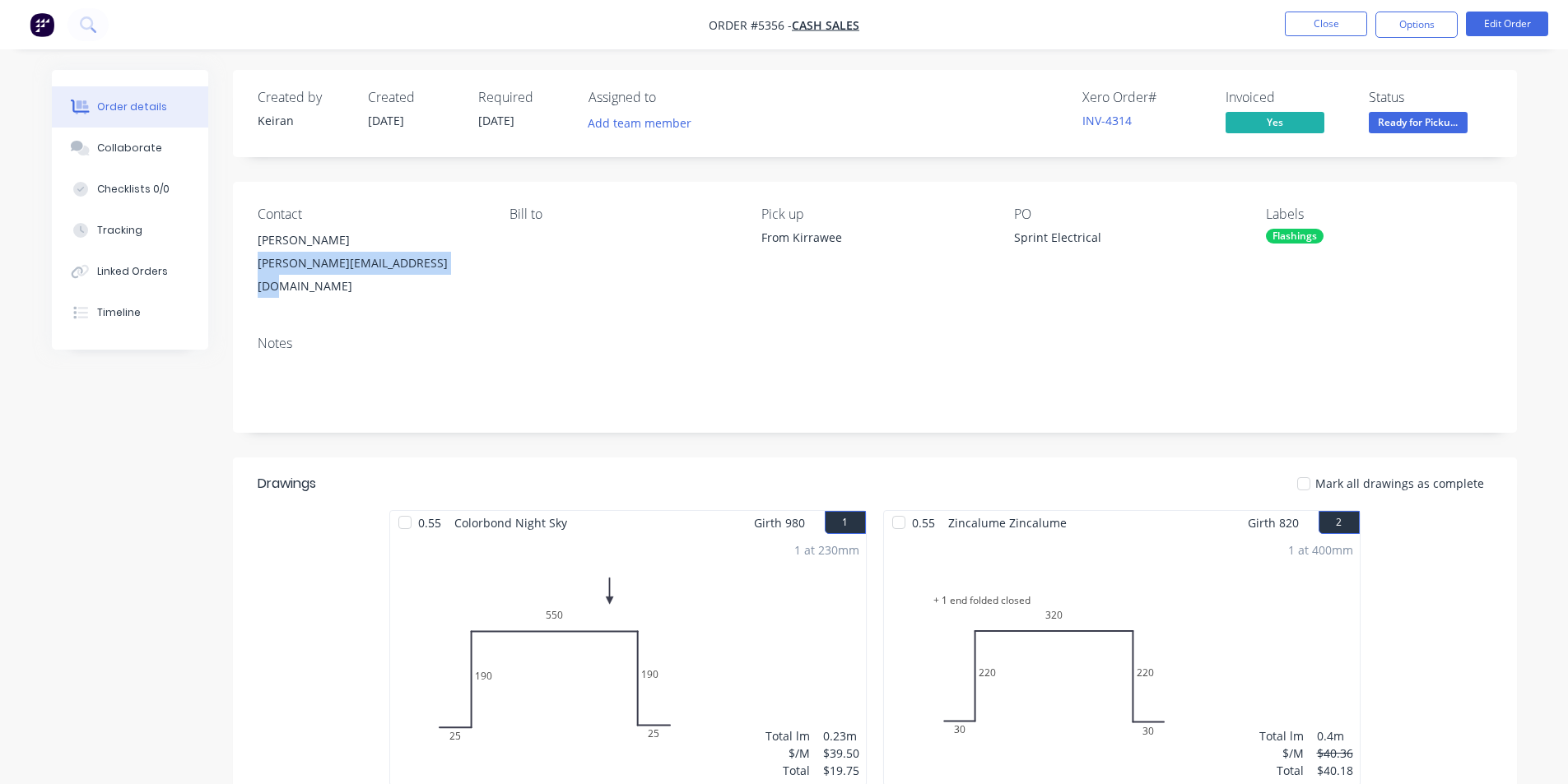
drag, startPoint x: 439, startPoint y: 259, endPoint x: 252, endPoint y: 255, distance: 187.0
click at [252, 255] on div "Contact Anthony [EMAIL_ADDRESS][DOMAIN_NAME] Bill to Pick up From Kirrawee PO S…" at bounding box center [876, 251] width 1285 height 141
copy div "[PERSON_NAME][EMAIL_ADDRESS][DOMAIN_NAME]"
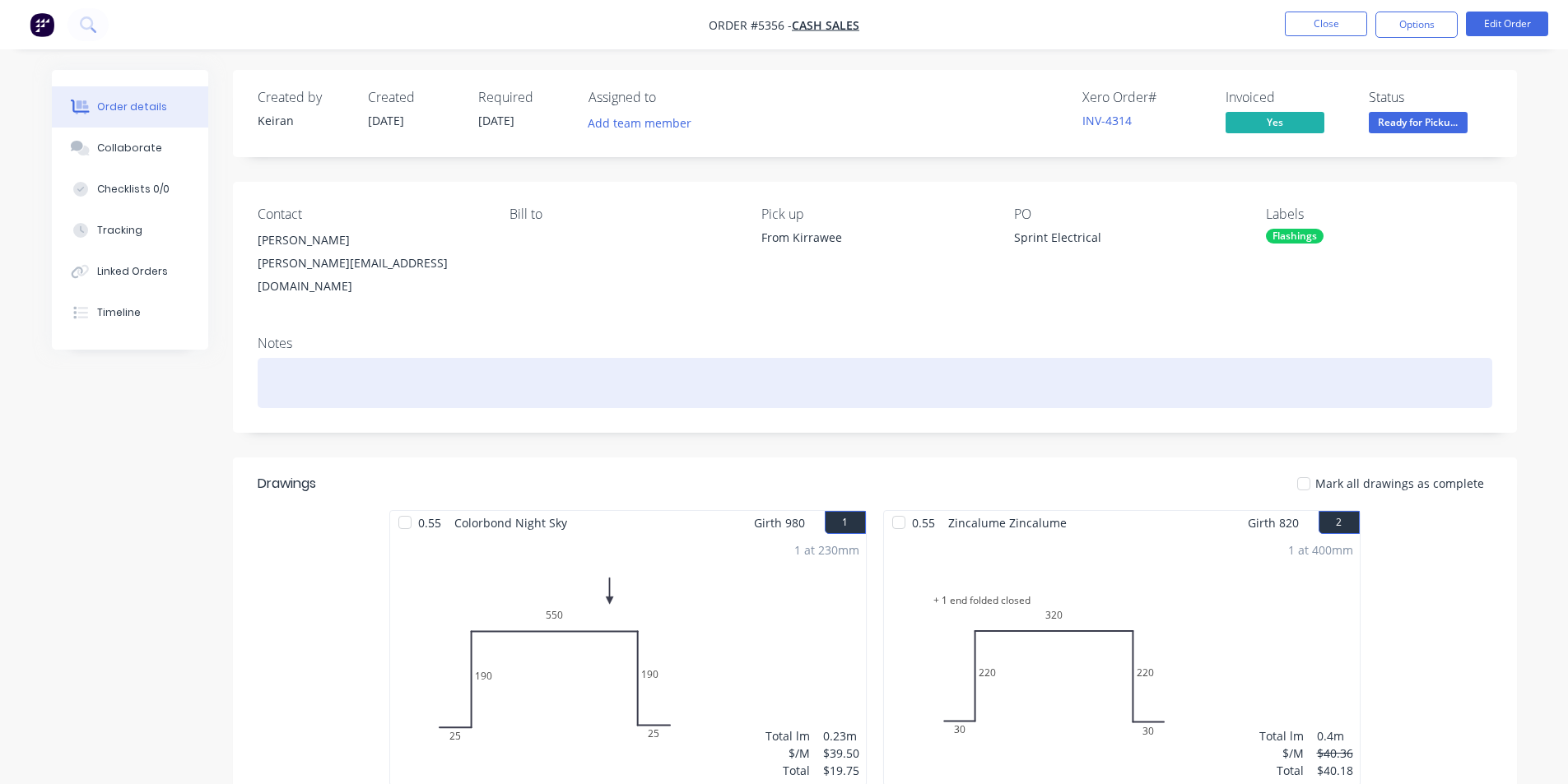
drag, startPoint x: 731, startPoint y: 372, endPoint x: 872, endPoint y: 392, distance: 142.4
click at [732, 372] on div at bounding box center [875, 383] width 1235 height 50
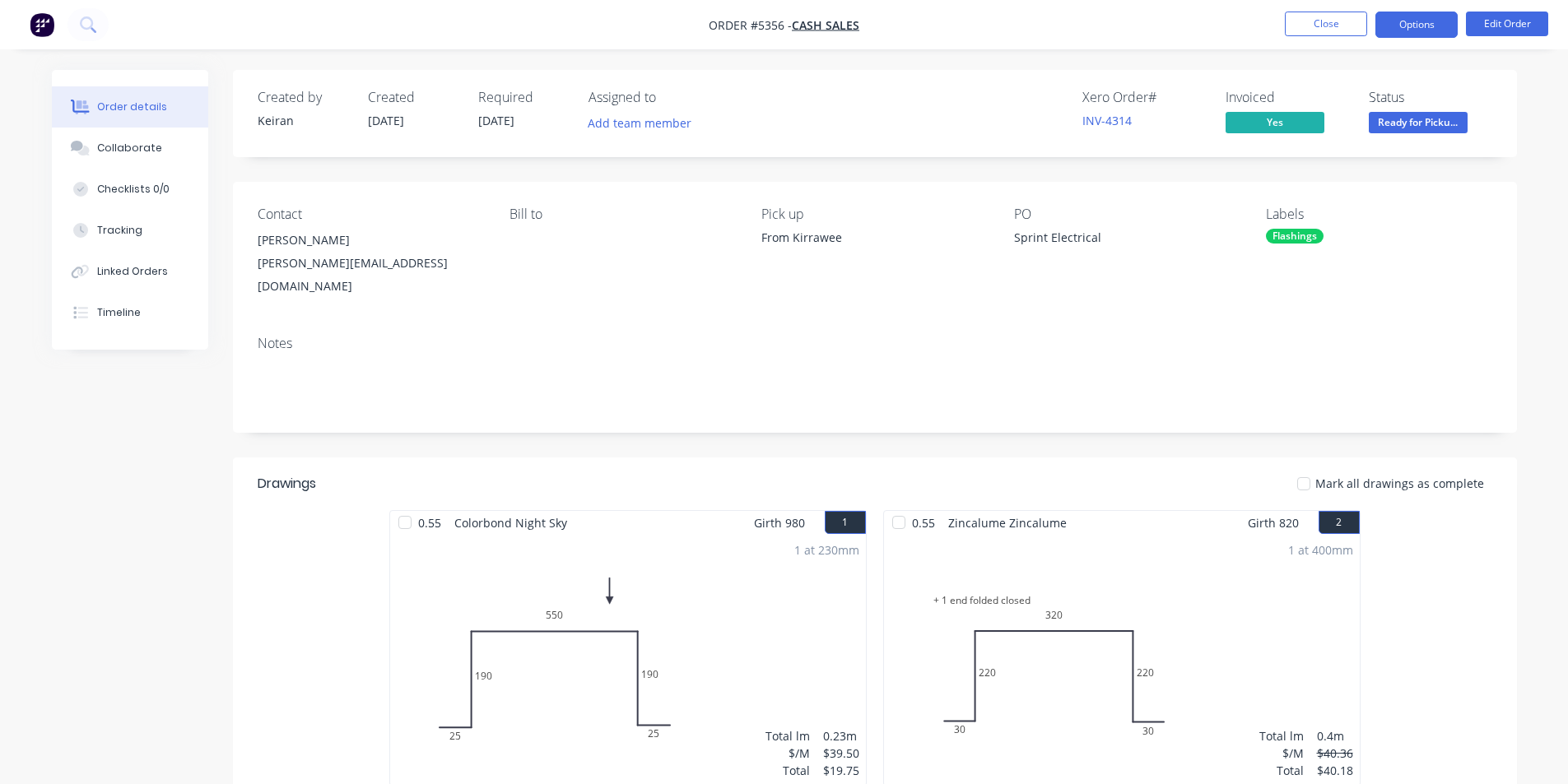
click at [1407, 21] on button "Options" at bounding box center [1417, 24] width 83 height 26
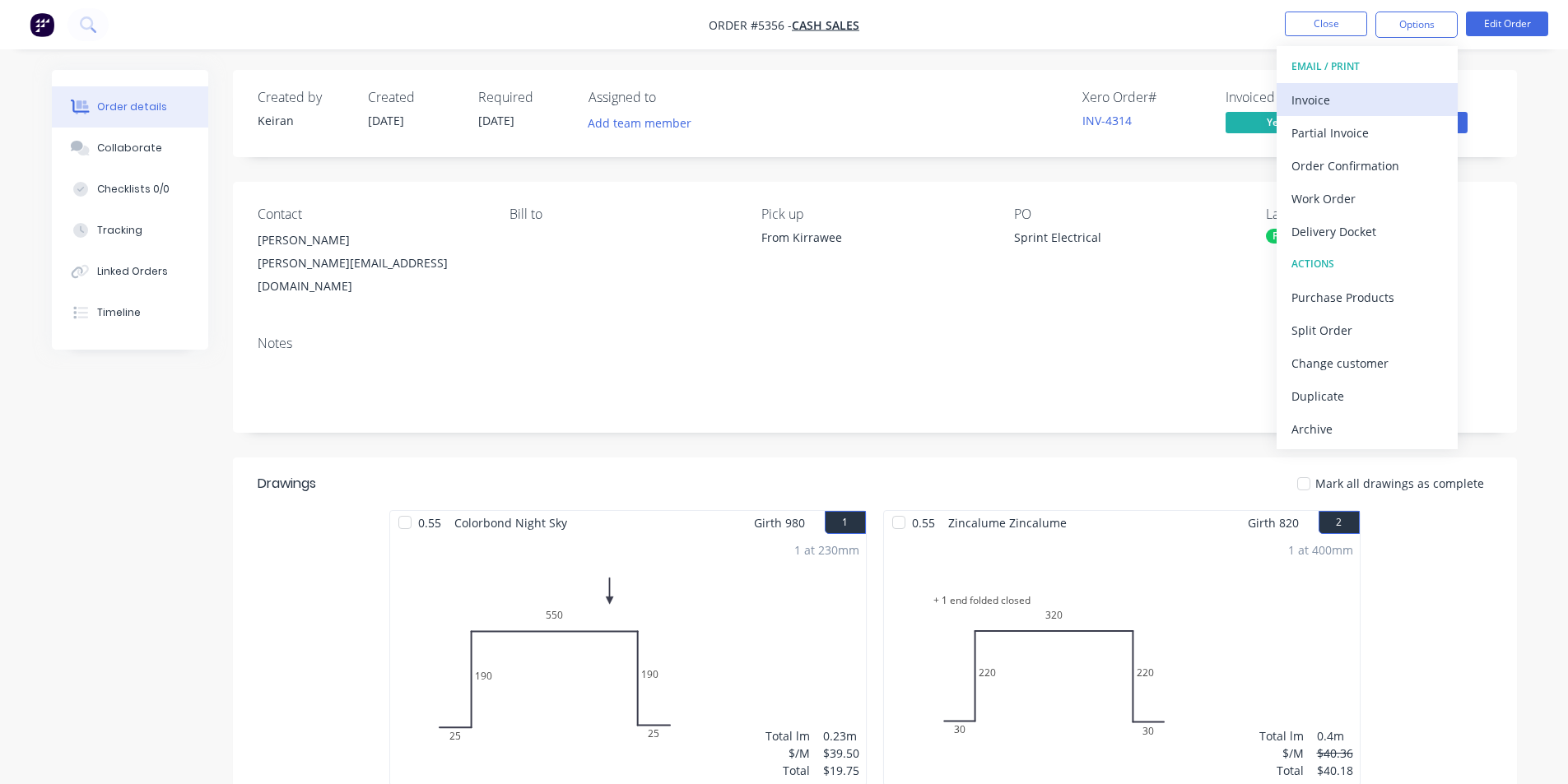
click at [1323, 100] on div "Invoice" at bounding box center [1367, 100] width 152 height 24
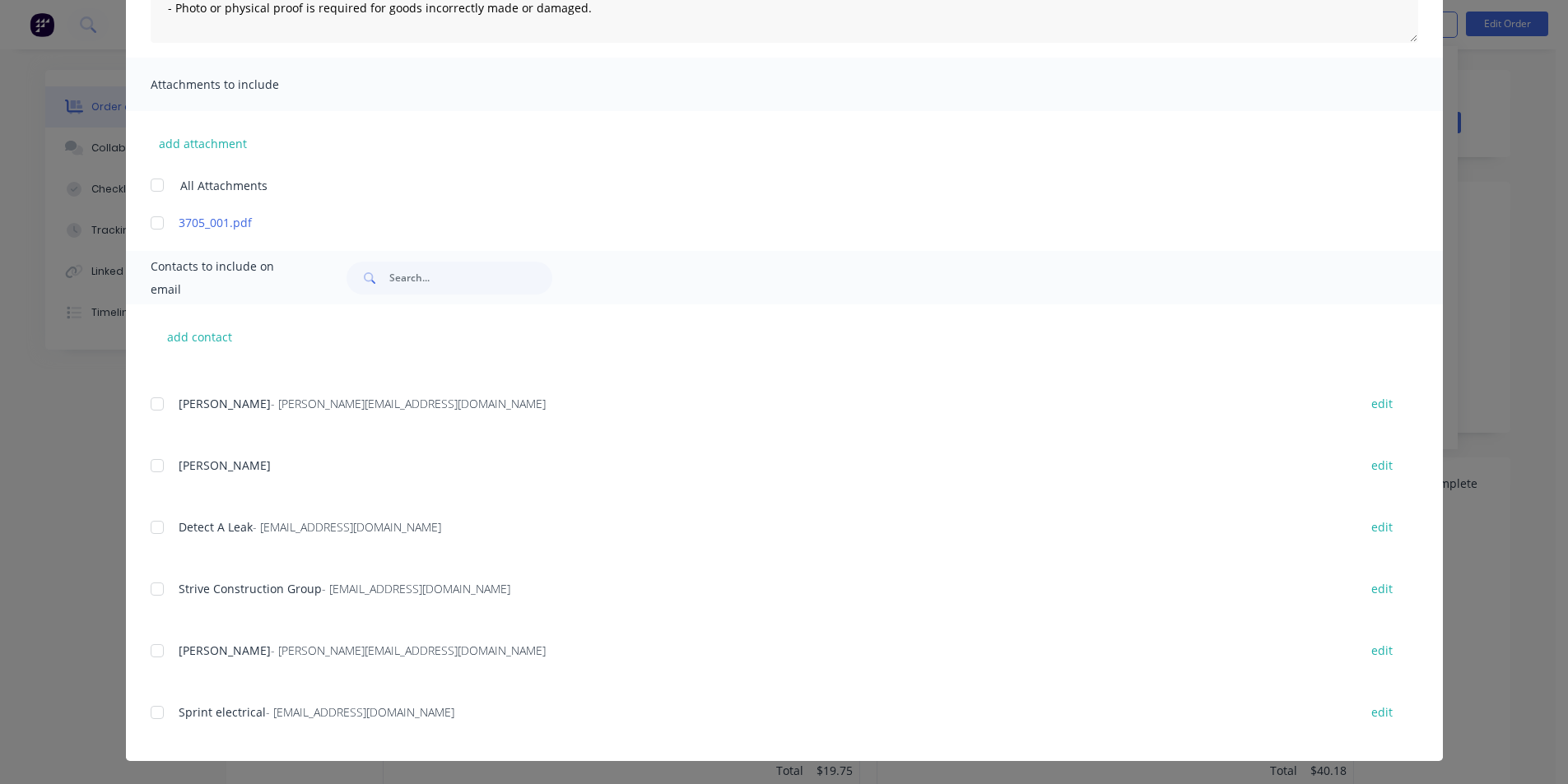
scroll to position [3495, 0]
click at [148, 707] on div at bounding box center [157, 711] width 33 height 33
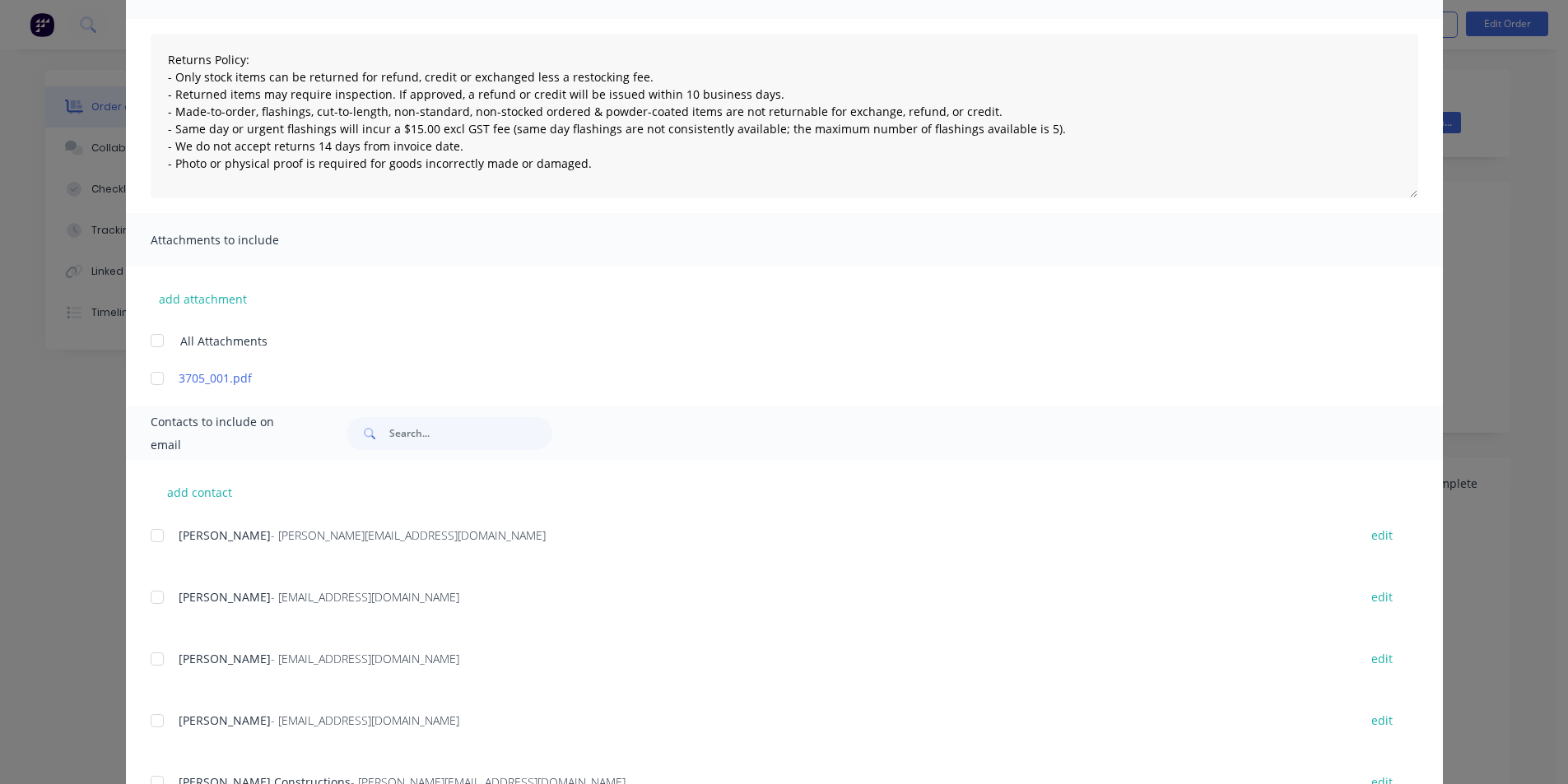
scroll to position [0, 0]
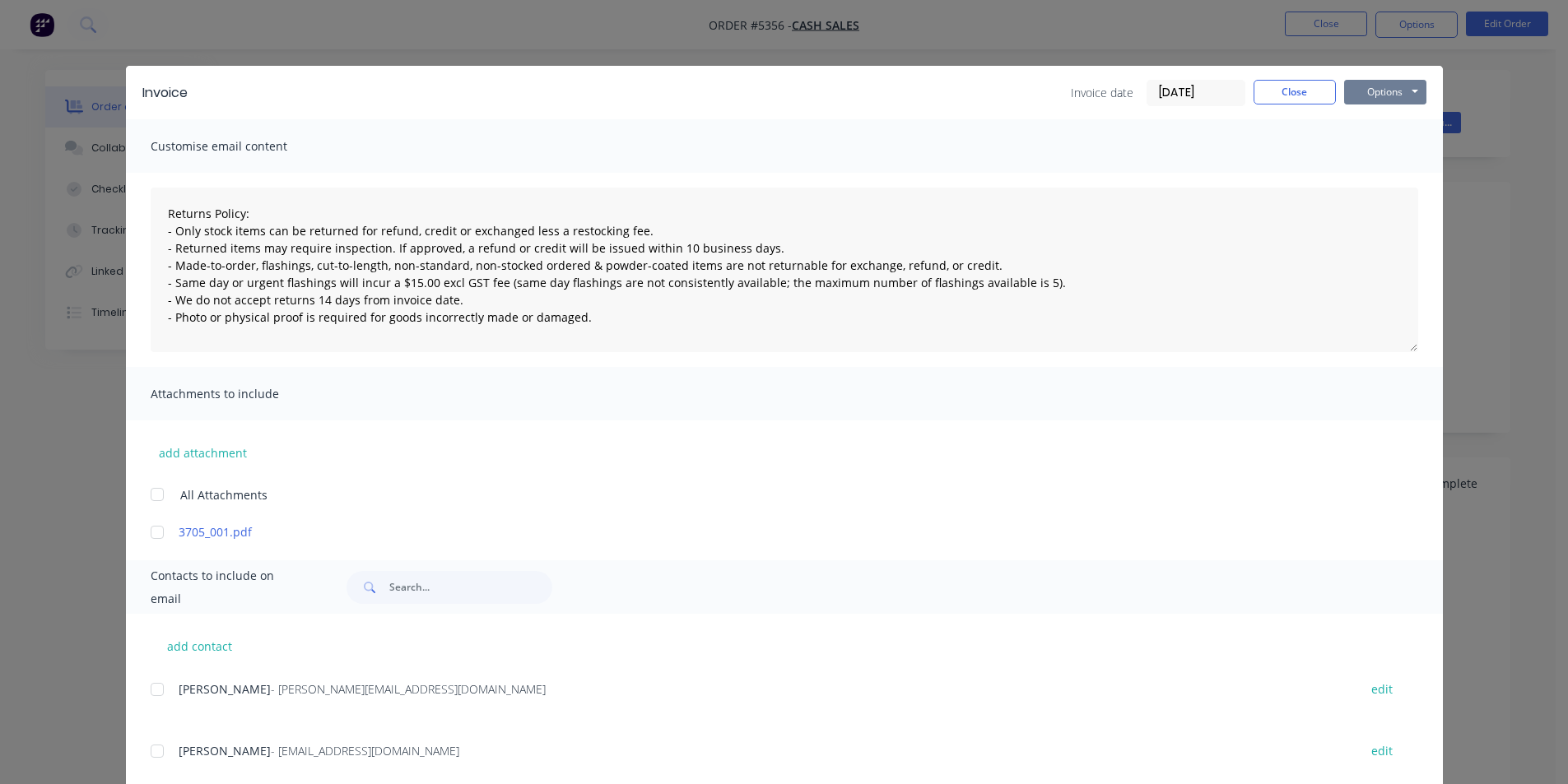
click at [1402, 95] on button "Options" at bounding box center [1386, 92] width 83 height 25
click at [1388, 173] on button "Email" at bounding box center [1397, 176] width 106 height 27
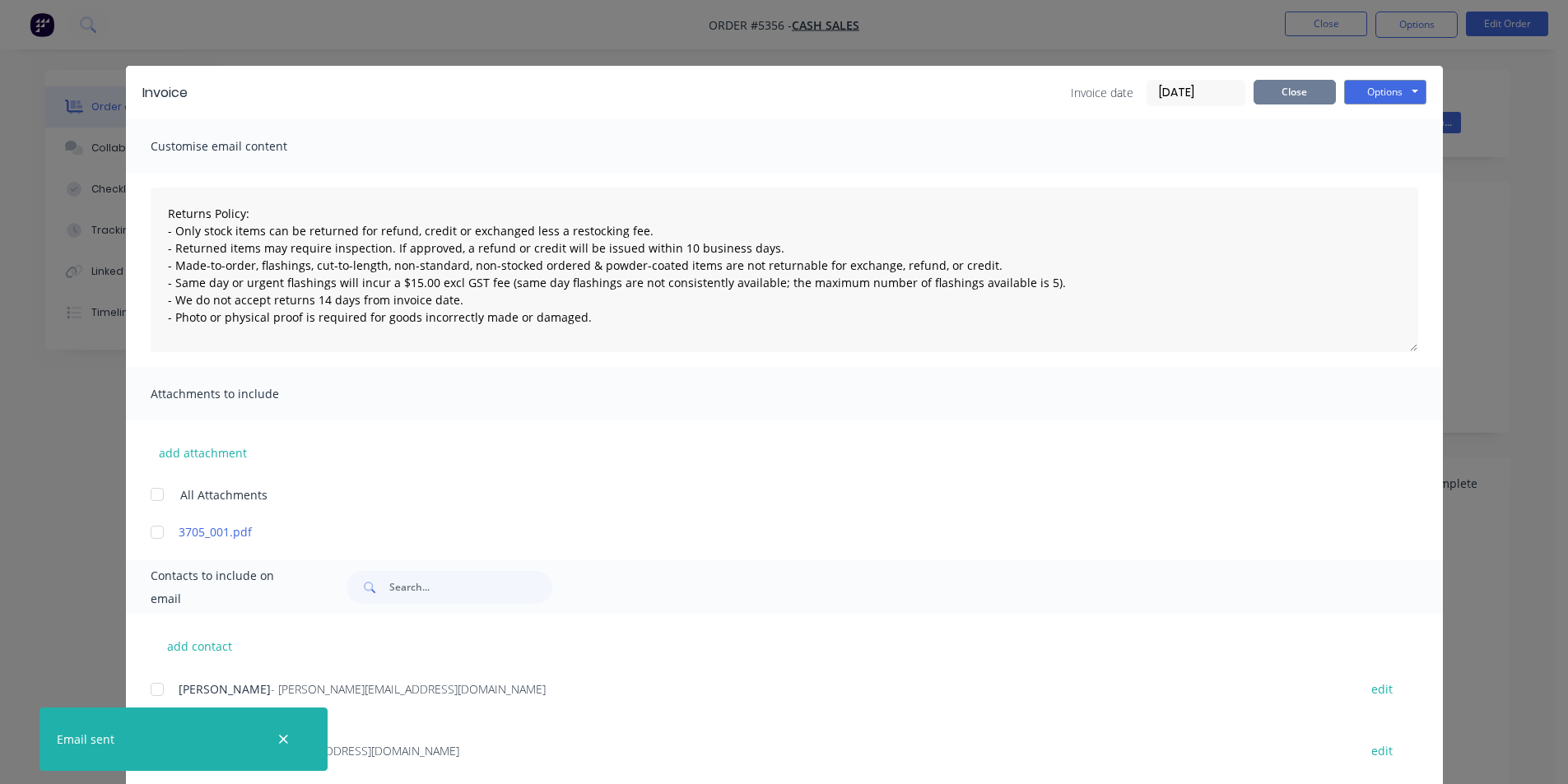
click at [1291, 87] on button "Close" at bounding box center [1295, 92] width 83 height 25
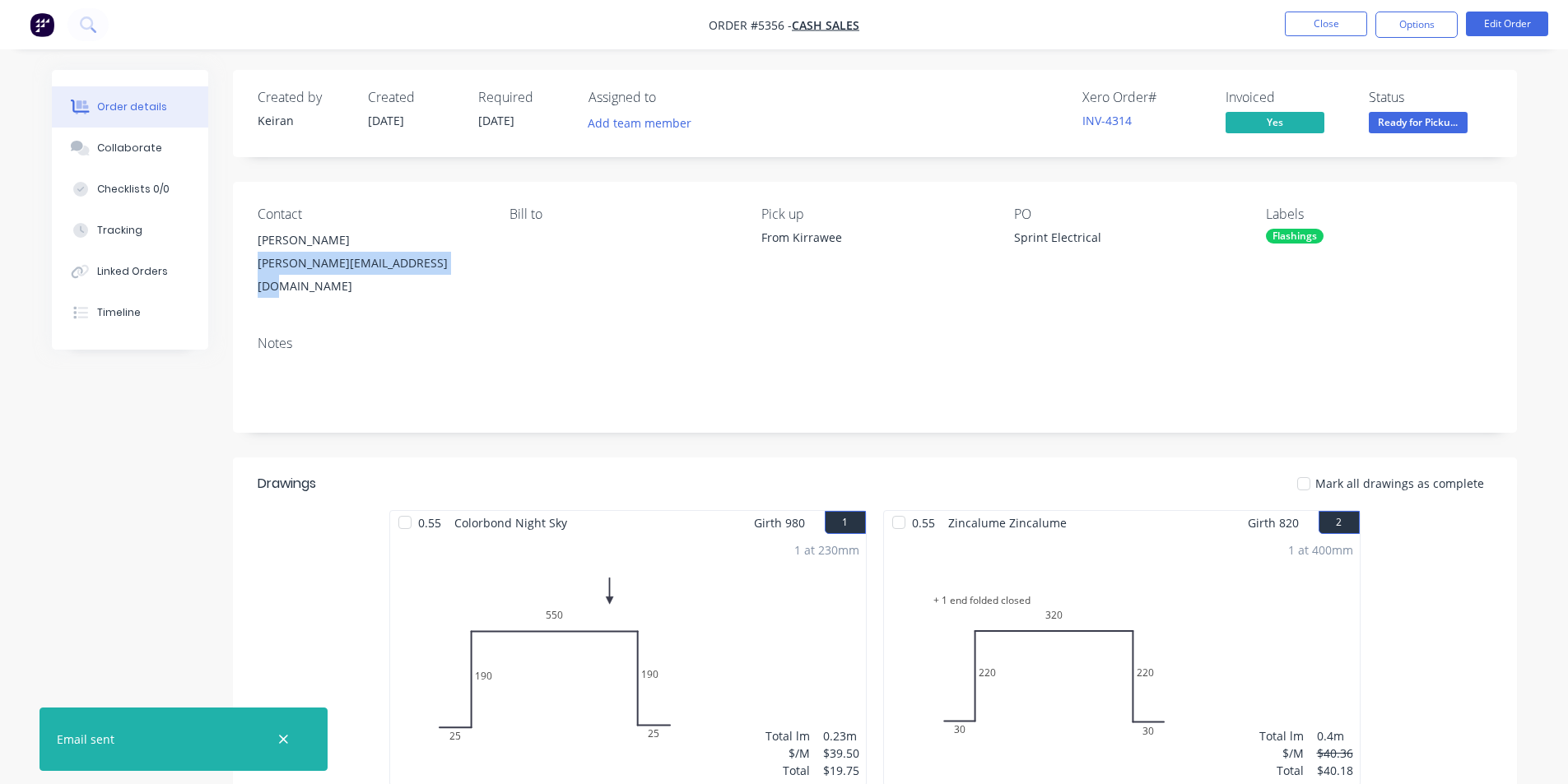
drag, startPoint x: 442, startPoint y: 261, endPoint x: 251, endPoint y: 263, distance: 191.0
click at [251, 263] on div "Contact Anthony [EMAIL_ADDRESS][DOMAIN_NAME] Bill to Pick up From Kirrawee PO S…" at bounding box center [876, 251] width 1285 height 141
copy div "[PERSON_NAME][EMAIL_ADDRESS][DOMAIN_NAME]"
click at [1429, 20] on button "Options" at bounding box center [1417, 24] width 83 height 26
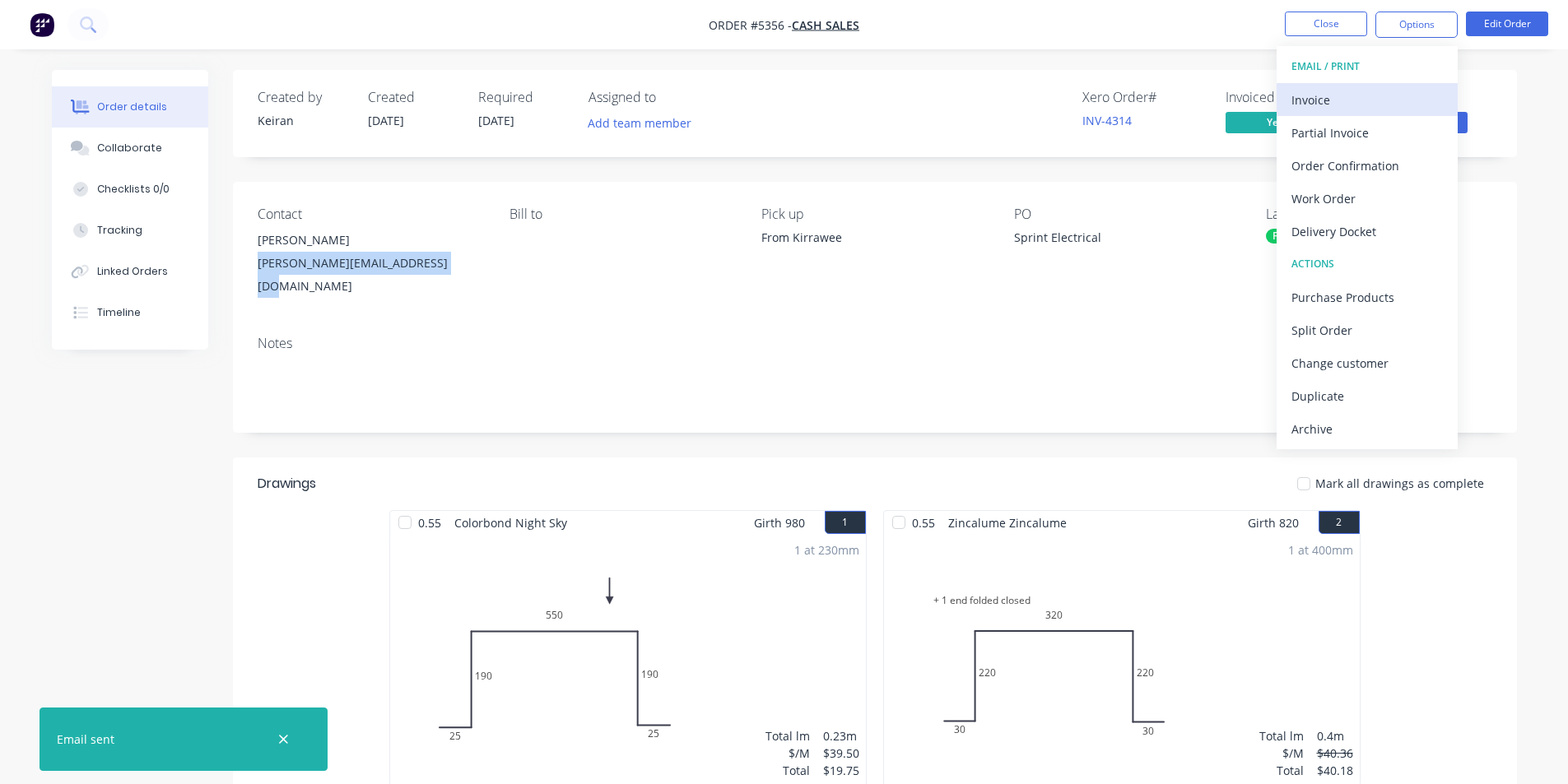
click at [1316, 93] on div "Invoice" at bounding box center [1367, 100] width 152 height 24
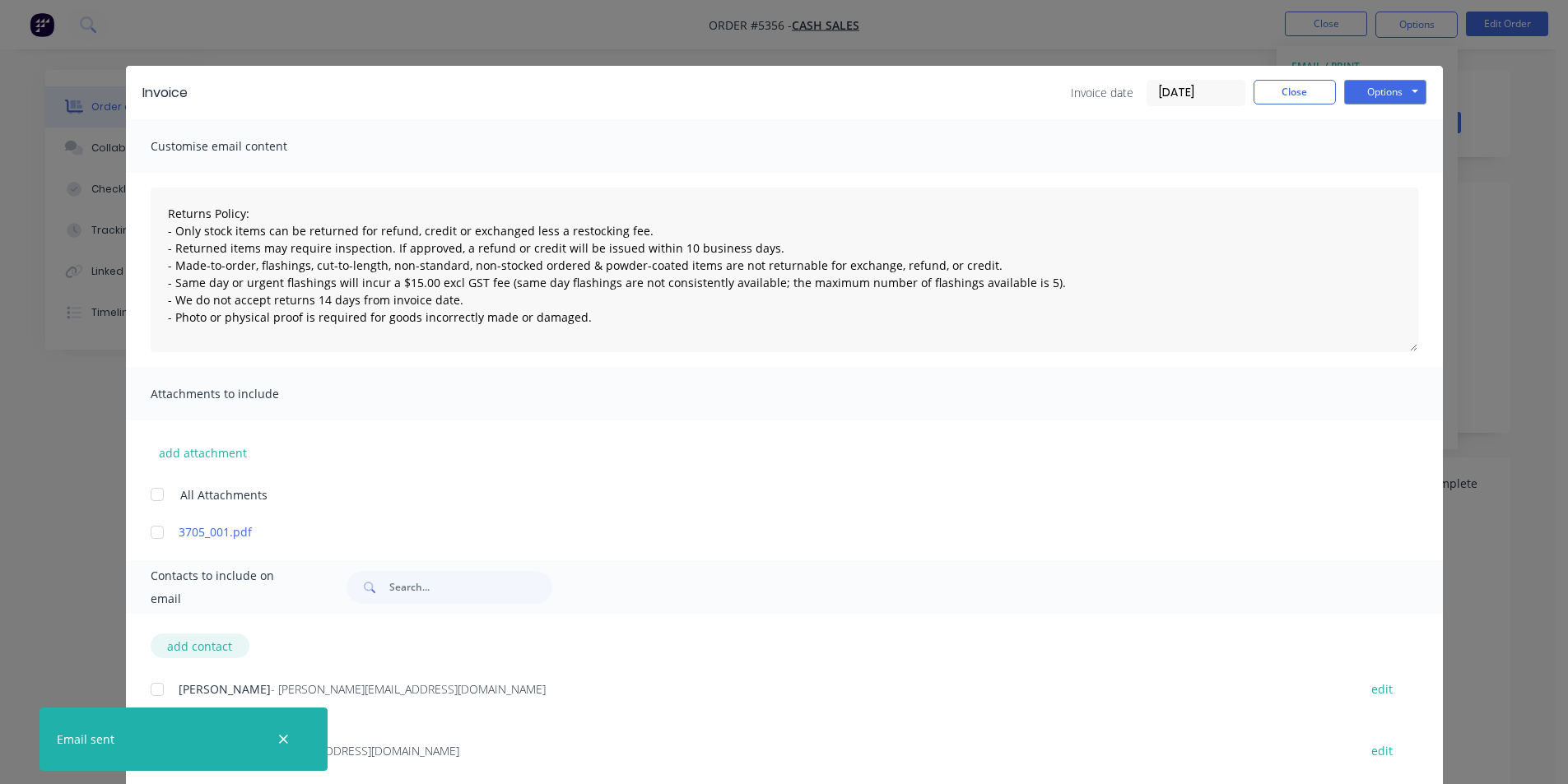
click at [205, 642] on button "add contact" at bounding box center [200, 646] width 99 height 25
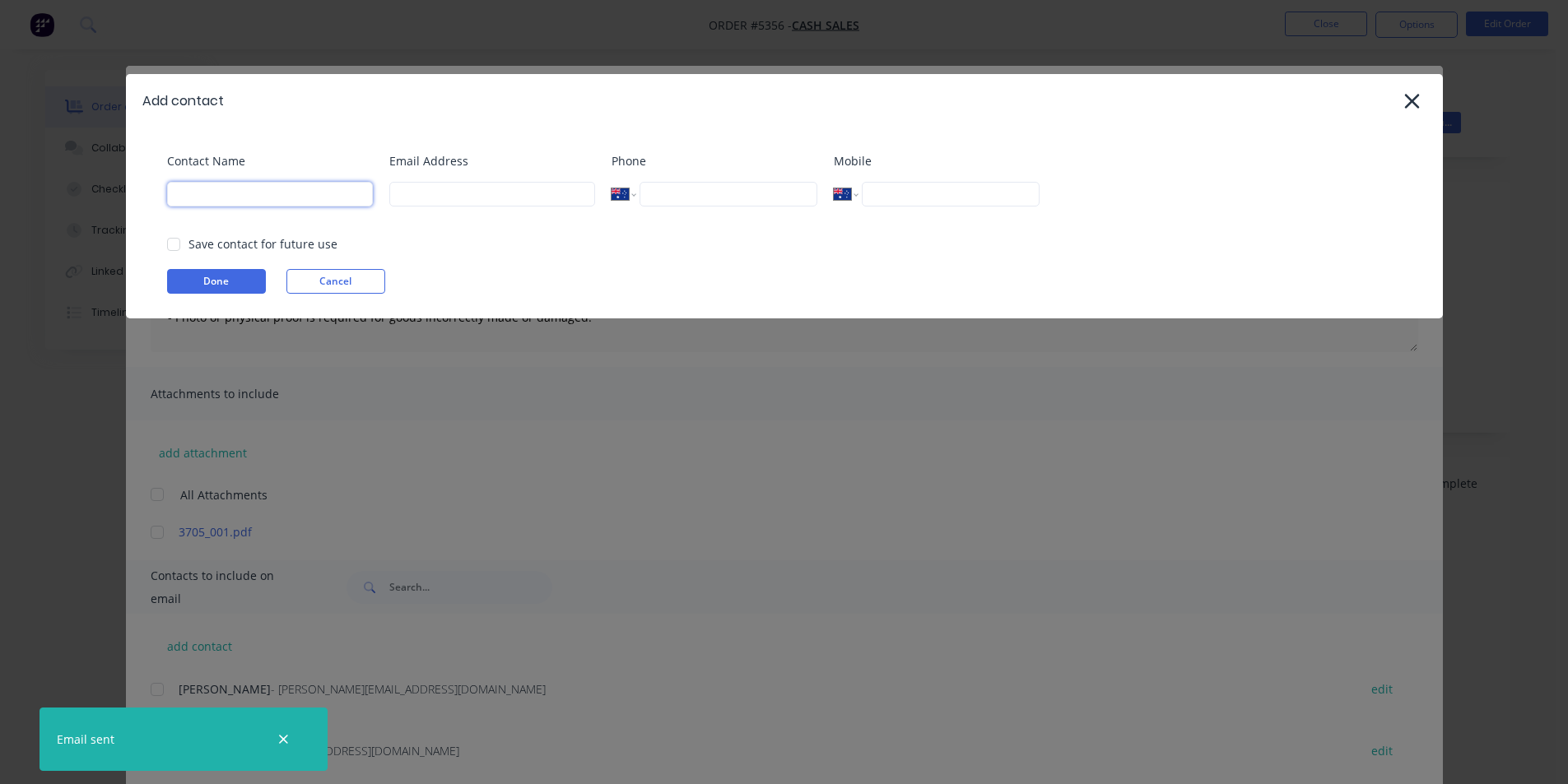
click at [222, 187] on input at bounding box center [270, 194] width 205 height 25
paste input "[PERSON_NAME][EMAIL_ADDRESS][DOMAIN_NAME]"
drag, startPoint x: 362, startPoint y: 194, endPoint x: 138, endPoint y: 165, distance: 225.9
click at [140, 165] on div "Contact Name [PERSON_NAME][EMAIL_ADDRESS][DOMAIN_NAME] Email Address Phone Inte…" at bounding box center [784, 223] width 1317 height 191
click at [446, 202] on input at bounding box center [493, 194] width 205 height 25
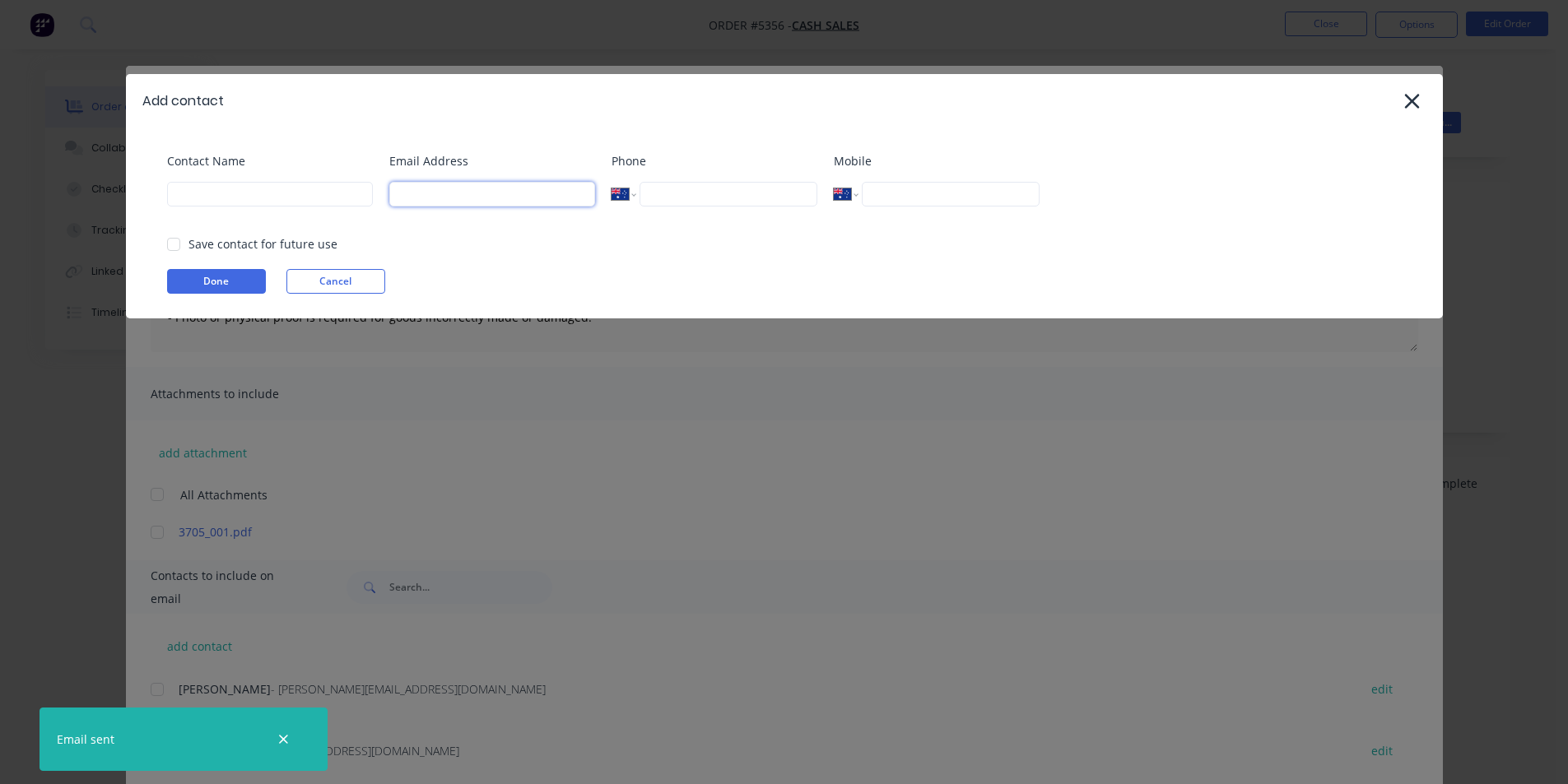
paste input "[PERSON_NAME][EMAIL_ADDRESS][DOMAIN_NAME]"
drag, startPoint x: 287, startPoint y: 176, endPoint x: 282, endPoint y: 185, distance: 10.3
click at [285, 178] on div "Contact Name" at bounding box center [270, 185] width 205 height 66
click at [280, 186] on input at bounding box center [270, 194] width 205 height 25
click at [201, 278] on button "Done" at bounding box center [216, 281] width 99 height 25
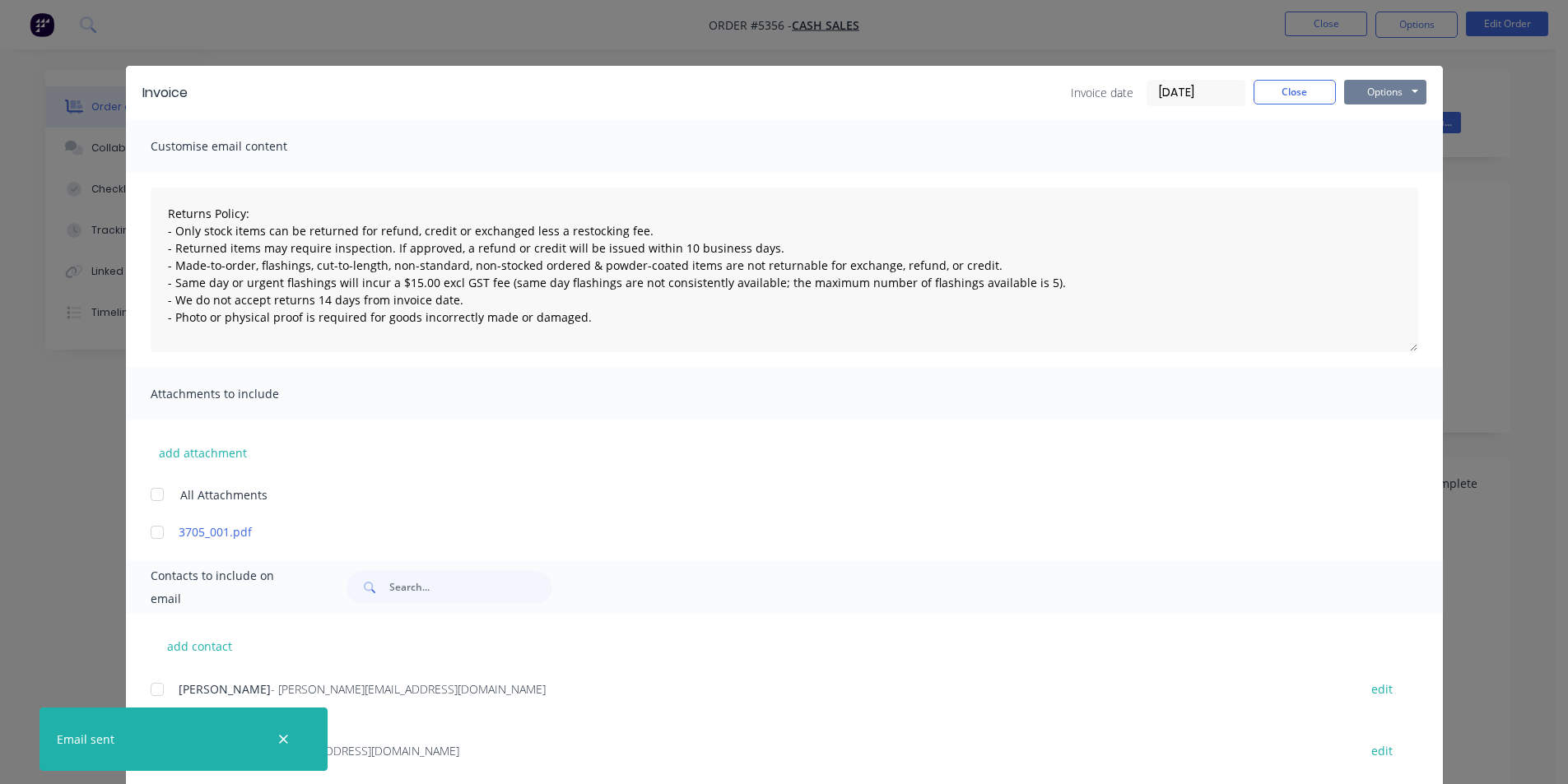
click at [1355, 92] on button "Options" at bounding box center [1386, 92] width 83 height 25
click at [1377, 169] on button "Email" at bounding box center [1397, 176] width 106 height 27
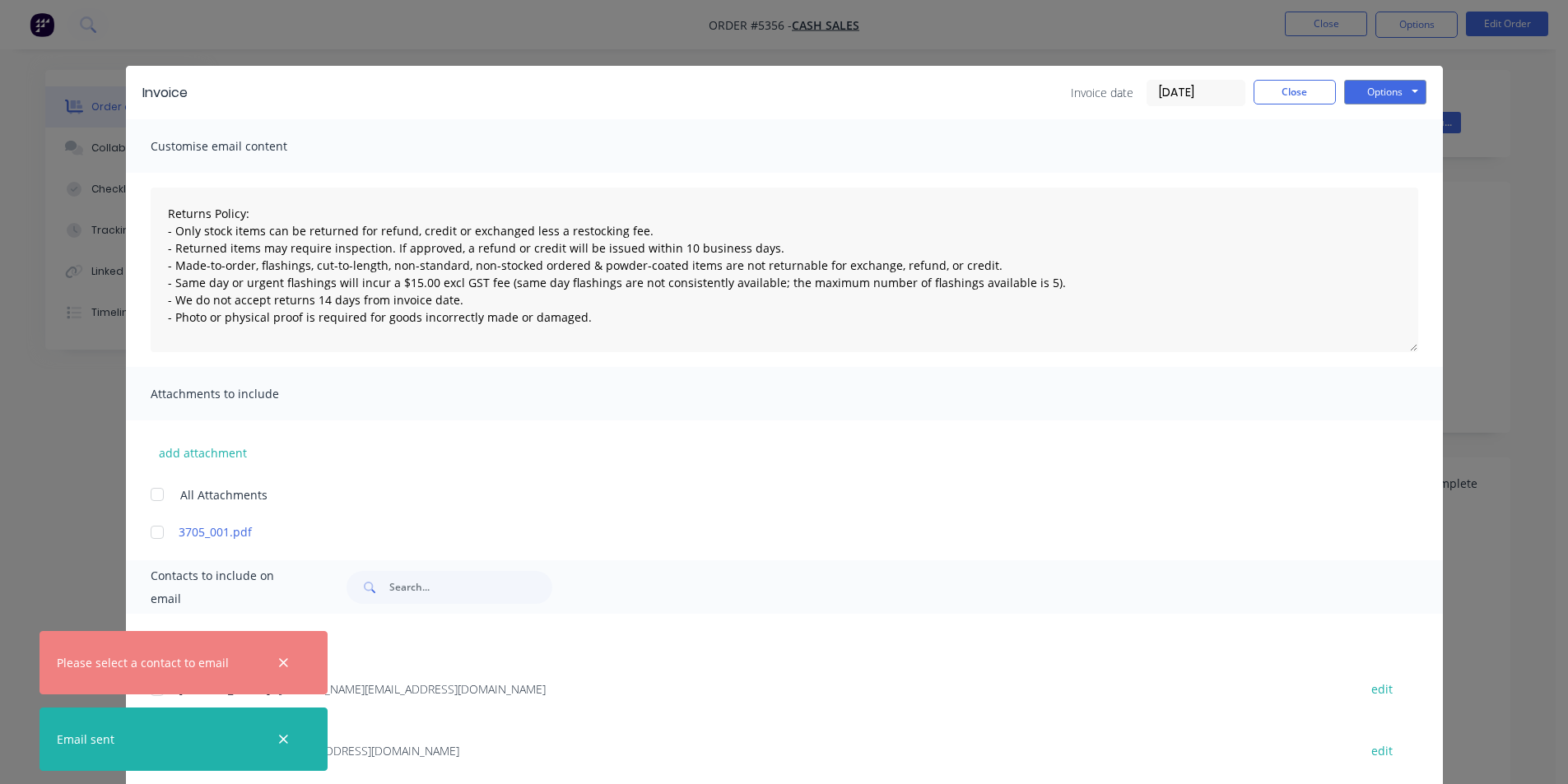
click at [278, 737] on icon "button" at bounding box center [283, 739] width 11 height 14
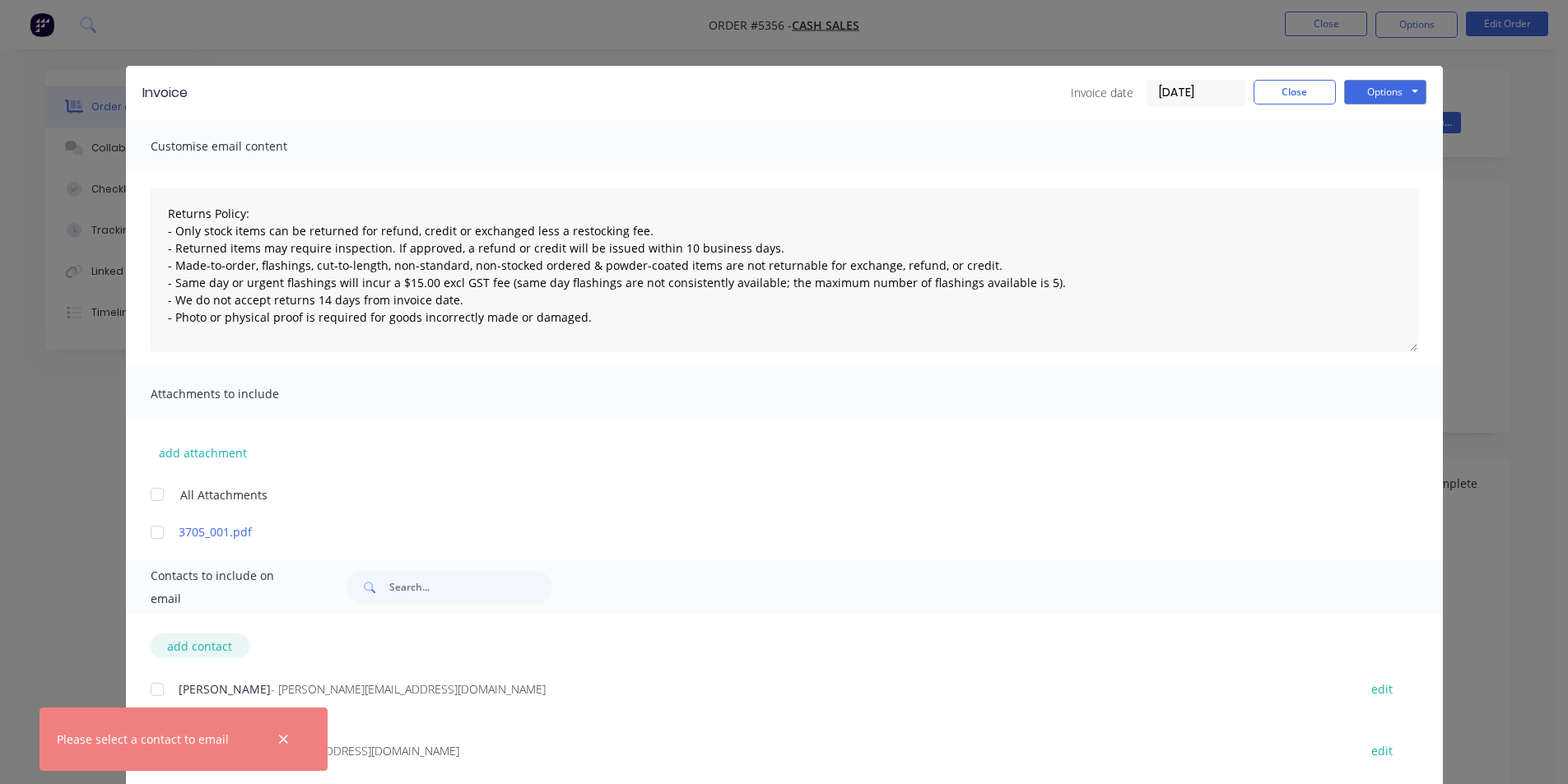
click at [186, 641] on button "add contact" at bounding box center [200, 646] width 99 height 25
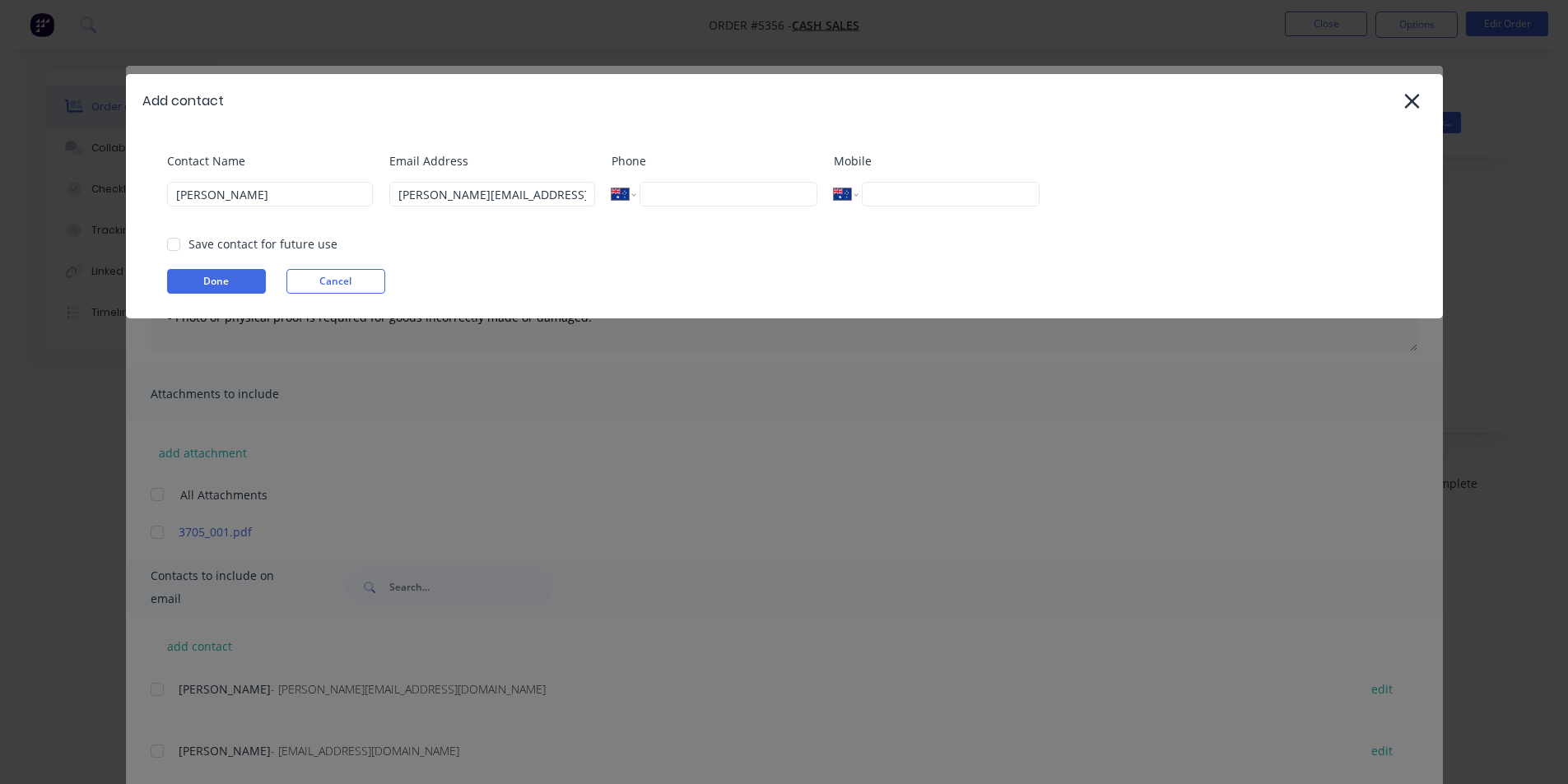
click at [173, 246] on div at bounding box center [174, 245] width 33 height 33
click at [220, 281] on button "Done" at bounding box center [216, 281] width 99 height 25
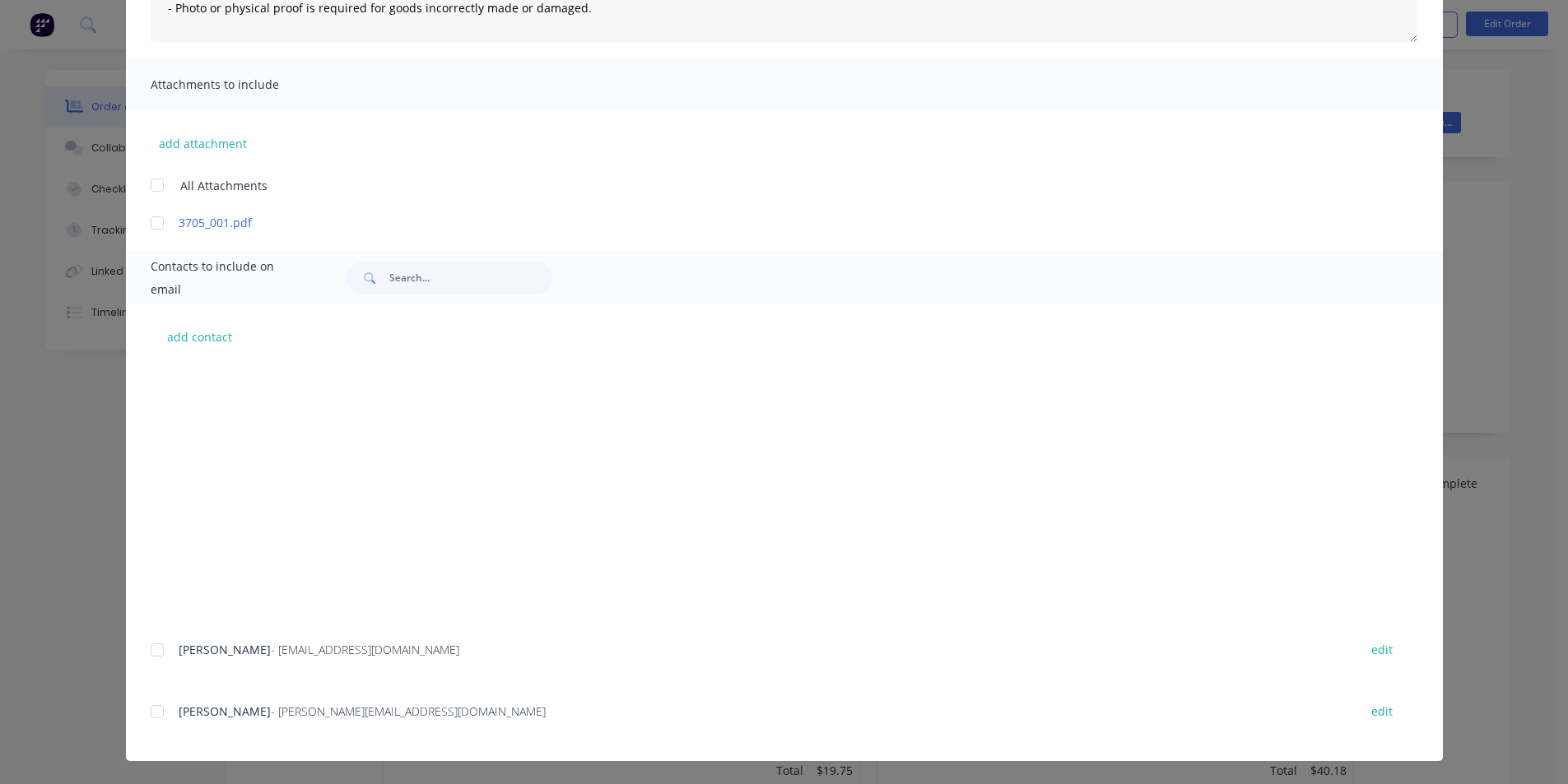
scroll to position [3557, 0]
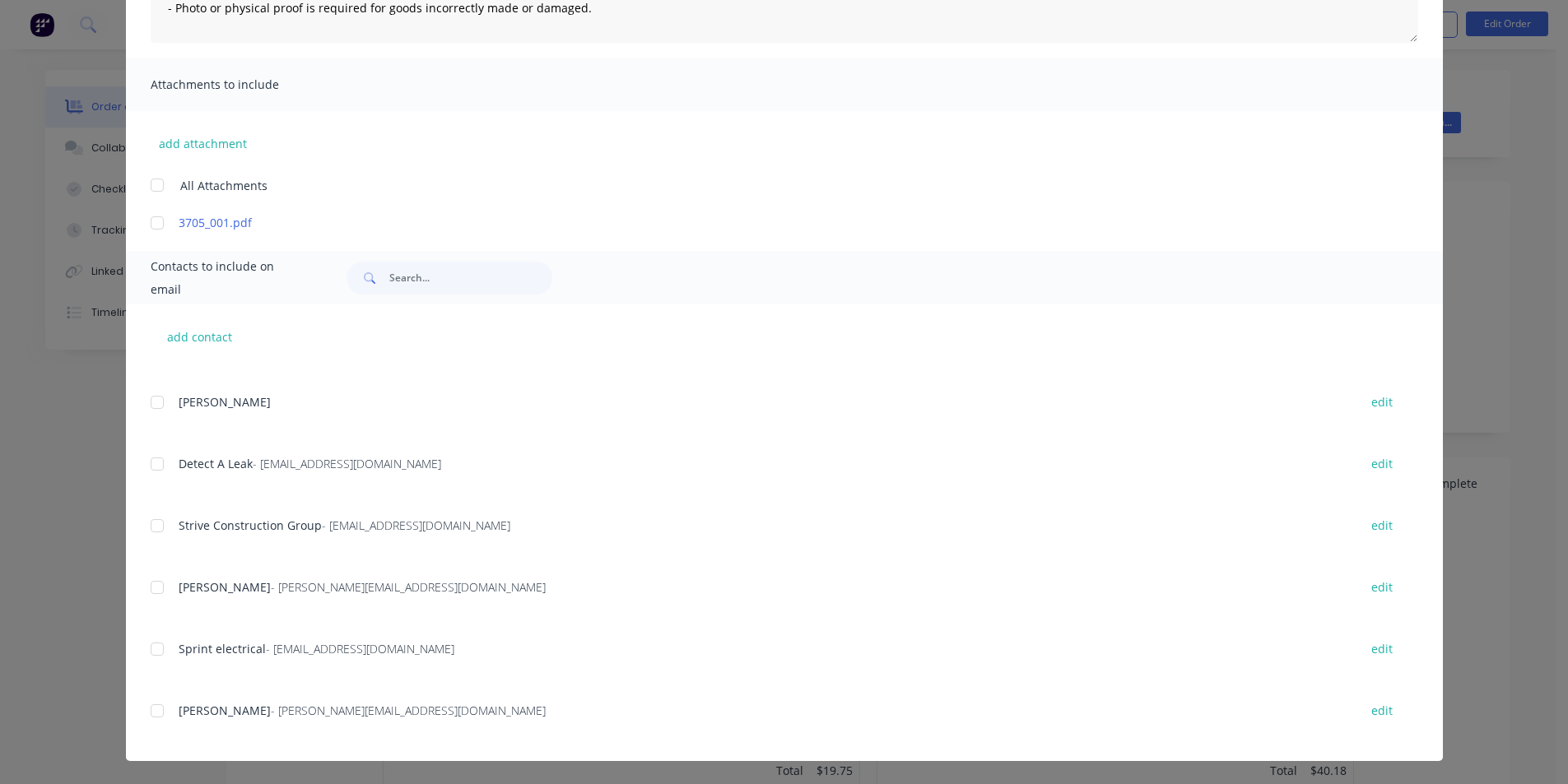
click at [147, 708] on div at bounding box center [157, 711] width 33 height 33
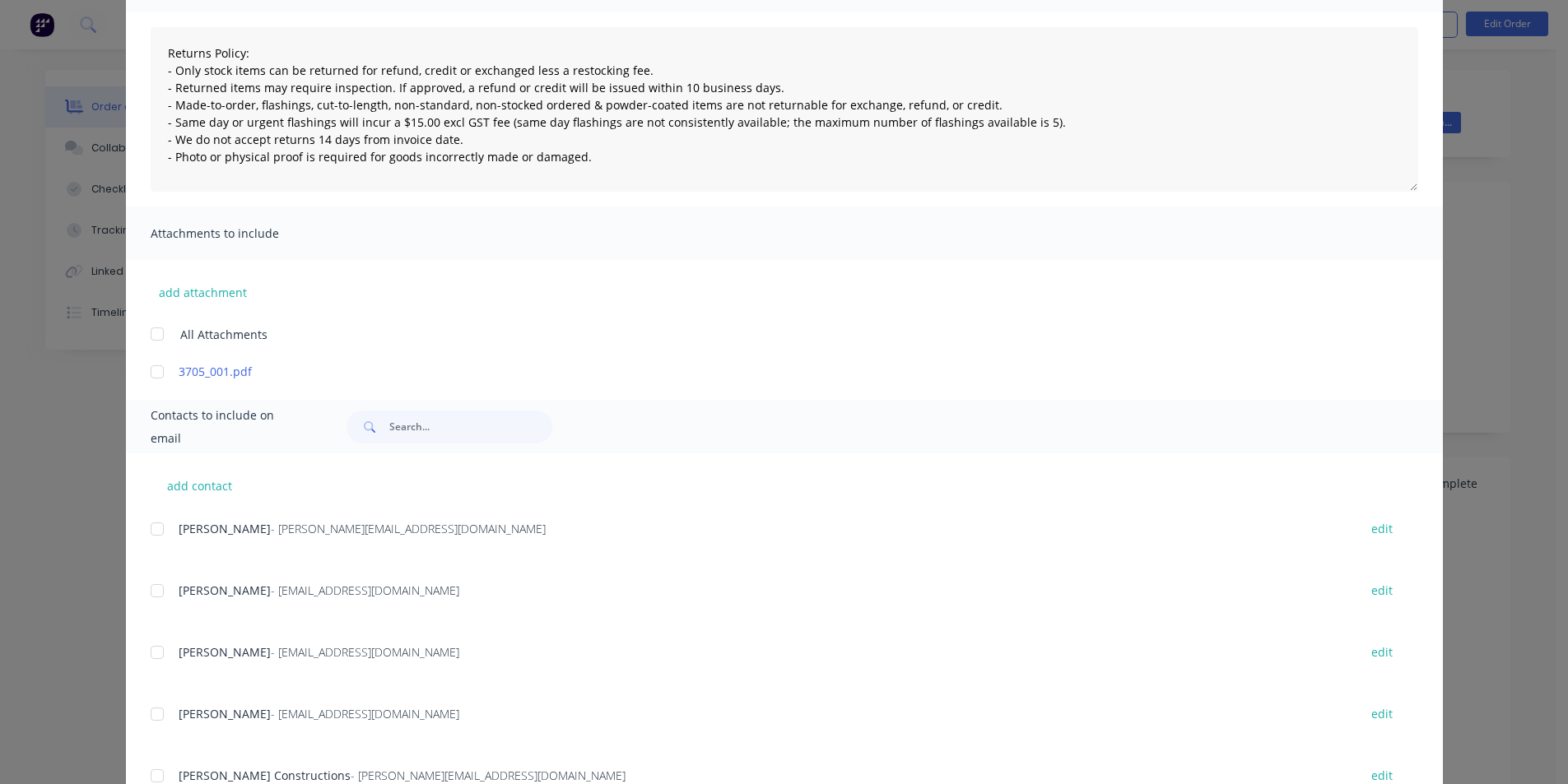
scroll to position [0, 0]
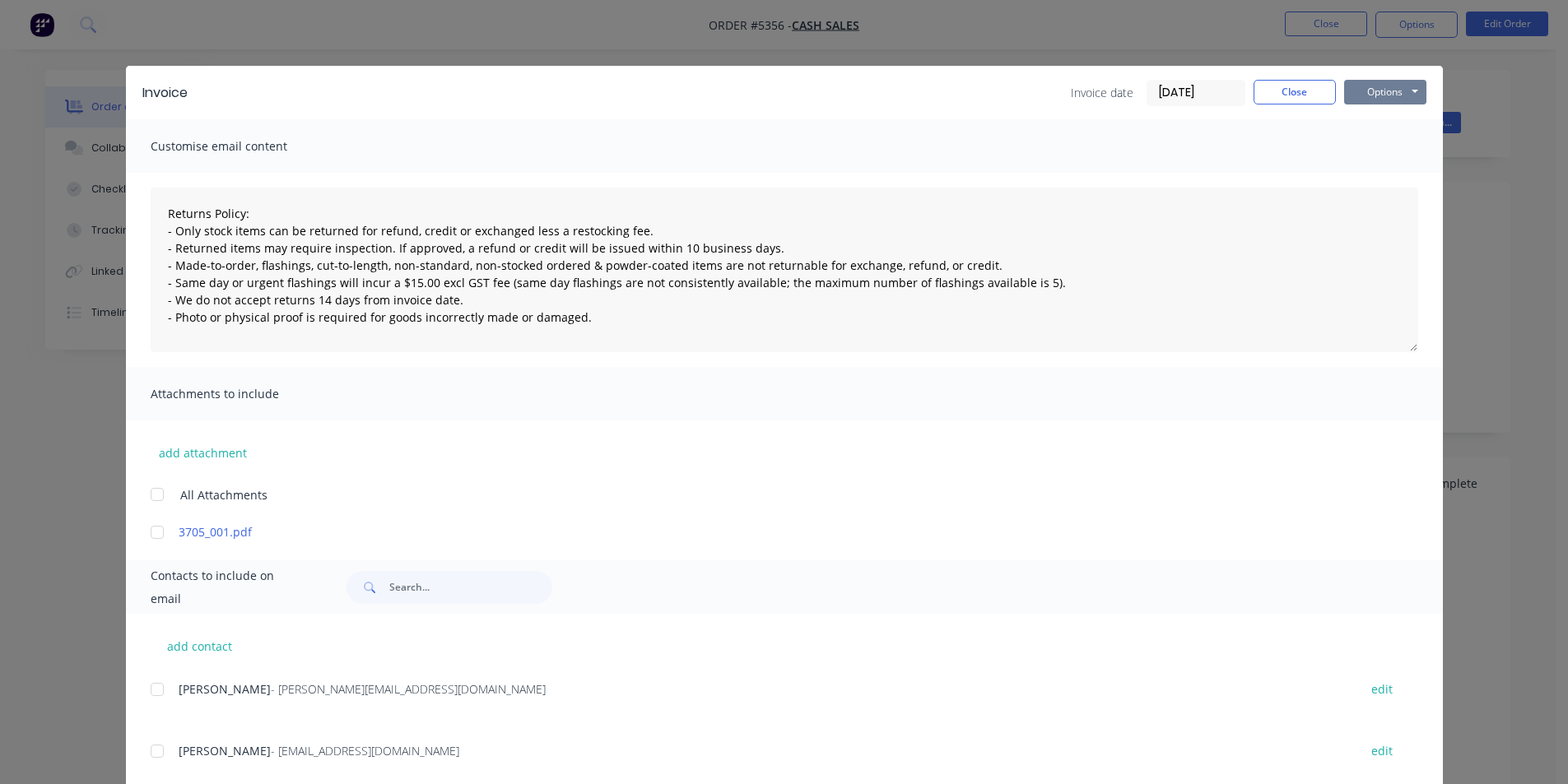
click at [1382, 83] on button "Options" at bounding box center [1386, 92] width 83 height 25
click at [1389, 176] on button "Email" at bounding box center [1397, 176] width 106 height 27
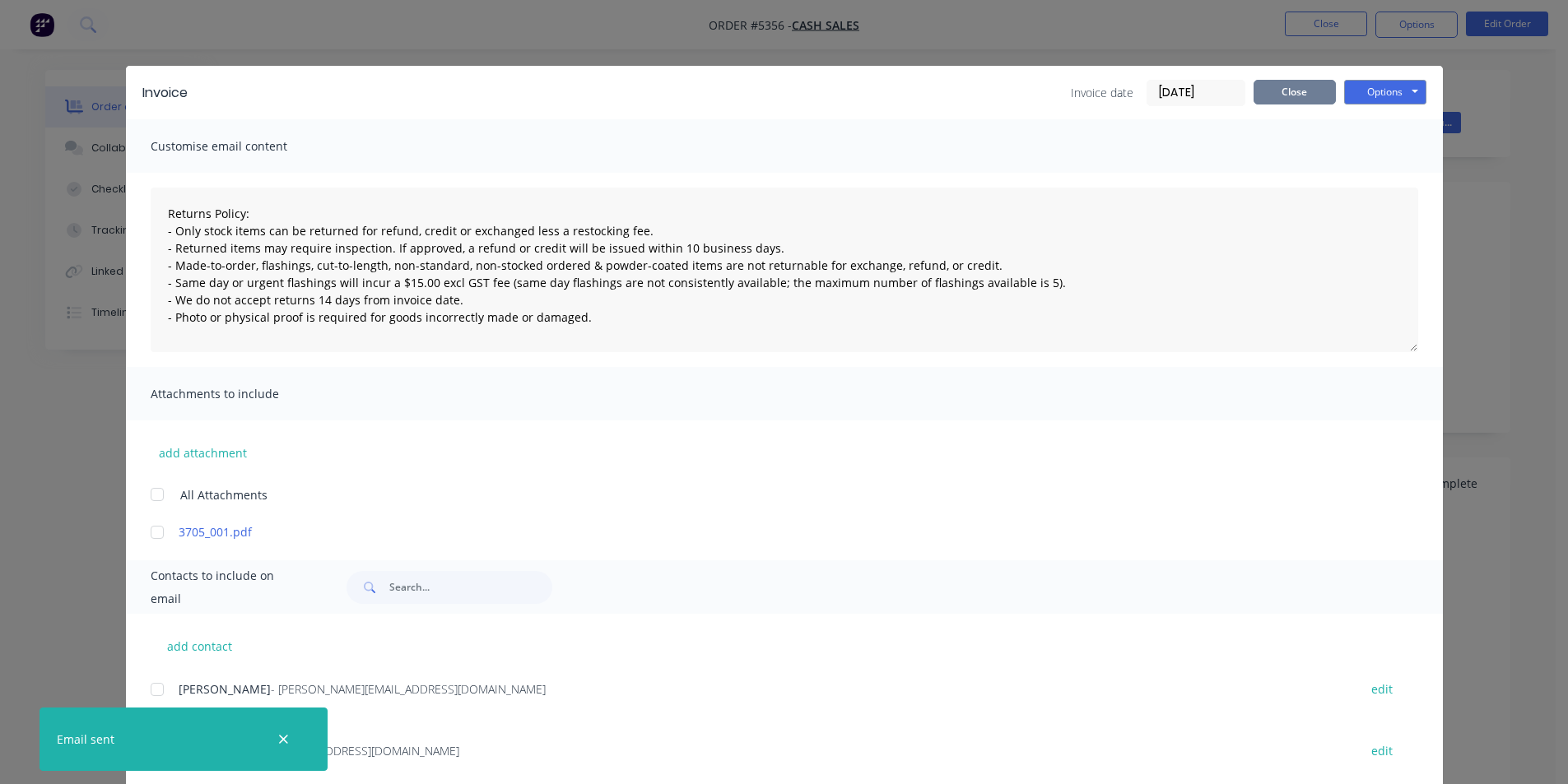
click at [1289, 89] on button "Close" at bounding box center [1295, 92] width 83 height 25
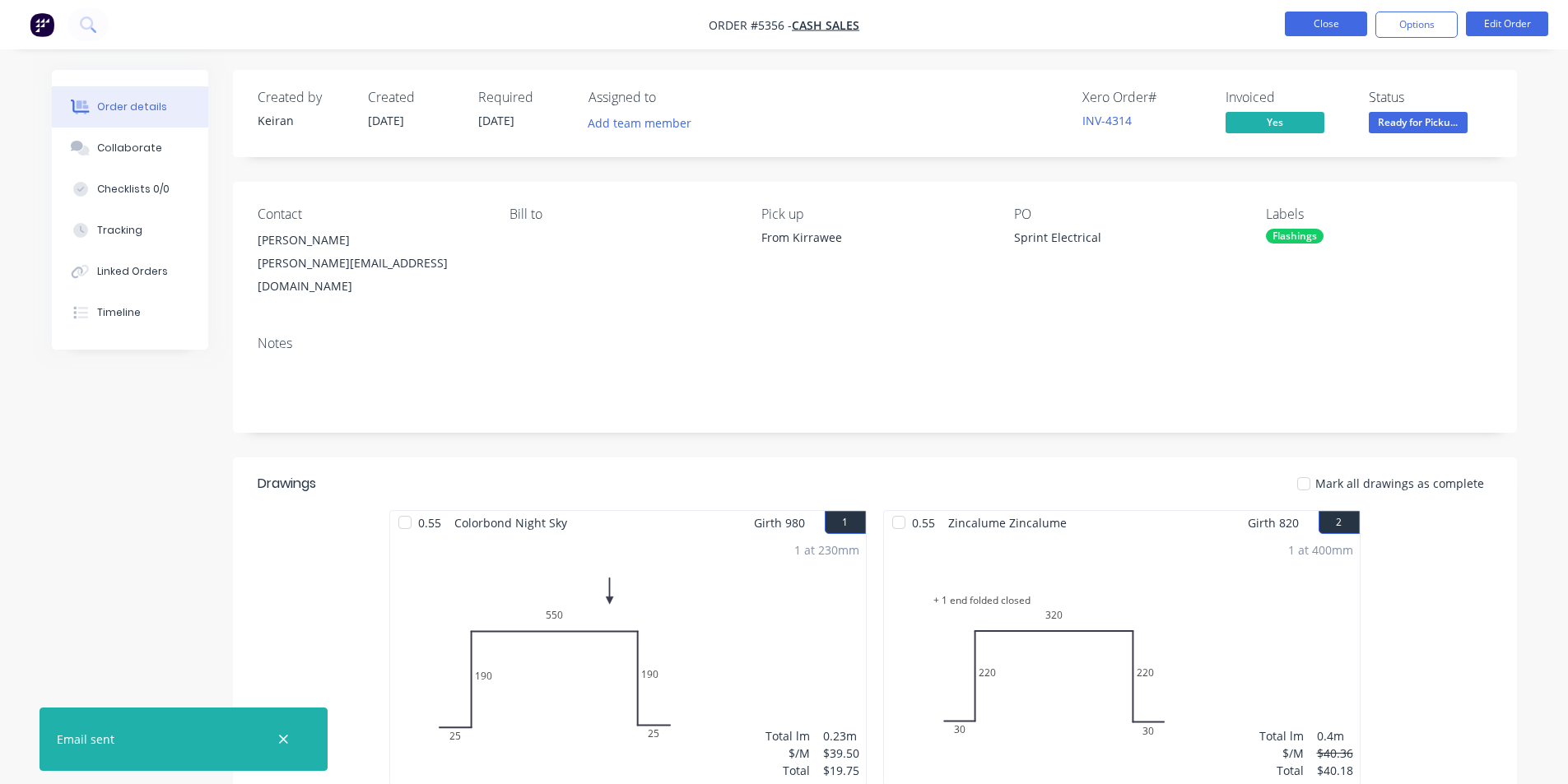
click at [1314, 24] on button "Close" at bounding box center [1326, 24] width 83 height 25
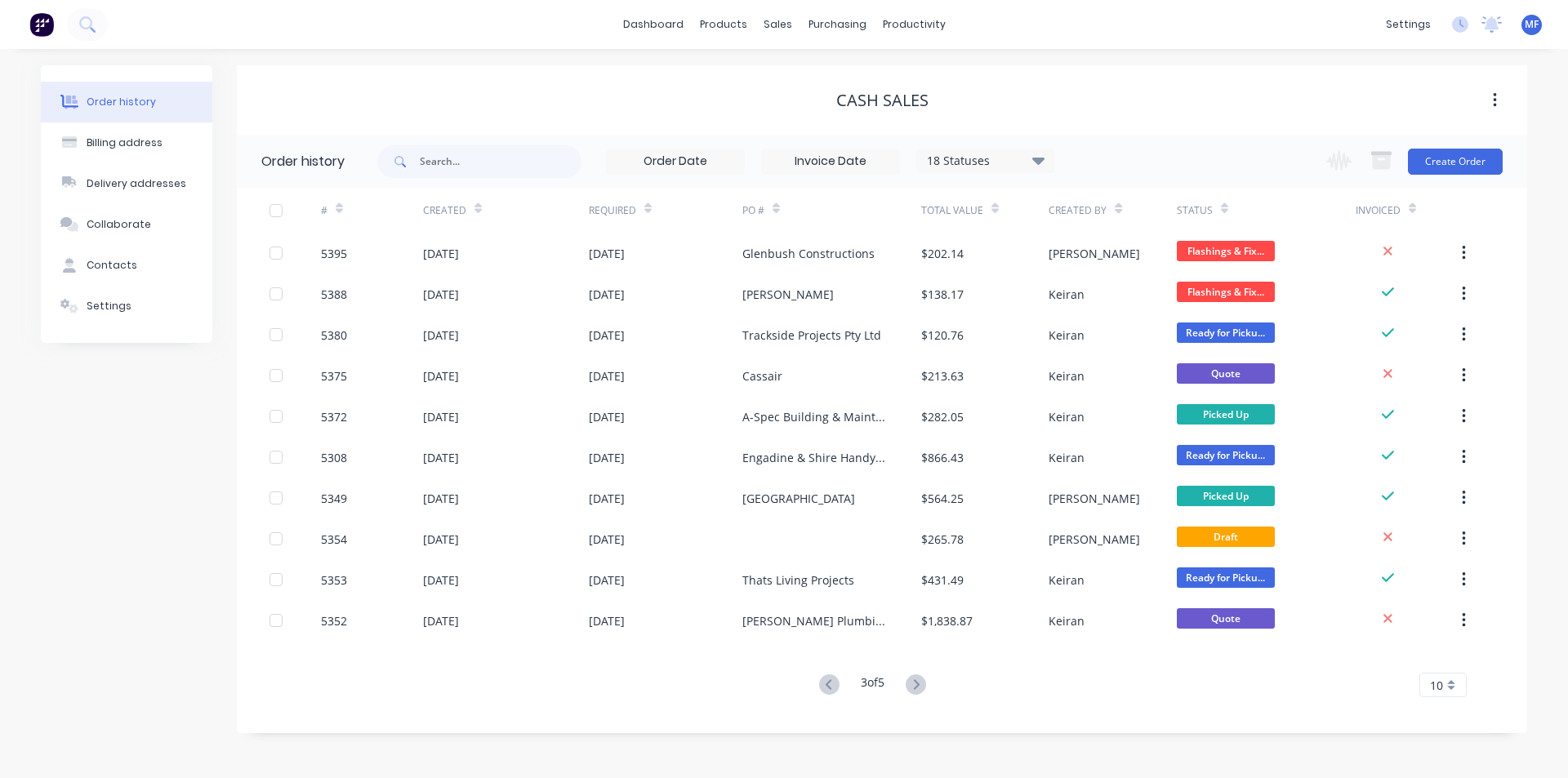
click at [1452, 679] on div "10" at bounding box center [1443, 686] width 48 height 25
click at [1446, 658] on div "35" at bounding box center [1443, 658] width 46 height 29
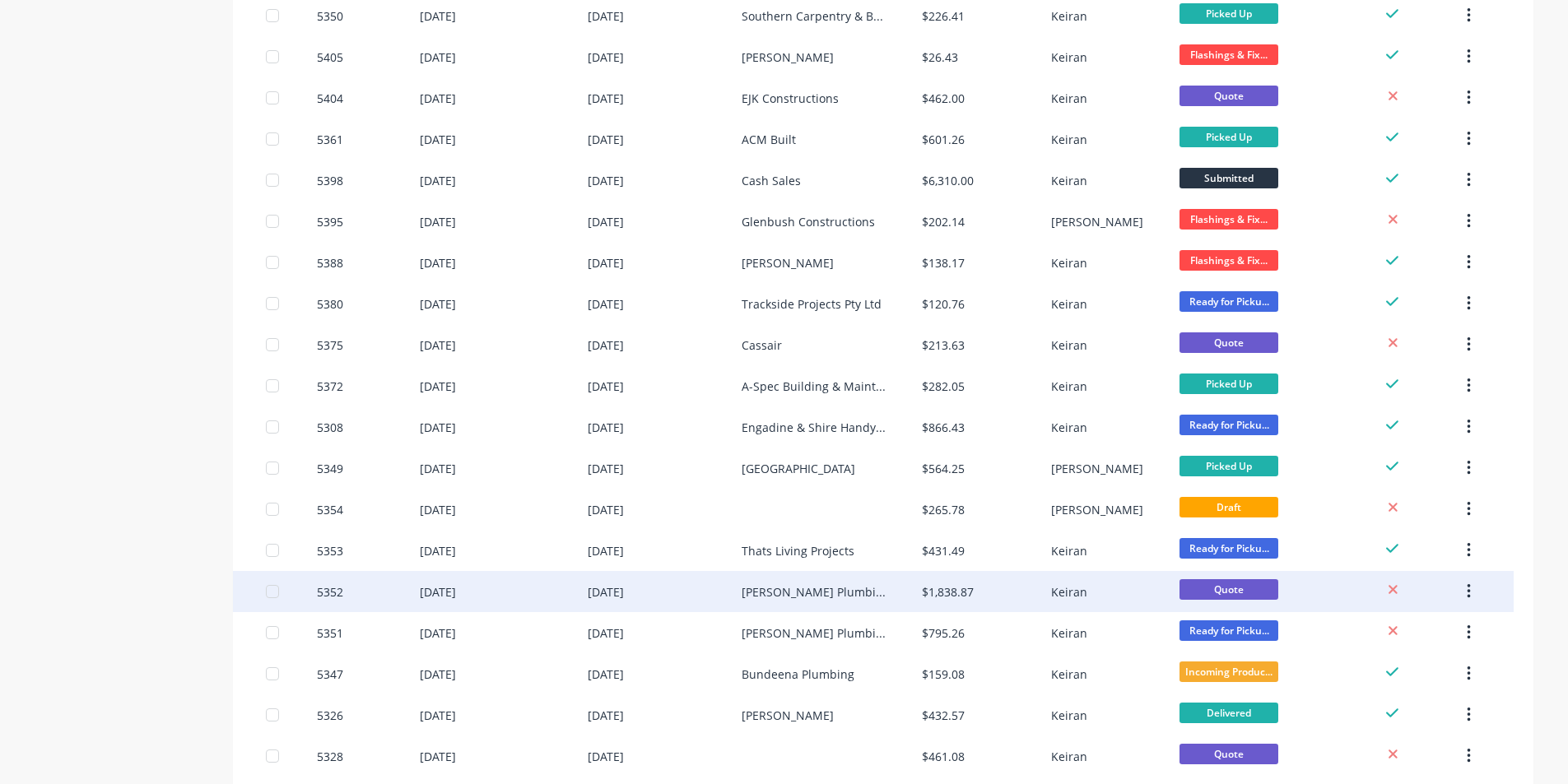
scroll to position [1000, 0]
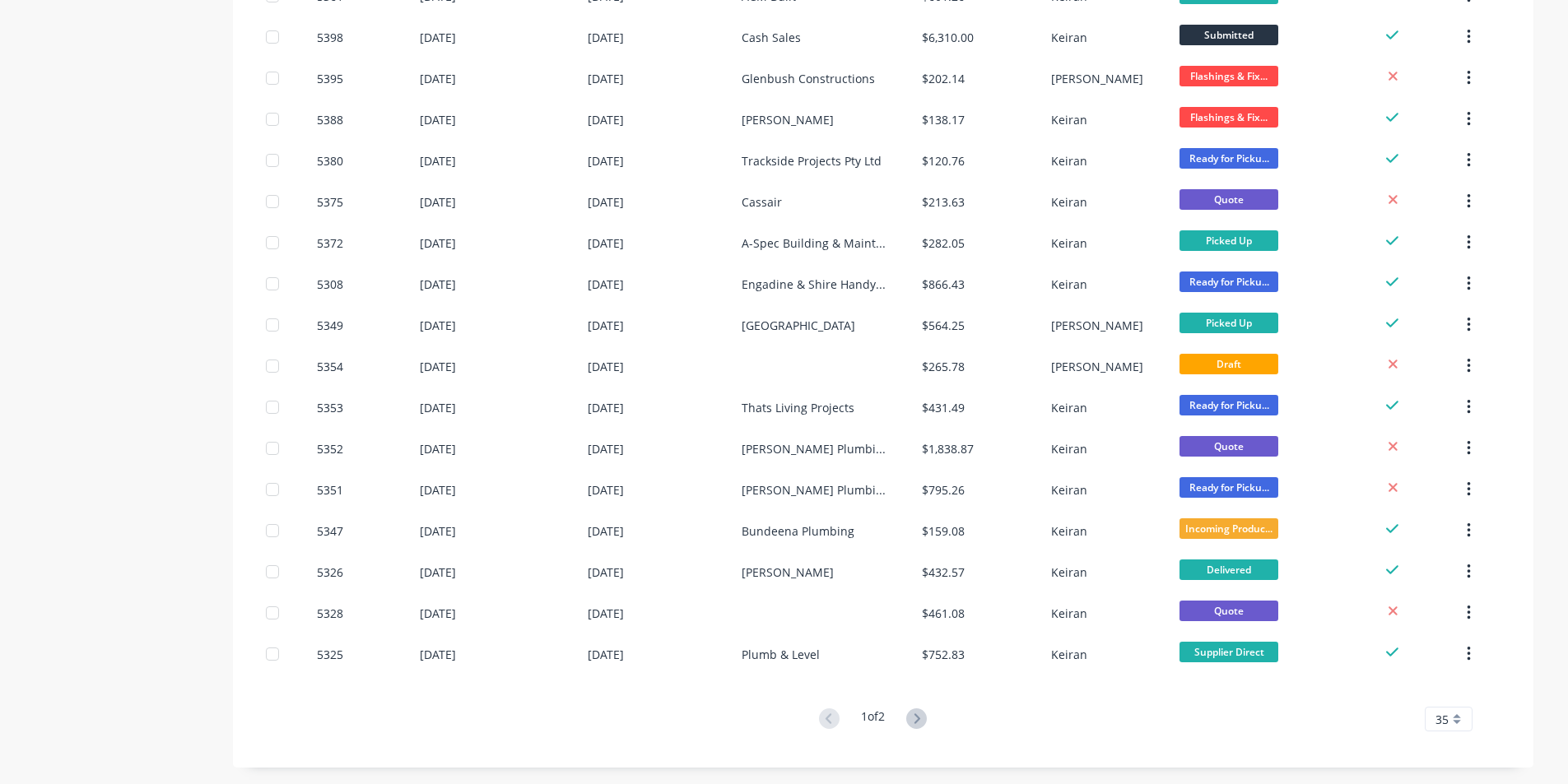
click at [927, 719] on icon at bounding box center [916, 718] width 20 height 20
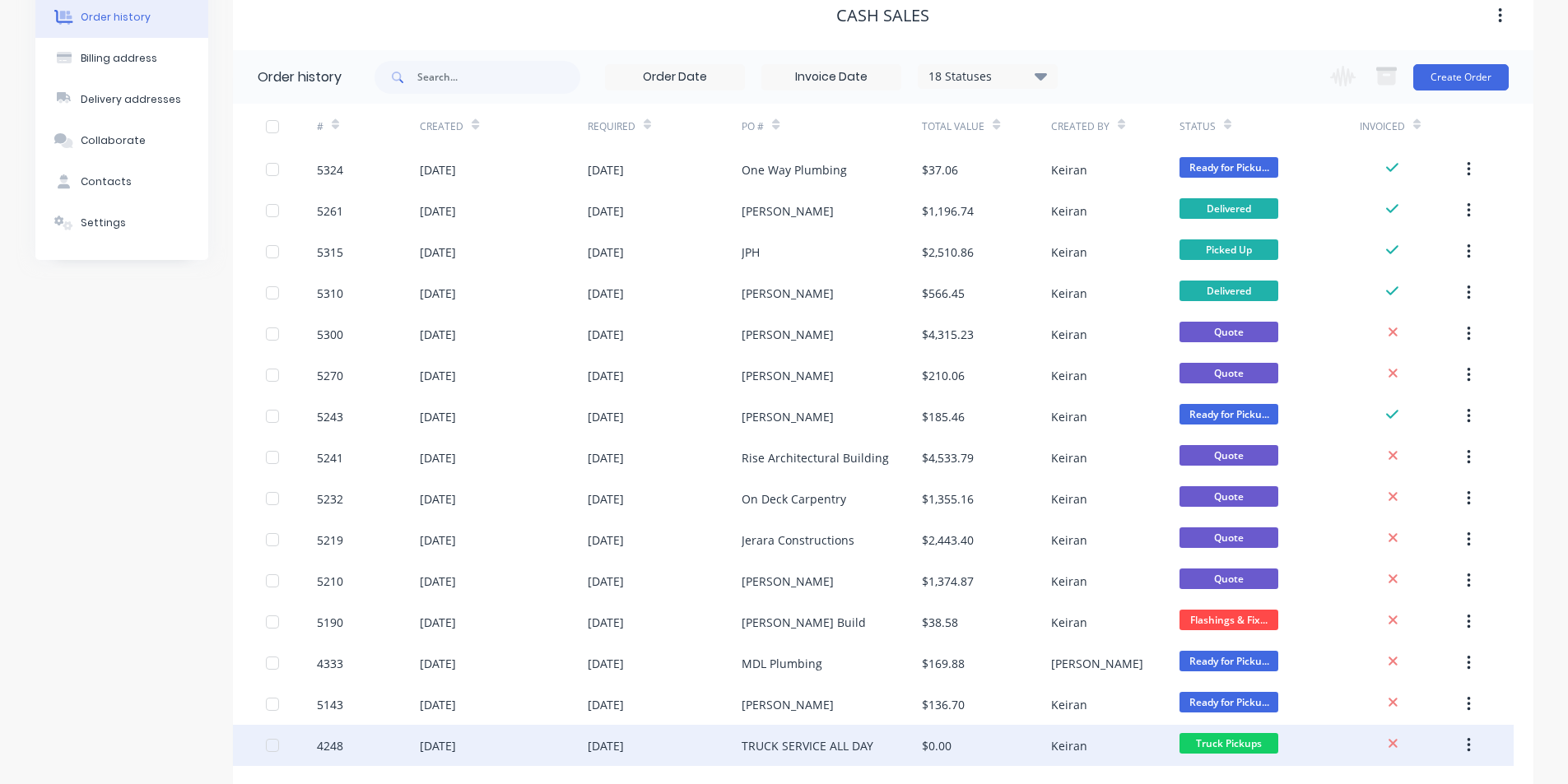
scroll to position [177, 0]
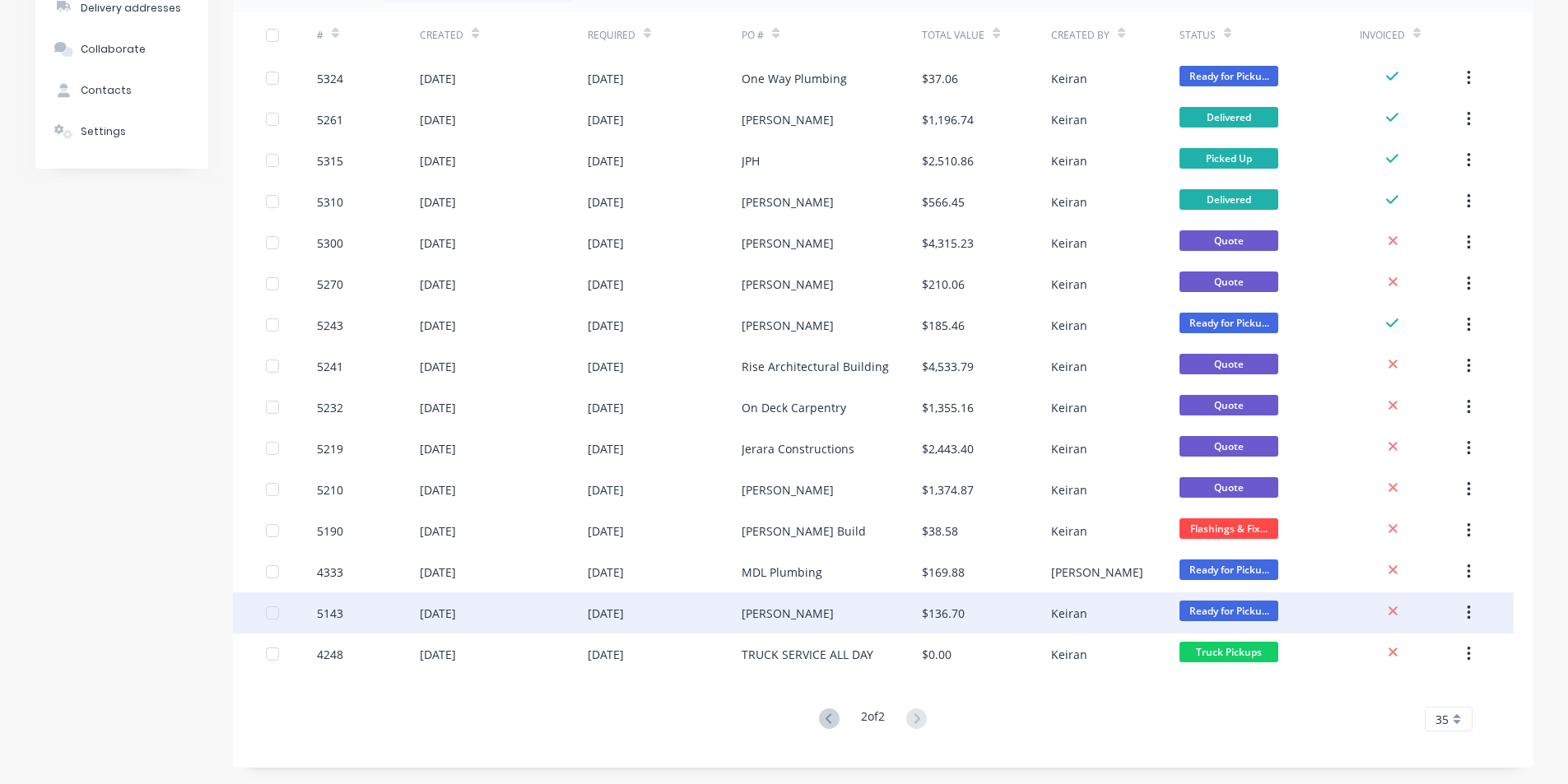
click at [783, 610] on div "[PERSON_NAME]" at bounding box center [788, 613] width 92 height 17
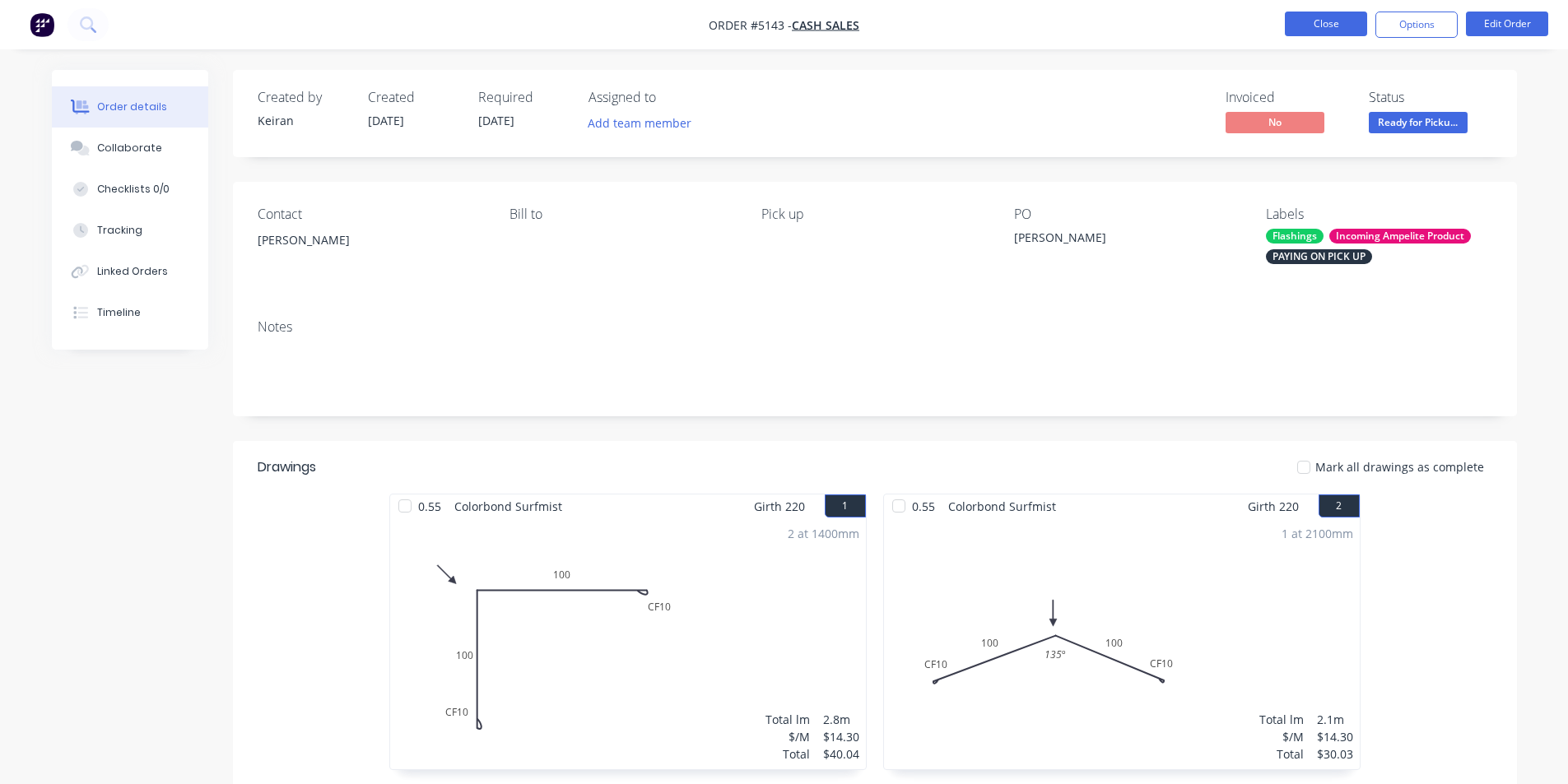
click at [1319, 15] on button "Close" at bounding box center [1326, 24] width 83 height 25
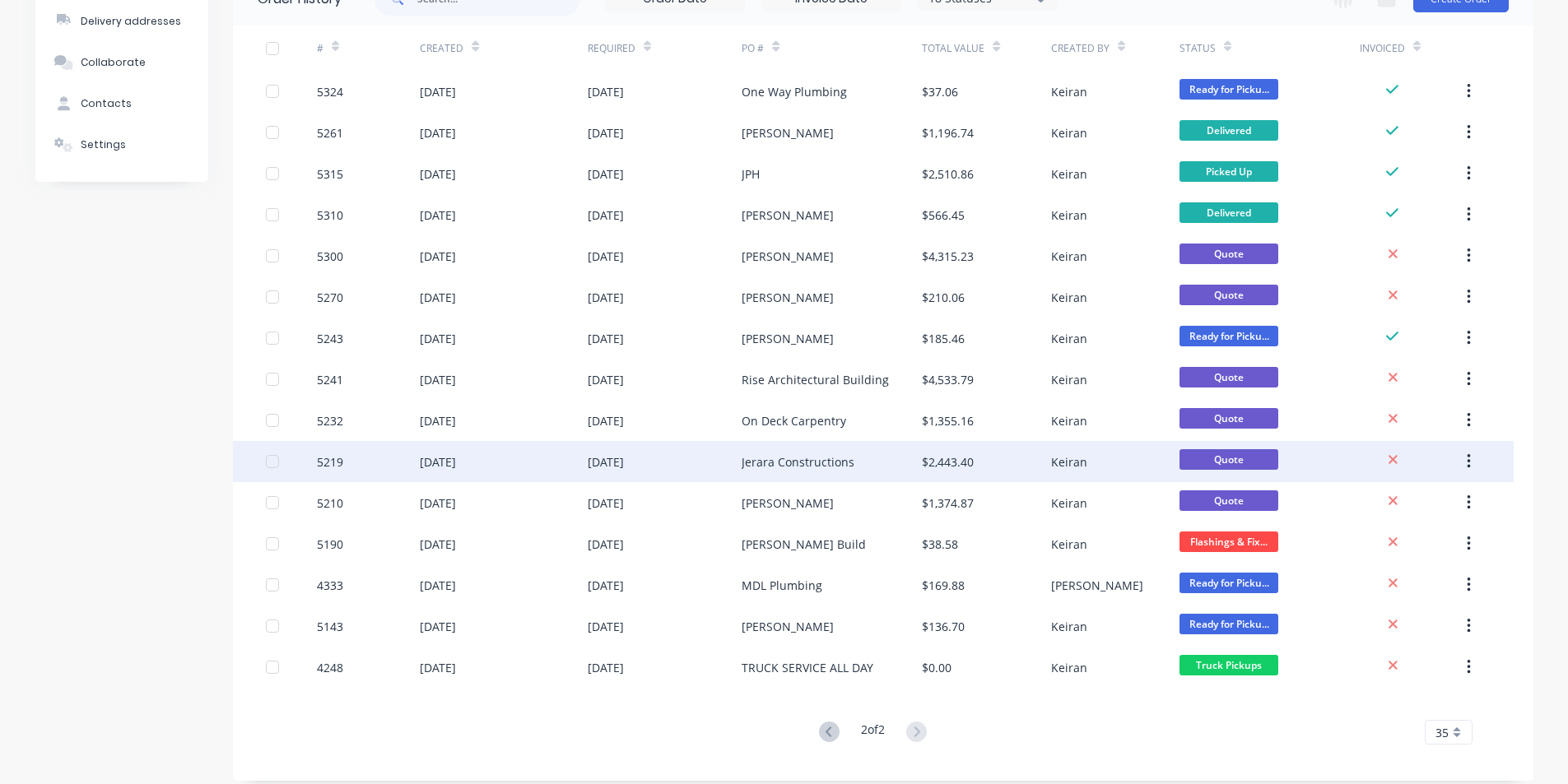
scroll to position [177, 0]
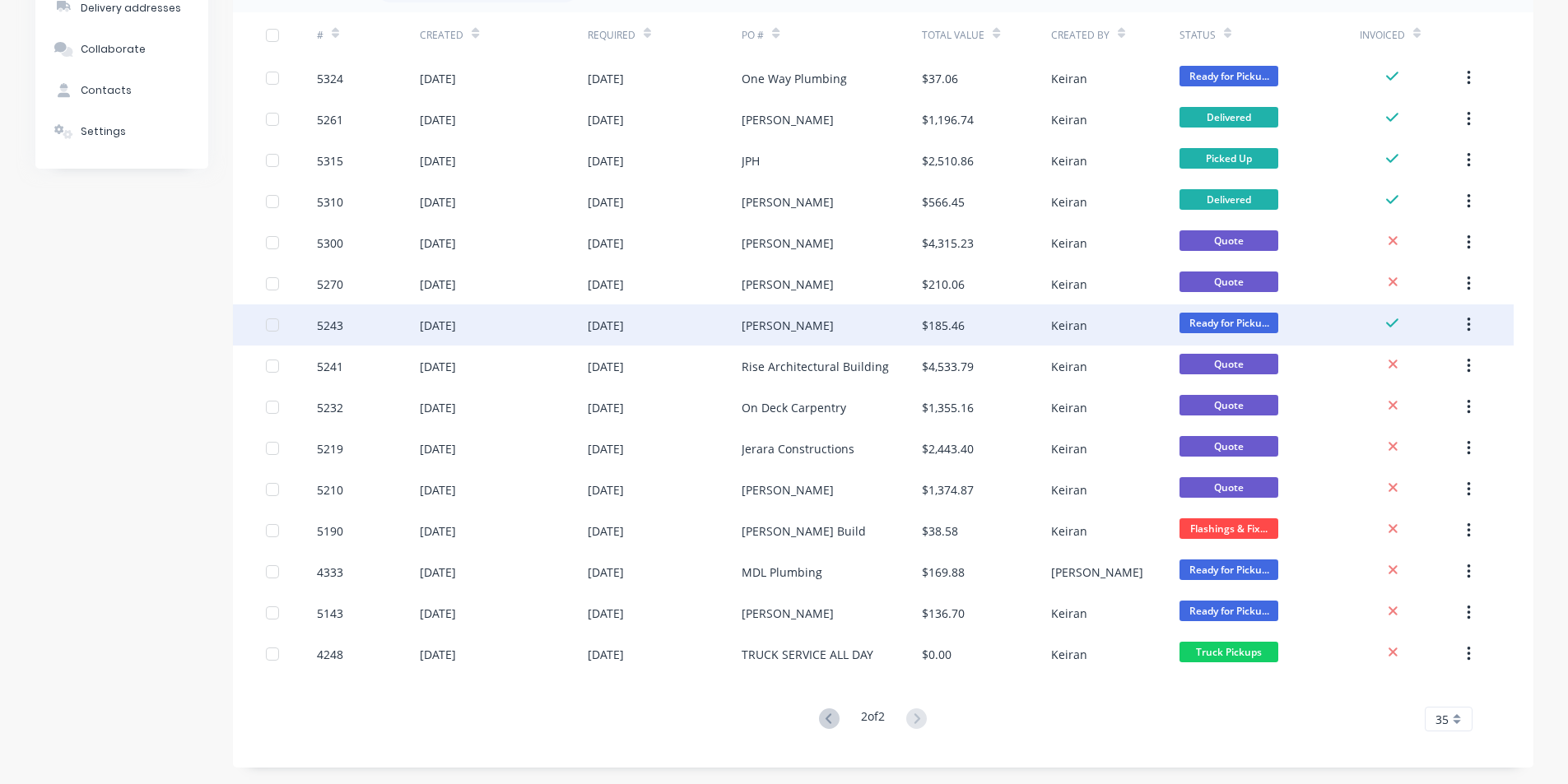
click at [940, 323] on div "$185.46" at bounding box center [943, 325] width 43 height 17
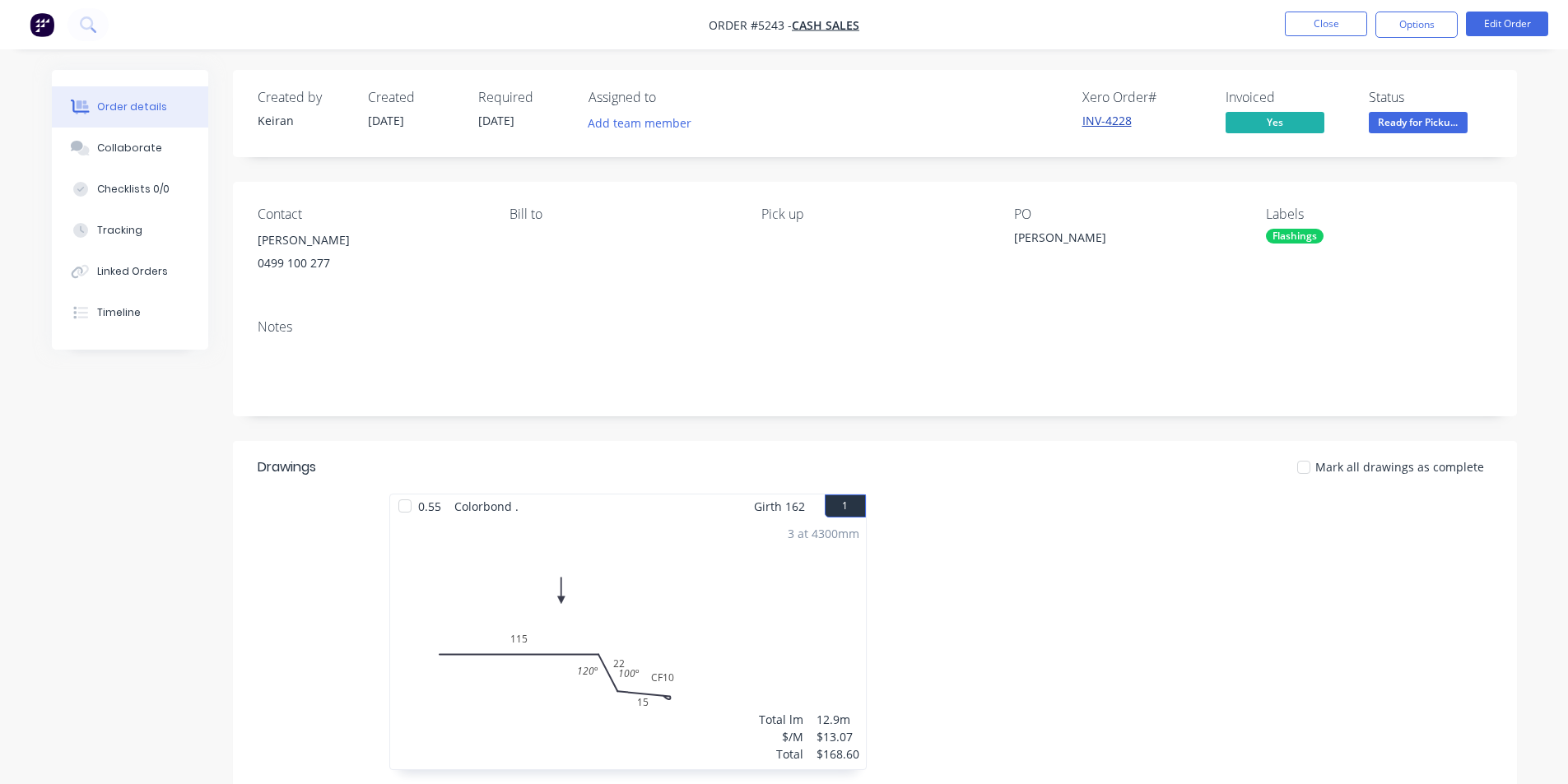
click at [1103, 121] on link "INV-4228" at bounding box center [1106, 120] width 49 height 15
click at [1411, 29] on button "Options" at bounding box center [1417, 24] width 83 height 26
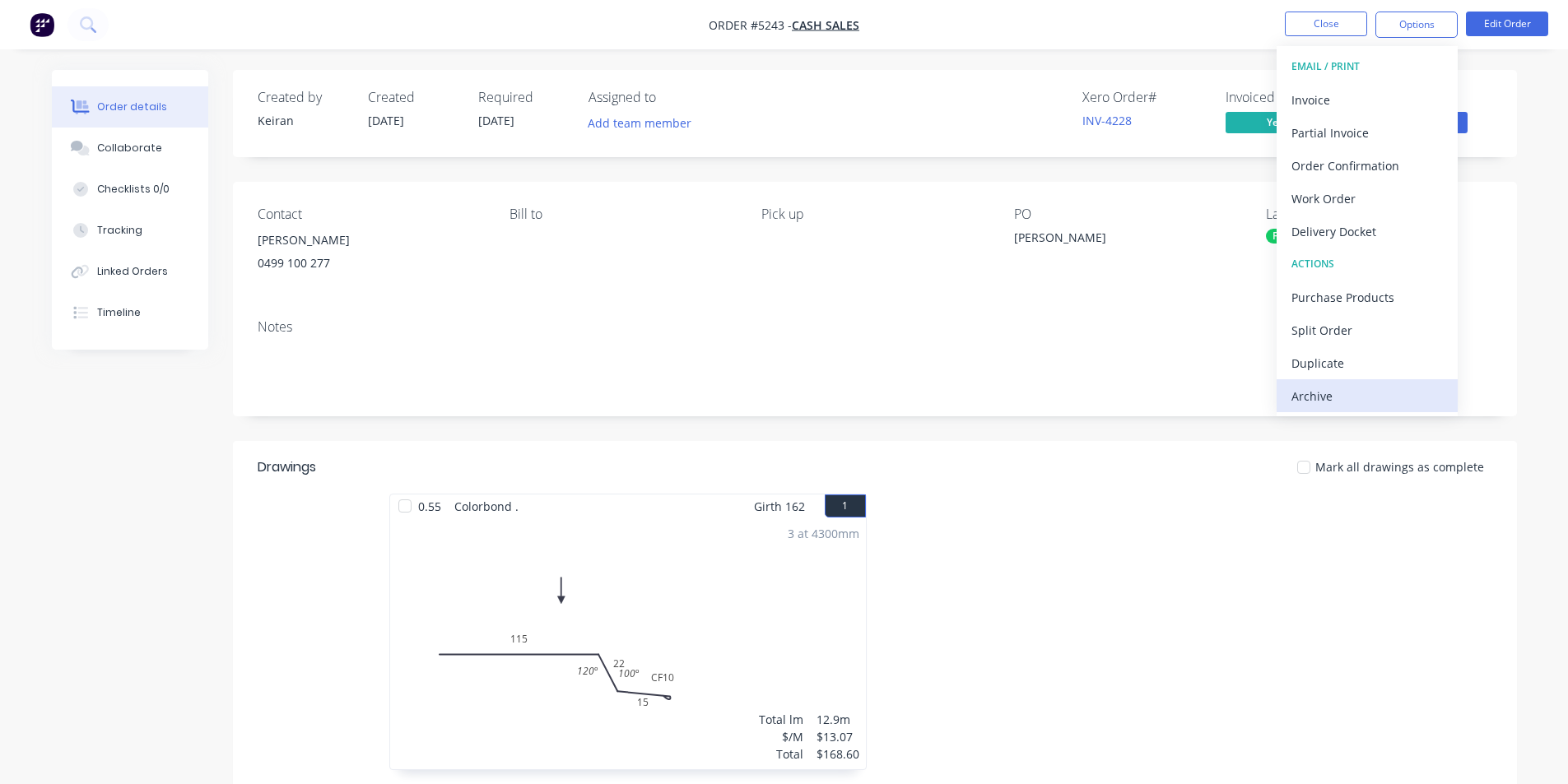
click at [1323, 394] on div "Archive" at bounding box center [1367, 395] width 152 height 24
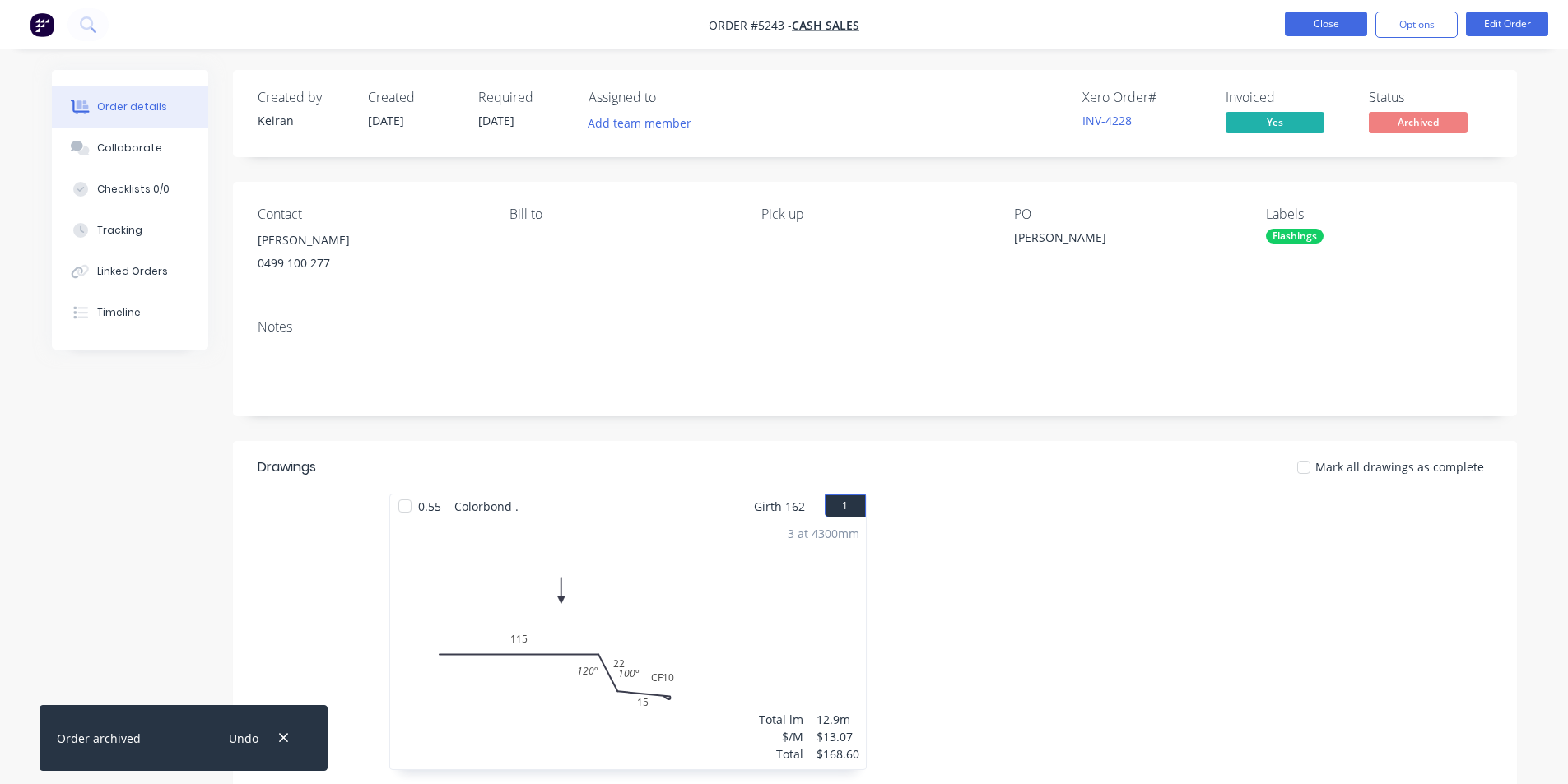
click at [1315, 22] on button "Close" at bounding box center [1326, 24] width 83 height 25
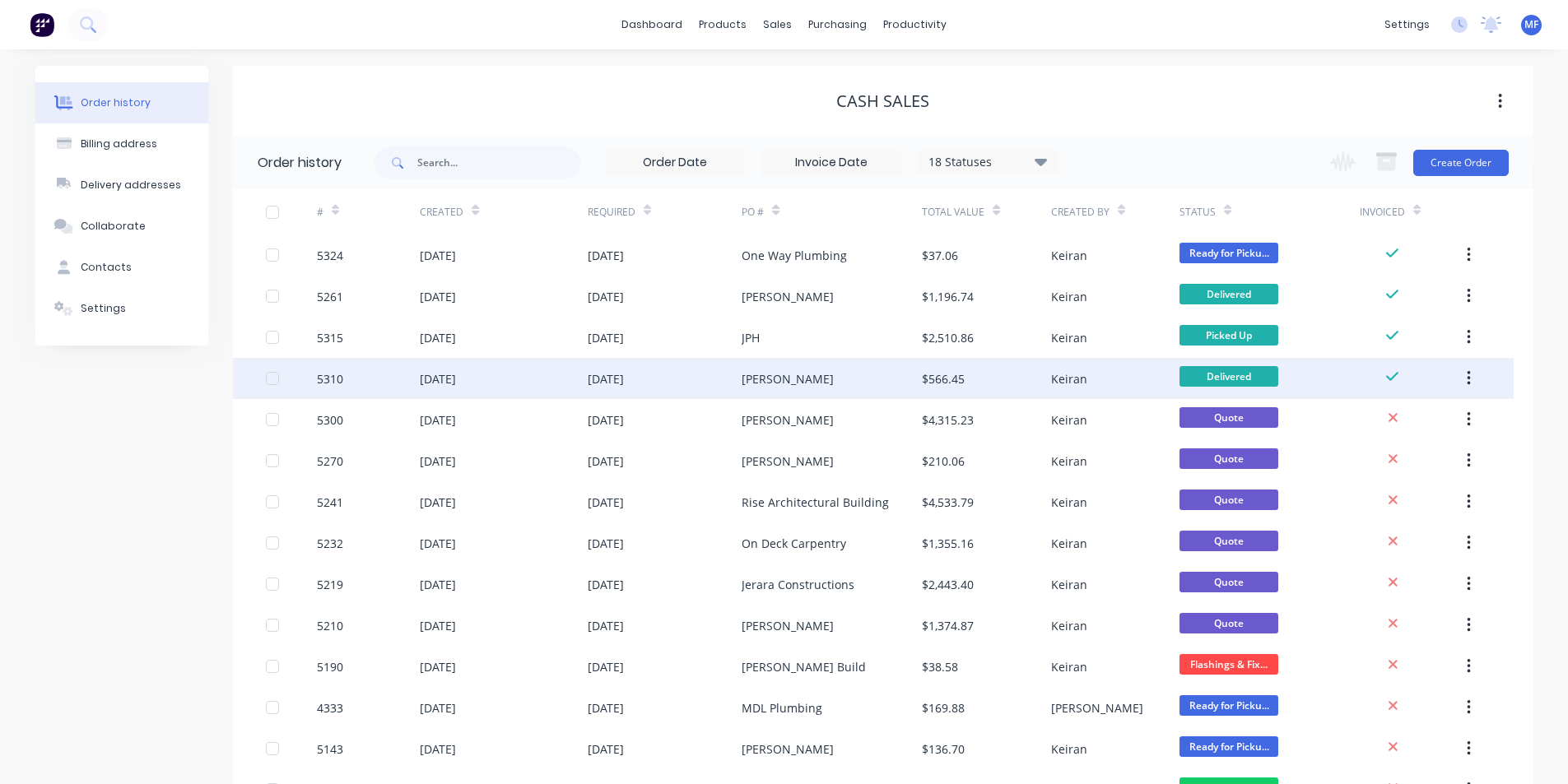
click at [834, 375] on div "[PERSON_NAME]" at bounding box center [832, 378] width 181 height 41
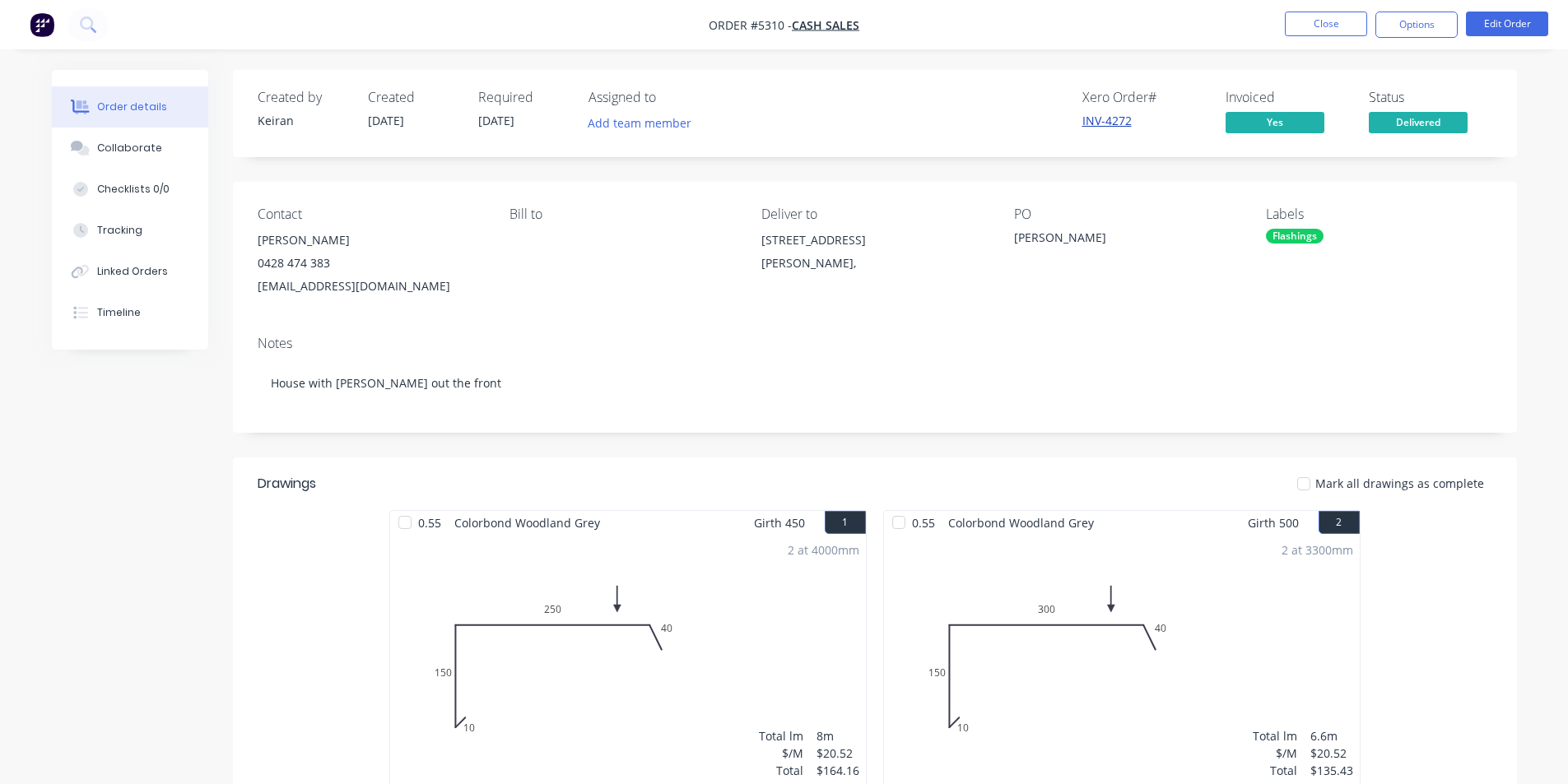
click at [1112, 119] on link "INV-4272" at bounding box center [1106, 120] width 49 height 15
click at [1414, 36] on button "Options" at bounding box center [1417, 24] width 83 height 26
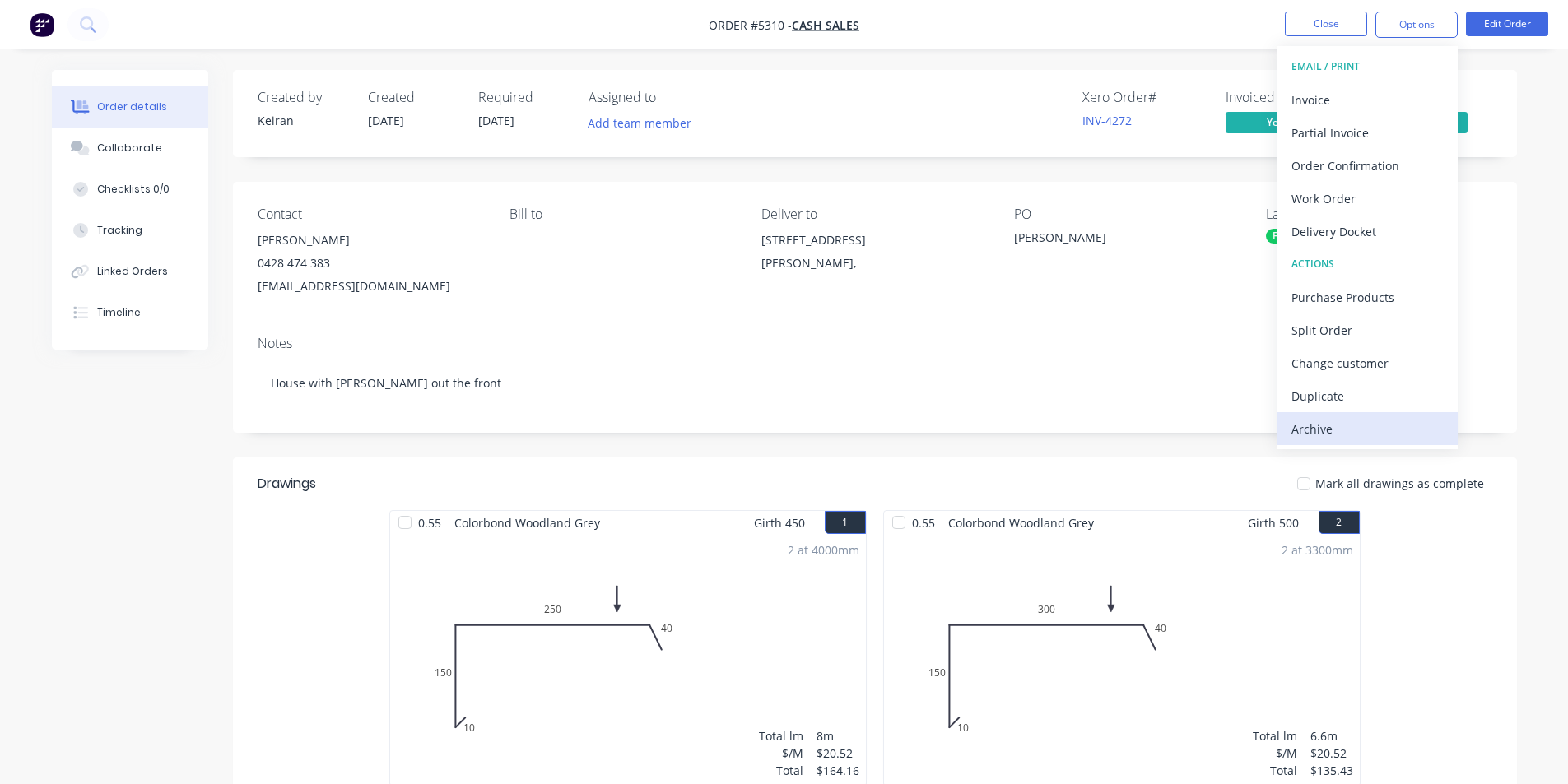
click at [1313, 426] on div "Archive" at bounding box center [1367, 429] width 152 height 24
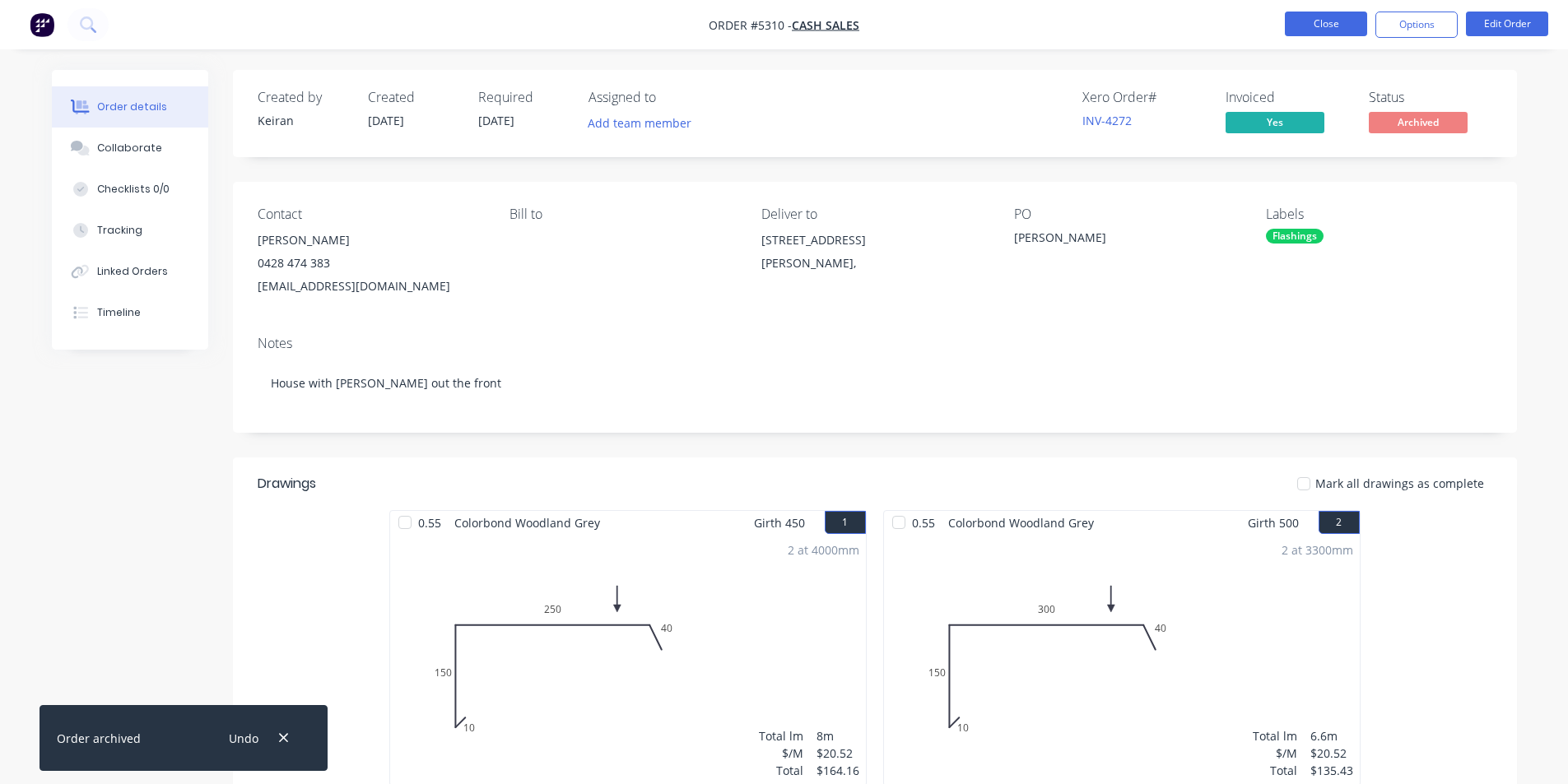
click at [1319, 19] on button "Close" at bounding box center [1326, 24] width 83 height 25
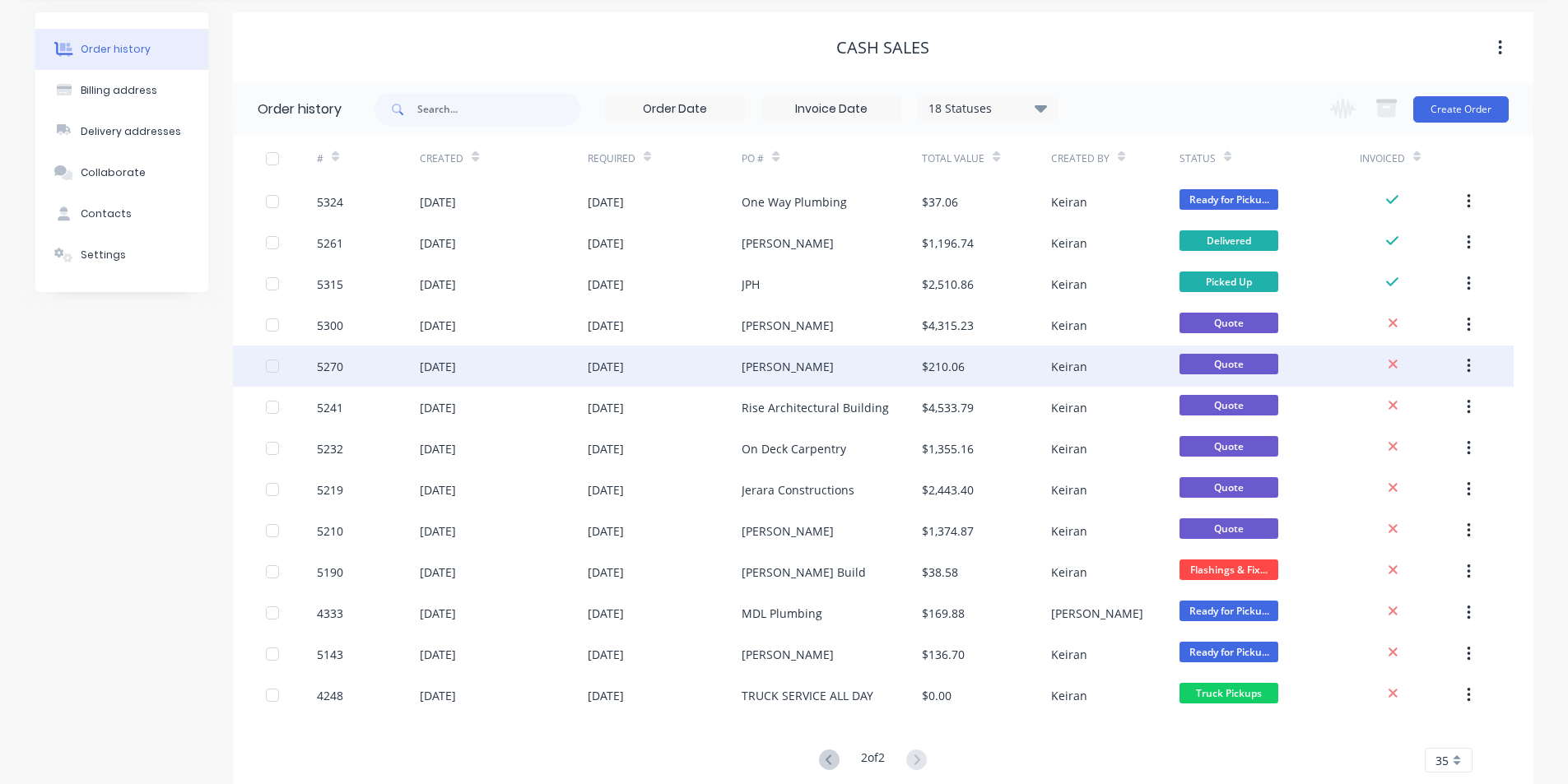
scroll to position [83, 0]
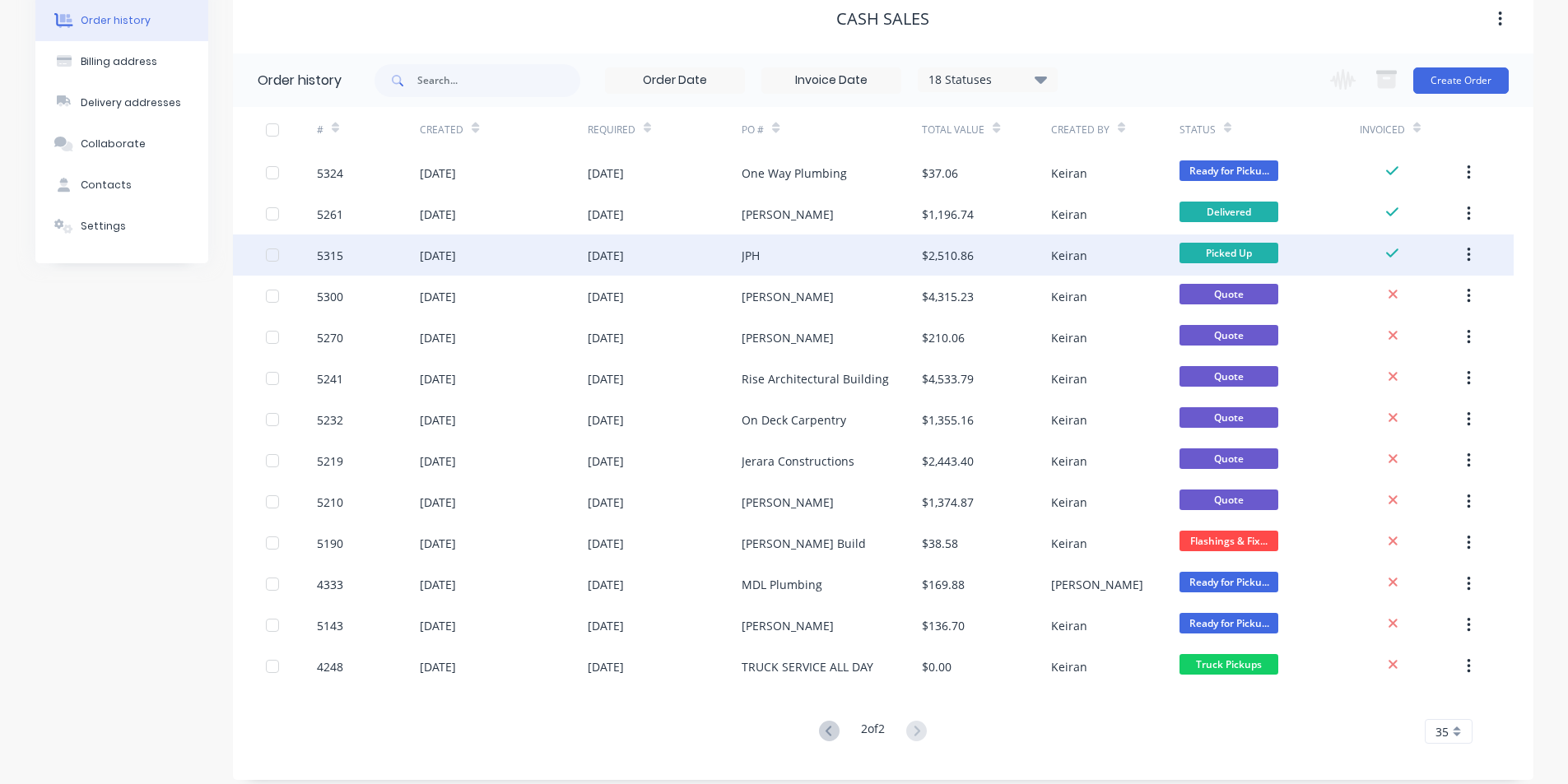
click at [751, 249] on div "JPH" at bounding box center [751, 255] width 18 height 17
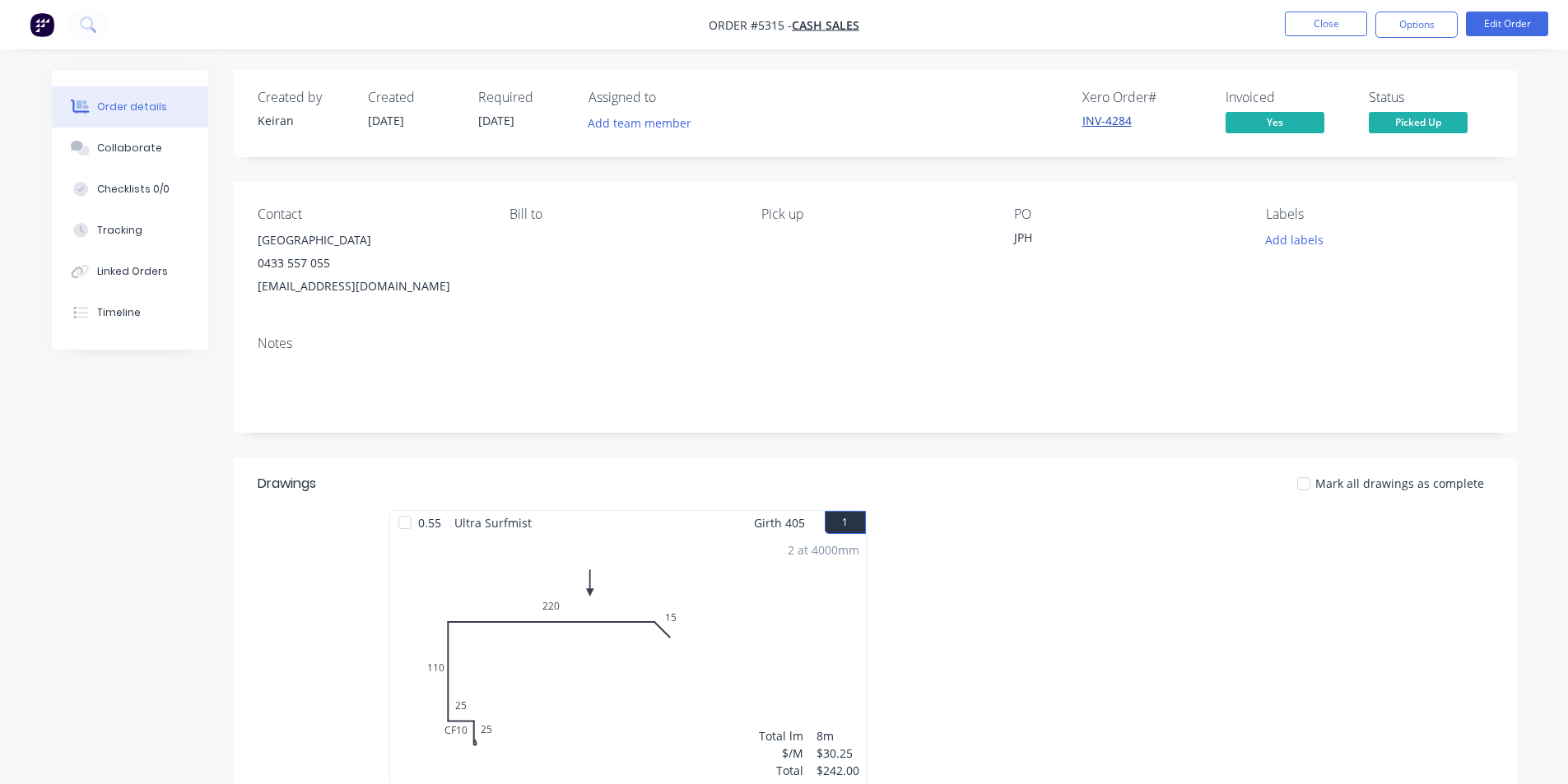
click at [1100, 116] on link "INV-4284" at bounding box center [1106, 120] width 49 height 15
click at [1436, 28] on button "Options" at bounding box center [1417, 24] width 83 height 26
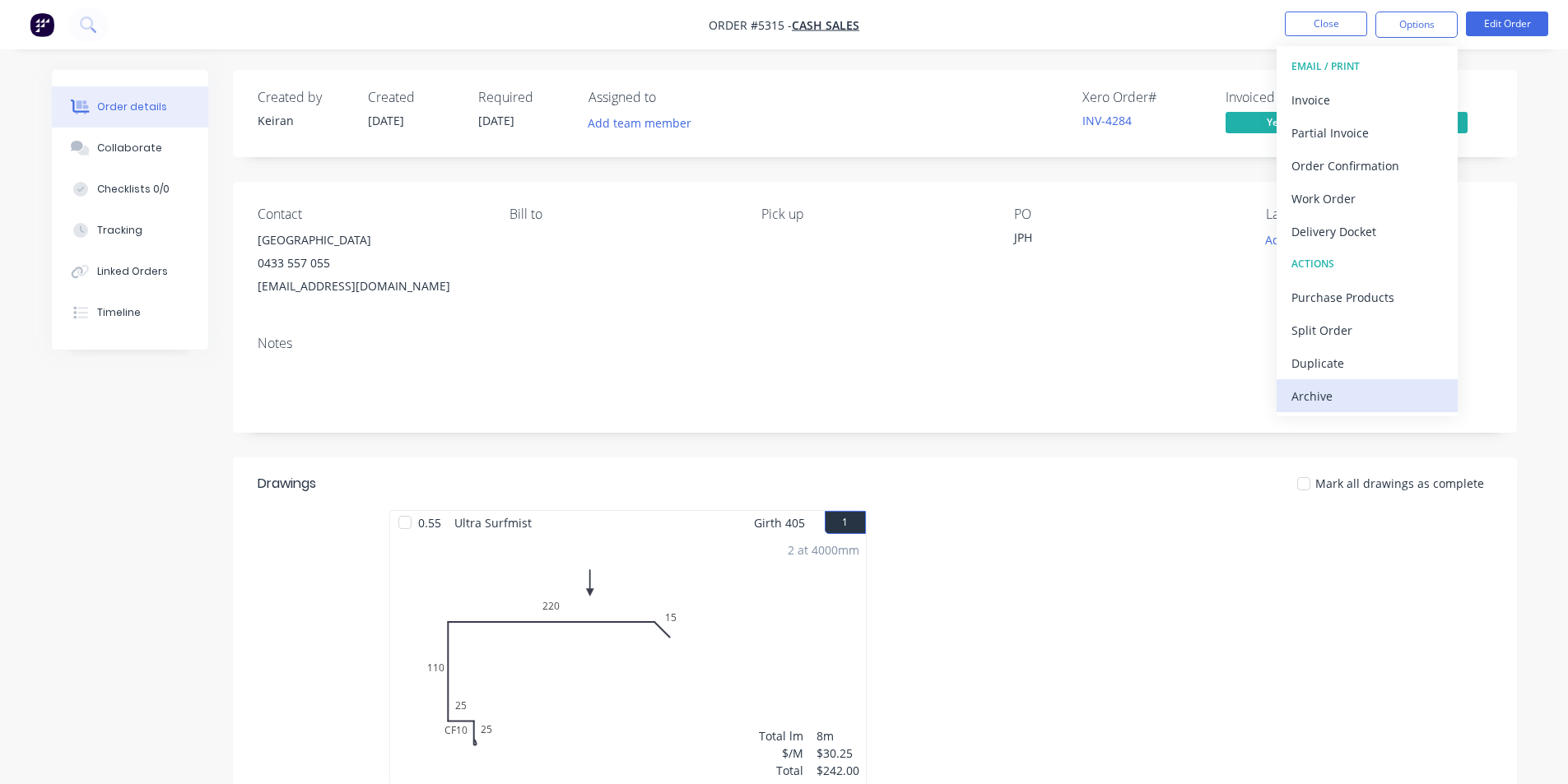
click at [1339, 395] on div "Archive" at bounding box center [1367, 395] width 152 height 24
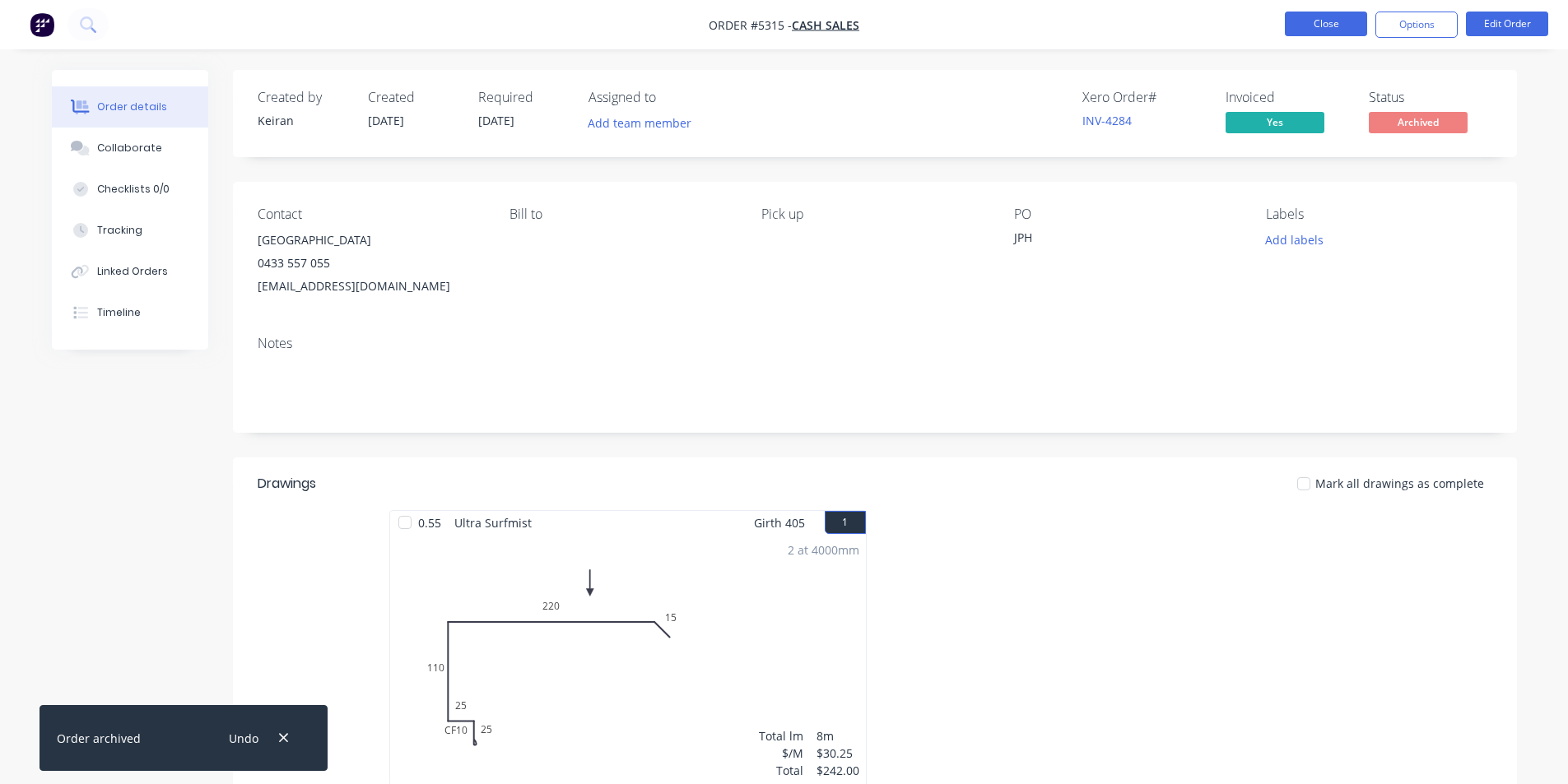
click at [1316, 26] on button "Close" at bounding box center [1326, 24] width 83 height 25
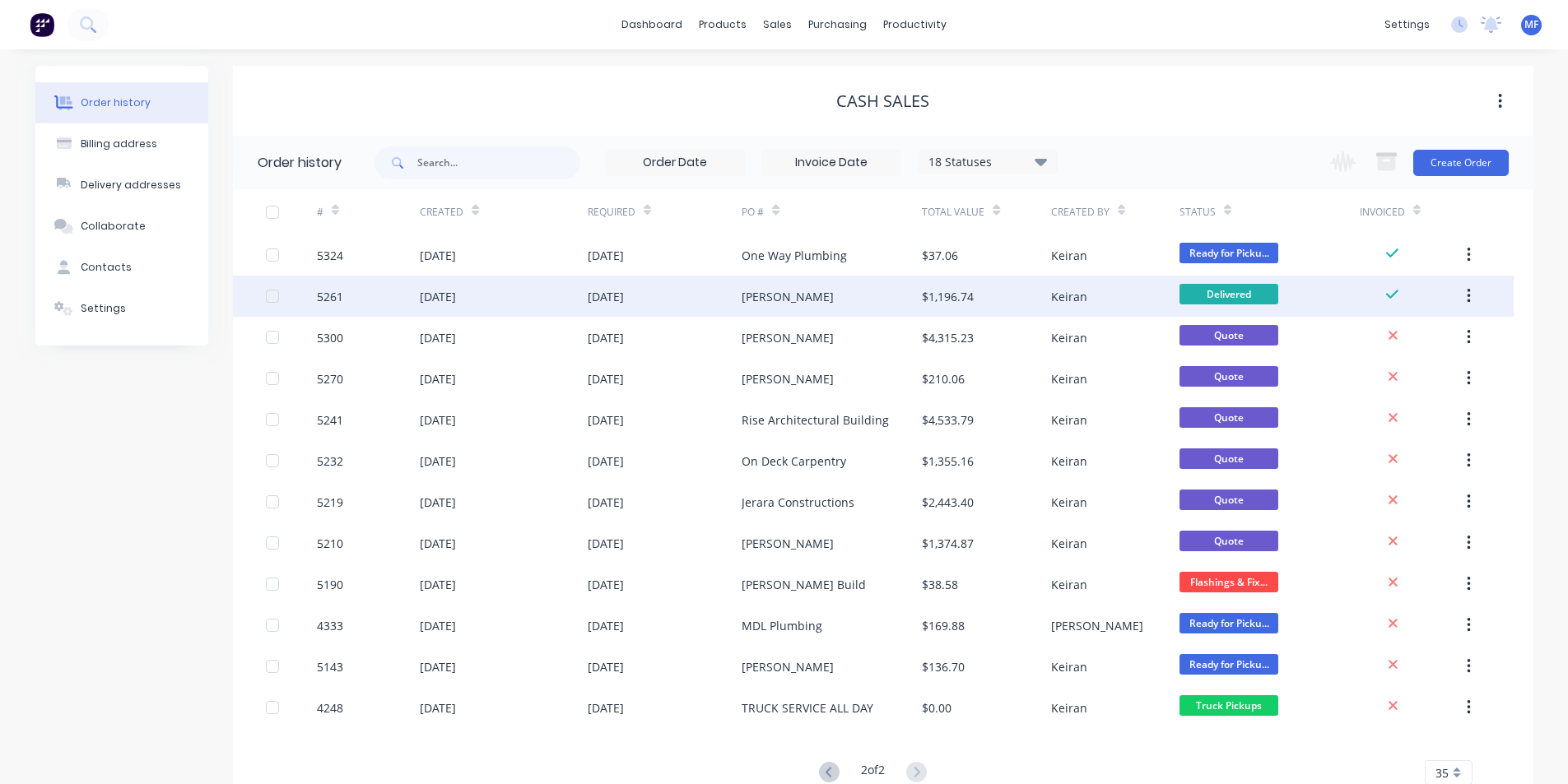
click at [806, 294] on div "[PERSON_NAME]" at bounding box center [788, 297] width 92 height 17
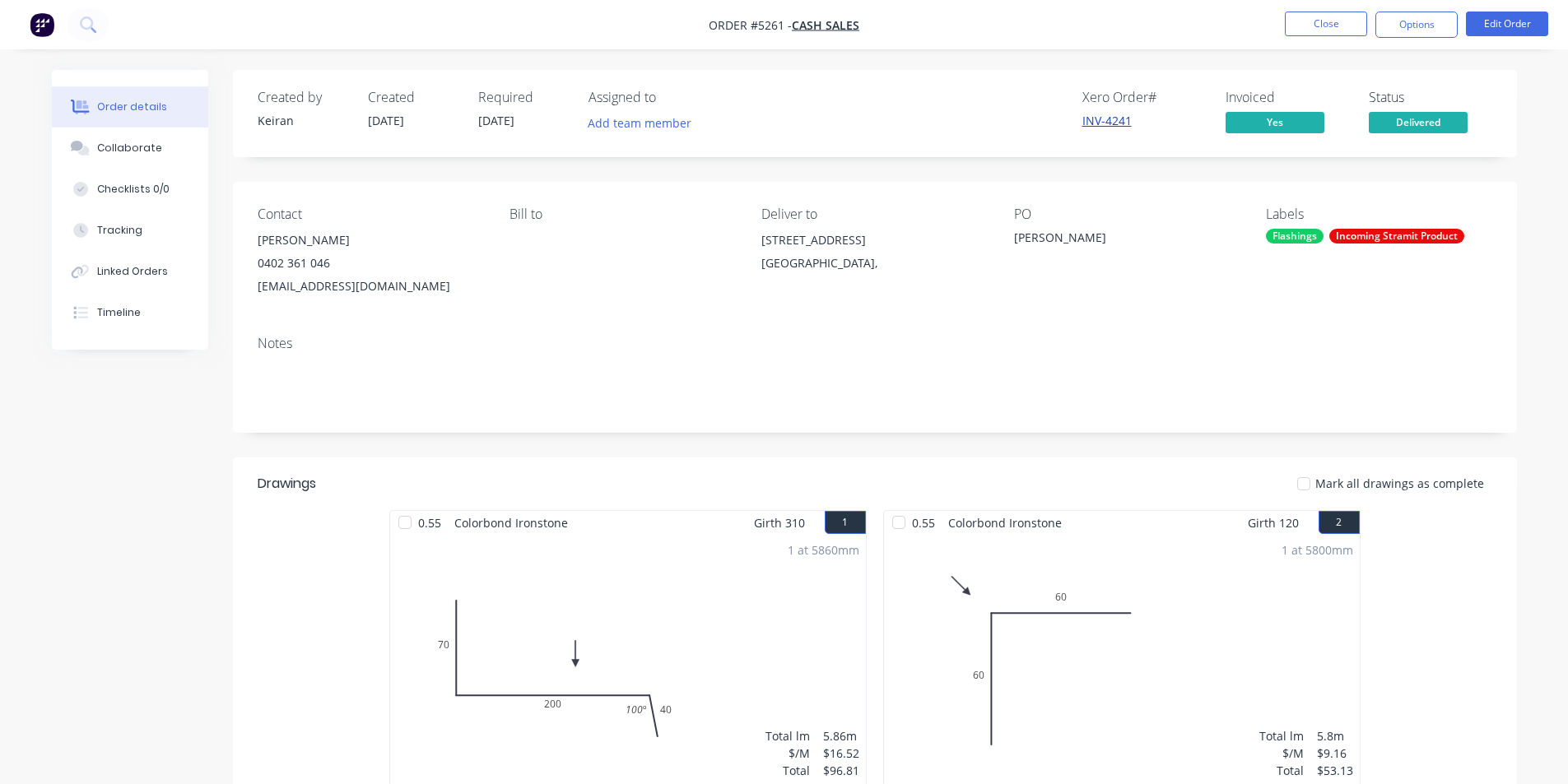
click at [1094, 116] on link "INV-4241" at bounding box center [1106, 120] width 49 height 15
click at [1423, 20] on button "Options" at bounding box center [1417, 24] width 83 height 26
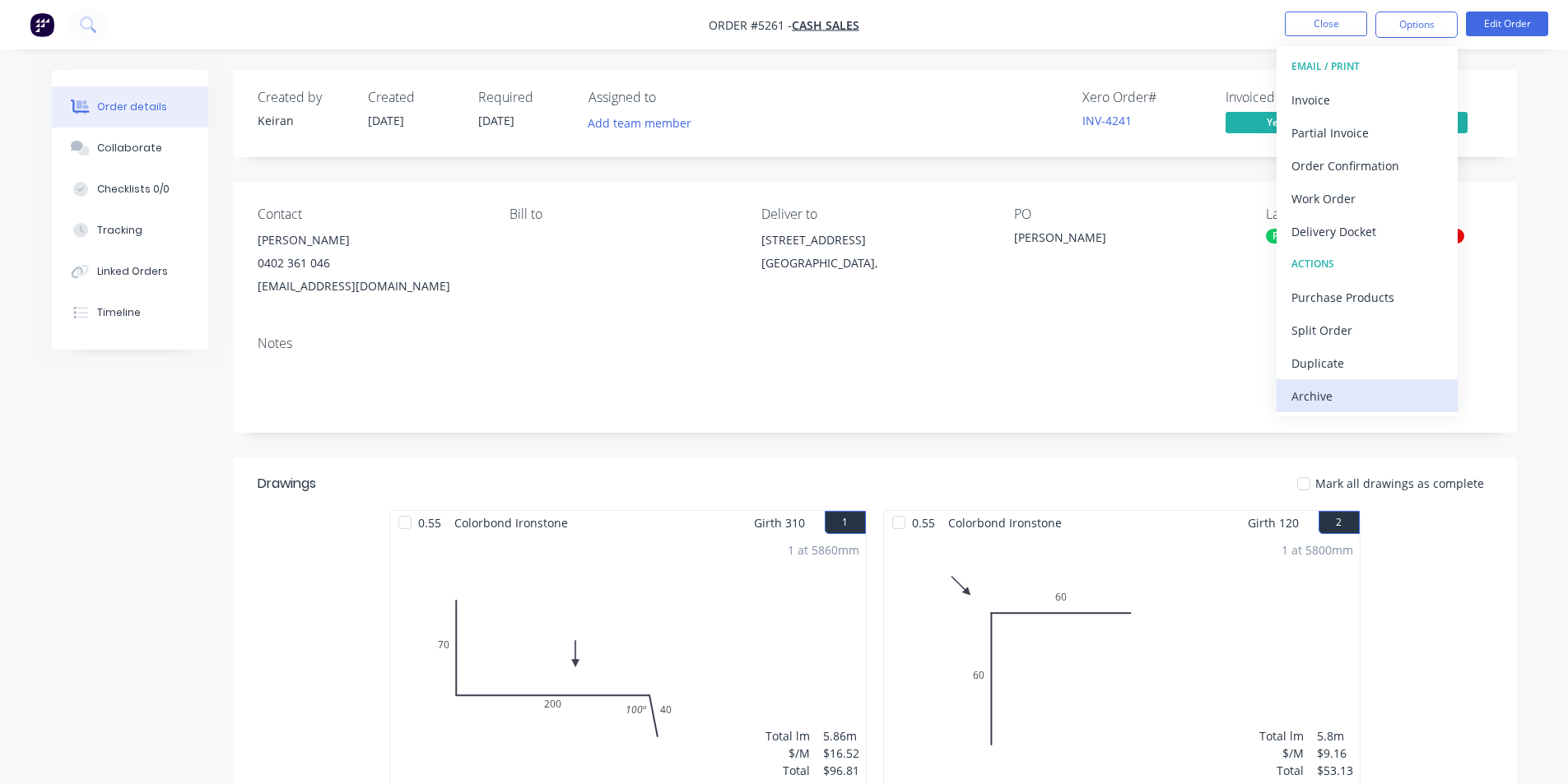
click at [1339, 401] on div "Archive" at bounding box center [1367, 395] width 152 height 24
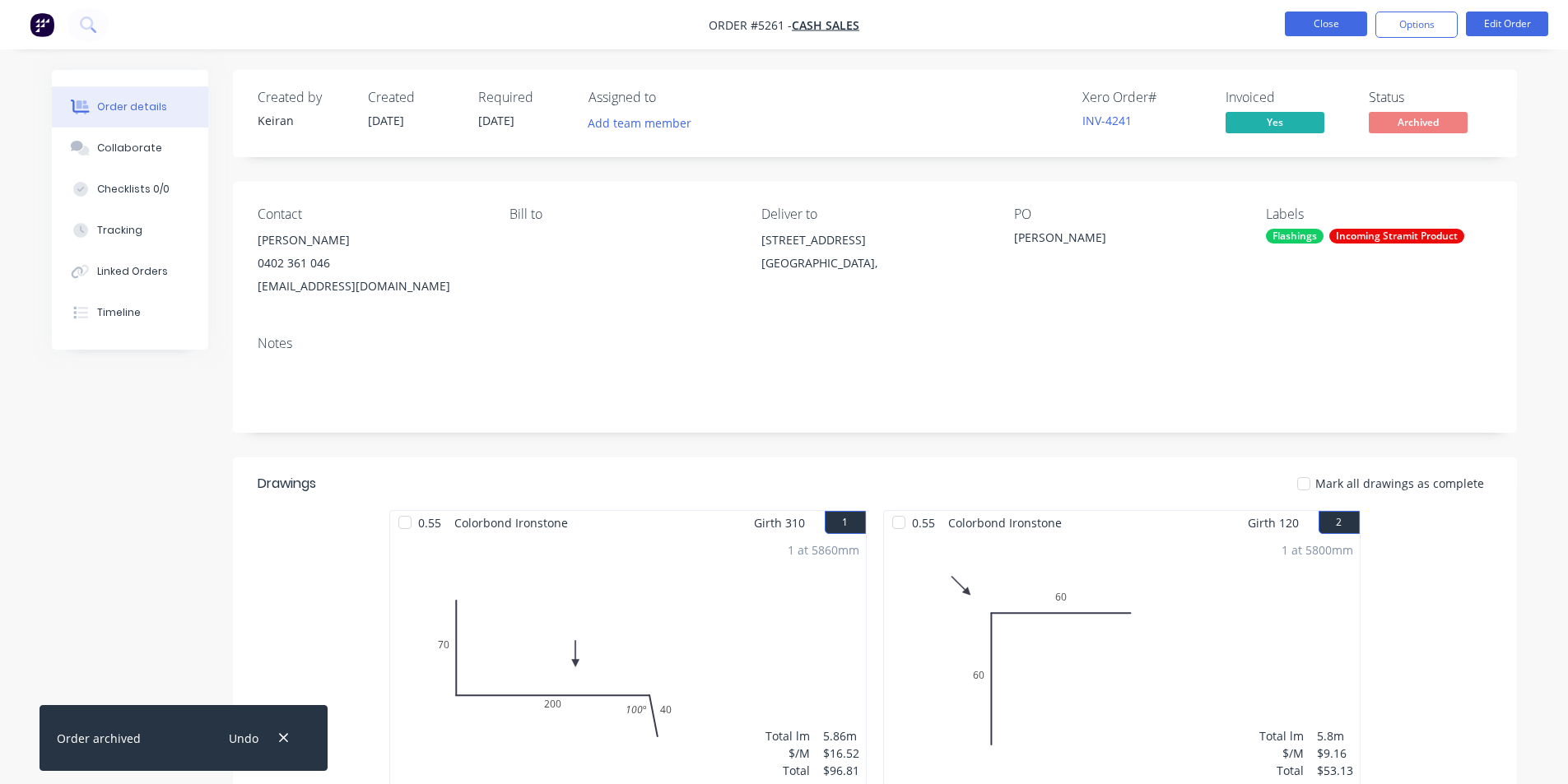
click at [1316, 25] on button "Close" at bounding box center [1326, 24] width 83 height 25
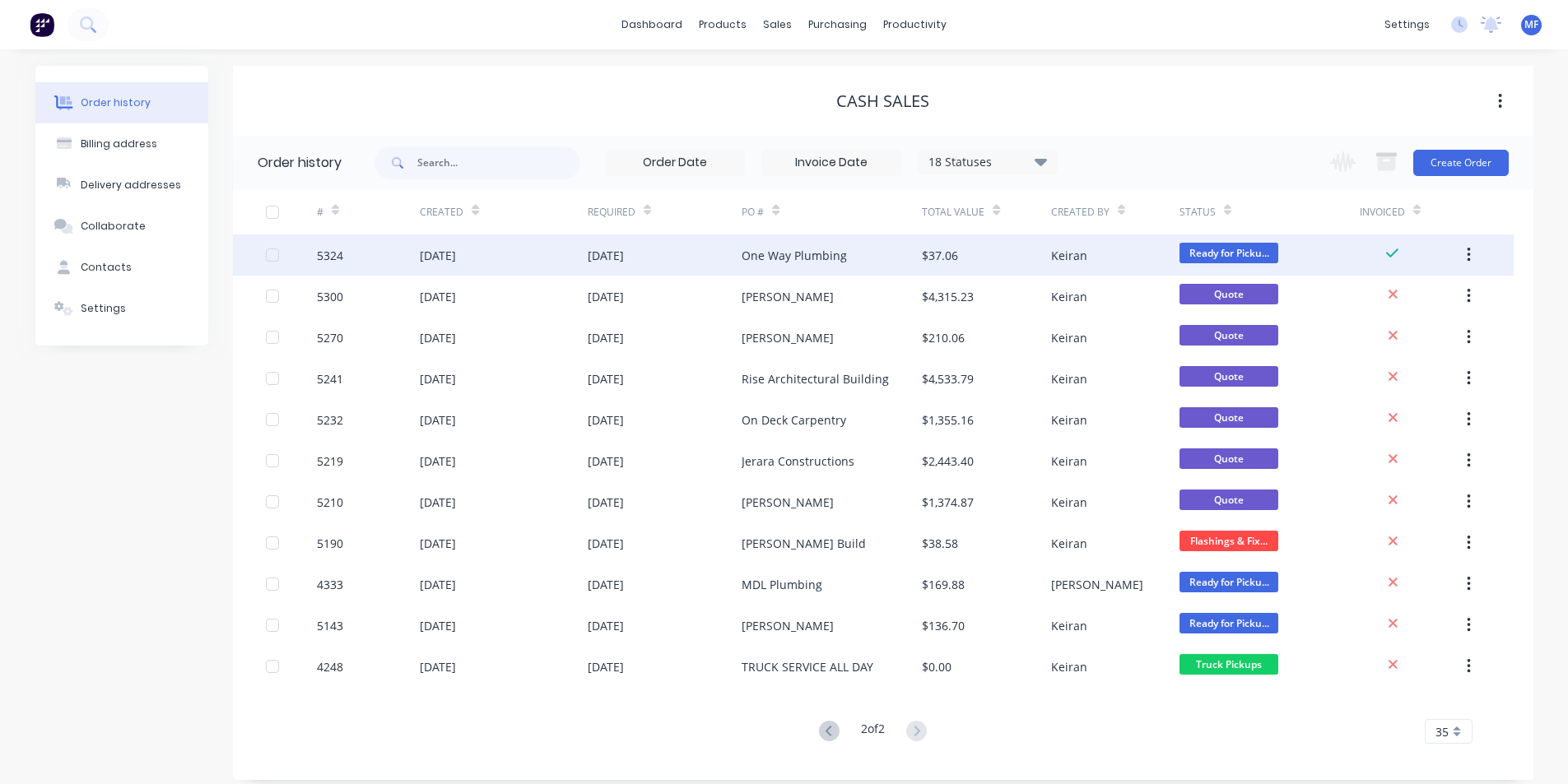
click at [780, 253] on div "One Way Plumbing" at bounding box center [795, 255] width 106 height 17
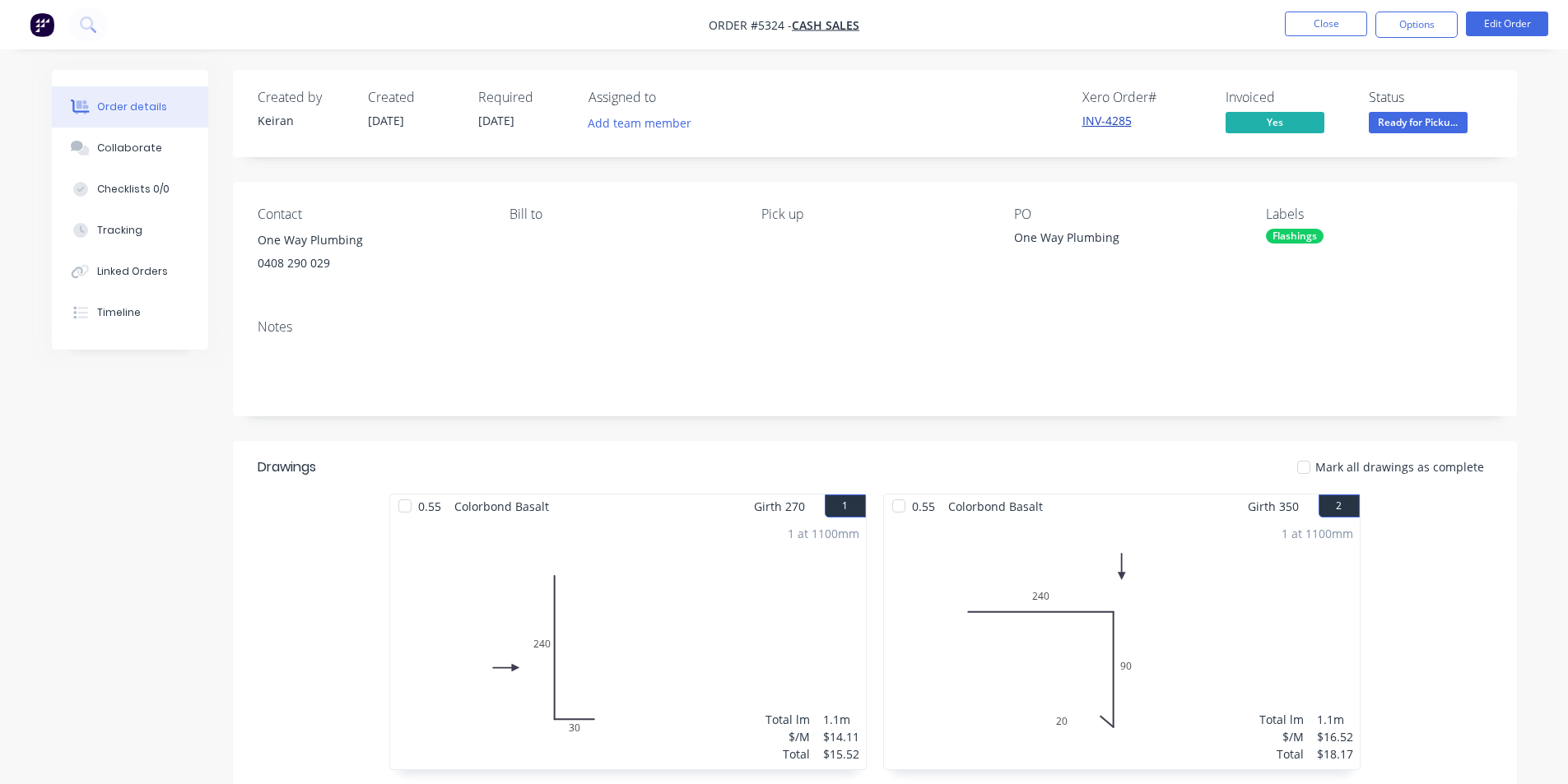
click at [1098, 122] on link "INV-4285" at bounding box center [1106, 120] width 49 height 15
click at [1319, 23] on button "Close" at bounding box center [1326, 24] width 83 height 25
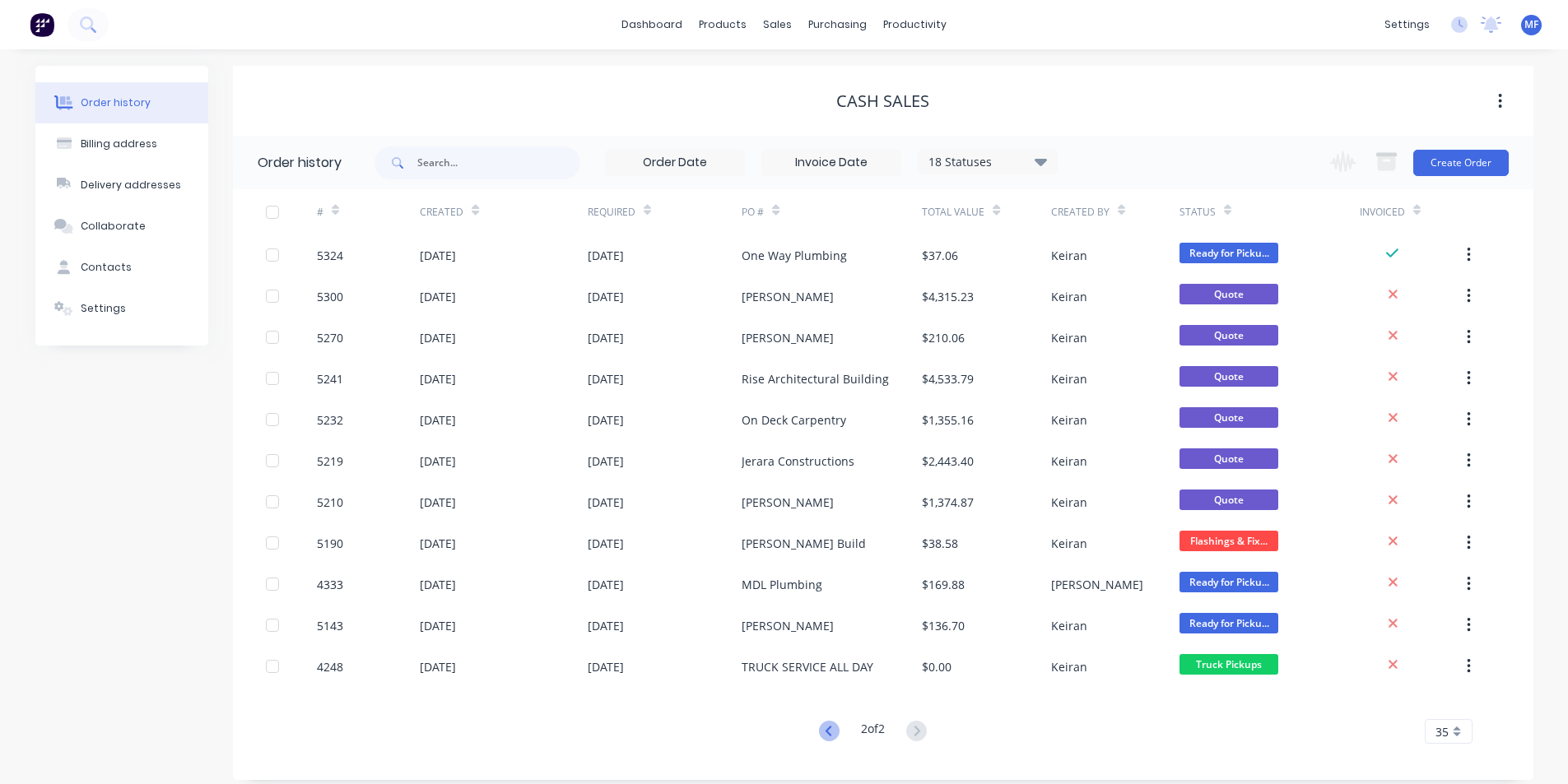
click at [823, 728] on icon at bounding box center [829, 730] width 20 height 20
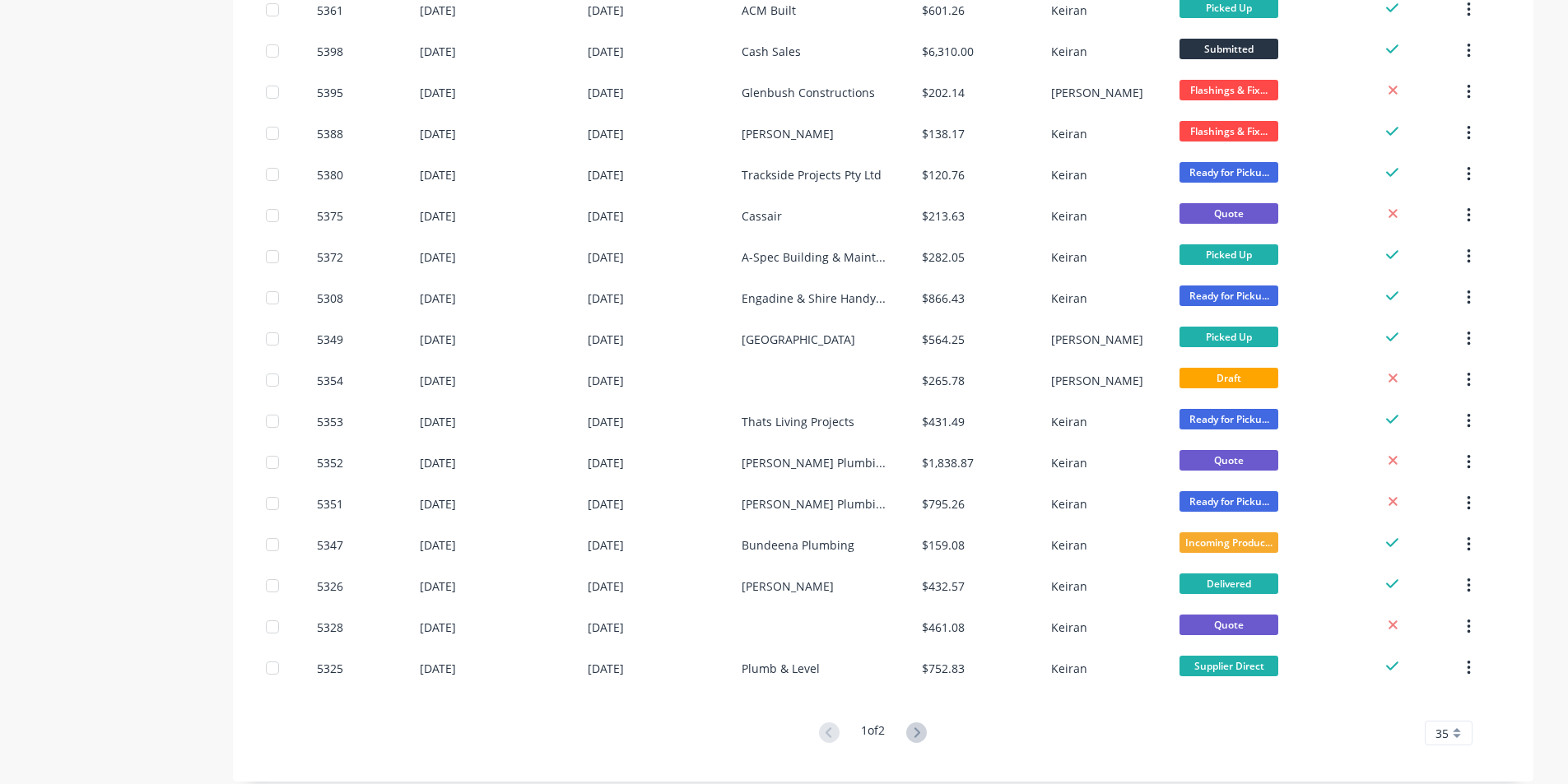
scroll to position [1000, 0]
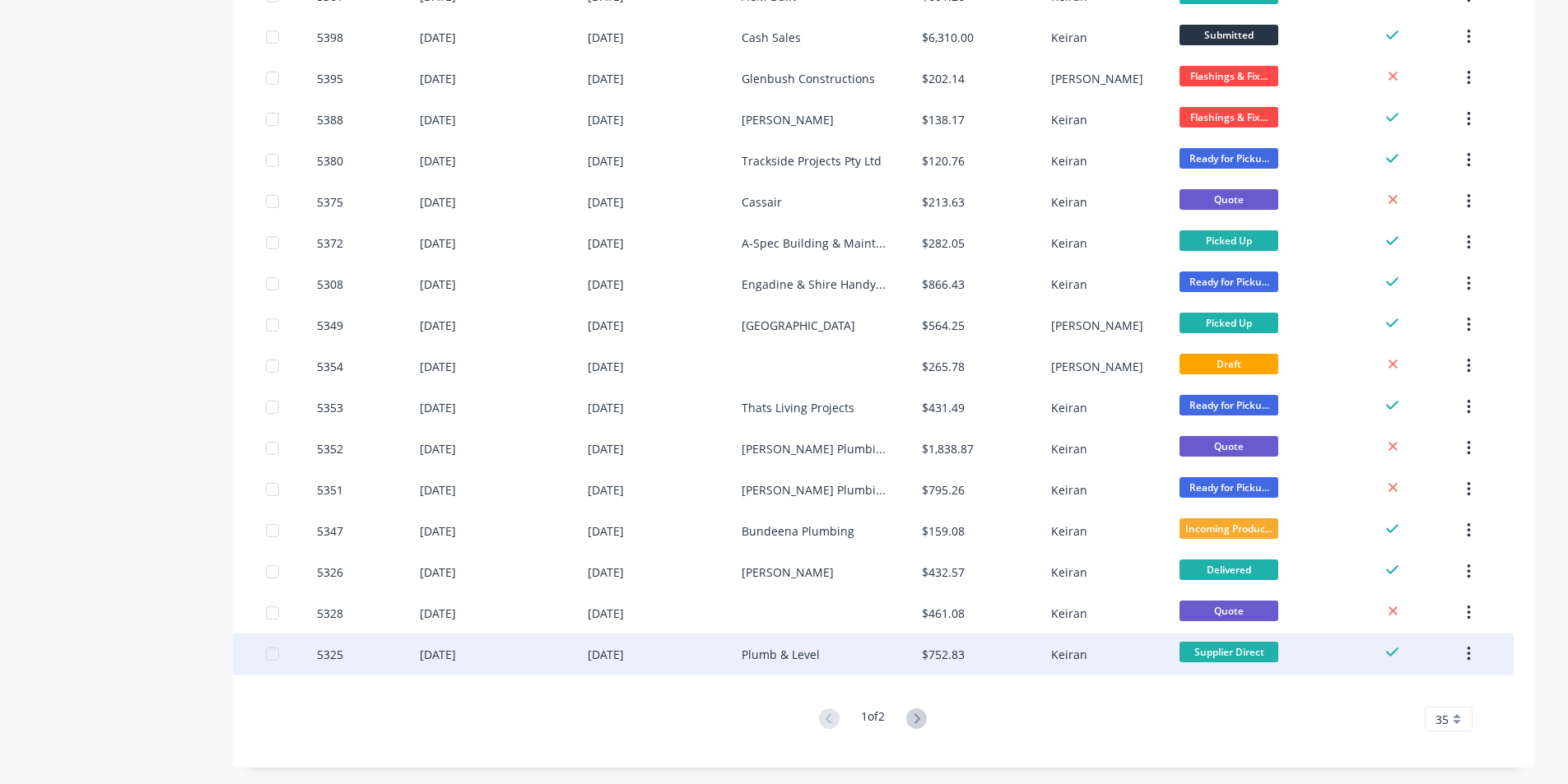
click at [935, 654] on div "$752.83" at bounding box center [943, 654] width 43 height 17
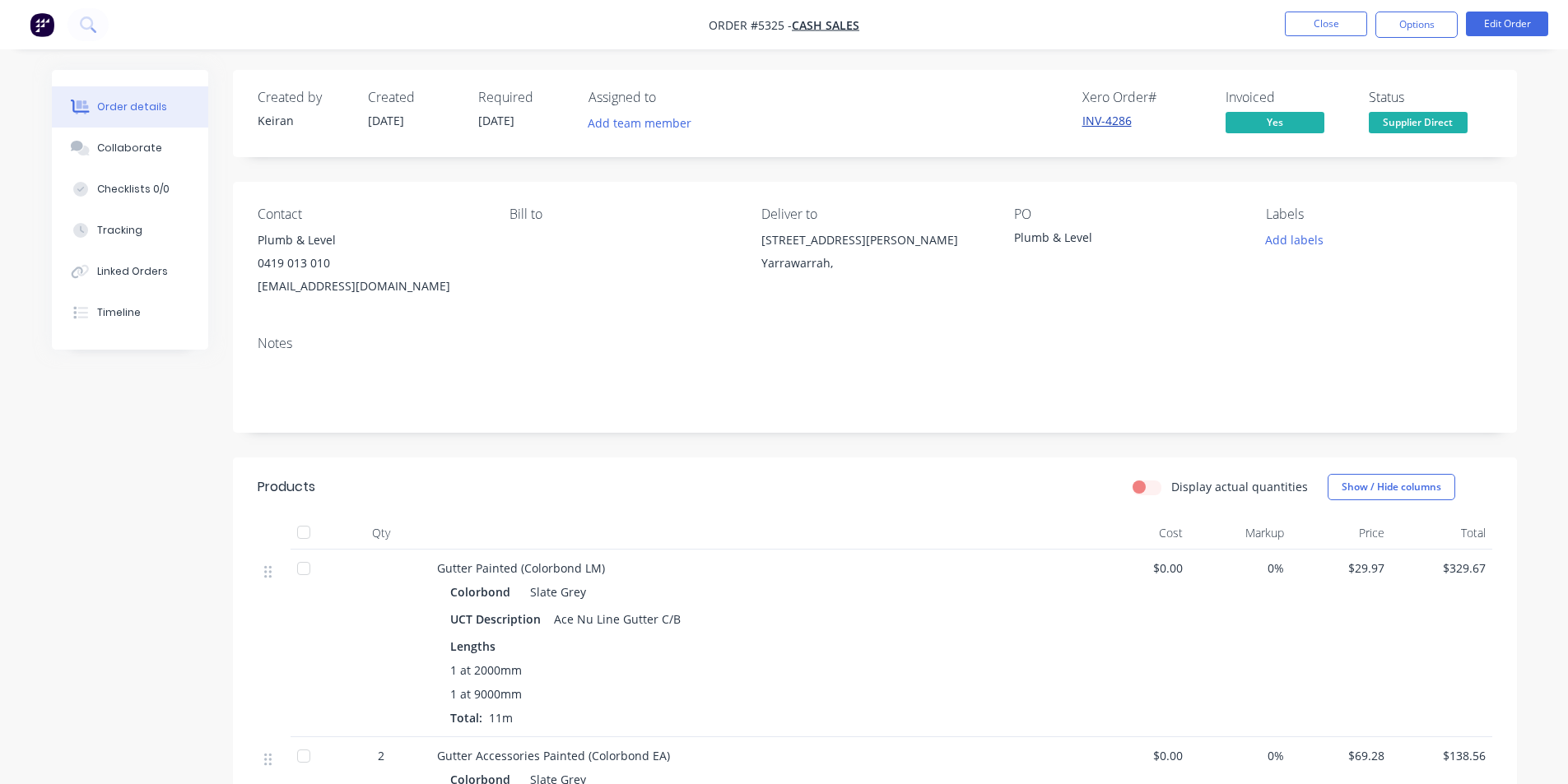
click at [1103, 120] on link "INV-4286" at bounding box center [1106, 120] width 49 height 15
click at [1413, 27] on button "Options" at bounding box center [1417, 24] width 83 height 26
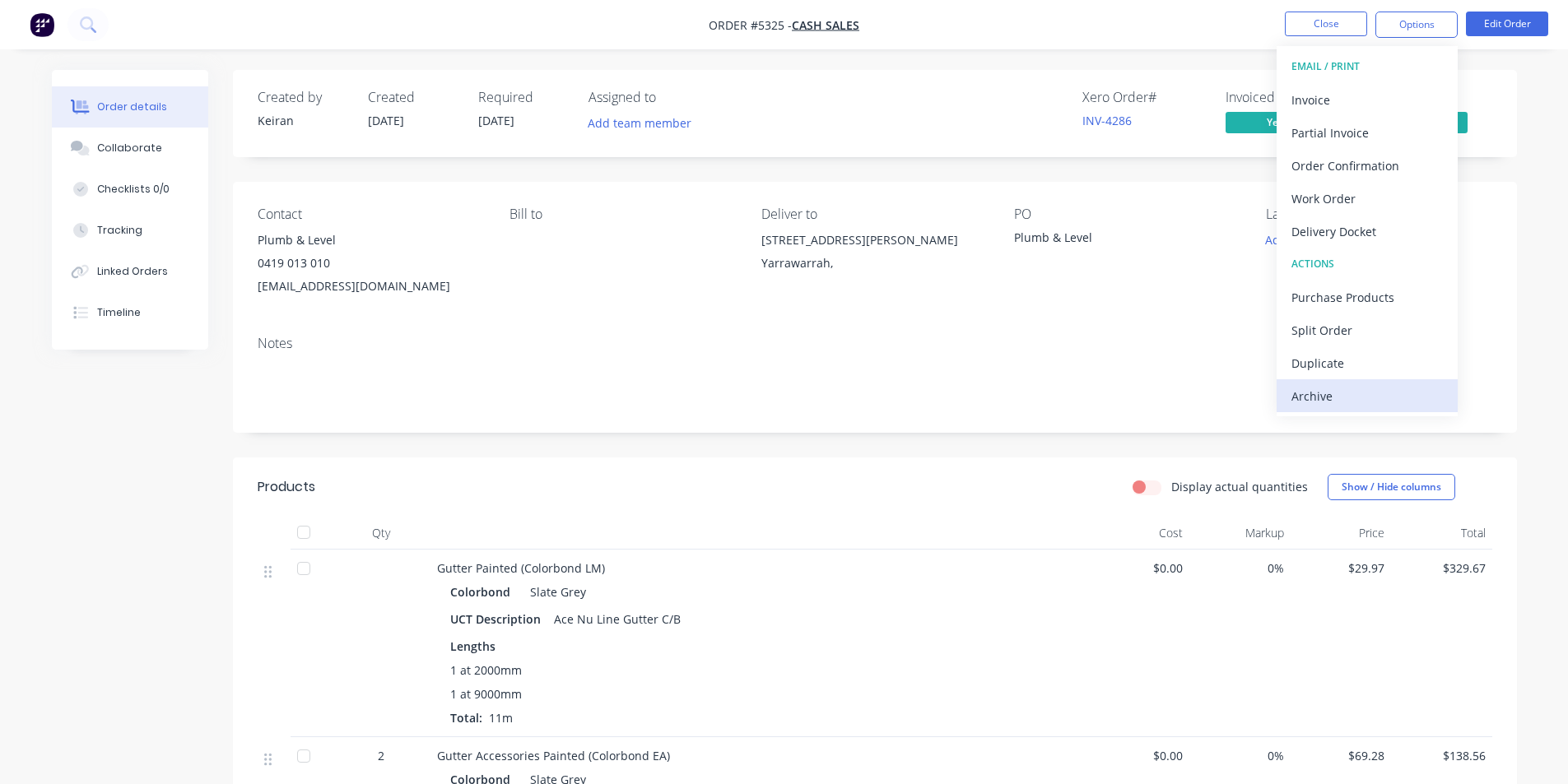
click at [1334, 392] on div "Archive" at bounding box center [1367, 395] width 152 height 24
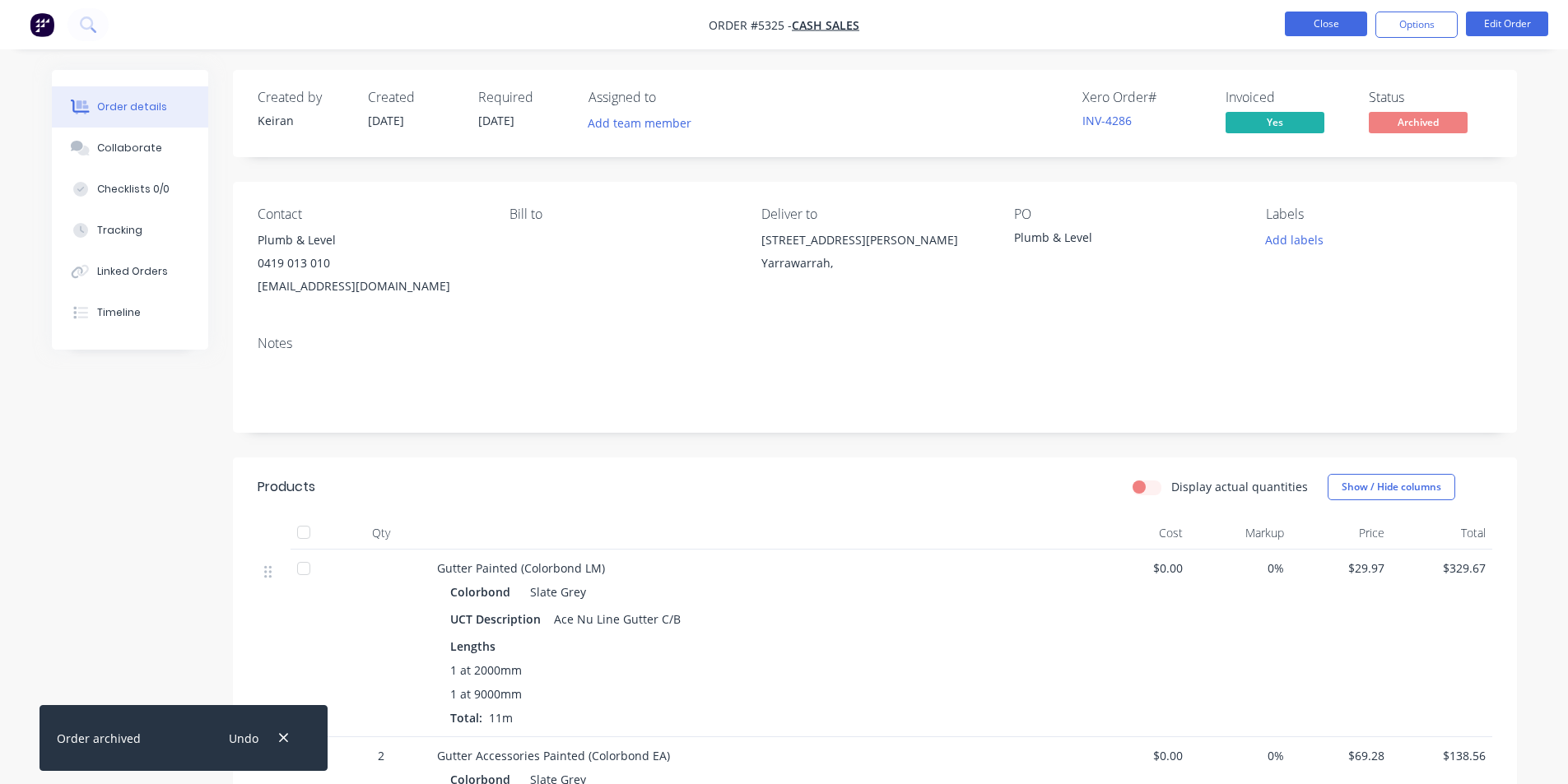
click at [1340, 25] on button "Close" at bounding box center [1326, 24] width 83 height 25
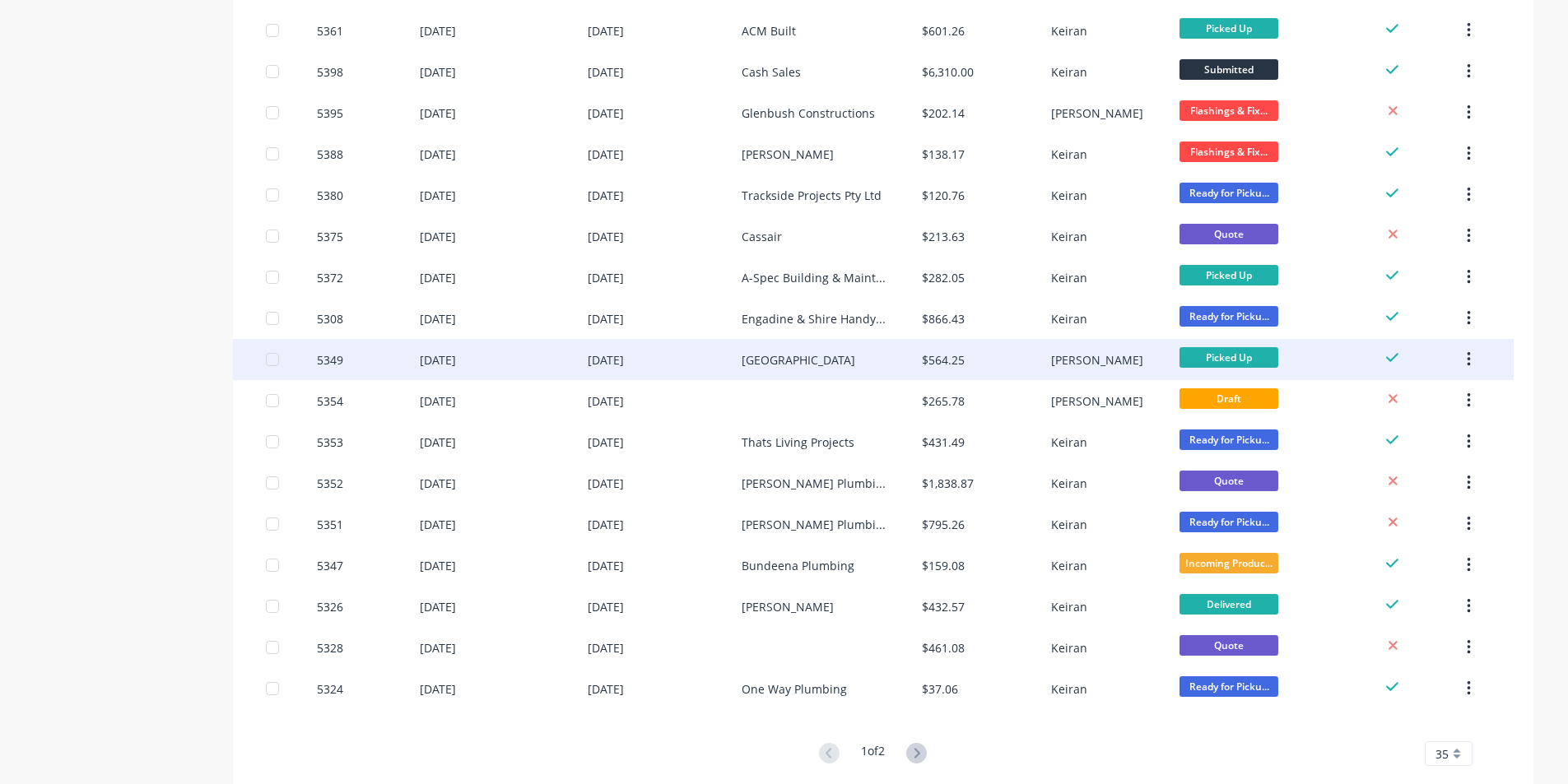
scroll to position [1000, 0]
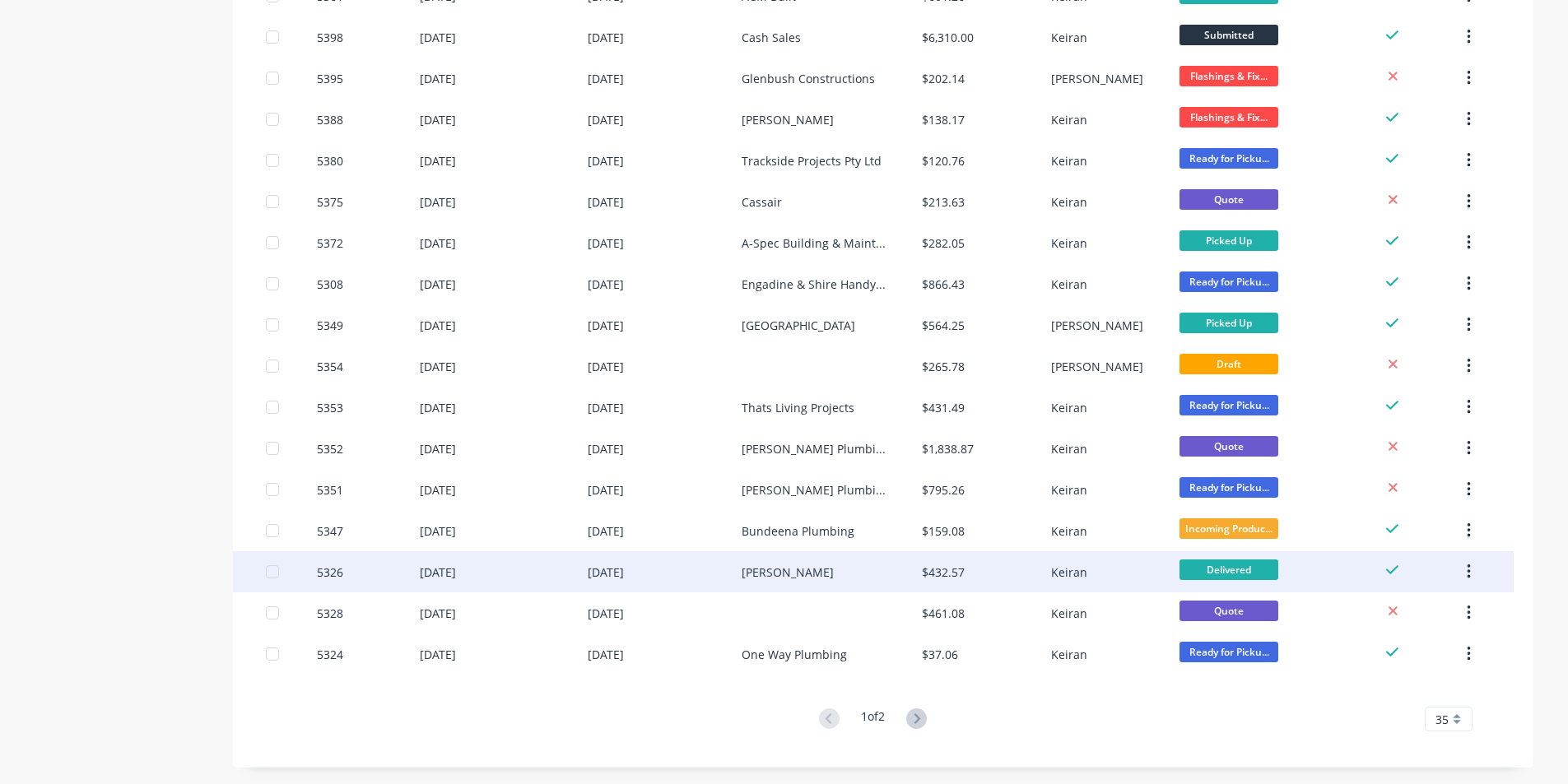
click at [785, 573] on div "[PERSON_NAME]" at bounding box center [788, 572] width 92 height 17
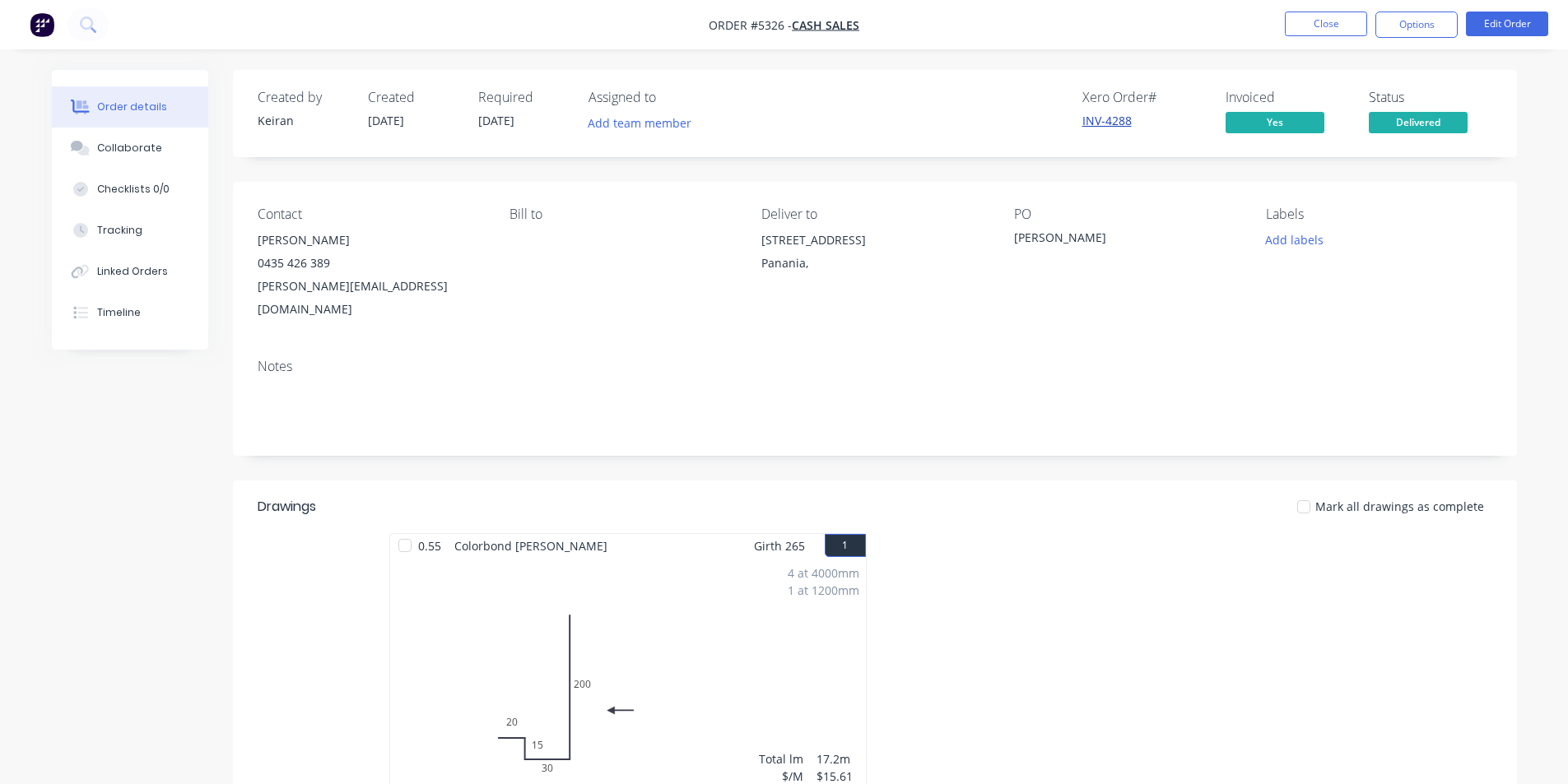
click at [1101, 124] on link "INV-4288" at bounding box center [1106, 120] width 49 height 15
click at [1435, 16] on button "Options" at bounding box center [1417, 24] width 83 height 26
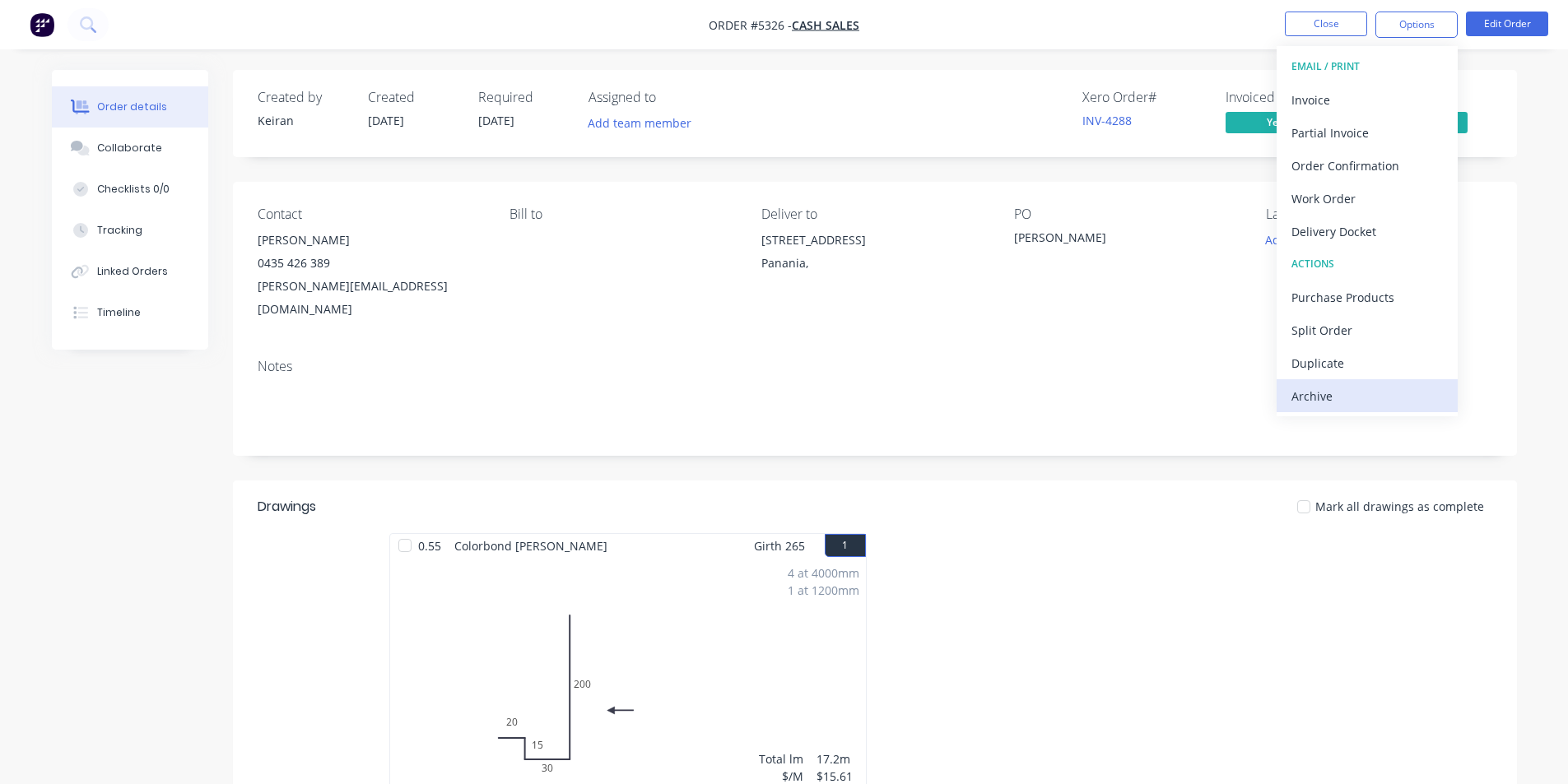
click at [1348, 397] on div "Archive" at bounding box center [1367, 395] width 152 height 24
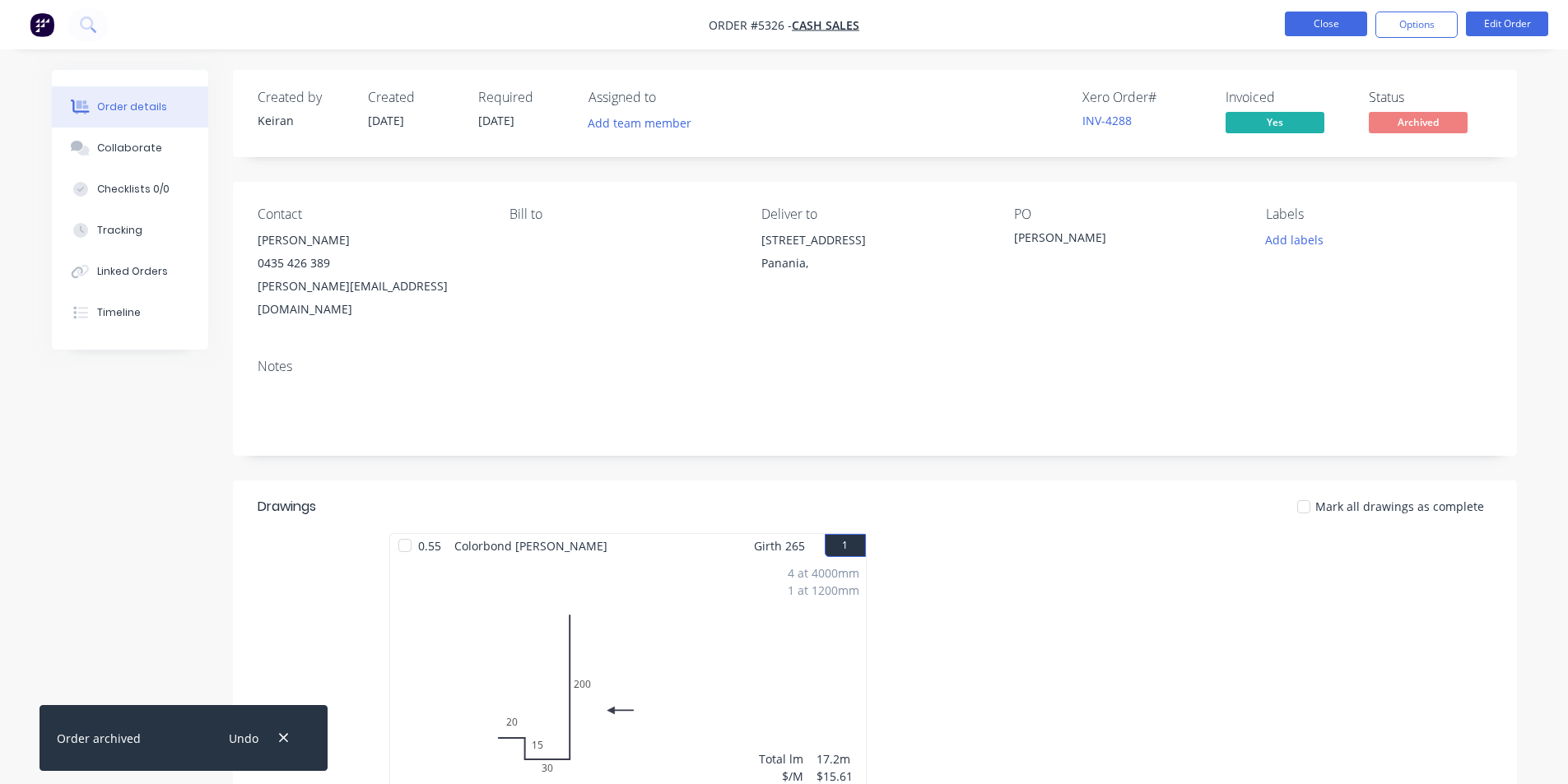
click at [1320, 28] on button "Close" at bounding box center [1326, 24] width 83 height 25
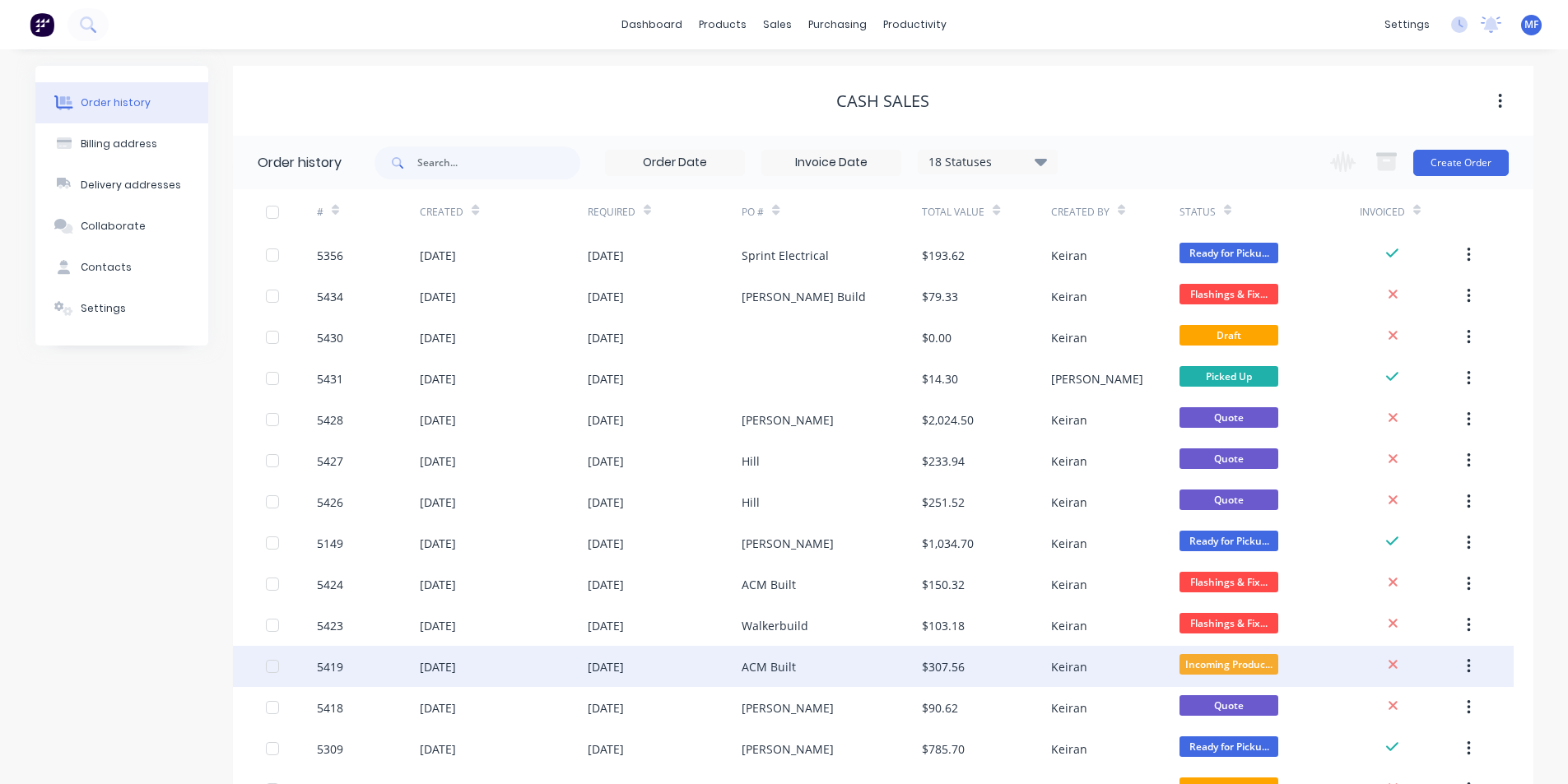
click at [778, 668] on div "ACM Built" at bounding box center [769, 667] width 55 height 17
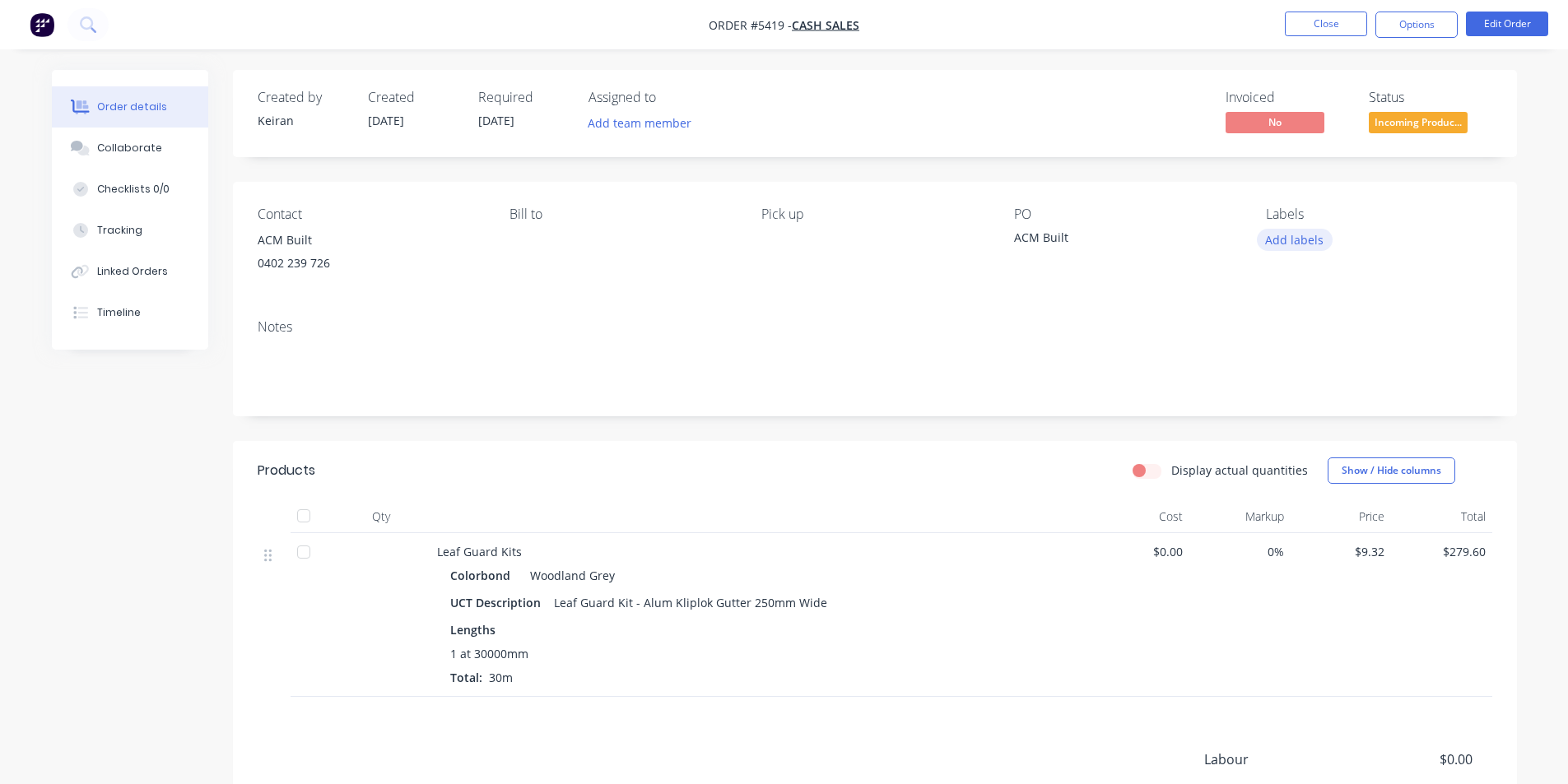
drag, startPoint x: 1297, startPoint y: 240, endPoint x: 1280, endPoint y: 242, distance: 17.1
click at [1280, 242] on button "Add labels" at bounding box center [1294, 239] width 76 height 22
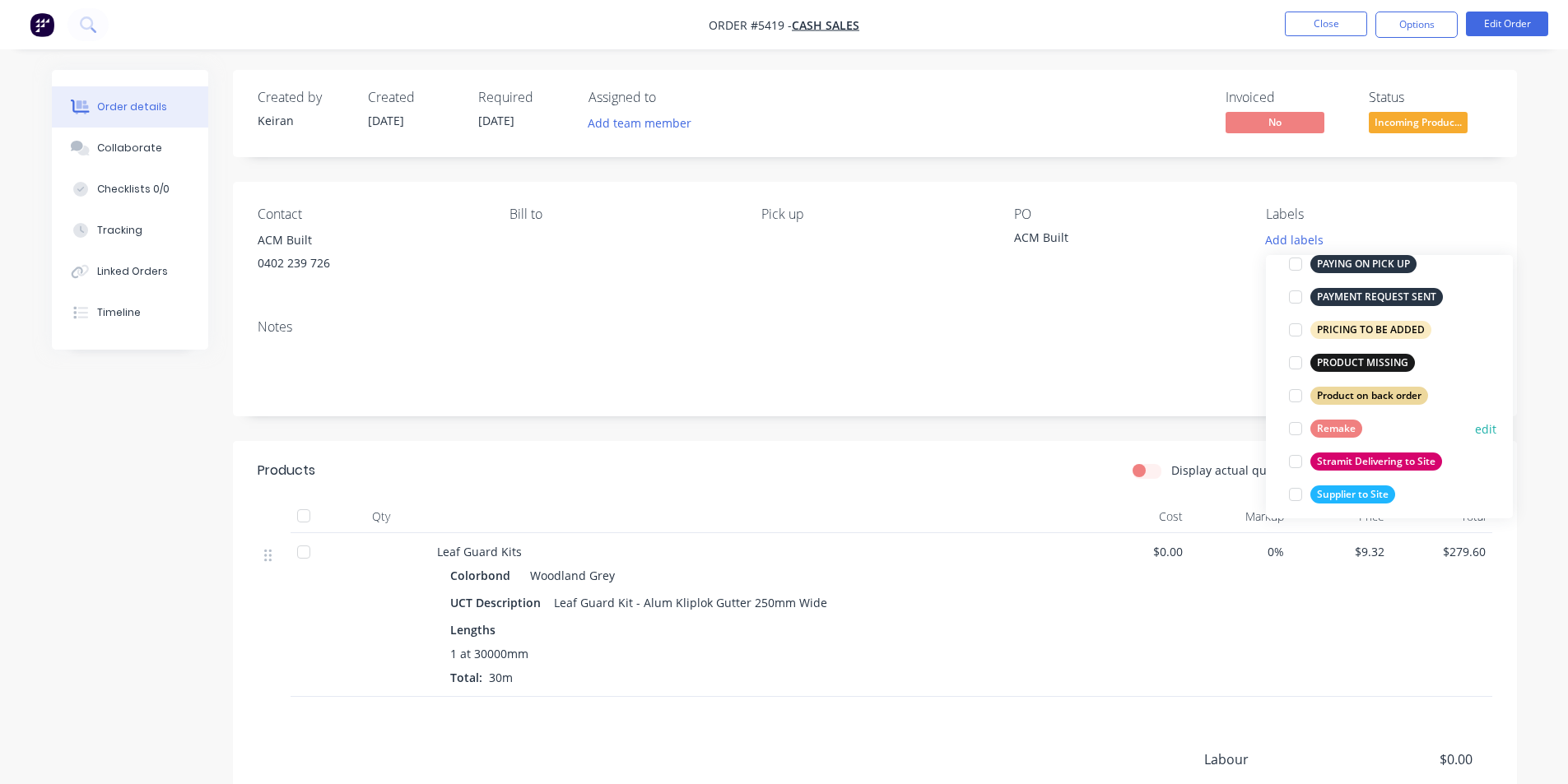
scroll to position [1070, 0]
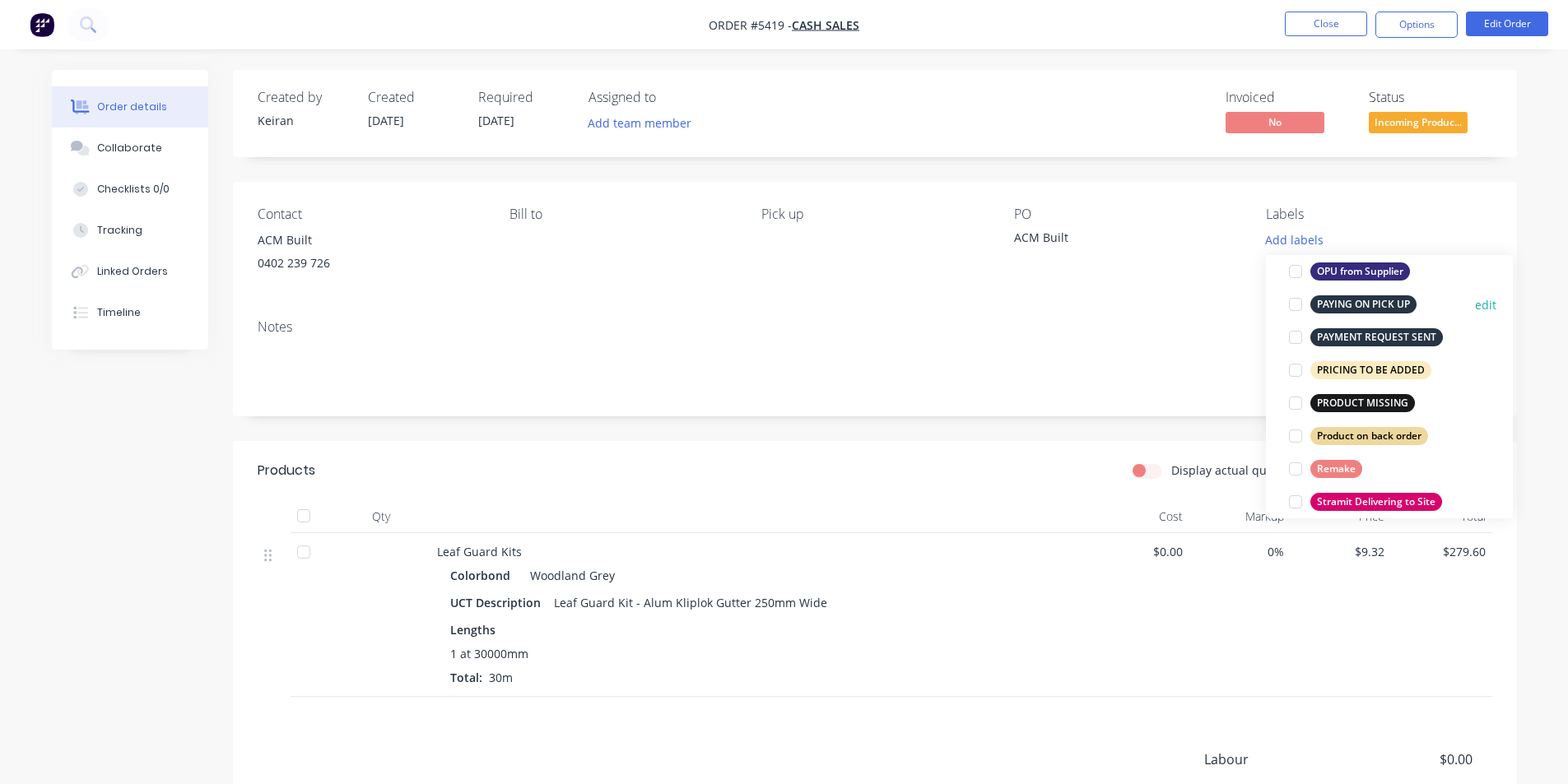
click at [1297, 310] on div at bounding box center [1295, 304] width 33 height 33
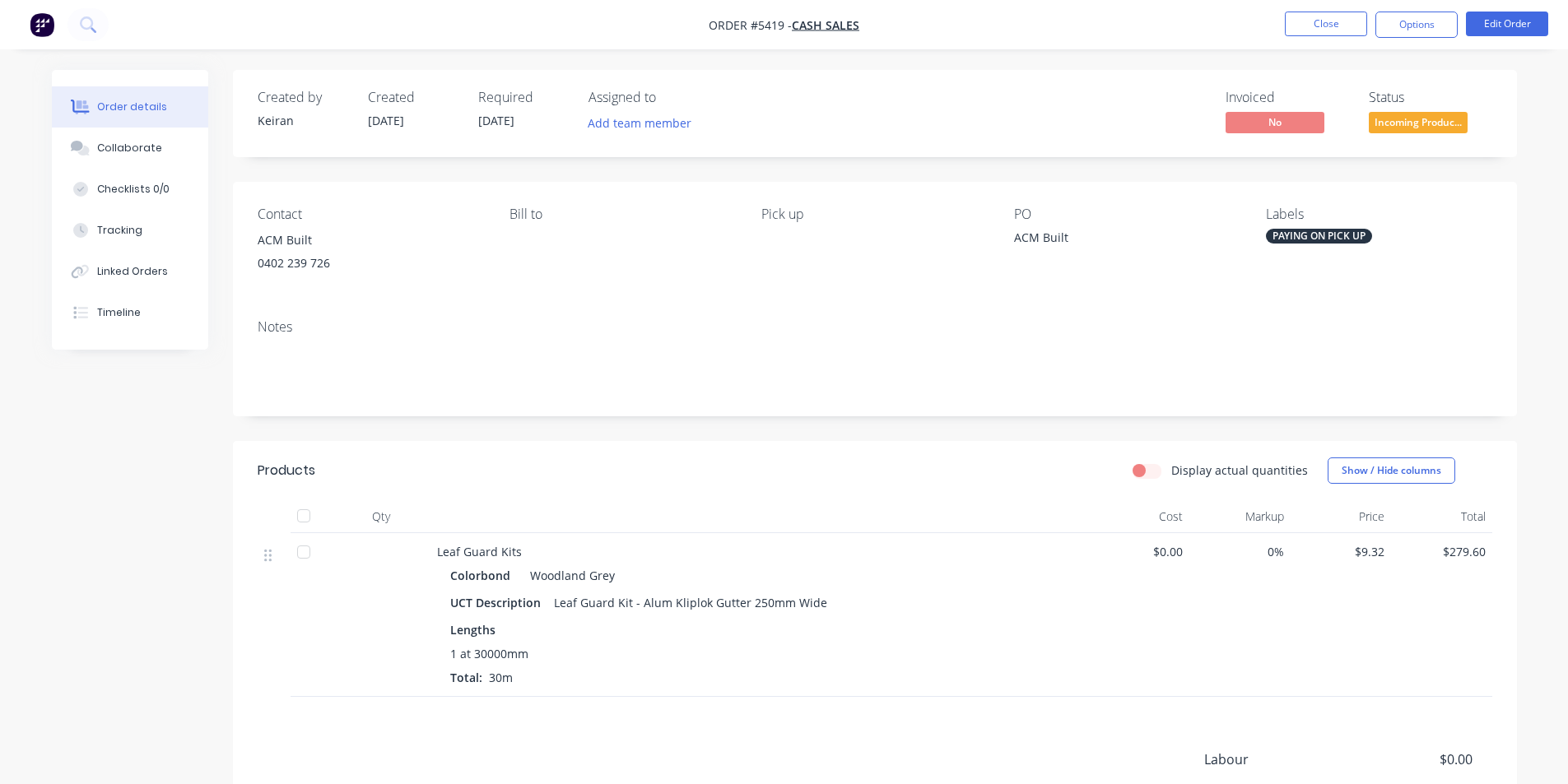
click at [1227, 320] on div "Notes" at bounding box center [875, 327] width 1235 height 15
click at [1500, 19] on button "Edit Order" at bounding box center [1508, 24] width 83 height 25
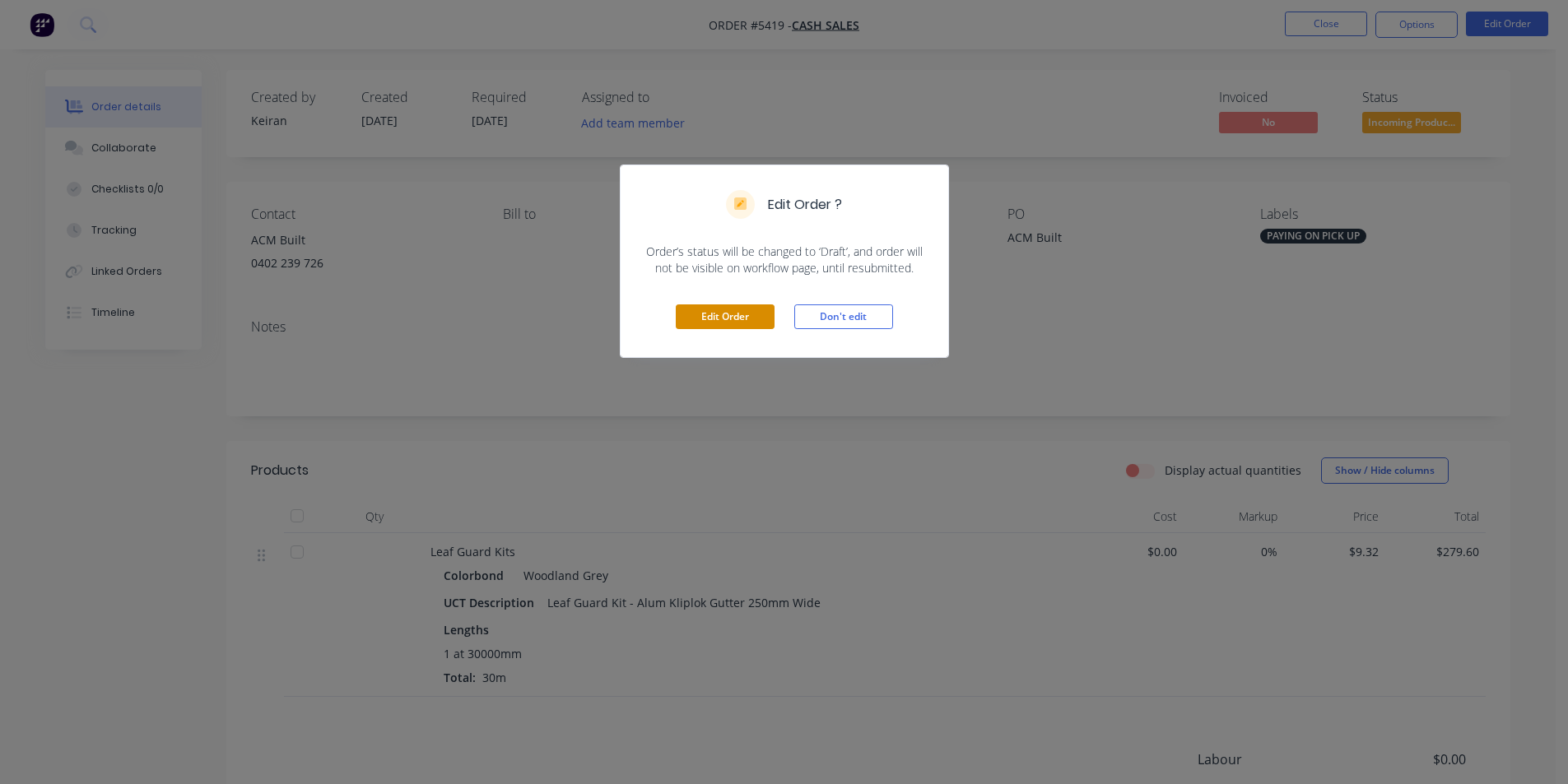
click at [704, 309] on button "Edit Order" at bounding box center [725, 317] width 99 height 25
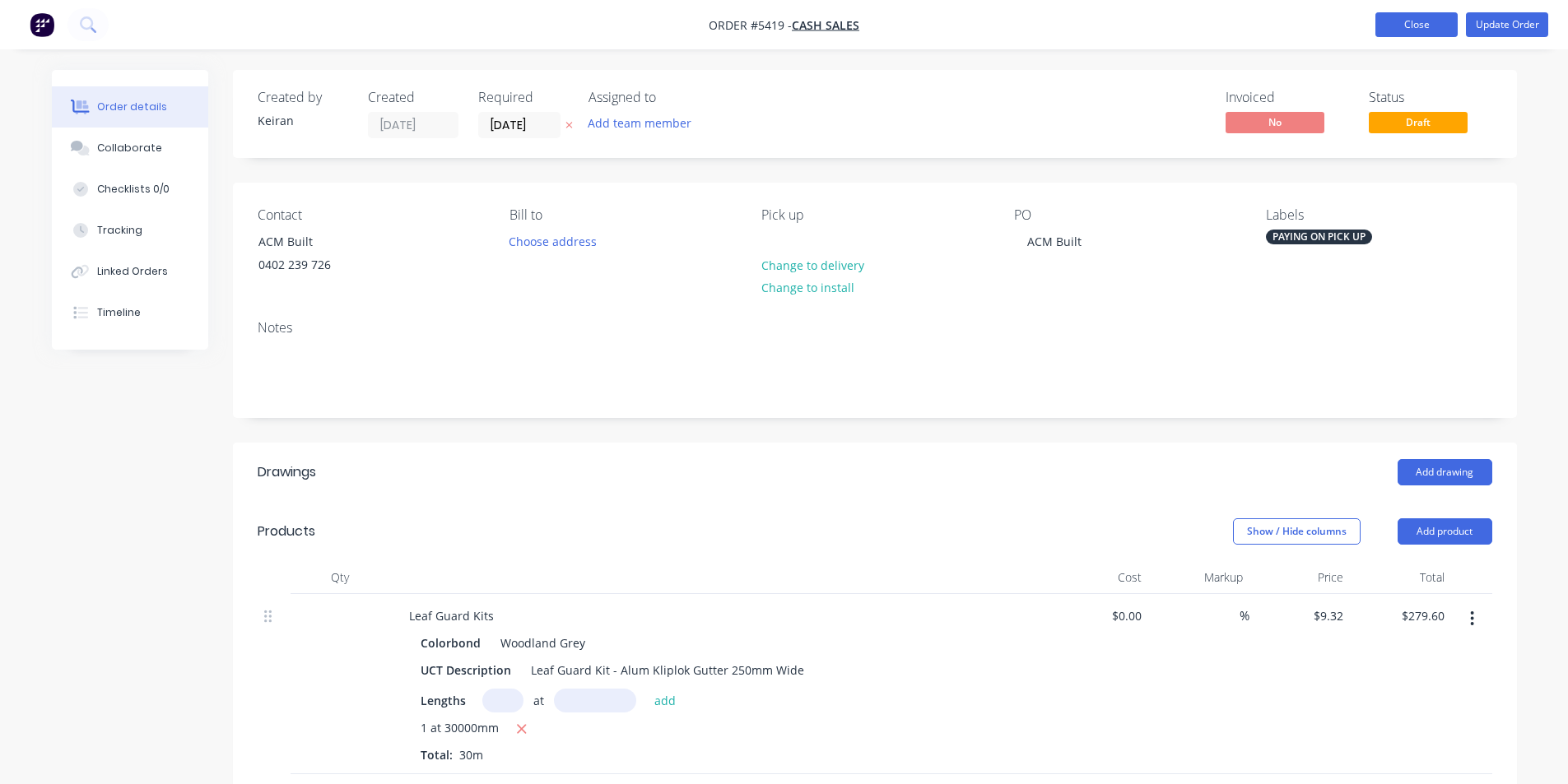
click at [1388, 29] on button "Close" at bounding box center [1417, 25] width 83 height 25
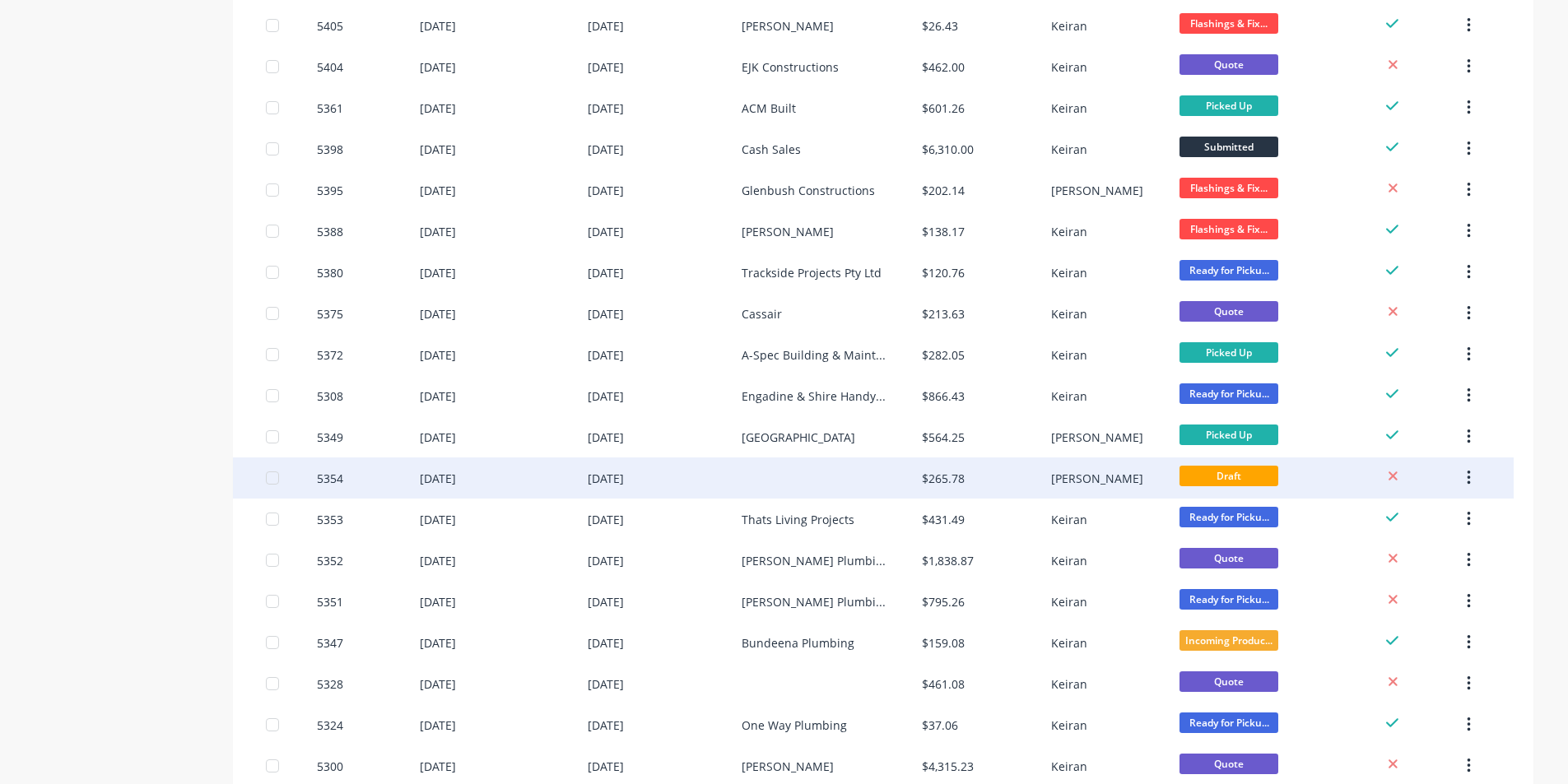
scroll to position [1000, 0]
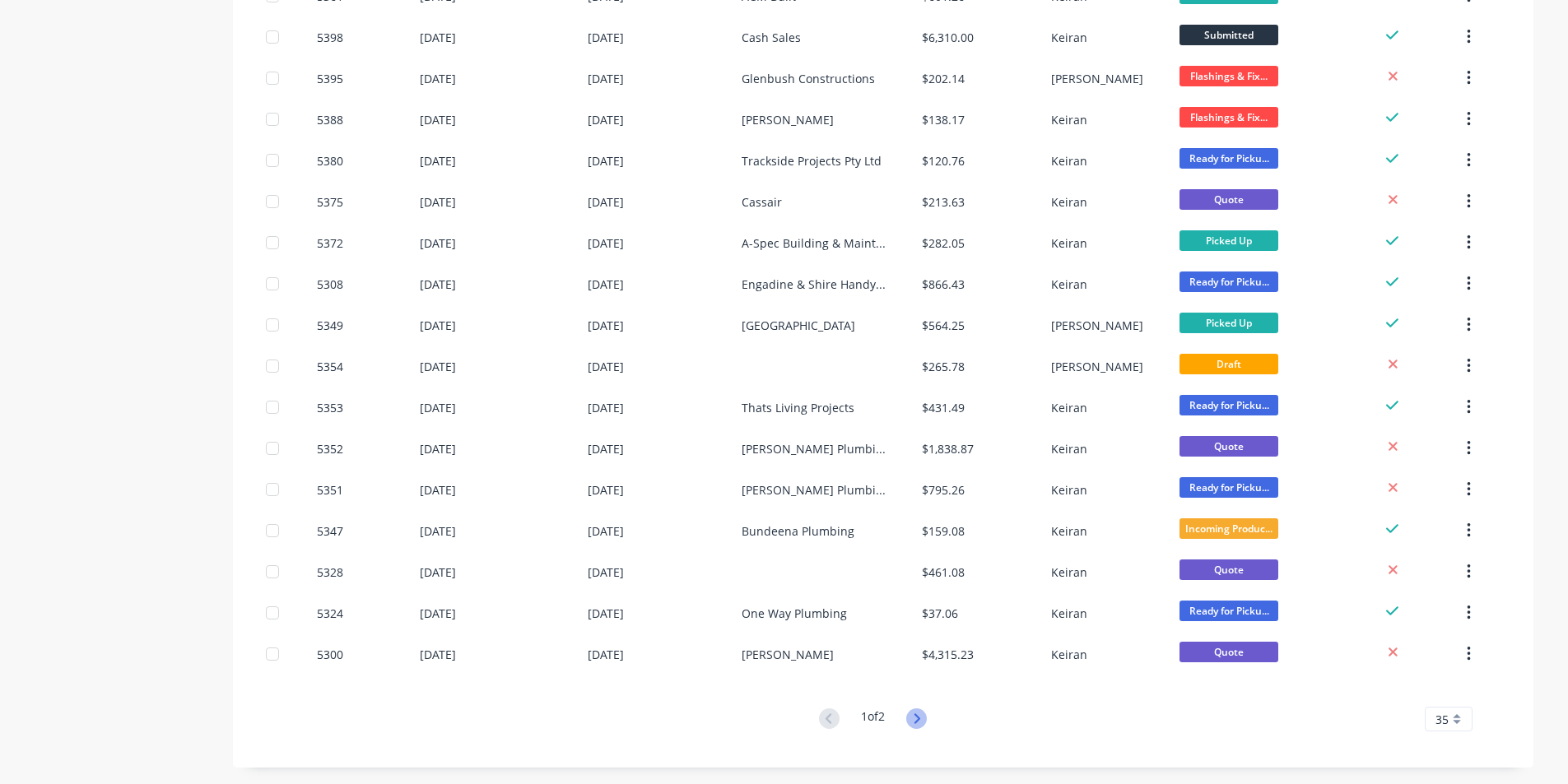
click at [923, 715] on icon at bounding box center [916, 718] width 20 height 20
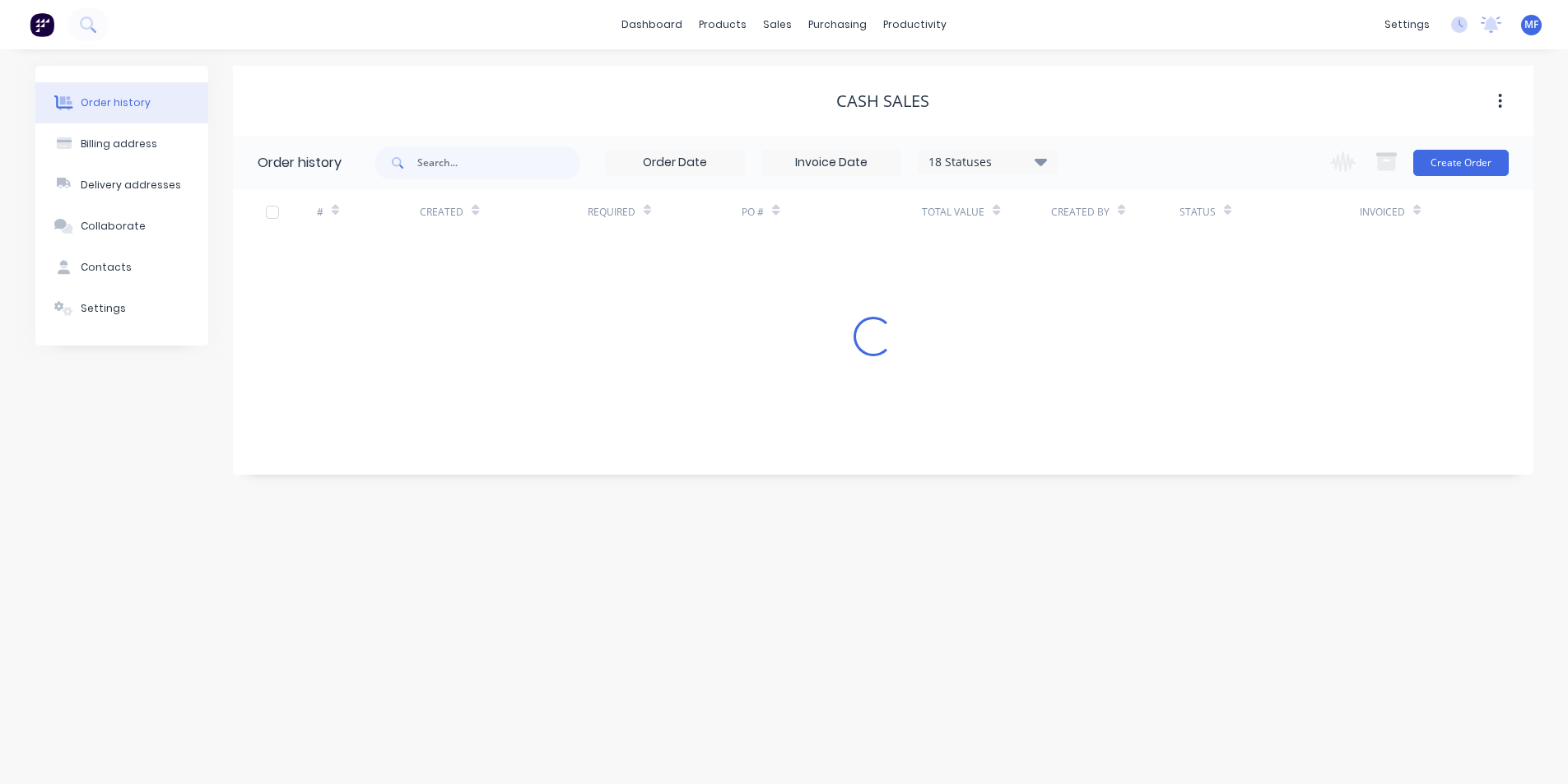
scroll to position [0, 0]
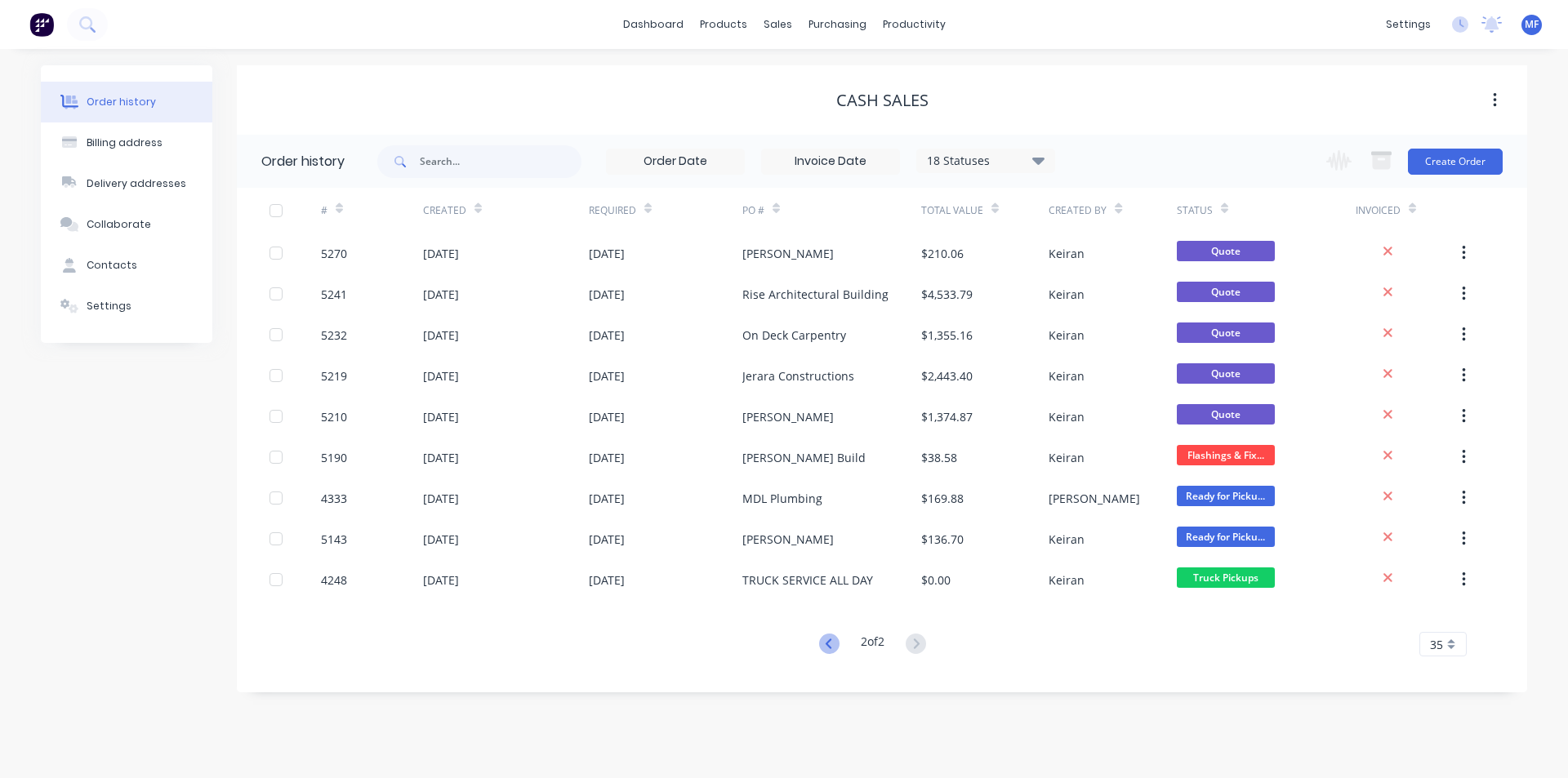
click at [825, 644] on icon at bounding box center [828, 643] width 6 height 10
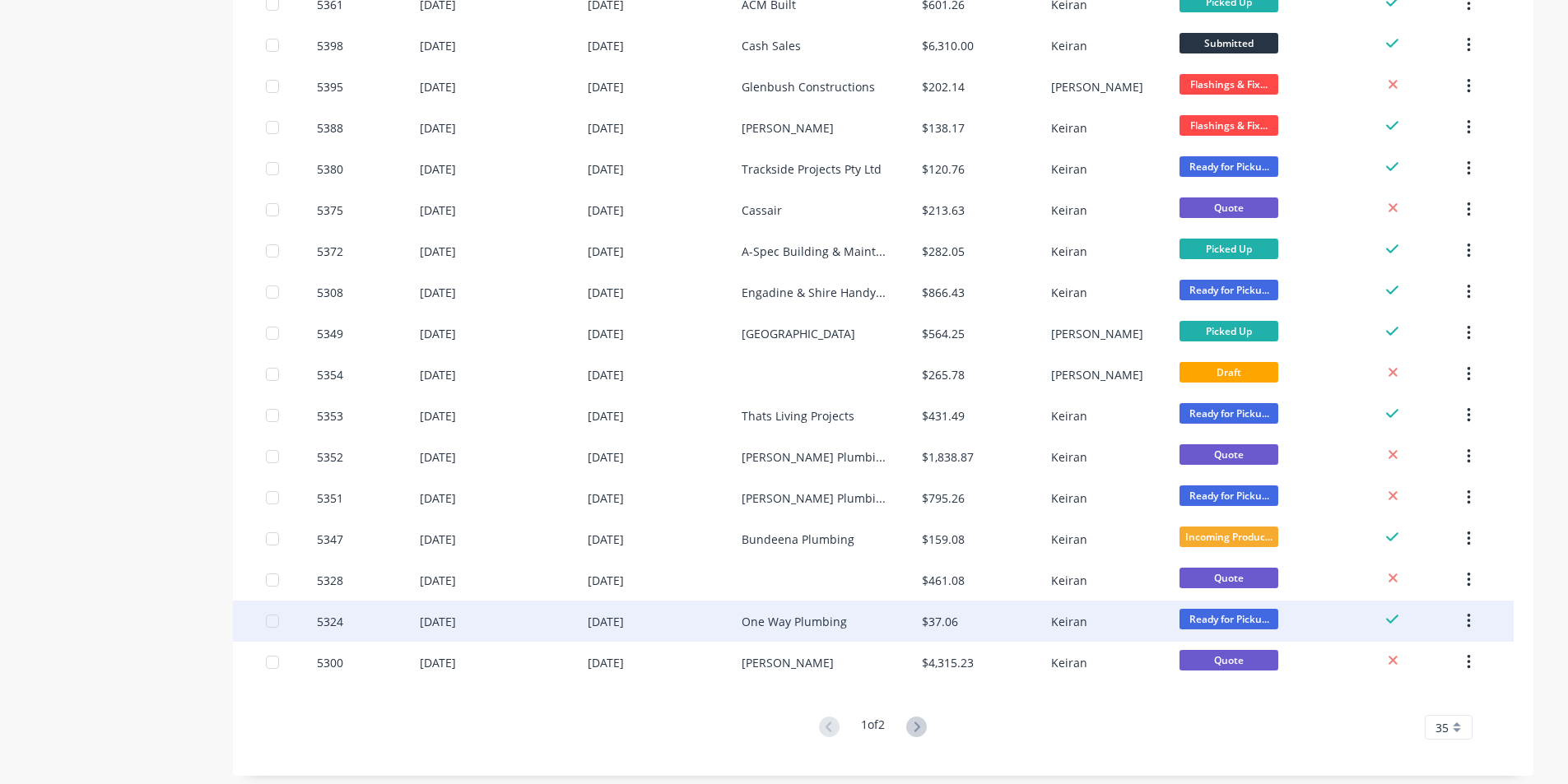
scroll to position [1000, 0]
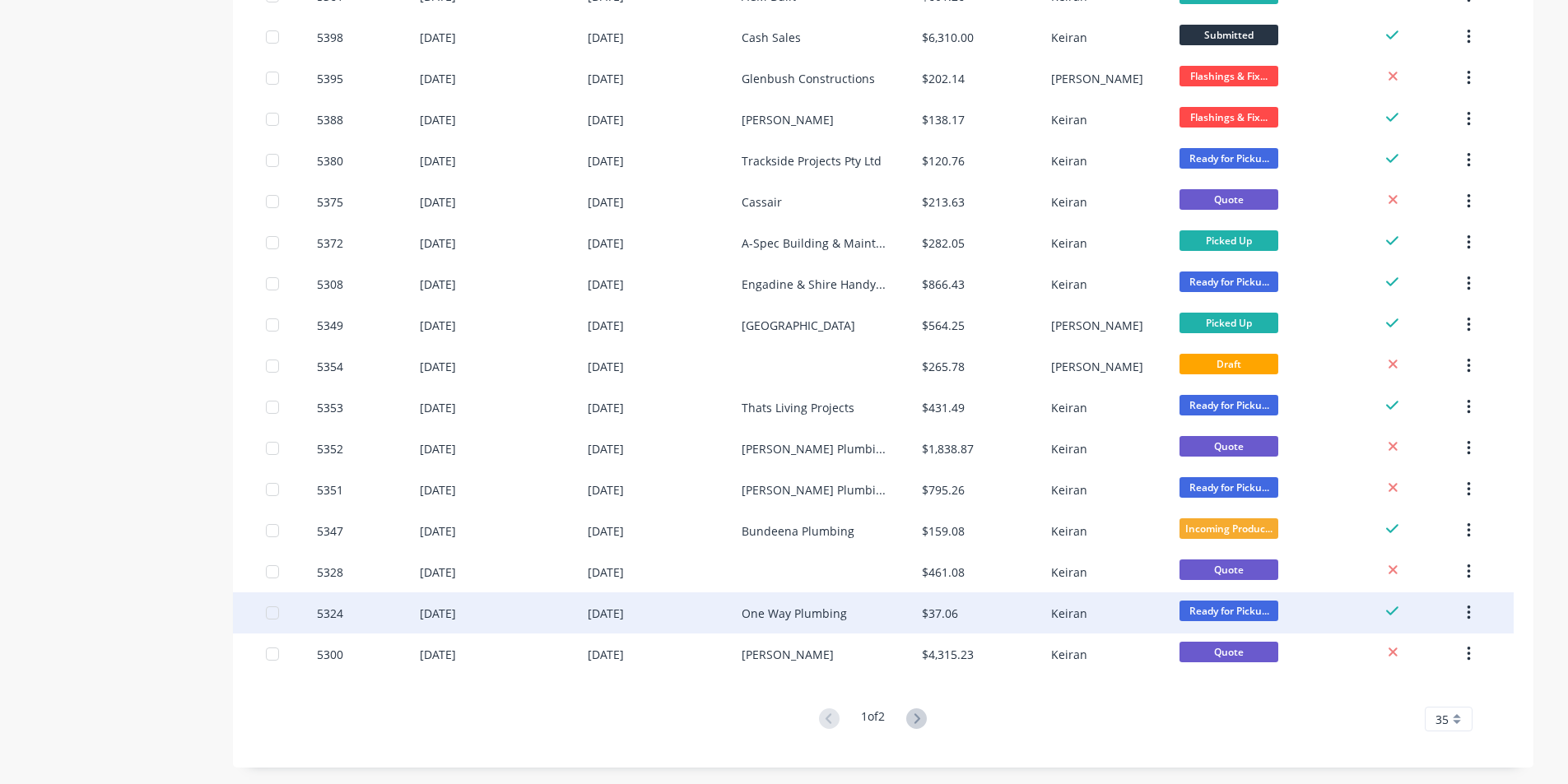
click at [836, 616] on div "One Way Plumbing" at bounding box center [795, 613] width 106 height 17
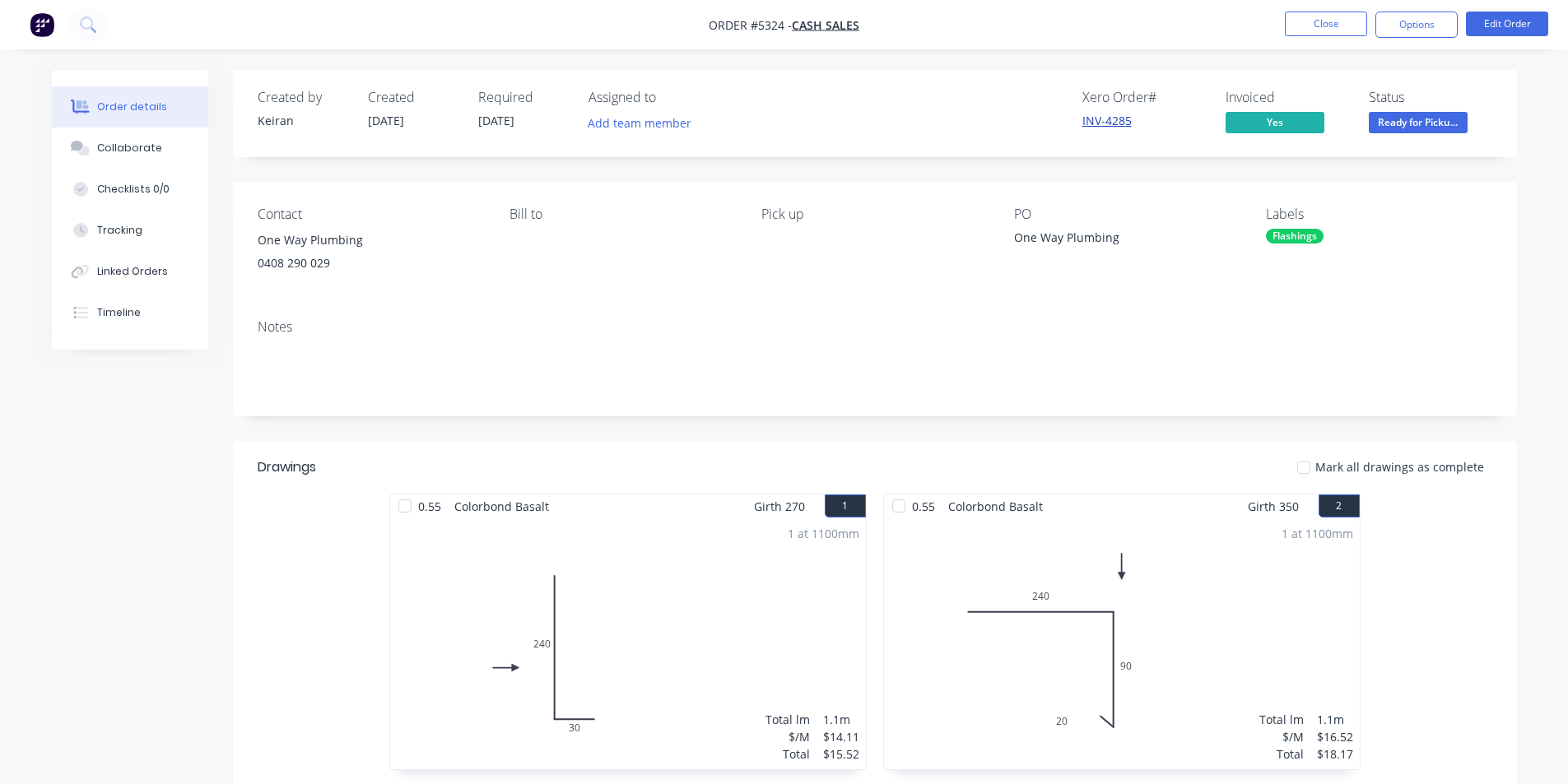
click at [1118, 127] on link "INV-4285" at bounding box center [1106, 120] width 49 height 15
click at [1322, 20] on button "Close" at bounding box center [1326, 24] width 83 height 25
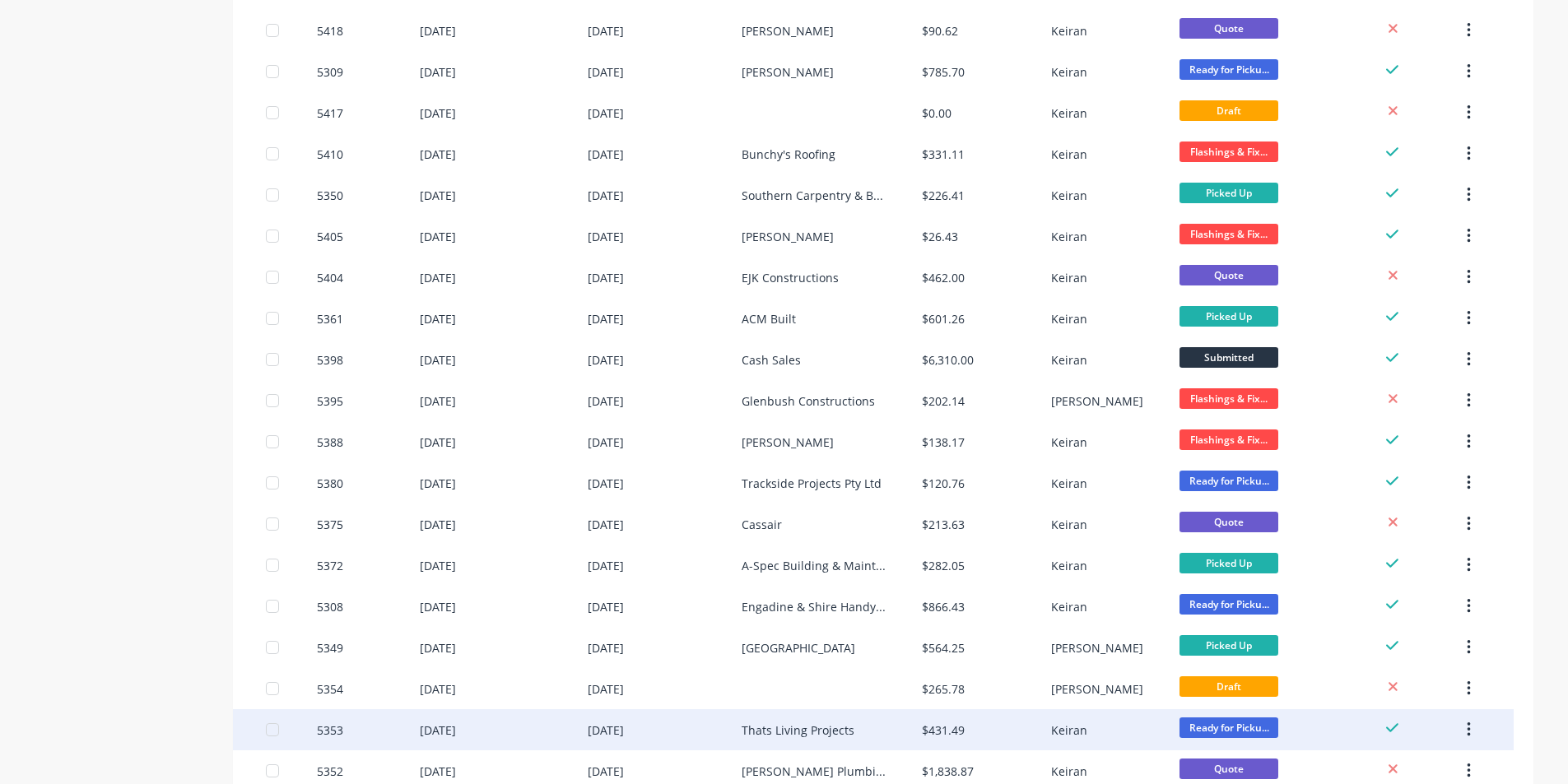
scroll to position [987, 0]
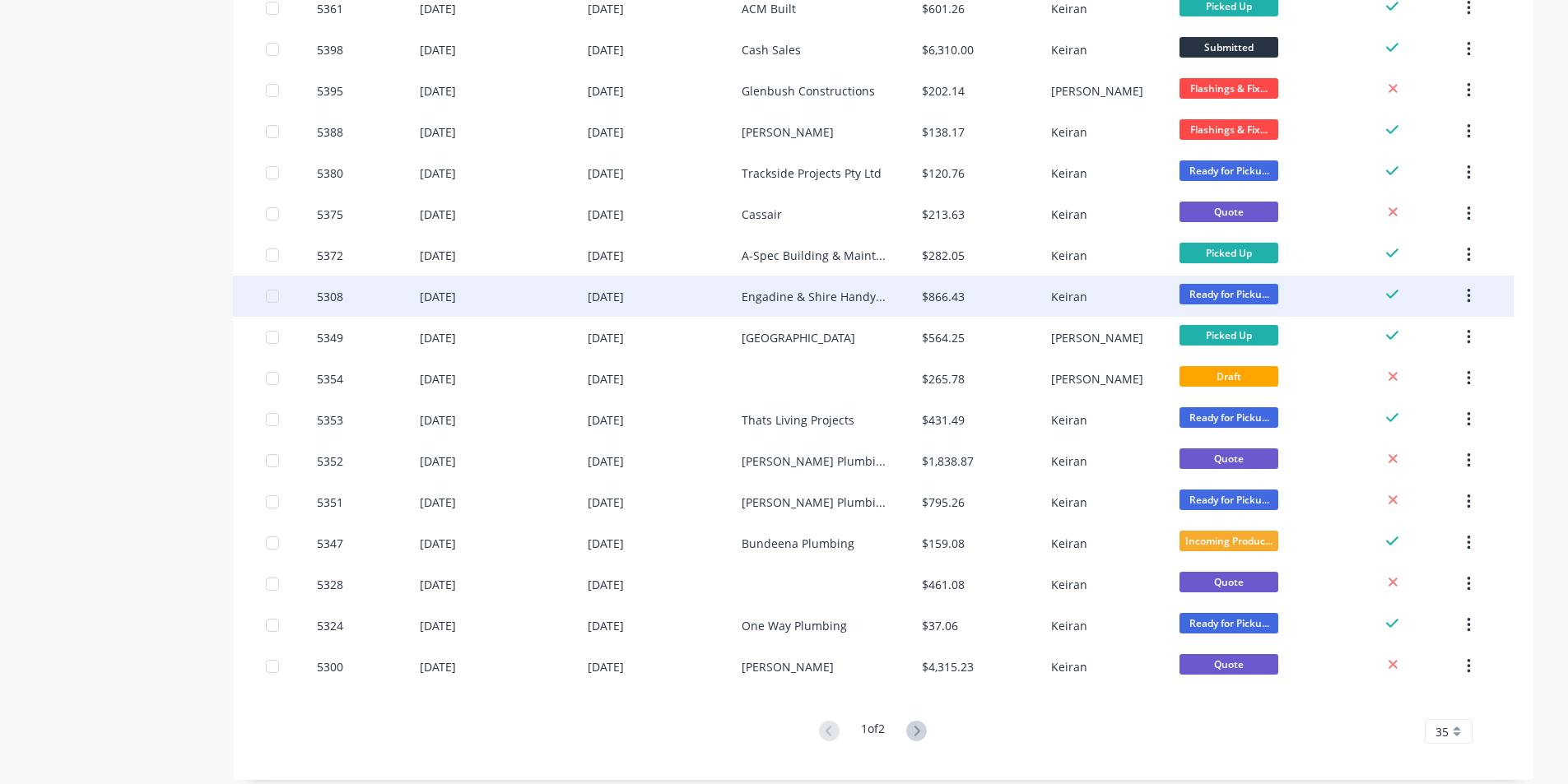
click at [837, 297] on div "Engadine & Shire Handyman Services" at bounding box center [815, 297] width 147 height 17
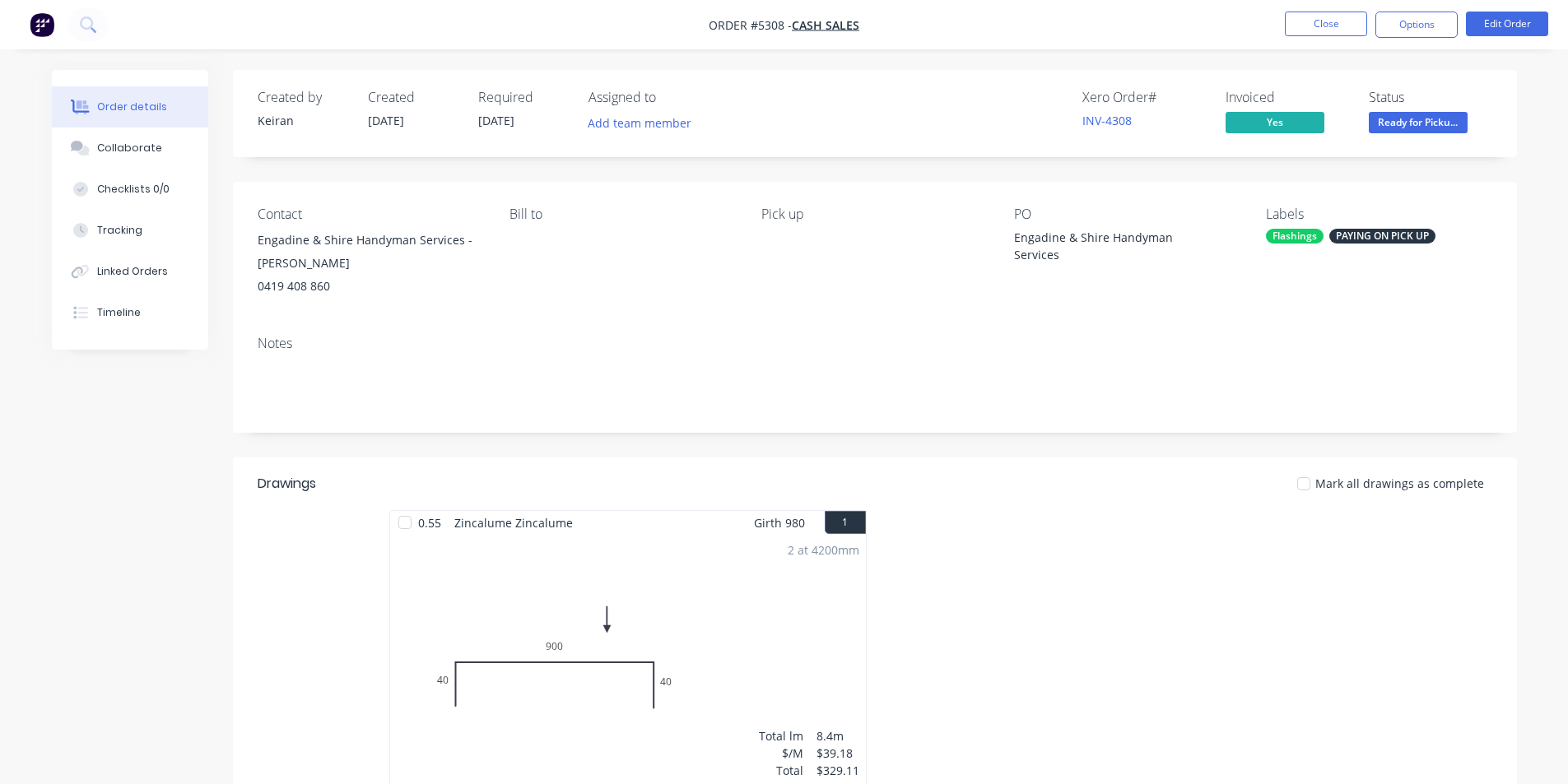
click at [1113, 109] on div "Xero Order # INV-4308" at bounding box center [1144, 113] width 124 height 48
click at [1107, 124] on link "INV-4308" at bounding box center [1106, 120] width 49 height 15
click at [1424, 21] on button "Options" at bounding box center [1417, 24] width 83 height 26
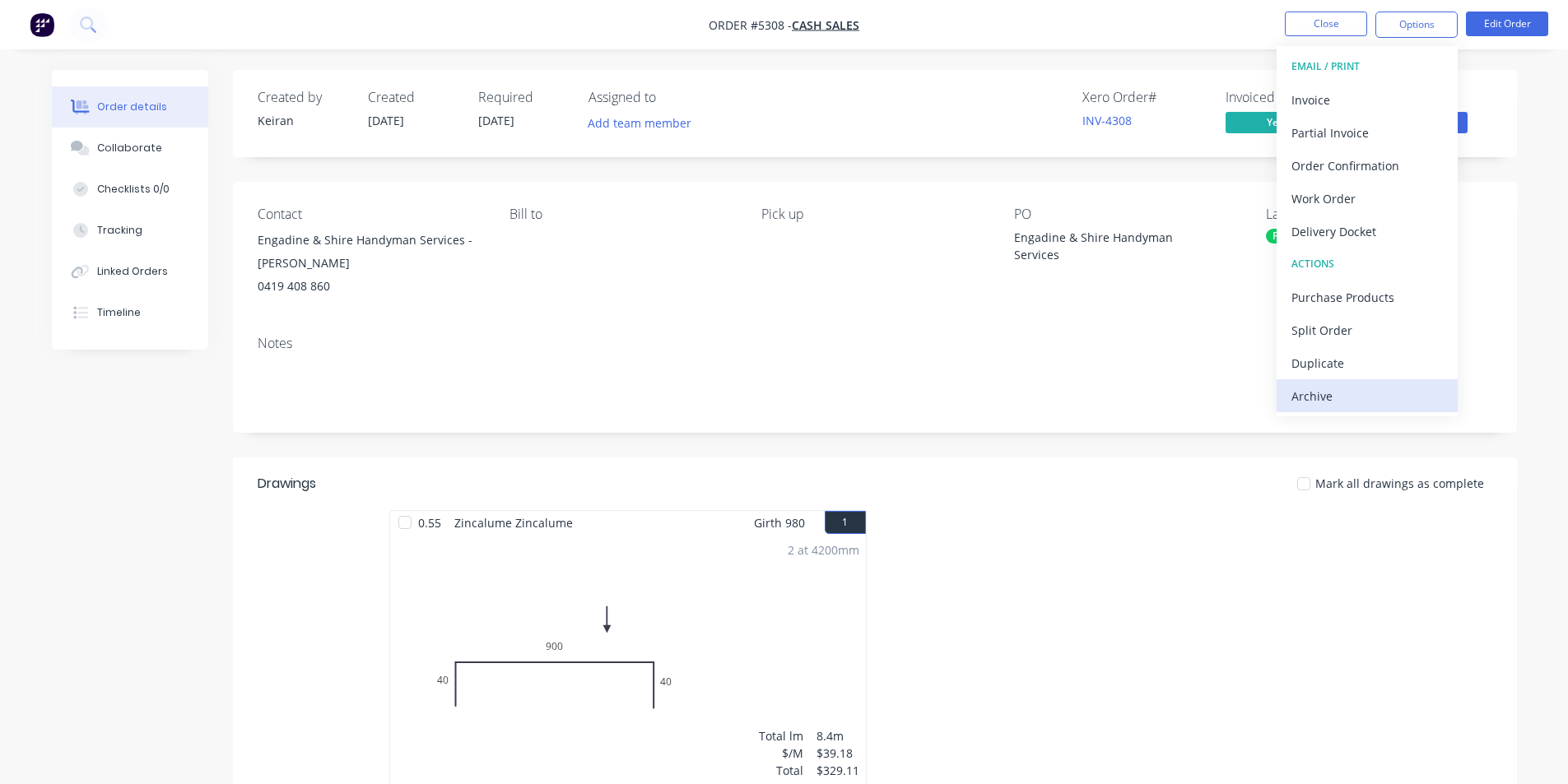
click at [1332, 399] on div "Archive" at bounding box center [1367, 395] width 152 height 24
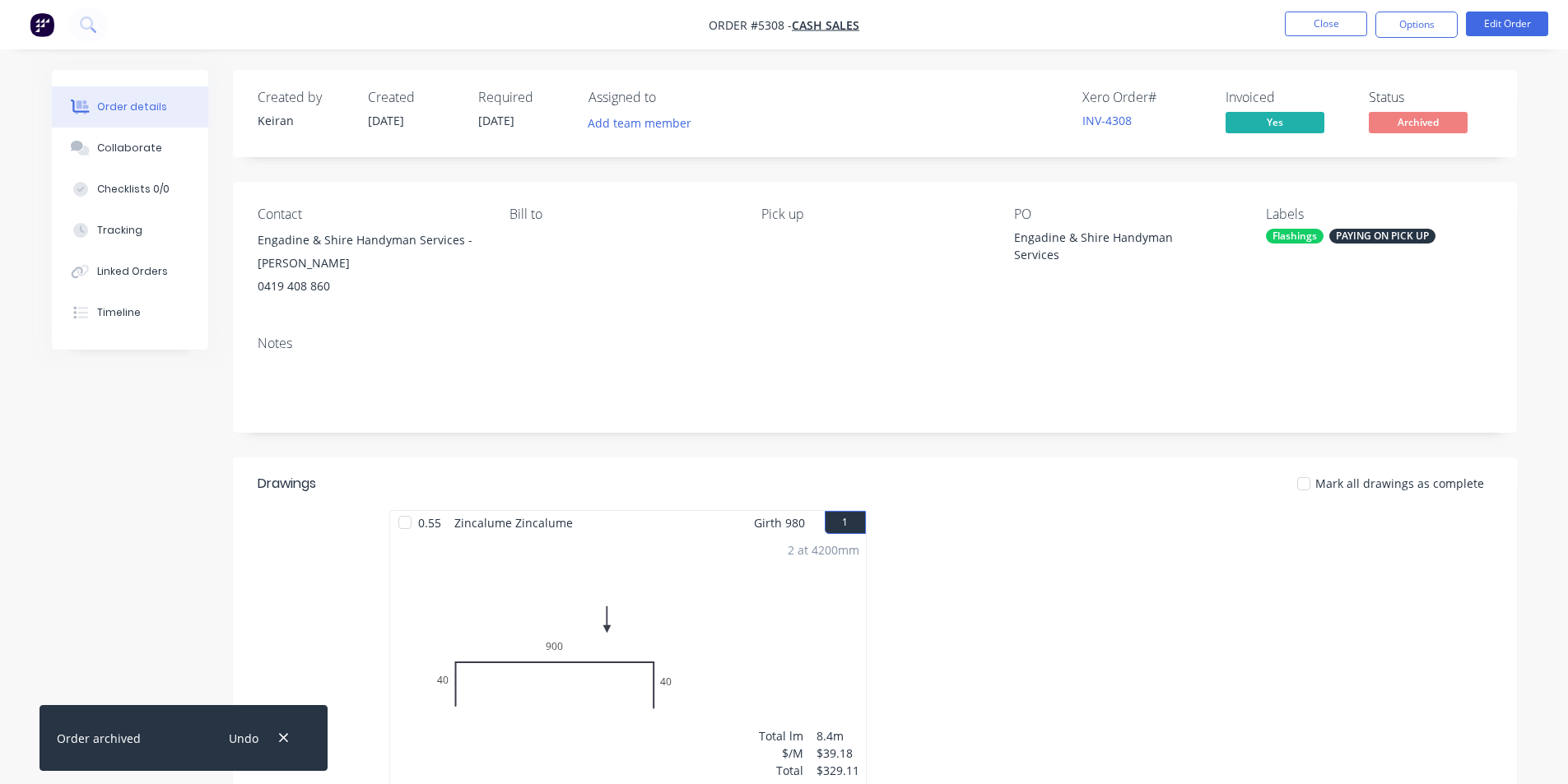
click at [1319, 10] on nav "Order #5308 - Cash Sales Close Options Edit Order" at bounding box center [784, 24] width 1568 height 49
click at [1317, 20] on button "Close" at bounding box center [1326, 24] width 83 height 25
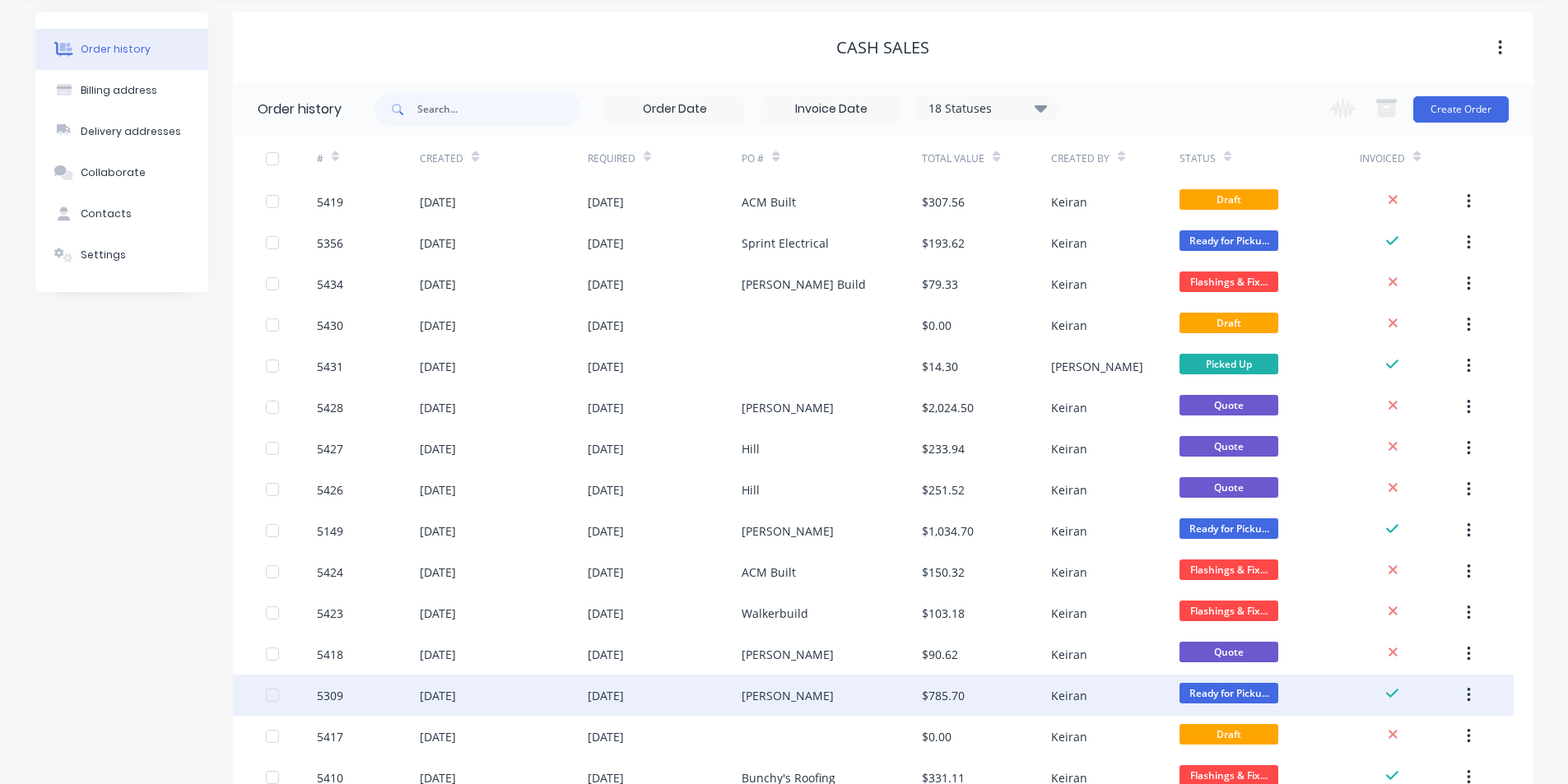
scroll to position [83, 0]
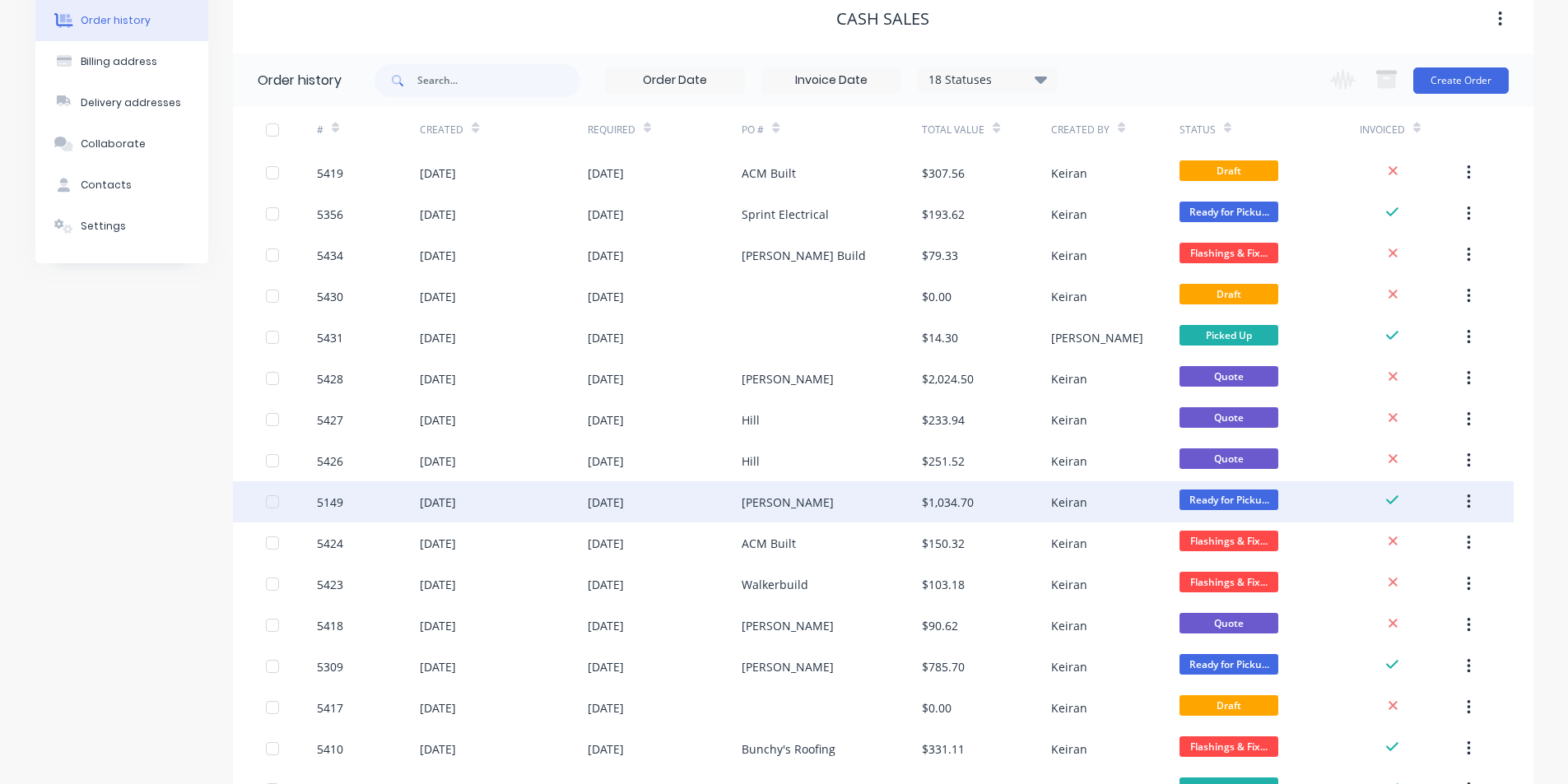
click at [791, 498] on div "[PERSON_NAME]" at bounding box center [788, 502] width 92 height 17
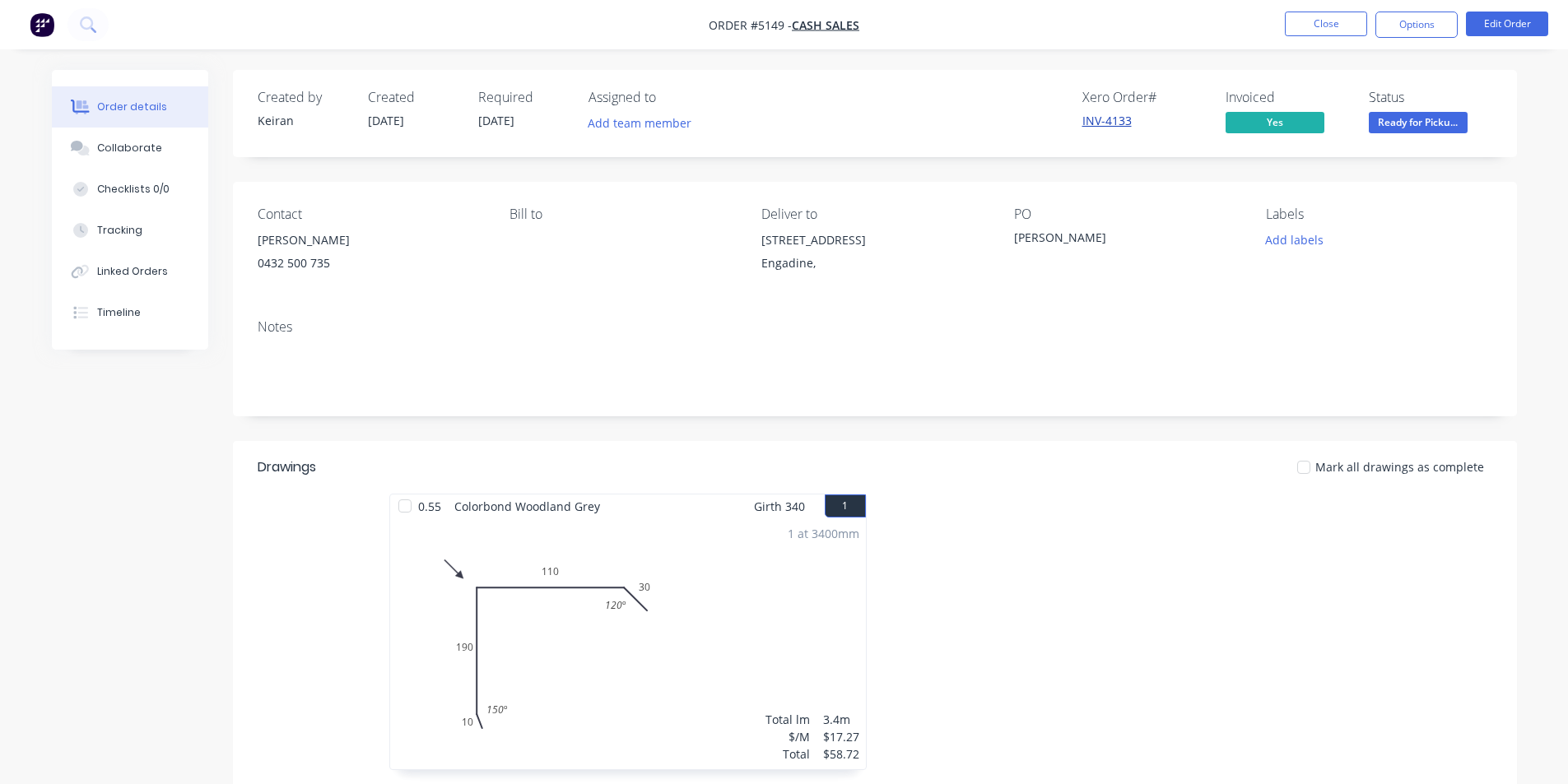
click at [1114, 119] on link "INV-4133" at bounding box center [1106, 120] width 49 height 15
click at [1409, 19] on button "Options" at bounding box center [1417, 24] width 83 height 26
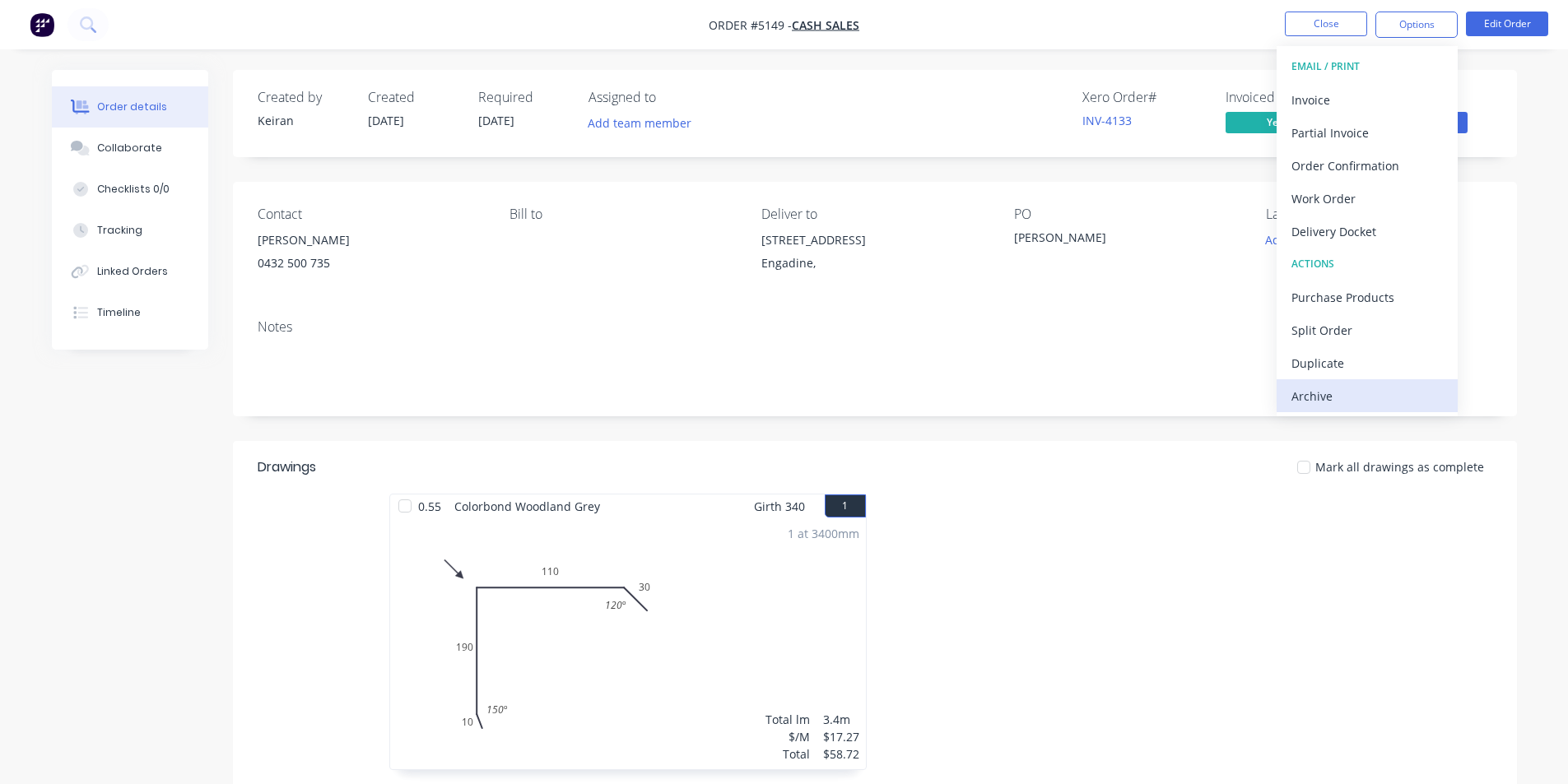
click at [1360, 402] on div "Archive" at bounding box center [1367, 395] width 152 height 24
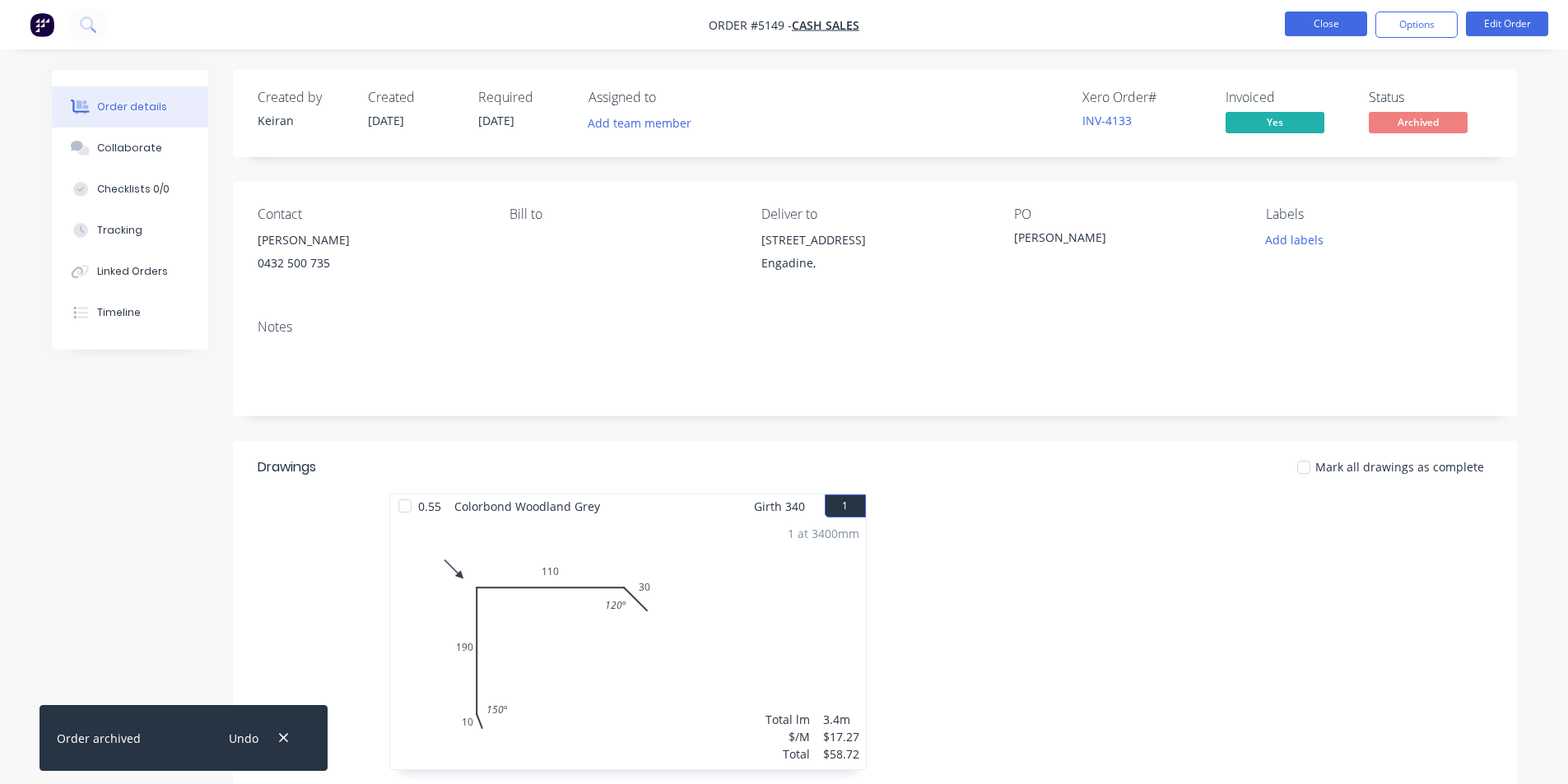
click at [1331, 26] on button "Close" at bounding box center [1326, 24] width 83 height 25
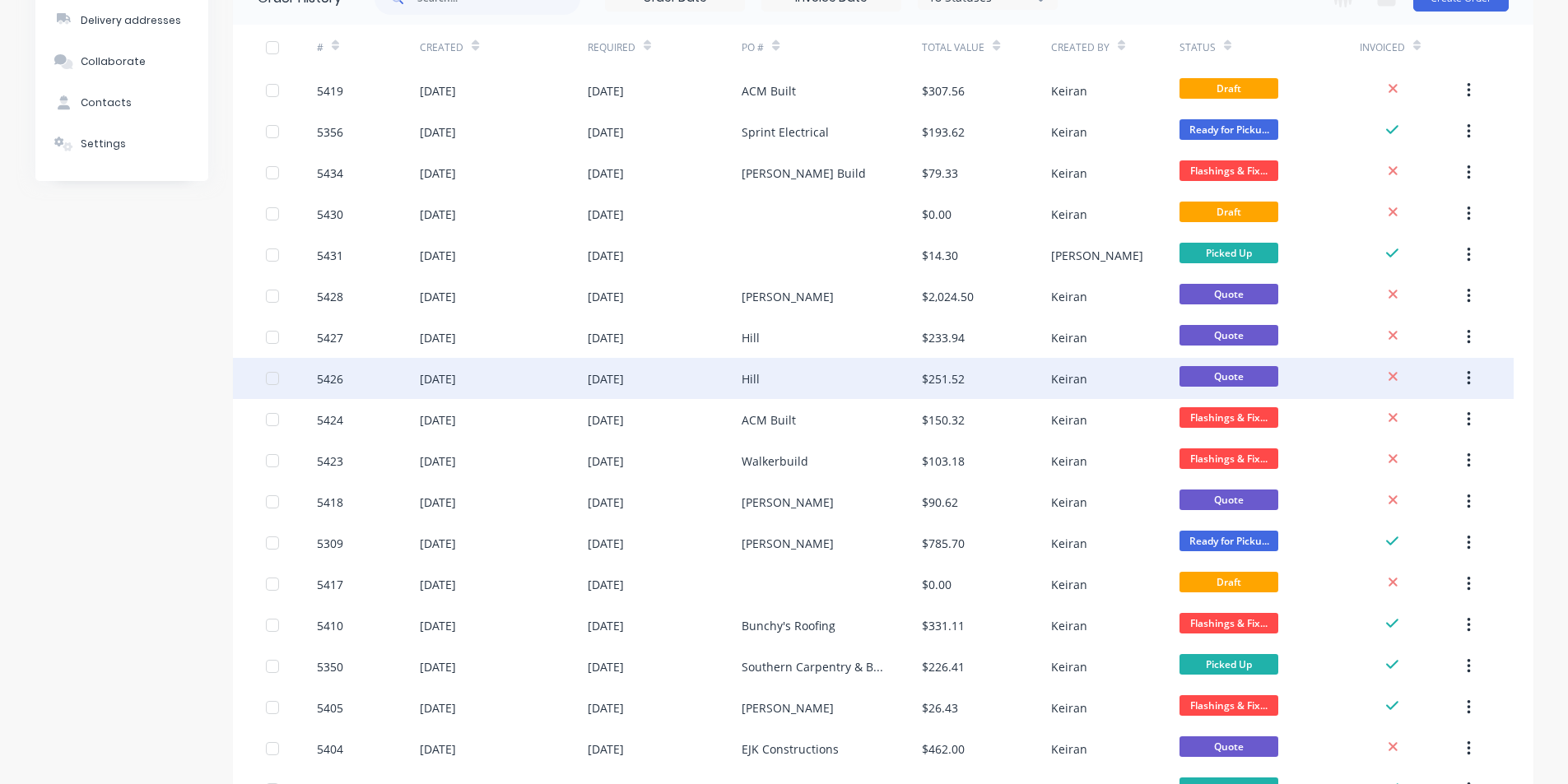
scroll to position [247, 0]
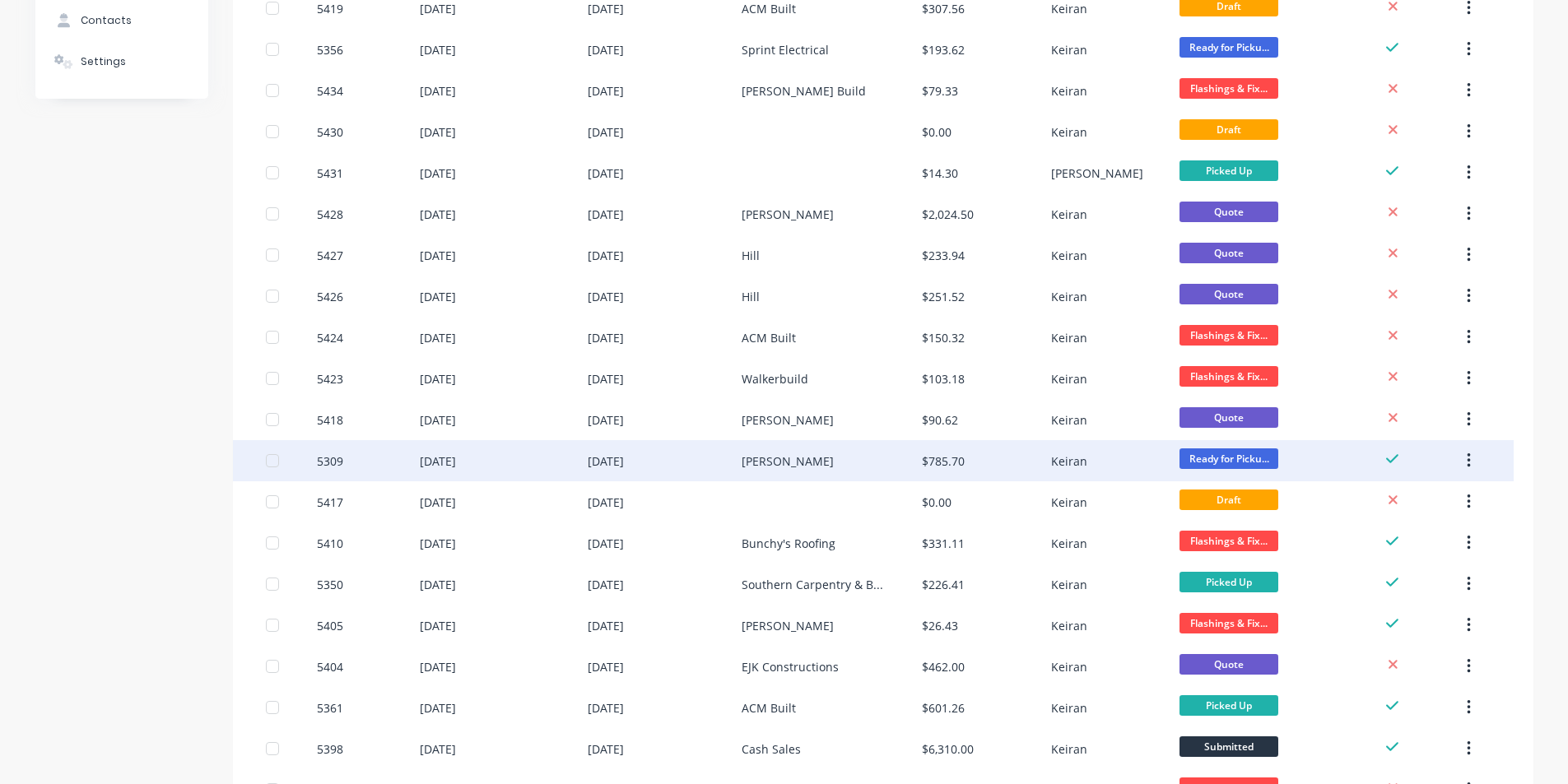
click at [791, 457] on div "[PERSON_NAME]" at bounding box center [788, 462] width 92 height 17
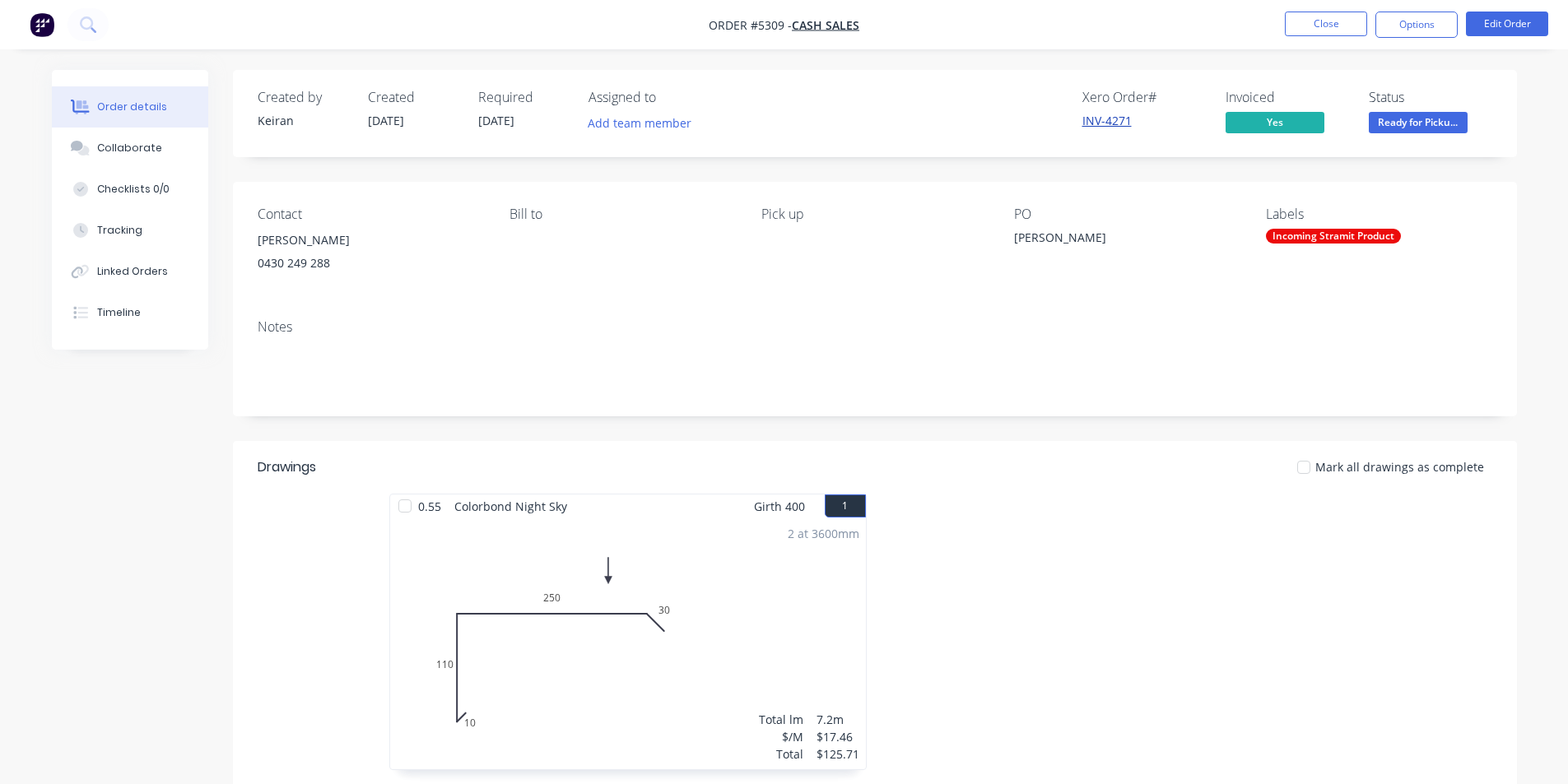
click at [1105, 120] on link "INV-4271" at bounding box center [1106, 120] width 49 height 15
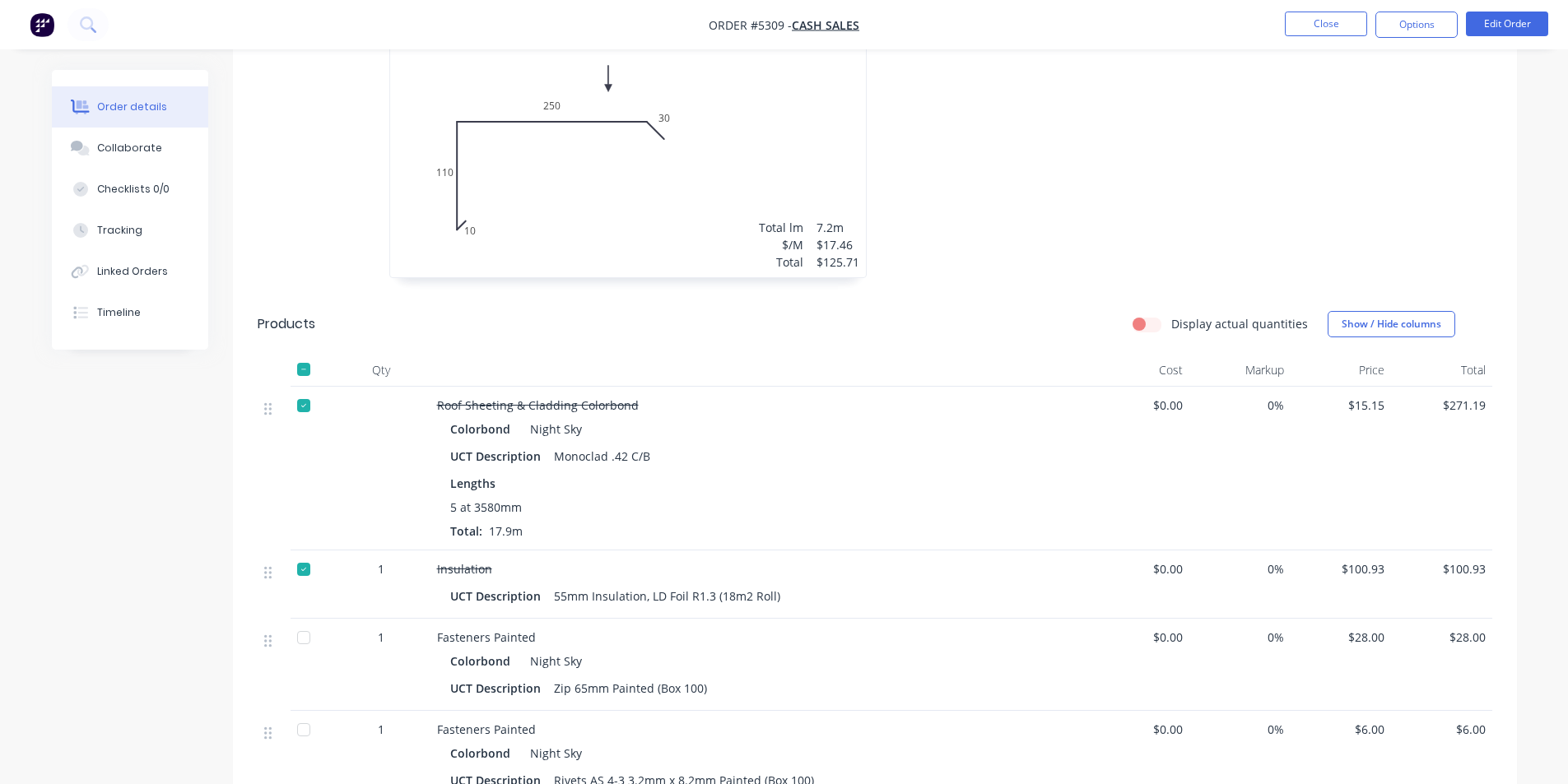
scroll to position [493, 0]
click at [1322, 20] on button "Close" at bounding box center [1326, 24] width 83 height 25
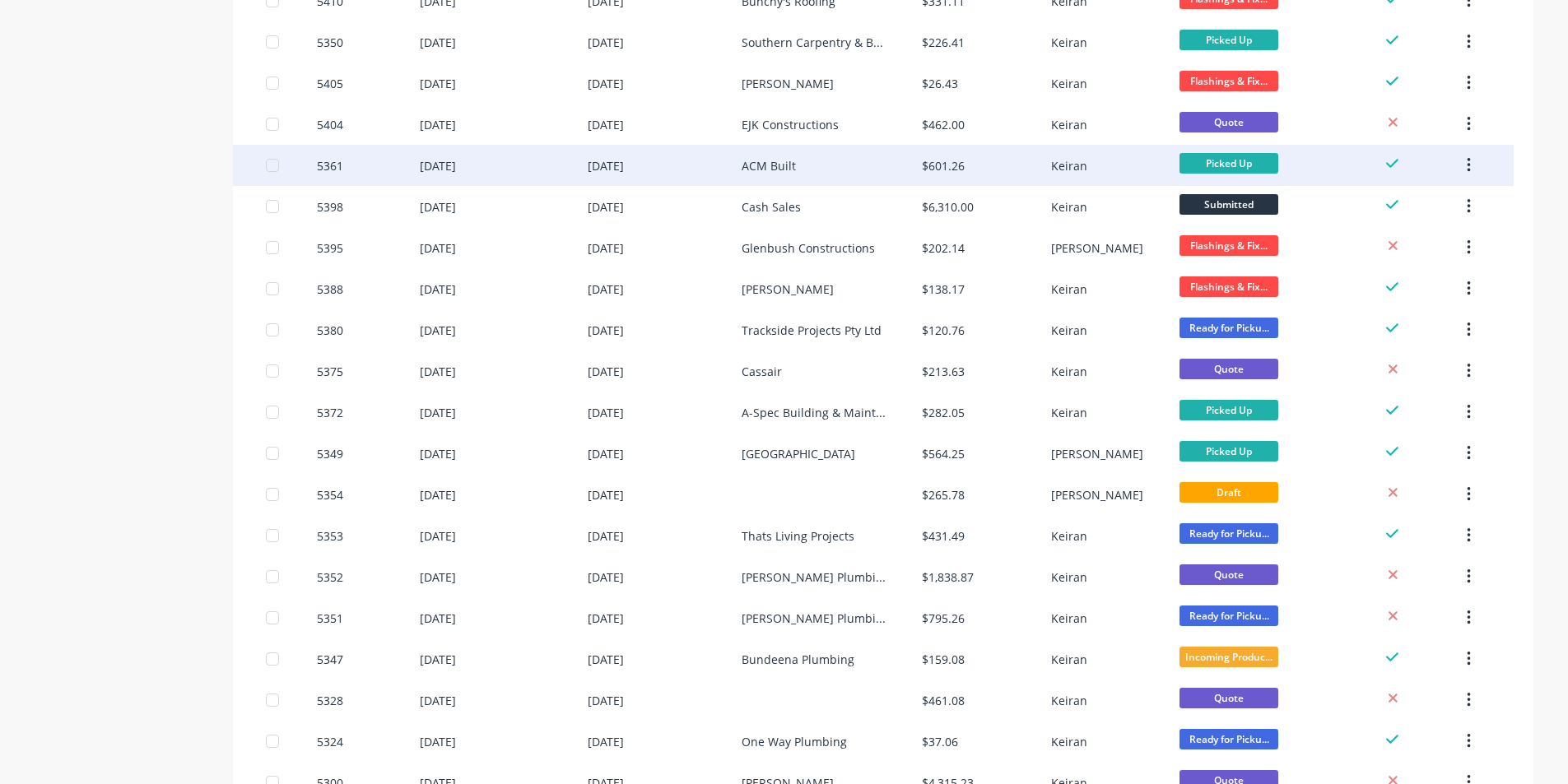
scroll to position [822, 0]
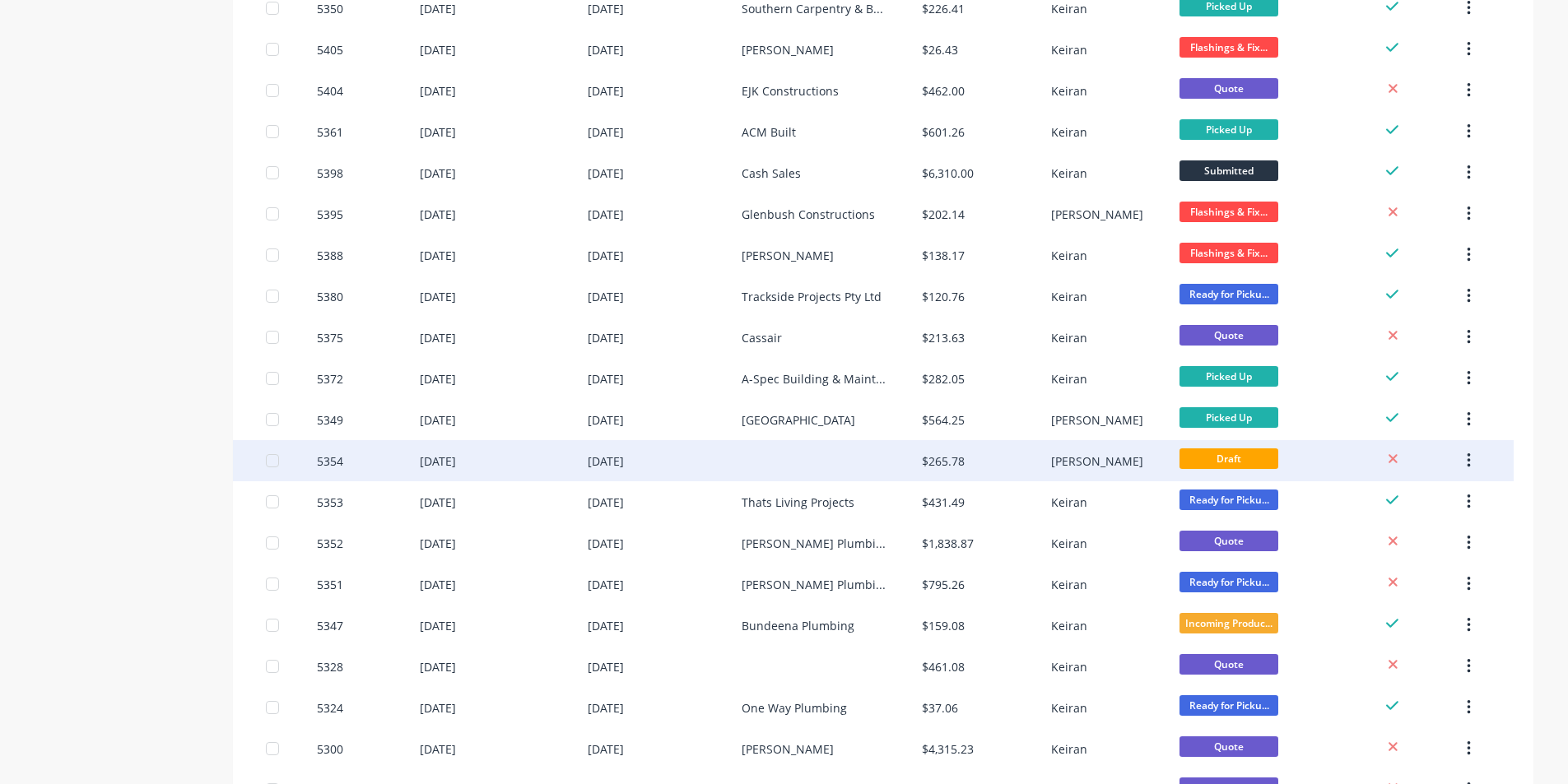
click at [944, 460] on div "$265.78" at bounding box center [943, 462] width 43 height 17
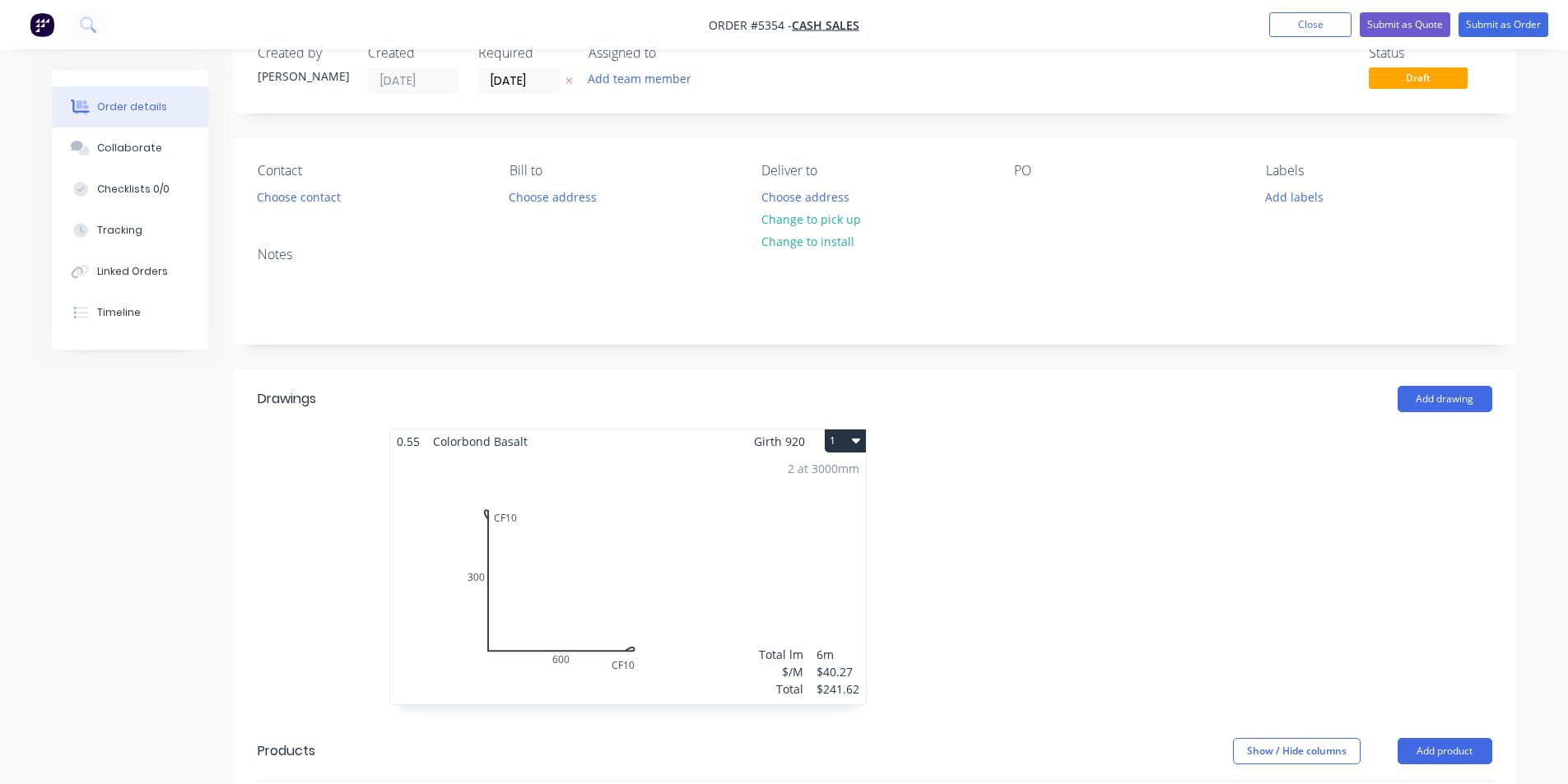
scroll to position [83, 0]
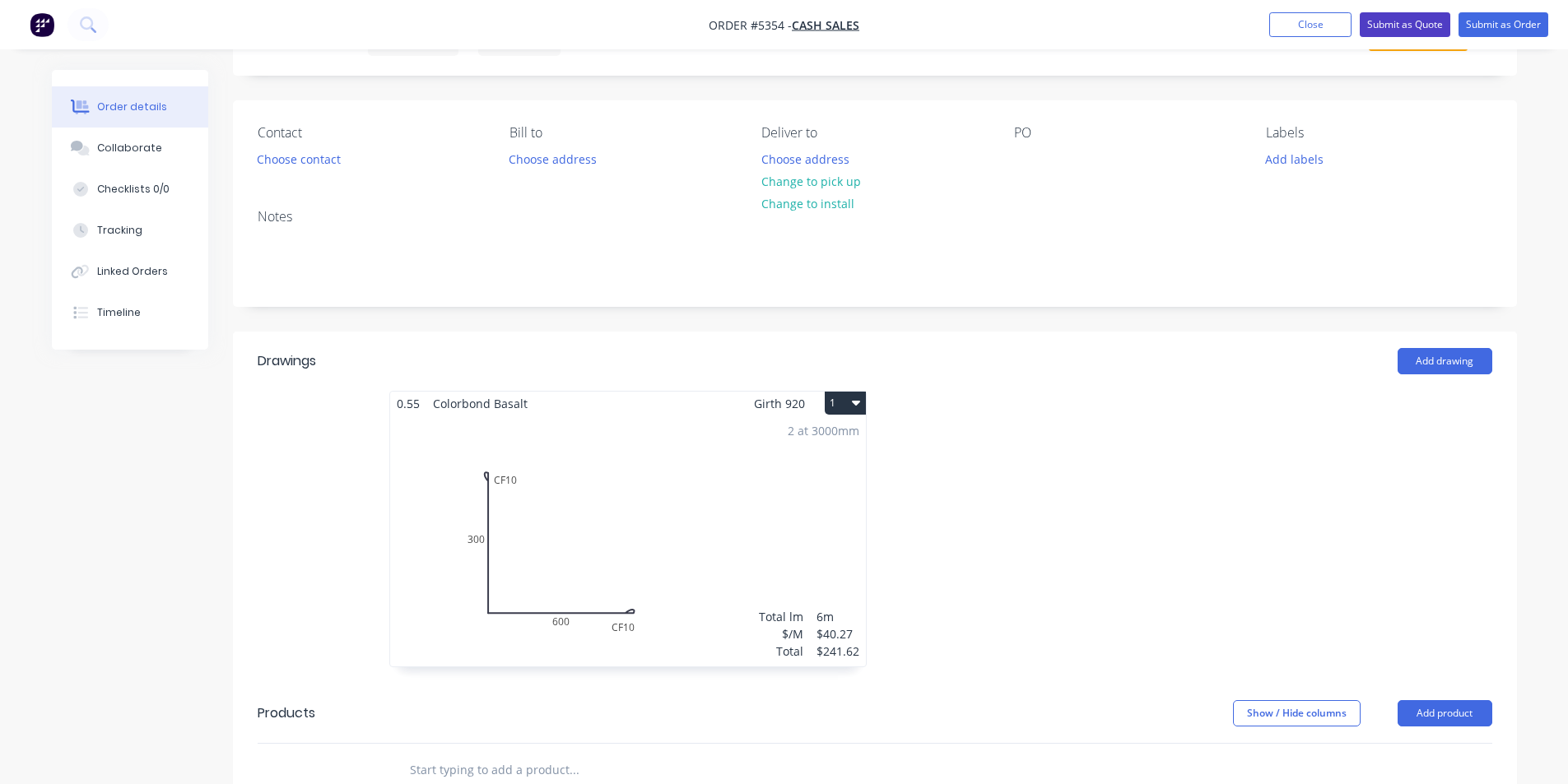
click at [1419, 22] on button "Submit as Quote" at bounding box center [1405, 25] width 90 height 25
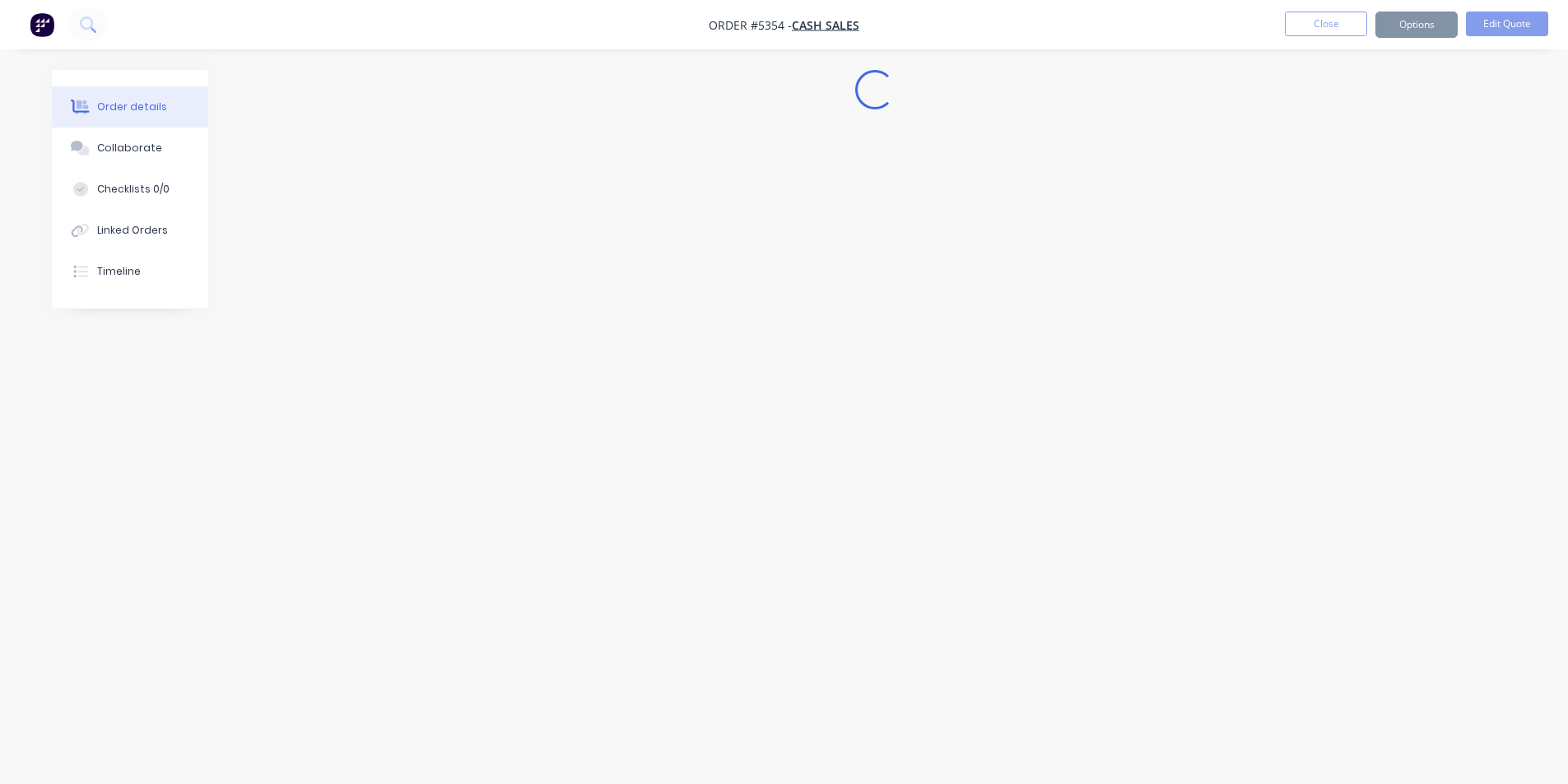
scroll to position [0, 0]
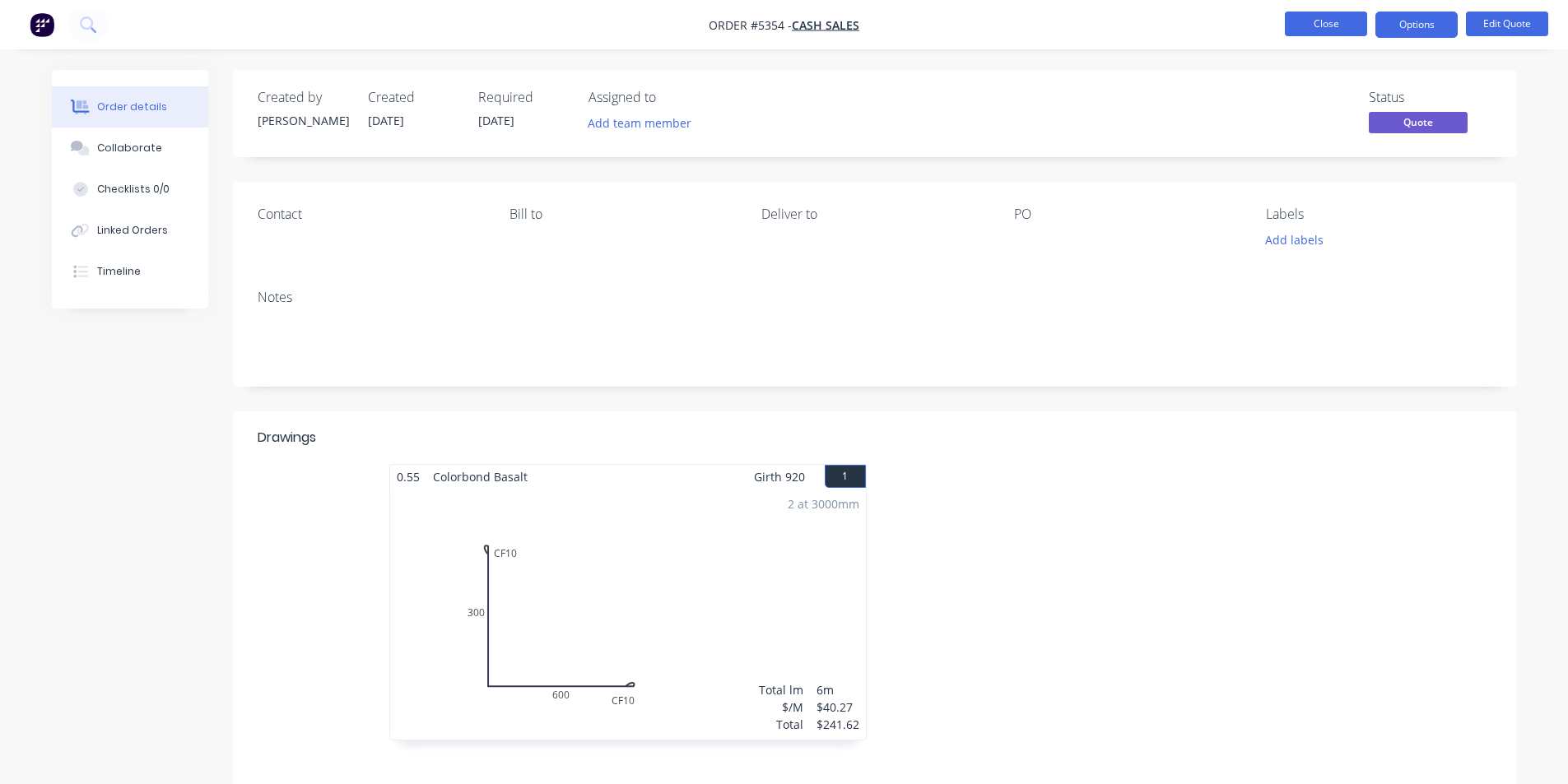
click at [1304, 14] on button "Close" at bounding box center [1326, 24] width 83 height 25
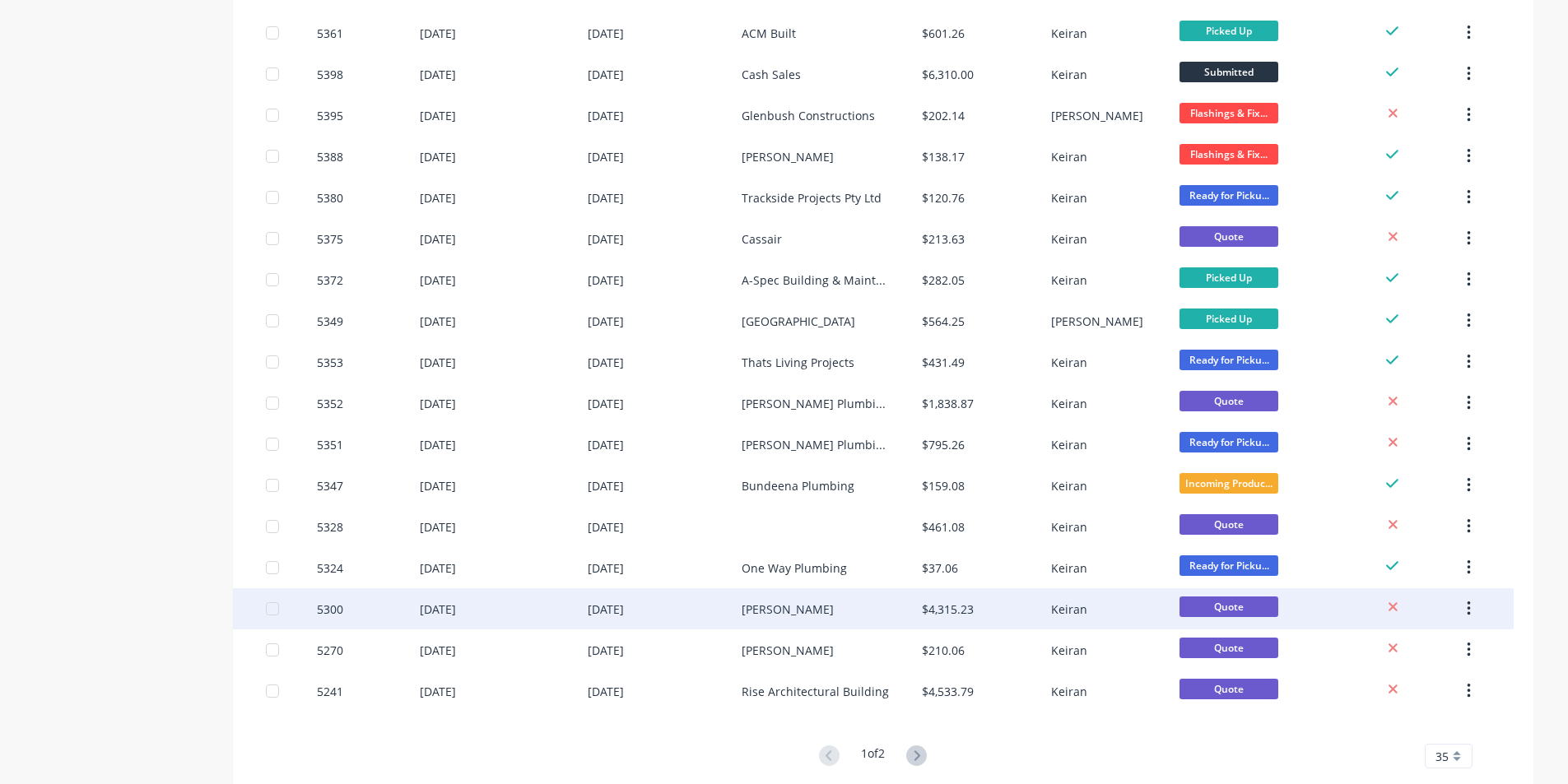
scroll to position [1000, 0]
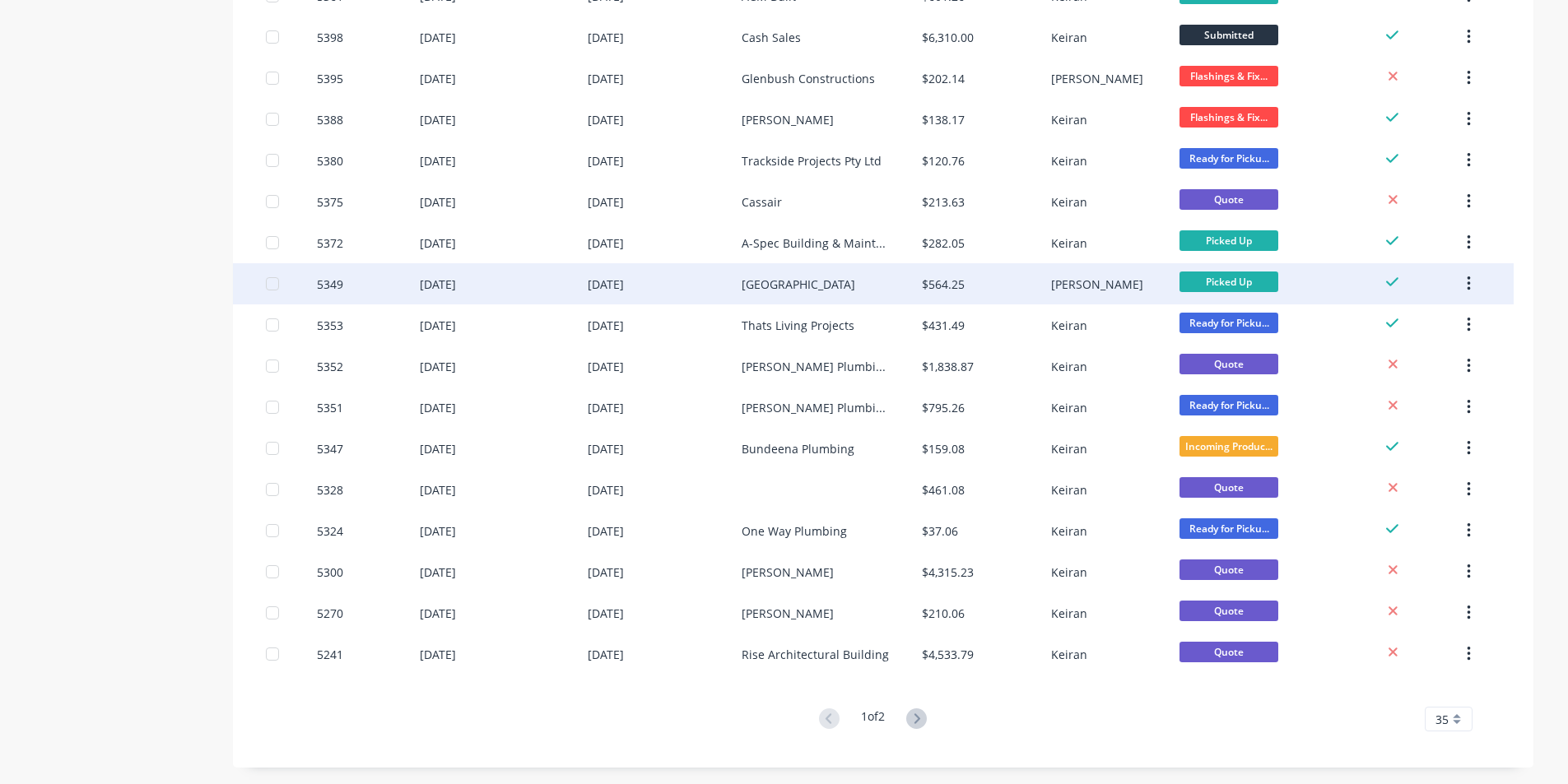
click at [1065, 283] on div "[PERSON_NAME]" at bounding box center [1098, 284] width 92 height 17
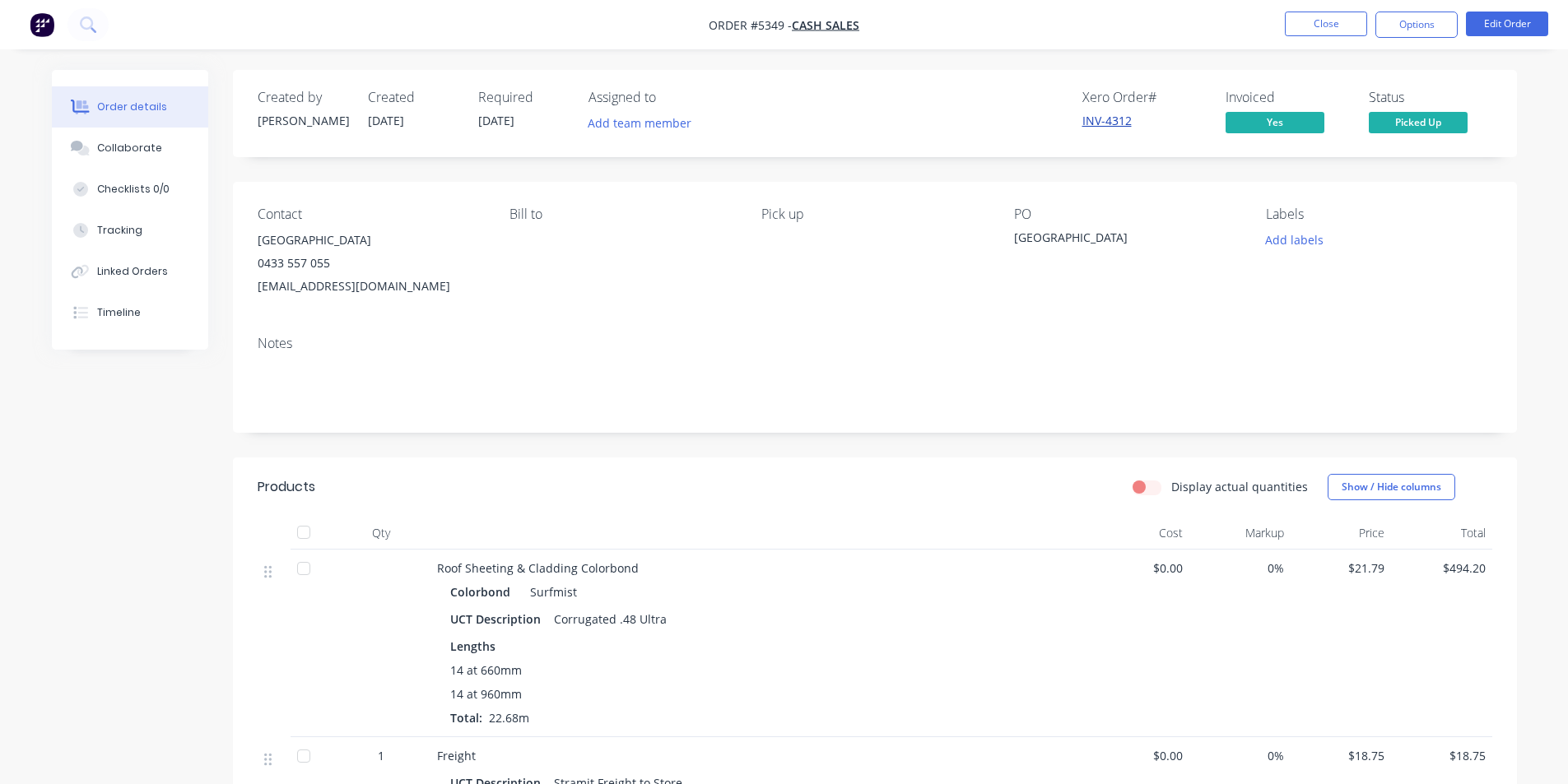
click at [1108, 119] on link "INV-4312" at bounding box center [1106, 120] width 49 height 15
click at [1419, 24] on button "Options" at bounding box center [1417, 24] width 83 height 26
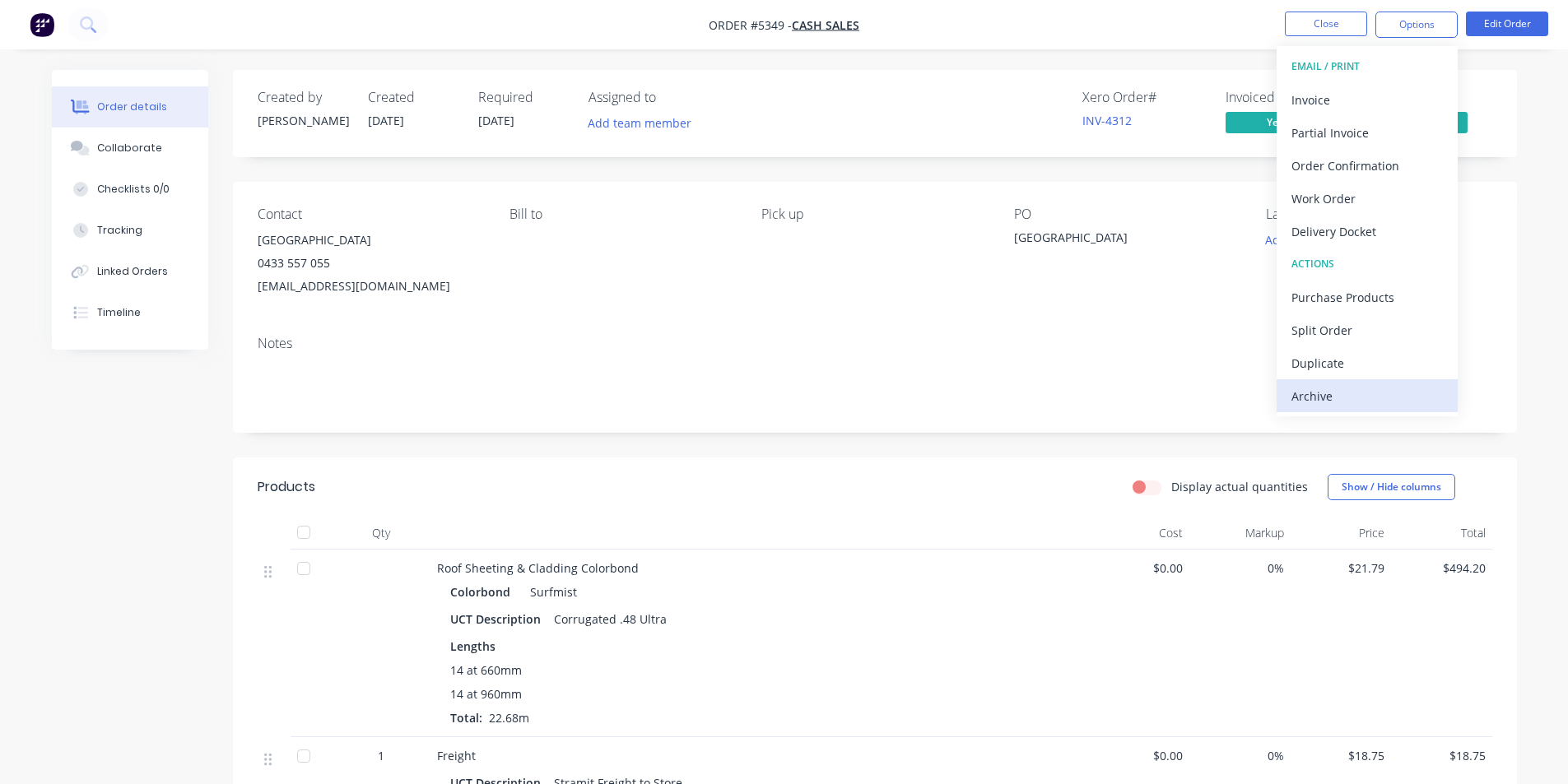
click at [1339, 395] on div "Archive" at bounding box center [1367, 395] width 152 height 24
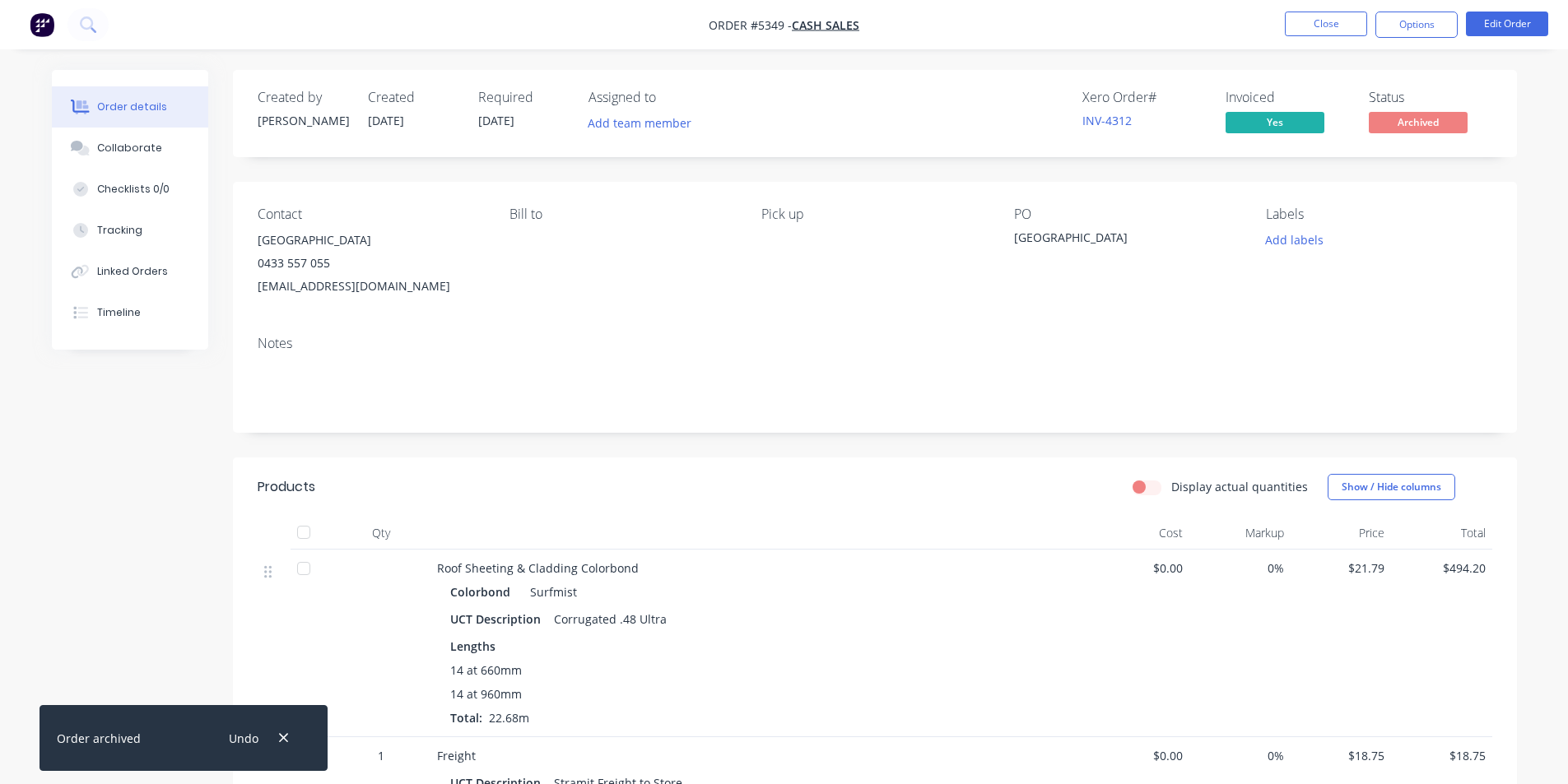
click at [294, 735] on div "Undo" at bounding box center [256, 739] width 107 height 42
click at [293, 735] on button "button" at bounding box center [283, 738] width 20 height 22
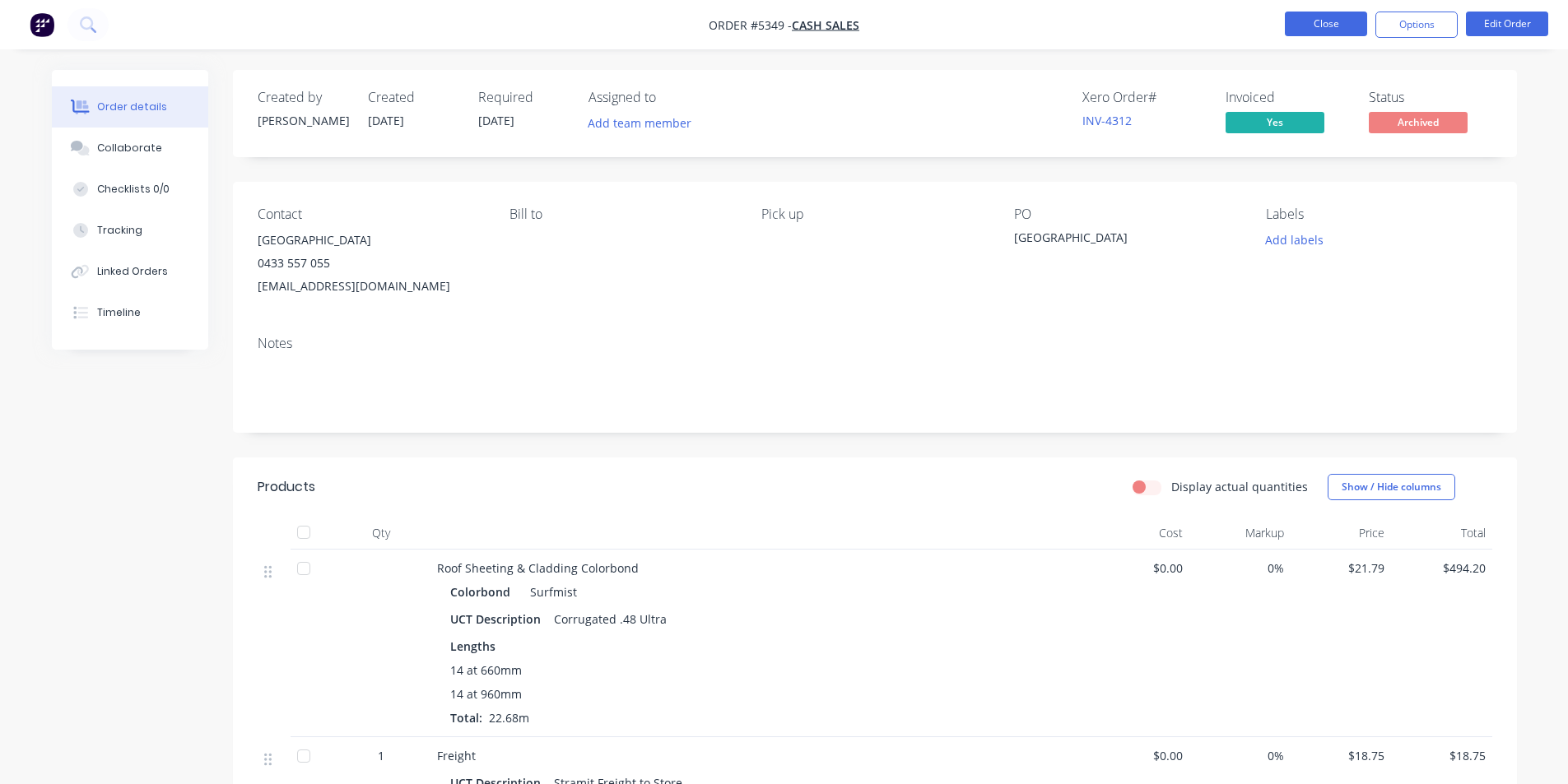
click at [1340, 20] on button "Close" at bounding box center [1326, 24] width 83 height 25
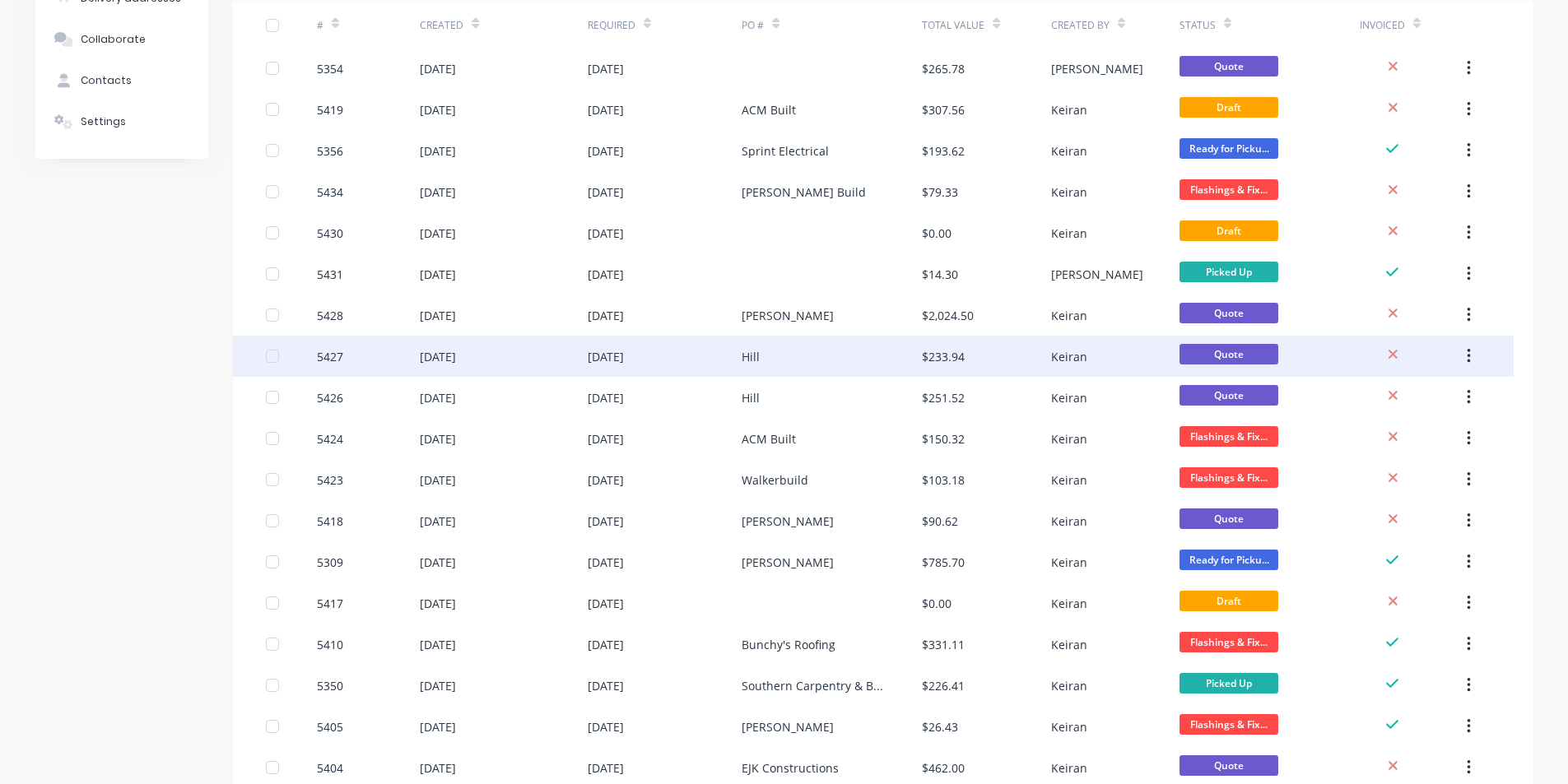
scroll to position [247, 0]
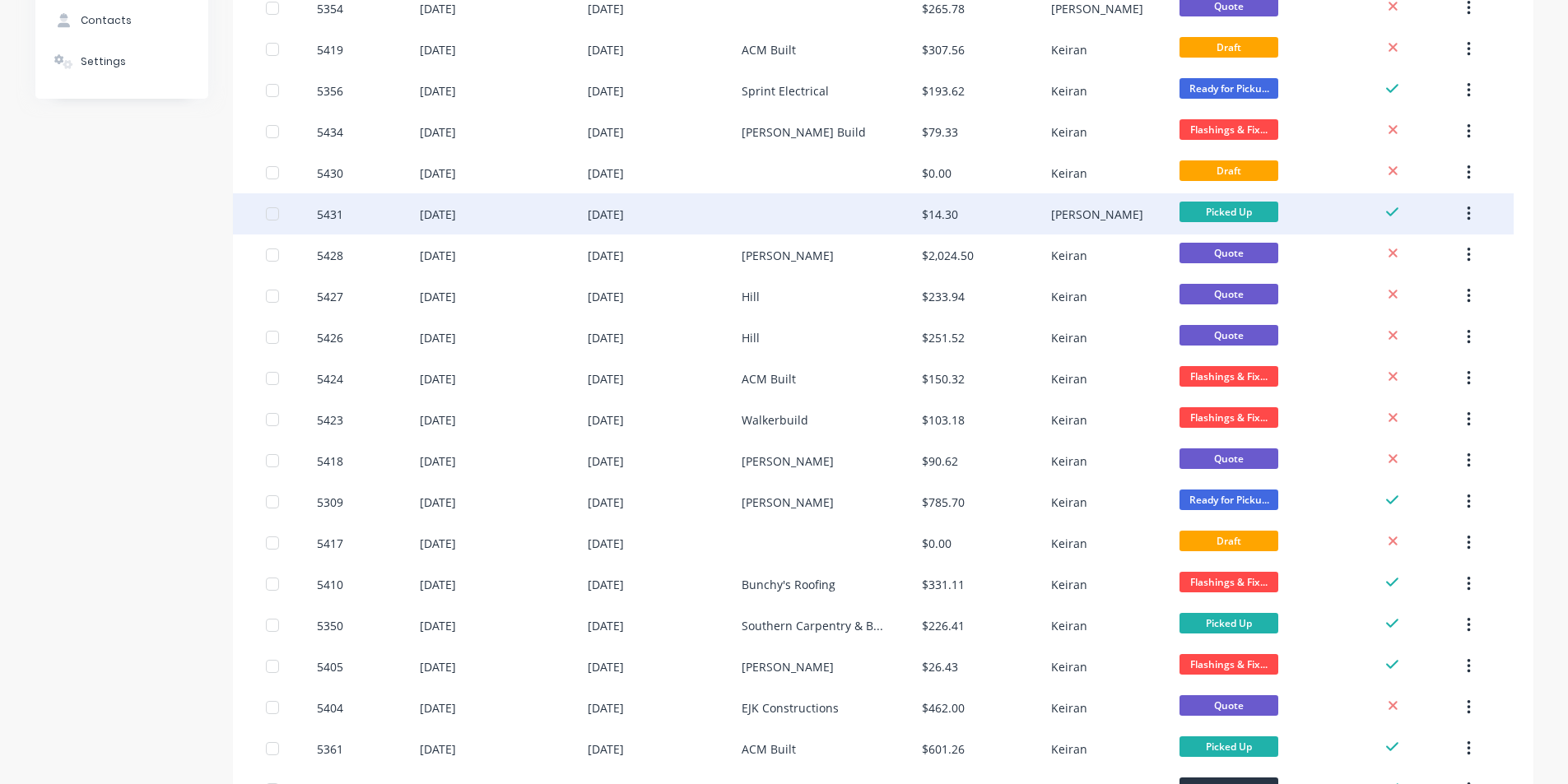
click at [1073, 205] on div "[PERSON_NAME]" at bounding box center [1098, 214] width 92 height 17
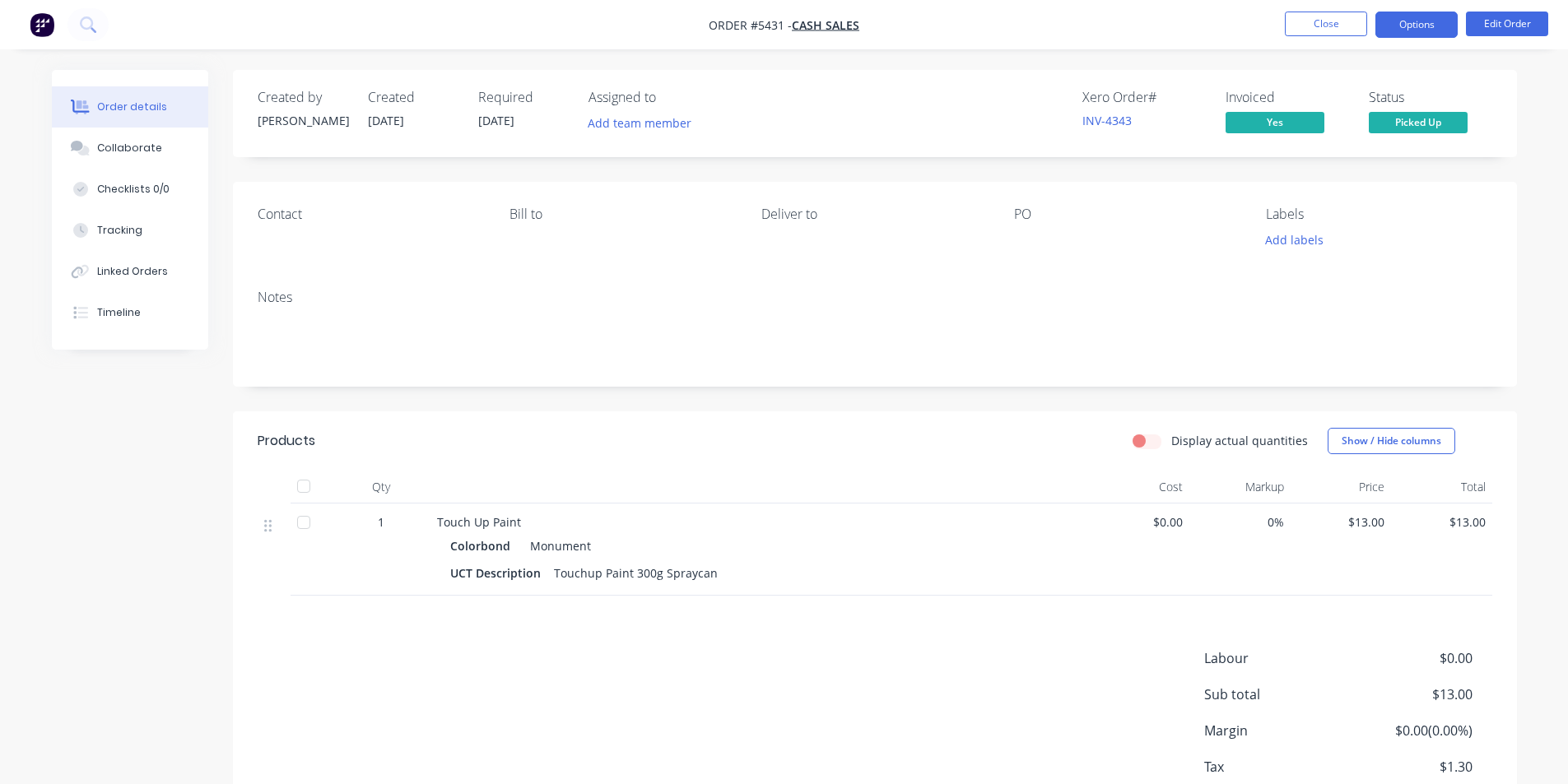
click at [1432, 27] on button "Options" at bounding box center [1417, 24] width 83 height 26
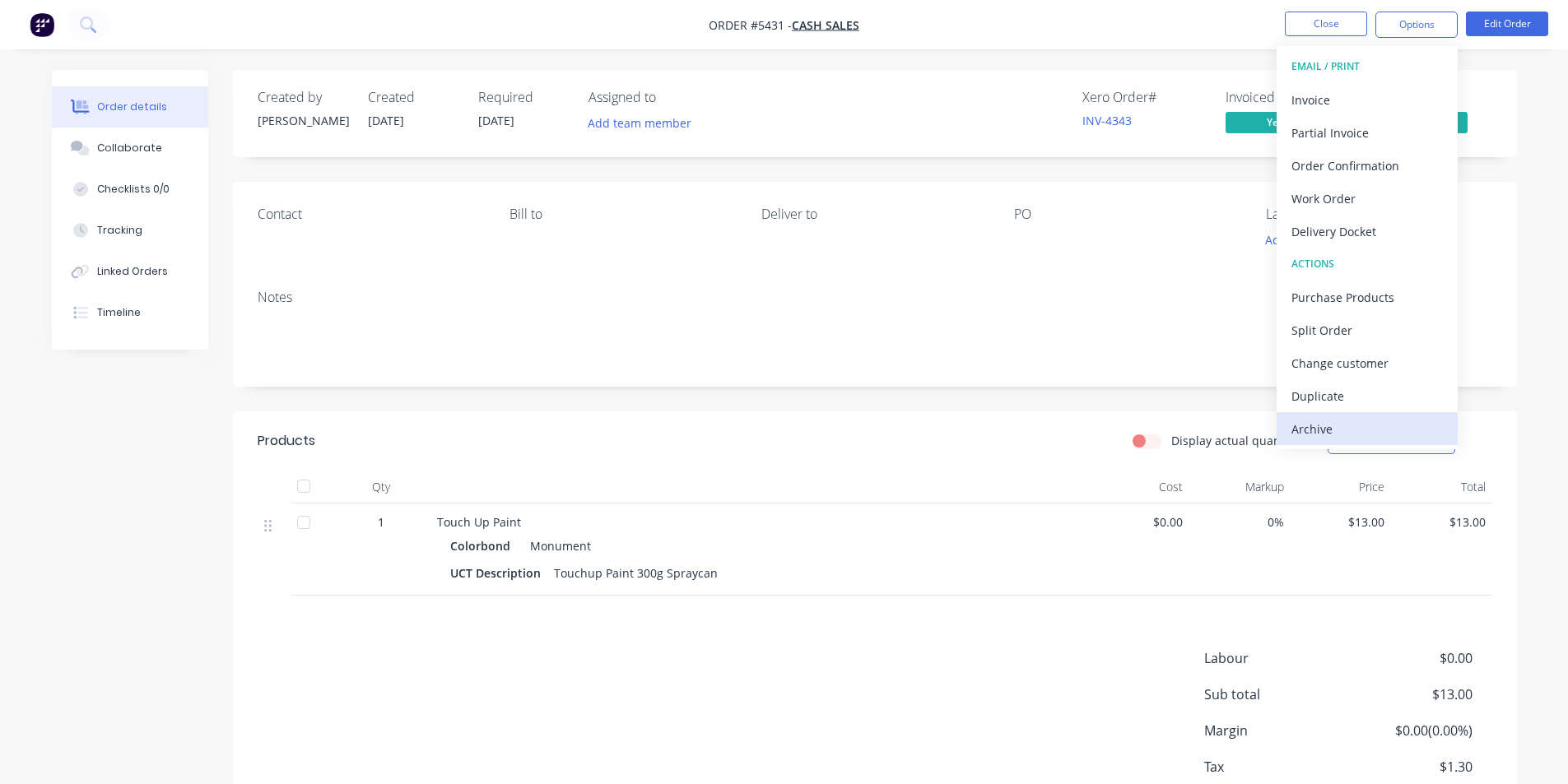
click at [1338, 428] on div "Archive" at bounding box center [1367, 429] width 152 height 24
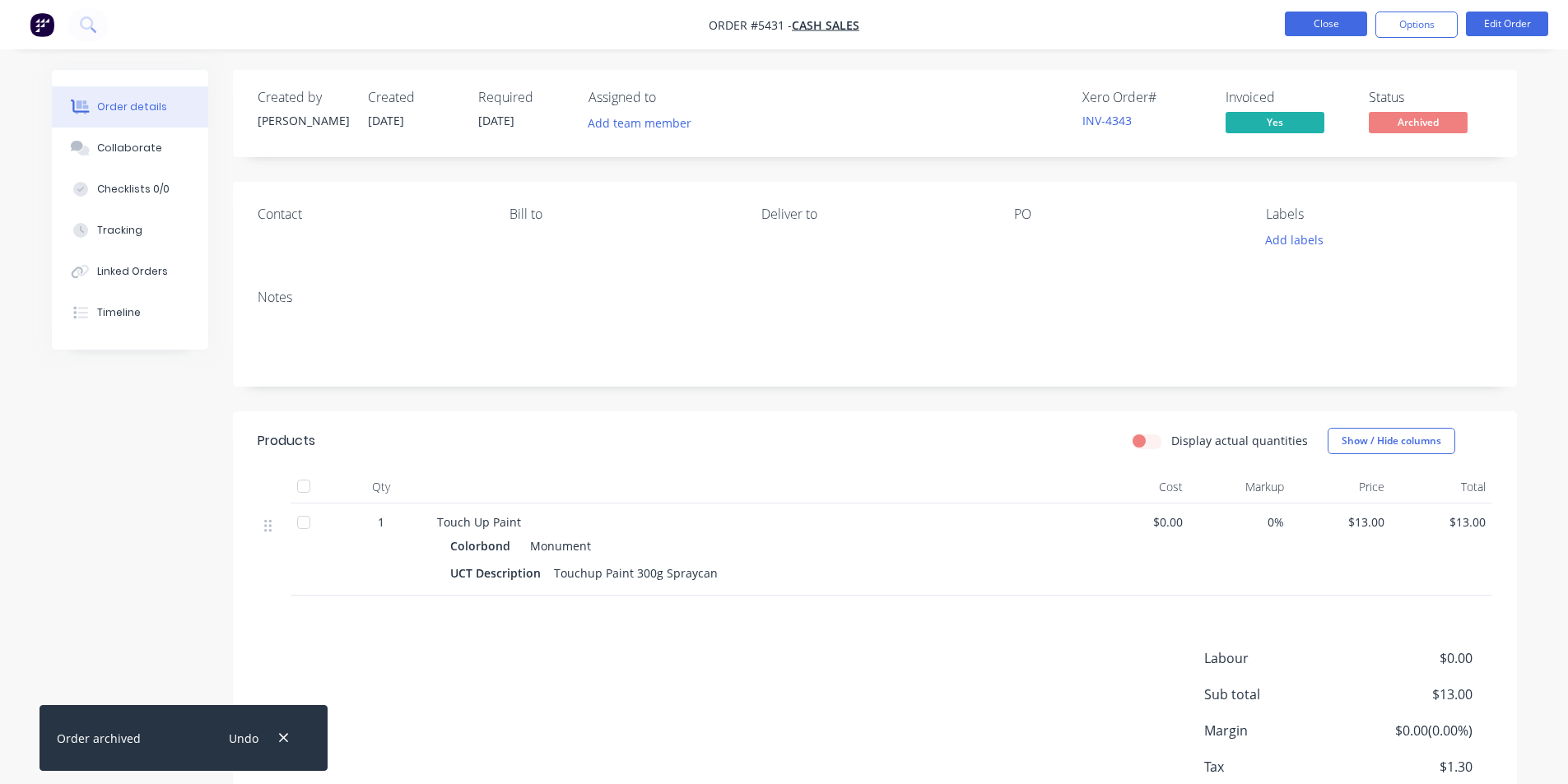
click at [1325, 23] on button "Close" at bounding box center [1326, 24] width 83 height 25
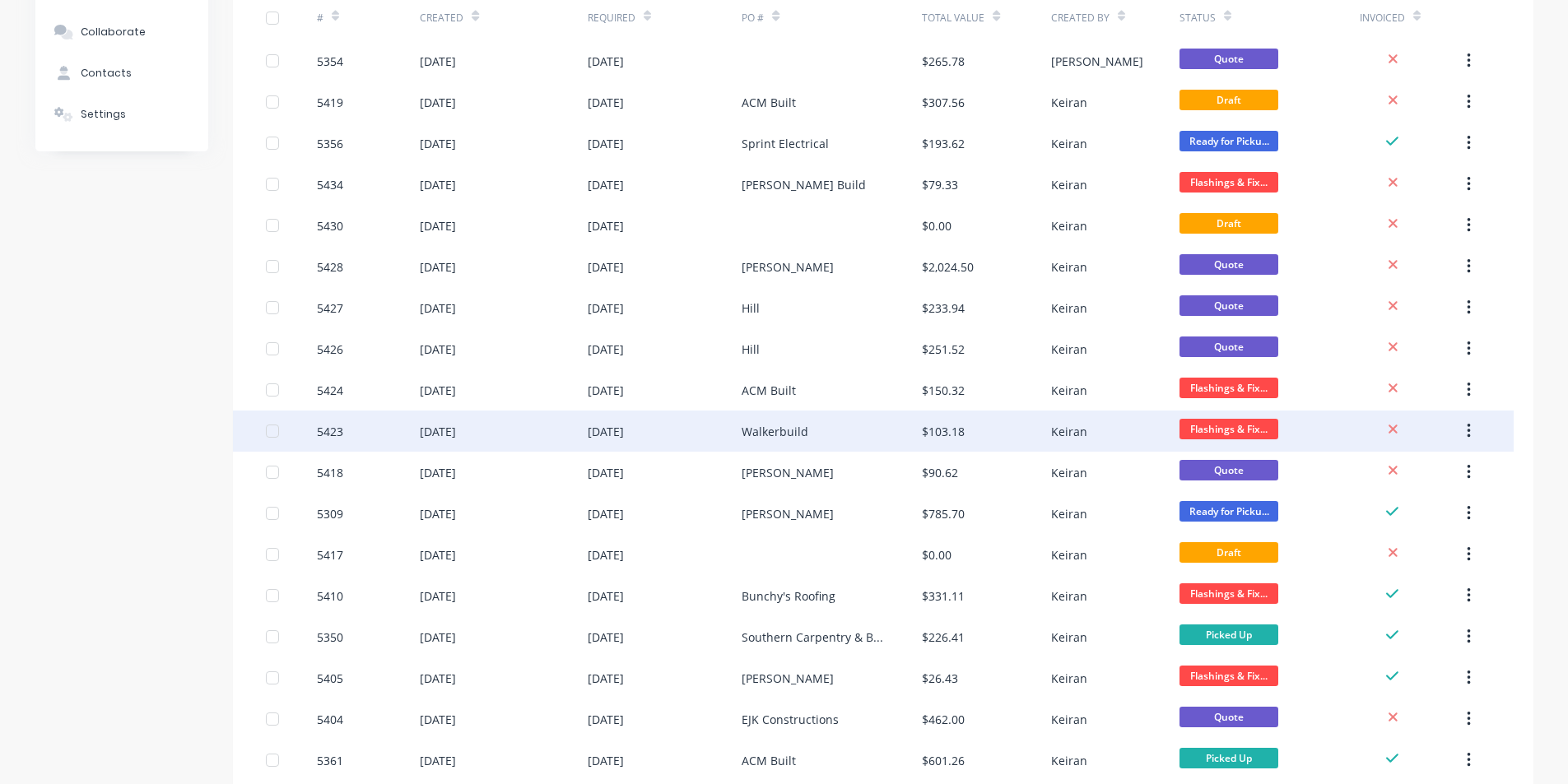
scroll to position [247, 0]
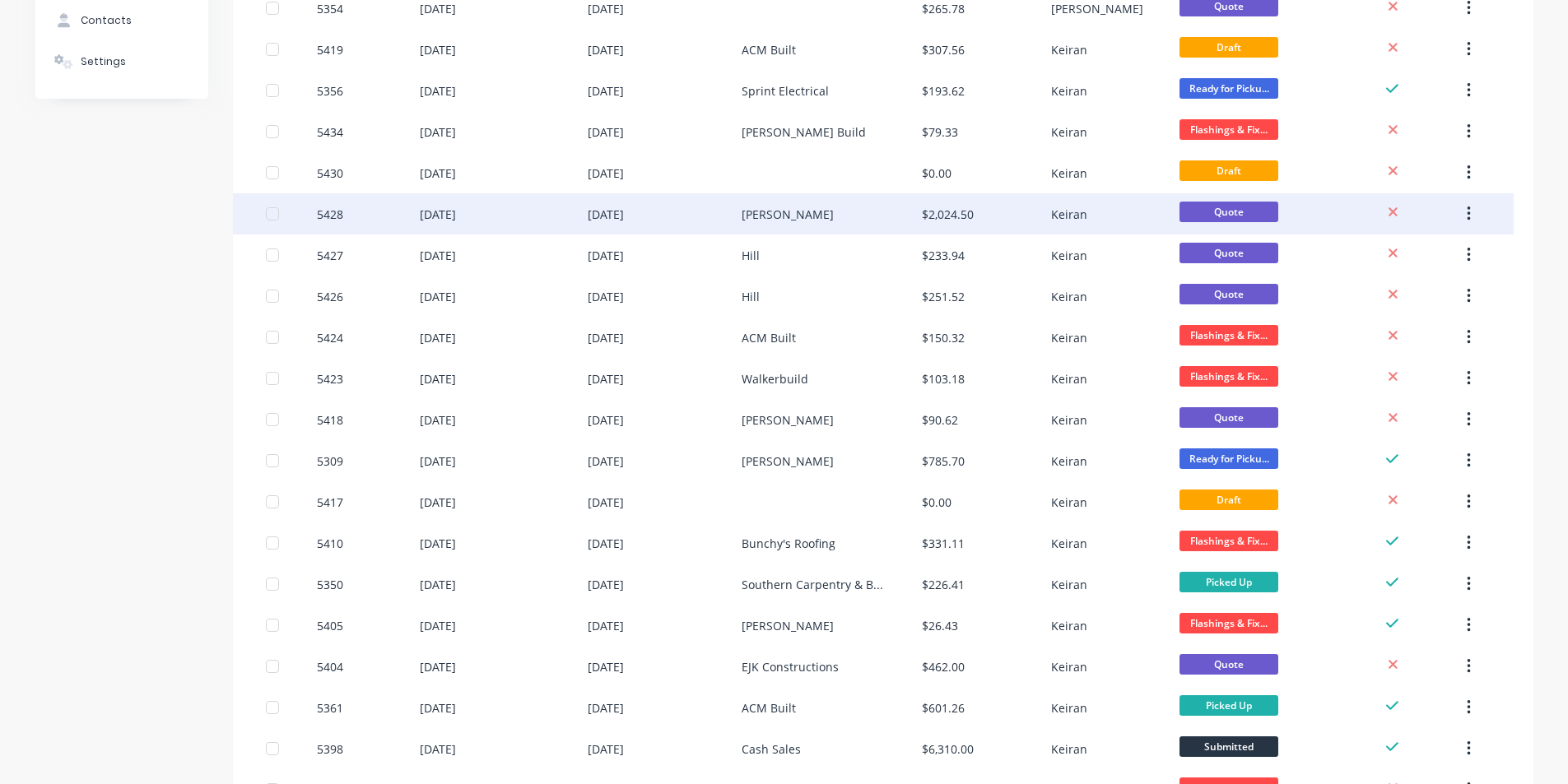
click at [945, 208] on div "$2,024.50" at bounding box center [948, 214] width 52 height 17
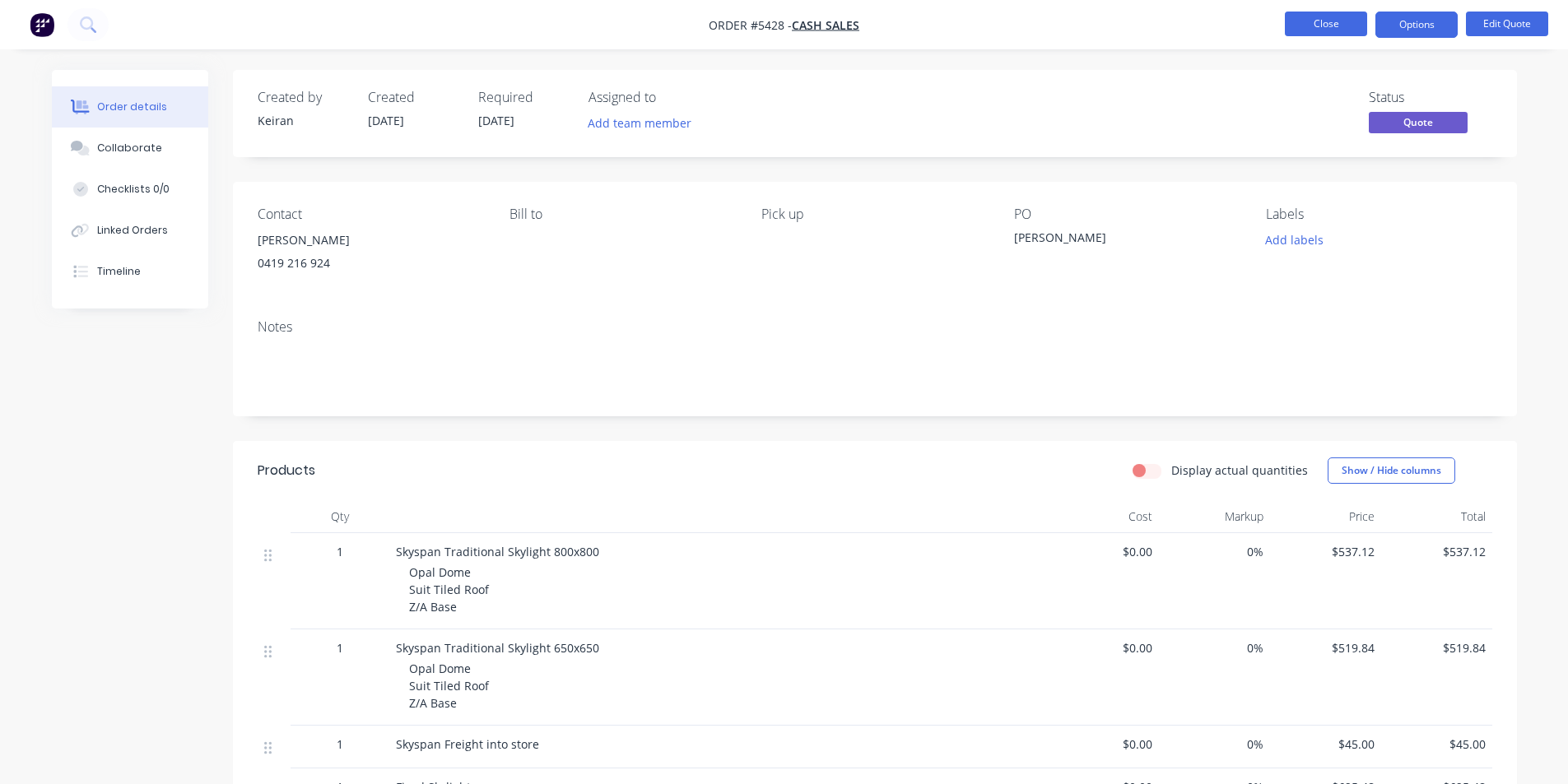
click at [1312, 21] on button "Close" at bounding box center [1326, 24] width 83 height 25
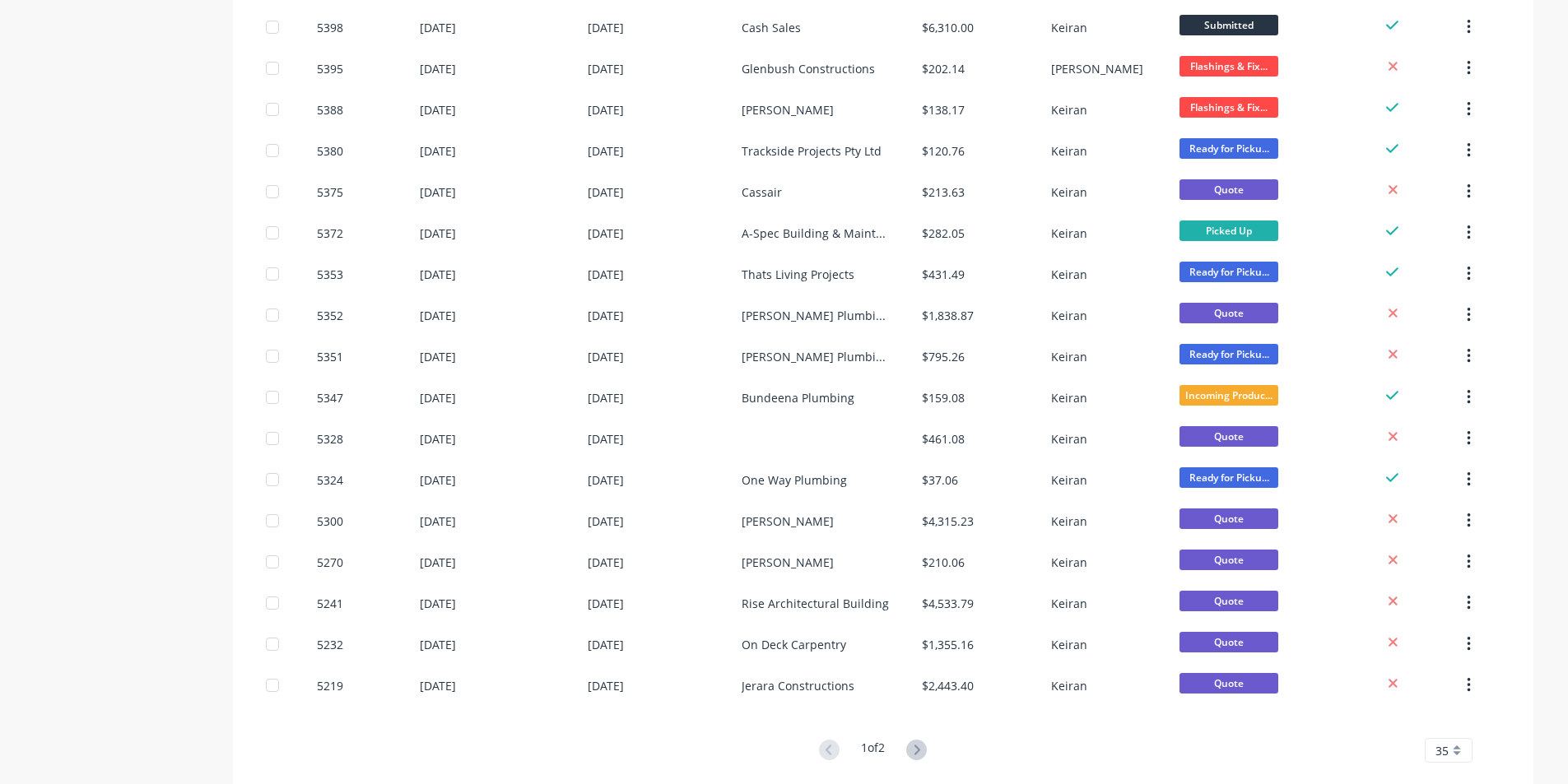
scroll to position [987, 0]
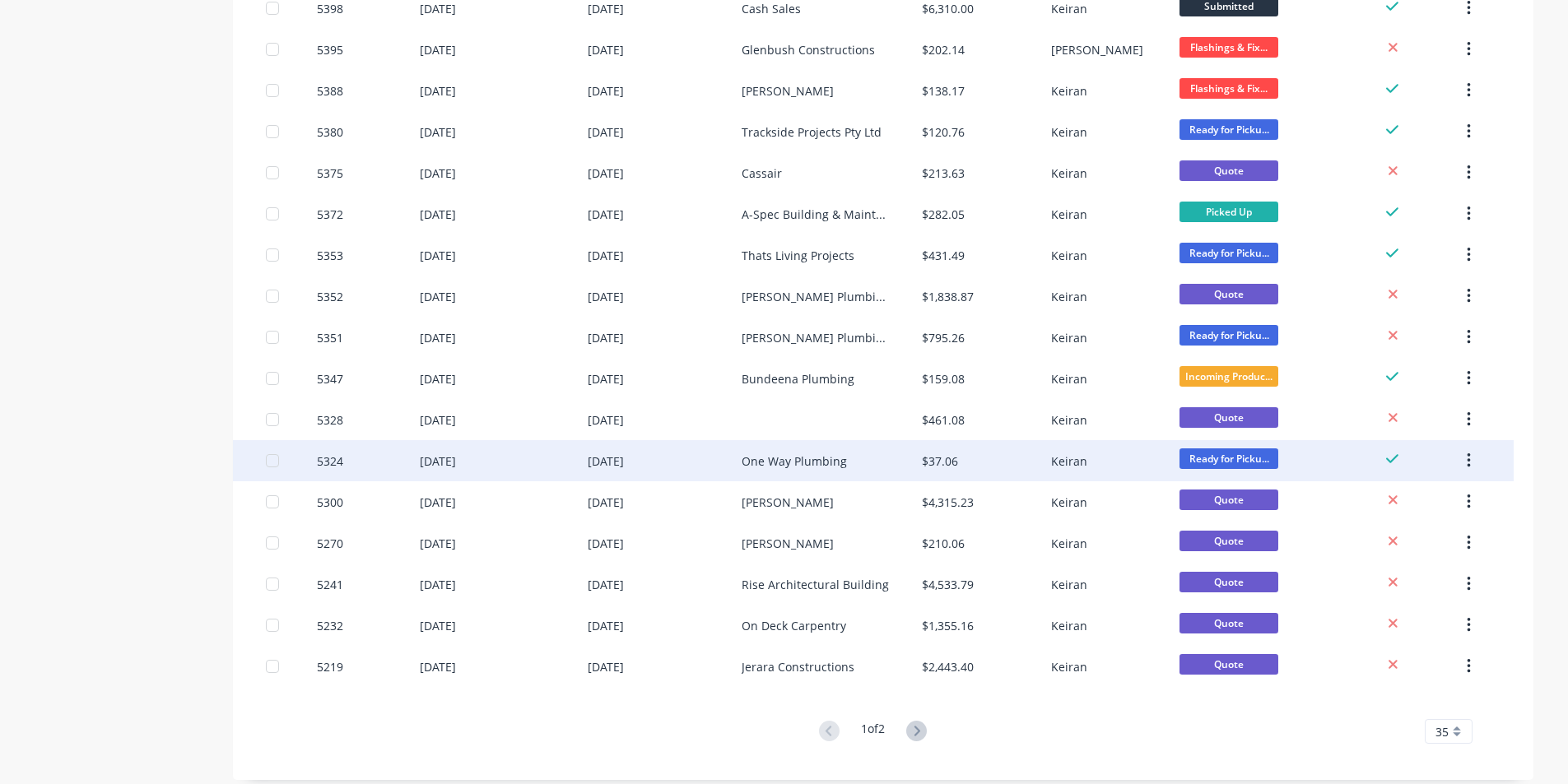
click at [829, 465] on div "One Way Plumbing" at bounding box center [795, 462] width 106 height 17
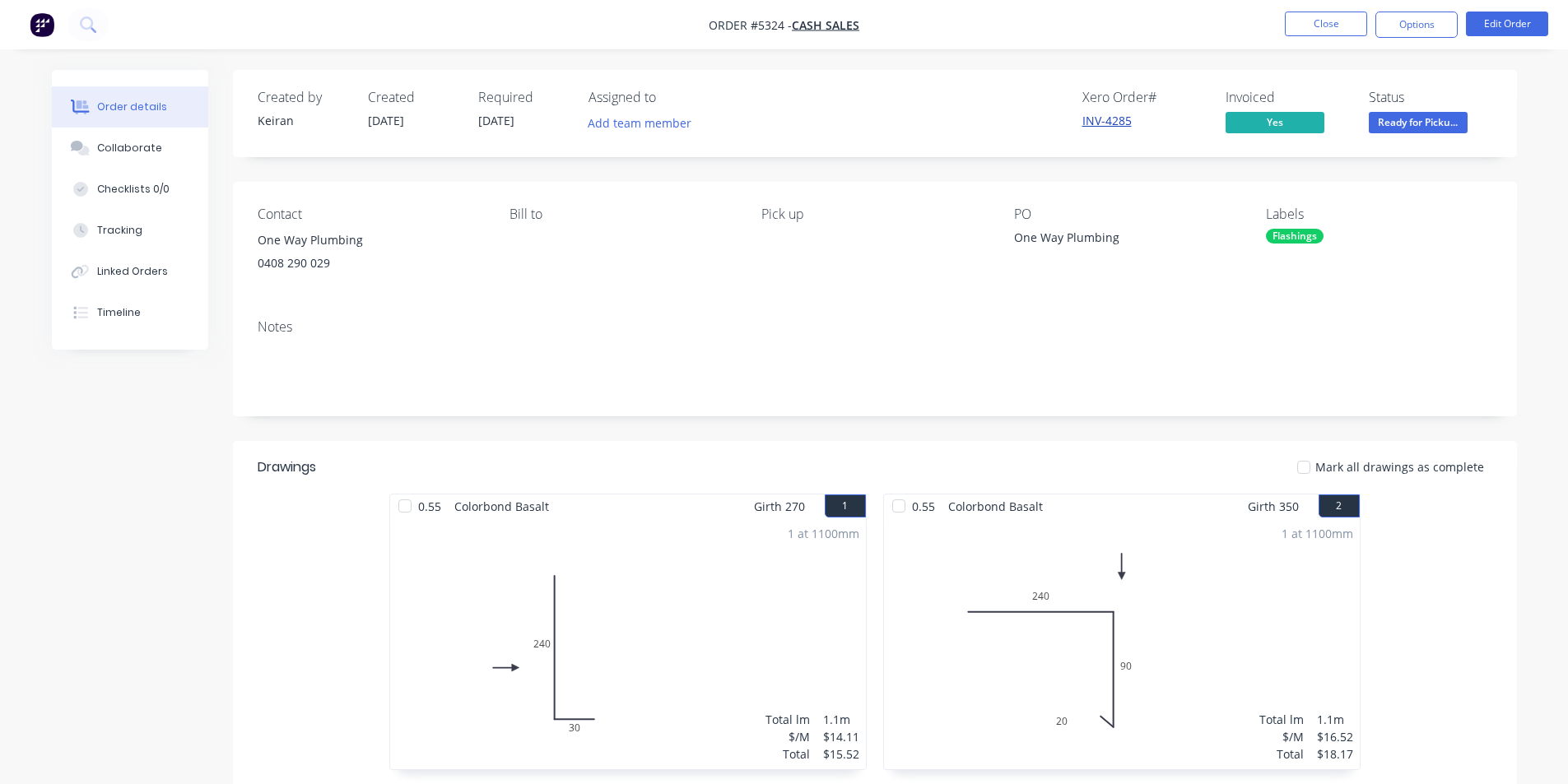
click at [1122, 124] on link "INV-4285" at bounding box center [1106, 120] width 49 height 15
click at [1319, 28] on button "Close" at bounding box center [1326, 24] width 83 height 25
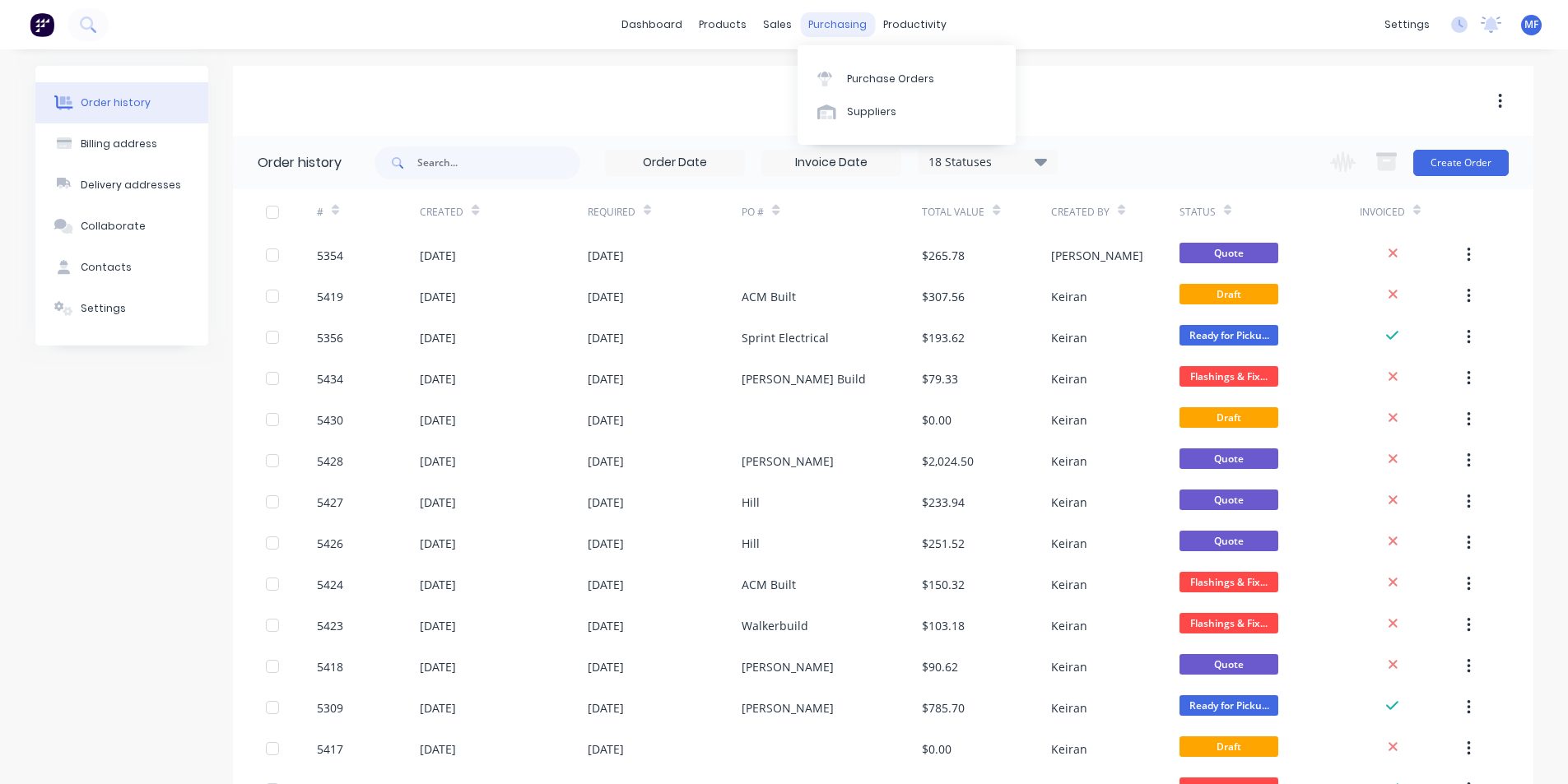
click at [829, 26] on div "purchasing" at bounding box center [837, 25] width 75 height 25
click at [865, 90] on link "Purchase Orders" at bounding box center [906, 78] width 218 height 33
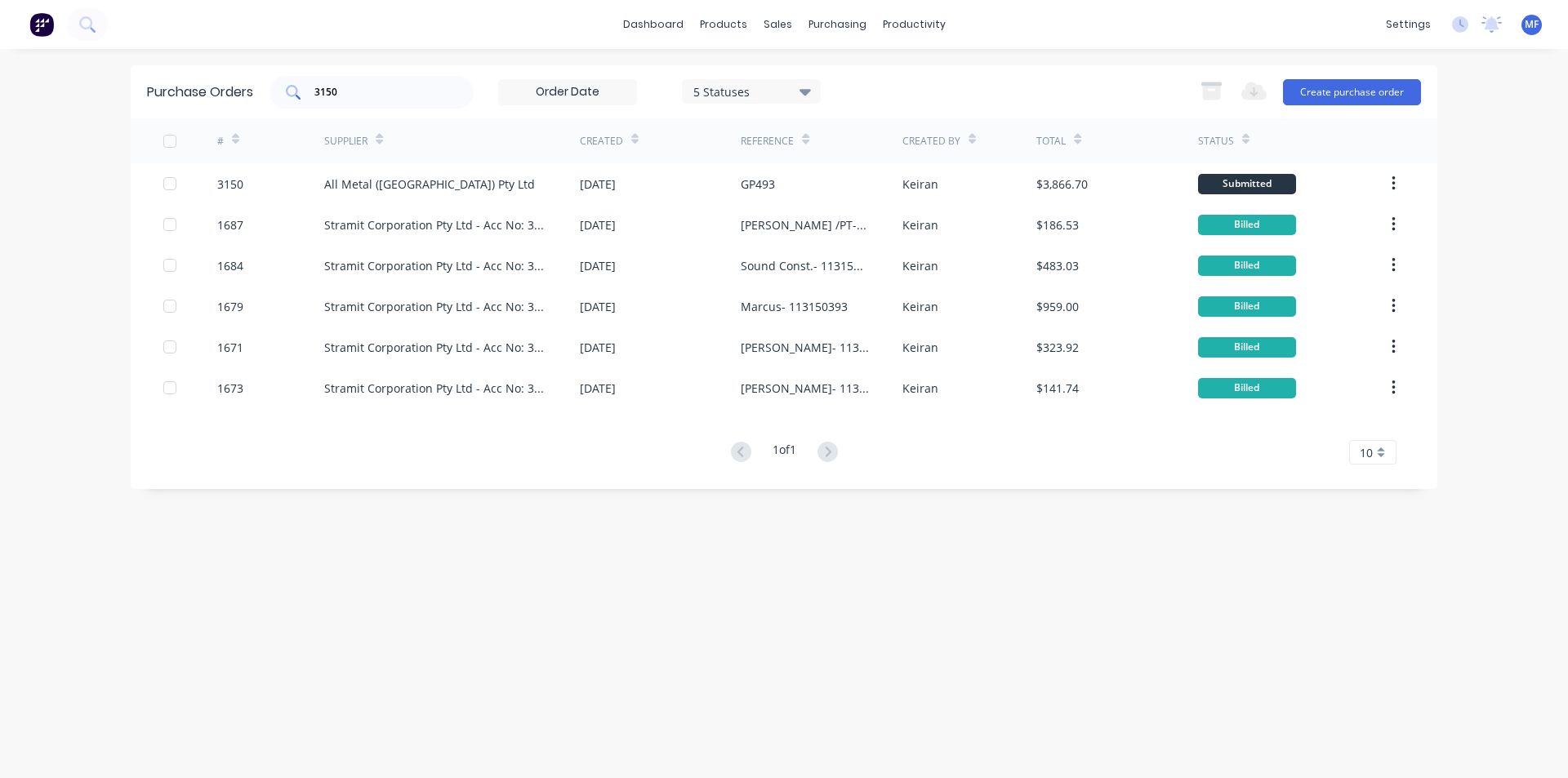
click at [368, 103] on div "3150" at bounding box center [372, 92] width 204 height 32
click at [362, 92] on input "3150" at bounding box center [380, 91] width 135 height 16
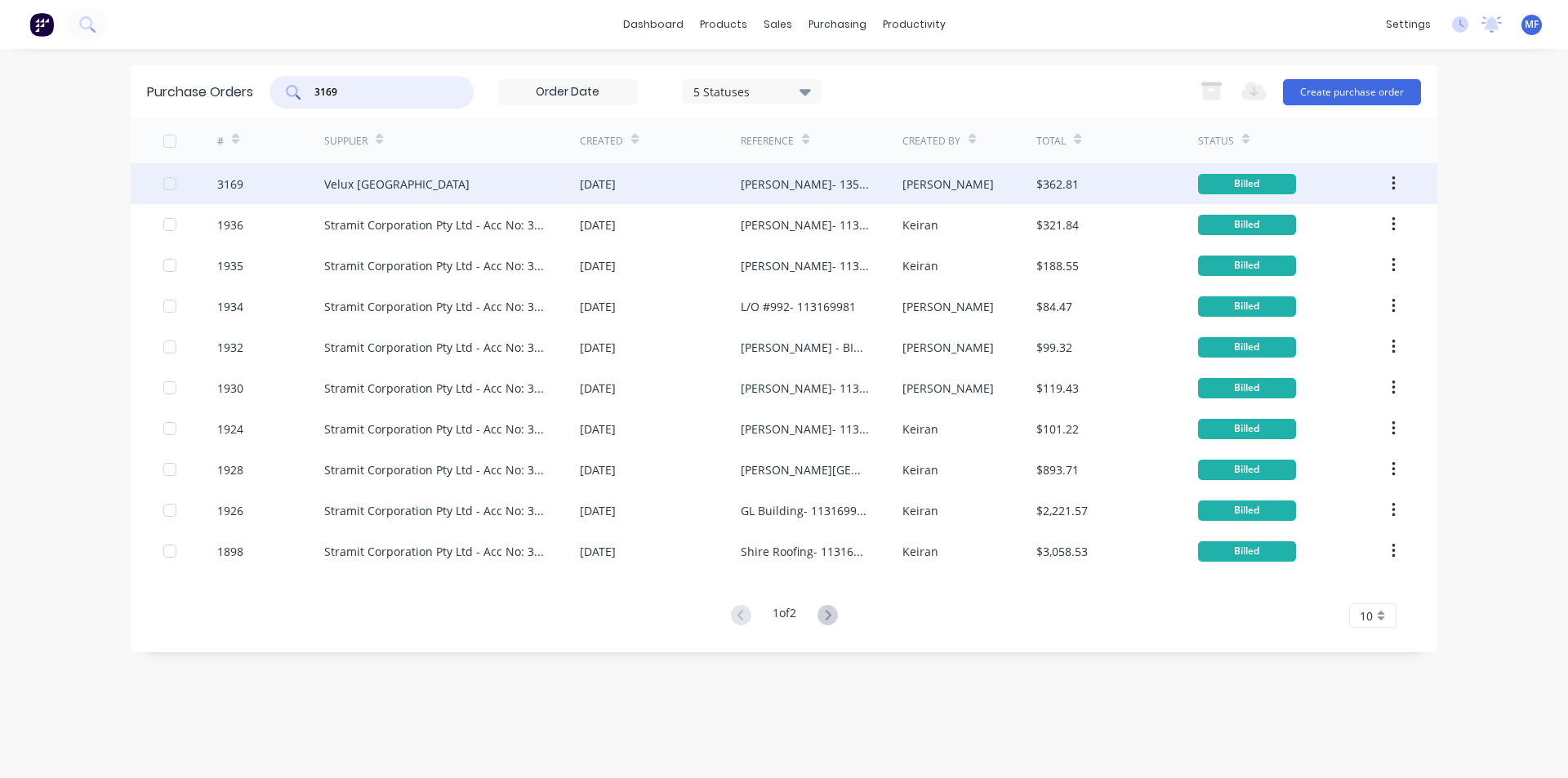
click at [757, 183] on div "[PERSON_NAME]- 13500782" at bounding box center [805, 184] width 129 height 17
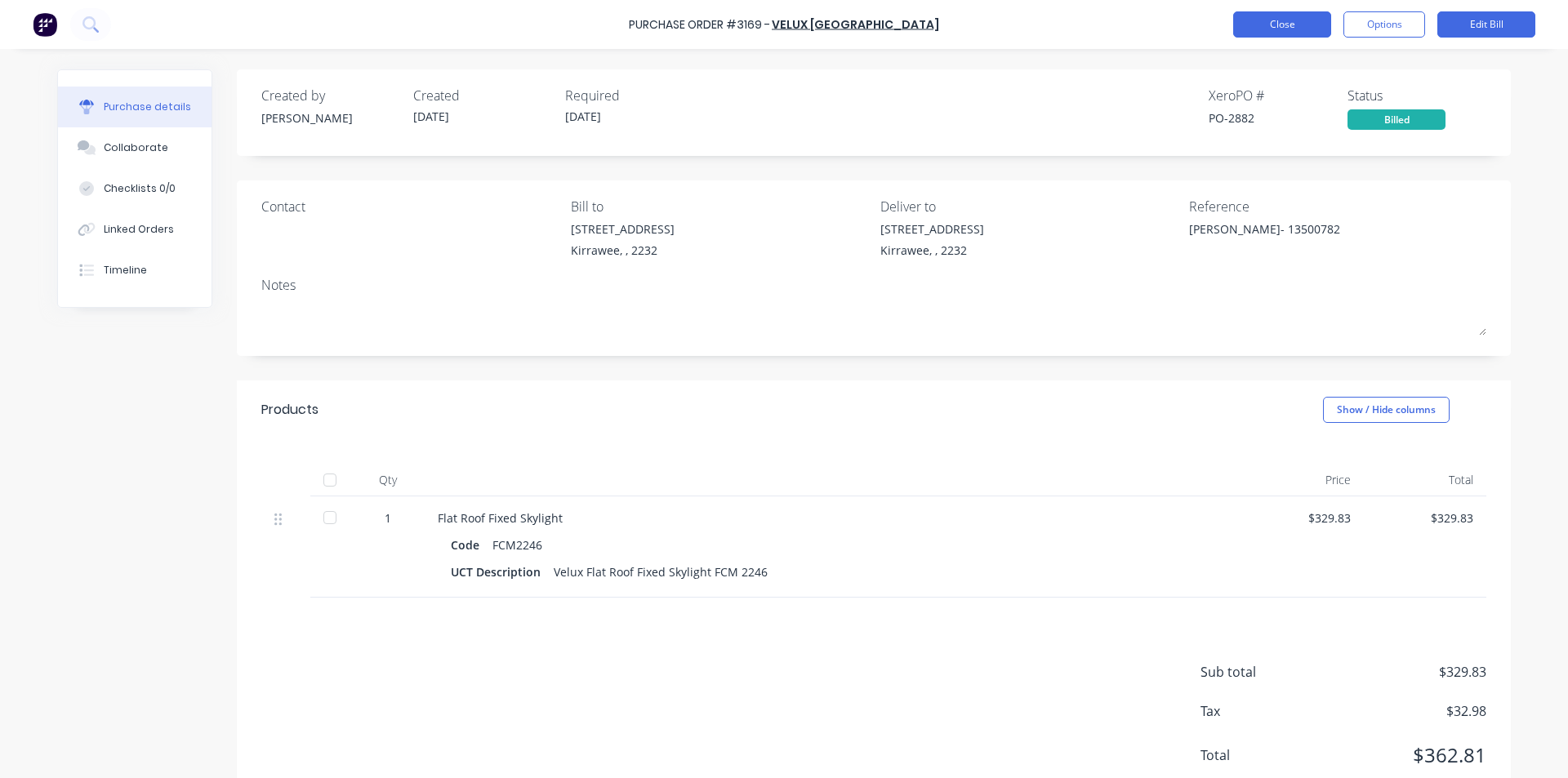
click at [1268, 31] on button "Close" at bounding box center [1282, 24] width 98 height 26
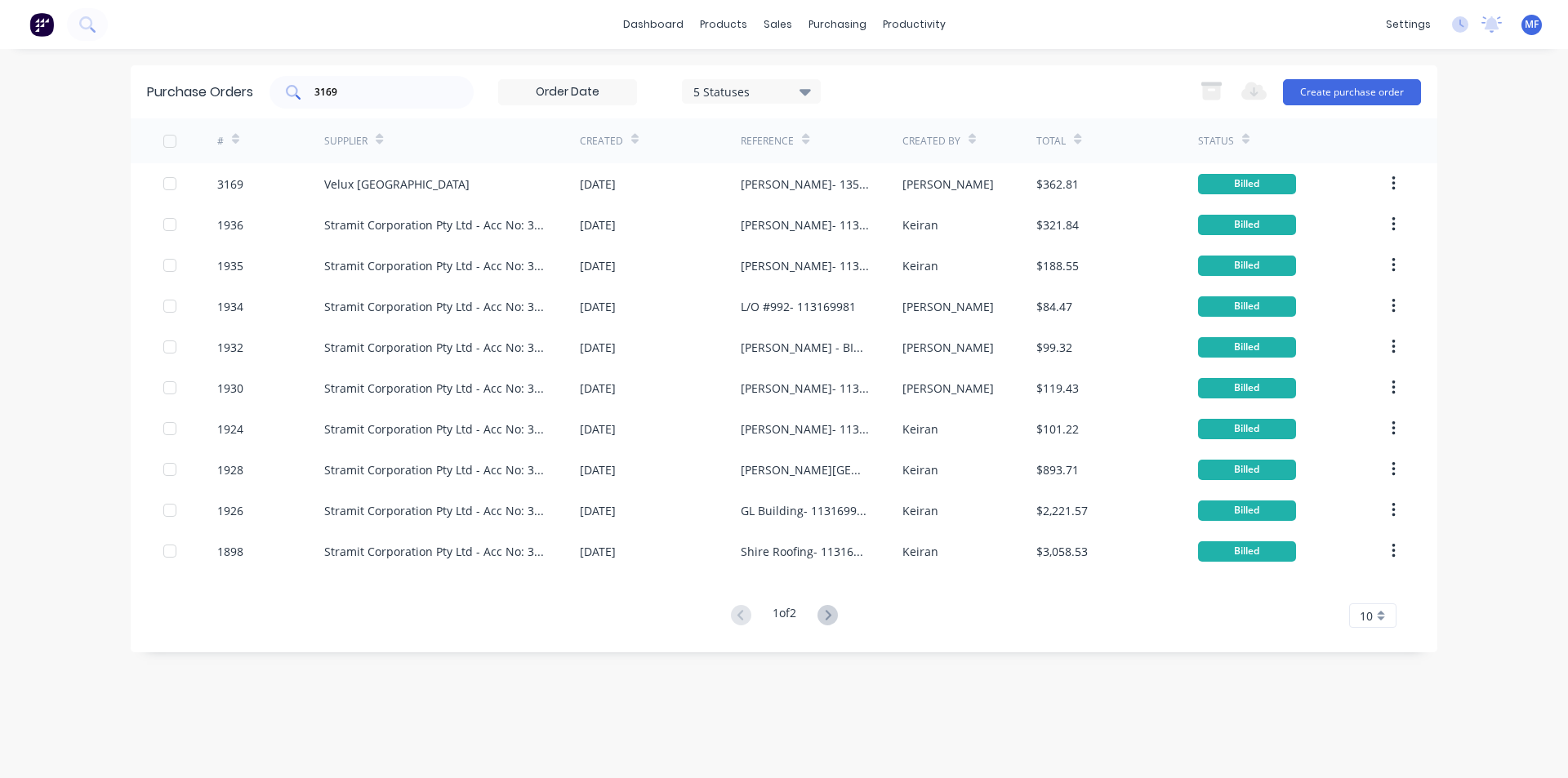
click at [382, 91] on input "3169" at bounding box center [380, 91] width 135 height 16
click at [372, 90] on input "3169" at bounding box center [380, 91] width 135 height 16
click at [352, 88] on input "3169" at bounding box center [380, 91] width 135 height 16
click at [768, 25] on div "sales" at bounding box center [777, 25] width 45 height 25
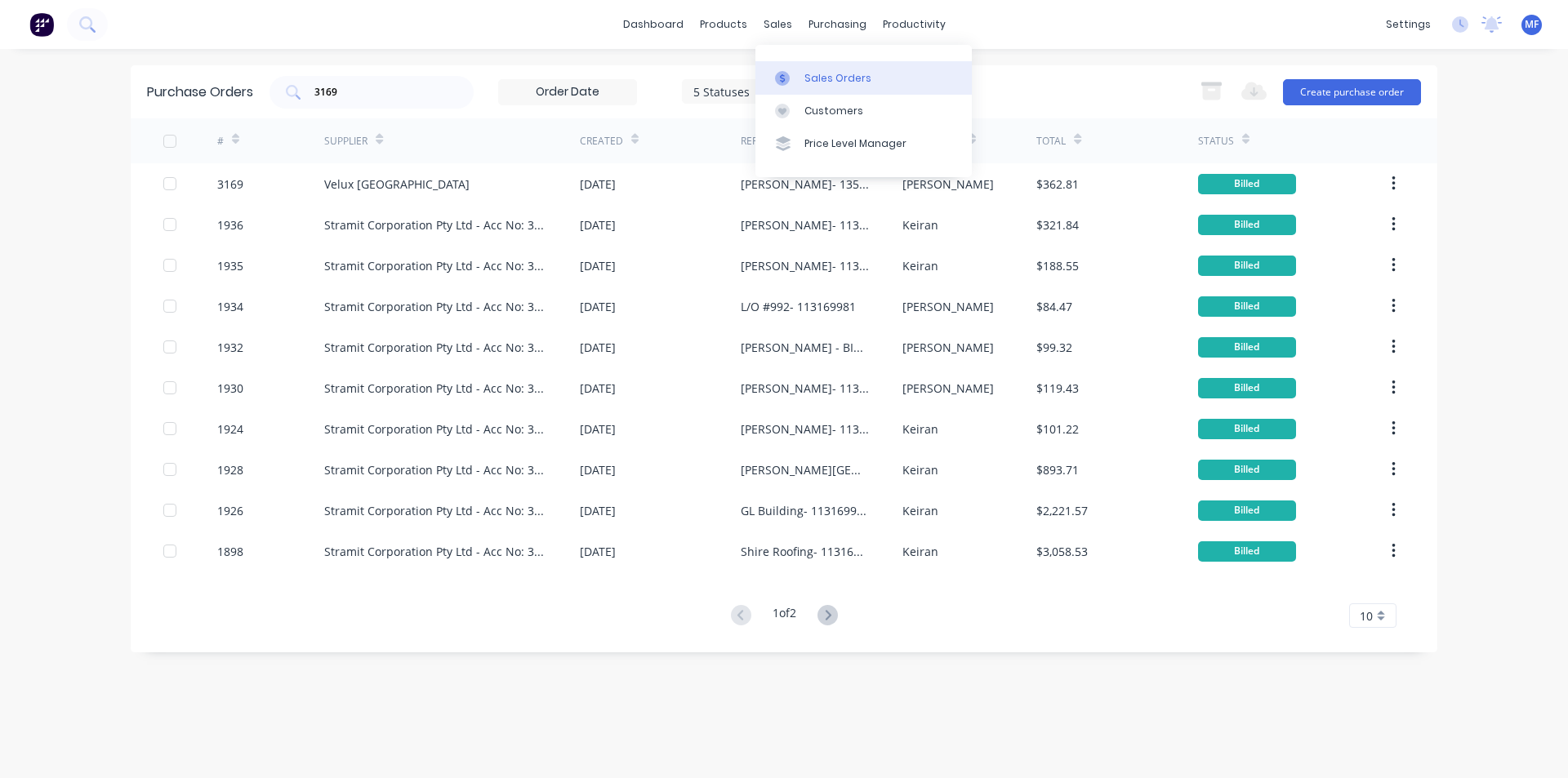
click at [802, 71] on link "Sales Orders" at bounding box center [863, 77] width 216 height 32
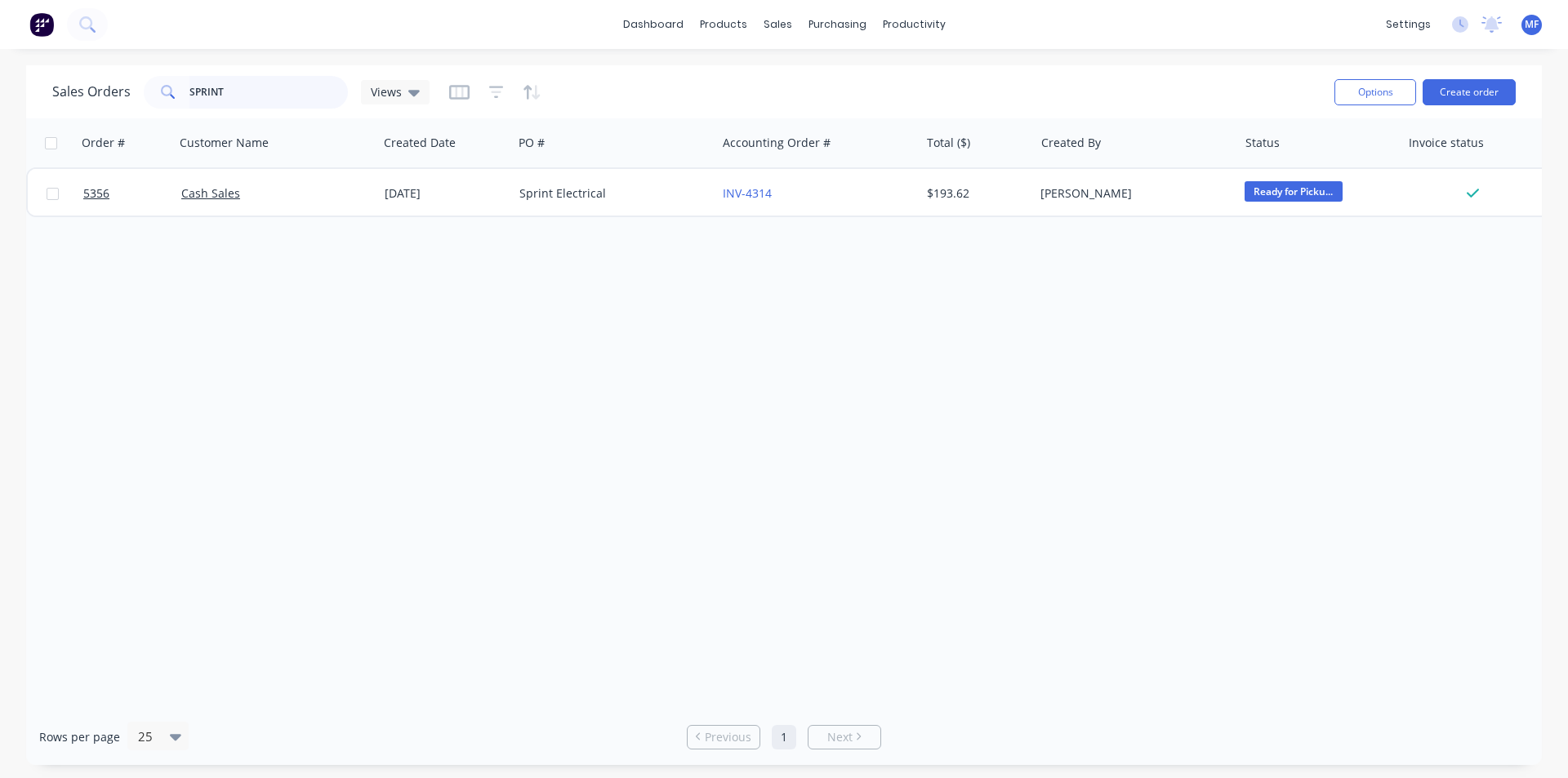
click at [269, 83] on input "SPRINT" at bounding box center [269, 92] width 159 height 32
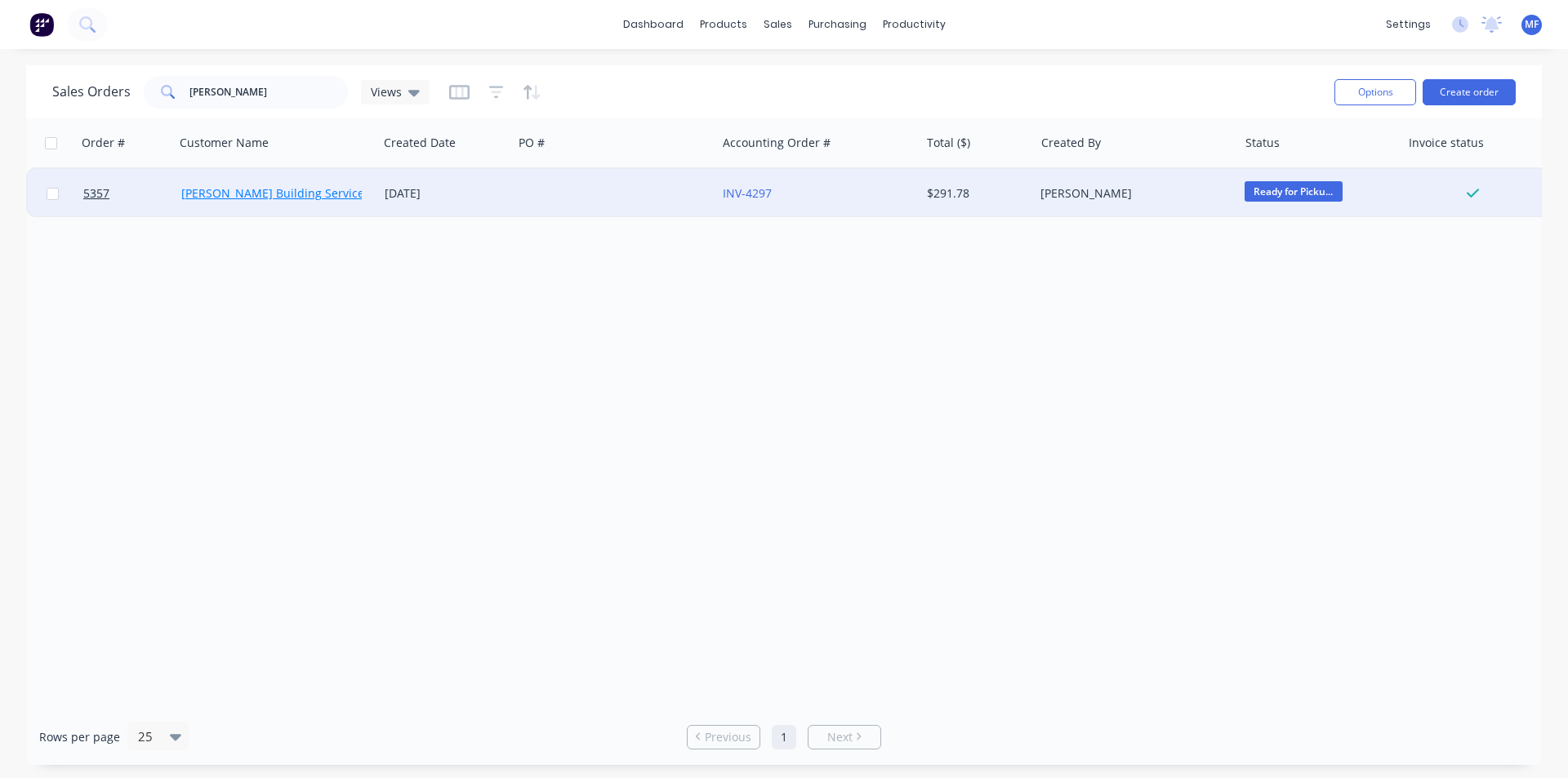
click at [271, 193] on link "[PERSON_NAME] Building Services" at bounding box center [275, 193] width 189 height 15
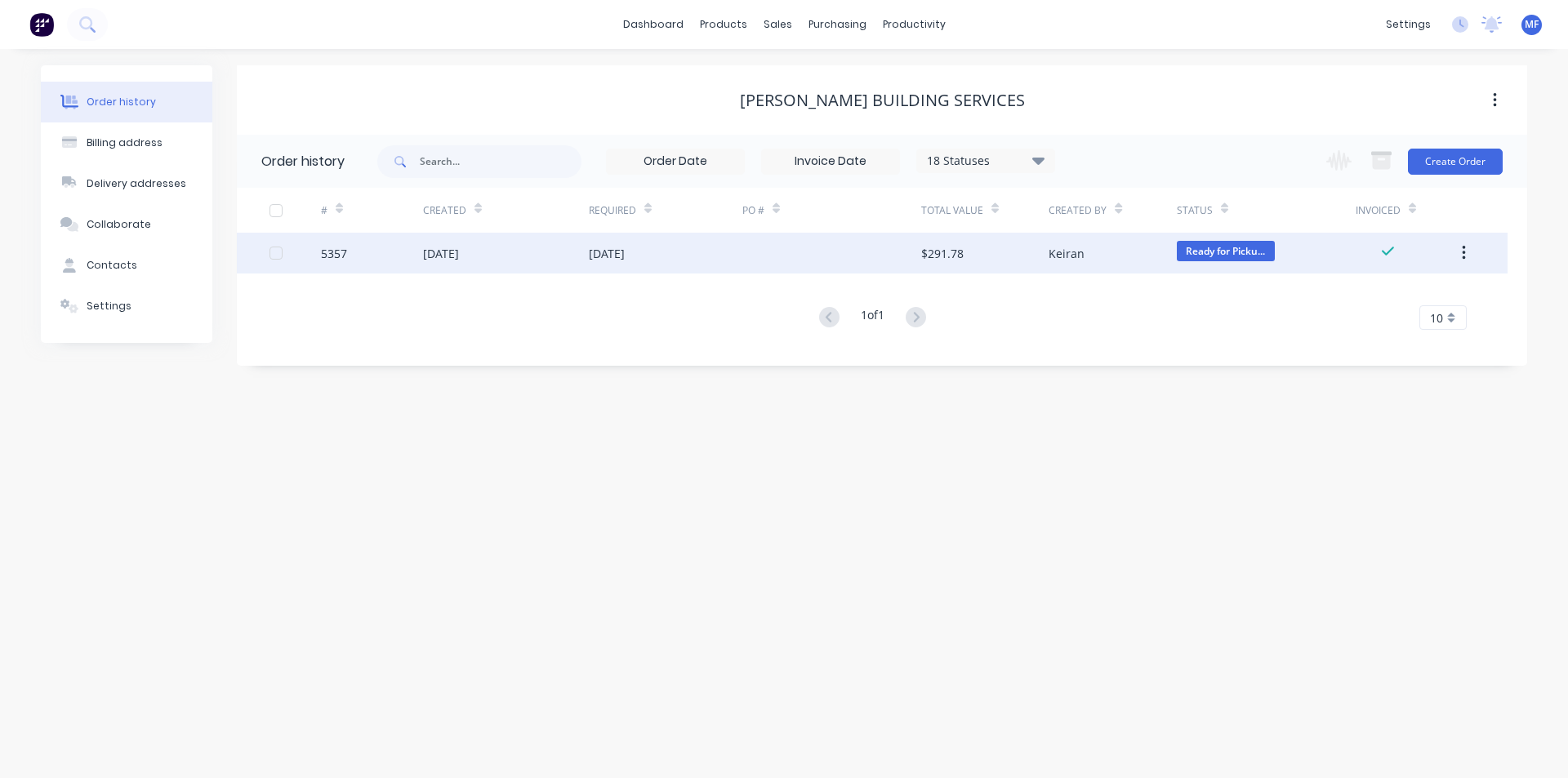
click at [1066, 249] on div "Keiran" at bounding box center [1067, 253] width 36 height 17
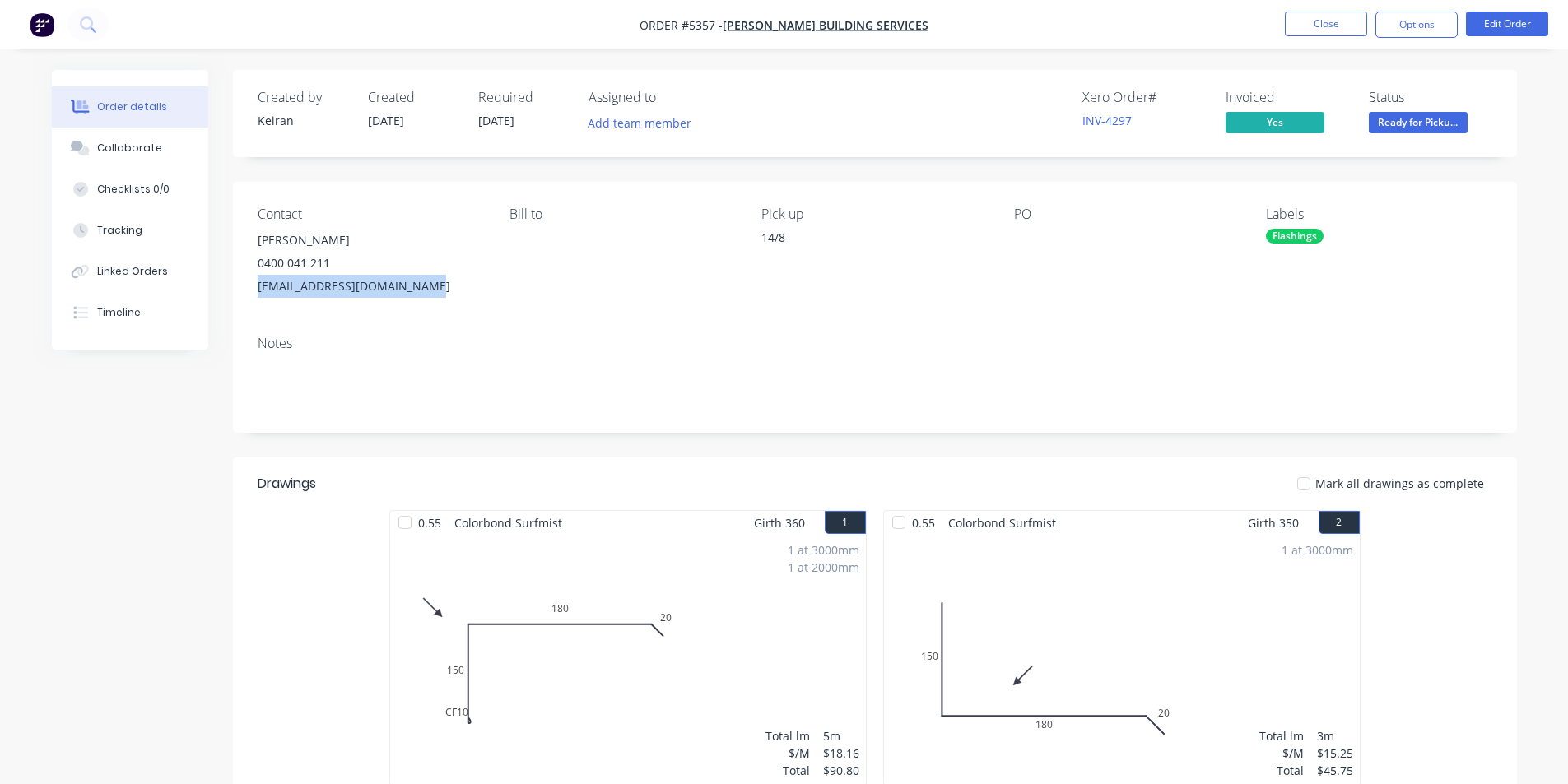
drag, startPoint x: 418, startPoint y: 281, endPoint x: 250, endPoint y: 287, distance: 168.1
click at [250, 287] on div "Contact [PERSON_NAME] [PHONE_NUMBER] [EMAIL_ADDRESS][DOMAIN_NAME] [PERSON_NAME]…" at bounding box center [876, 251] width 1285 height 141
copy div "[EMAIL_ADDRESS][DOMAIN_NAME]"
click at [1416, 22] on button "Options" at bounding box center [1417, 24] width 83 height 26
drag, startPoint x: 1084, startPoint y: 283, endPoint x: 1087, endPoint y: 264, distance: 19.2
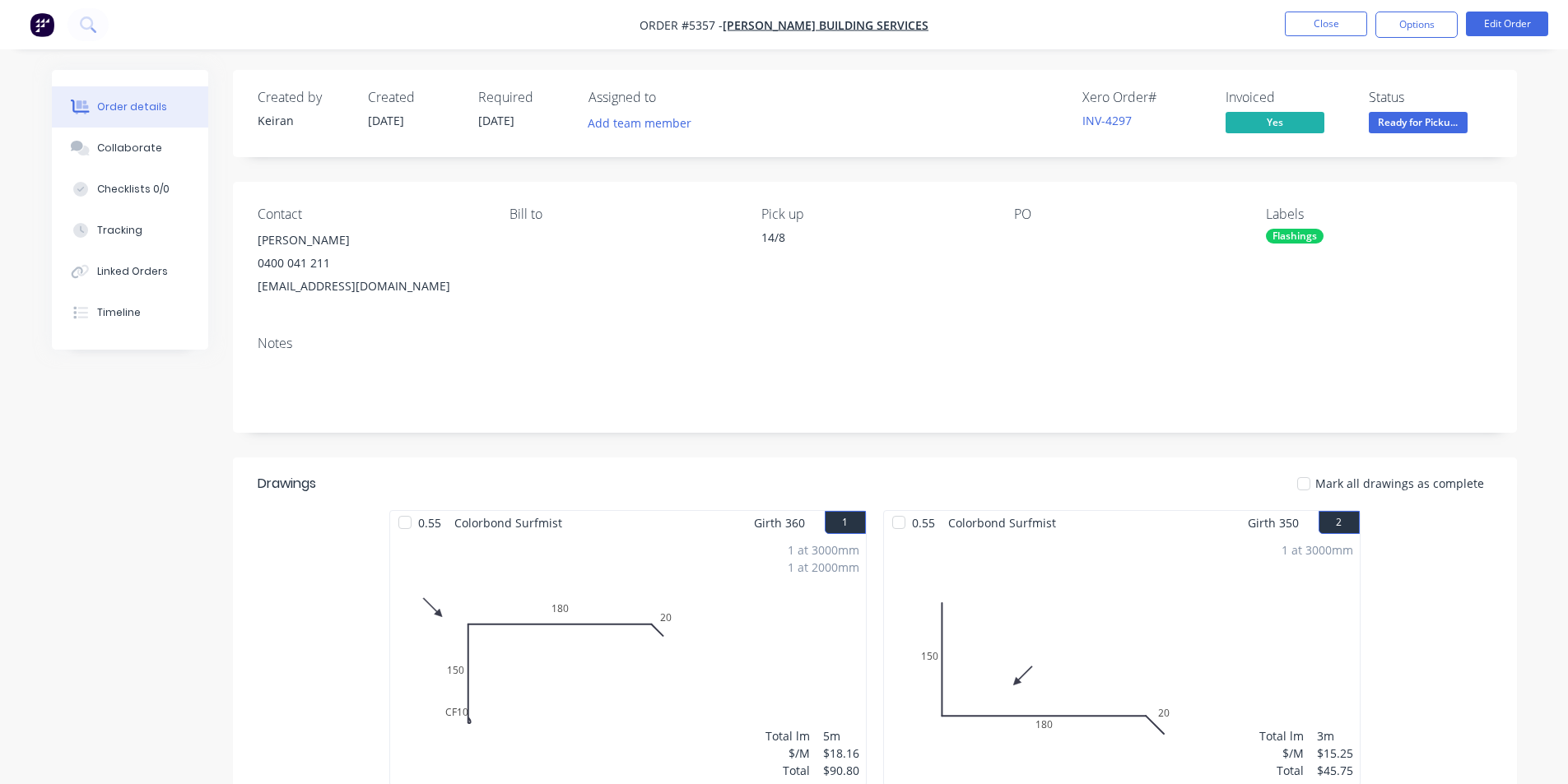
click at [1084, 282] on div "PO" at bounding box center [1126, 251] width 226 height 91
click at [1106, 124] on link "INV-4297" at bounding box center [1106, 120] width 49 height 15
click at [1410, 21] on button "Options" at bounding box center [1417, 24] width 83 height 26
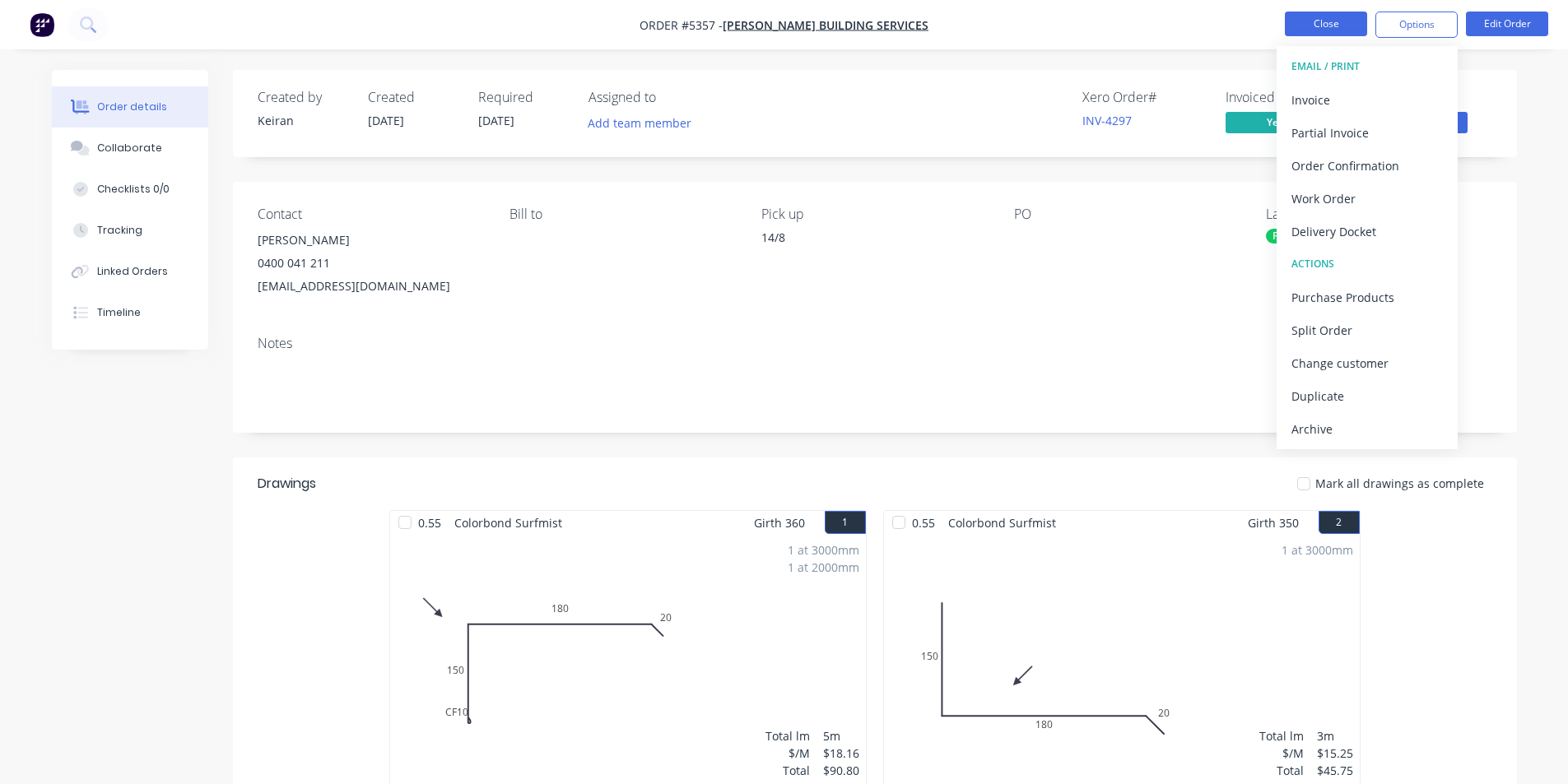
click at [1331, 23] on button "Close" at bounding box center [1326, 24] width 83 height 25
